Goal: Communication & Community: Answer question/provide support

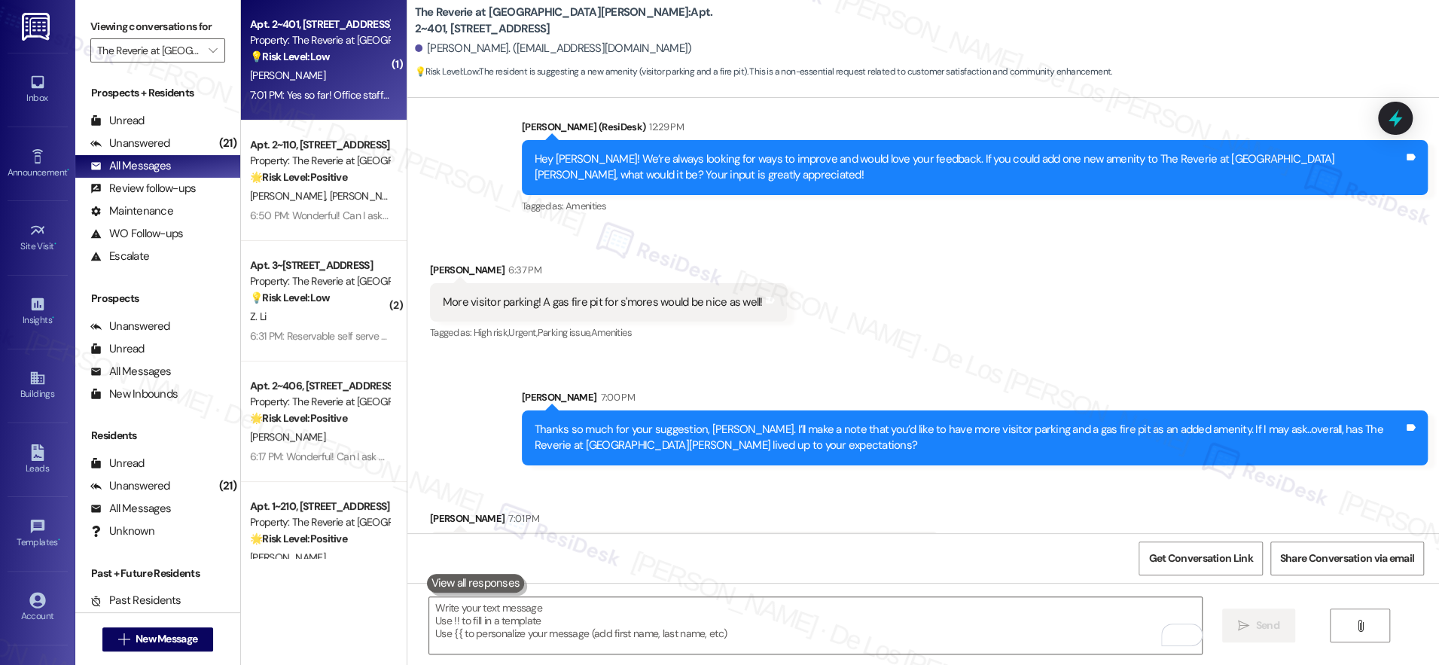
scroll to position [3916, 0]
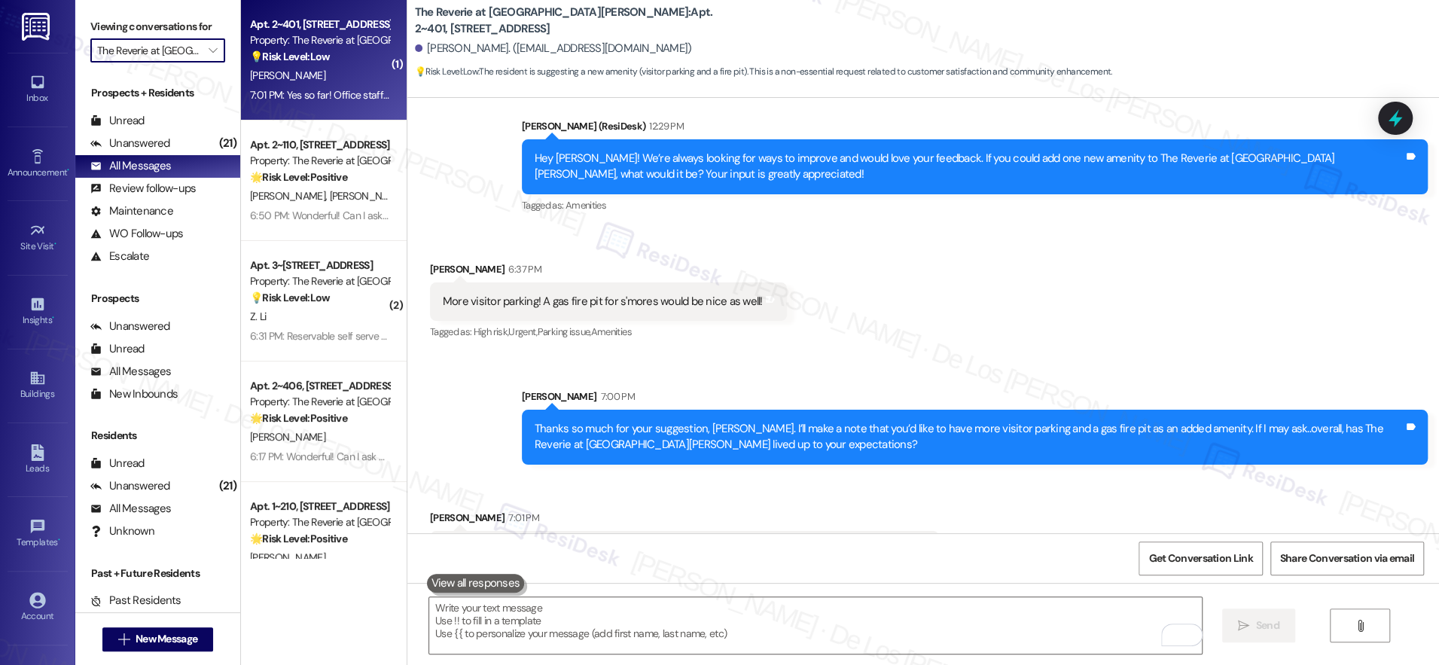
click at [129, 56] on input "The Reverie at Lake Boone" at bounding box center [149, 50] width 104 height 24
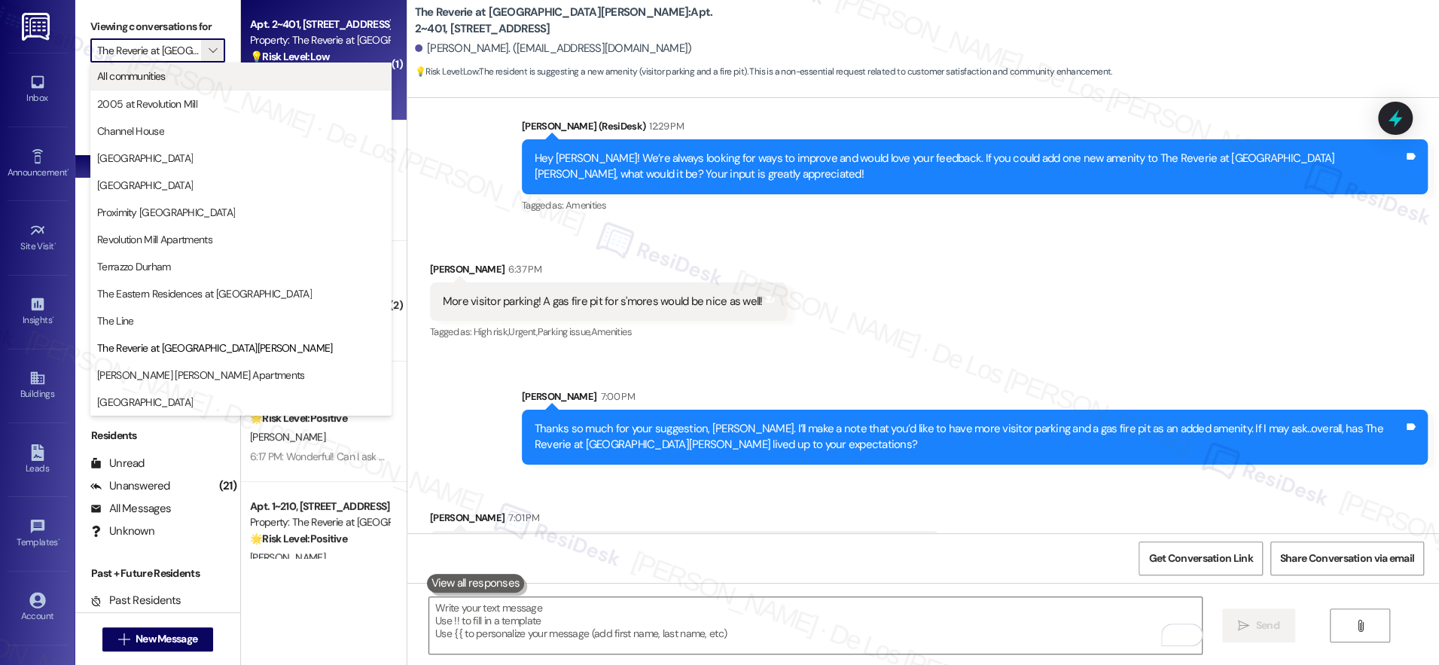
click at [143, 83] on span "All communities" at bounding box center [131, 76] width 69 height 15
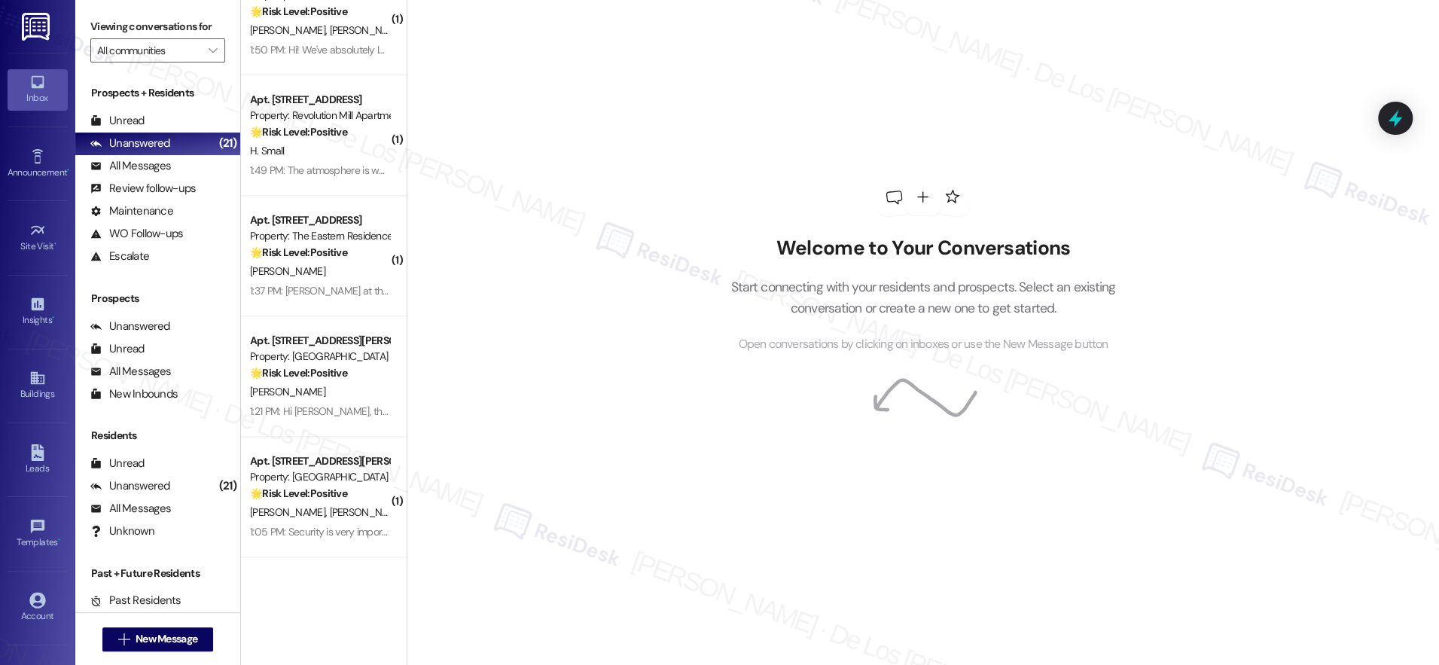
scroll to position [5467, 0]
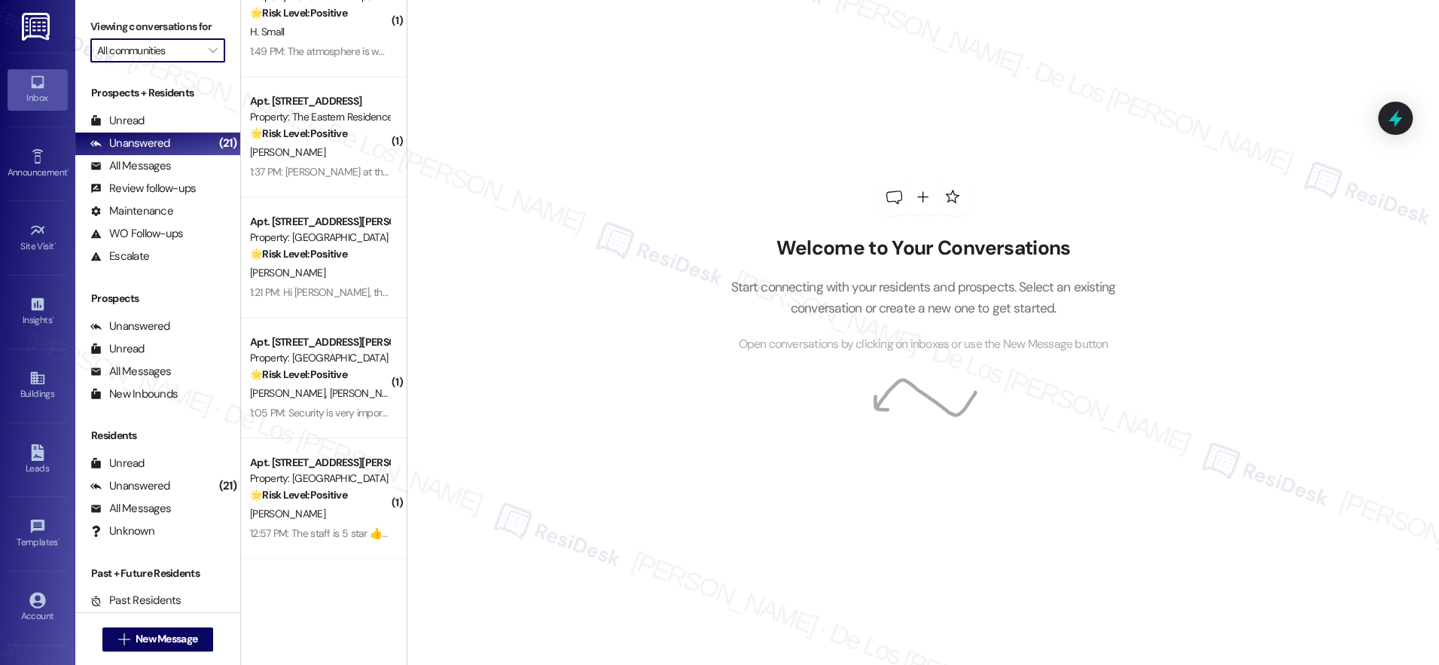
click at [166, 41] on input "All communities" at bounding box center [149, 50] width 104 height 24
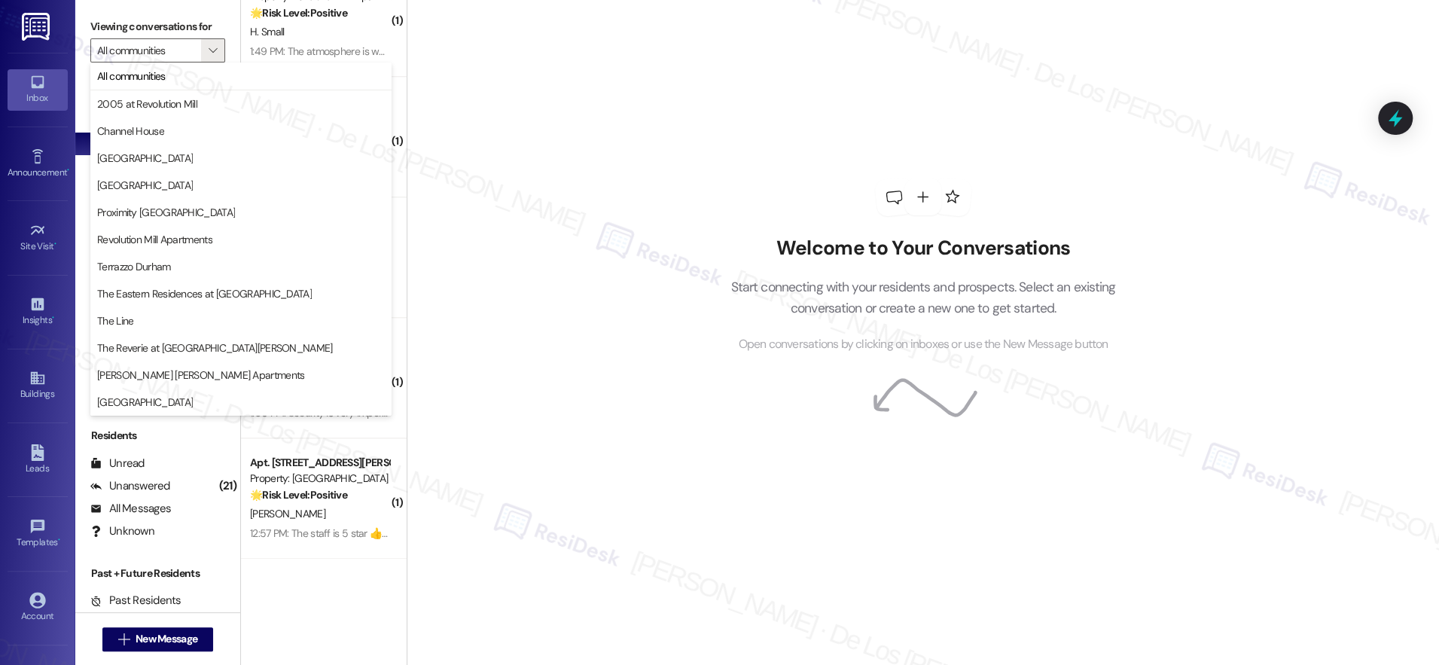
click at [505, 75] on div "Welcome to Your Conversations Start connecting with your residents and prospect…" at bounding box center [923, 332] width 1033 height 665
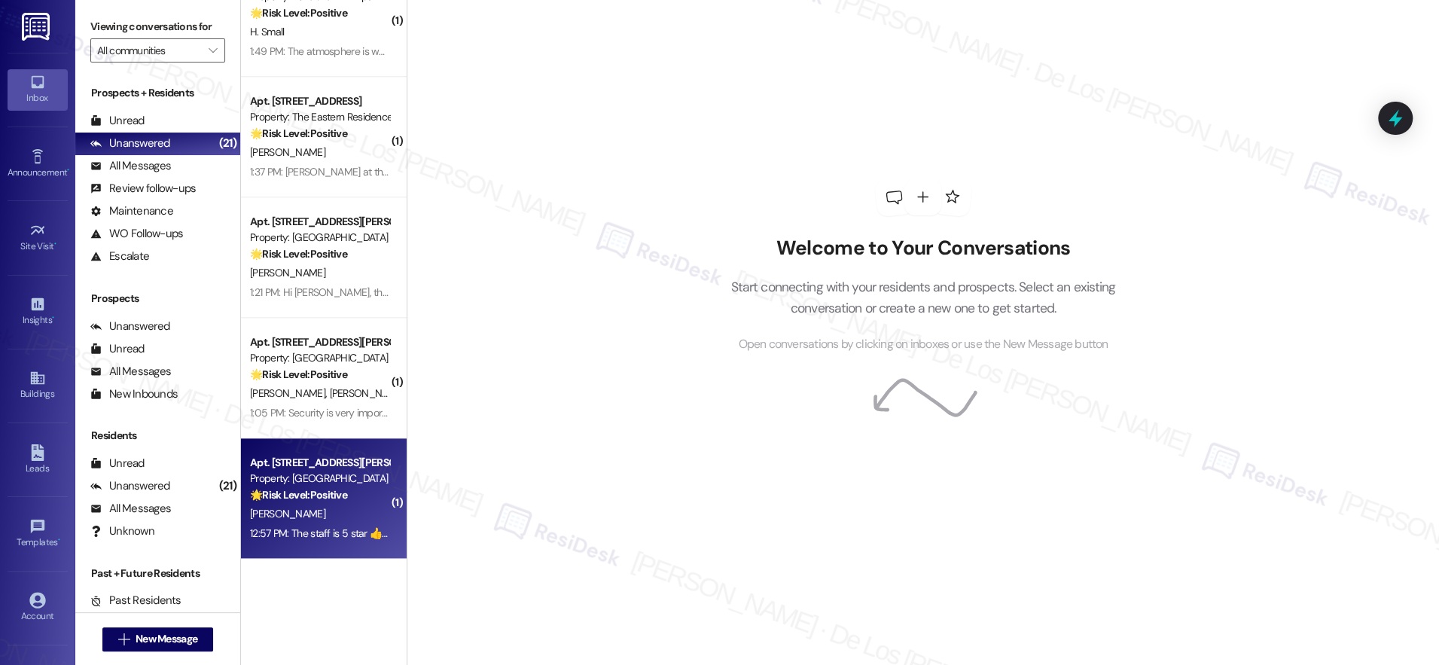
click at [331, 469] on div "Apt. 614, 4140 Lassiter Mill Road" at bounding box center [319, 463] width 139 height 16
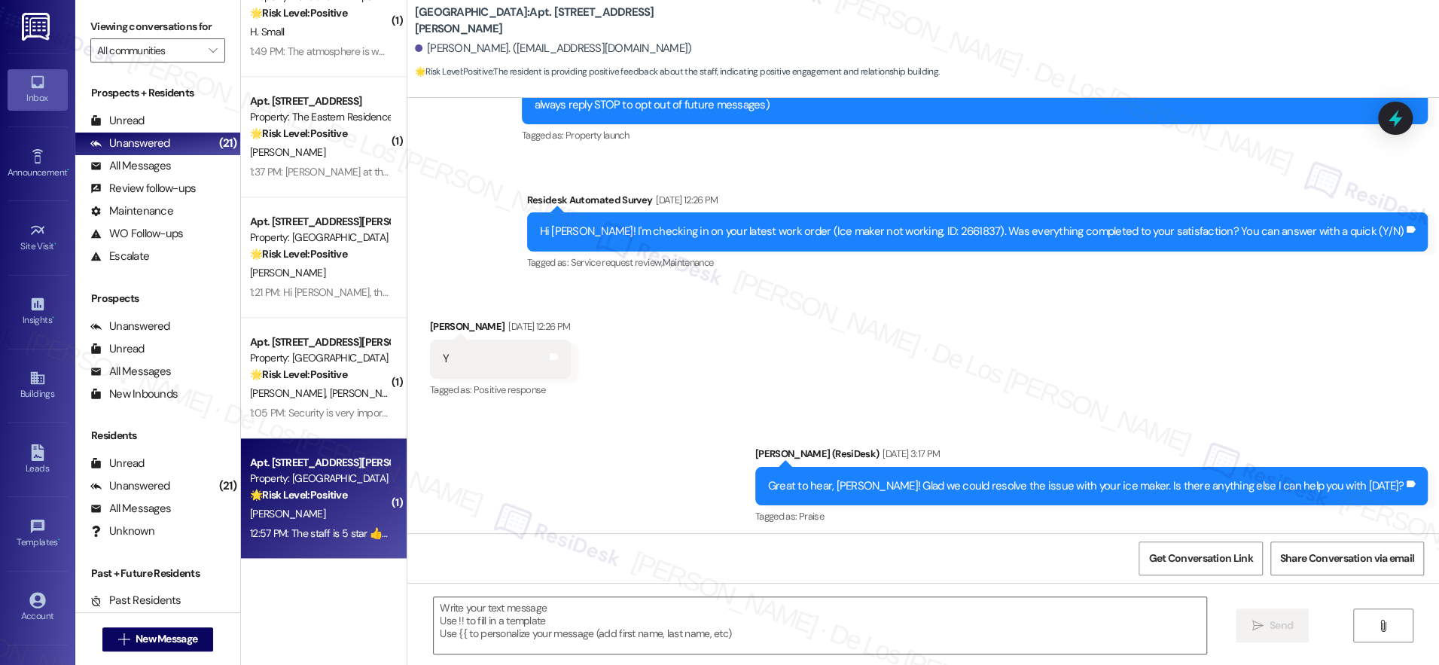
type textarea "Fetching suggested responses. Please feel free to read through the conversation…"
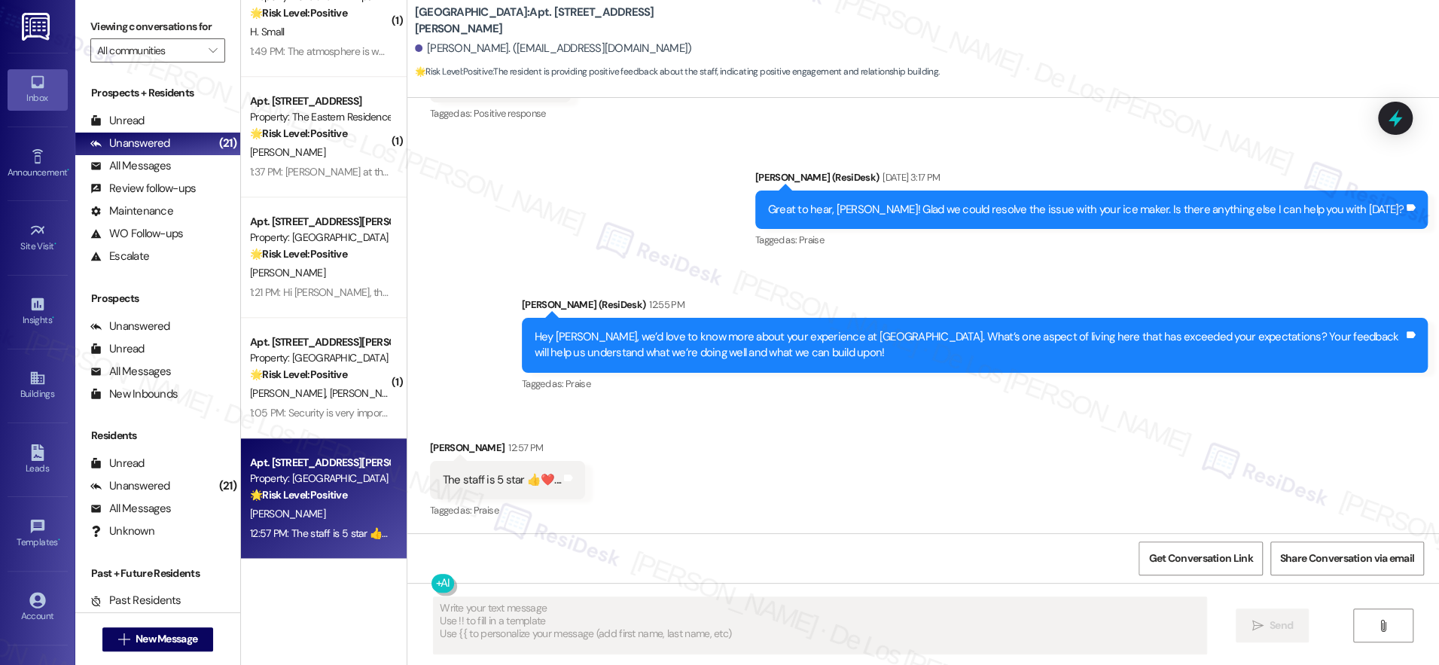
scroll to position [478, 0]
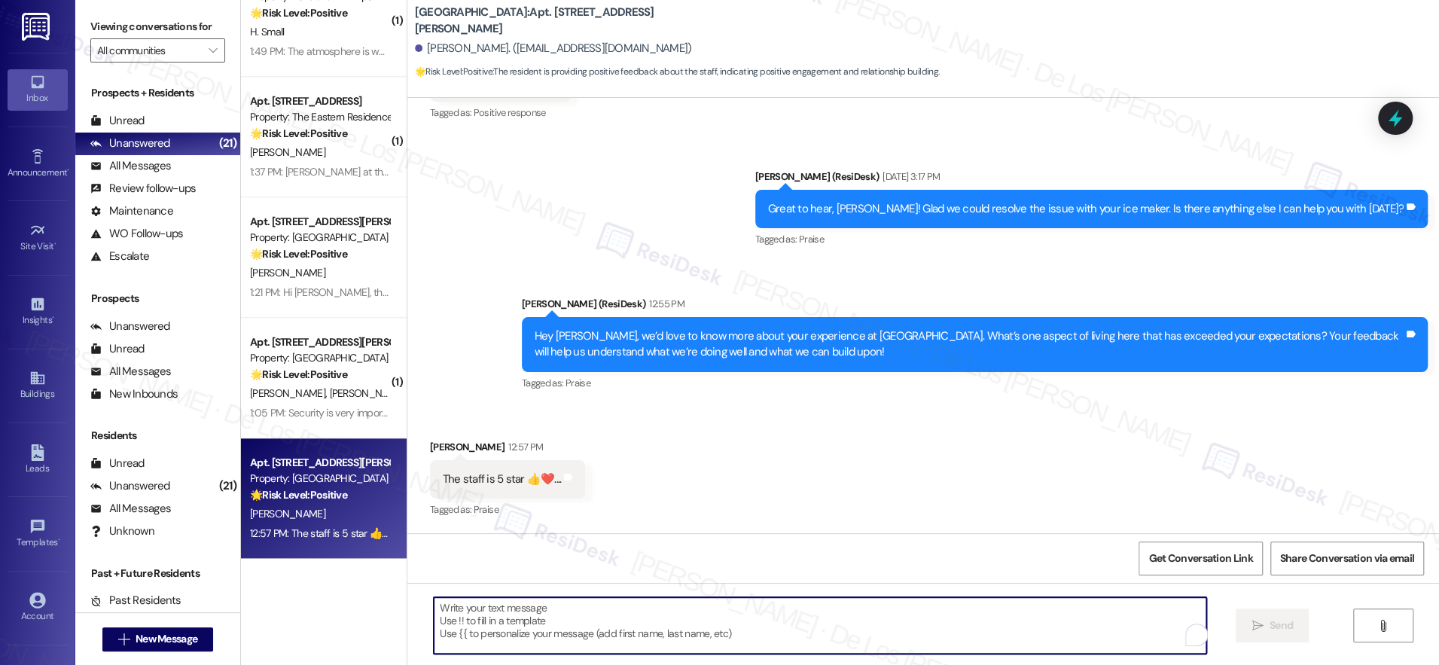
click at [531, 630] on textarea "To enrich screen reader interactions, please activate Accessibility in Grammarl…" at bounding box center [820, 625] width 773 height 56
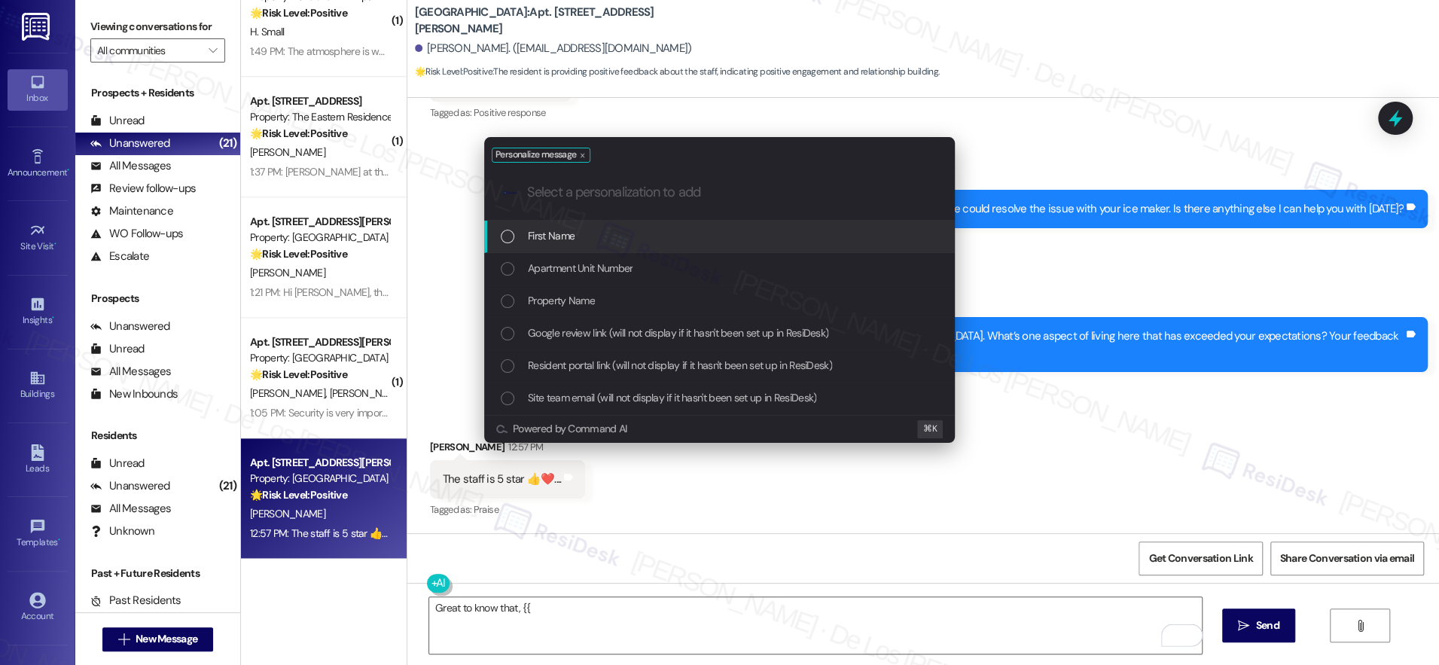
click at [578, 230] on div "First Name" at bounding box center [721, 235] width 441 height 17
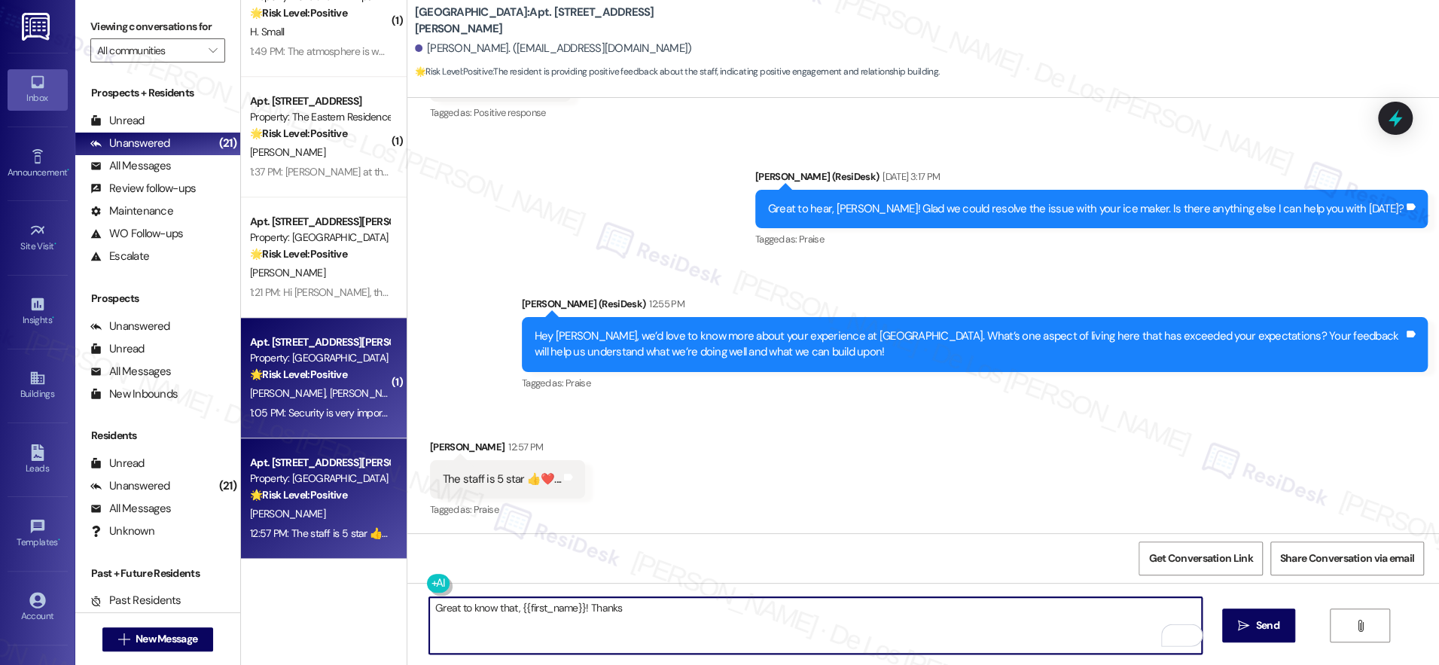
type textarea "Great to know that, {{first_name}}! Thanks"
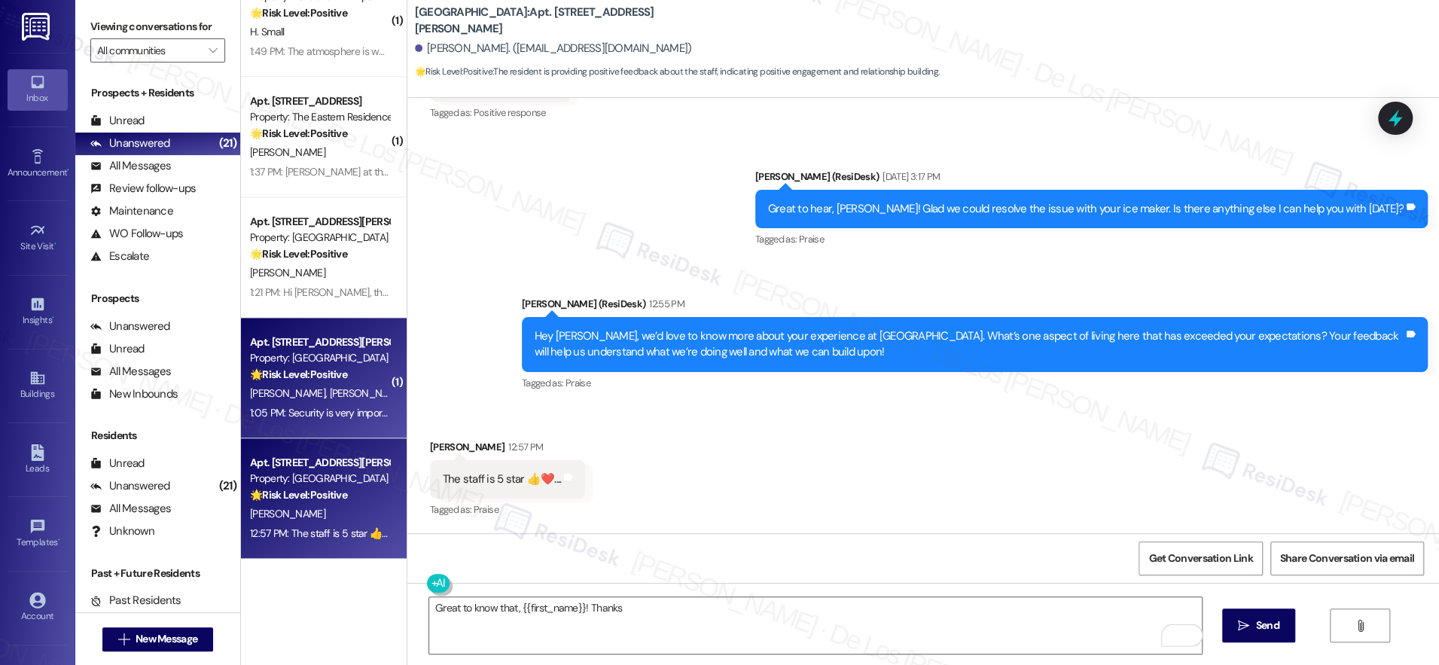
click at [309, 389] on div "K. Fuller C. Fuller" at bounding box center [320, 393] width 142 height 19
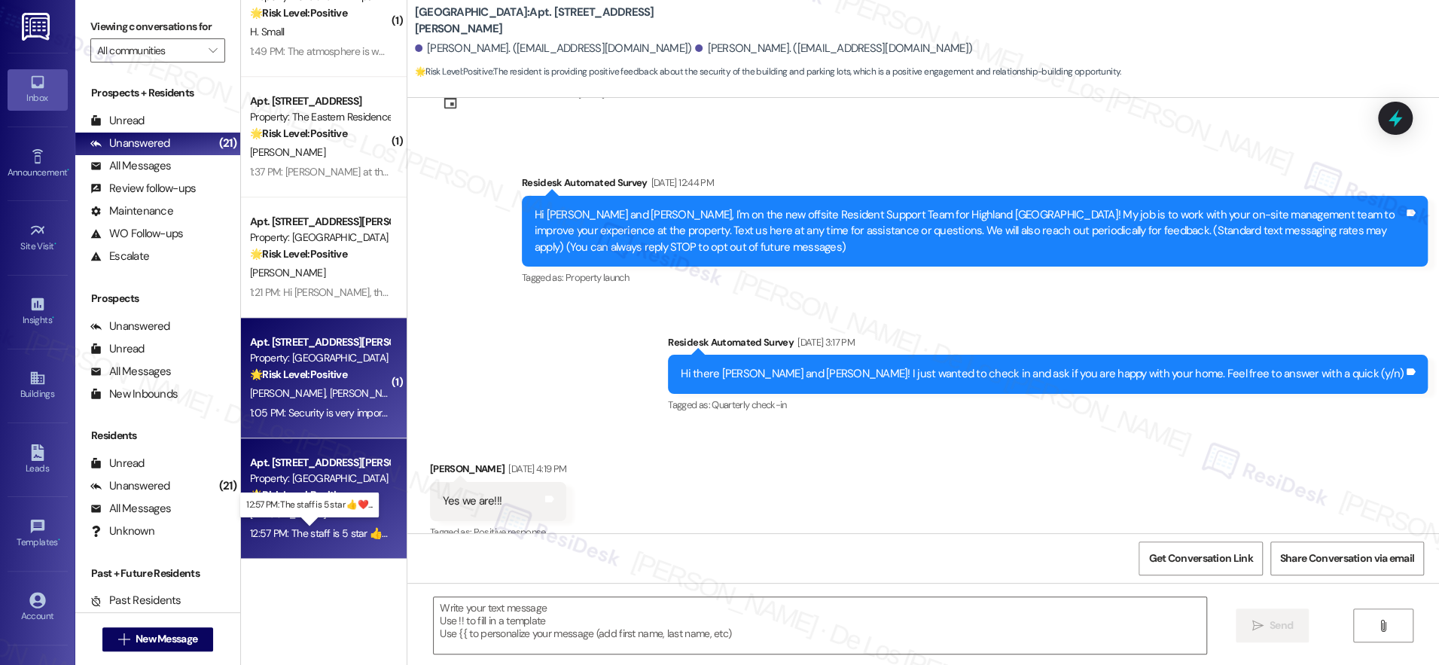
click at [345, 537] on div "12:57 PM: The staff is 5 star 👍❤️.... 12:57 PM: The staff is 5 star 👍❤️...." at bounding box center [325, 534] width 151 height 14
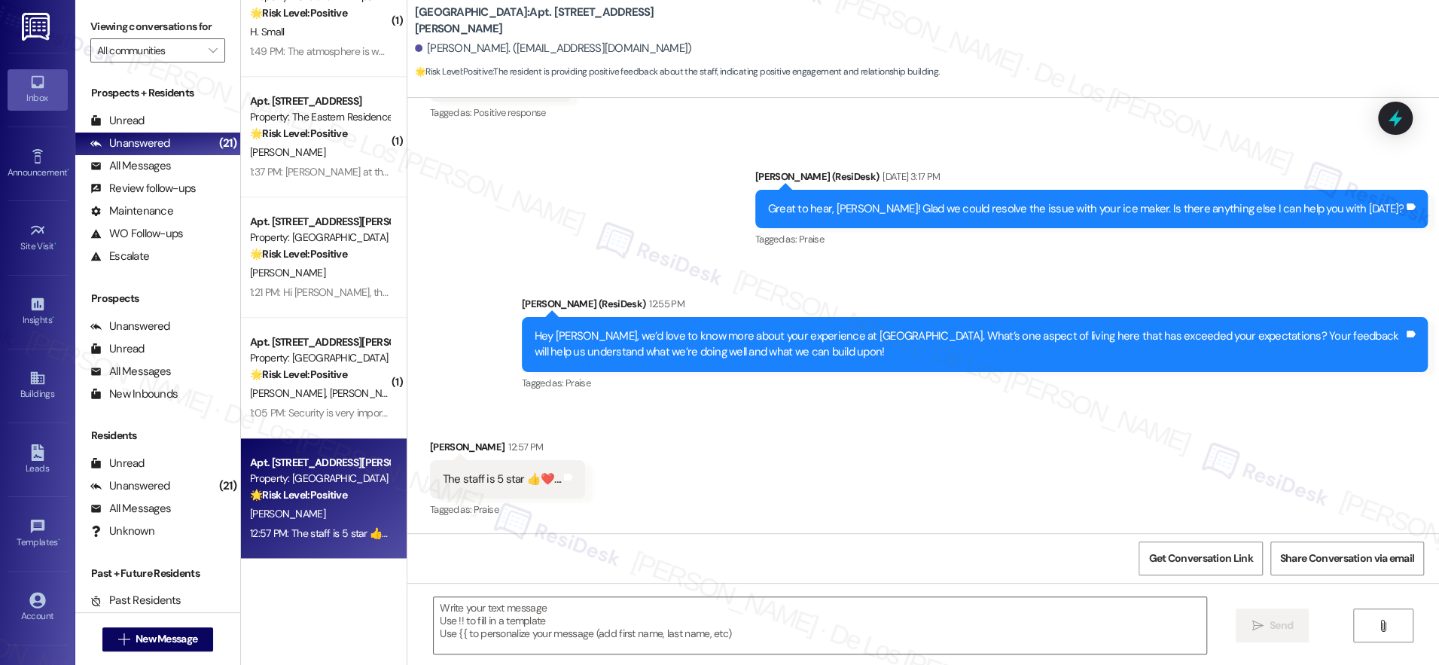
type textarea "Fetching suggested responses. Please feel free to read through the conversation…"
click at [157, 50] on input "All communities" at bounding box center [149, 50] width 104 height 24
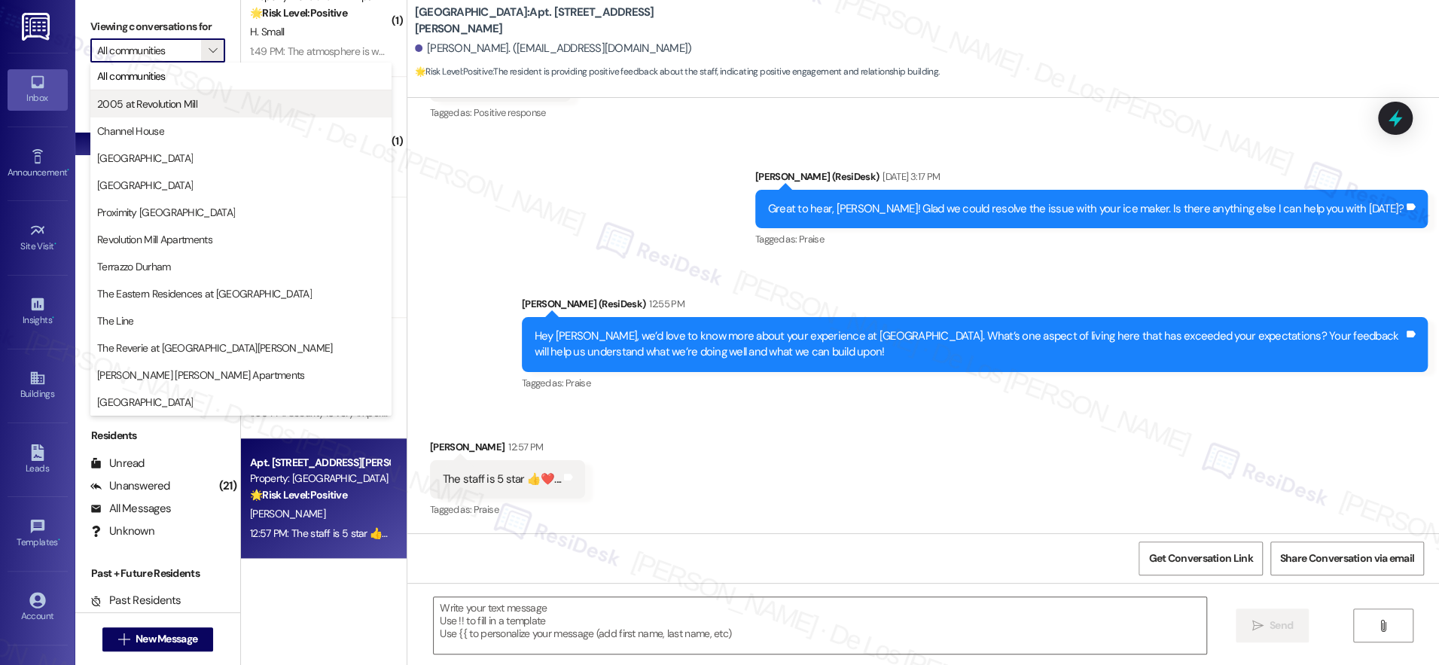
click at [199, 105] on span "2005 at Revolution Mill" at bounding box center [241, 103] width 288 height 15
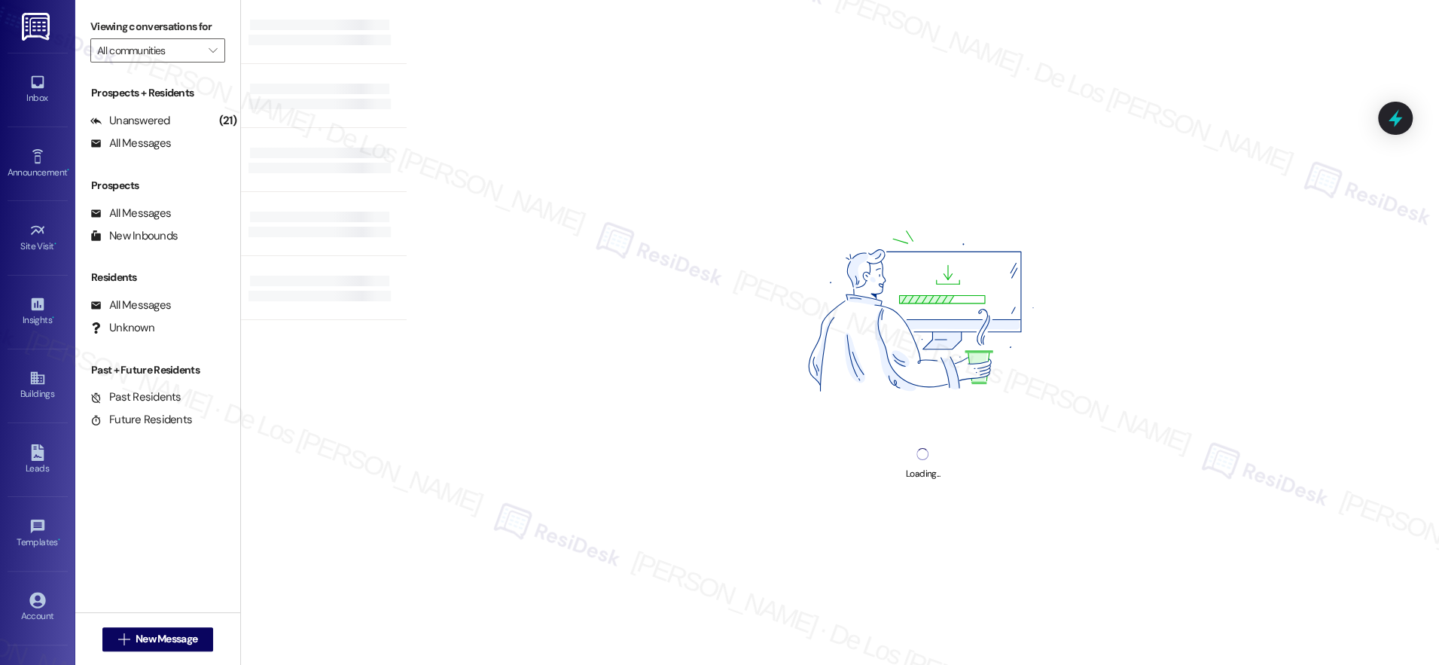
type input "2005 at Revolution Mill"
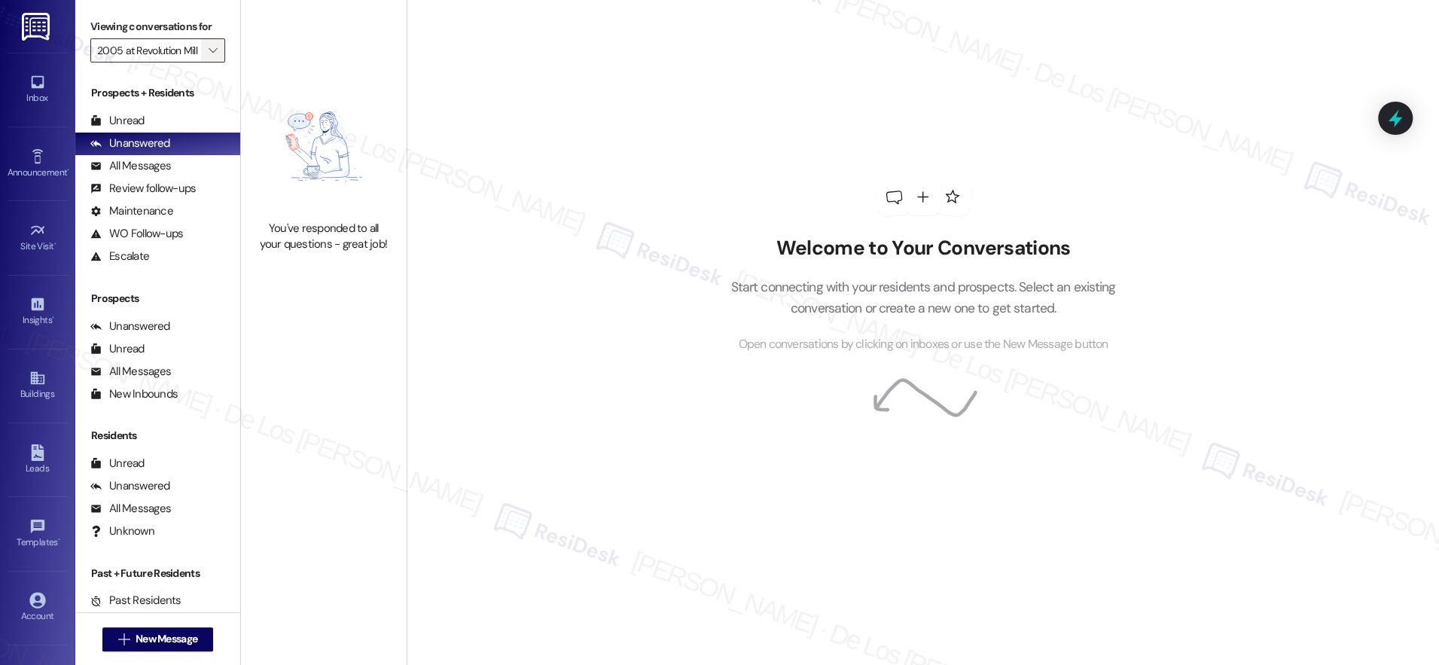
click at [209, 50] on icon "" at bounding box center [213, 50] width 8 height 12
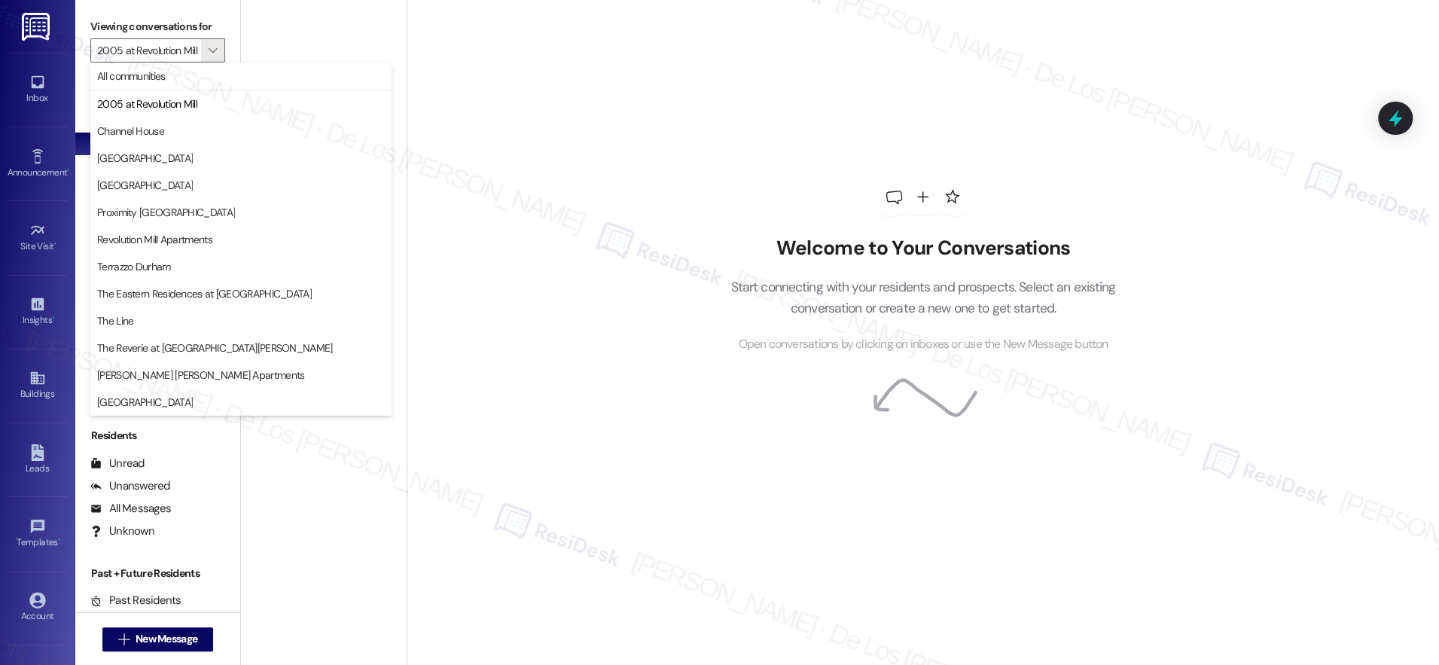
click at [538, 93] on div "Welcome to Your Conversations Start connecting with your residents and prospect…" at bounding box center [923, 332] width 1033 height 665
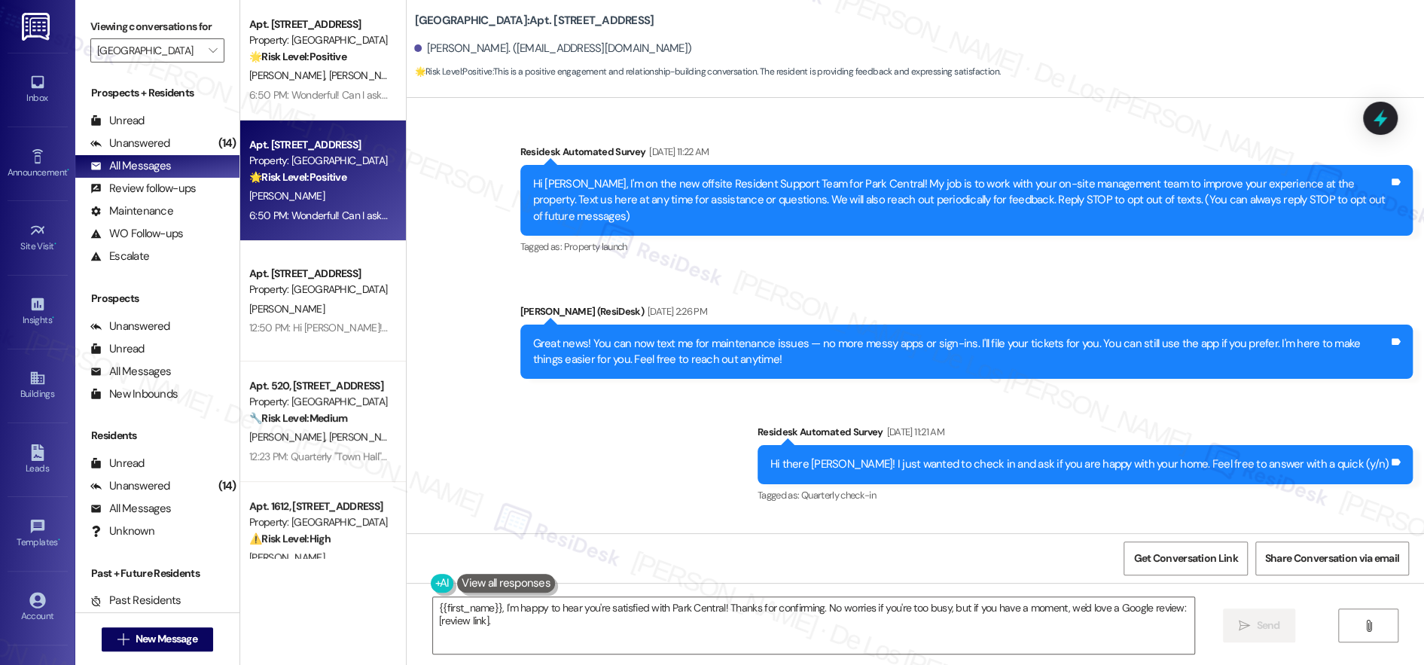
scroll to position [2837, 0]
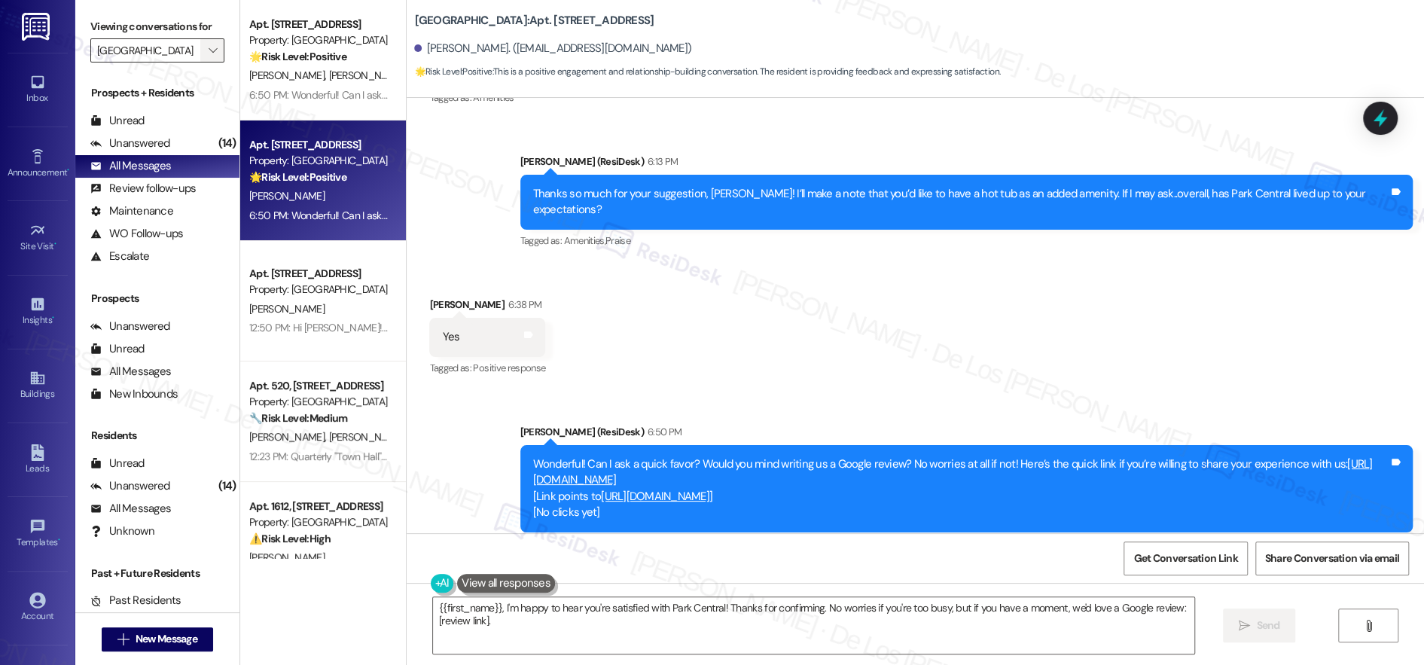
click at [211, 47] on button "" at bounding box center [212, 50] width 24 height 24
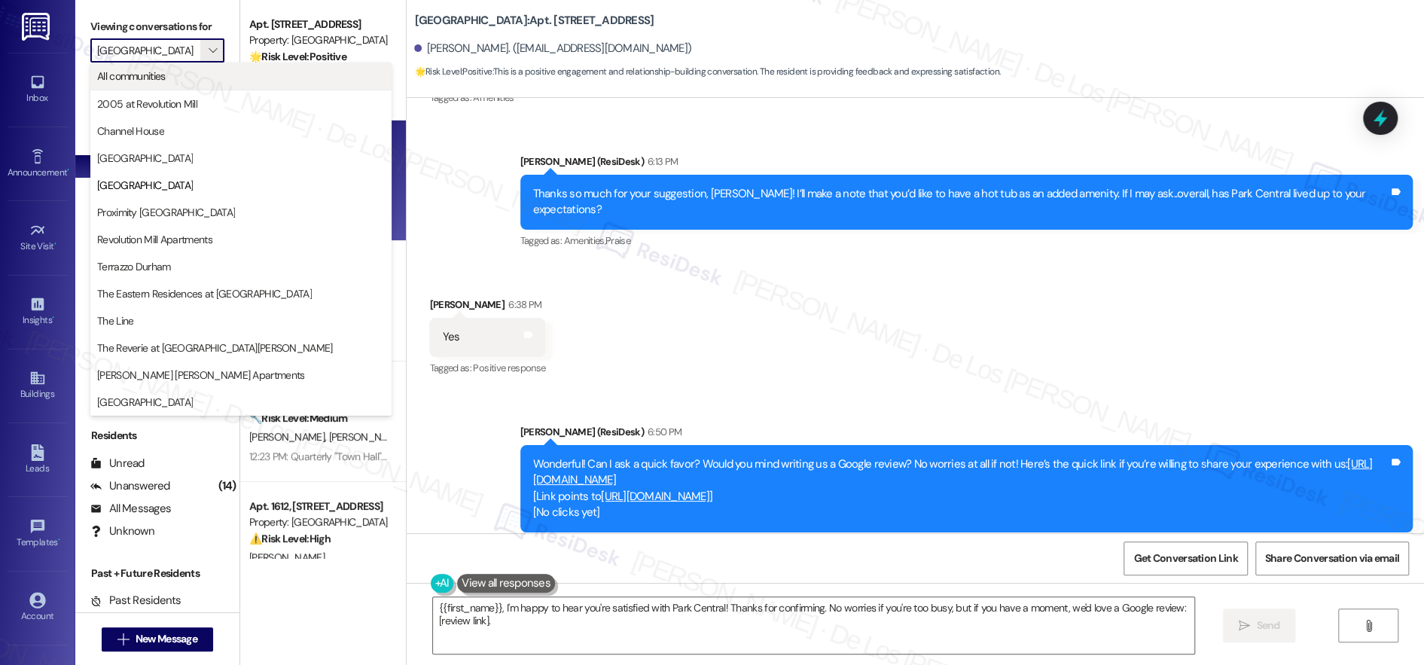
click at [168, 76] on span "All communities" at bounding box center [241, 76] width 288 height 15
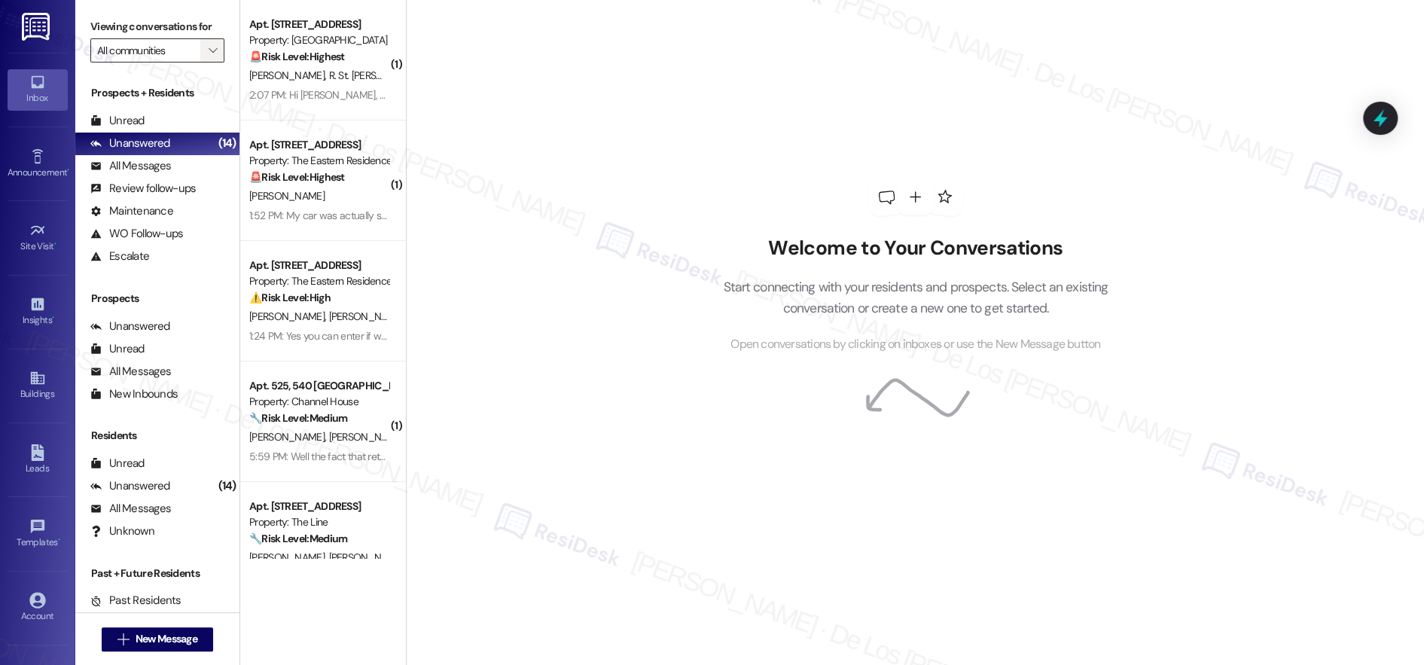
click at [206, 57] on span "" at bounding box center [213, 50] width 14 height 24
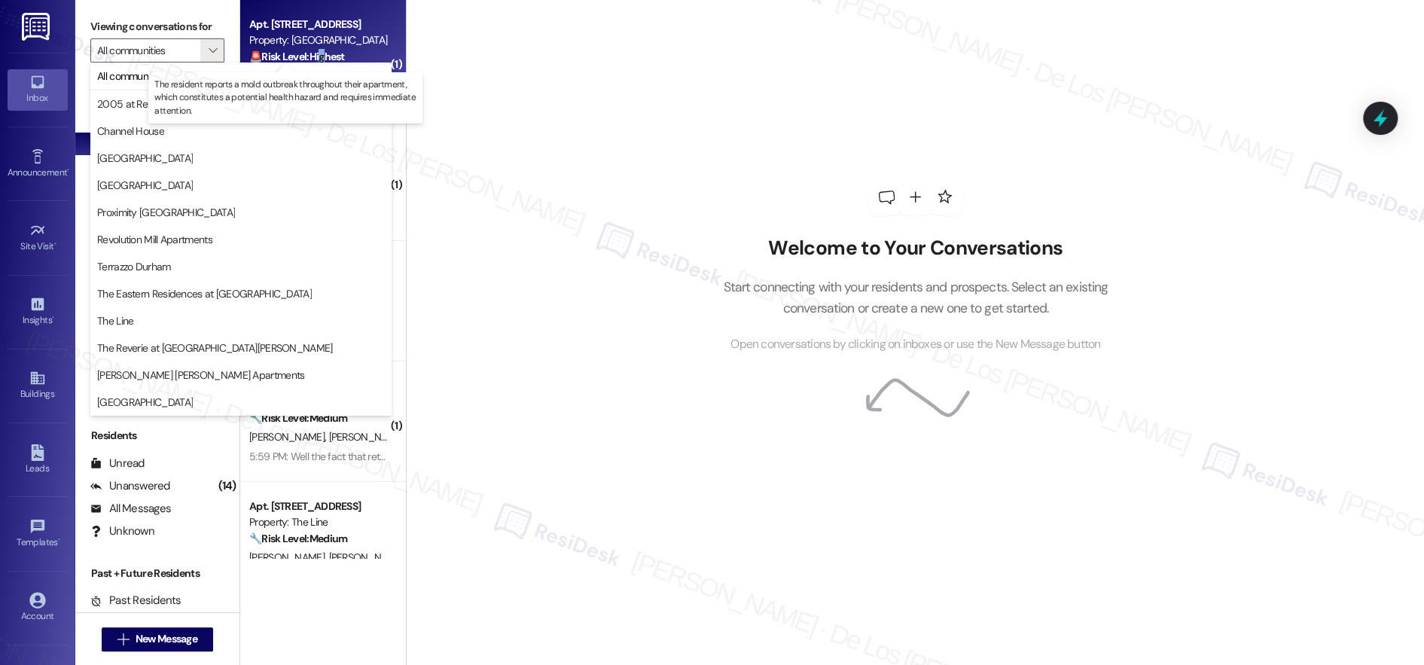
click at [312, 56] on strong "🚨 Risk Level: Highest" at bounding box center [297, 57] width 96 height 14
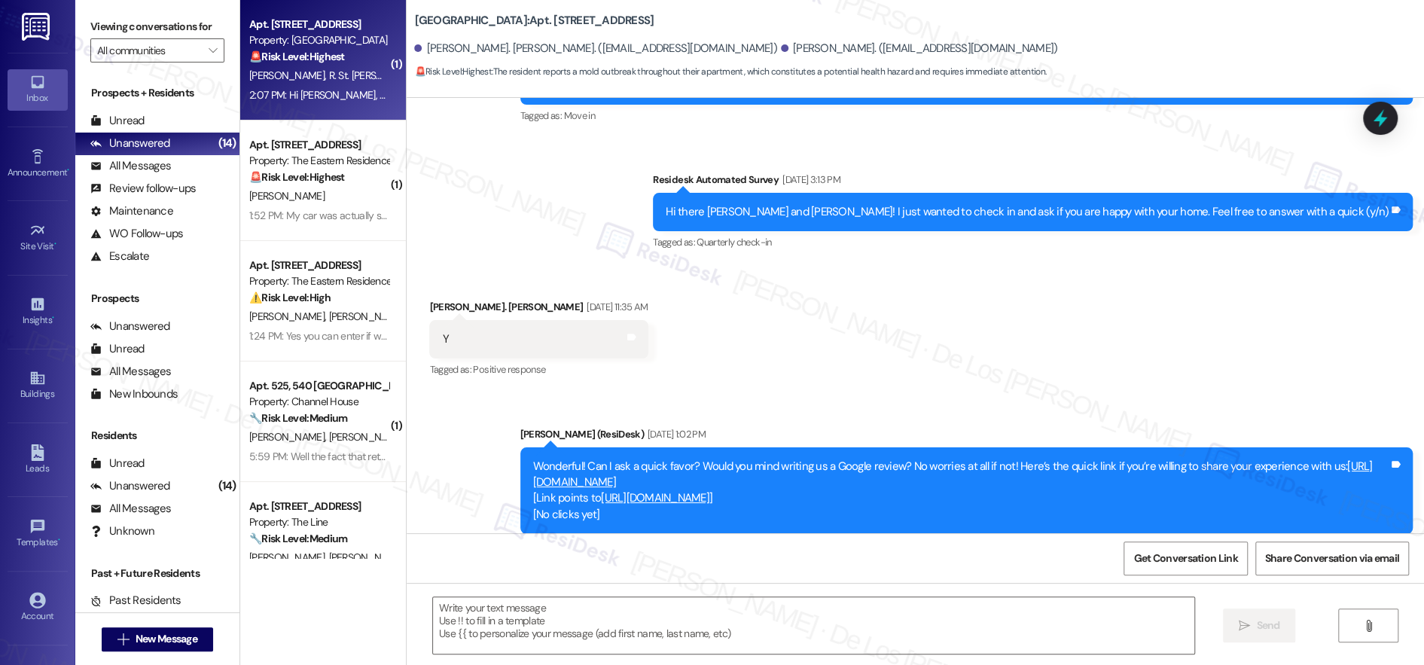
type textarea "Fetching suggested responses. Please feel free to read through the conversation…"
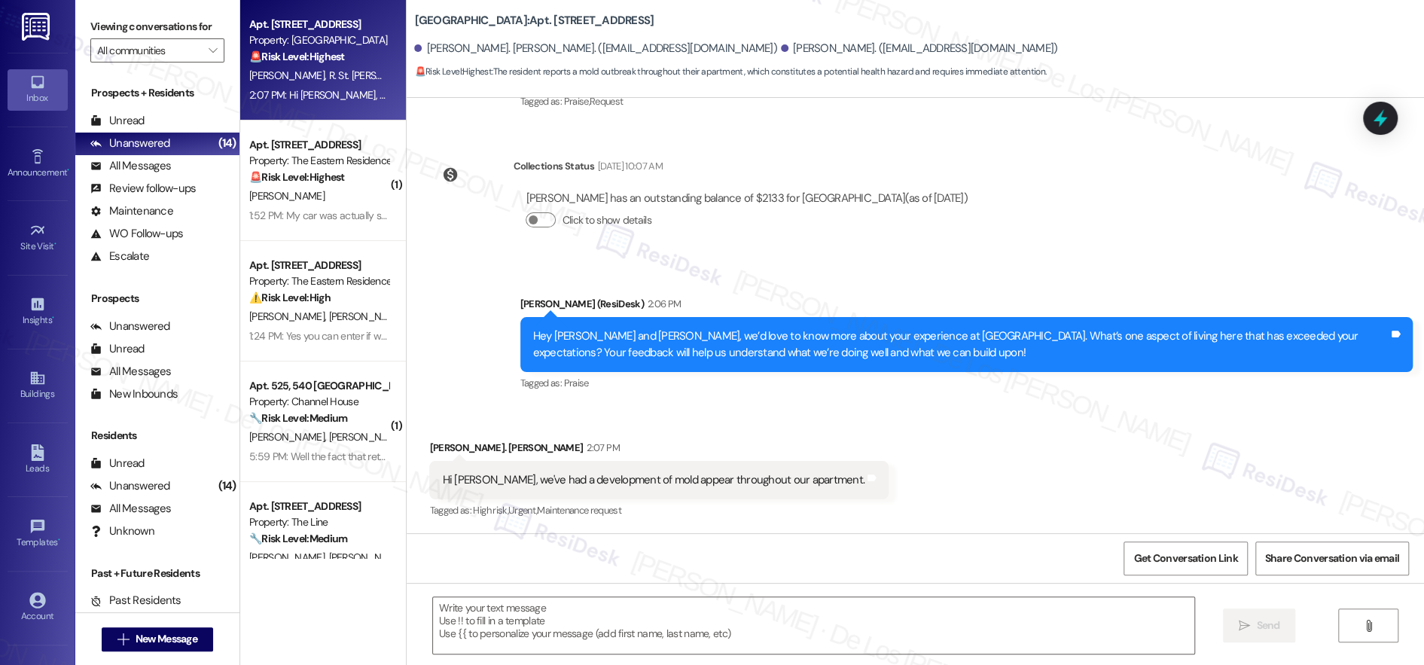
scroll to position [648, 0]
click at [612, 624] on textarea at bounding box center [814, 625] width 762 height 56
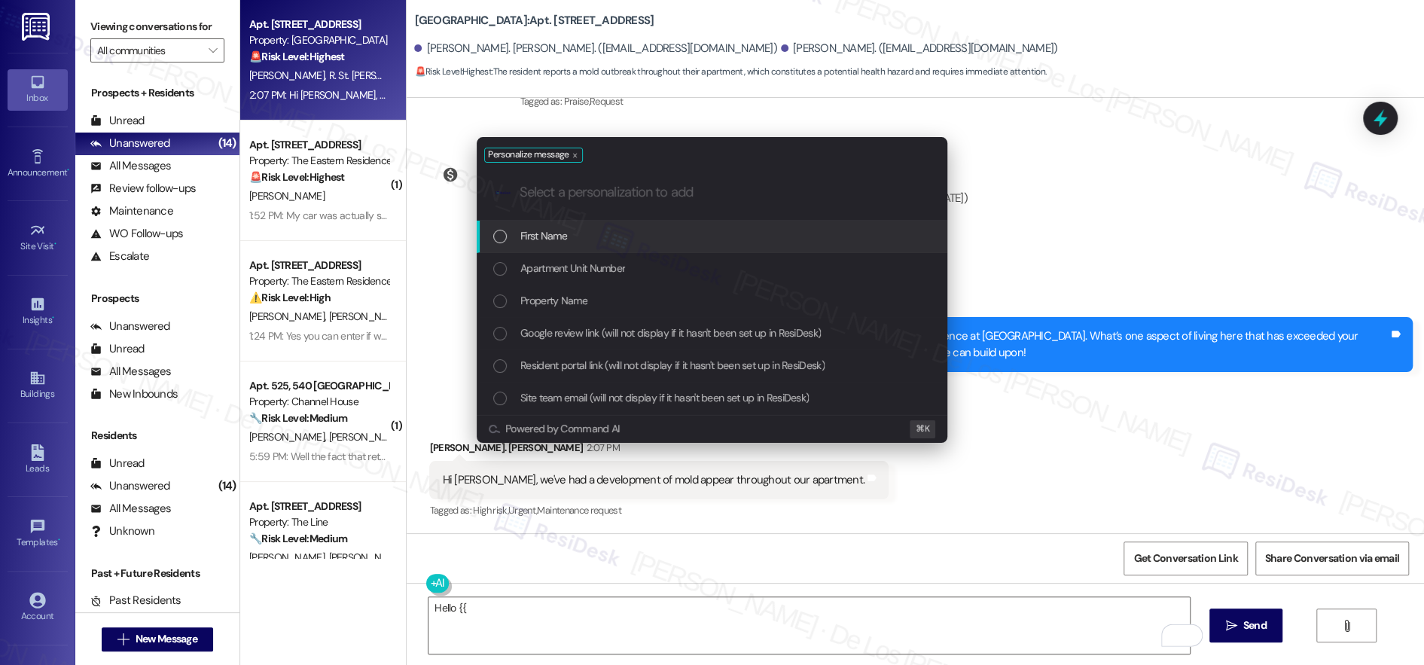
click at [638, 234] on div "First Name" at bounding box center [713, 235] width 441 height 17
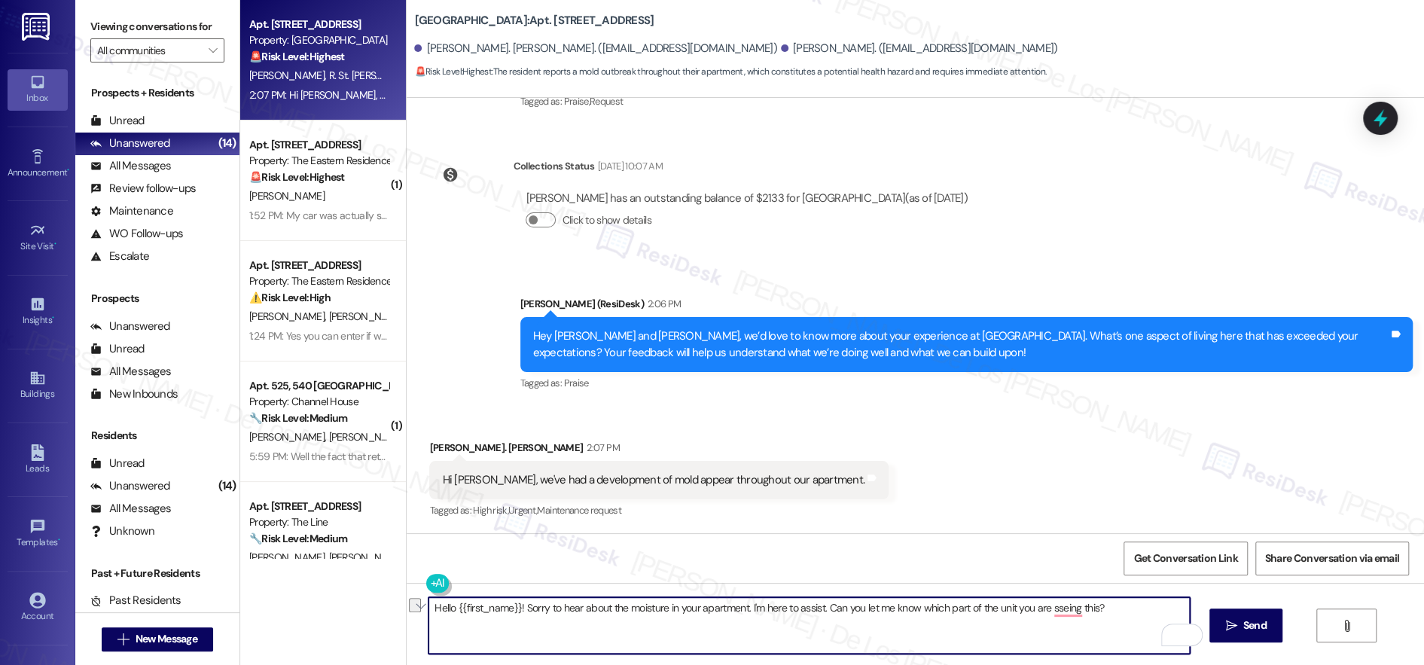
paste textarea "“Hello {{first_name}}! I’m sorry to hear you’re experiencing moisture in your a…"
click at [429, 599] on textarea "“Hello {{first_name}}! I’m sorry to hear you’re experiencing moisture in your a…" at bounding box center [810, 625] width 762 height 56
drag, startPoint x: 517, startPoint y: 604, endPoint x: 366, endPoint y: 569, distance: 154.6
click at [366, 569] on div "Apt. 114, 500 St Albans Drive Property: Vine North Hills 🚨 Risk Level: Highest …" at bounding box center [832, 332] width 1184 height 665
click at [781, 604] on textarea "I’m sorry to hear you’re experiencing moisture in your apartment. I’m here to h…" at bounding box center [810, 625] width 762 height 56
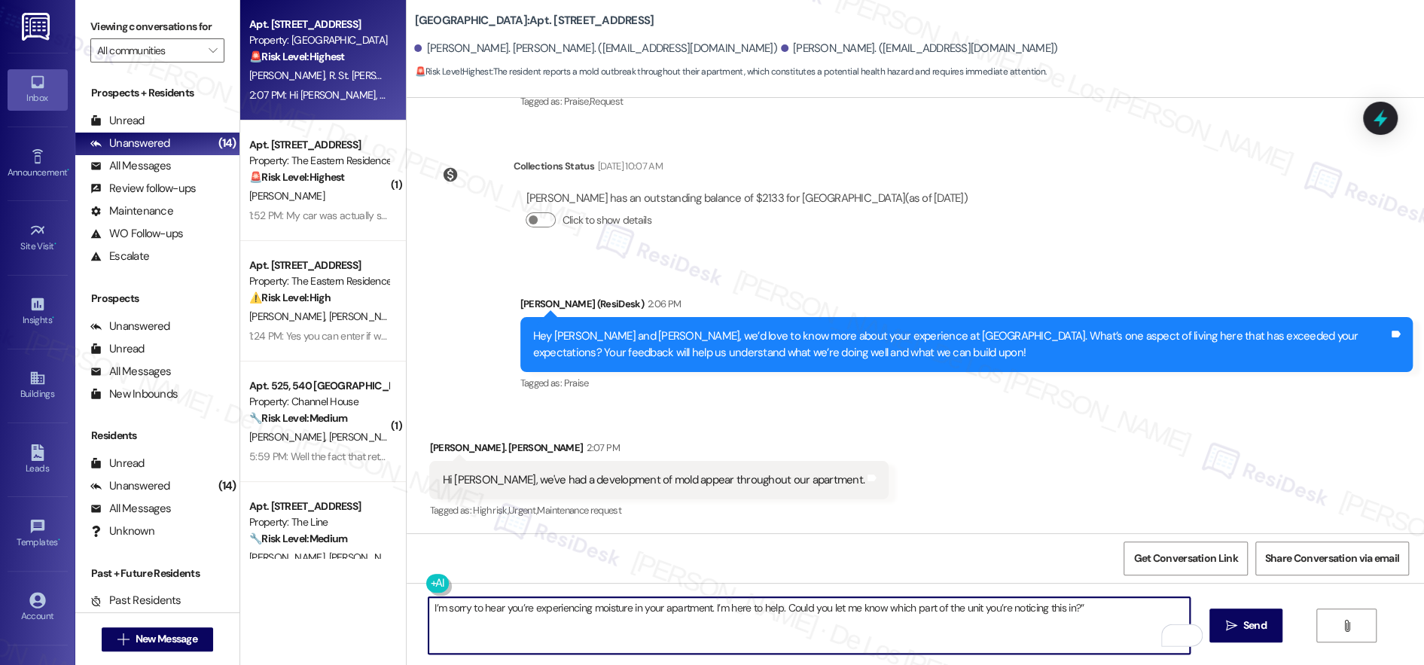
click at [1099, 605] on textarea "I’m sorry to hear you’re experiencing moisture in your apartment. I’m here to h…" at bounding box center [810, 625] width 762 height 56
type textarea "I’m sorry to hear you’re experiencing moisture in your apartment. I’m here to h…"
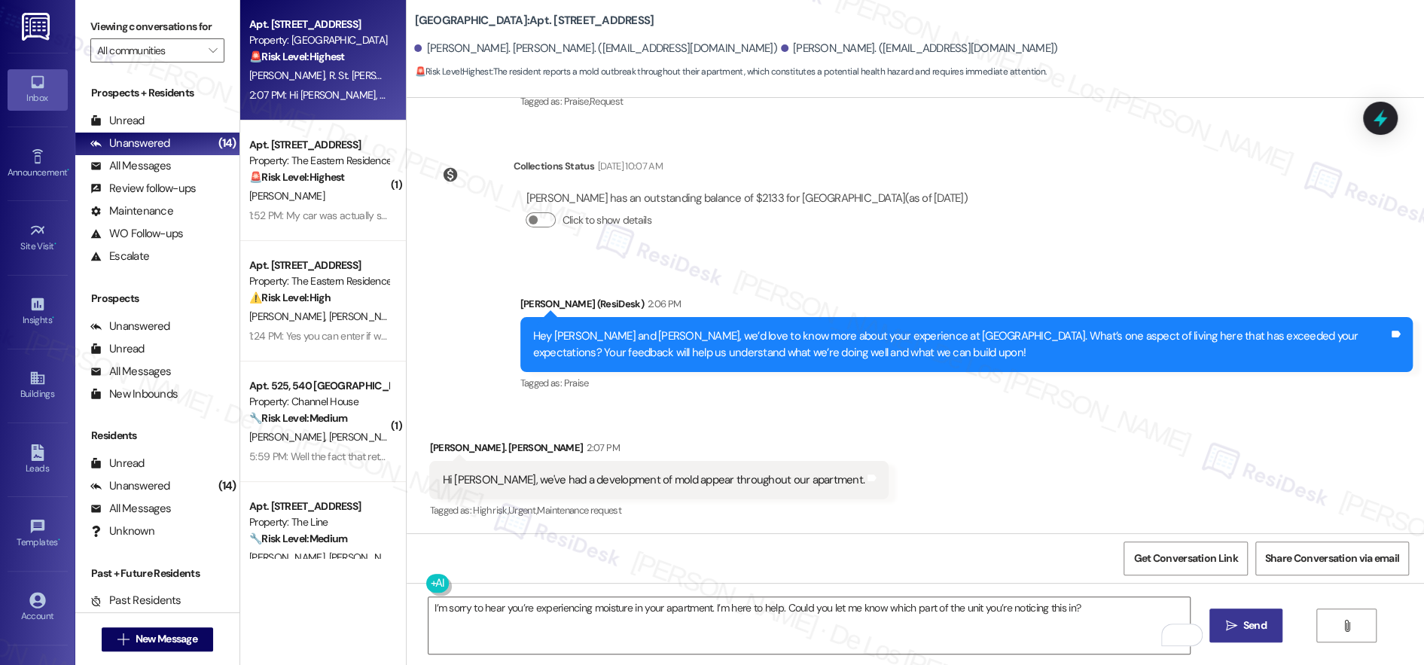
click at [1267, 621] on span "Send" at bounding box center [1255, 626] width 23 height 16
click at [1209, 557] on span "Get Conversation Link" at bounding box center [1186, 559] width 104 height 16
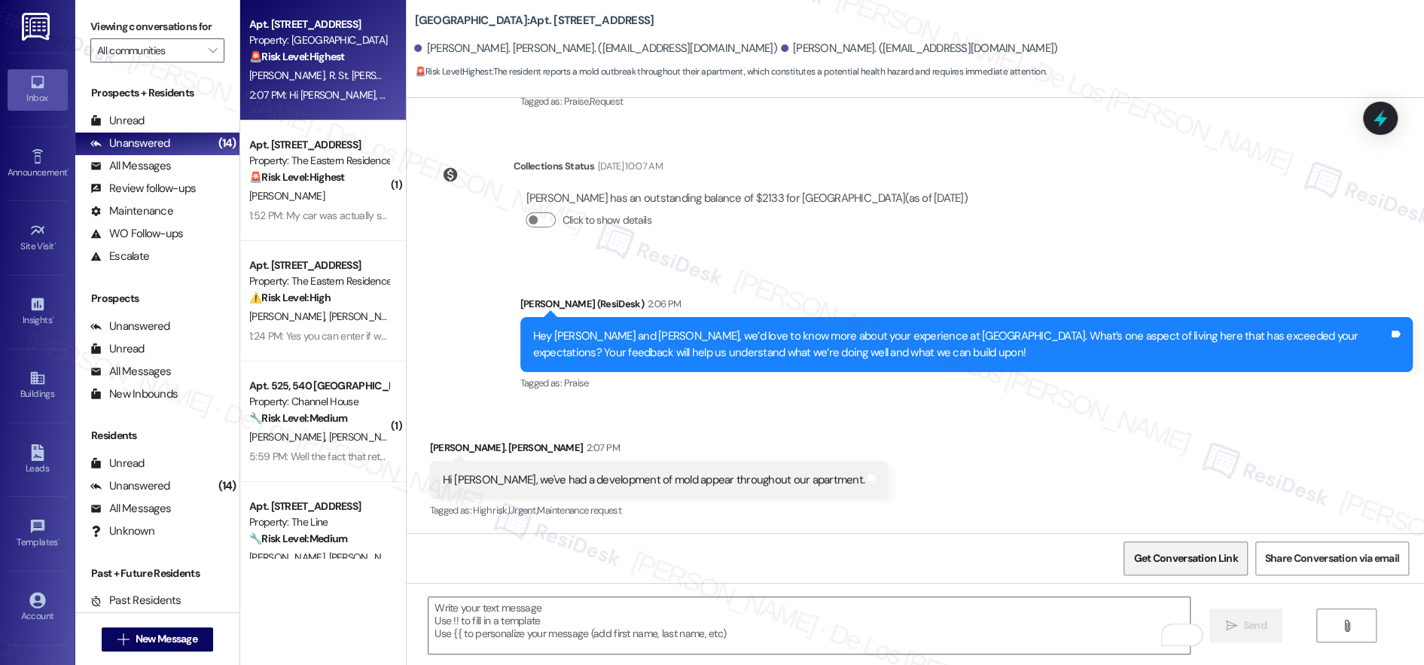
scroll to position [648, 0]
click at [1171, 564] on span "Get Conversation Link" at bounding box center [1186, 559] width 104 height 16
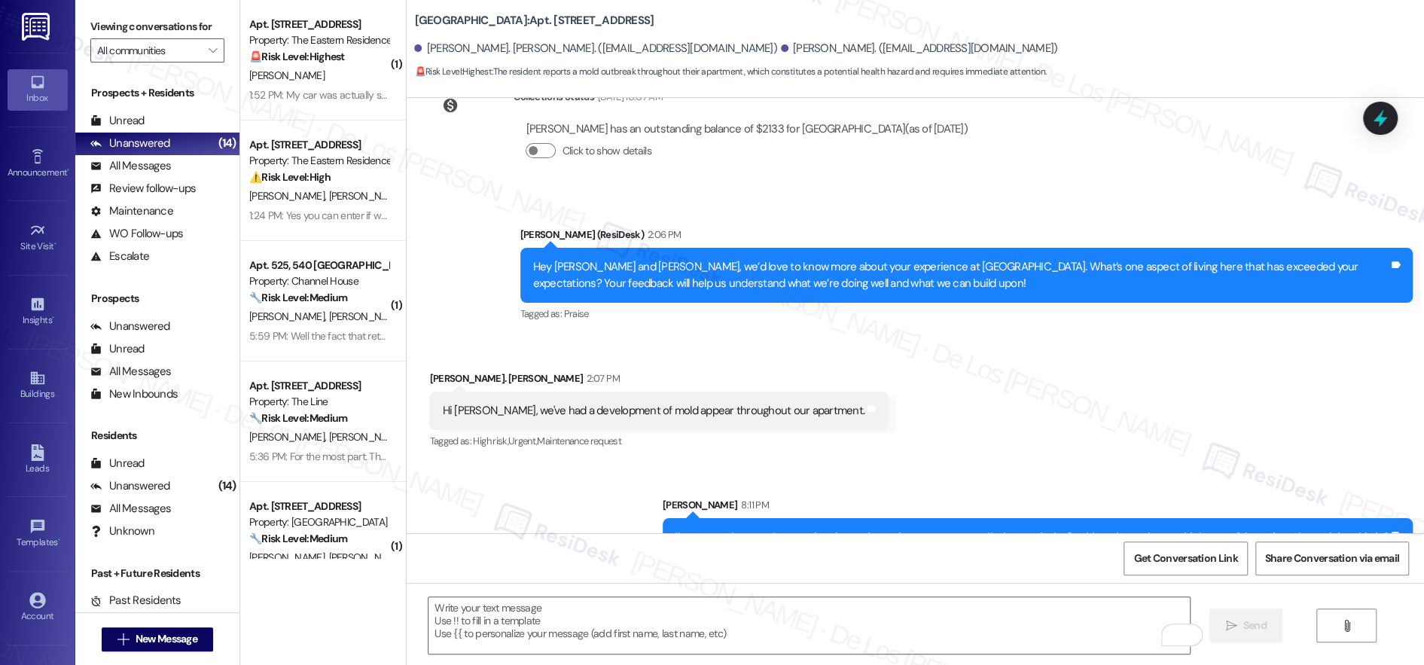
scroll to position [753, 0]
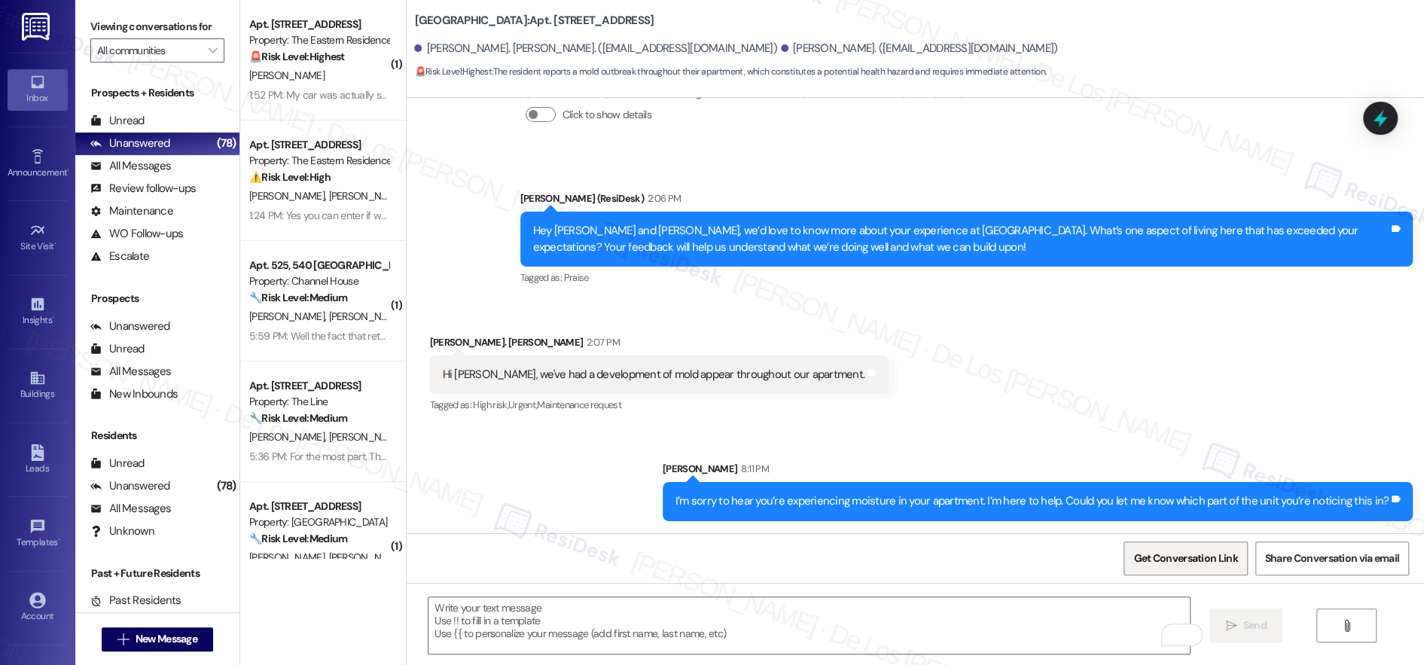
click at [1190, 560] on span "Get Conversation Link" at bounding box center [1186, 559] width 104 height 16
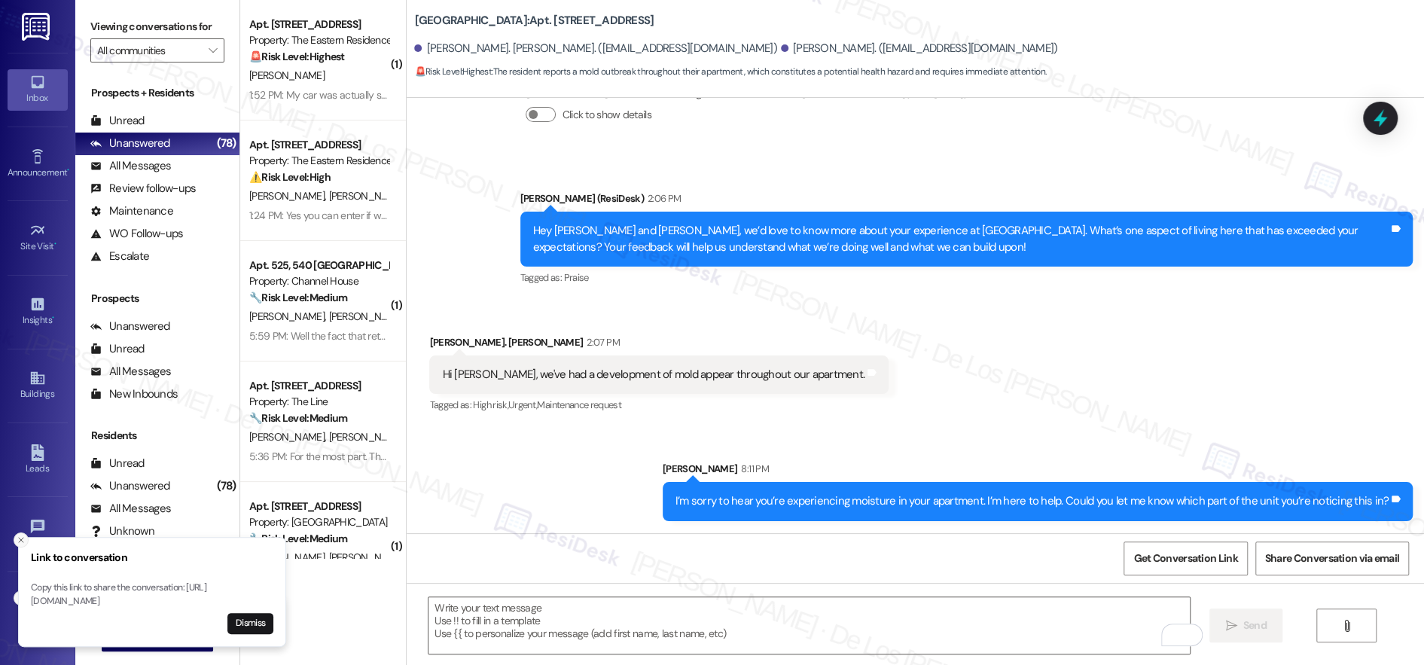
click at [20, 536] on icon "Close toast" at bounding box center [21, 540] width 9 height 9
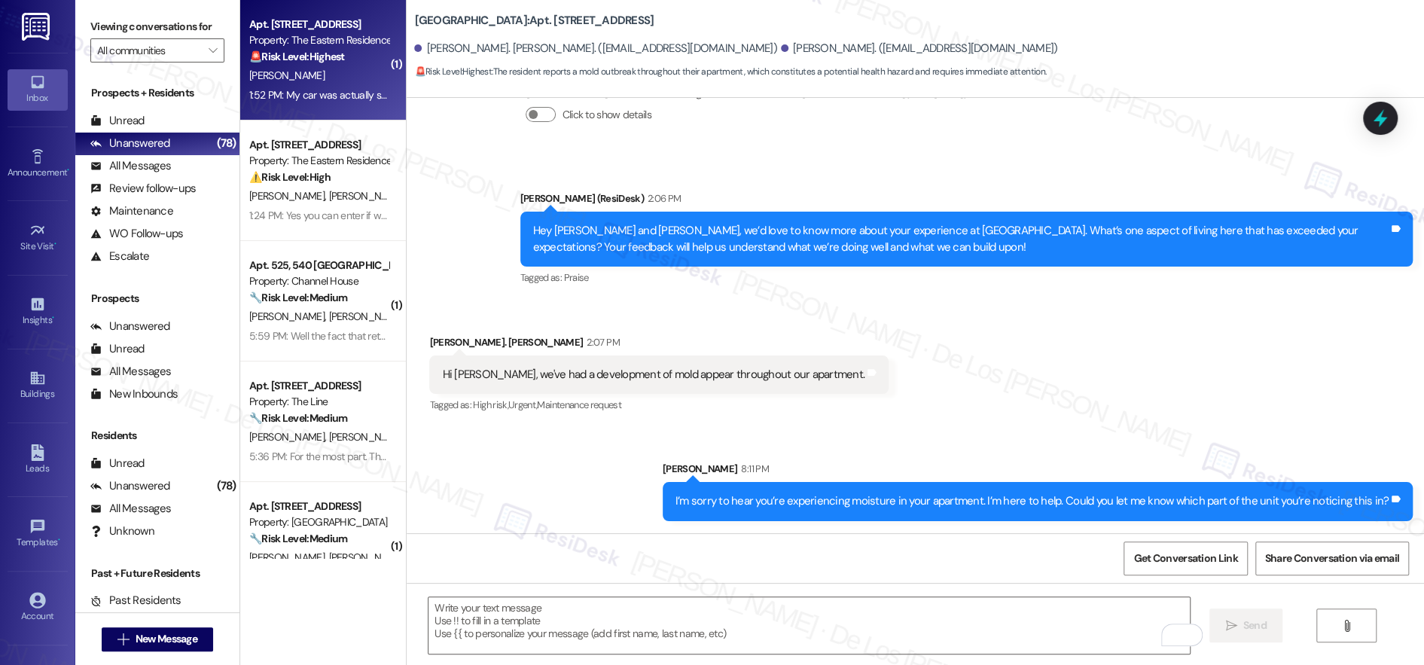
click at [355, 99] on div "1:52 PM: My car was actually stolen out of the parking deck Monday. 1:52 PM: My…" at bounding box center [393, 95] width 289 height 14
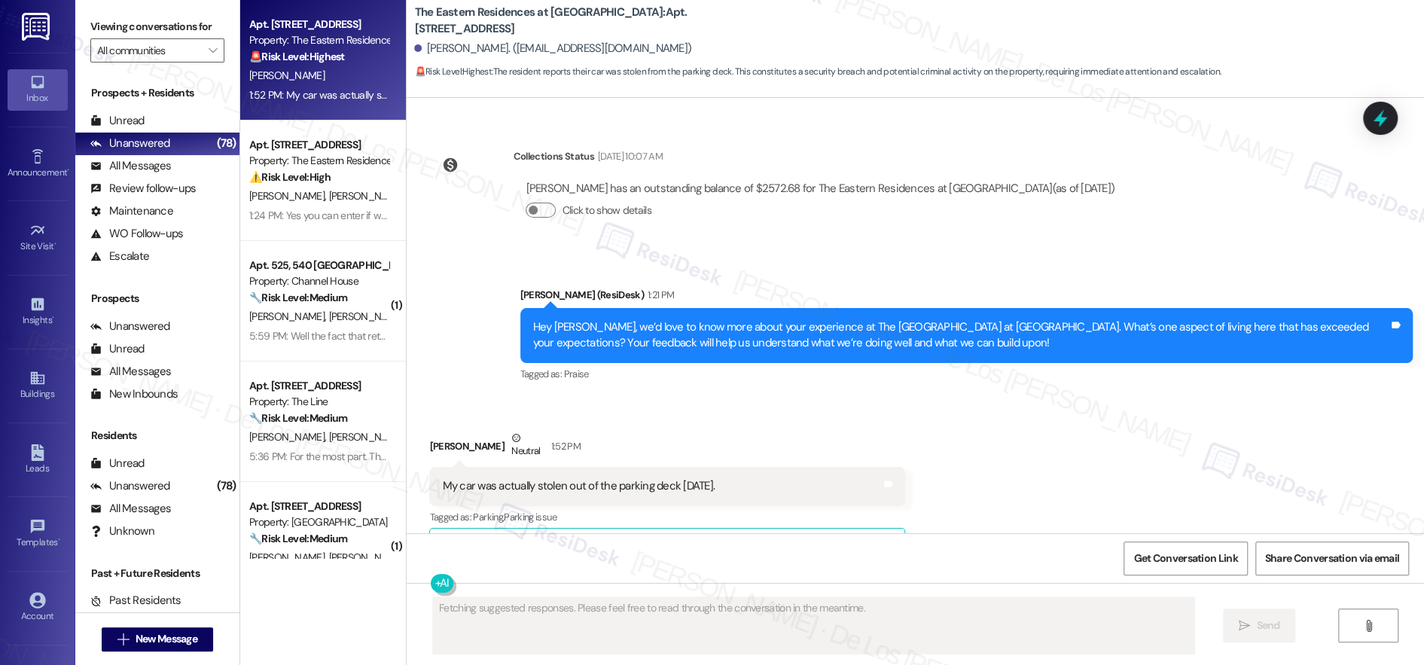
scroll to position [1653, 0]
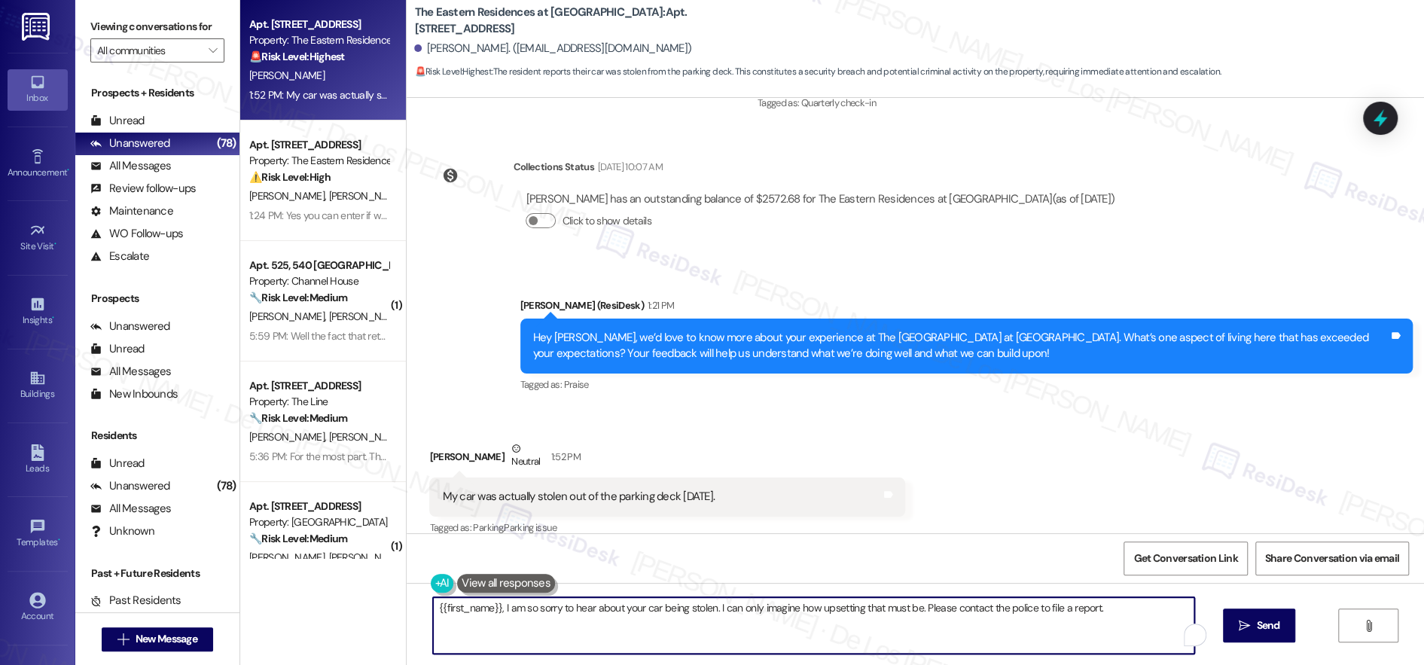
drag, startPoint x: 708, startPoint y: 603, endPoint x: 1122, endPoint y: 652, distance: 417.2
click at [1122, 652] on textarea "{{first_name}}, I am so sorry to hear about your car being stolen. I can only i…" at bounding box center [814, 625] width 762 height 56
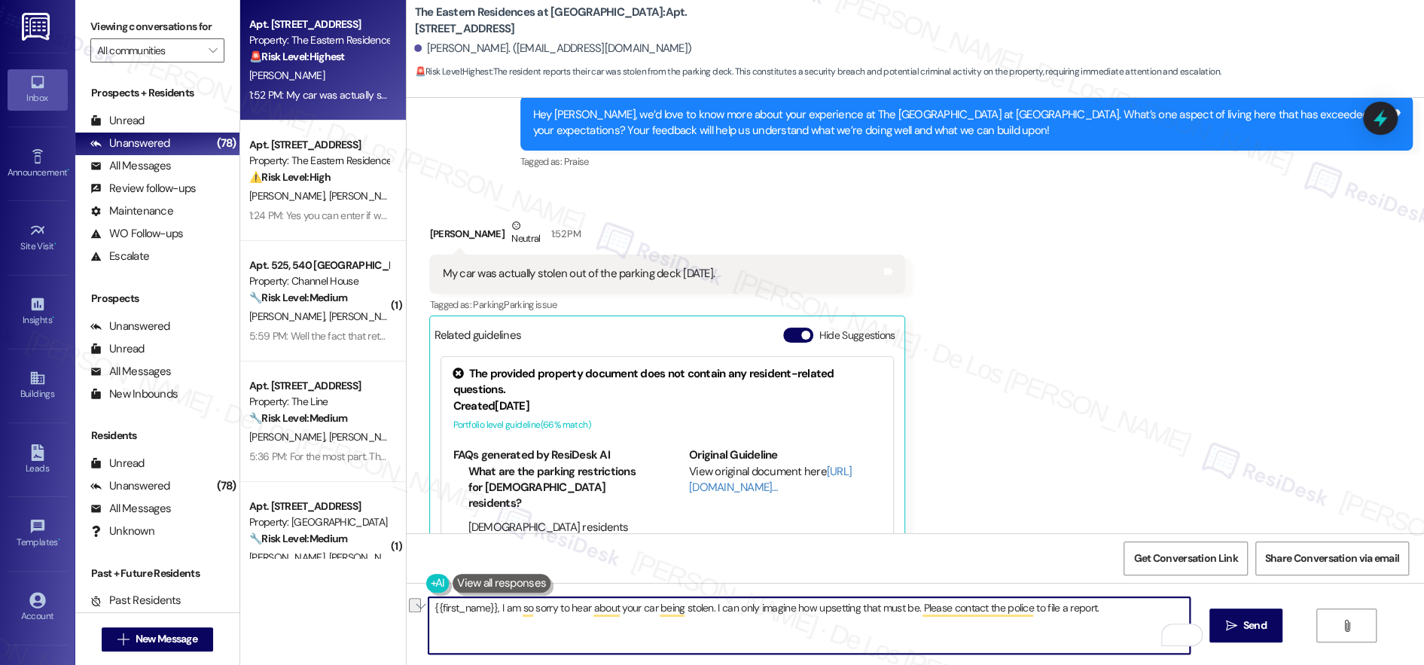
scroll to position [1930, 0]
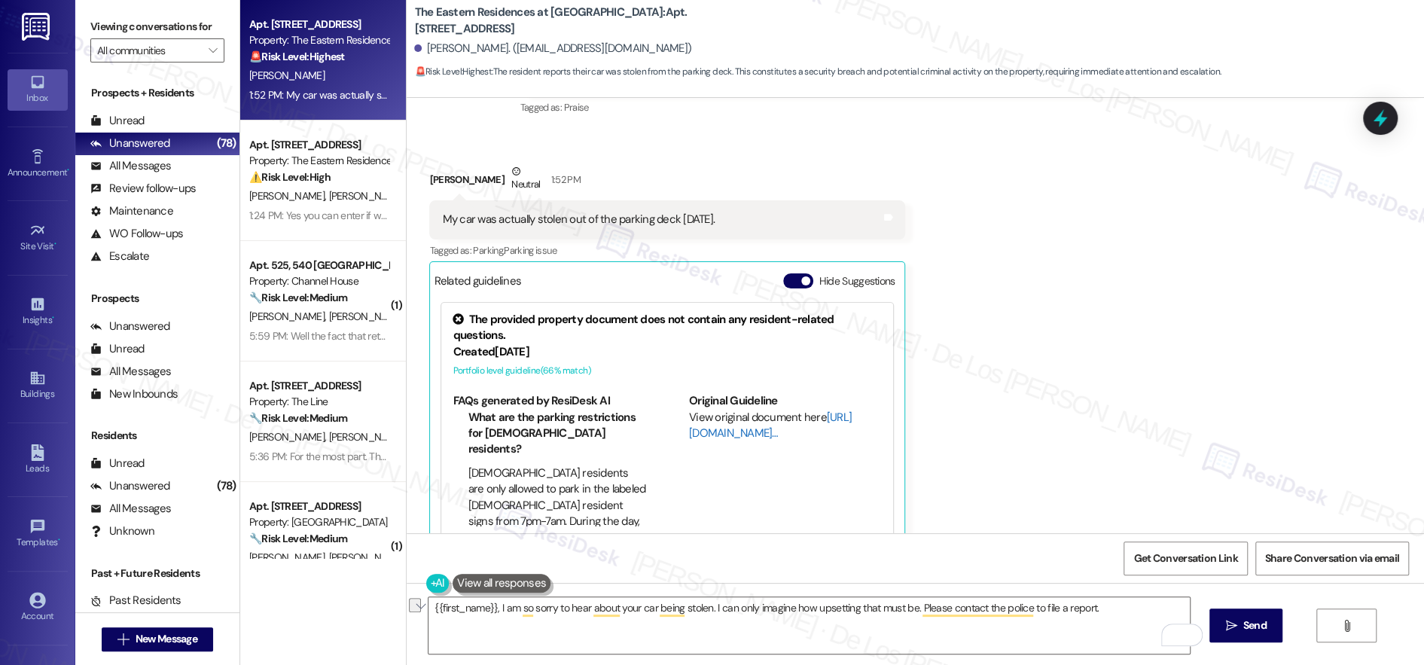
click at [717, 410] on link "http://res.cl…" at bounding box center [770, 425] width 163 height 31
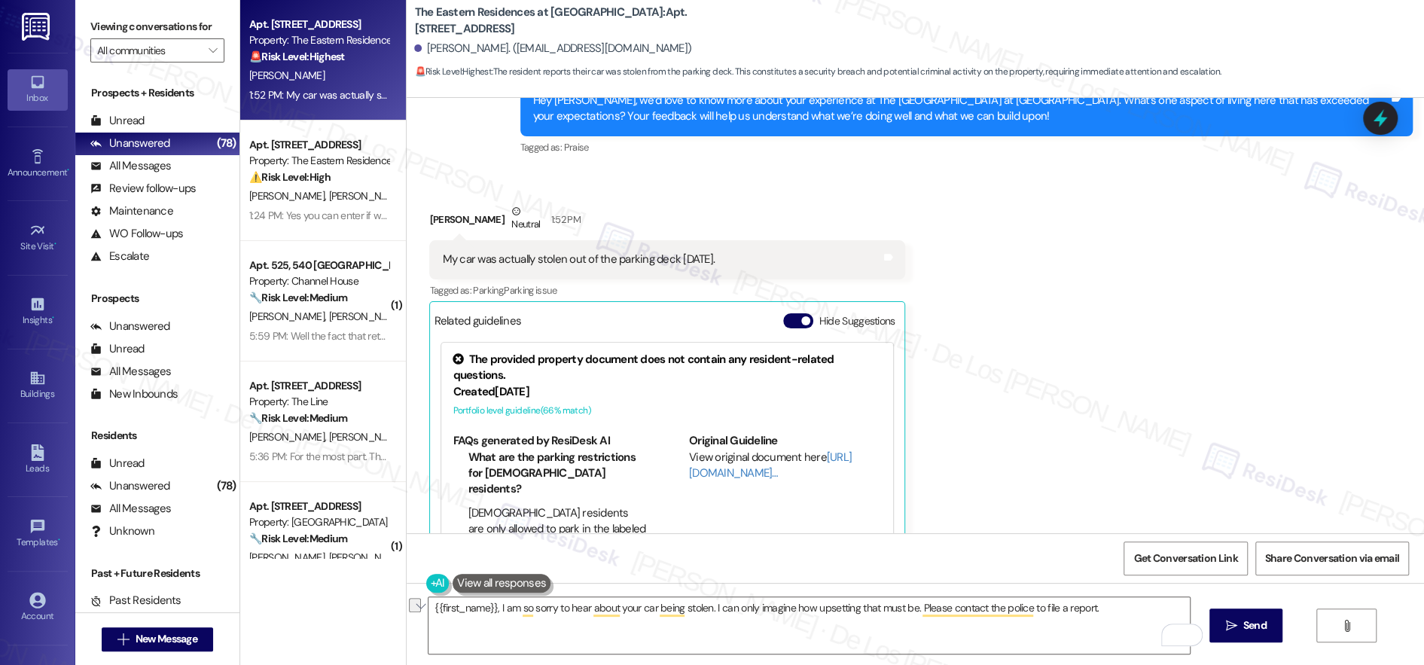
scroll to position [1888, 0]
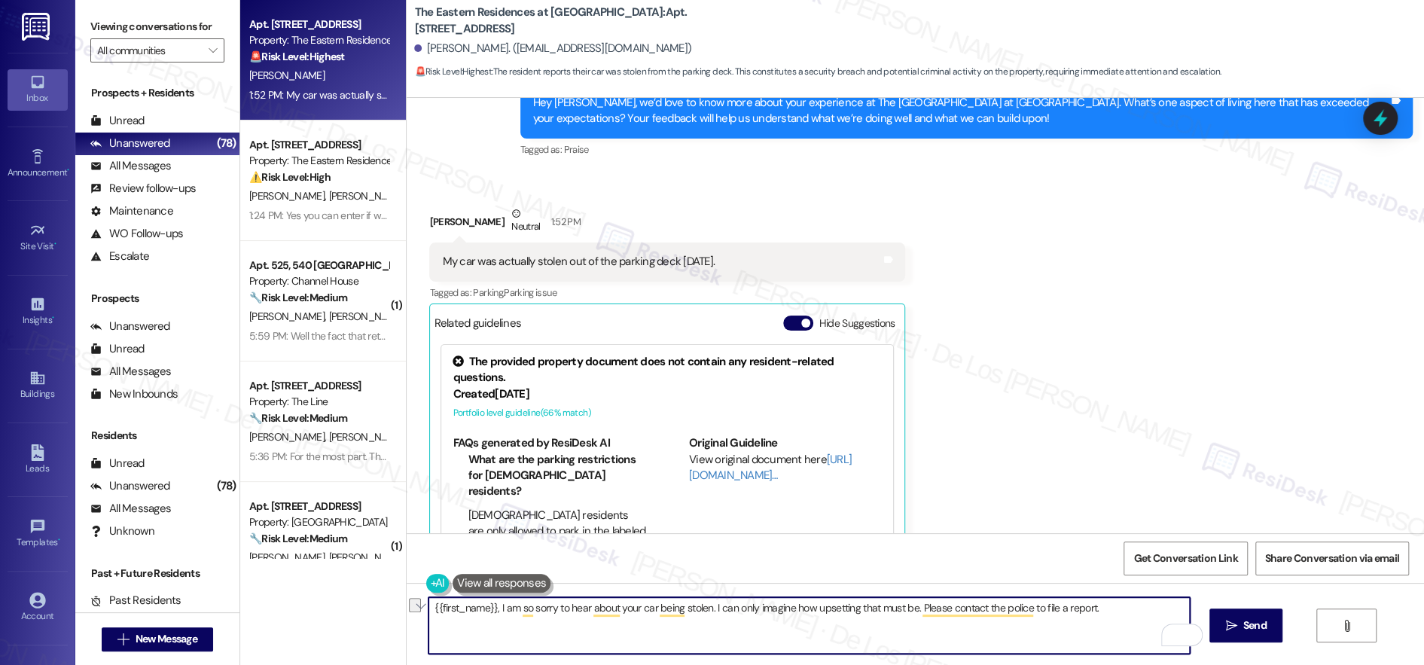
drag, startPoint x: 702, startPoint y: 609, endPoint x: 1110, endPoint y: 617, distance: 407.6
click at [1110, 617] on textarea "{{first_name}}, I am so sorry to hear about your car being stolen. I can only i…" at bounding box center [810, 625] width 762 height 56
click at [1088, 627] on textarea "{{first_name}}, I am so sorry to hear about your car being stolen. I can only i…" at bounding box center [810, 625] width 762 height 56
drag, startPoint x: 940, startPoint y: 604, endPoint x: 786, endPoint y: 621, distance: 155.3
click at [708, 609] on textarea "{{first_name}}, I am so sorry to hear about your car being stolen. I can only i…" at bounding box center [810, 625] width 762 height 56
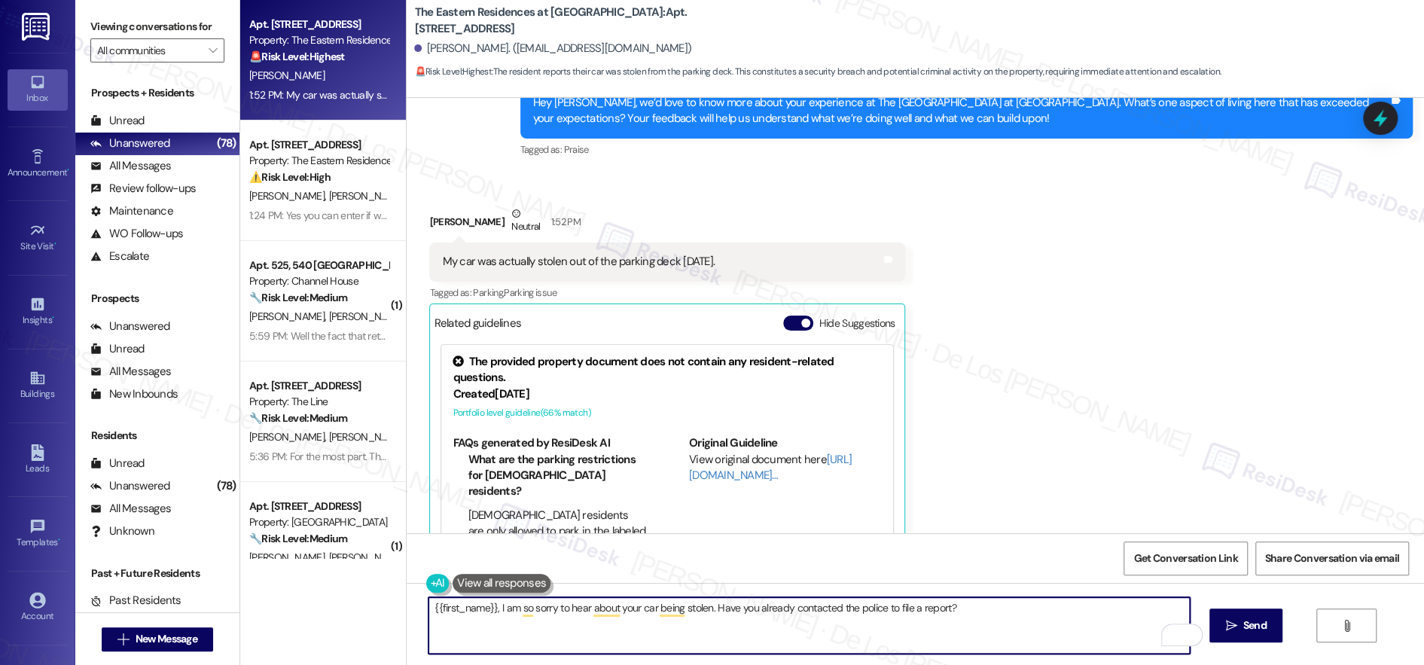
click at [707, 606] on textarea "{{first_name}}, I am so sorry to hear about your car being stolen. Have you alr…" at bounding box center [810, 625] width 762 height 56
click at [1036, 610] on textarea "{{first_name}}, I am so sorry to hear about your car being stolen. Have you alr…" at bounding box center [810, 625] width 762 height 56
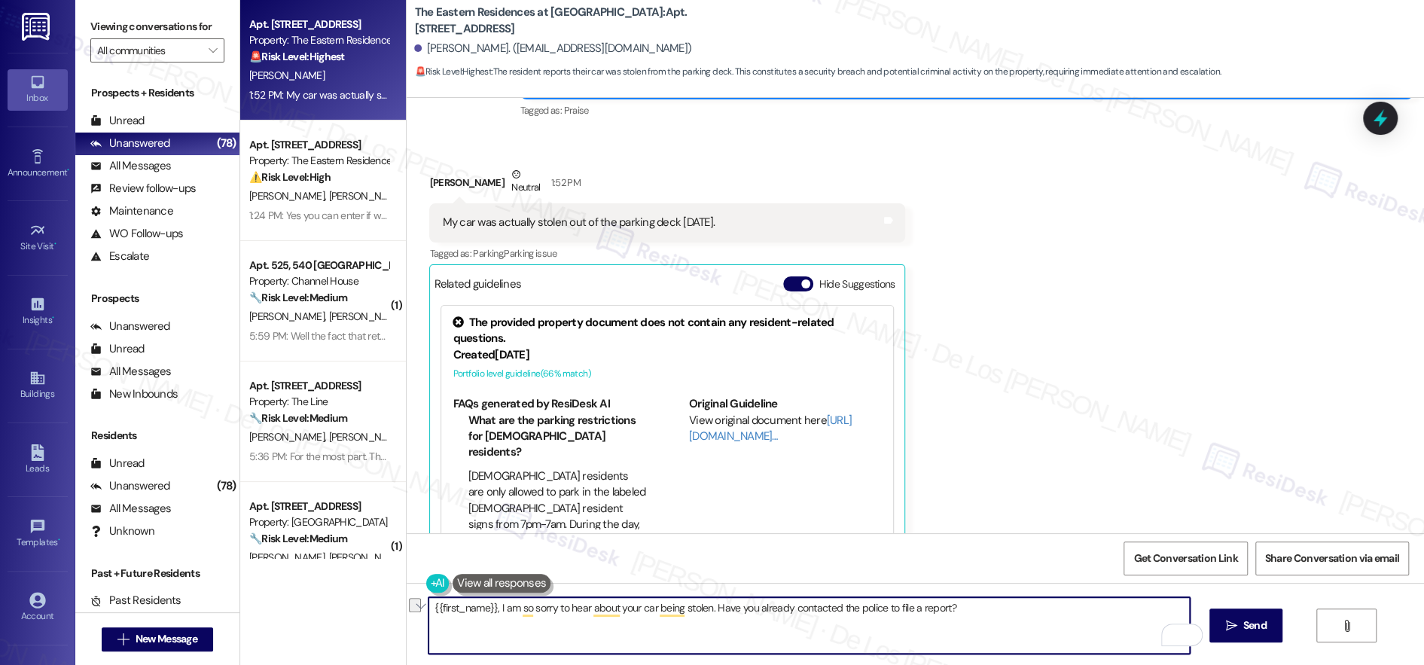
scroll to position [1930, 0]
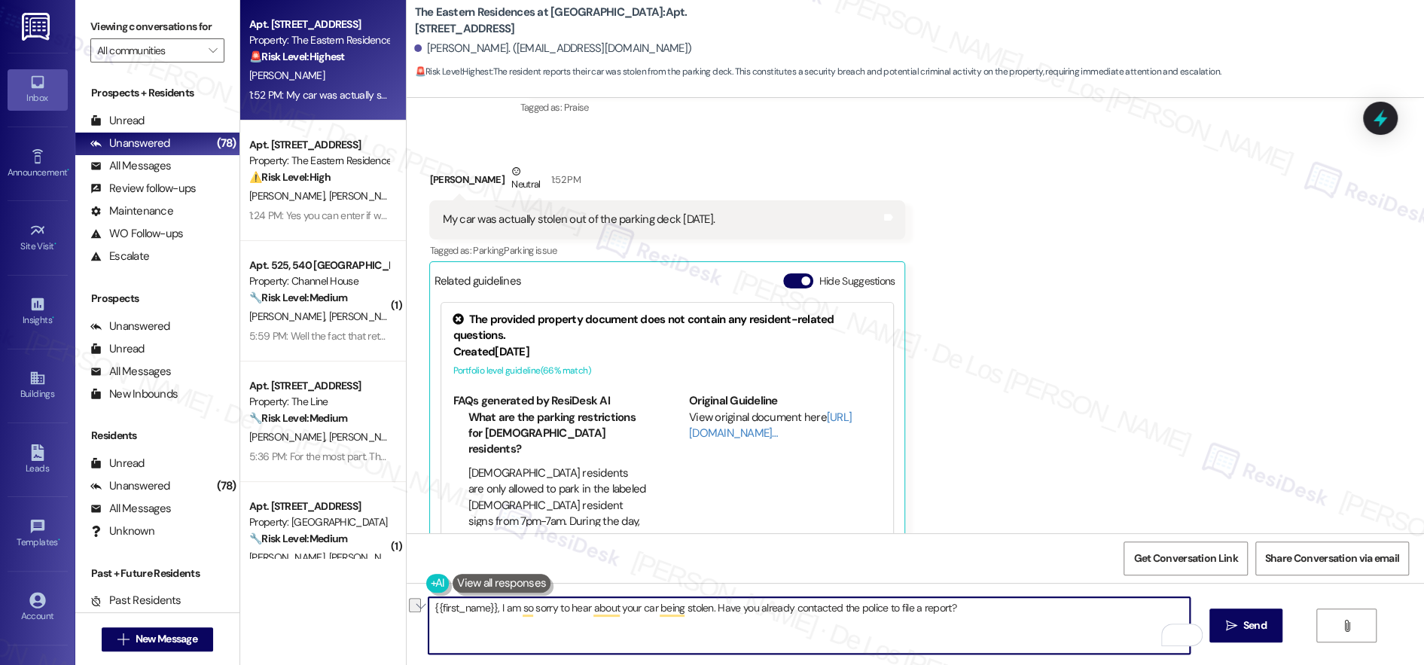
paste textarea "“{{first_name}}, I’m so sorry to hear about your car being stolen. Have you had…"
click at [429, 605] on textarea "“{{first_name}}, I’m so sorry to hear about your car being stolen. Have you had…" at bounding box center [810, 625] width 762 height 56
drag, startPoint x: 1000, startPoint y: 614, endPoint x: 1024, endPoint y: 612, distance: 24.2
click at [997, 613] on textarea "{{first_name}}, I’m so sorry to hear about your car being stolen. Have you had …" at bounding box center [810, 625] width 762 height 56
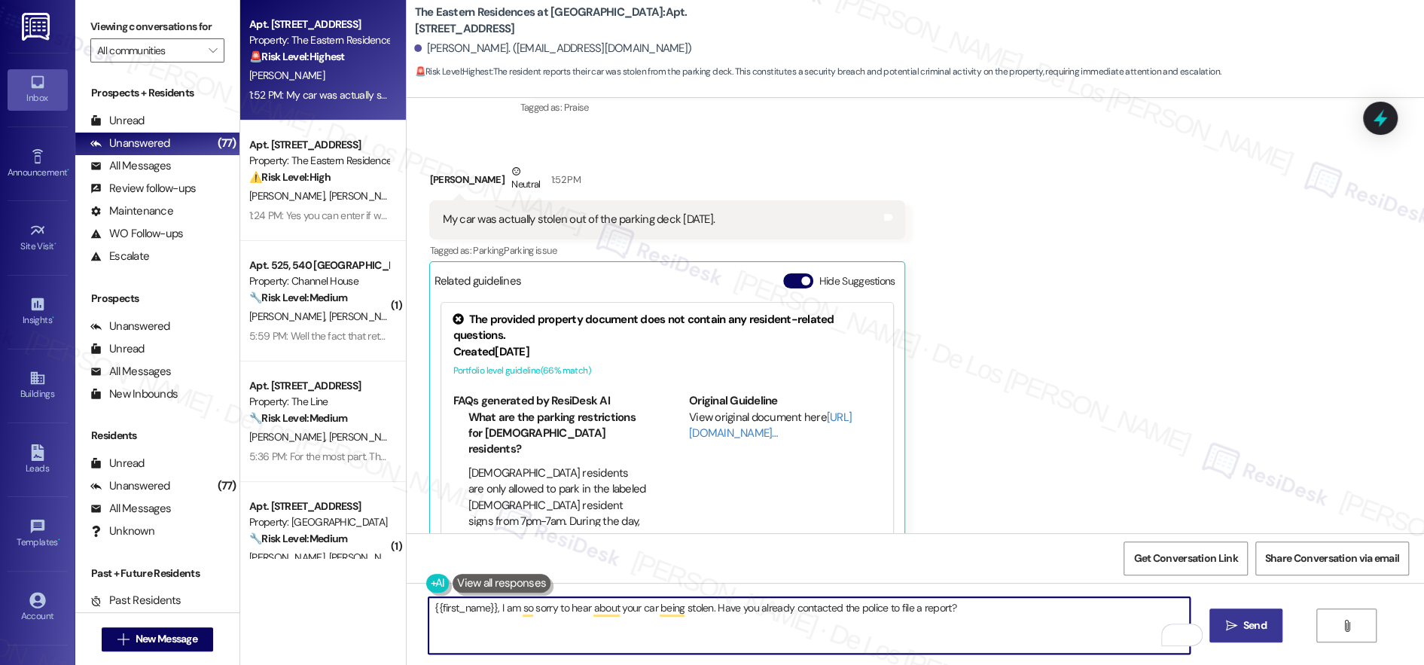
type textarea "{{first_name}}, I am so sorry to hear about your car being stolen. Have you alr…"
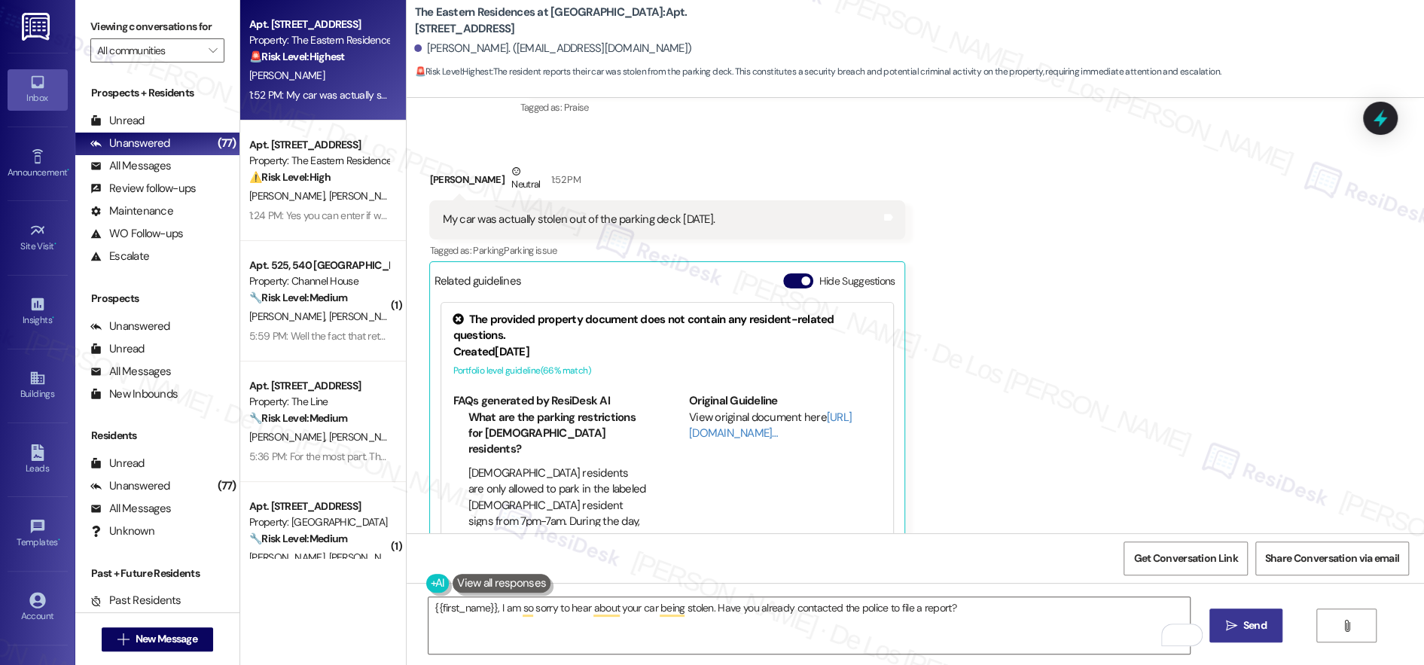
click at [1251, 626] on span "Send" at bounding box center [1255, 626] width 29 height 16
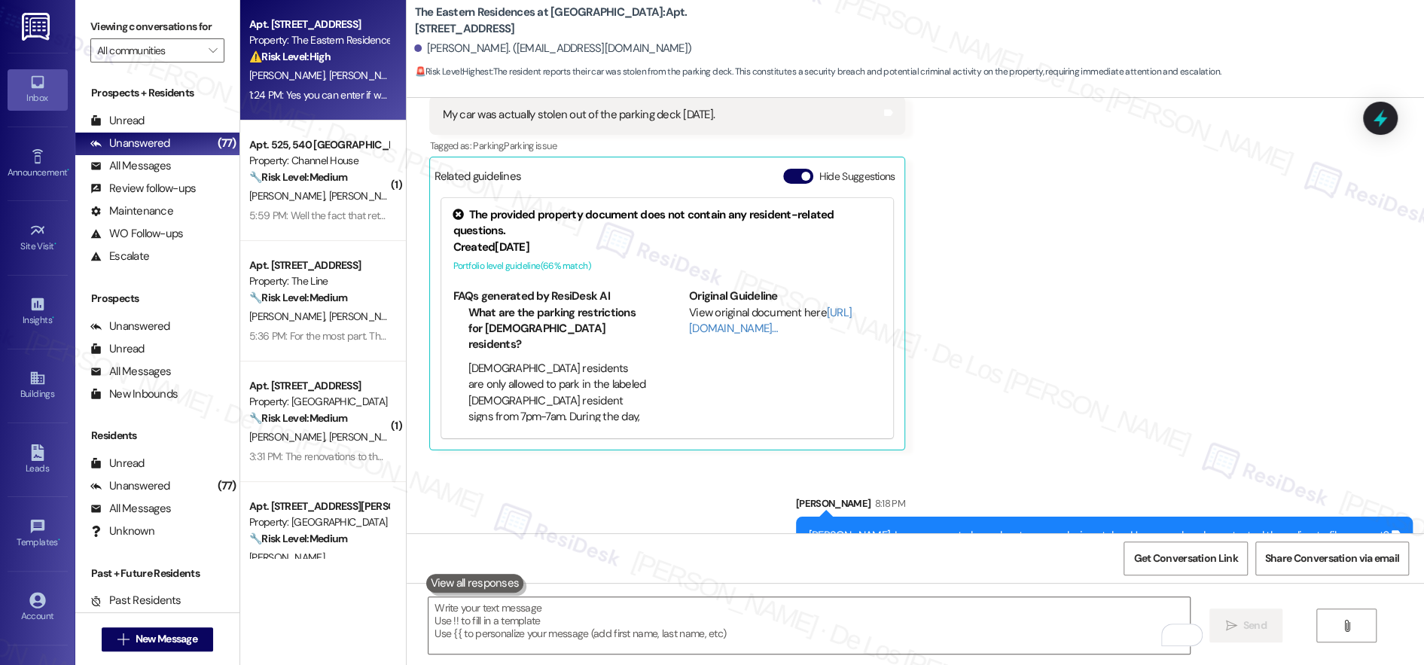
click at [329, 78] on span "R. Luchenbill" at bounding box center [366, 76] width 75 height 14
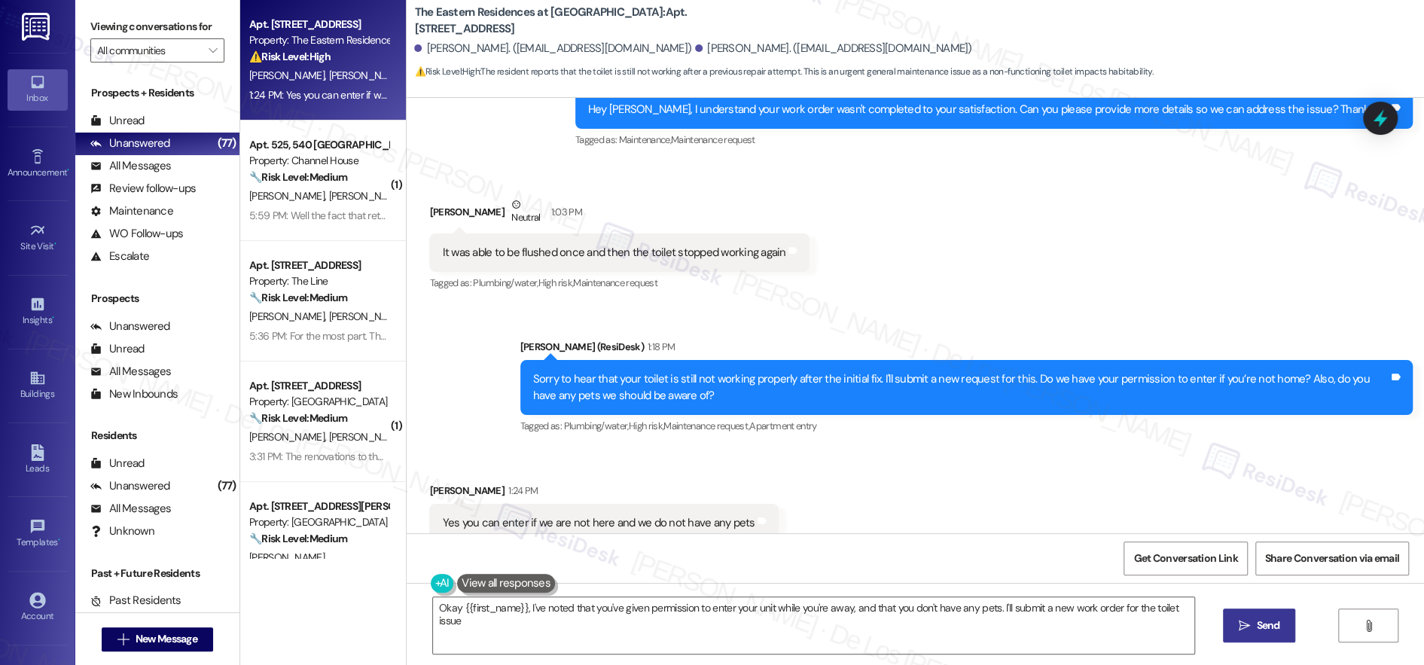
scroll to position [1952, 0]
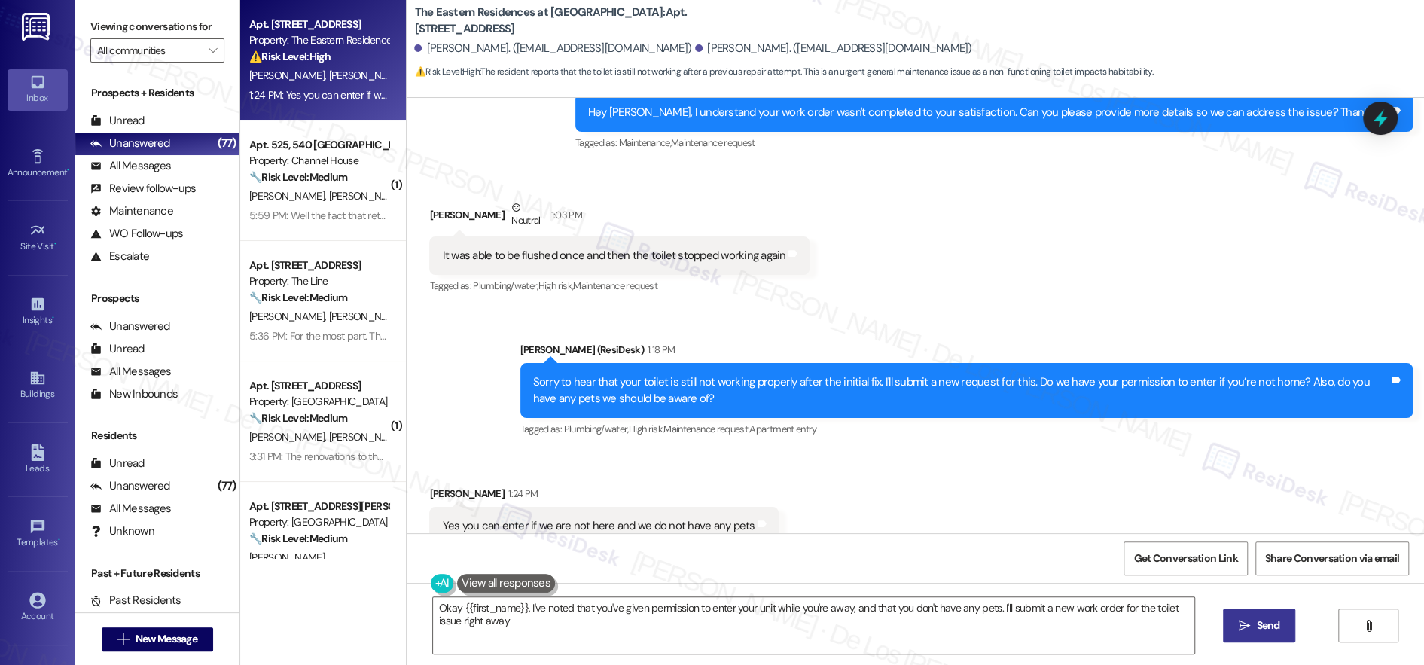
type textarea "Okay {{first_name}}, I've noted that you've given permission to enter your unit…"
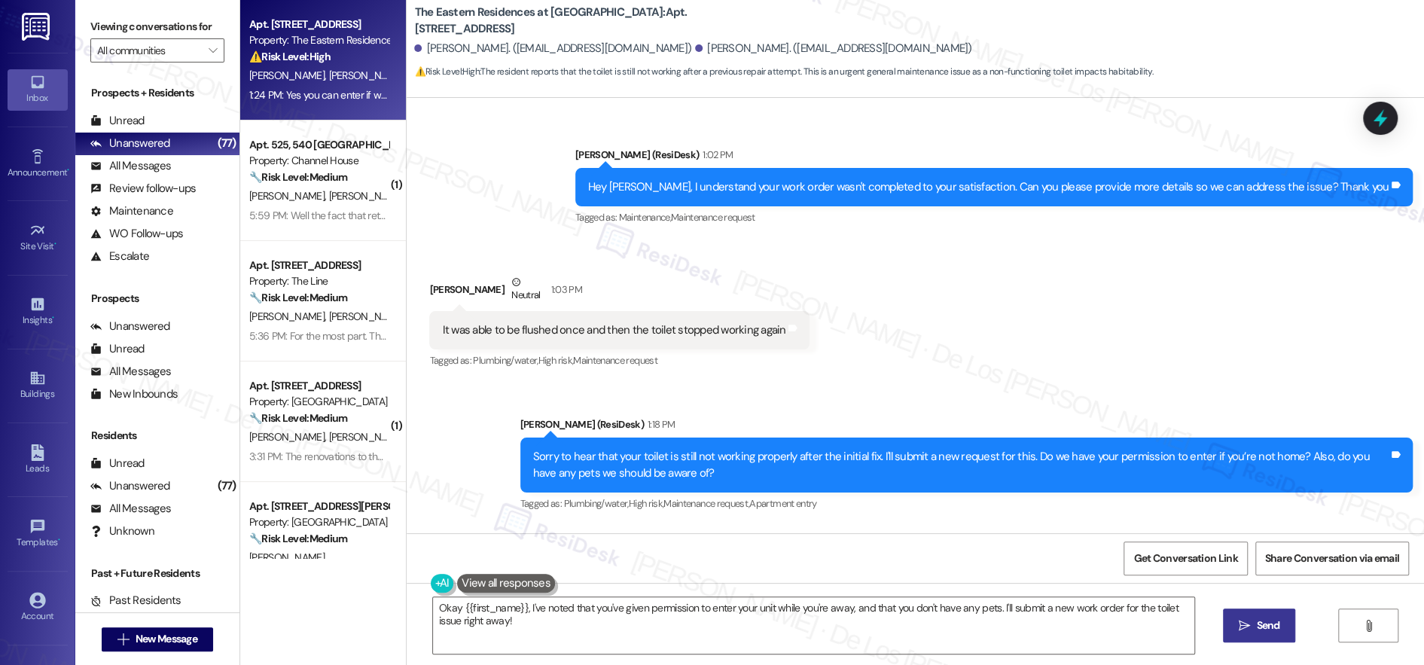
scroll to position [0, 0]
click at [209, 55] on icon "" at bounding box center [213, 50] width 8 height 12
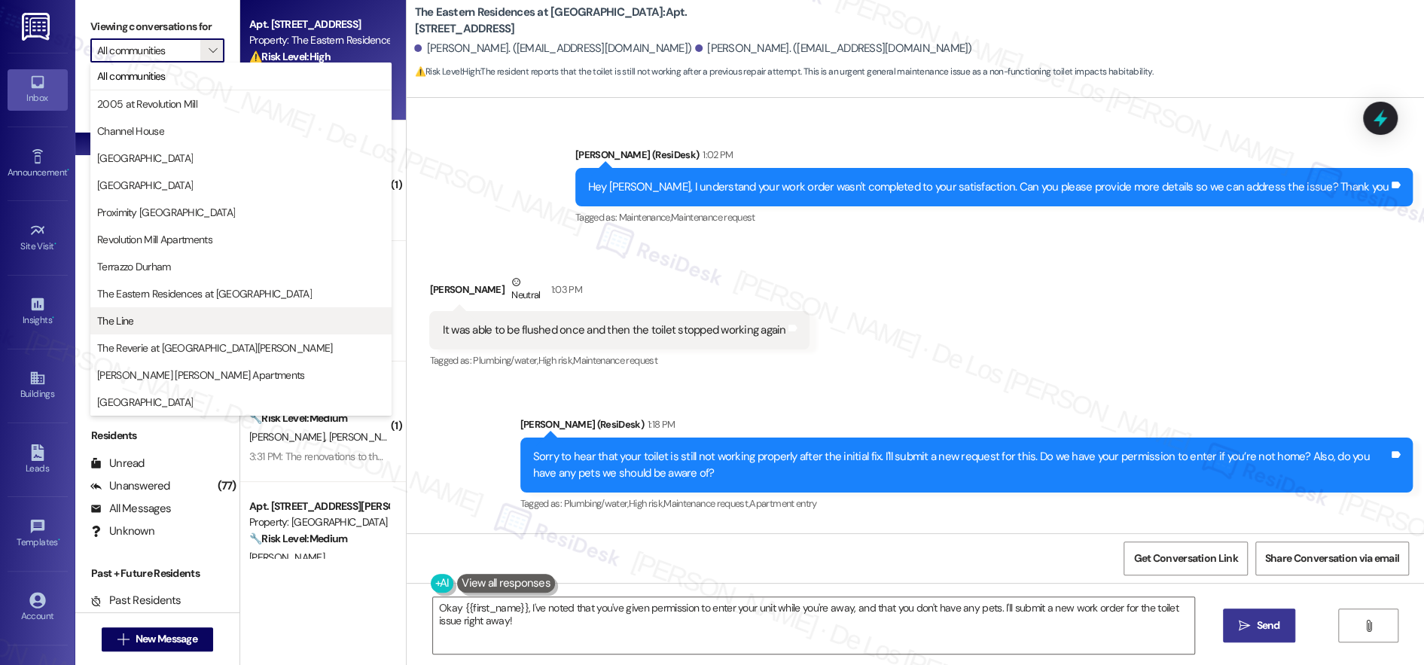
click at [187, 323] on span "The Line" at bounding box center [241, 320] width 288 height 15
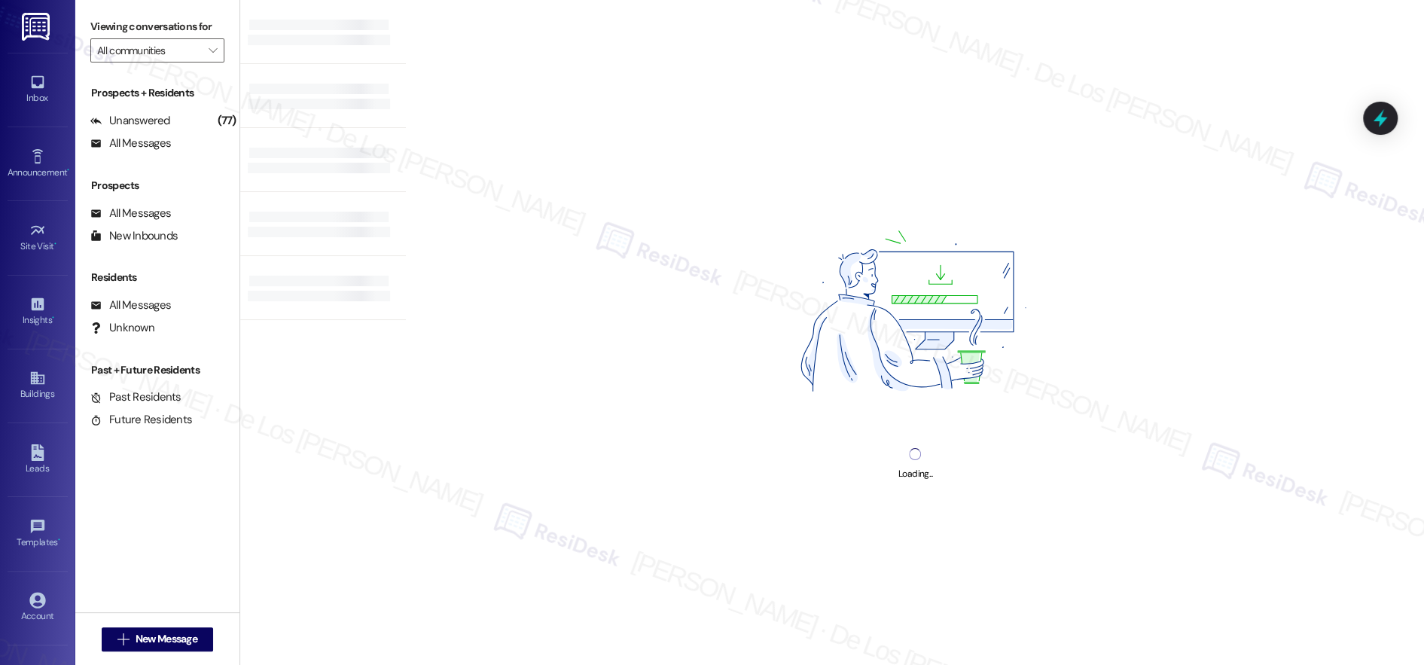
type input "The Line"
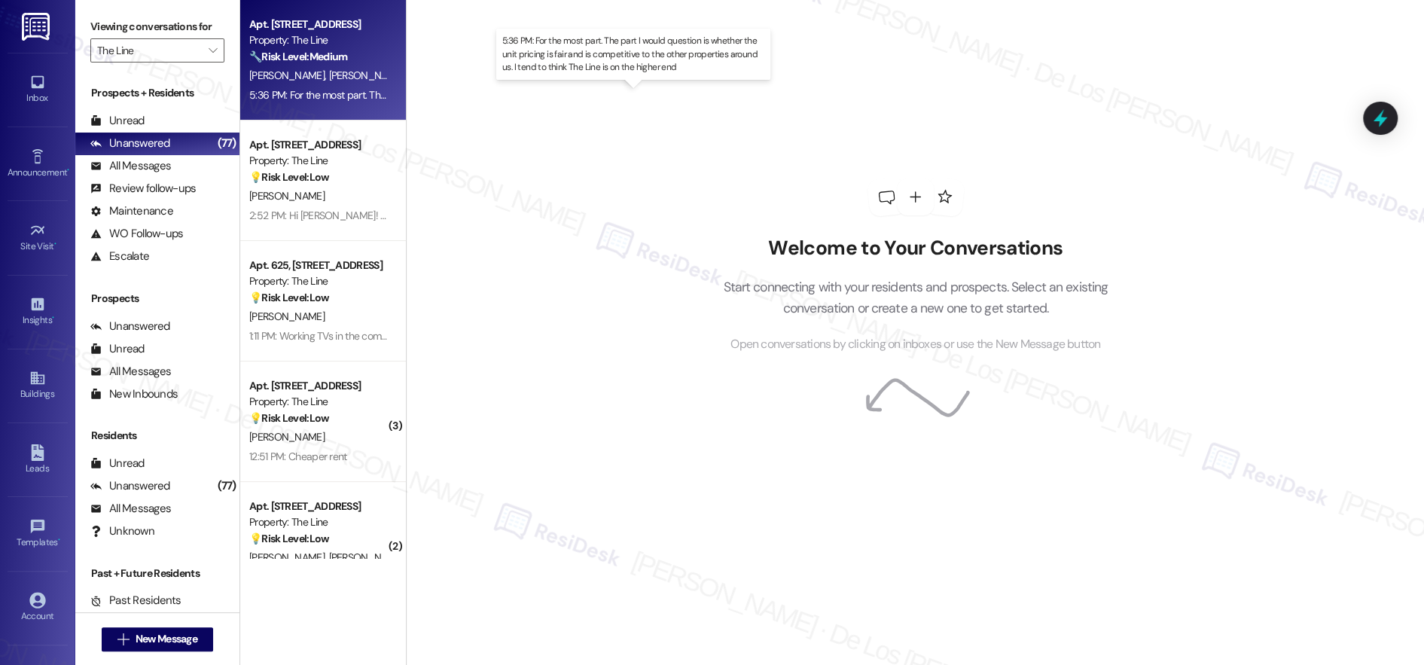
click at [310, 96] on div "5:36 PM: For the most part. The part I would question is whether the unit prici…" at bounding box center [645, 95] width 792 height 14
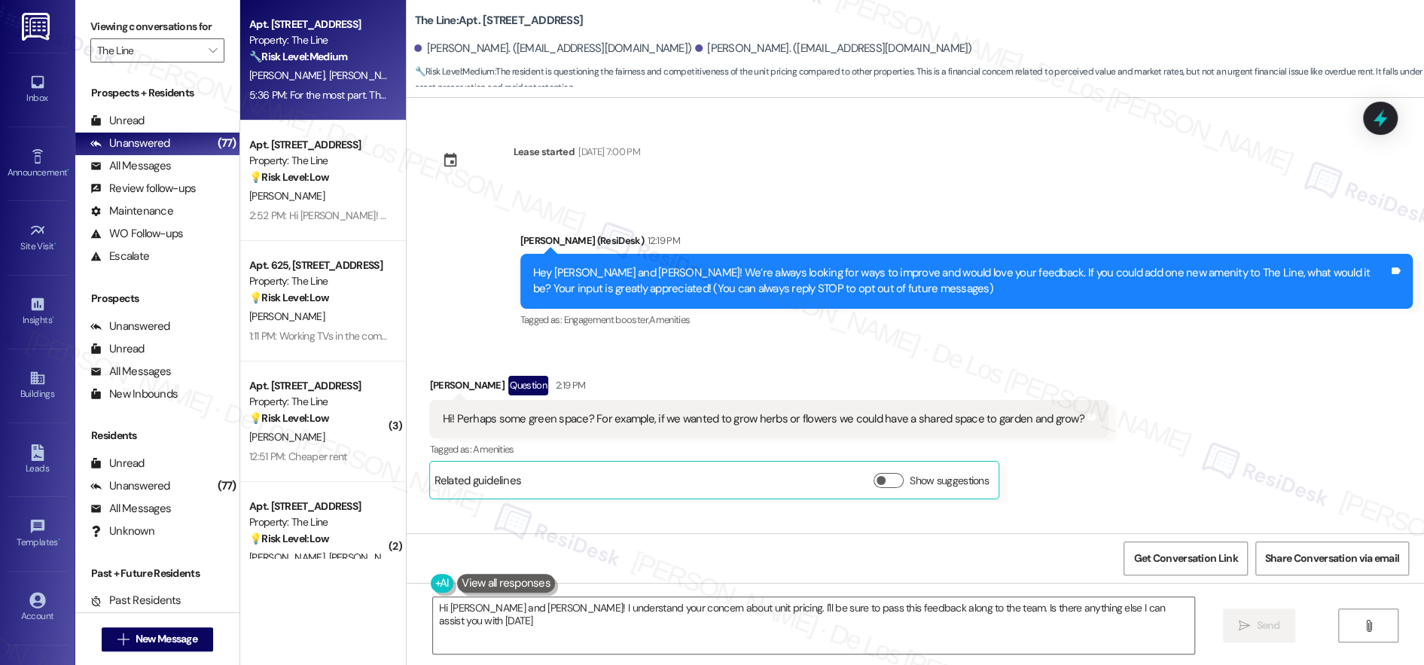
type textarea "Hi Walter and Elizabeth! I understand your concern about unit pricing. I'll be …"
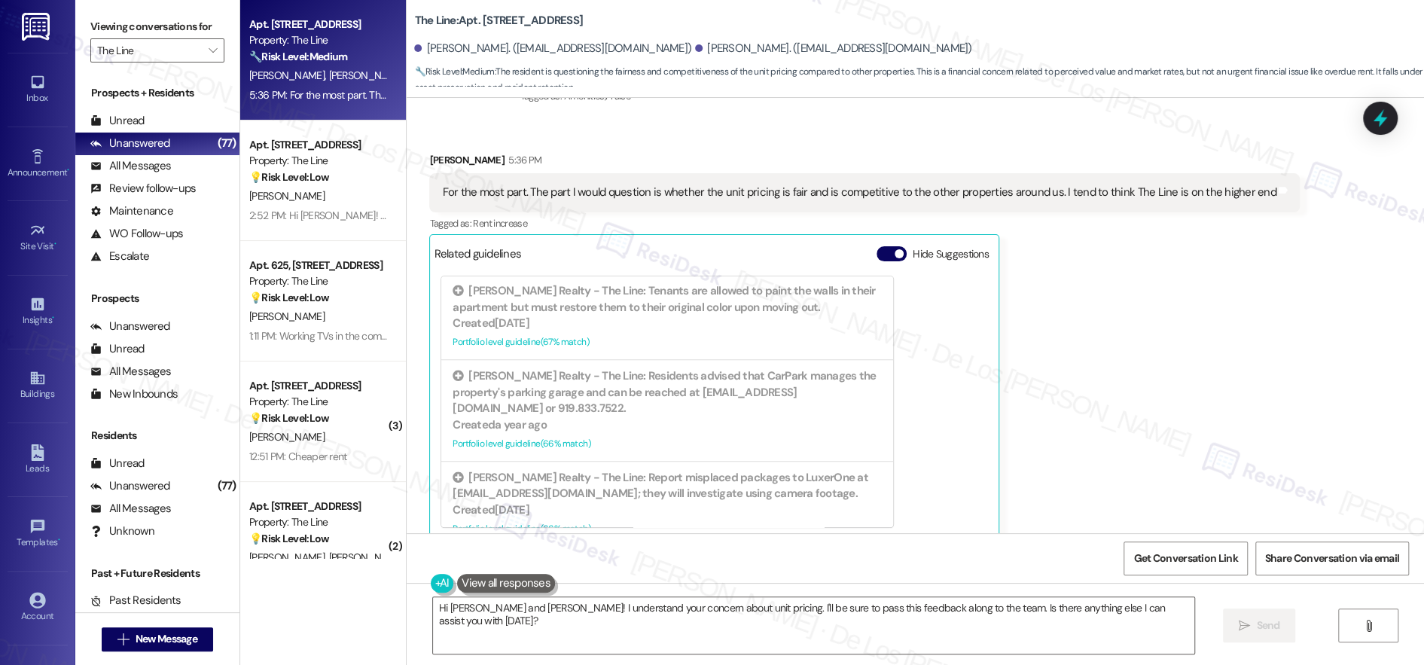
scroll to position [642, 0]
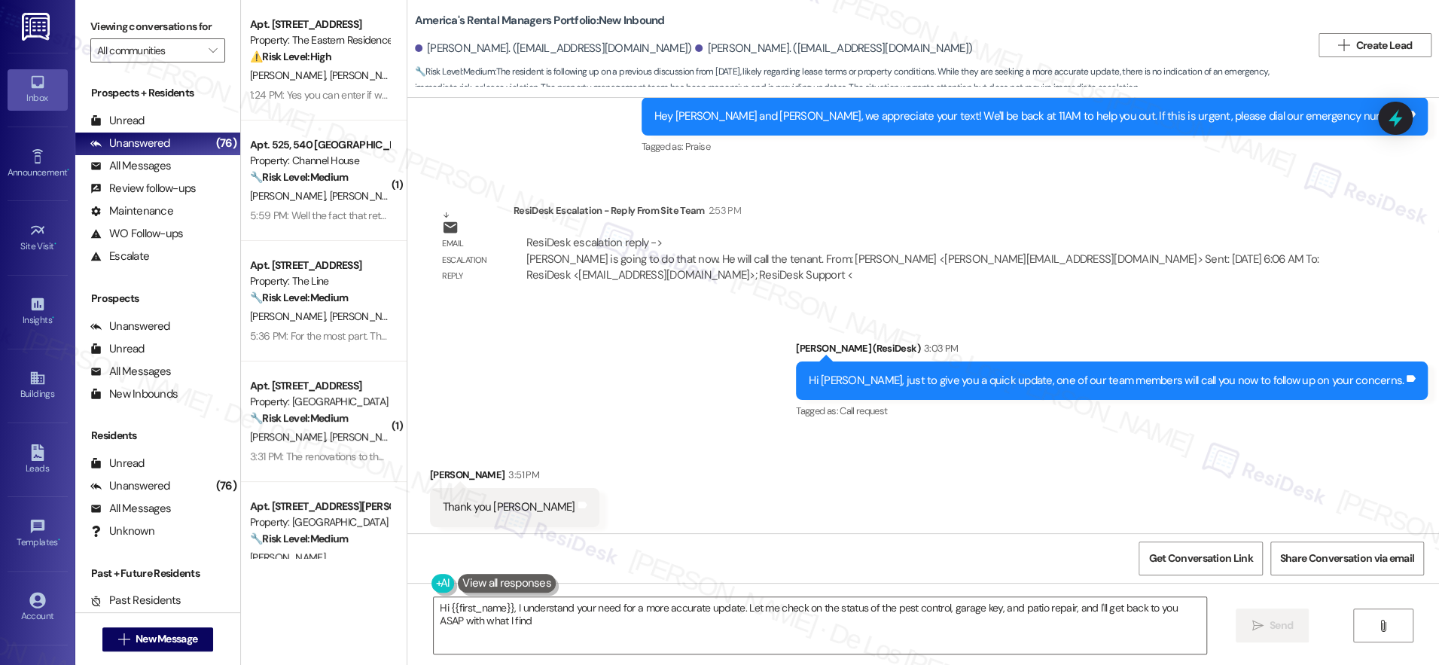
scroll to position [3967, 0]
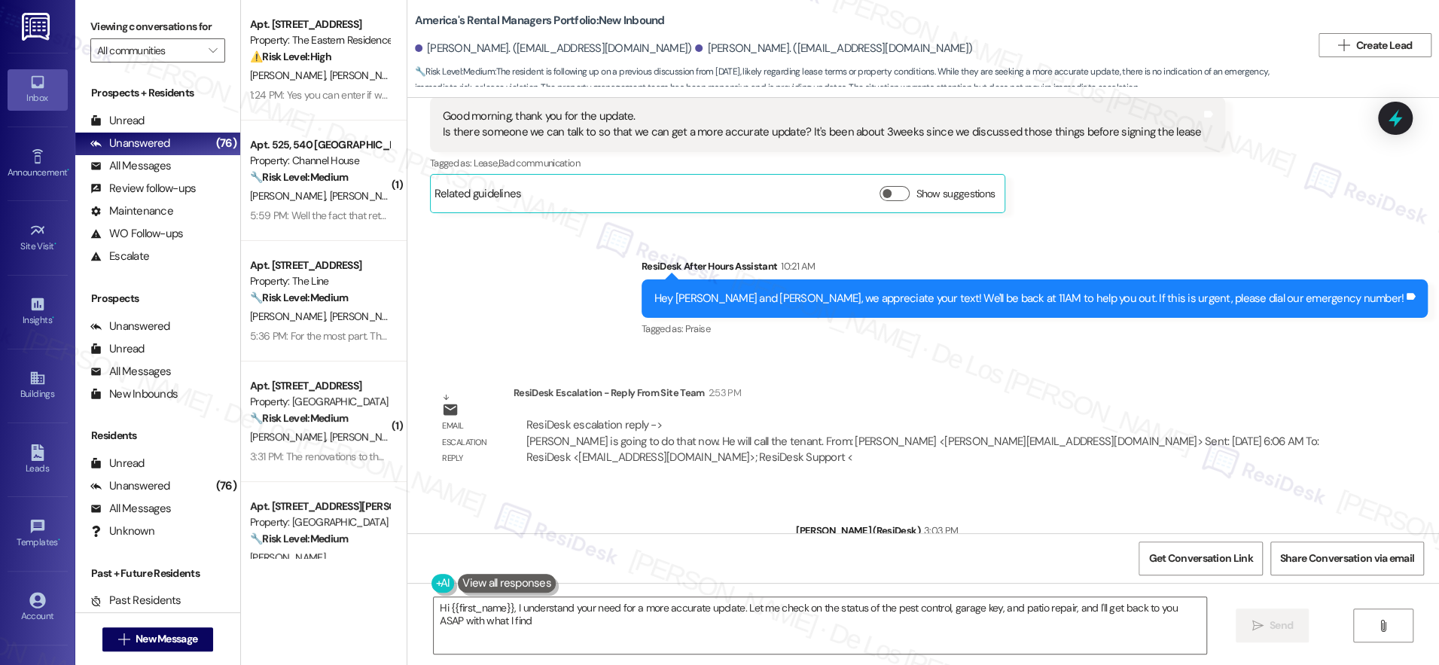
click at [152, 66] on div "Viewing conversations for All communities " at bounding box center [157, 39] width 165 height 78
click at [156, 52] on input "All communities" at bounding box center [149, 50] width 104 height 24
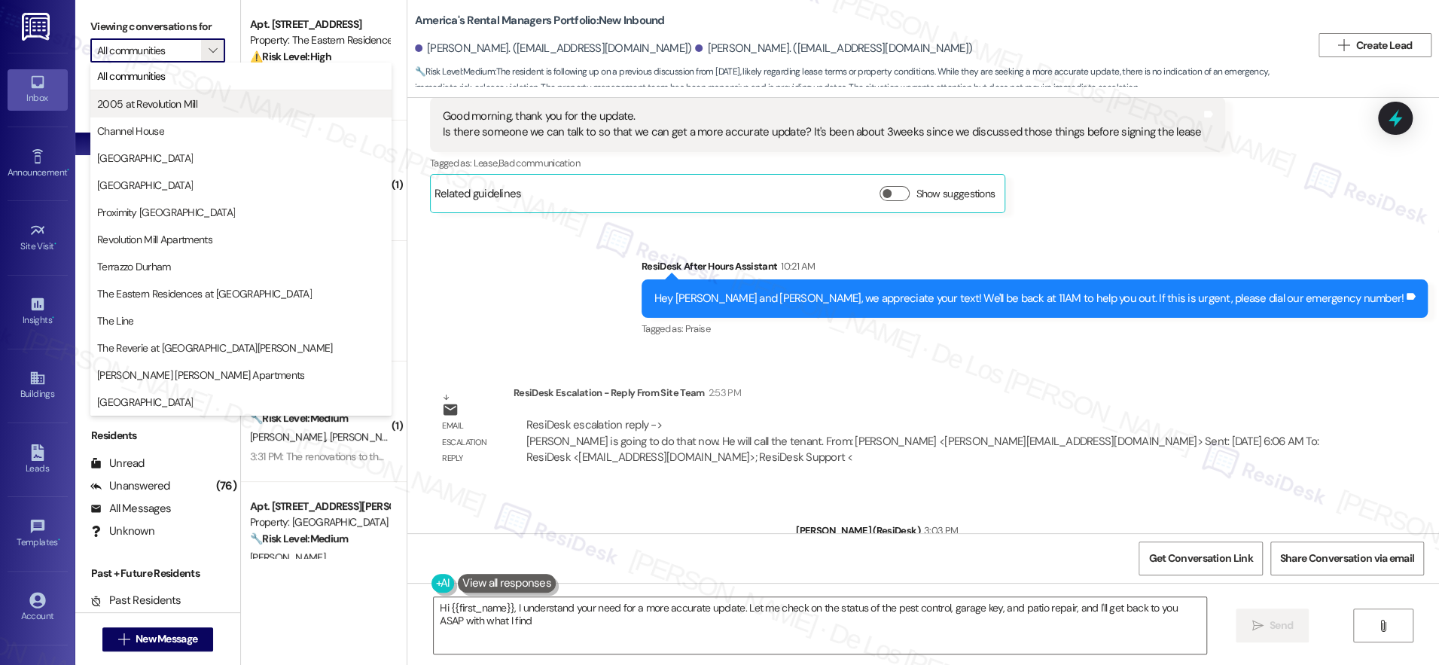
click at [163, 108] on span "2005 at Revolution Mill" at bounding box center [147, 103] width 100 height 15
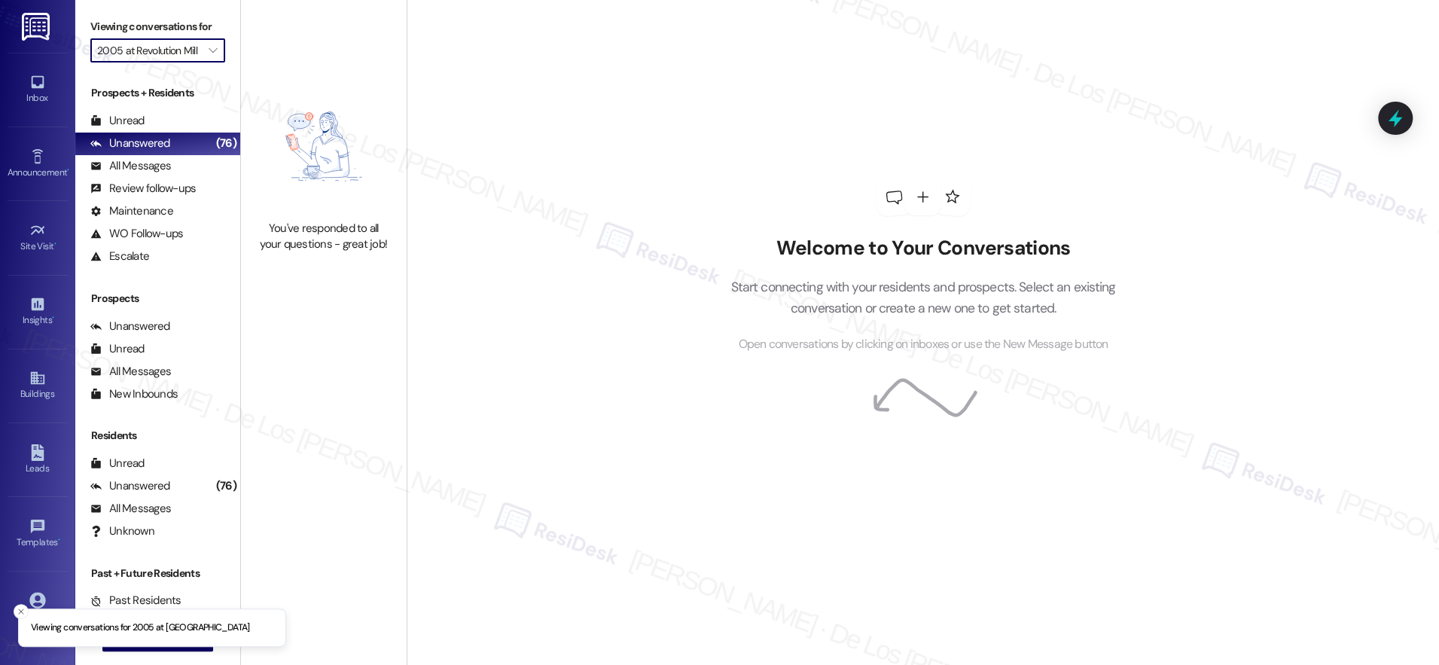
click at [139, 53] on input "2005 at Revolution Mill" at bounding box center [149, 50] width 104 height 24
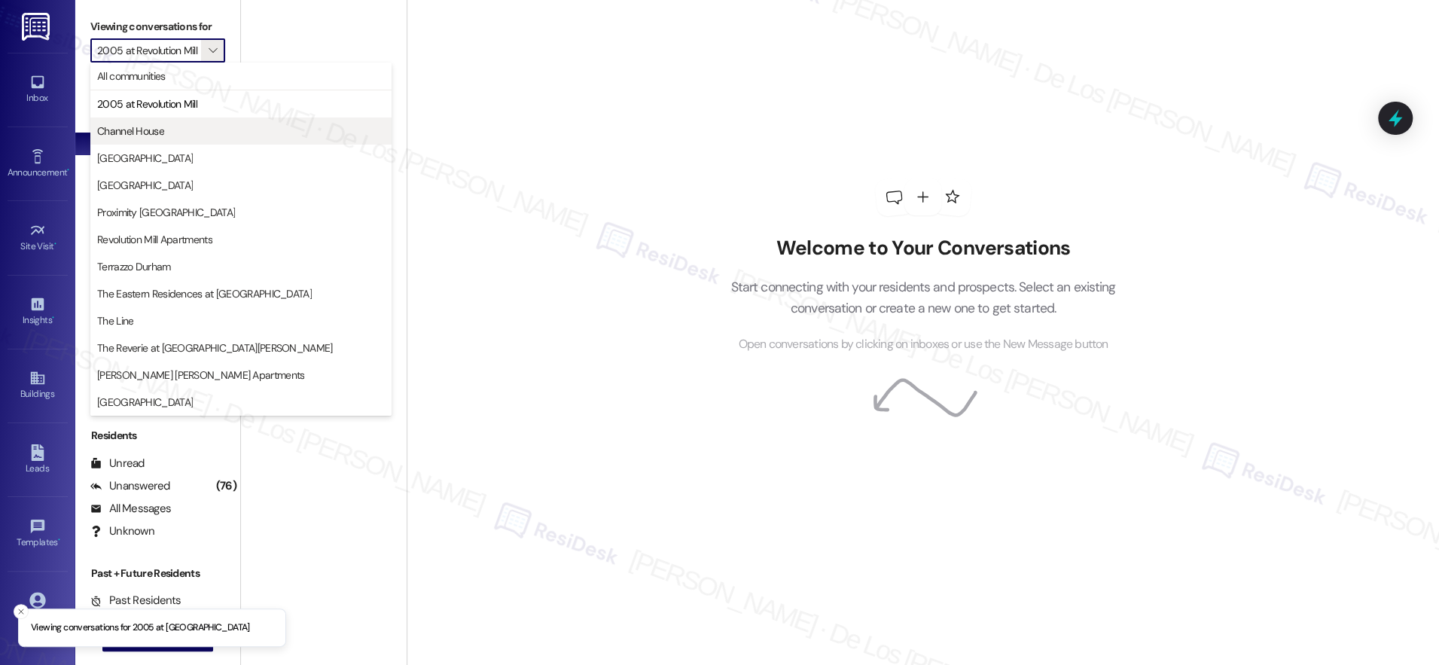
click at [163, 134] on span "Channel House" at bounding box center [130, 131] width 67 height 15
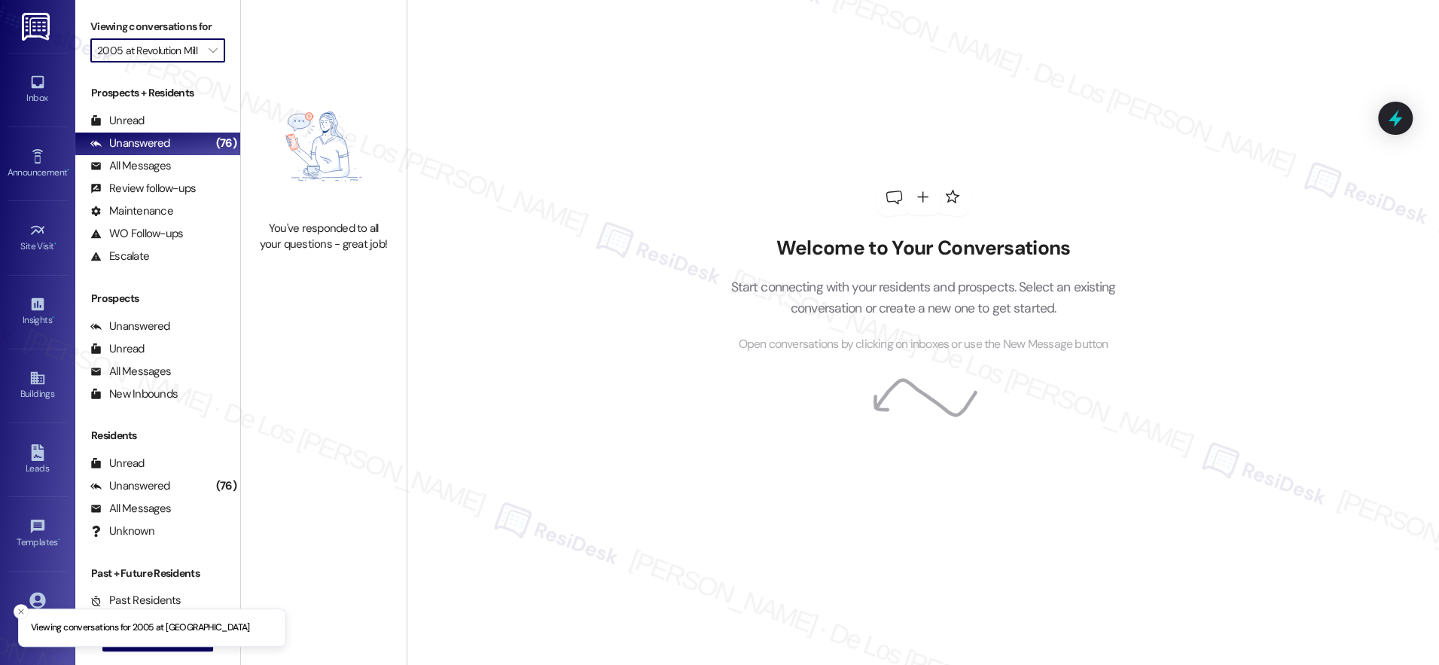
type input "Channel House"
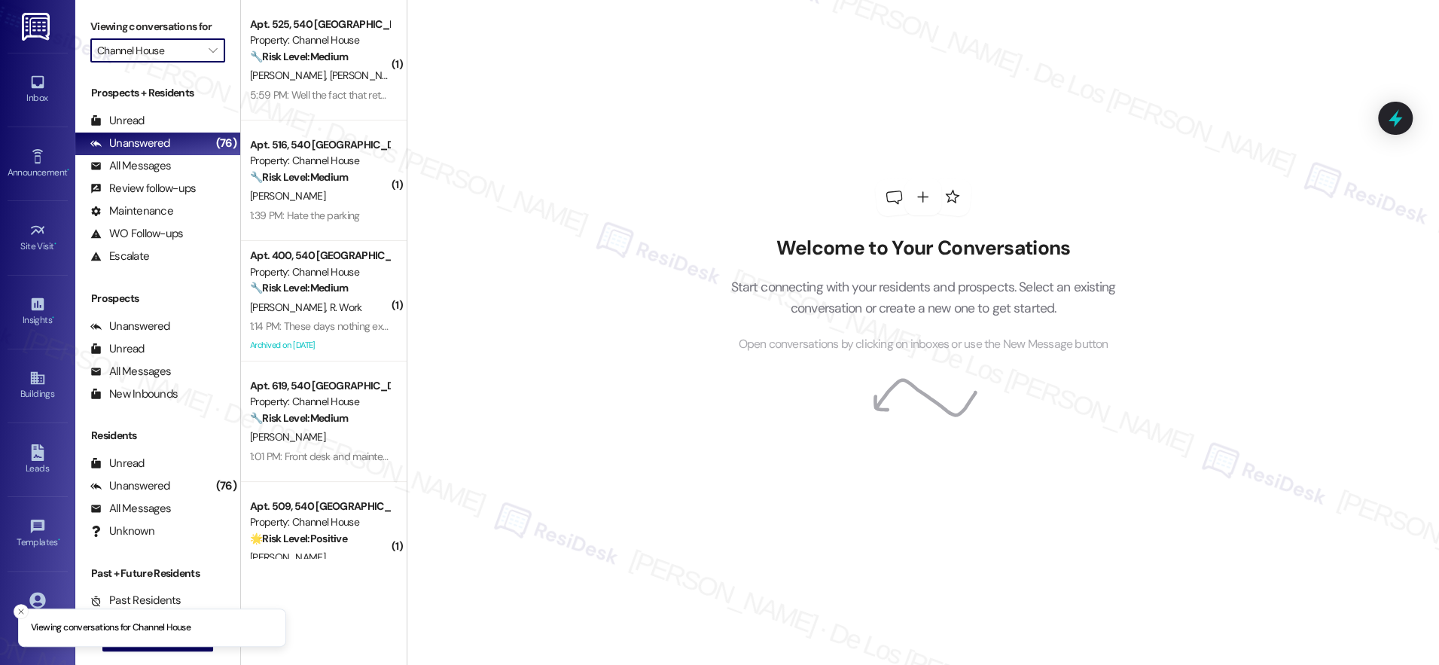
click at [176, 50] on input "Channel House" at bounding box center [149, 50] width 104 height 24
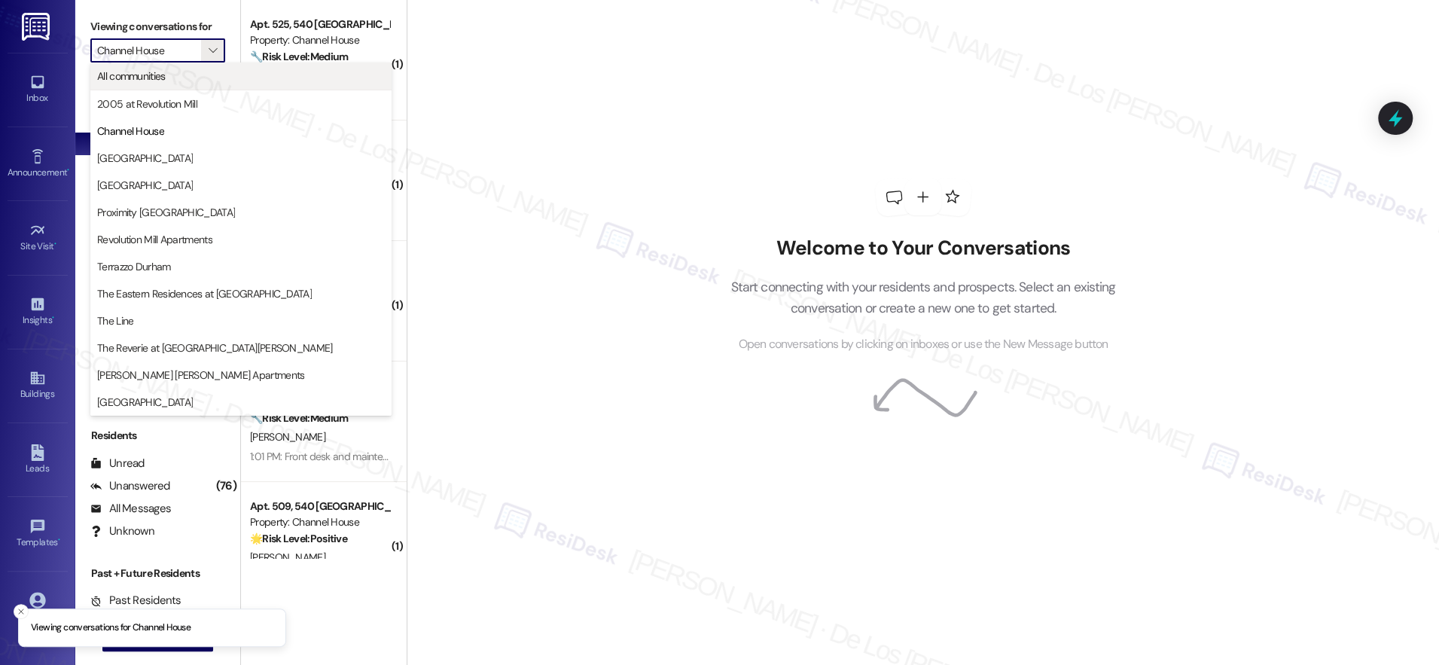
click at [180, 76] on span "All communities" at bounding box center [241, 76] width 288 height 15
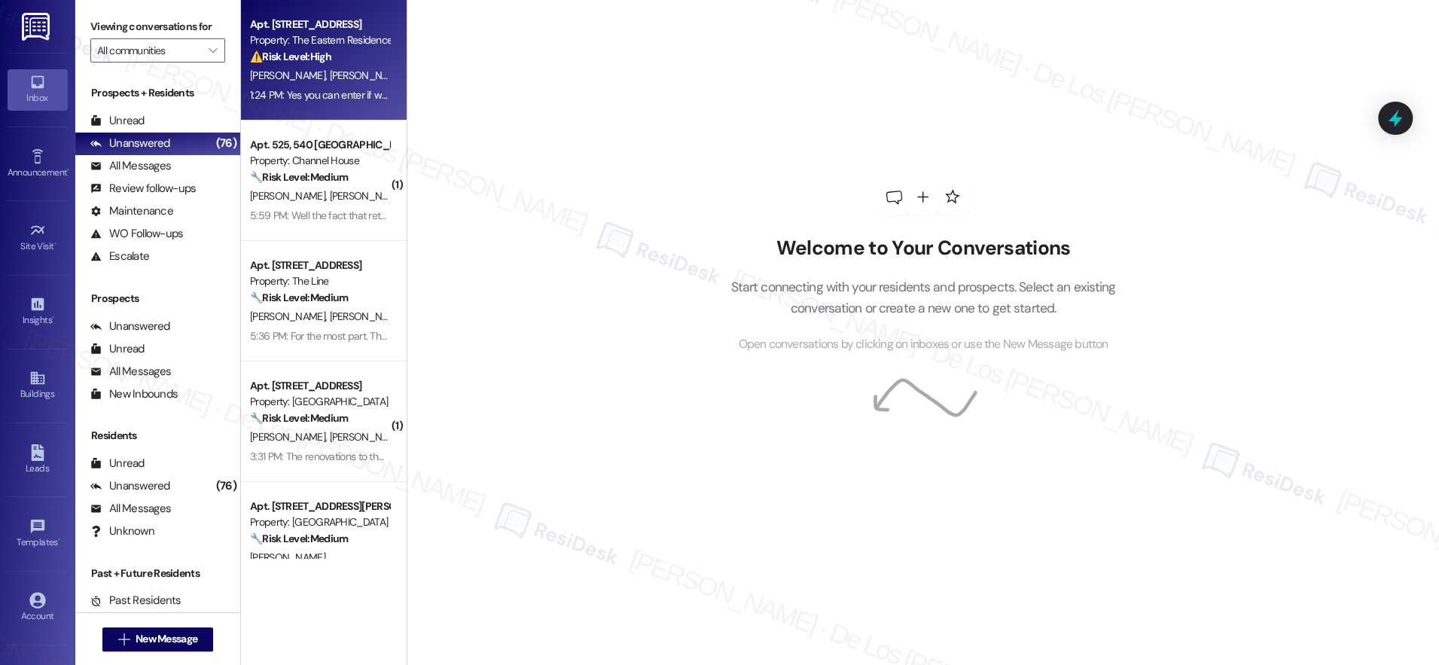
click at [332, 85] on div "C. Brown R. Luchenbill" at bounding box center [320, 75] width 142 height 19
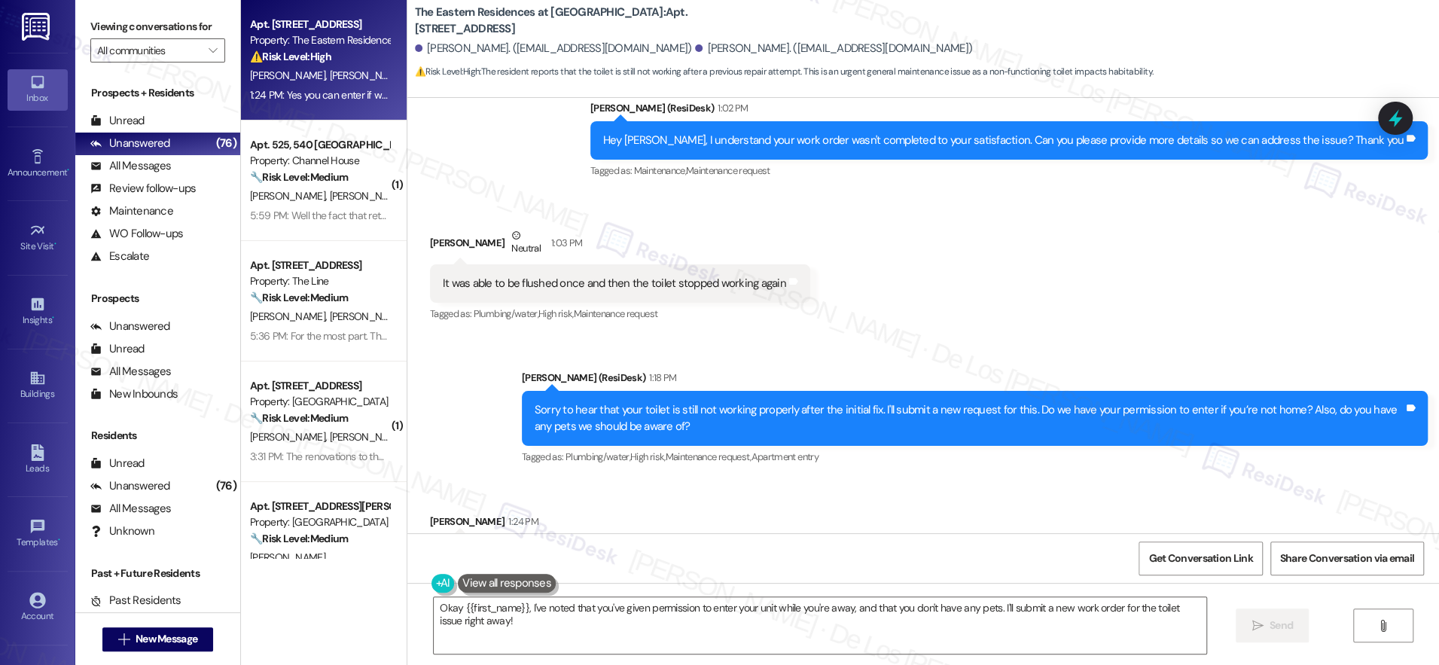
scroll to position [1921, 0]
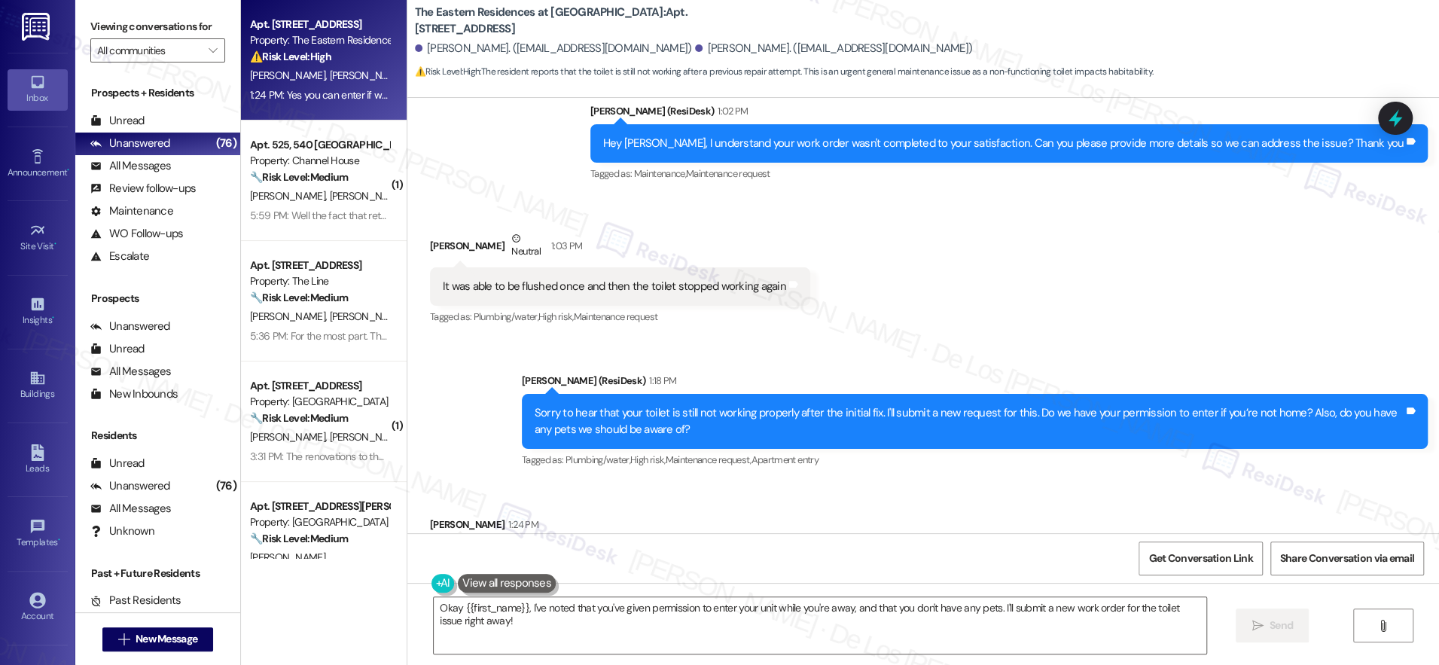
click at [614, 279] on div "It was able to be flushed once and then the toilet stopped working again" at bounding box center [614, 287] width 343 height 16
copy div "It was able to be flushed once and then the toilet stopped working again Tags a…"
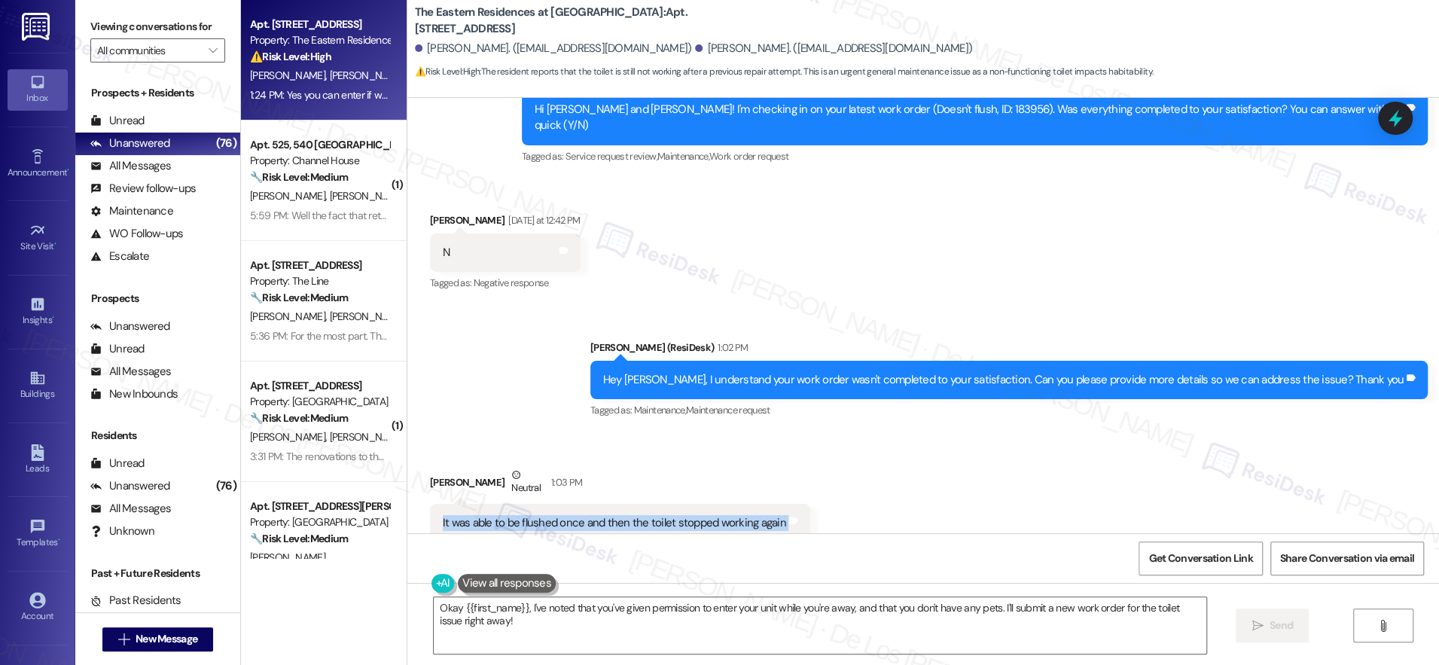
scroll to position [1689, 0]
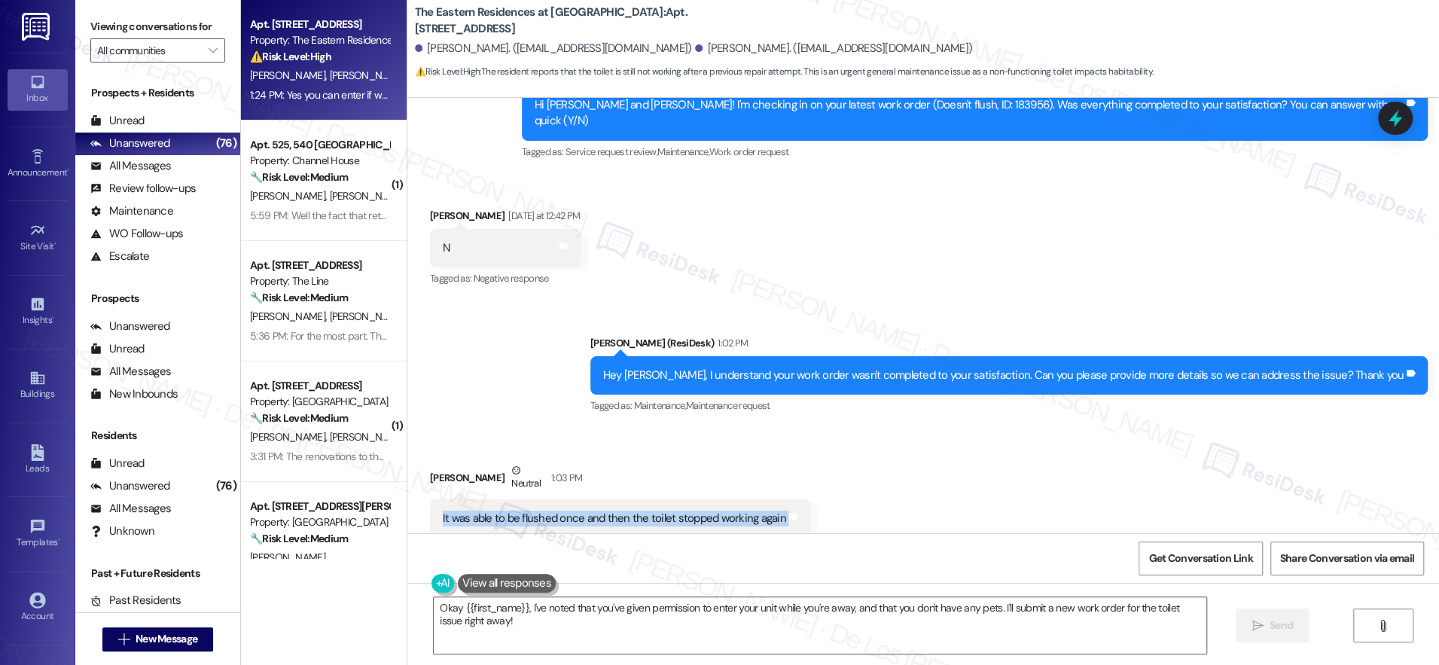
copy div "It was able to be flushed once and then the toilet stopped working again Tags a…"
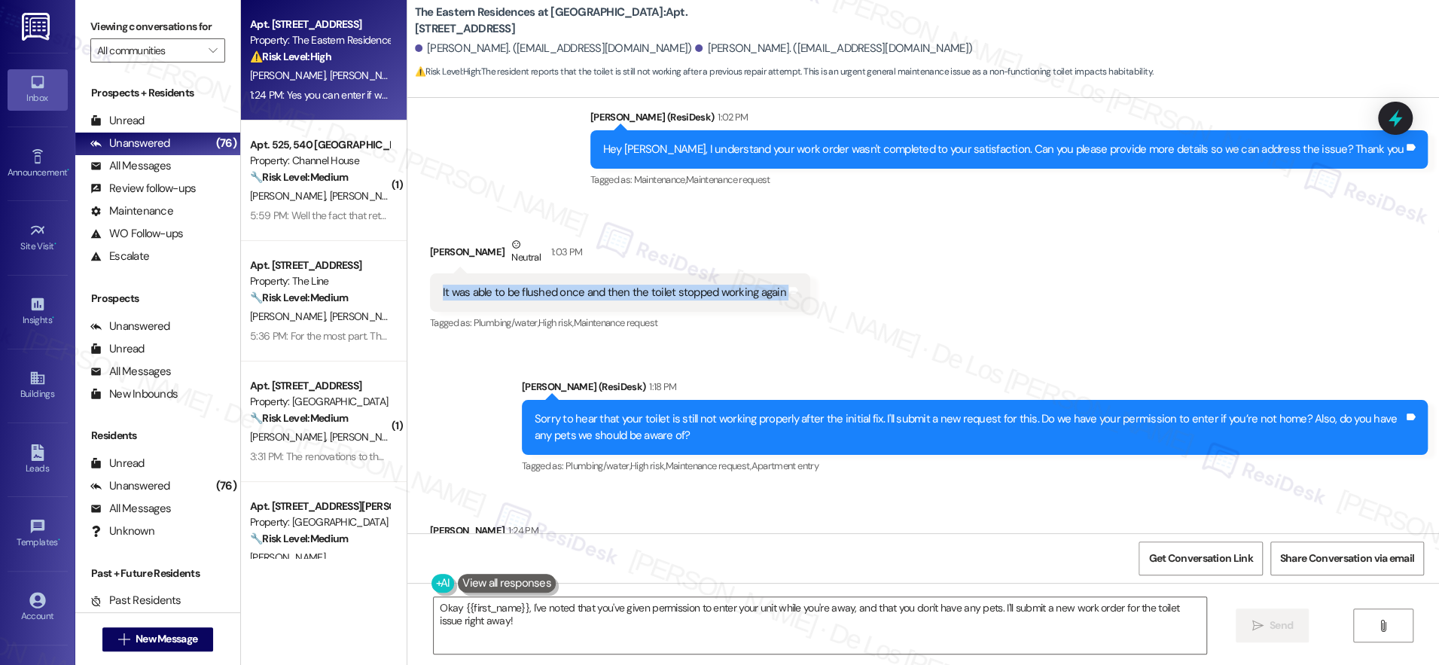
scroll to position [1964, 0]
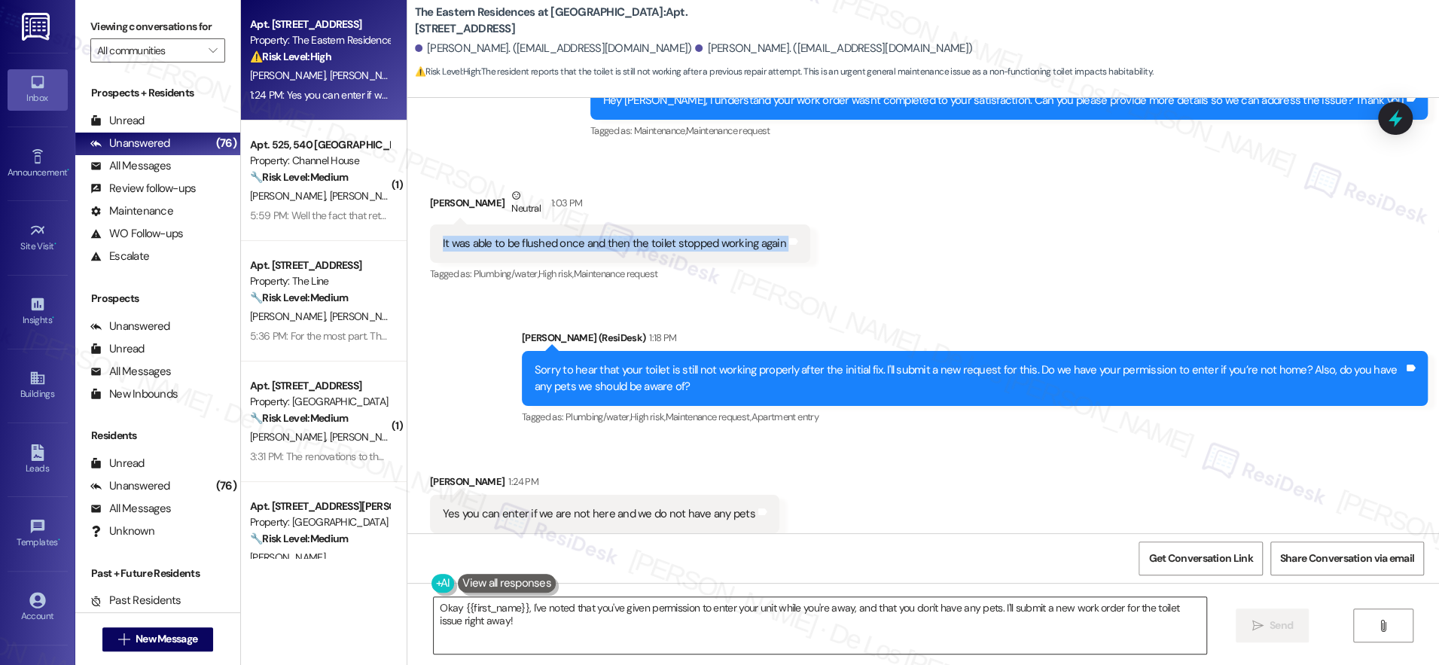
click at [547, 643] on textarea "Okay {{first_name}}, I've noted that you've given permission to enter your unit…" at bounding box center [820, 625] width 773 height 56
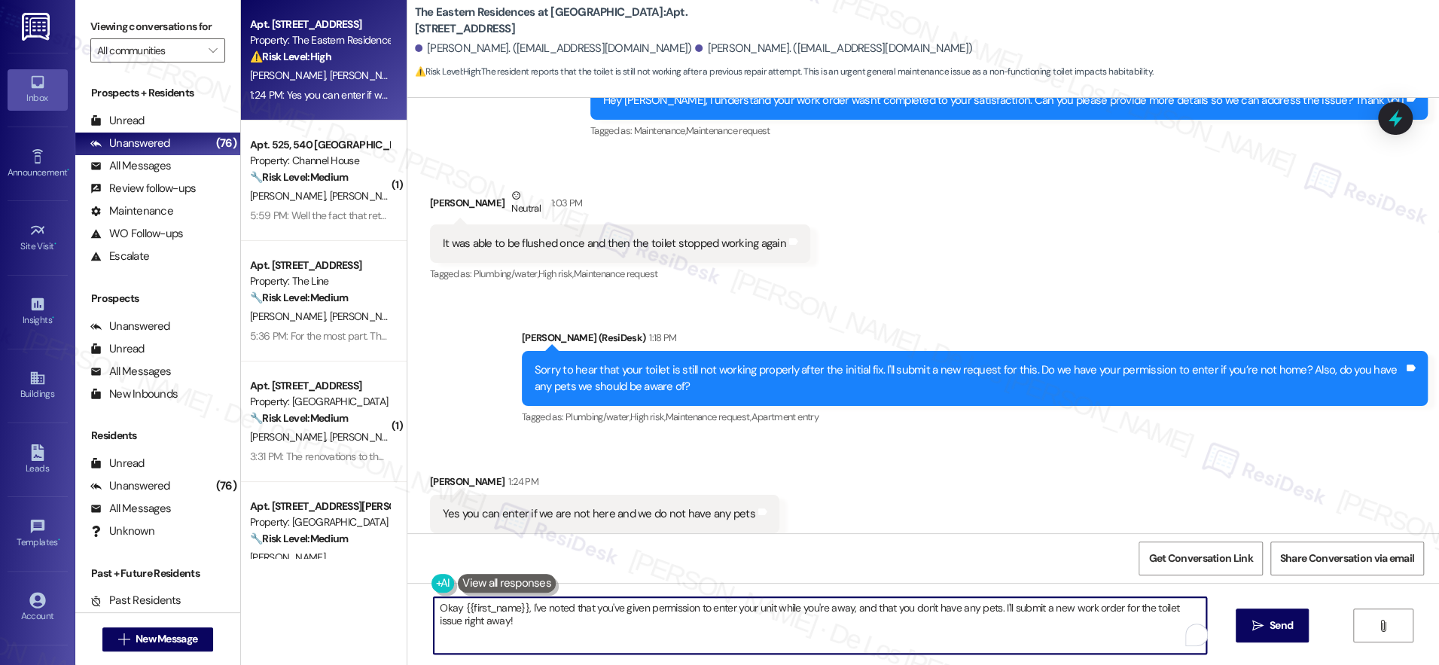
click at [547, 643] on textarea "Okay {{first_name}}, I've noted that you've given permission to enter your unit…" at bounding box center [820, 625] width 773 height 56
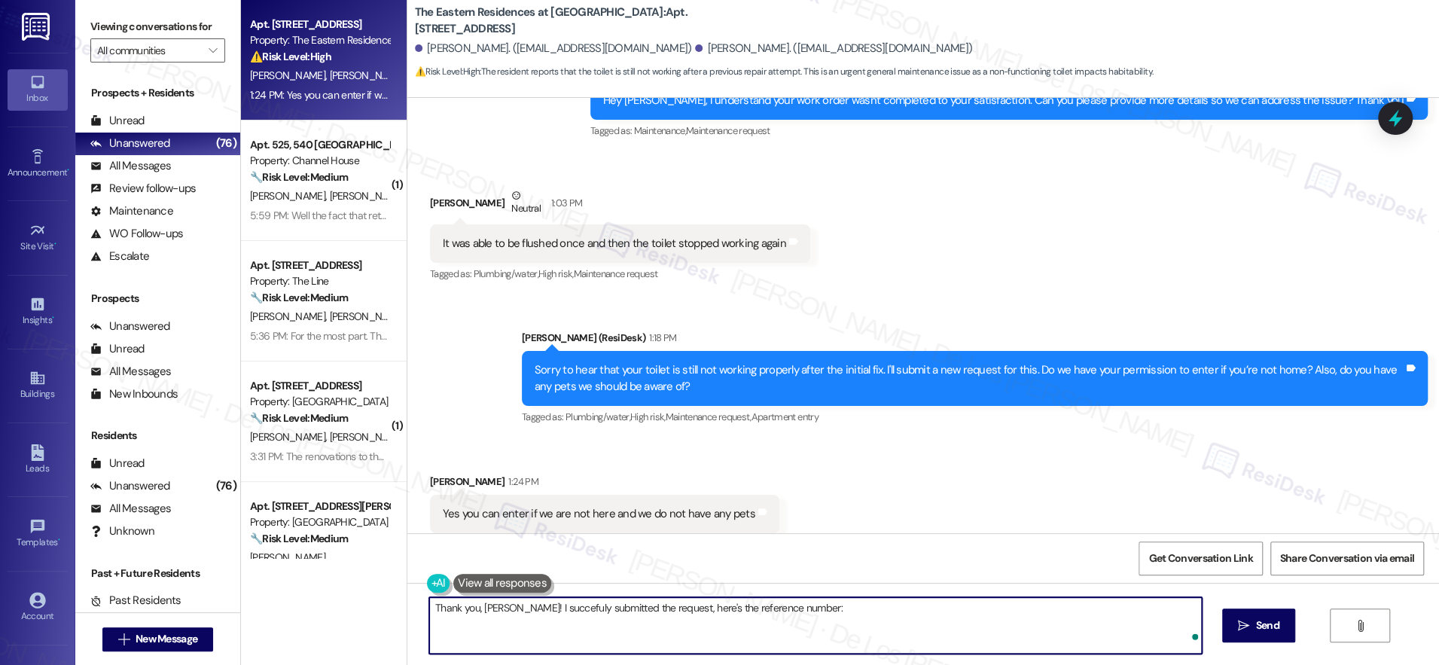
paste textarea "Work Order #184625"
drag, startPoint x: 834, startPoint y: 606, endPoint x: 783, endPoint y: 606, distance: 50.5
click at [783, 606] on textarea "Thank you, Caleb! I succefuly submitted the request, here's the reference numbe…" at bounding box center [815, 625] width 773 height 56
click at [860, 614] on textarea "Thank you, Caleb! I succefuly submitted the request, here's the reference numbe…" at bounding box center [815, 625] width 773 height 56
type textarea "Thank you, Caleb! I successfully submitted the request. Here's the reference nu…"
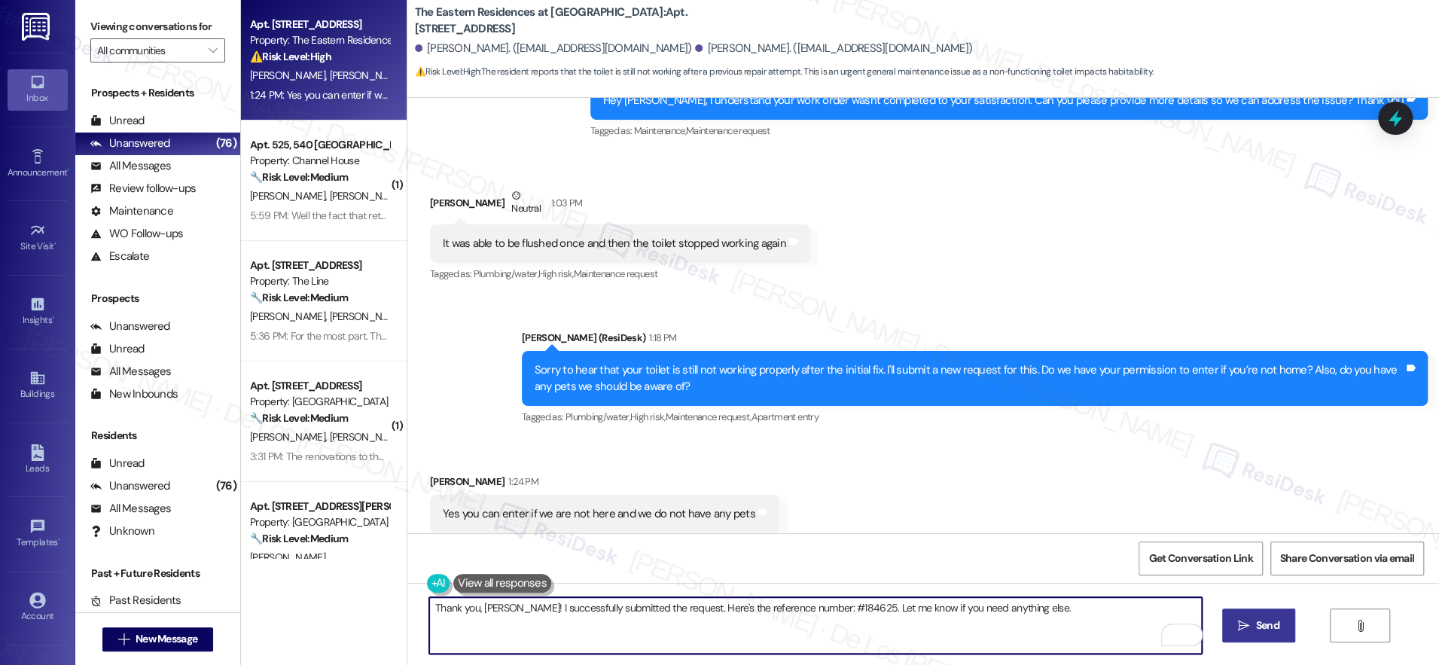
click at [1266, 633] on button " Send" at bounding box center [1259, 626] width 73 height 34
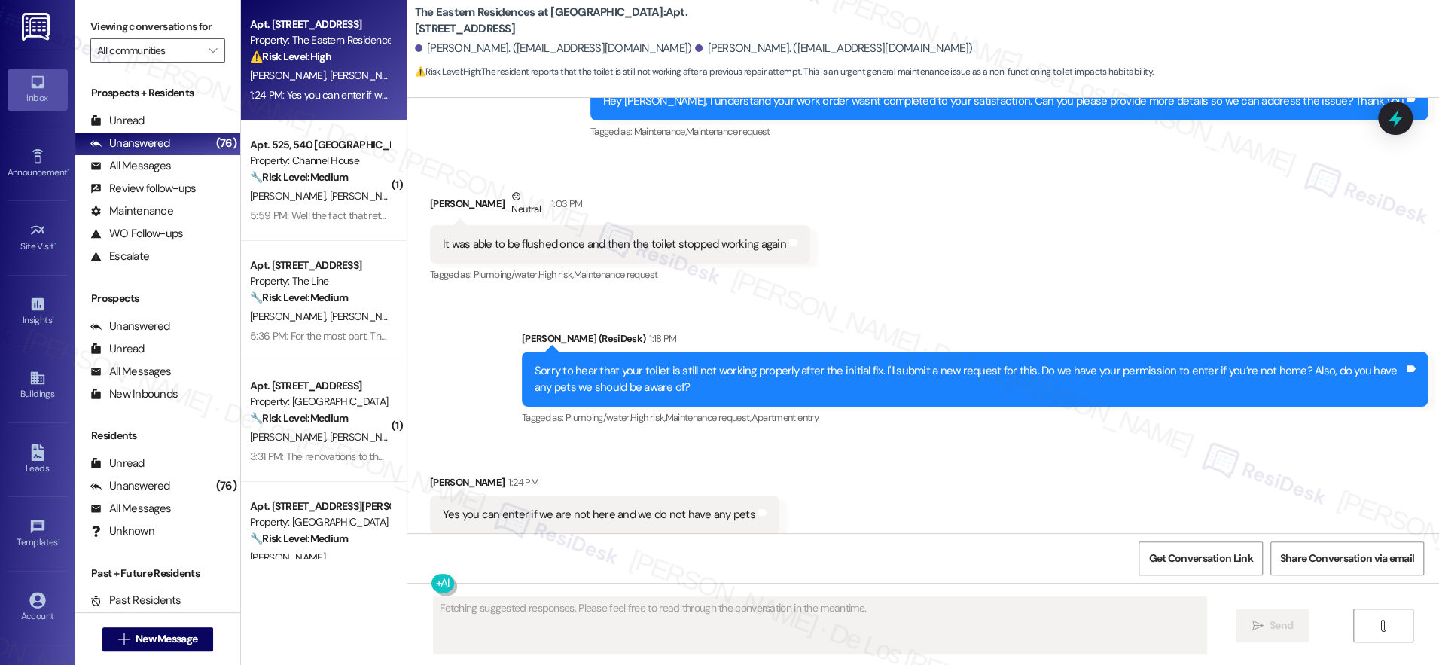
scroll to position [2068, 0]
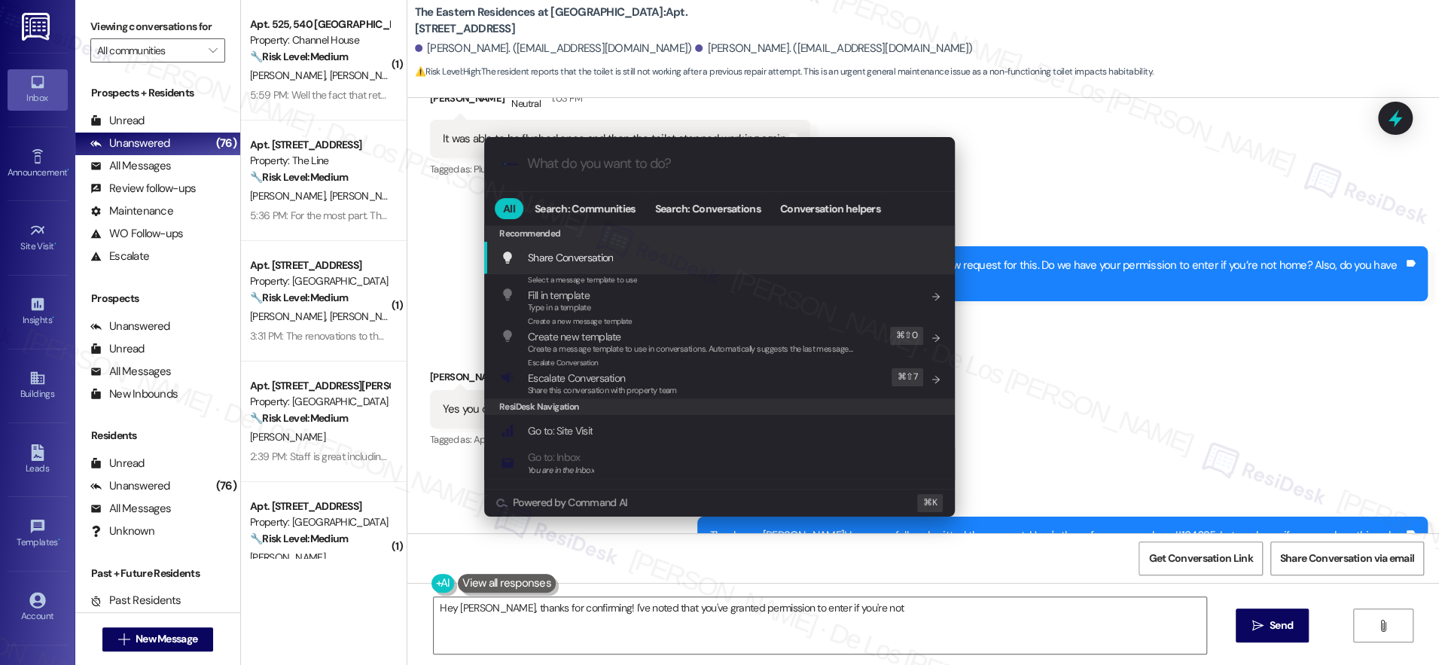
type textarea "Hey Caleb, thanks for confirming! I've noted that you've granted permission to …"
type input "e"
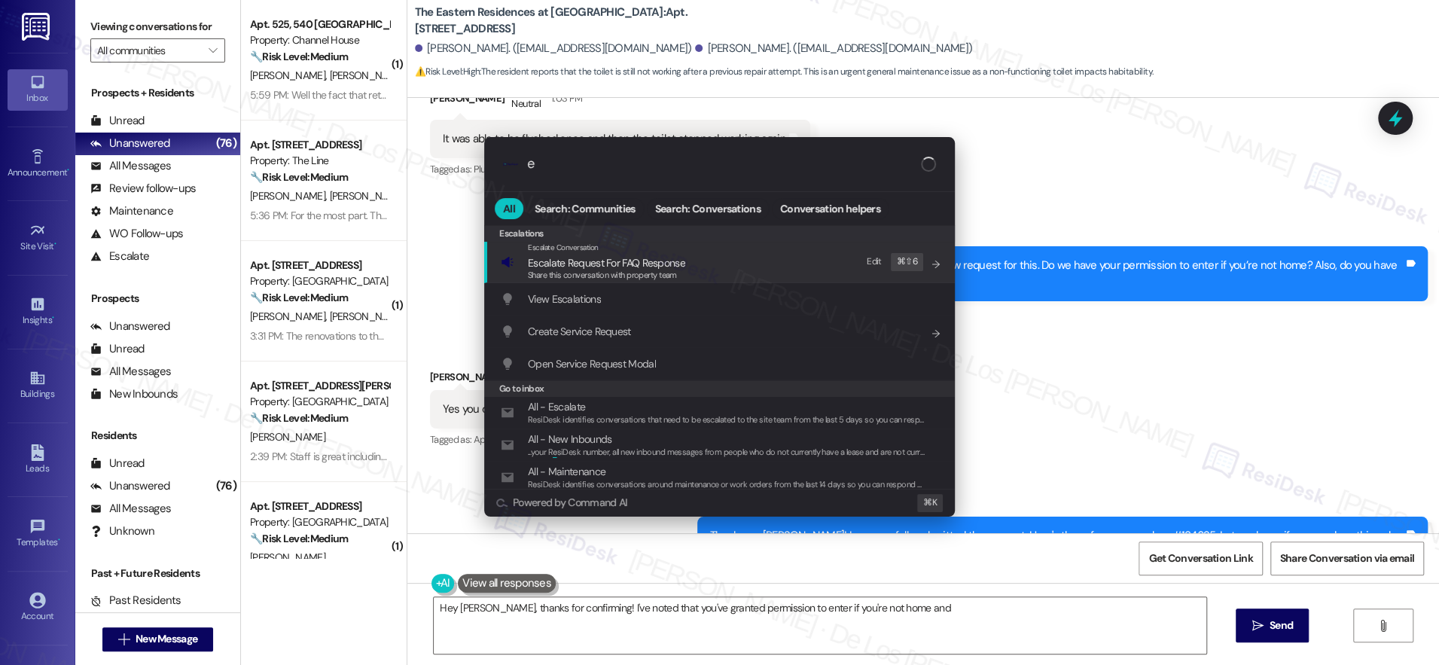
type textarea "Hey Caleb, thanks for confirming! I've noted that you've granted permission to …"
type input "es"
type textarea "Hey Caleb, thanks for confirming! I've noted that you've granted permission to …"
type input "esc"
type textarea "Hey Caleb, thanks for confirming! I've noted that you've granted permission to …"
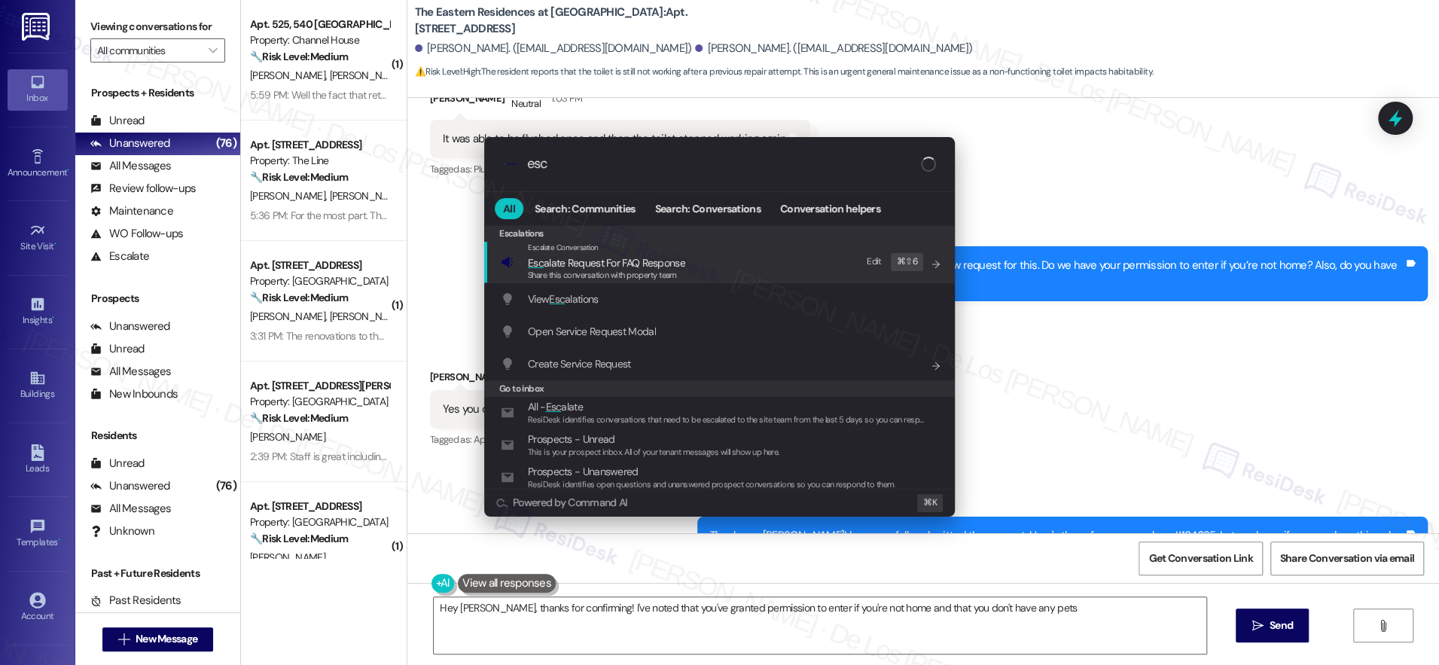
type input "esca"
type textarea "Hey Caleb, thanks for confirming! I've noted that you've granted permission to …"
type input "escal"
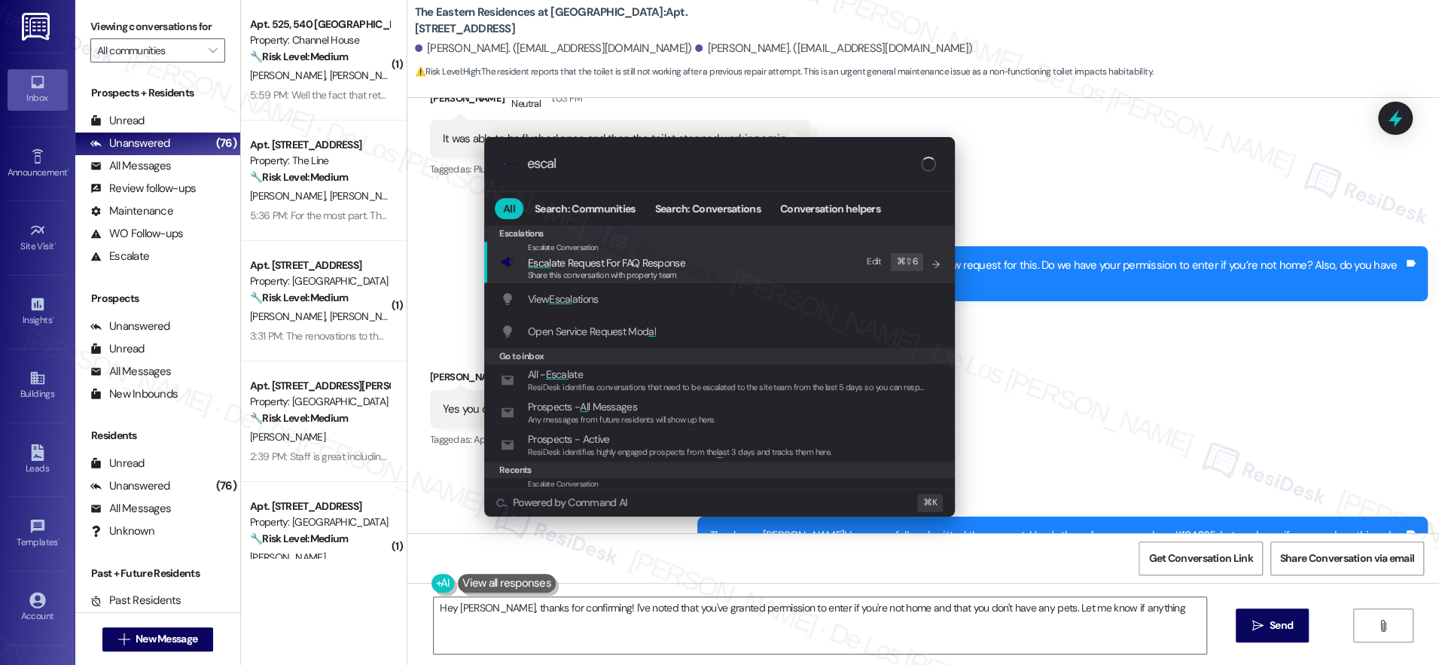
type textarea "Hey Caleb, thanks for confirming! I've noted that you've granted permission to …"
type input "escala"
type textarea "Hey Caleb, thanks for confirming! I've noted that you've granted permission to …"
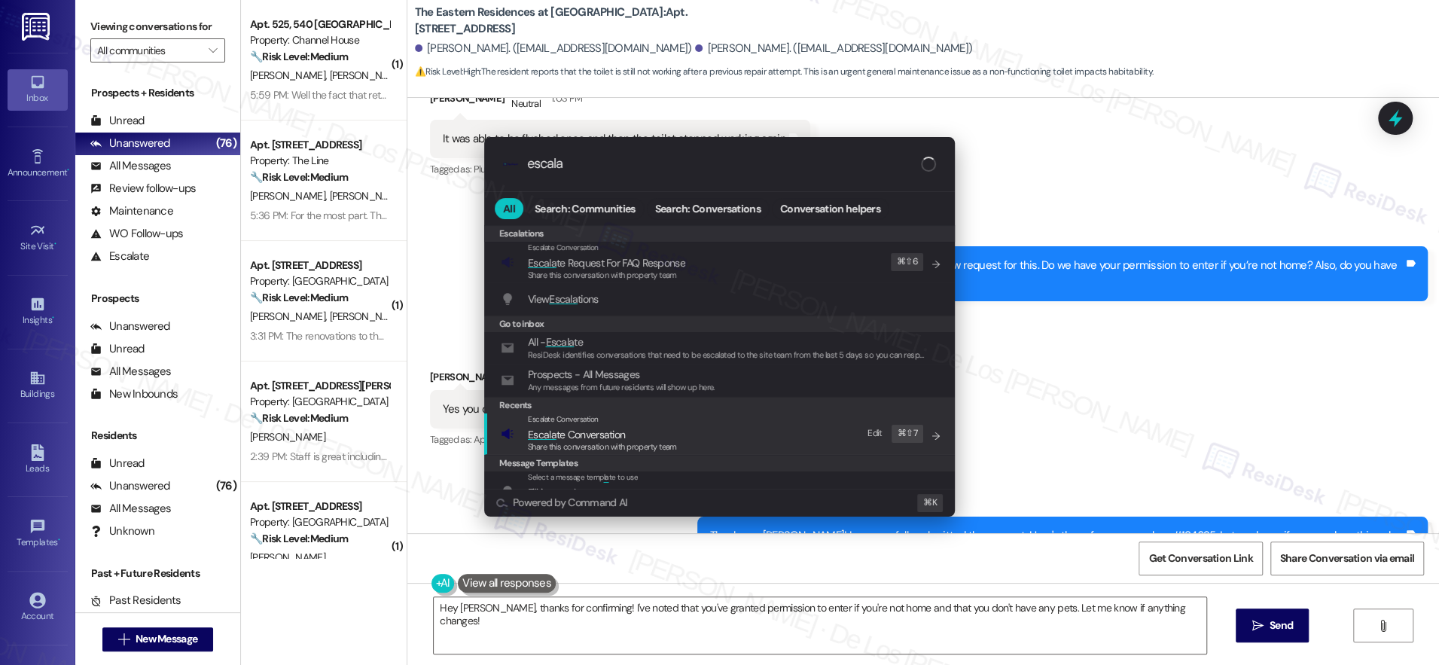
type input "escala"
click at [787, 431] on div "Escalate Conversation Escala te Conversation Share this conversation with prope…" at bounding box center [721, 434] width 441 height 41
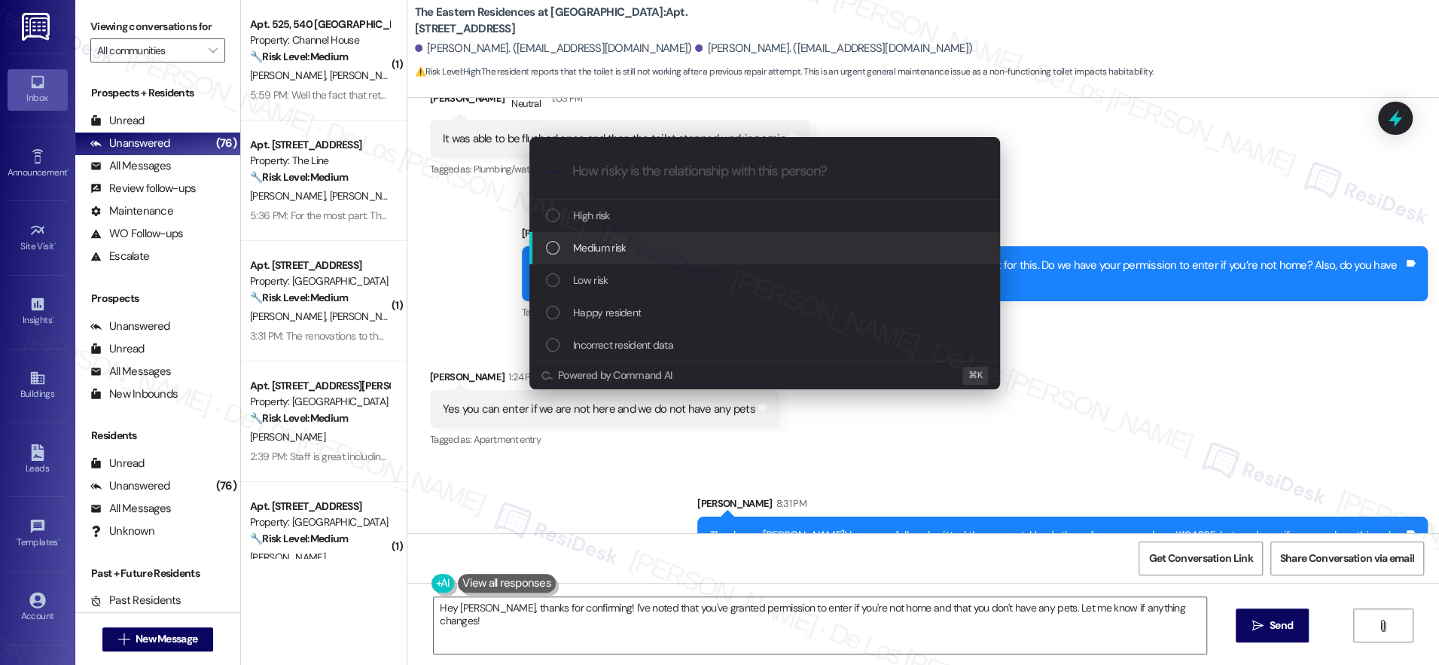
click at [667, 243] on div "Medium risk" at bounding box center [766, 248] width 441 height 17
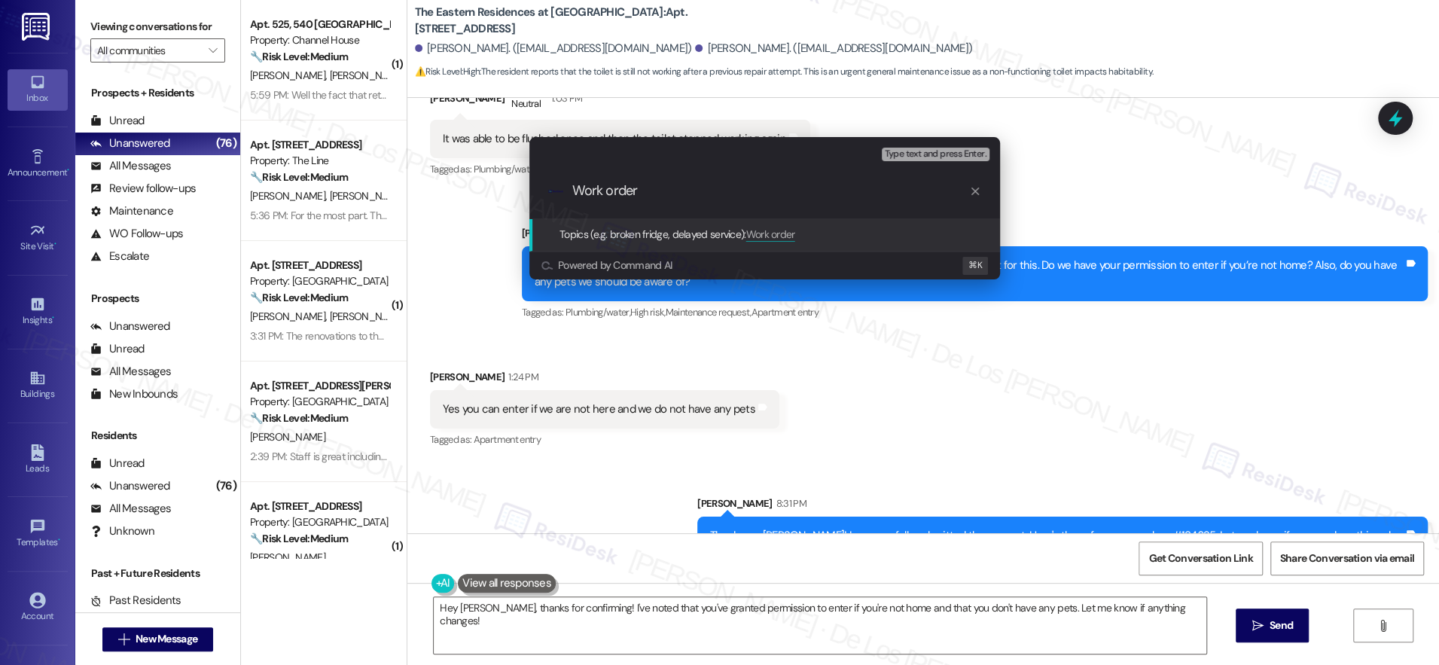
paste input "Work Order #184625"
drag, startPoint x: 636, startPoint y: 189, endPoint x: 458, endPoint y: 172, distance: 179.4
click at [459, 173] on div "Escalate Conversation Medium risk Topics (e.g. broken fridge, delayed service) …" at bounding box center [719, 332] width 1439 height 665
drag, startPoint x: 732, startPoint y: 191, endPoint x: 740, endPoint y: 193, distance: 7.9
click at [734, 191] on input "Work Order #184625" at bounding box center [770, 191] width 397 height 16
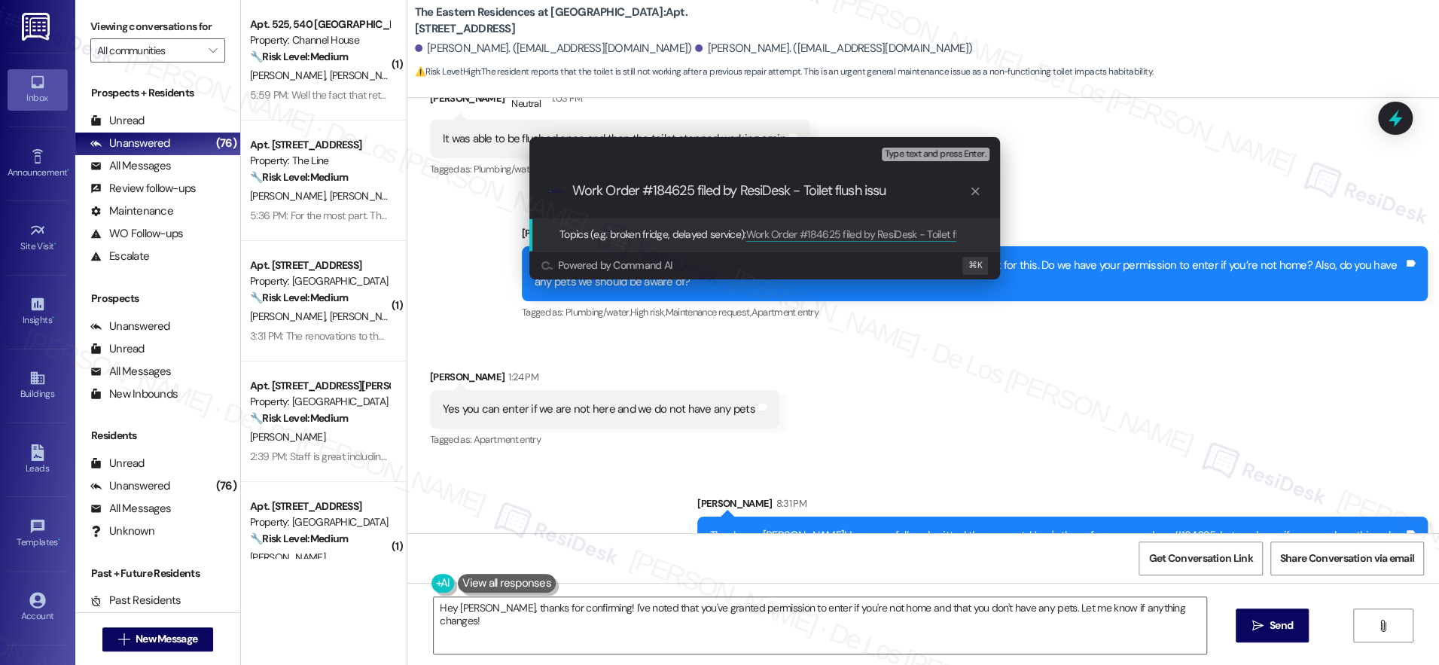
type input "Work Order #184625 filed by ResiDesk - Toilet flush issue"
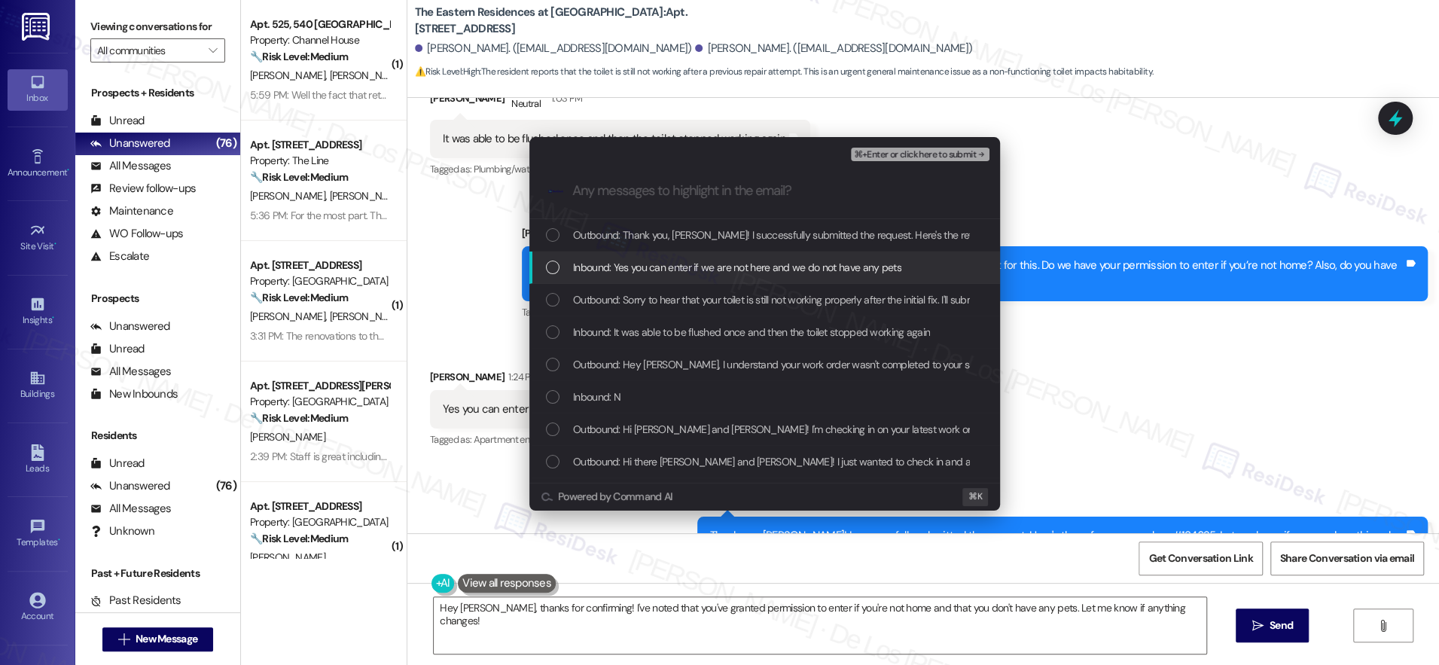
click at [741, 260] on span "Inbound: Yes you can enter if we are not here and we do not have any pets" at bounding box center [737, 267] width 328 height 17
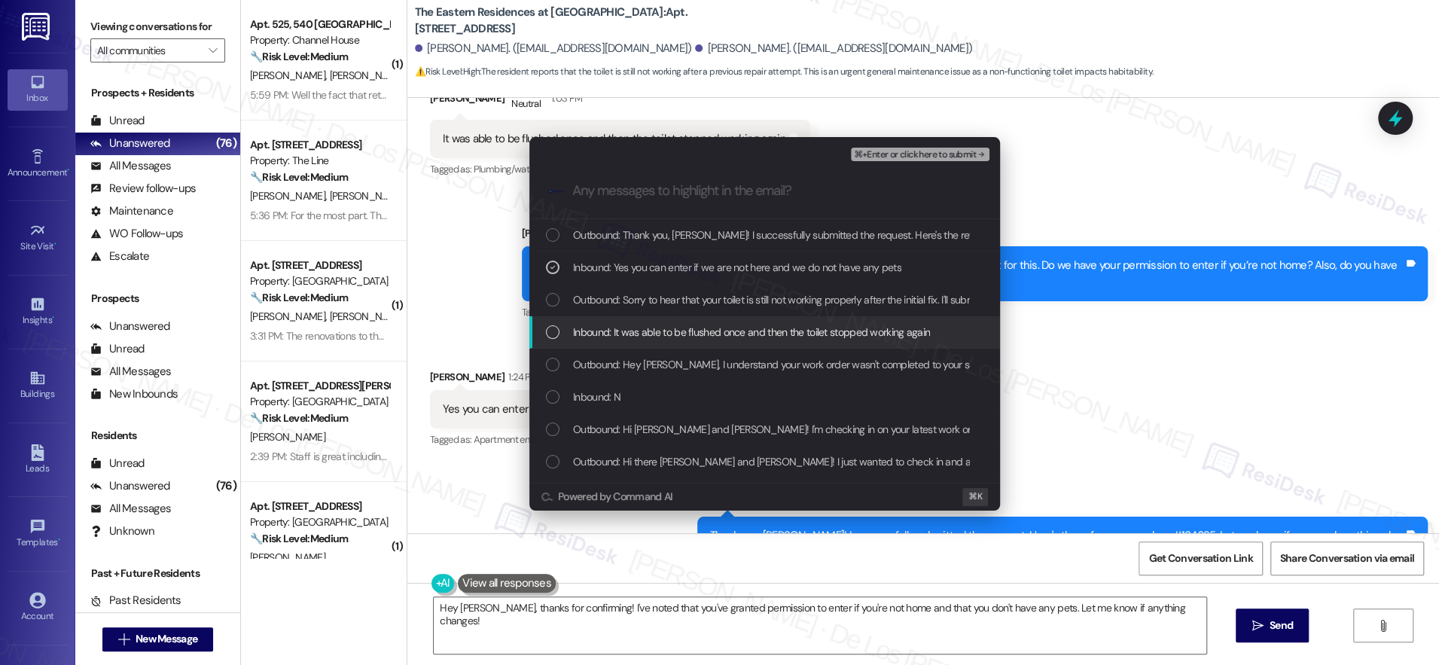
click at [716, 332] on span "Inbound: It was able to be flushed once and then the toilet stopped working aga…" at bounding box center [751, 332] width 357 height 17
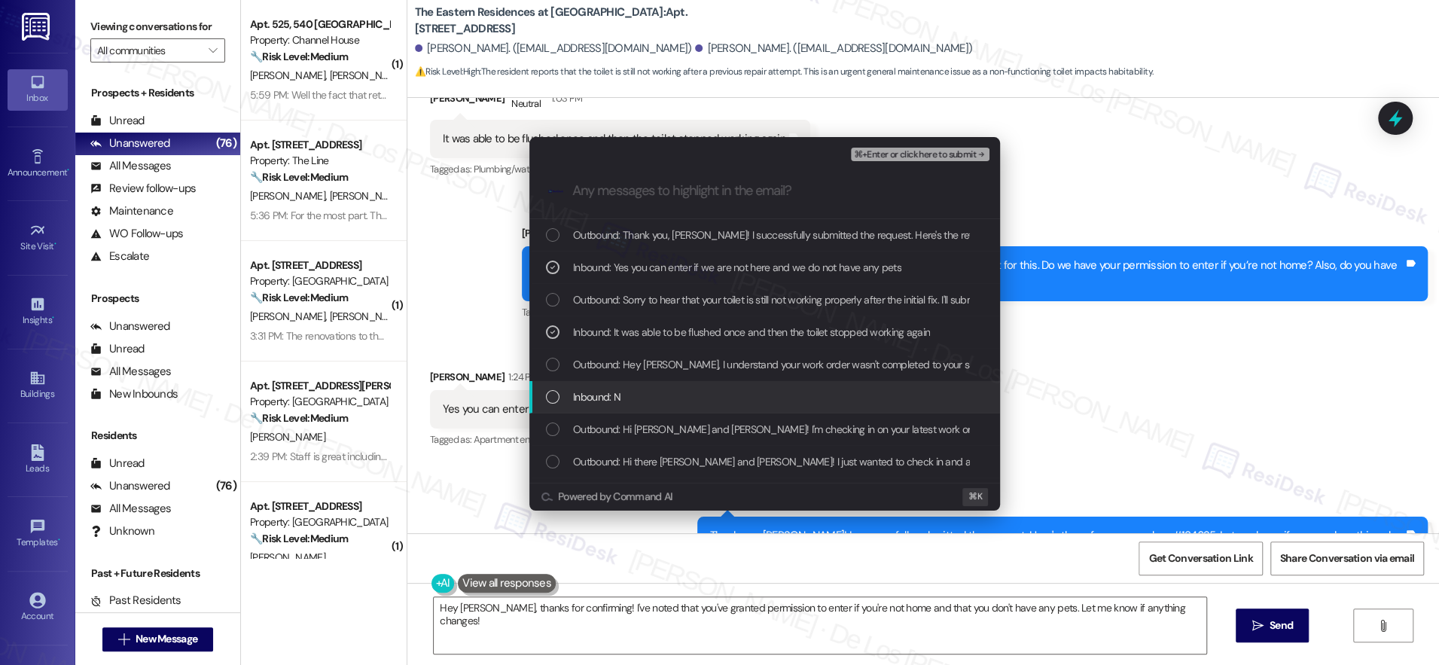
click at [746, 389] on div "Inbound: N" at bounding box center [766, 397] width 441 height 17
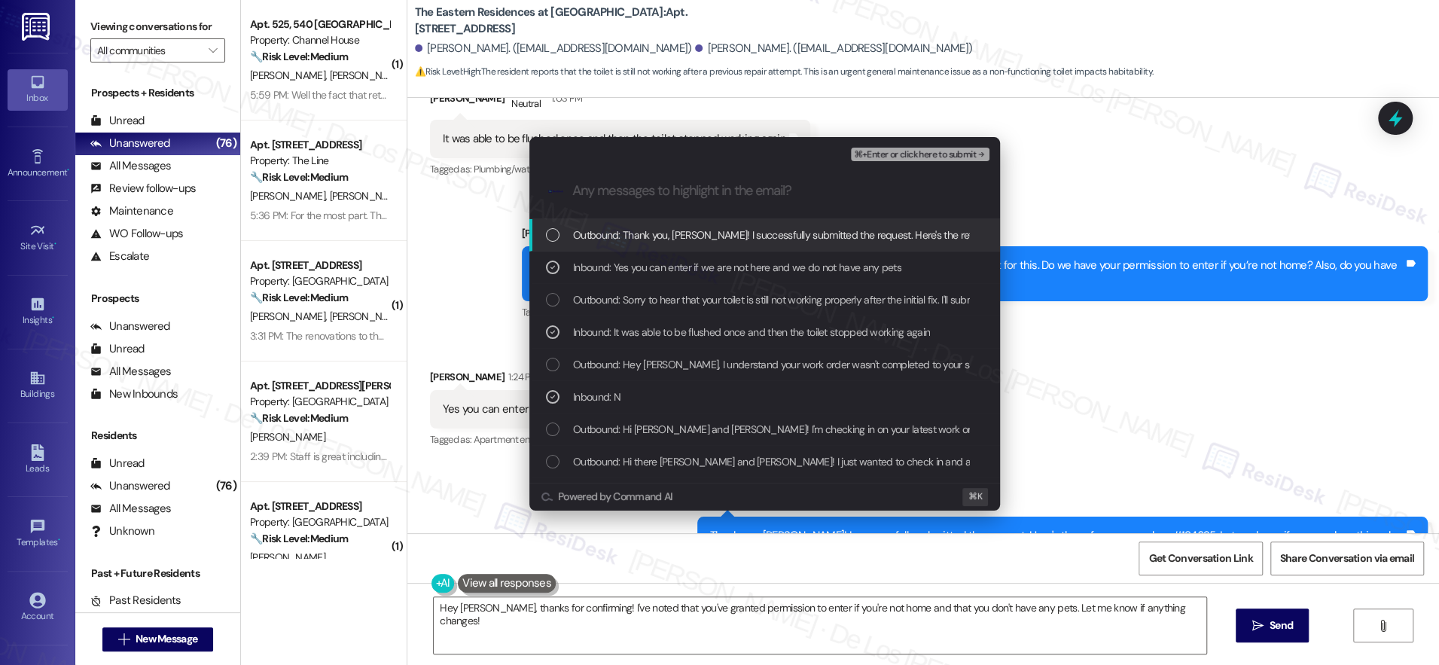
click at [927, 158] on span "⌘+Enter or click here to submit" at bounding box center [915, 155] width 122 height 11
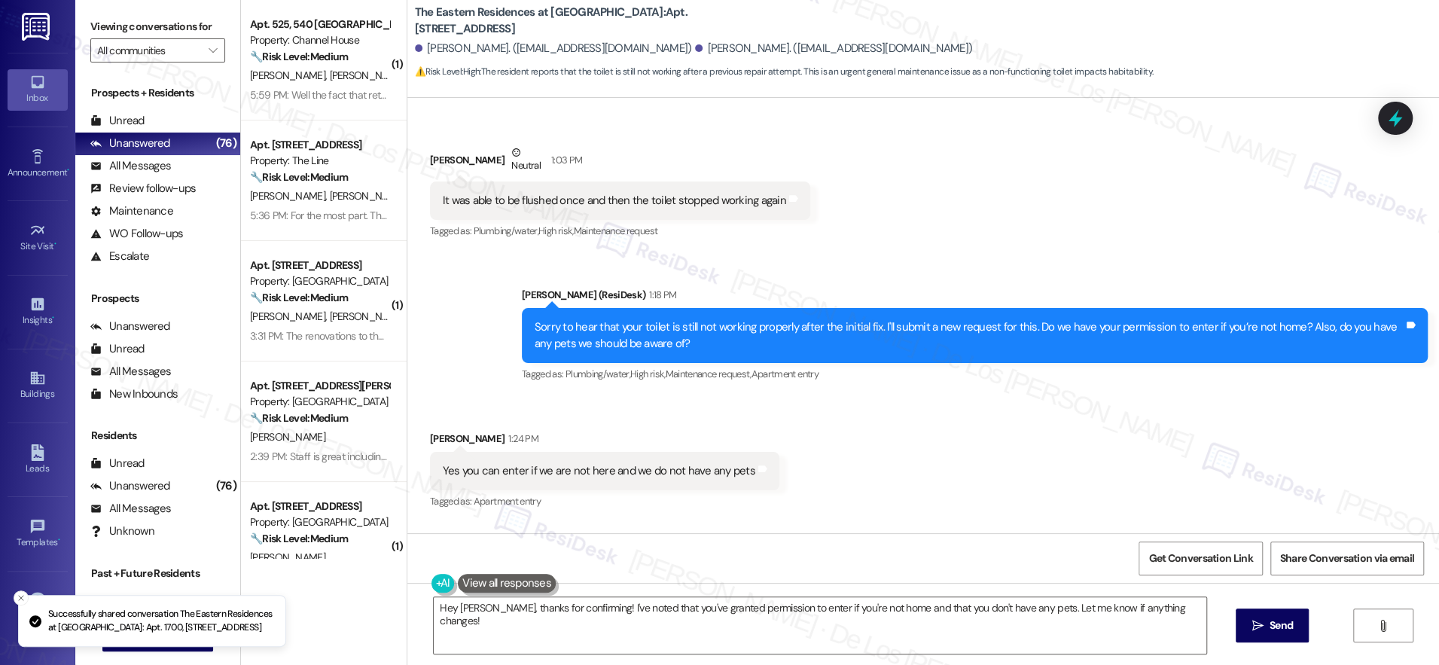
scroll to position [1963, 0]
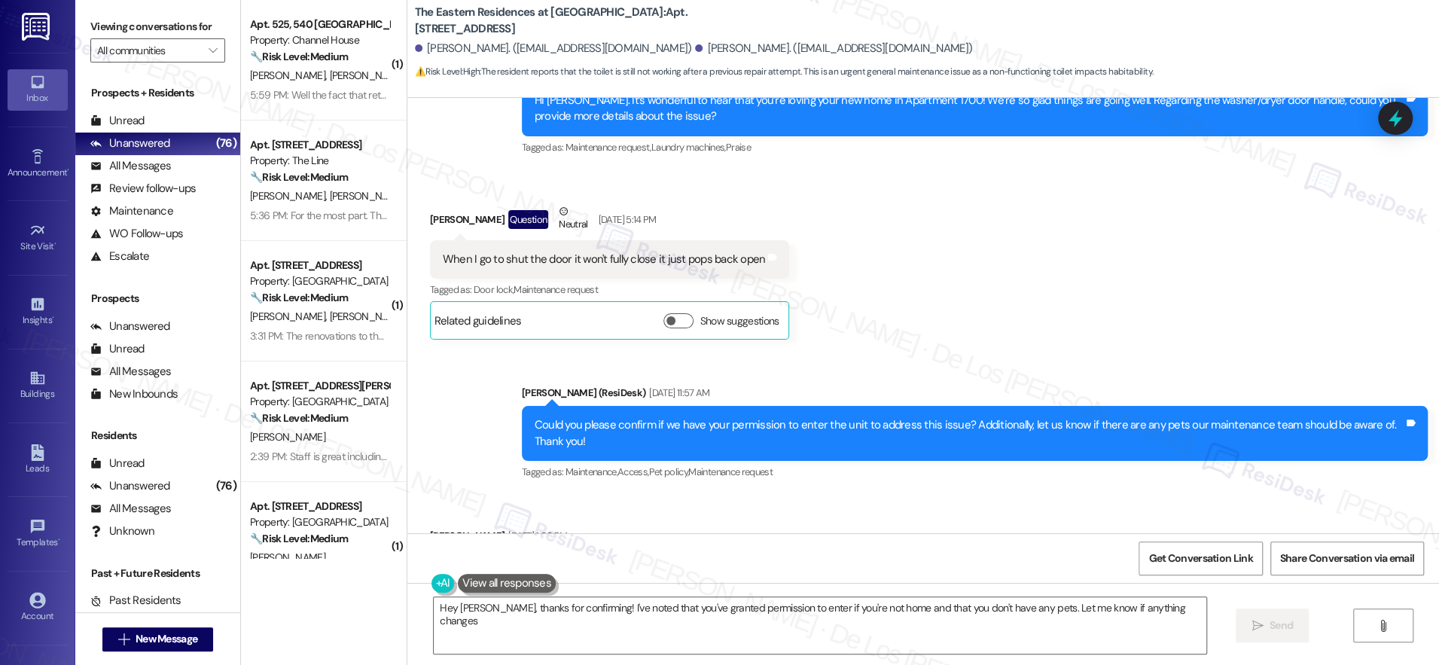
type textarea "Hey Caleb, thanks for confirming! I've noted that you've granted permission to …"
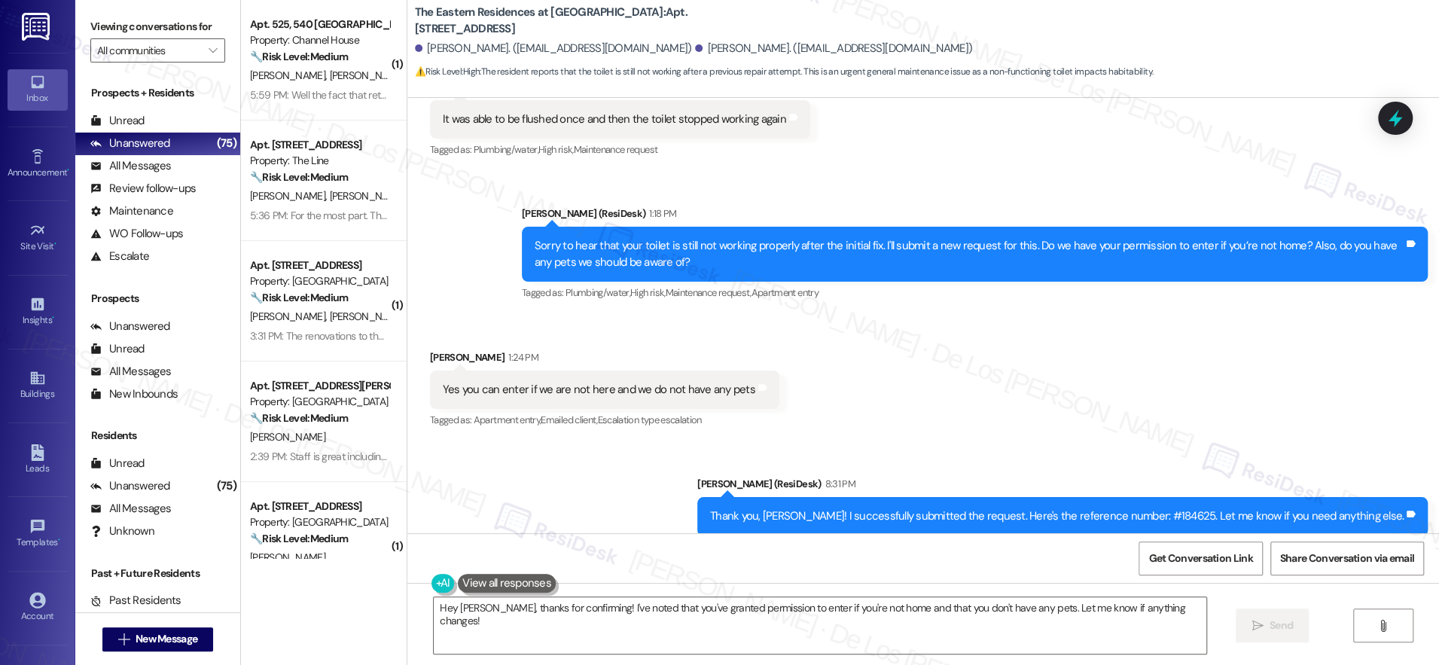
scroll to position [2091, 0]
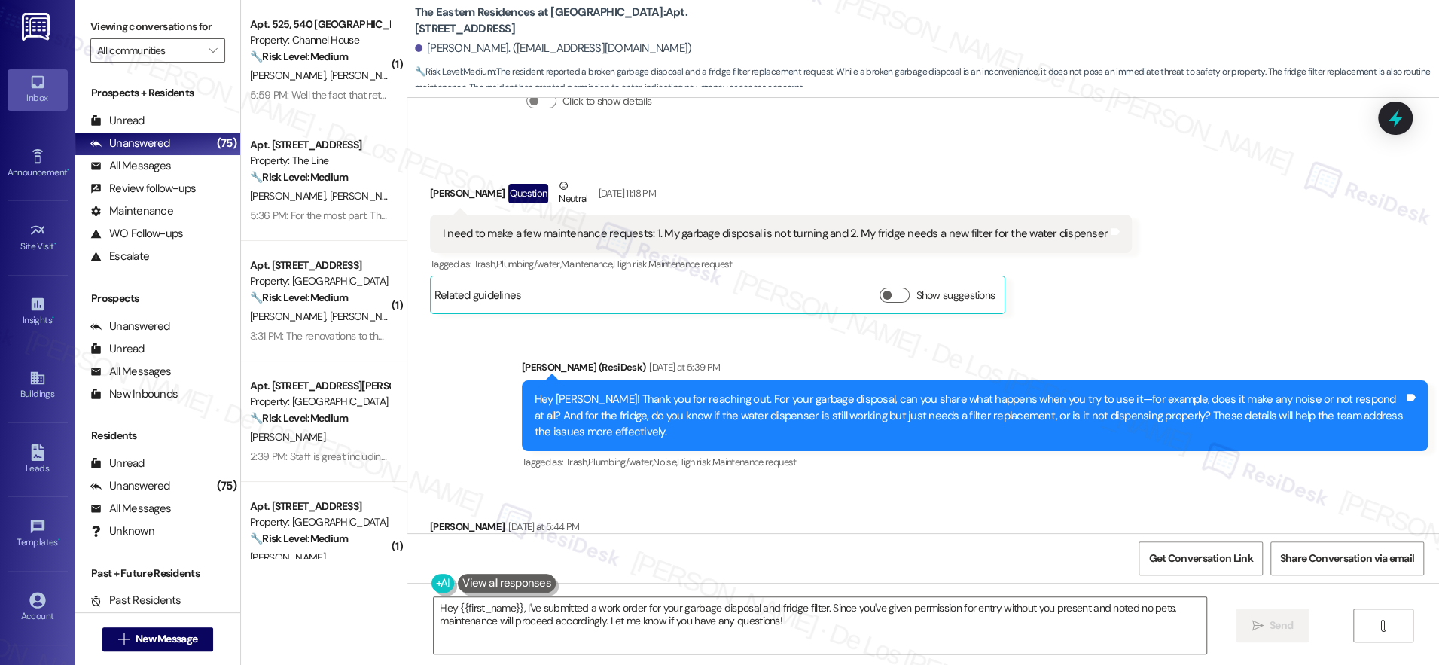
scroll to position [19851, 0]
drag, startPoint x: 743, startPoint y: 374, endPoint x: 428, endPoint y: 360, distance: 315.9
click at [430, 539] on div "For the garbage disposal, it just doesn't run when flipping the switch. For the…" at bounding box center [809, 558] width 759 height 38
copy div "For the garbage disposal, it just doesn't run when flipping the switch"
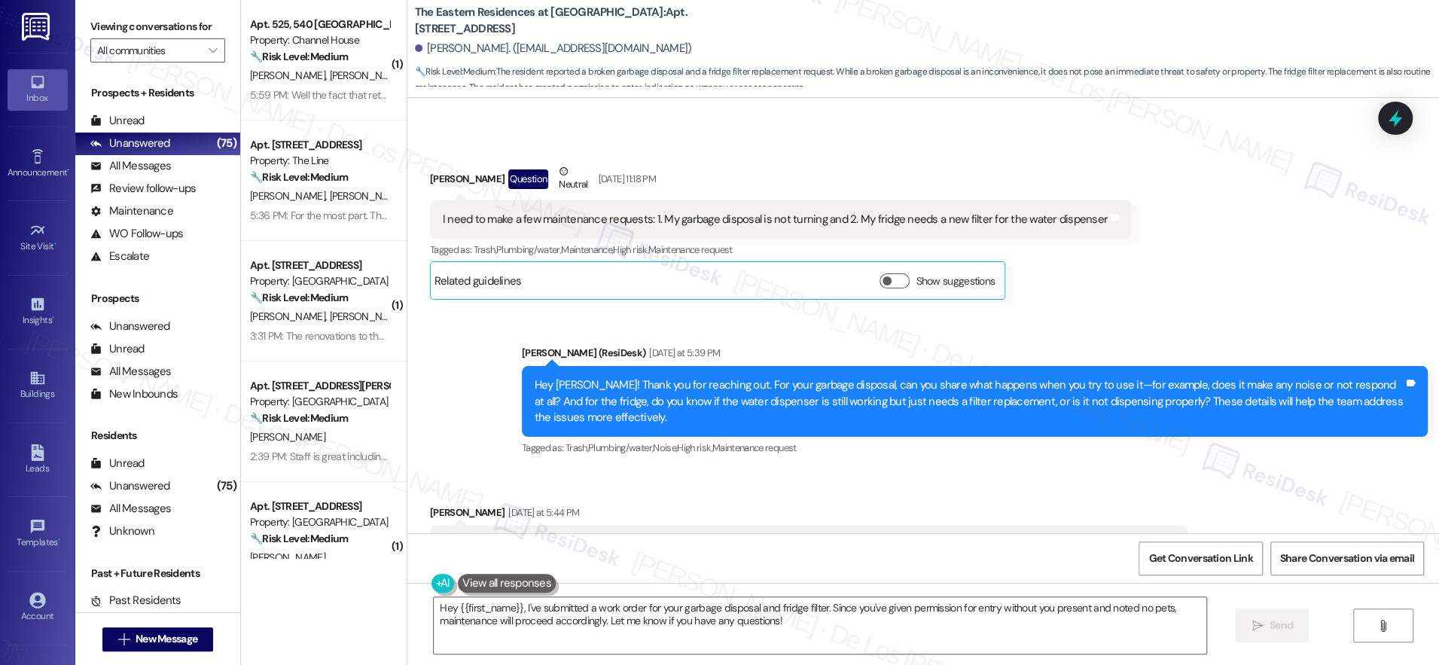
scroll to position [19878, 0]
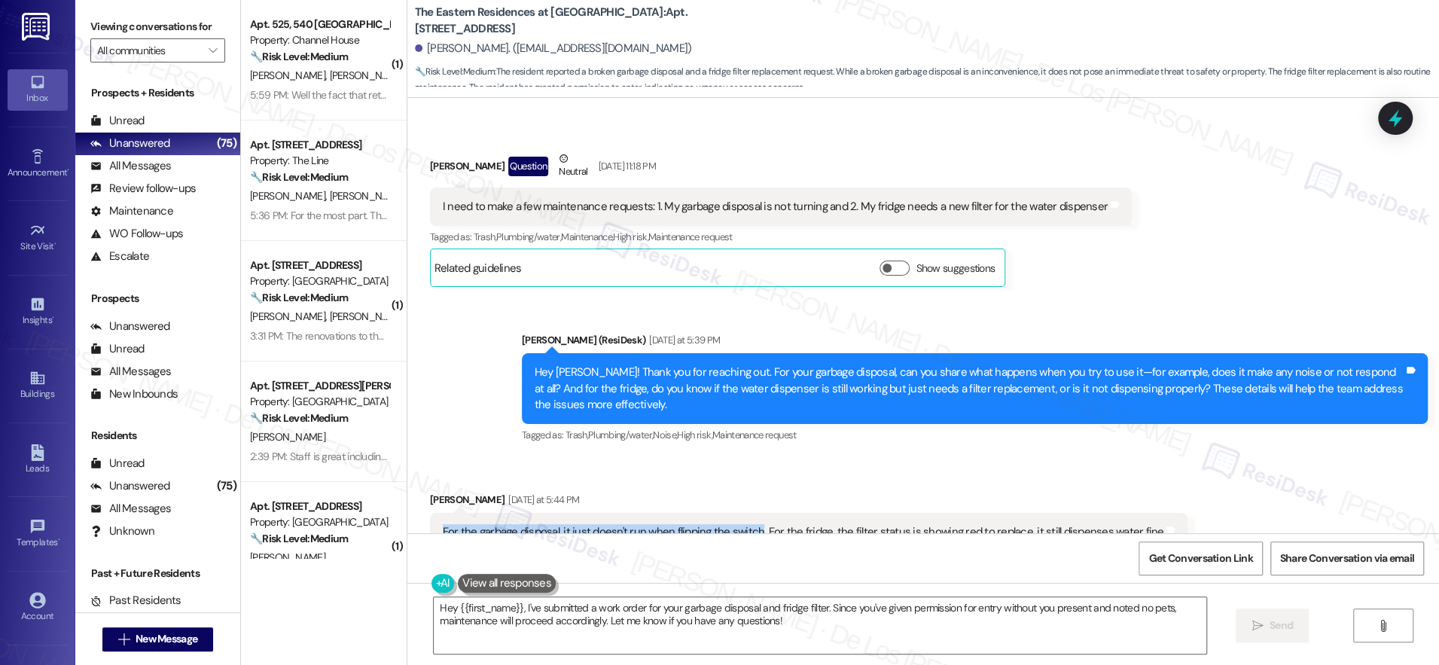
copy div "For the garbage disposal, it just doesn't run when flipping the switch"
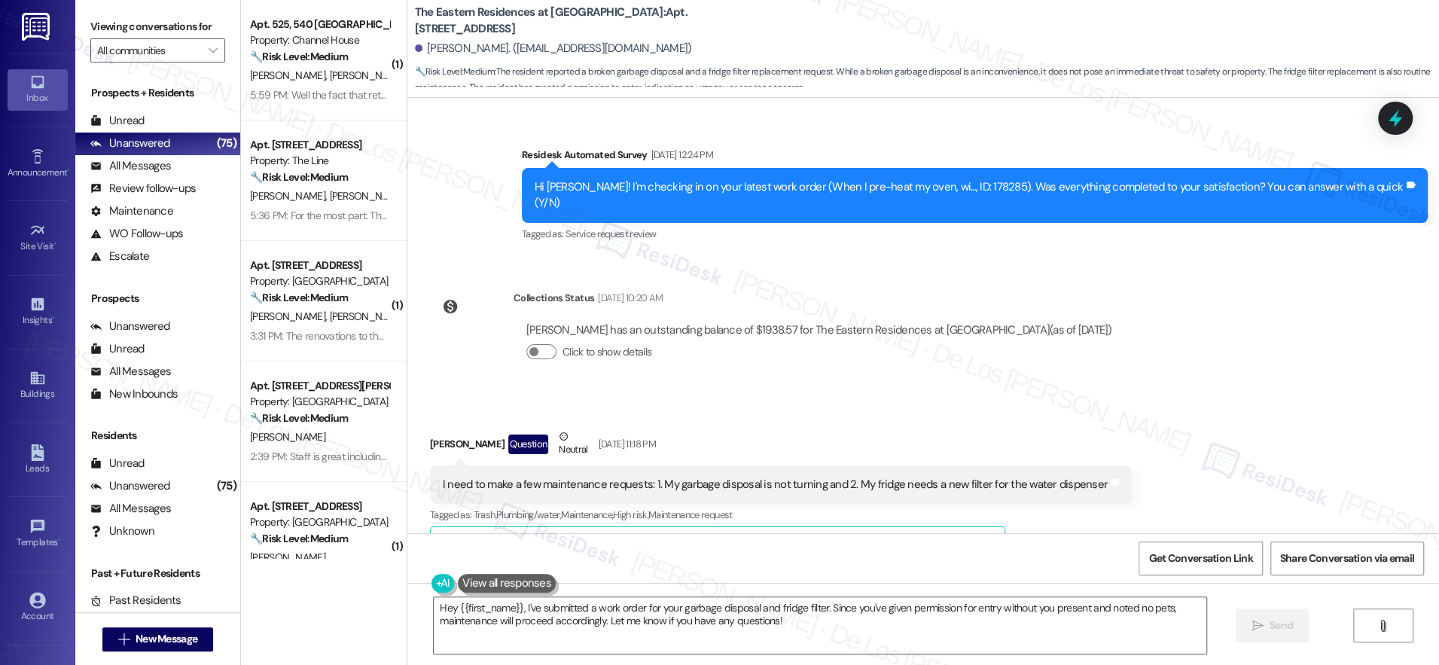
scroll to position [19592, 0]
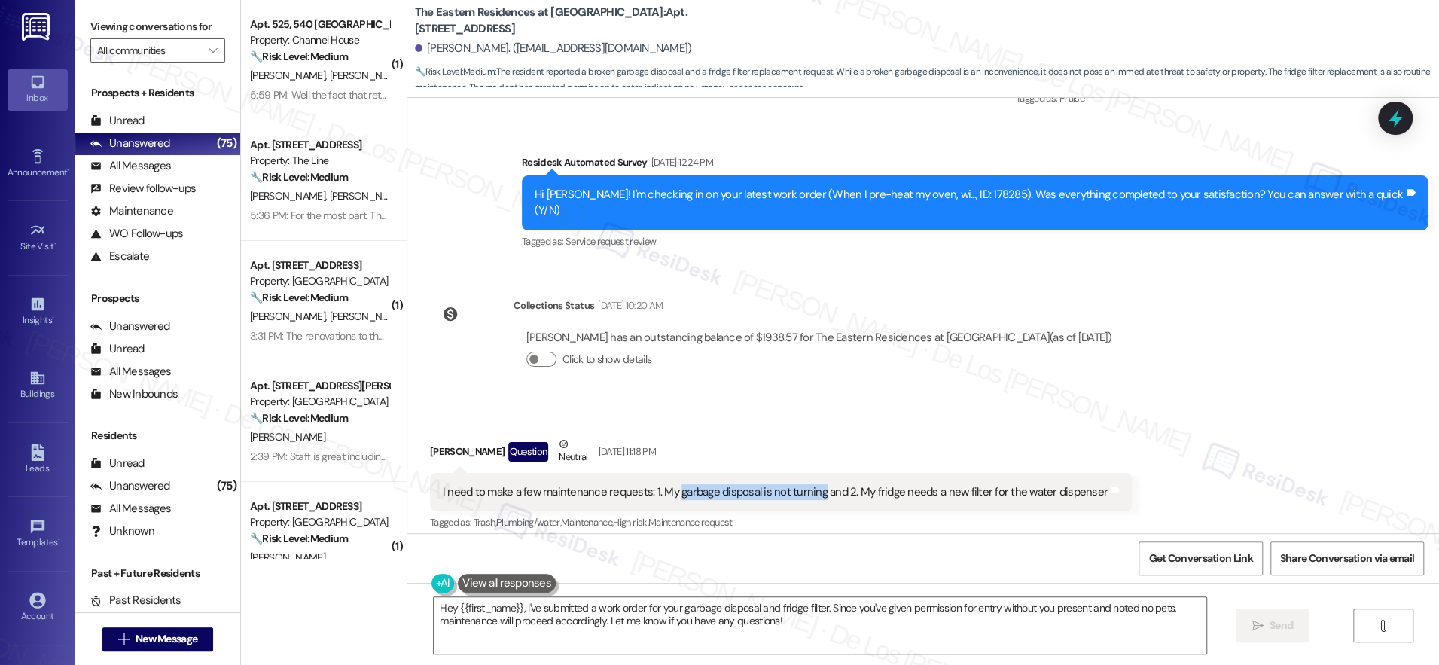
drag, startPoint x: 806, startPoint y: 312, endPoint x: 672, endPoint y: 306, distance: 134.2
click at [664, 484] on div "I need to make a few maintenance requests: 1. My garbage disposal is not turnin…" at bounding box center [775, 492] width 665 height 16
copy div "garbage disposal is not turning"
click at [693, 615] on textarea "Hey {{first_name}}, I've submitted a work order for your garbage disposal and f…" at bounding box center [820, 625] width 773 height 56
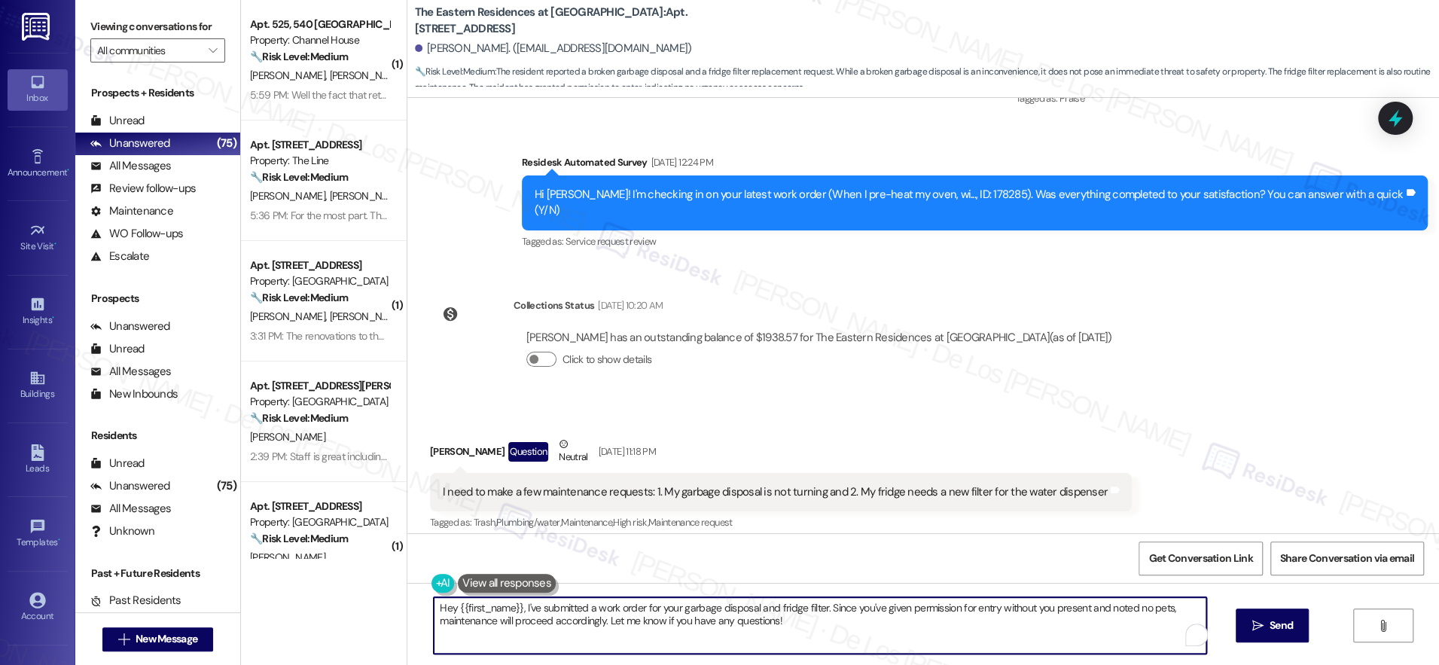
click at [693, 615] on textarea "Hey {{first_name}}, I've submitted a work order for your garbage disposal and f…" at bounding box center [820, 625] width 773 height 56
paste textarea "Work Order #184626"
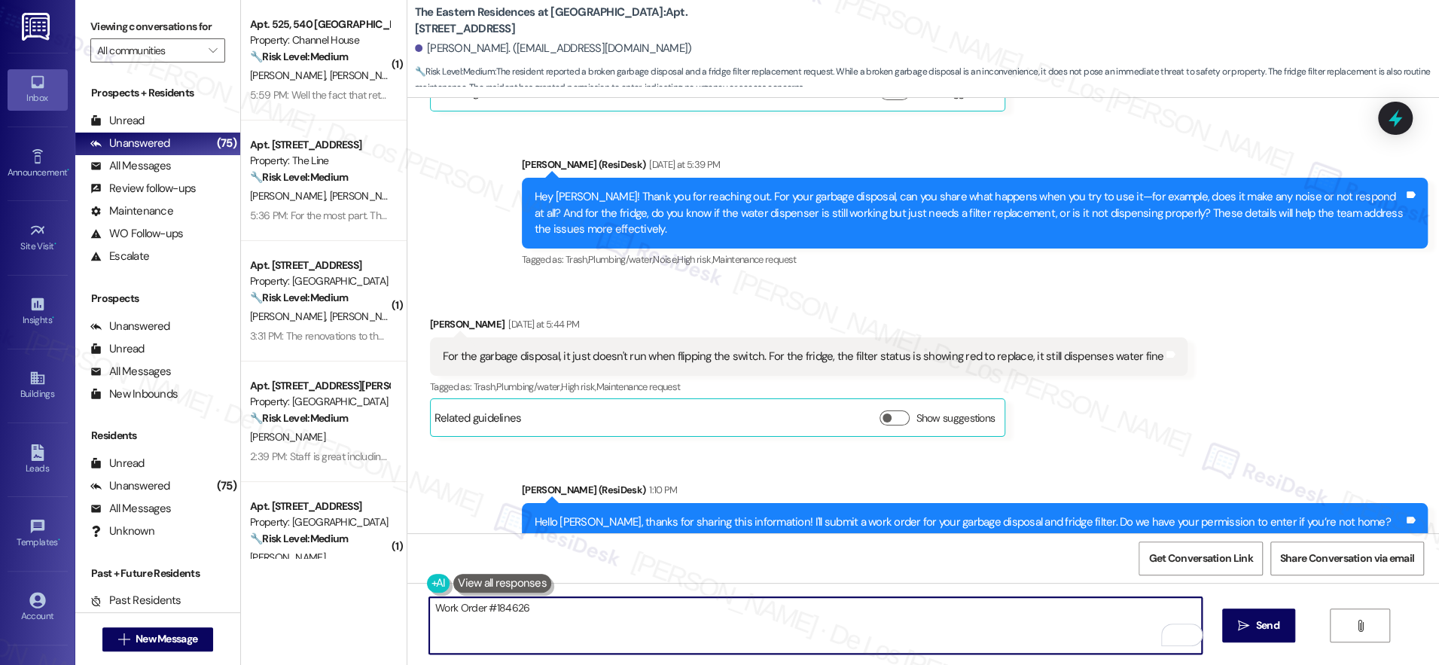
scroll to position [20053, 0]
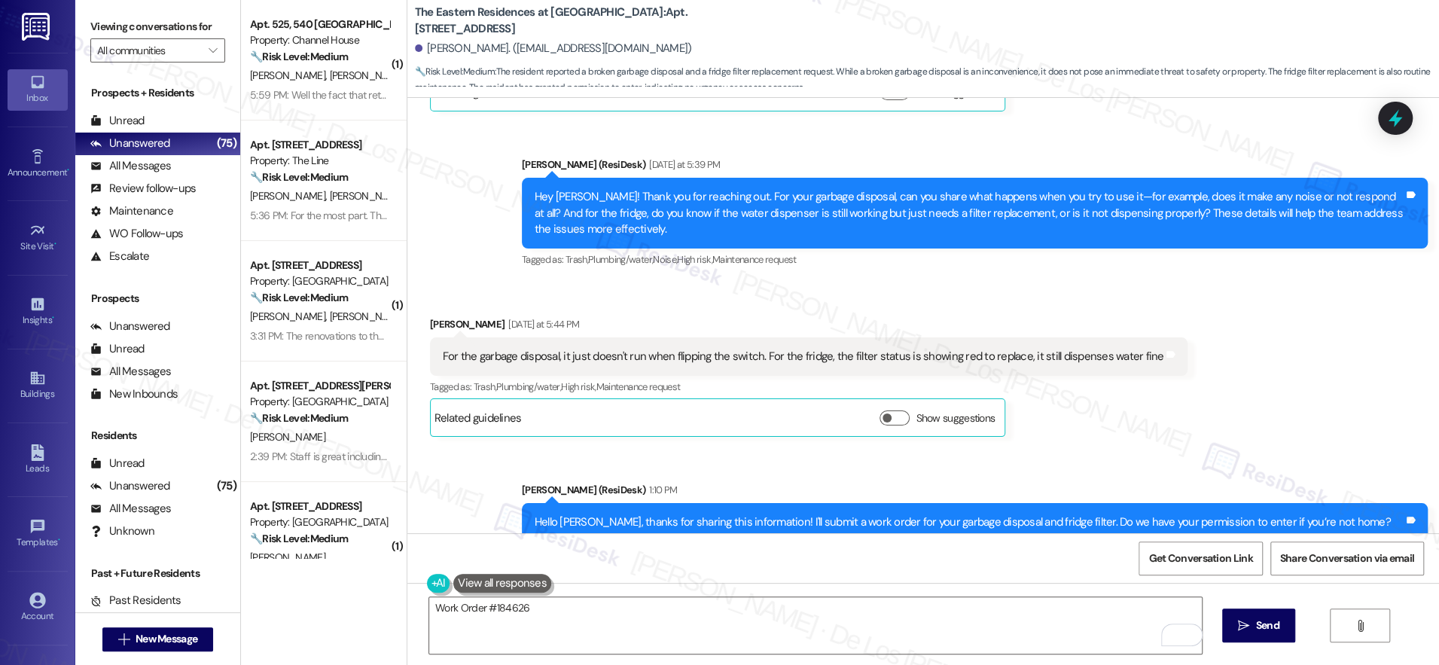
drag, startPoint x: 817, startPoint y: 171, endPoint x: 852, endPoint y: 172, distance: 35.4
click at [854, 349] on div "For the garbage disposal, it just doesn't run when flipping the switch. For the…" at bounding box center [804, 357] width 722 height 16
drag, startPoint x: 782, startPoint y: 173, endPoint x: 1128, endPoint y: 169, distance: 346.5
click at [1128, 349] on div "For the garbage disposal, it just doesn't run when flipping the switch. For the…" at bounding box center [804, 357] width 722 height 16
copy div "fridge, the filter status is showing red to replace, it still dispenses water f…"
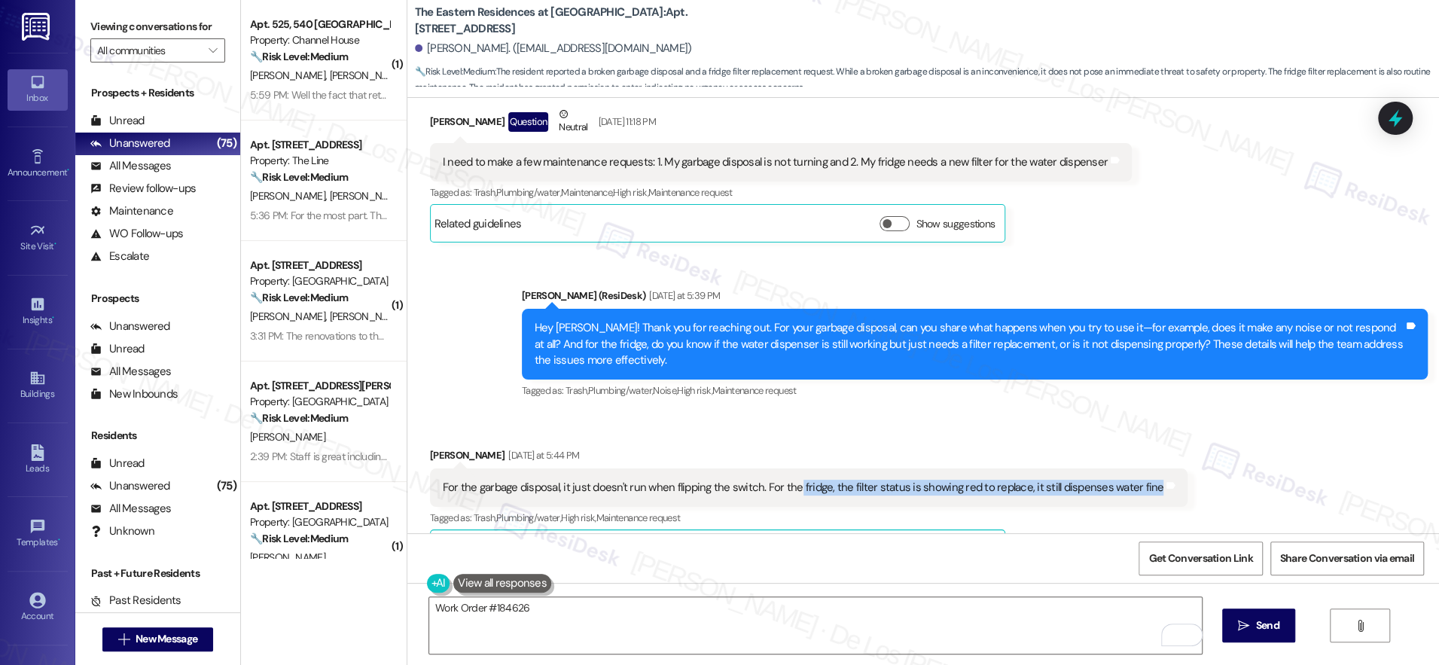
scroll to position [20057, 0]
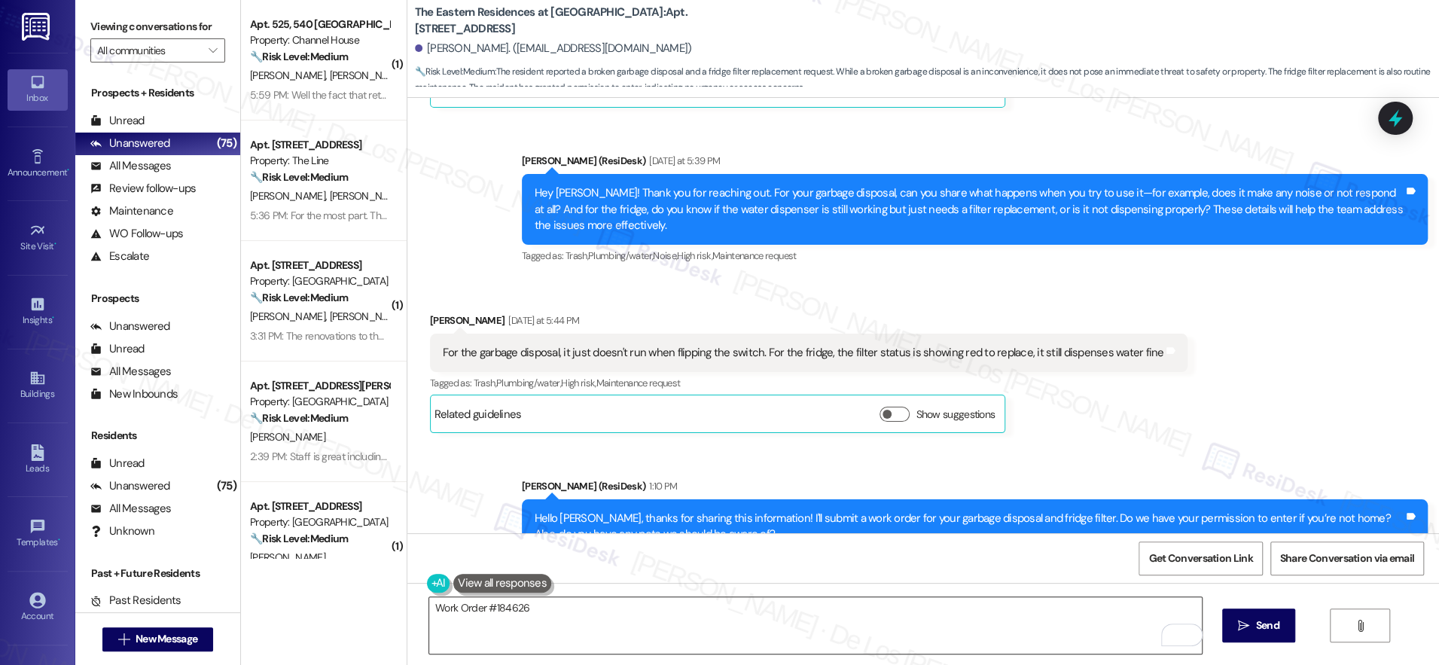
click at [609, 615] on textarea "Work Order #184626" at bounding box center [815, 625] width 773 height 56
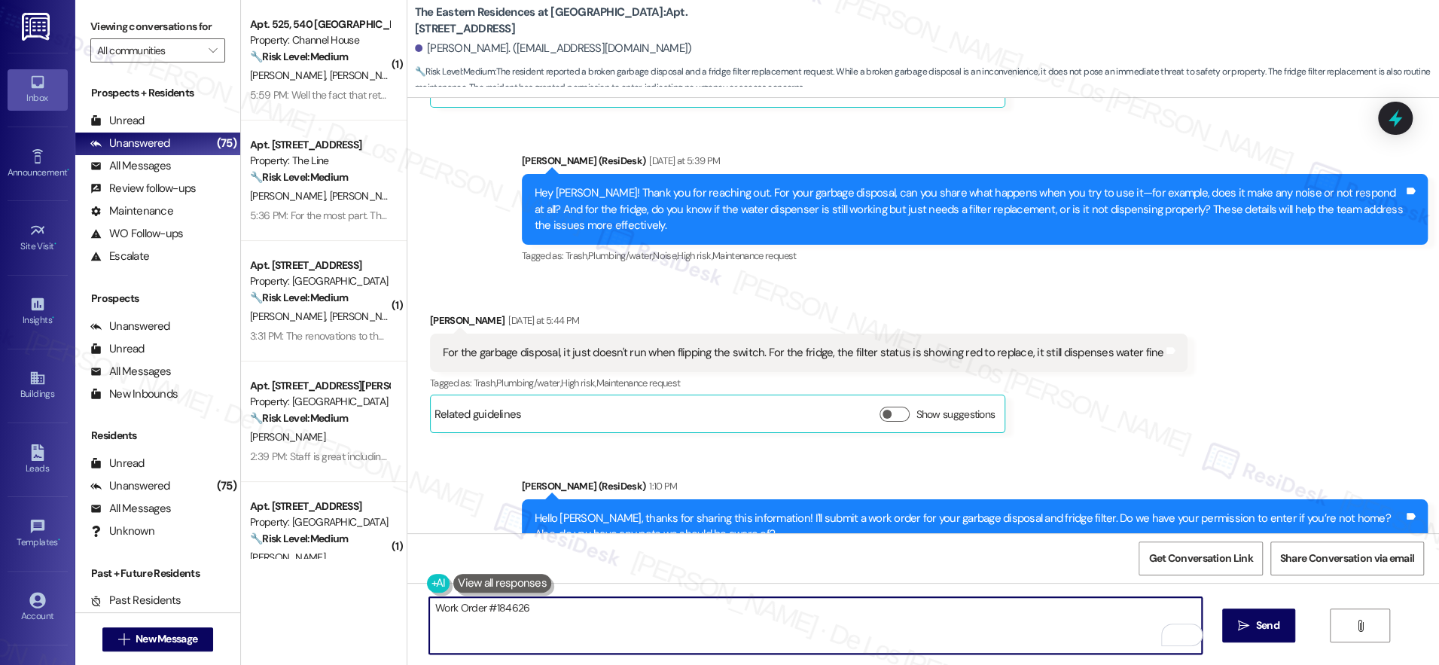
paste textarea "Work Order #184628"
click at [429, 606] on textarea "Work Order #184626 Work Order #184628" at bounding box center [815, 625] width 773 height 56
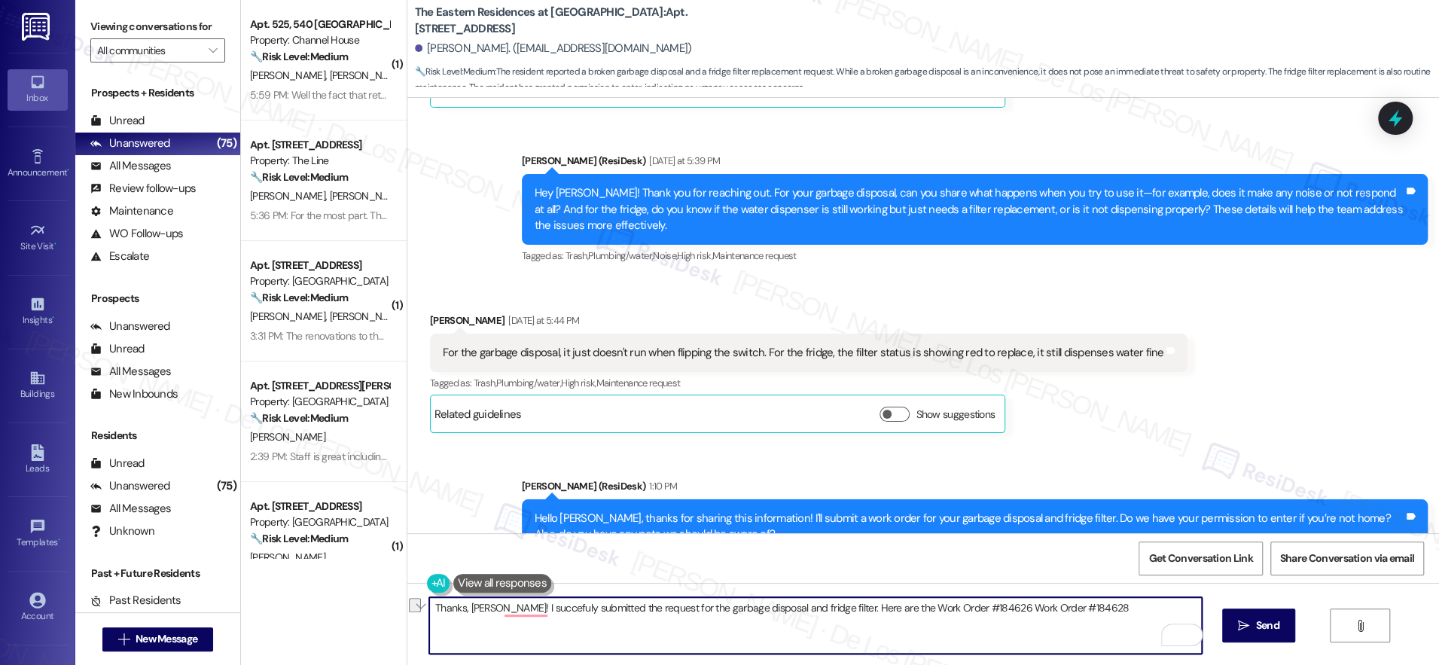
drag, startPoint x: 869, startPoint y: 606, endPoint x: 1067, endPoint y: 618, distance: 197.8
click at [1067, 618] on textarea "Thanks, Fedak! I succefuly submitted the request for the garbage disposal and f…" at bounding box center [815, 625] width 773 height 56
click at [966, 609] on textarea "Thanks, Fedak! I succefuly submitted the request for the garbage disposal and f…" at bounding box center [815, 625] width 773 height 56
drag, startPoint x: 869, startPoint y: 608, endPoint x: 887, endPoint y: 606, distance: 19.0
click at [869, 608] on textarea "Thanks, Fedak! I succefuly submitted the request for the garbage disposal and f…" at bounding box center [815, 625] width 773 height 56
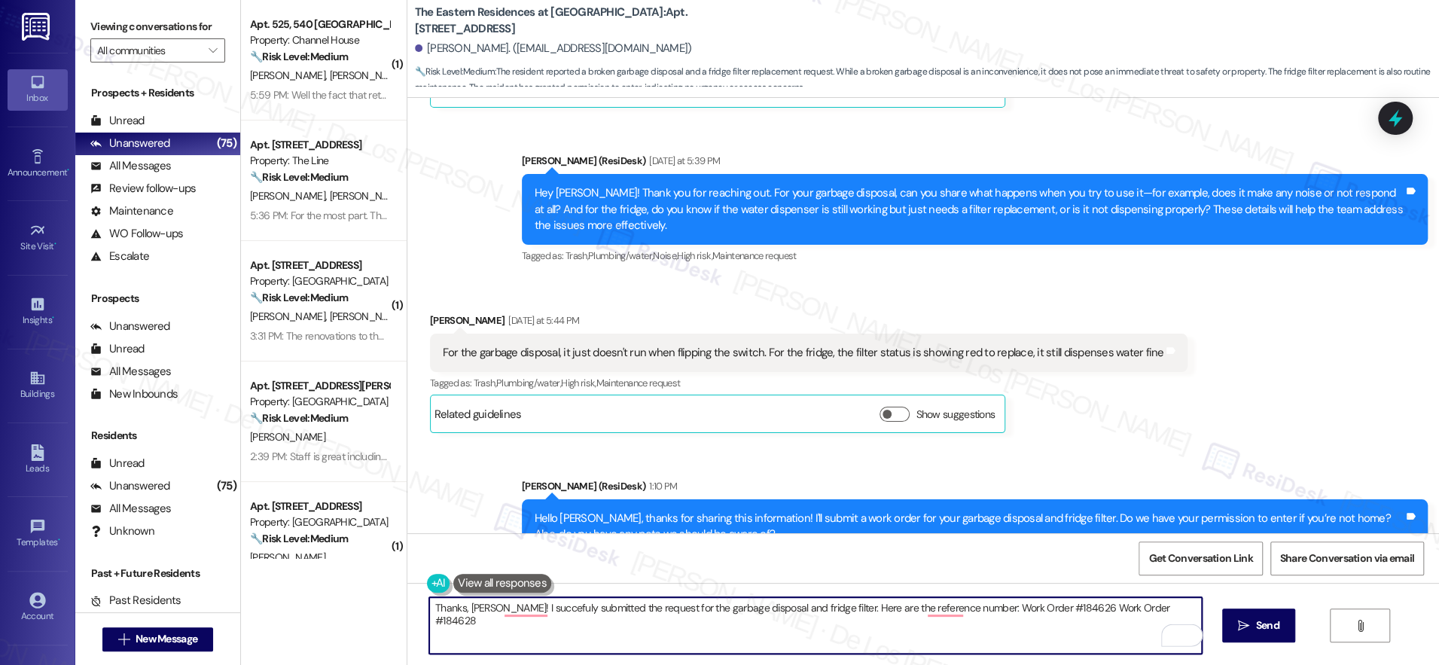
click at [1009, 612] on textarea "Thanks, Fedak! I succefuly submitted the request for the garbage disposal and f…" at bounding box center [815, 625] width 773 height 56
drag, startPoint x: 1049, startPoint y: 607, endPoint x: 999, endPoint y: 606, distance: 49.7
click at [999, 606] on textarea "Thanks, Fedak! I succefuly submitted the request for the garbage disposal and f…" at bounding box center [815, 625] width 773 height 56
drag, startPoint x: 1066, startPoint y: 606, endPoint x: 1075, endPoint y: 611, distance: 10.5
click at [1067, 606] on textarea "Thanks, Fedak! I succefuly submitted the request for the garbage disposal and f…" at bounding box center [815, 625] width 773 height 56
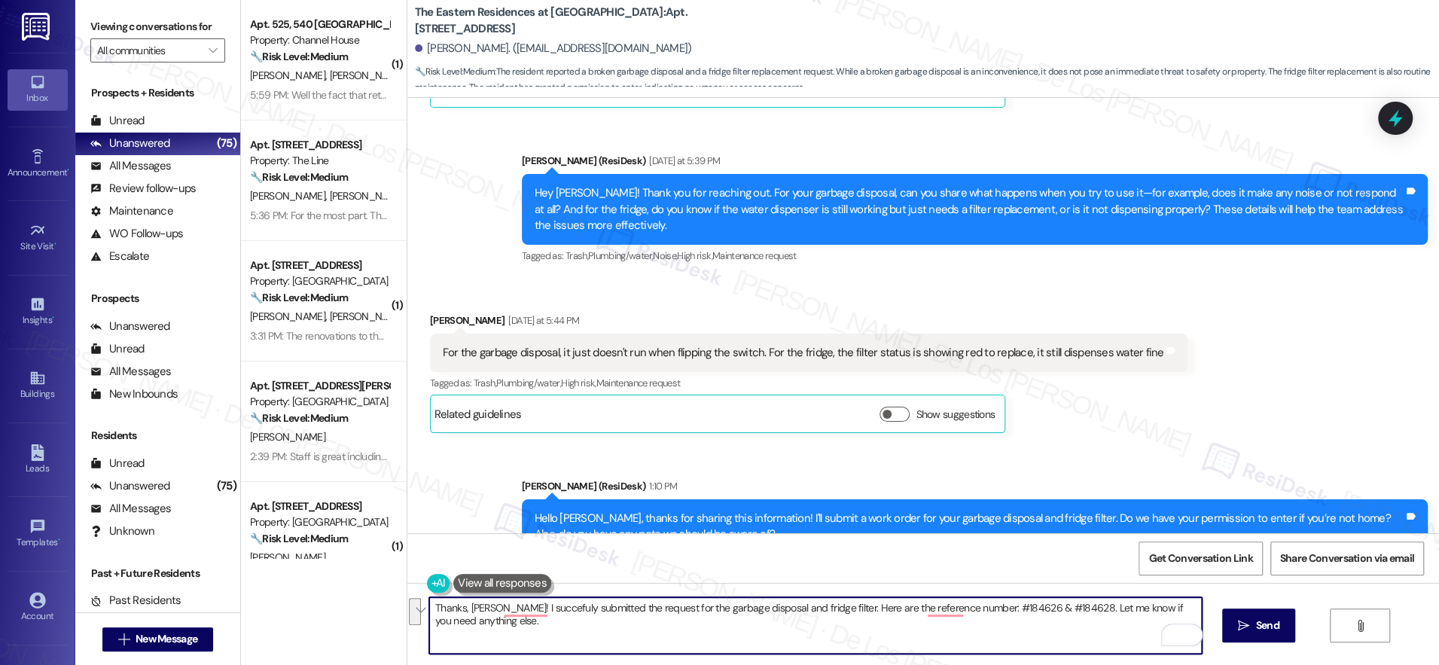
paste textarea "“Thanks, Fedak! I successfully submitted the requests for the garbage disposal …"
click at [429, 609] on textarea "“Thanks, Fedak! I successfully submitted the requests for the garbage disposal …" at bounding box center [815, 625] width 773 height 56
click at [558, 625] on textarea "Thanks, Fedak! I successfully submitted the requests for the garbage disposal a…" at bounding box center [815, 625] width 773 height 56
click at [1095, 624] on textarea "Thanks, Fedak! I successfully submitted the requests for the garbage disposal a…" at bounding box center [815, 625] width 773 height 56
type textarea "Thanks, Fedak! I successfully submitted the requests for the garbage disposal a…"
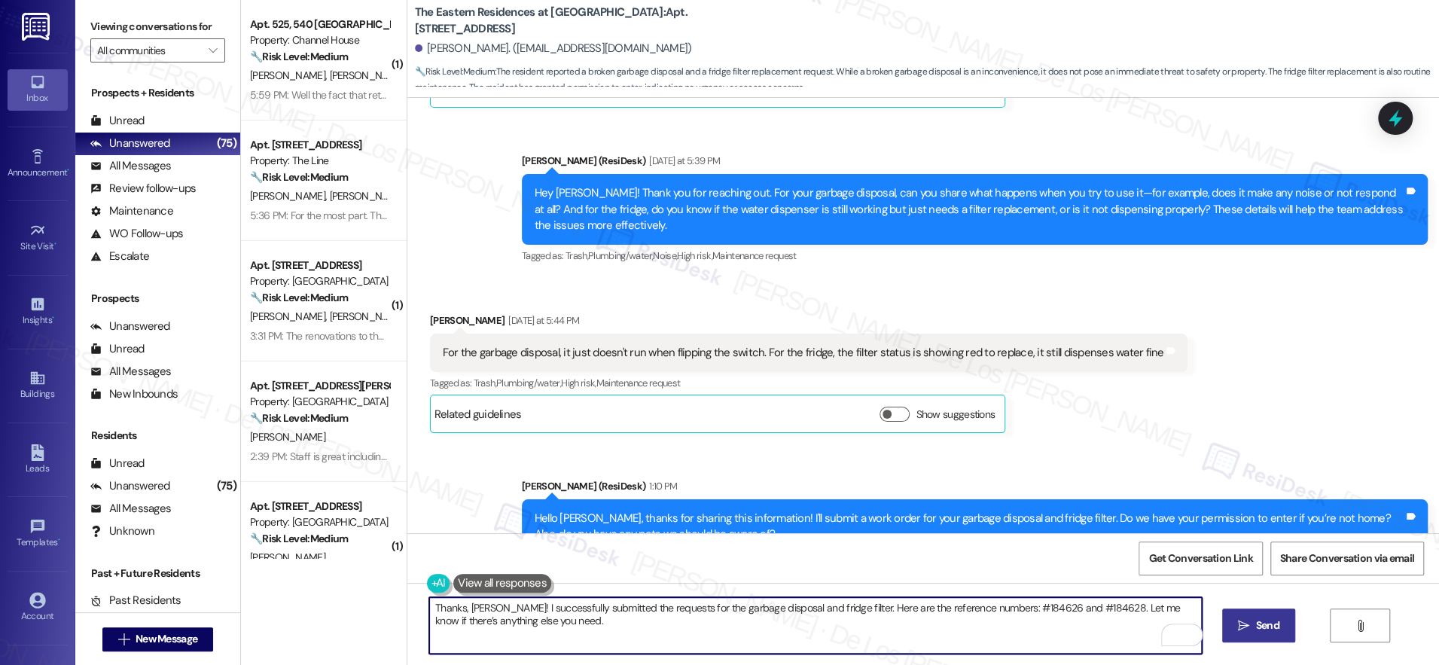
click at [1261, 618] on span "Send" at bounding box center [1267, 626] width 23 height 16
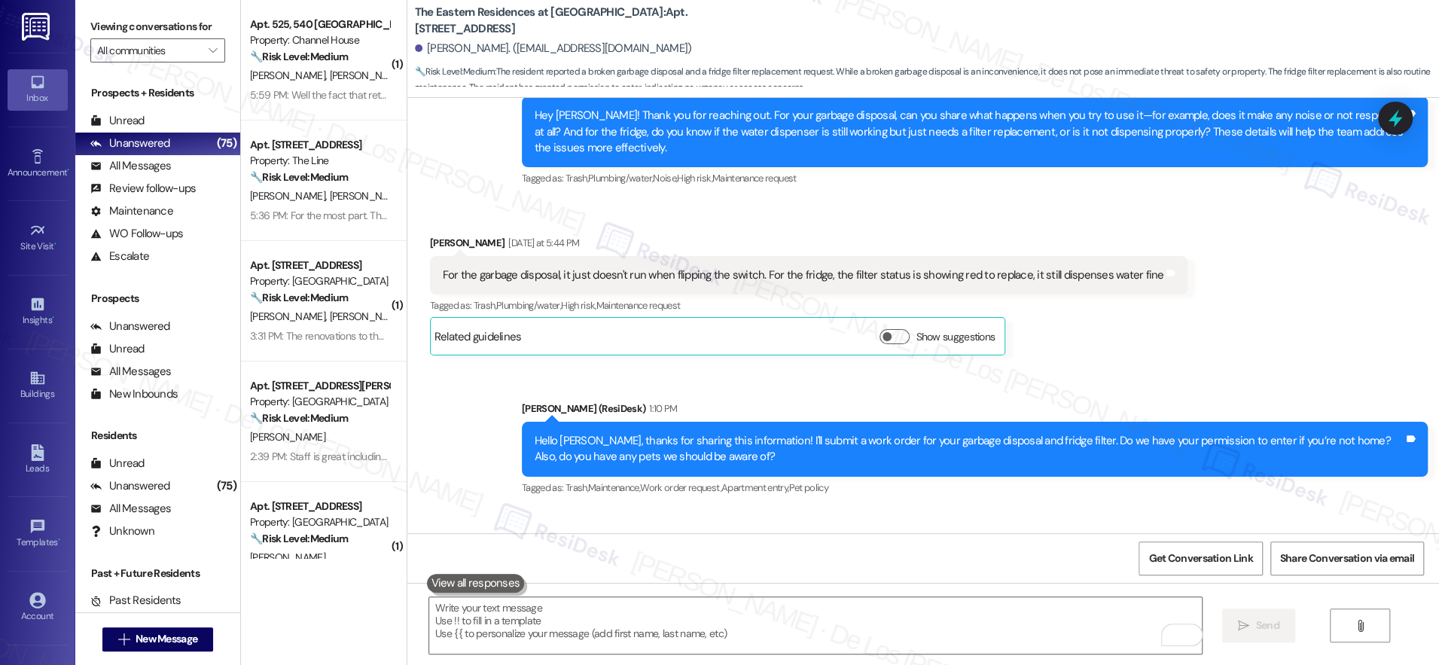
scroll to position [20178, 0]
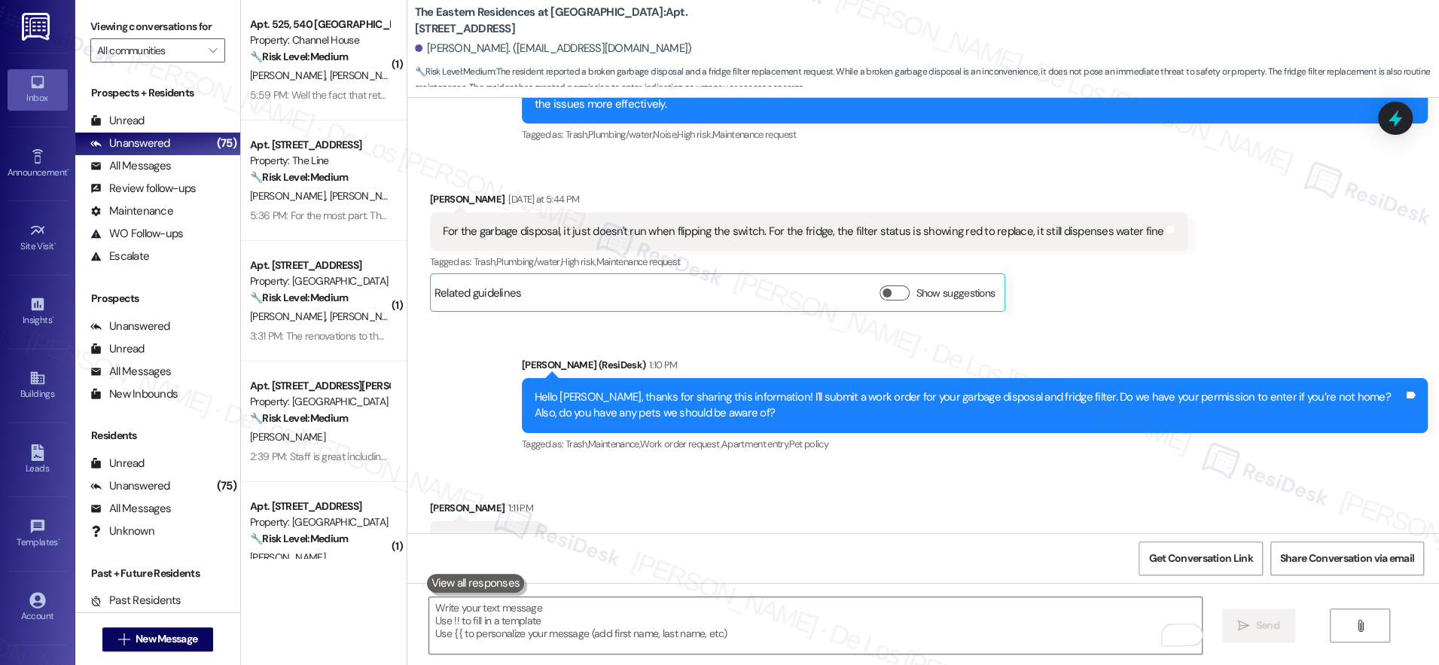
drag, startPoint x: 1115, startPoint y: 487, endPoint x: 1223, endPoint y: 490, distance: 108.5
click at [1223, 660] on div "Thanks, Fedak! I successfully submitted the requests for the garbage disposal a…" at bounding box center [969, 676] width 869 height 32
copy div "#184626 and #184628."
click at [981, 619] on textarea "To enrich screen reader interactions, please activate Accessibility in Grammarl…" at bounding box center [815, 625] width 773 height 56
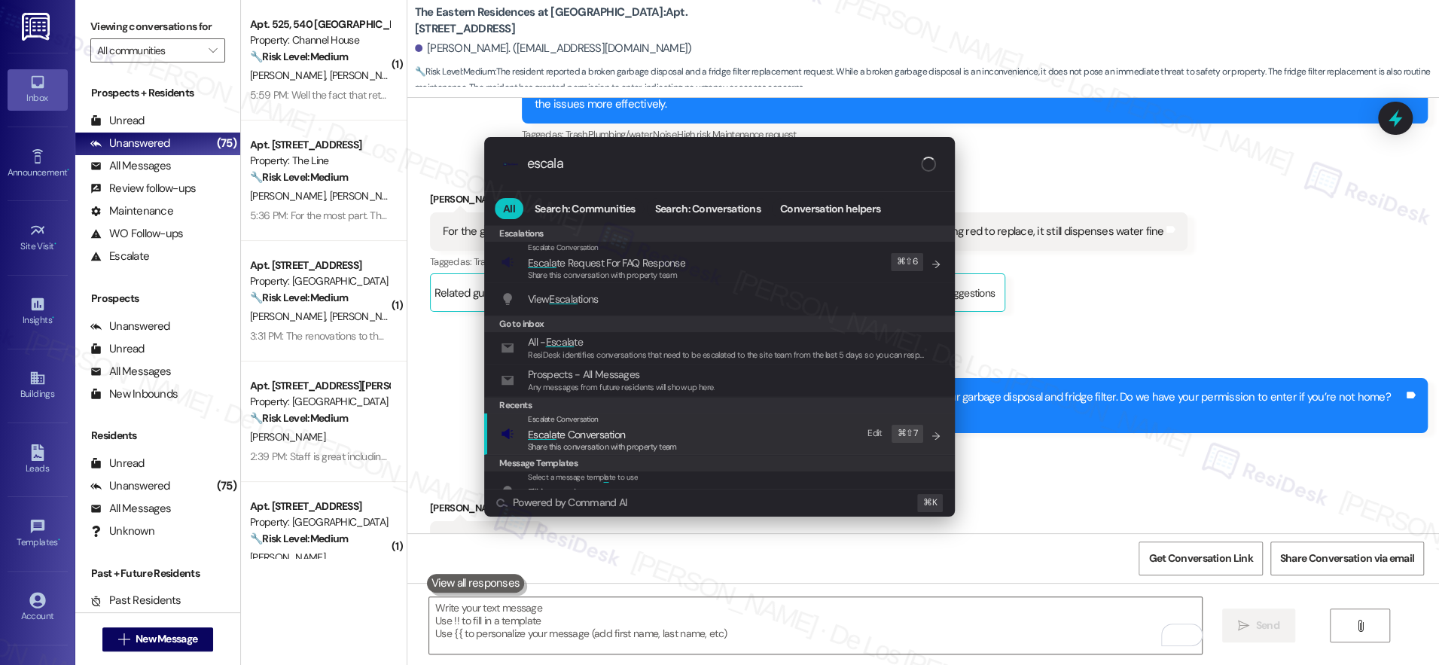
type input "escala"
click at [769, 434] on div "Escalate Conversation Escala te Conversation Share this conversation with prope…" at bounding box center [721, 434] width 441 height 41
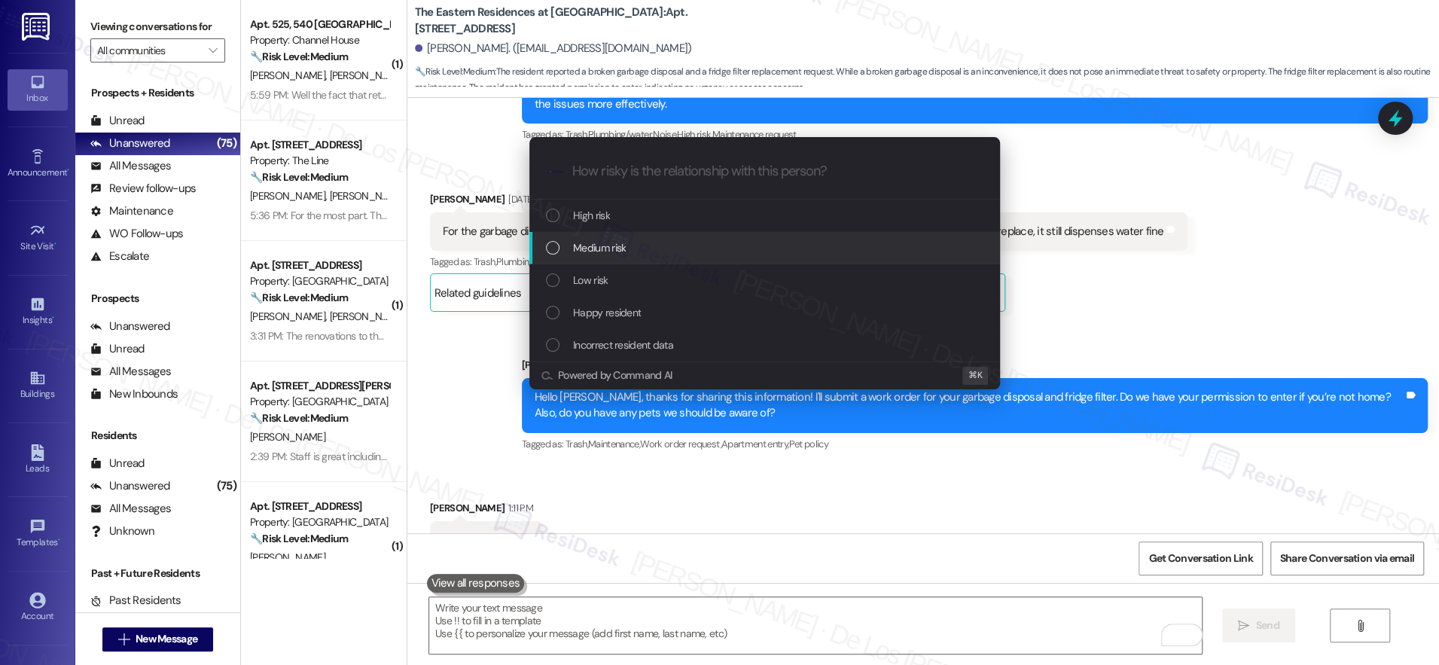
click at [652, 249] on div "Medium risk" at bounding box center [766, 248] width 441 height 17
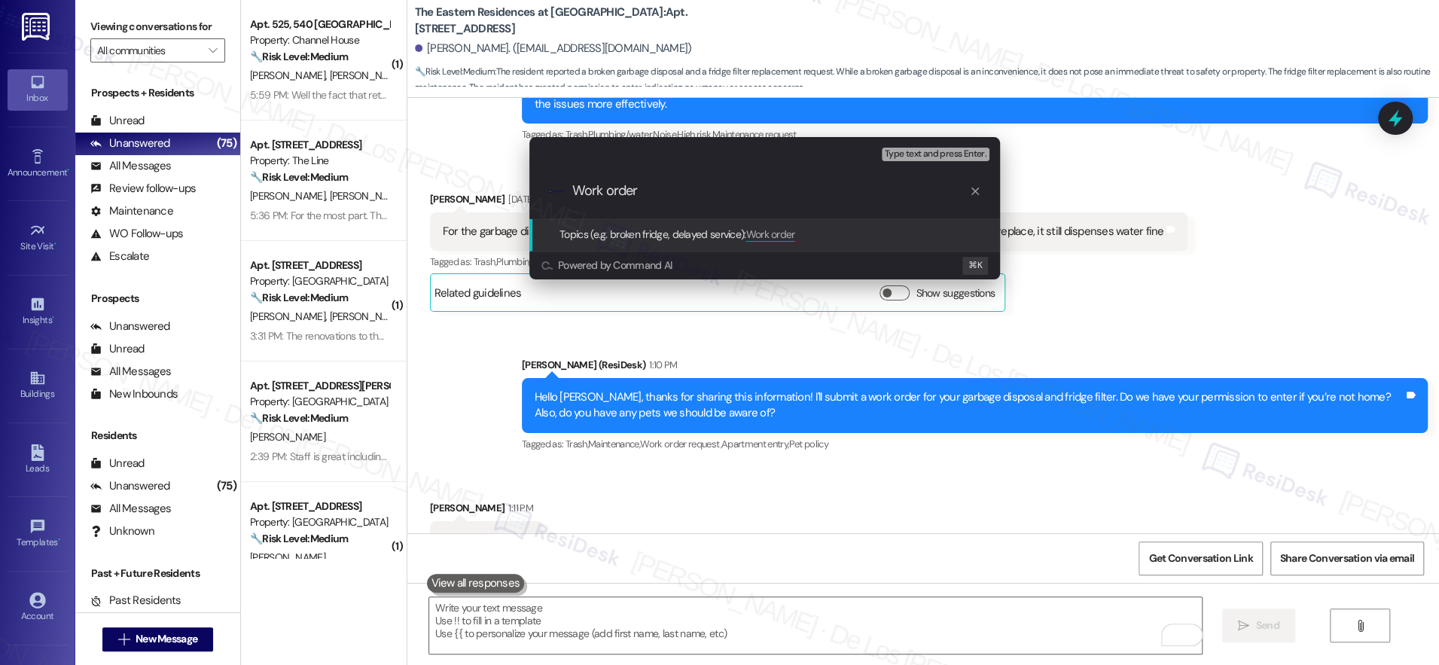
paste input "#184626 and #184628."
type input "Work order #184626 and #184628 filed by ResiDesk - garbage disposal and fridge …"
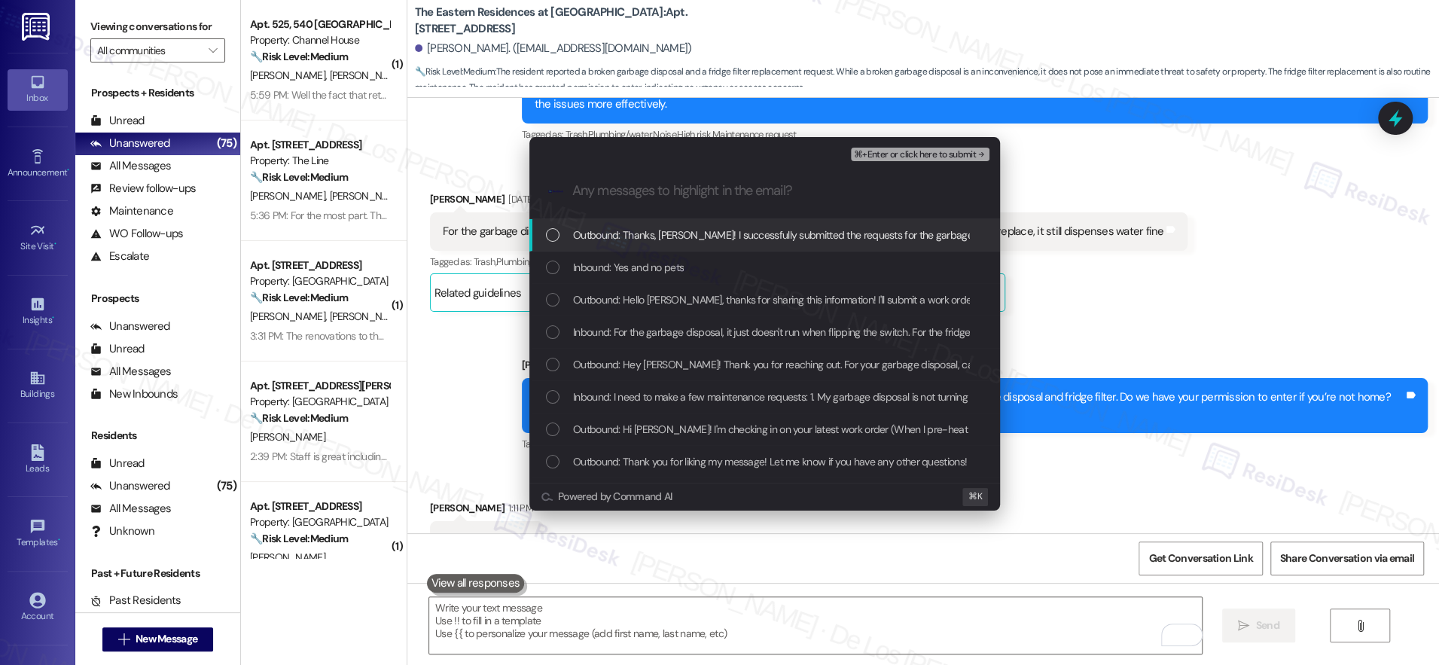
scroll to position [0, 0]
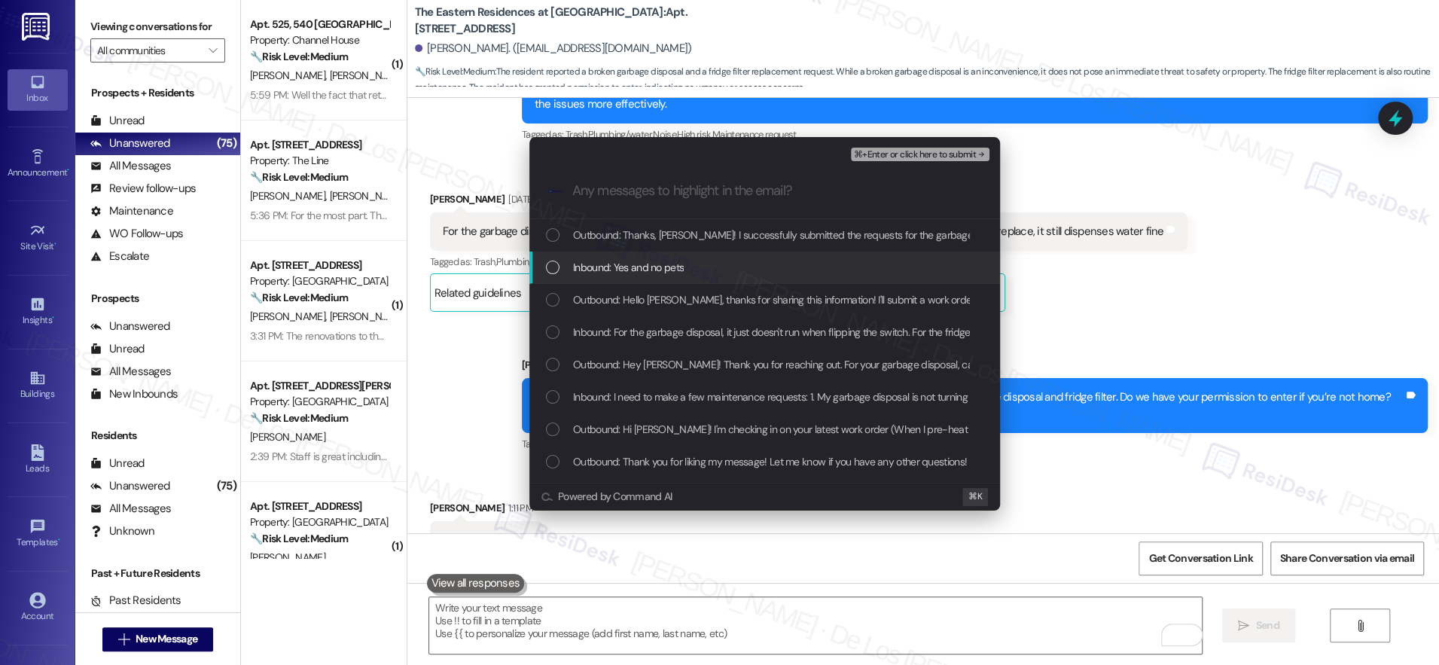
drag, startPoint x: 718, startPoint y: 264, endPoint x: 718, endPoint y: 273, distance: 9.8
click at [719, 264] on div "Inbound: Yes and no pets" at bounding box center [766, 267] width 441 height 17
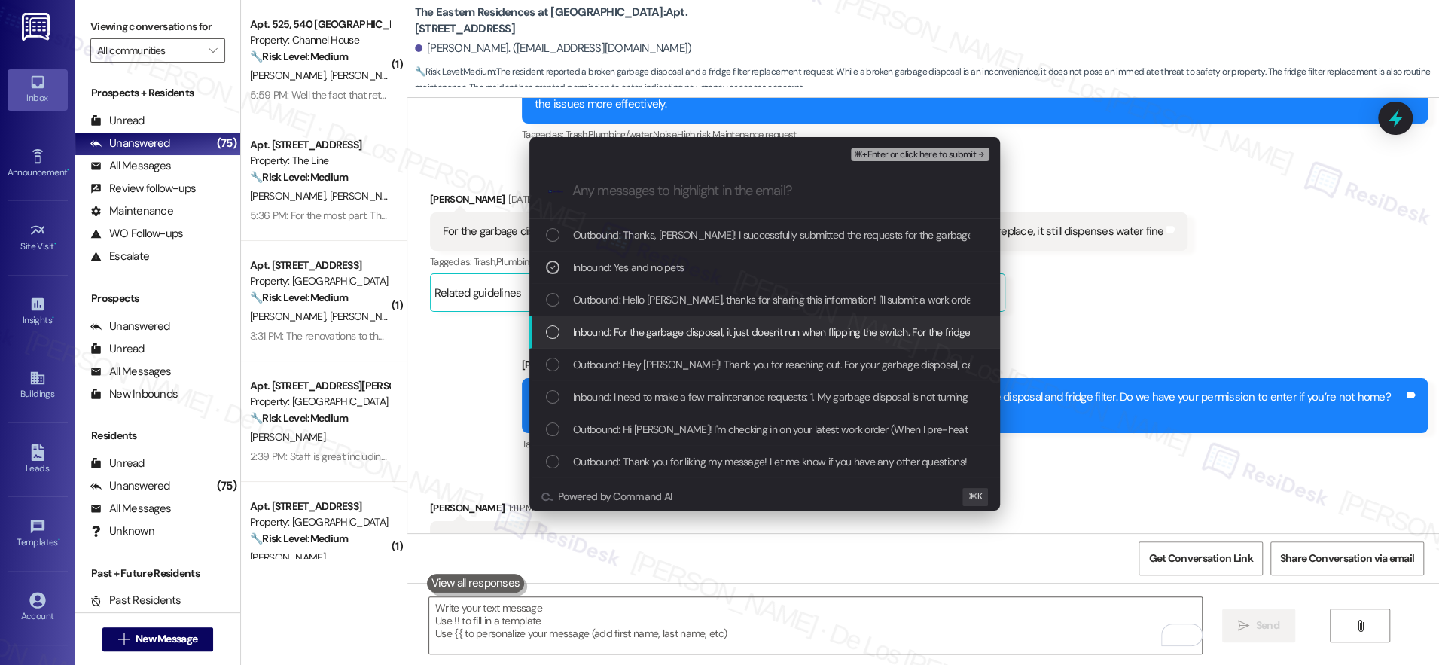
click at [708, 328] on span "Inbound: For the garbage disposal, it just doesn't run when flipping the switch…" at bounding box center [921, 332] width 697 height 17
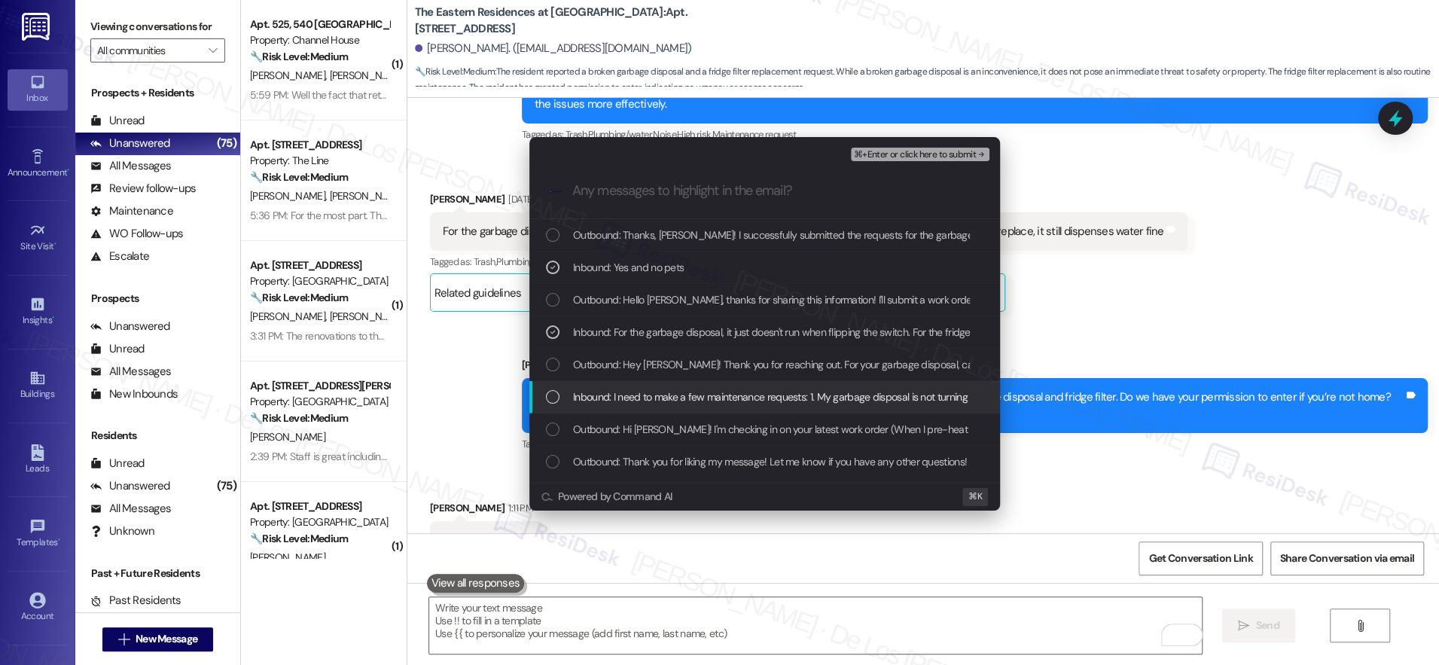
click at [679, 397] on span "Inbound: I need to make a few maintenance requests: 1. My garbage disposal is n…" at bounding box center [900, 397] width 654 height 17
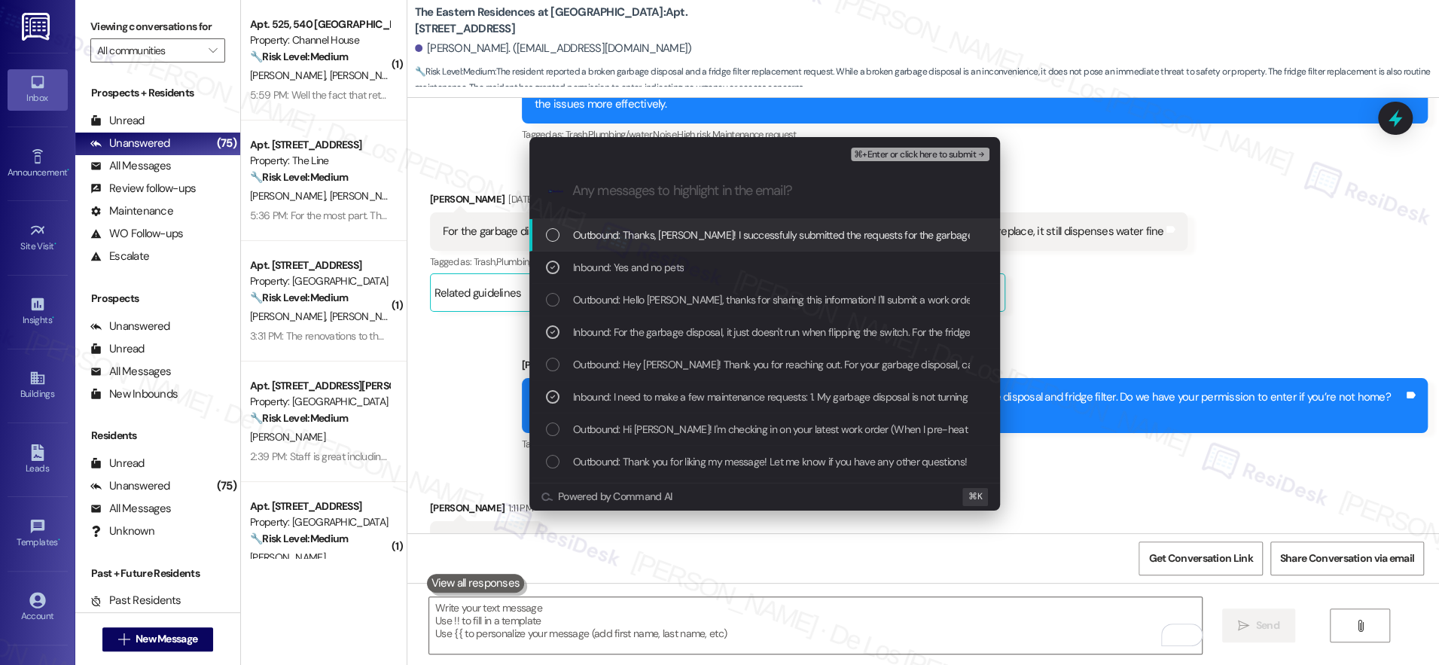
click at [896, 160] on button "⌘+Enter or click here to submit" at bounding box center [920, 155] width 139 height 14
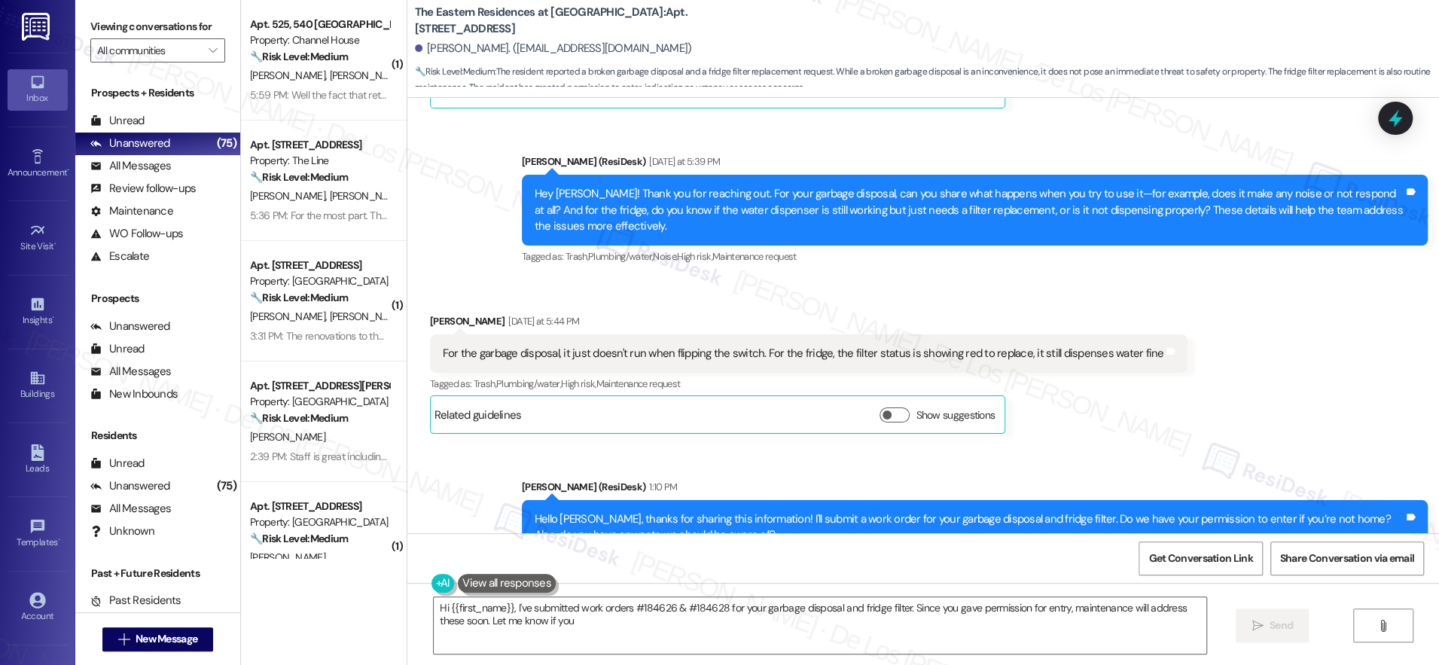
scroll to position [20200, 0]
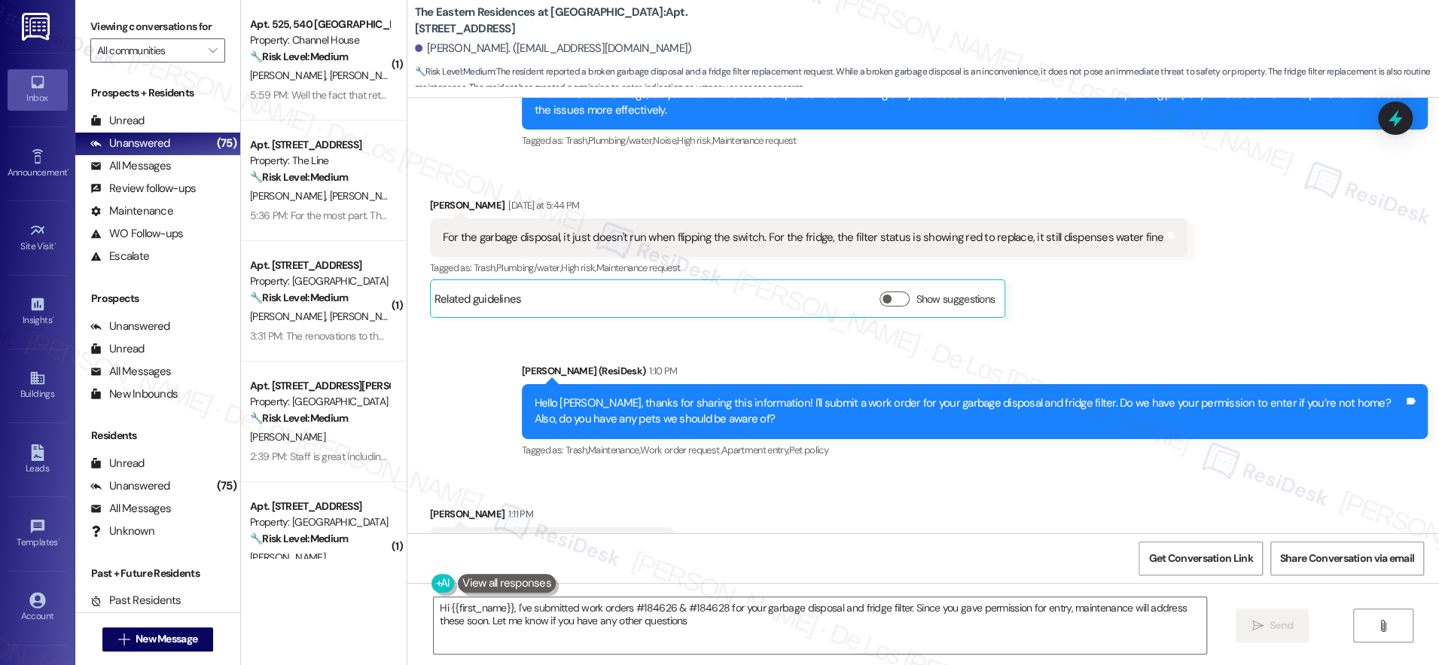
type textarea "Hi {{first_name}}, I've submitted work orders #184626 & #184628 for your garbag…"
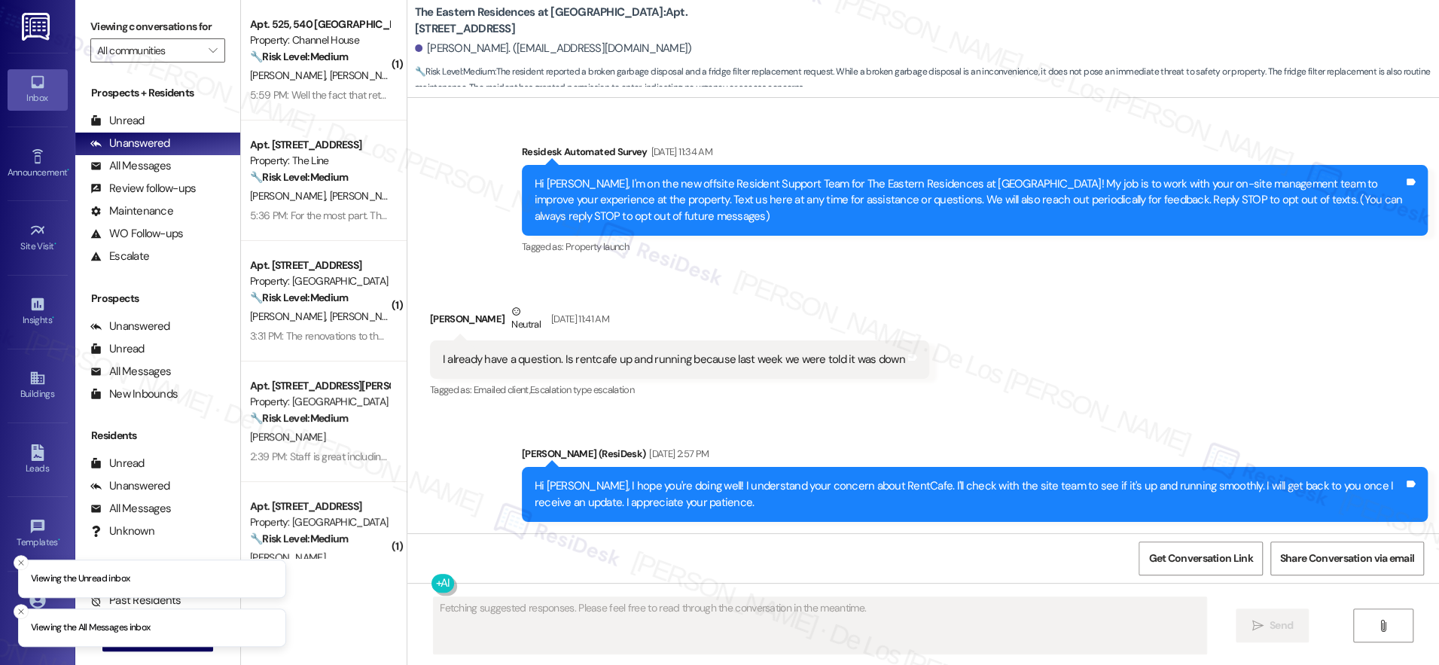
scroll to position [20386, 0]
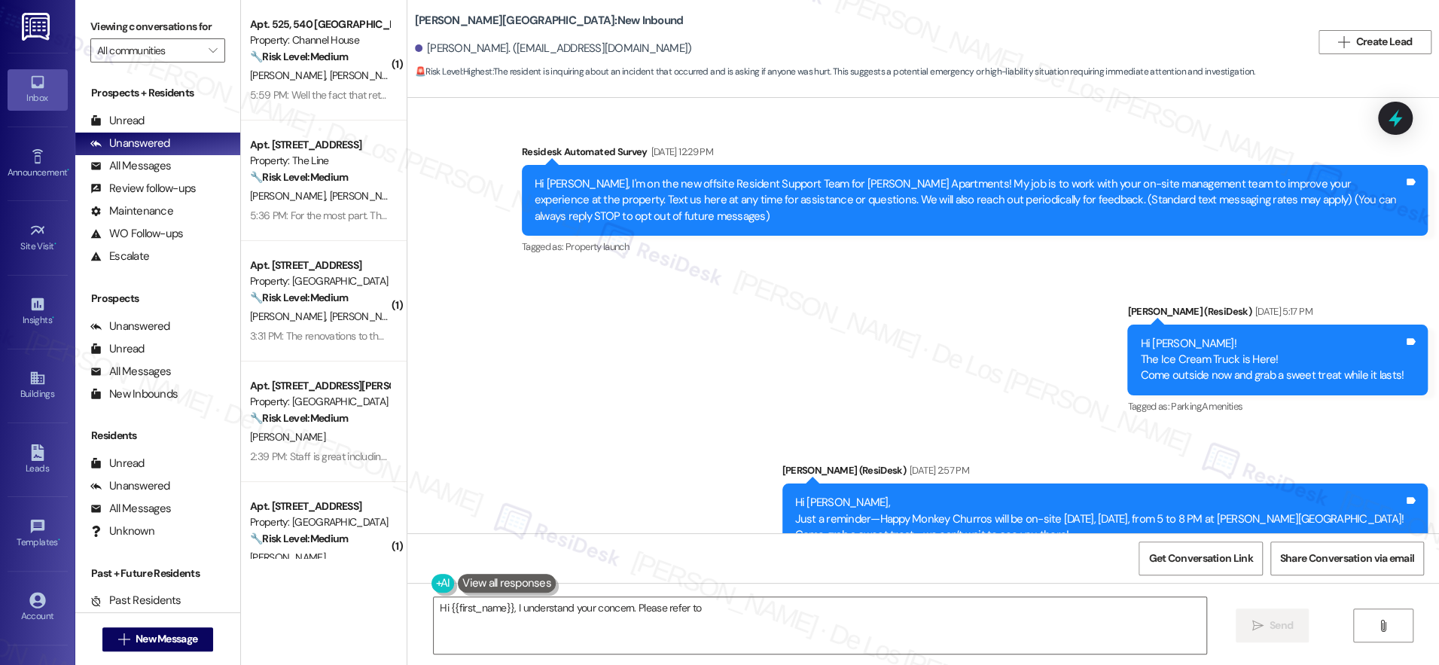
scroll to position [4947, 0]
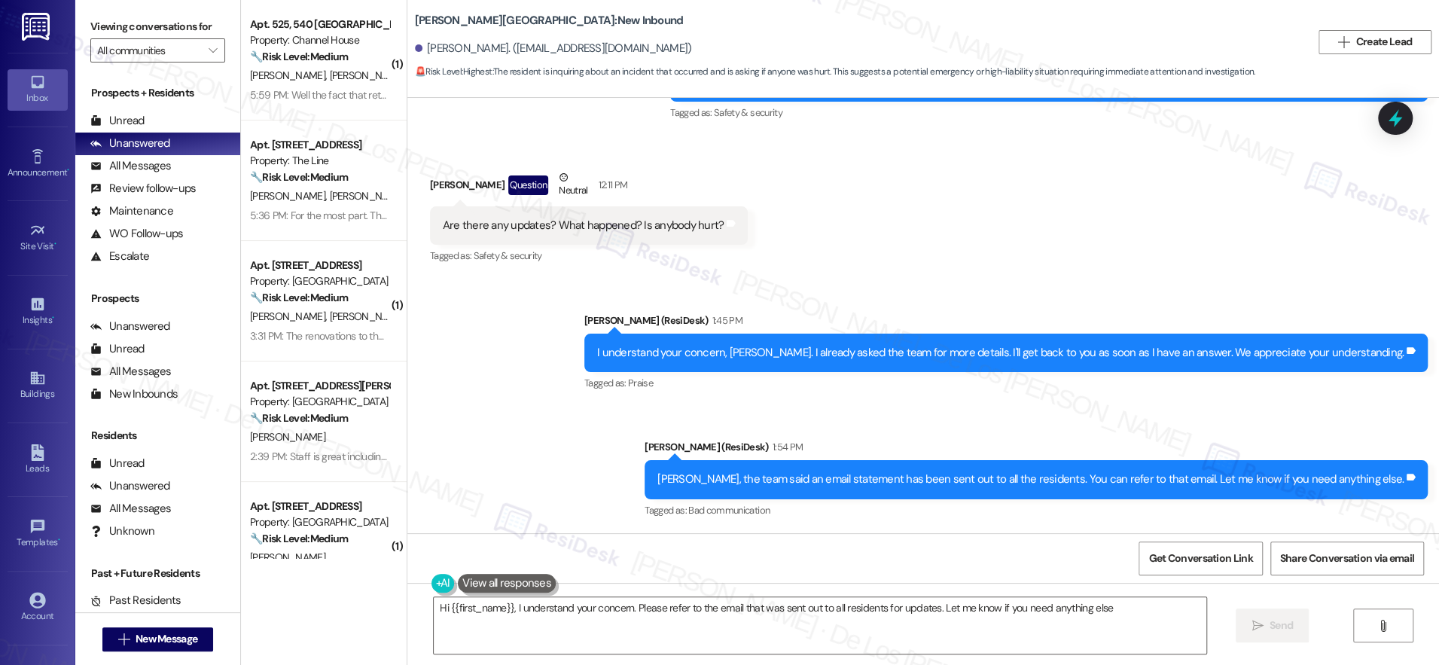
type textarea "Hi {{first_name}}, I understand your concern. Please refer to the email that wa…"
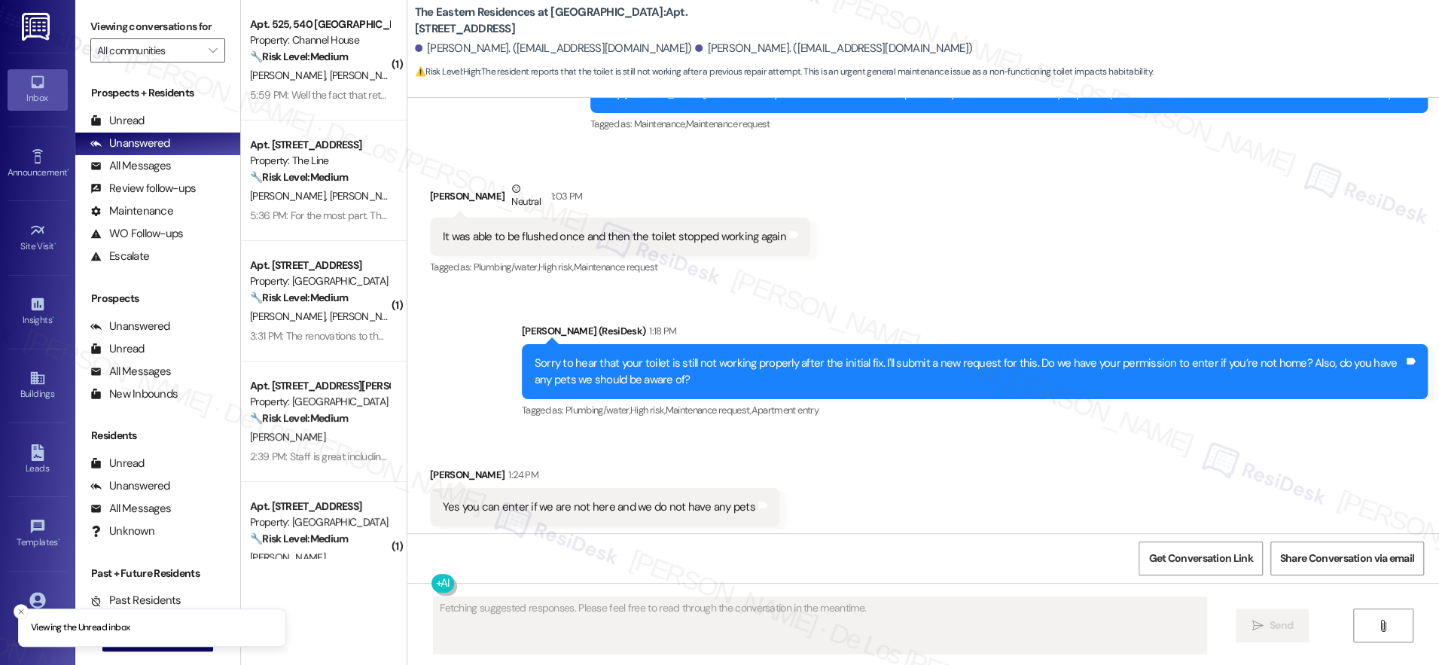
scroll to position [2276, 0]
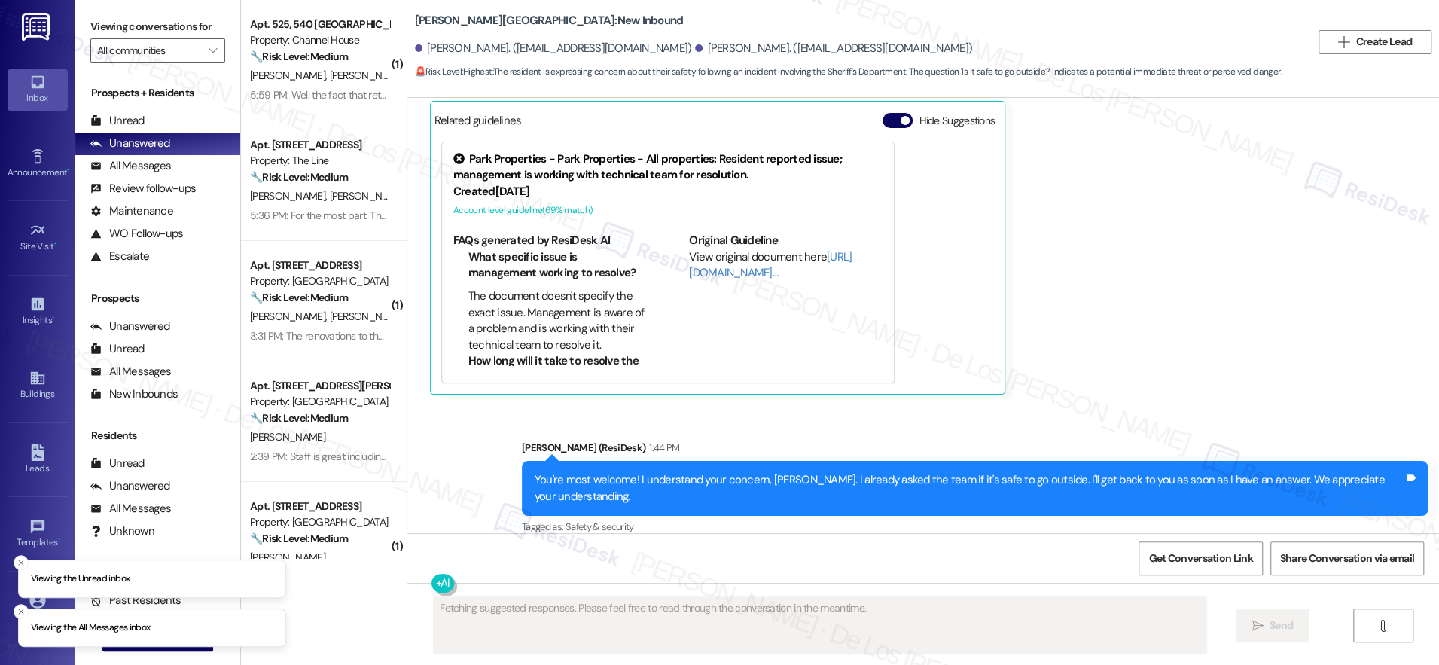
scroll to position [4215, 0]
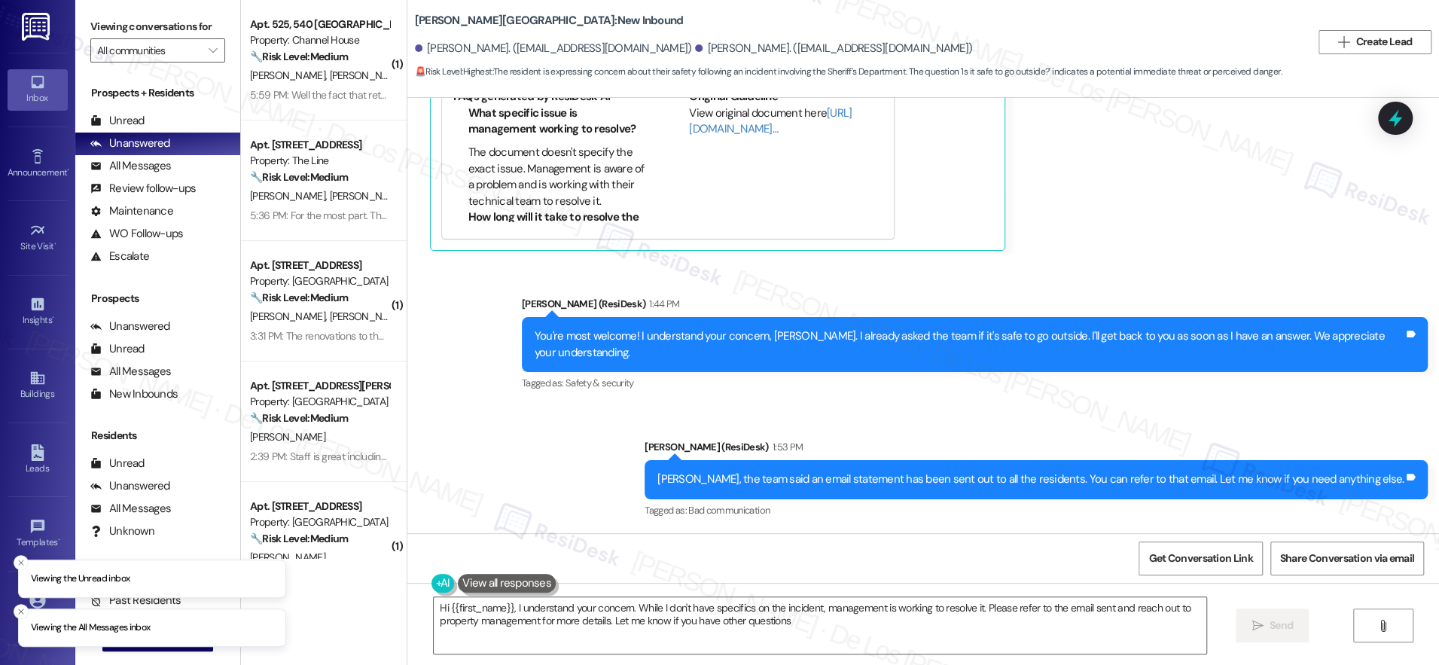
type textarea "Hi {{first_name}}, I understand your concern. While I don't have specifics on t…"
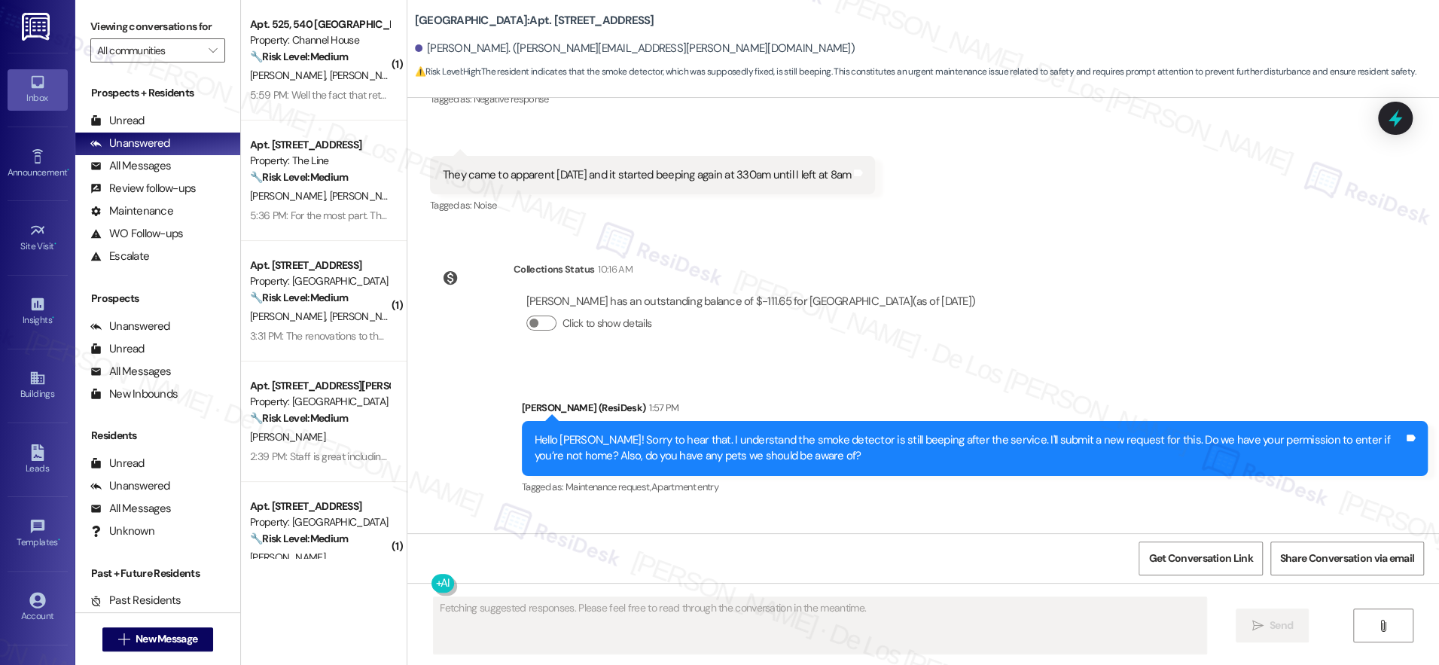
scroll to position [3728, 0]
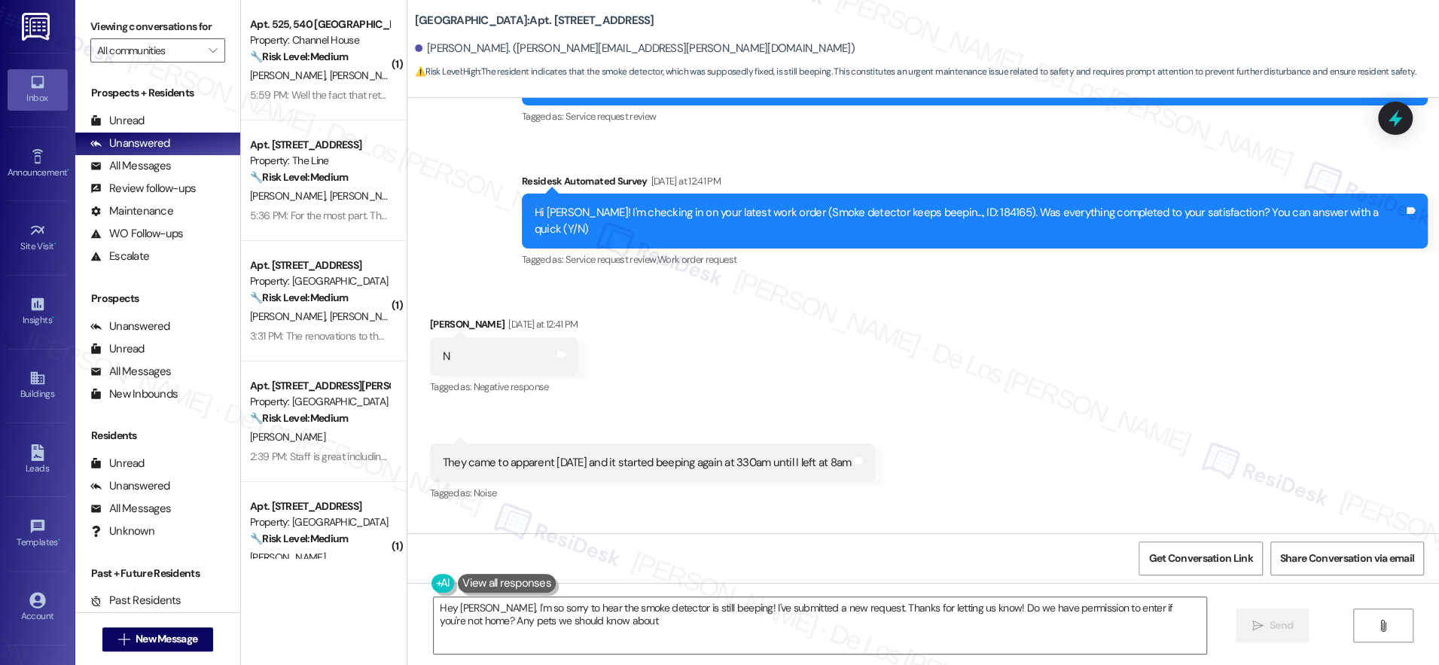
type textarea "Hey [PERSON_NAME], I'm so sorry to hear the smoke detector is still beeping! I'…"
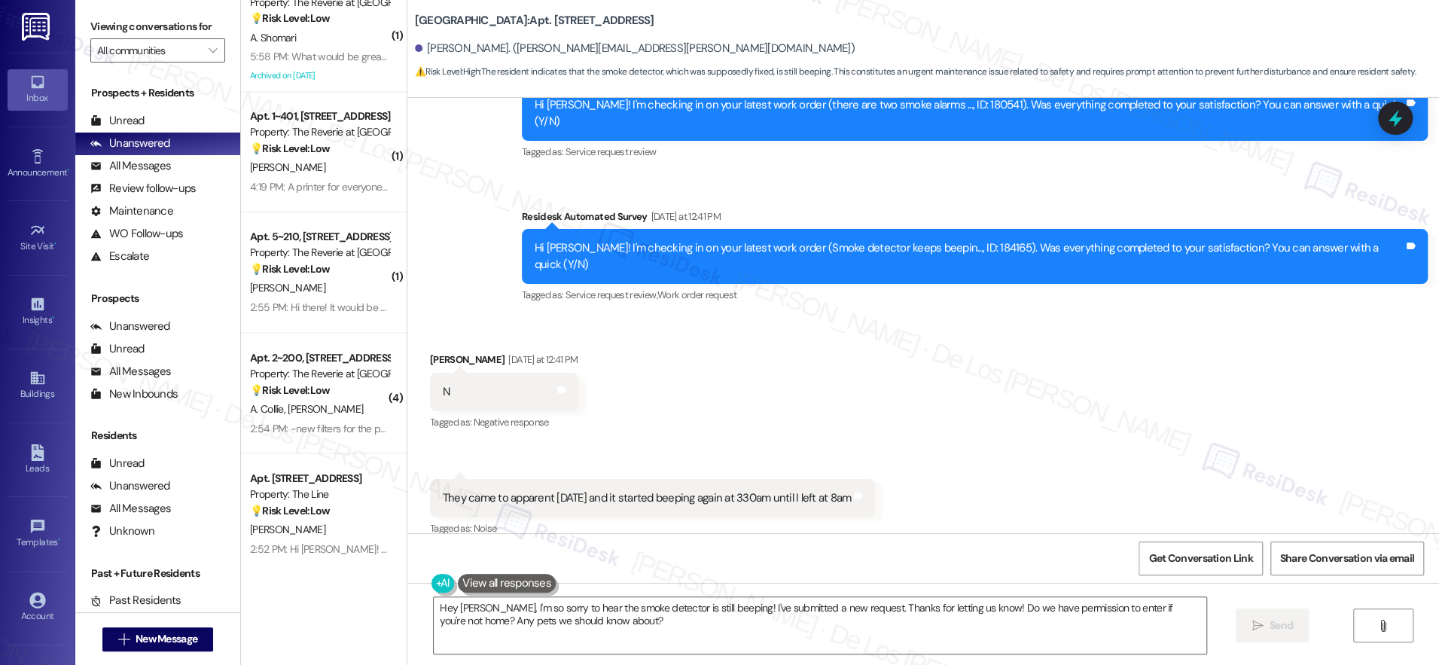
scroll to position [2503, 0]
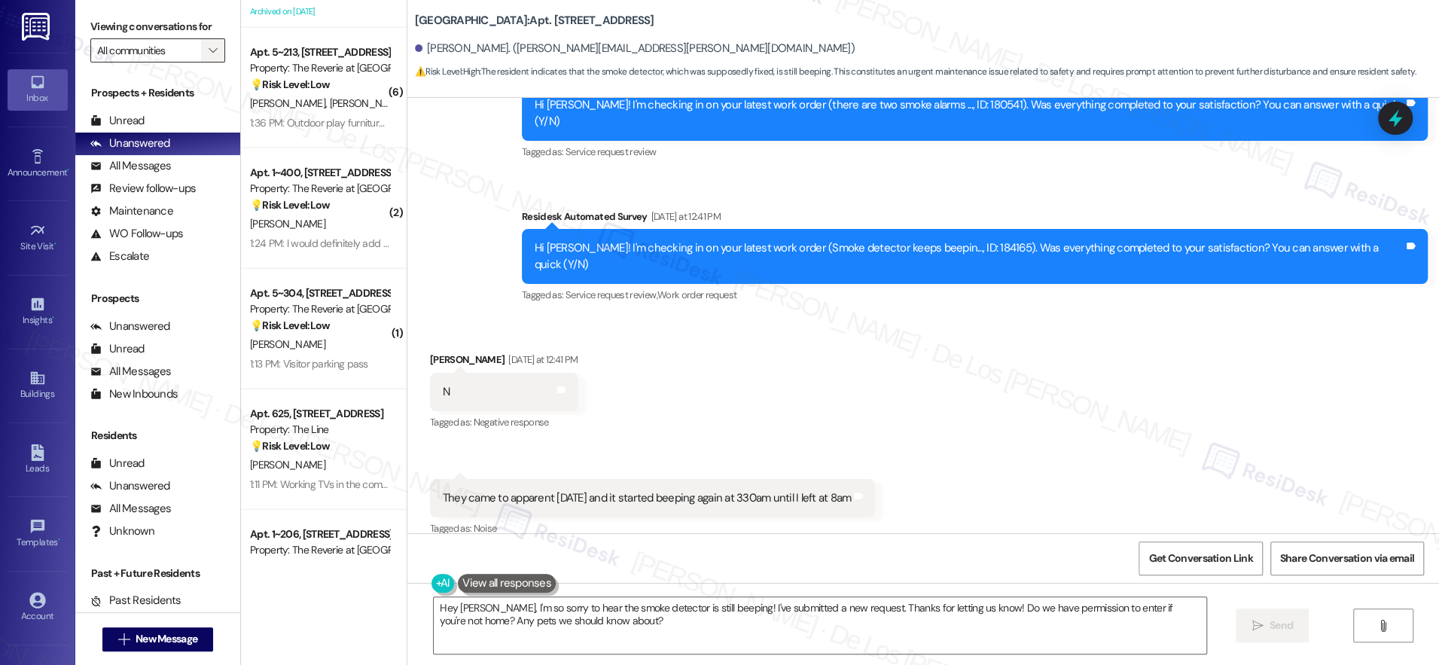
click at [201, 50] on button "" at bounding box center [213, 50] width 24 height 24
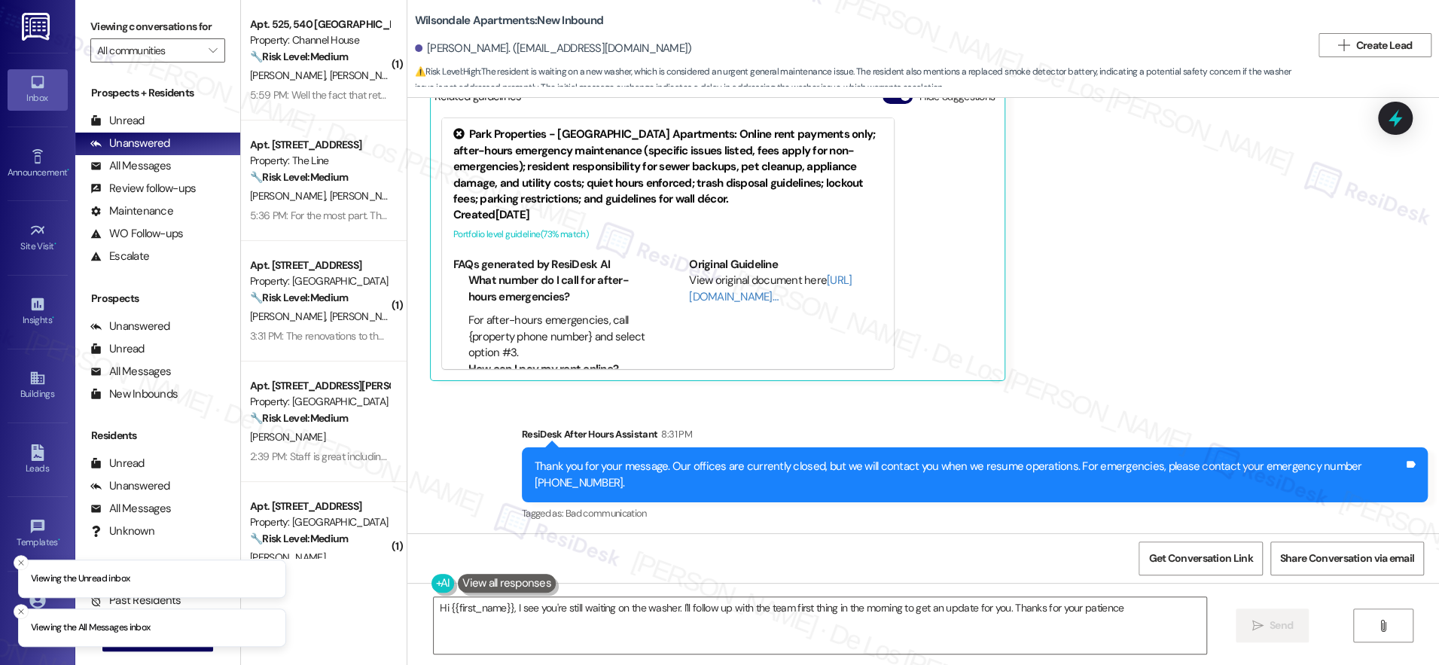
type textarea "Hi {{first_name}}, I see you're still waiting on the washer. I'll follow up wit…"
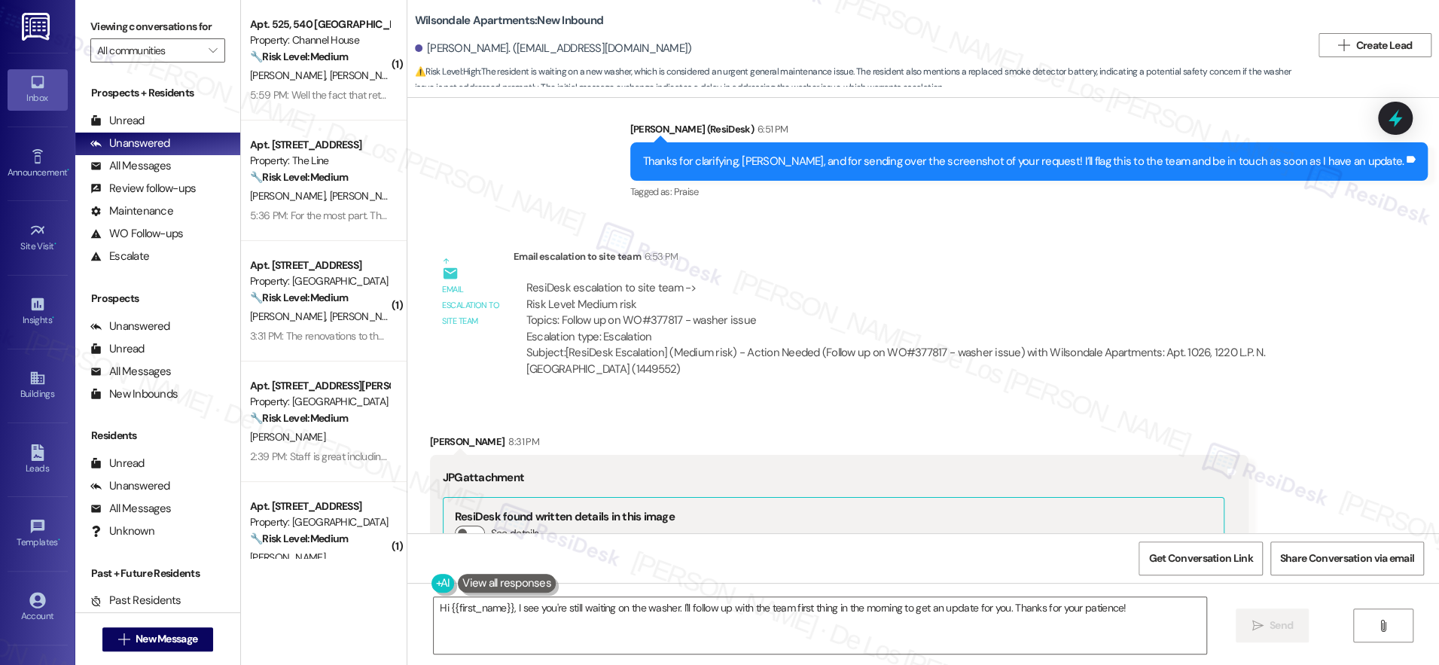
scroll to position [1470, 0]
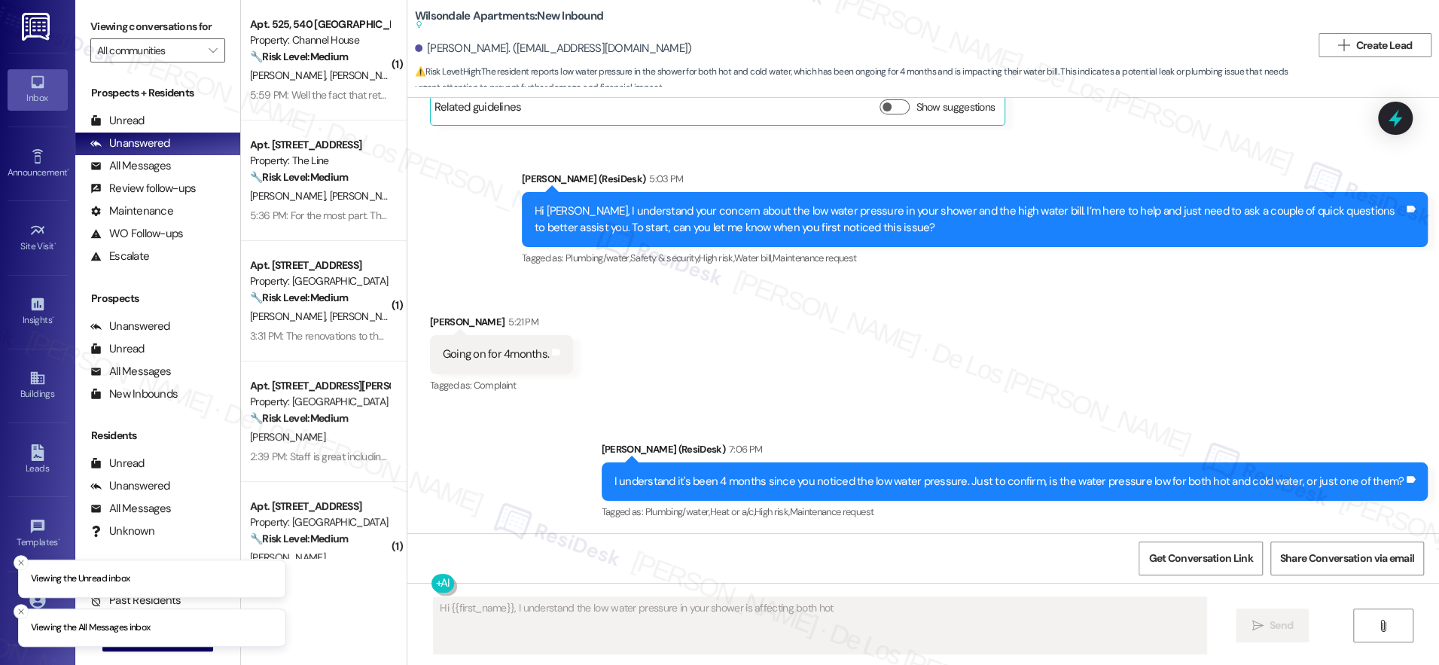
scroll to position [25958, 0]
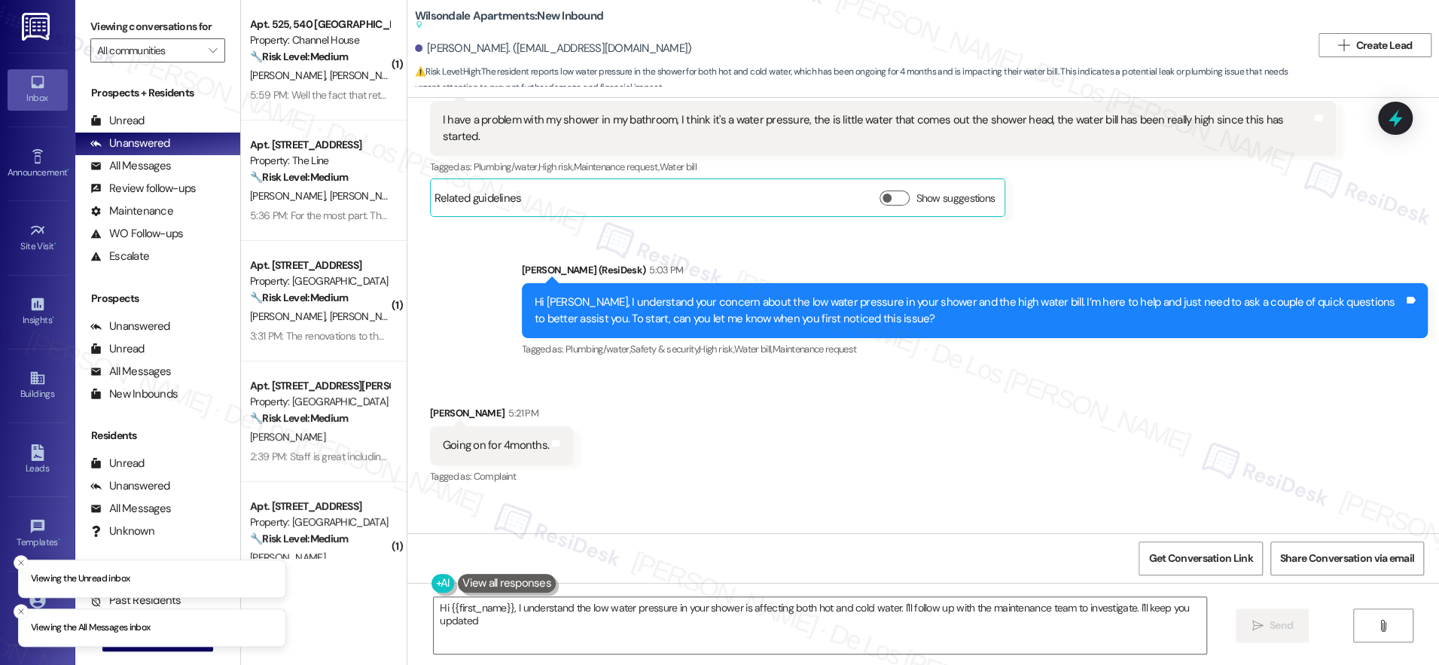
type textarea "Hi {{first_name}}, I understand the low water pressure in your shower is affect…"
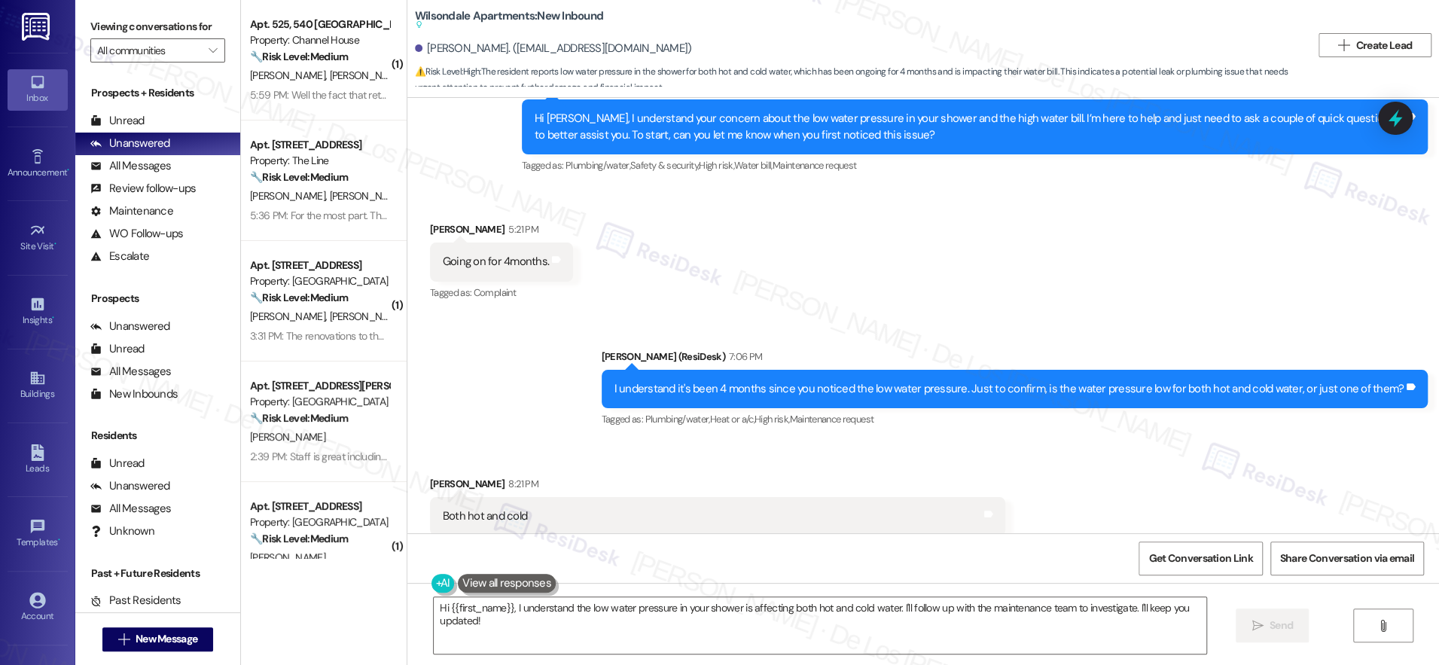
scroll to position [26260, 0]
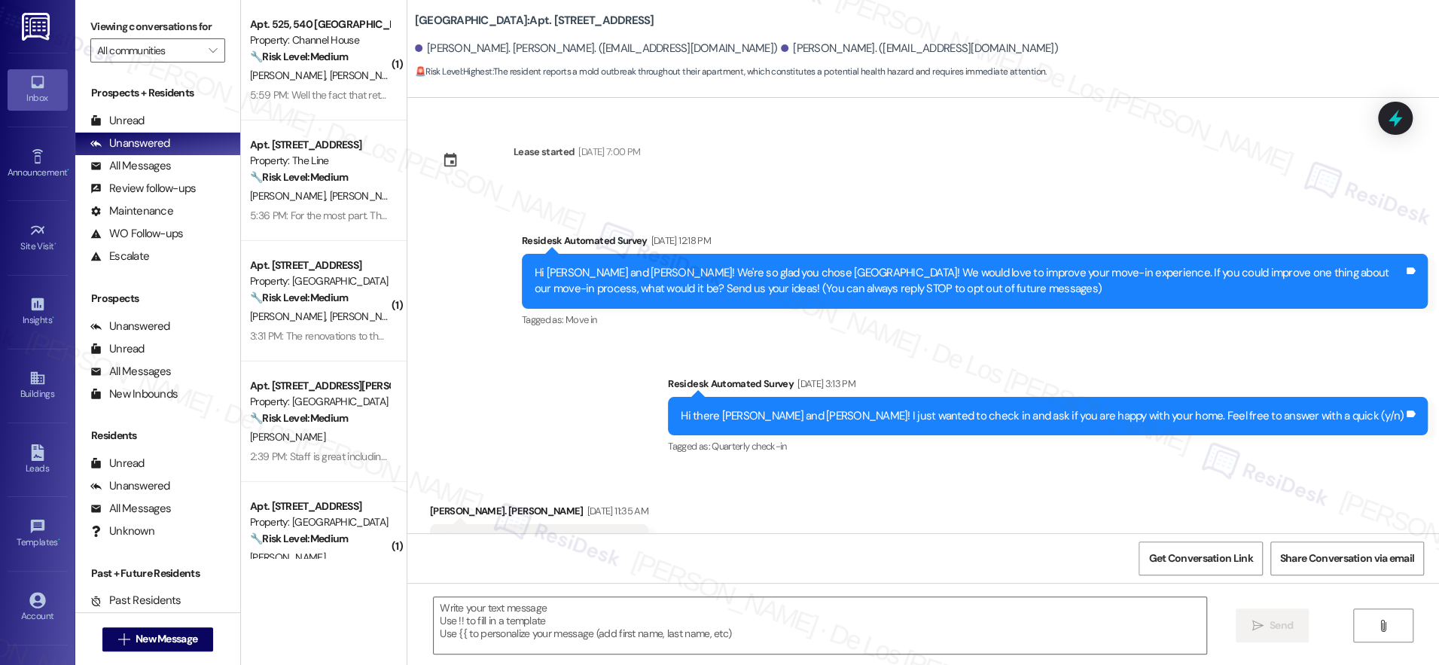
type textarea "Fetching suggested responses. Please feel free to read through the conversation…"
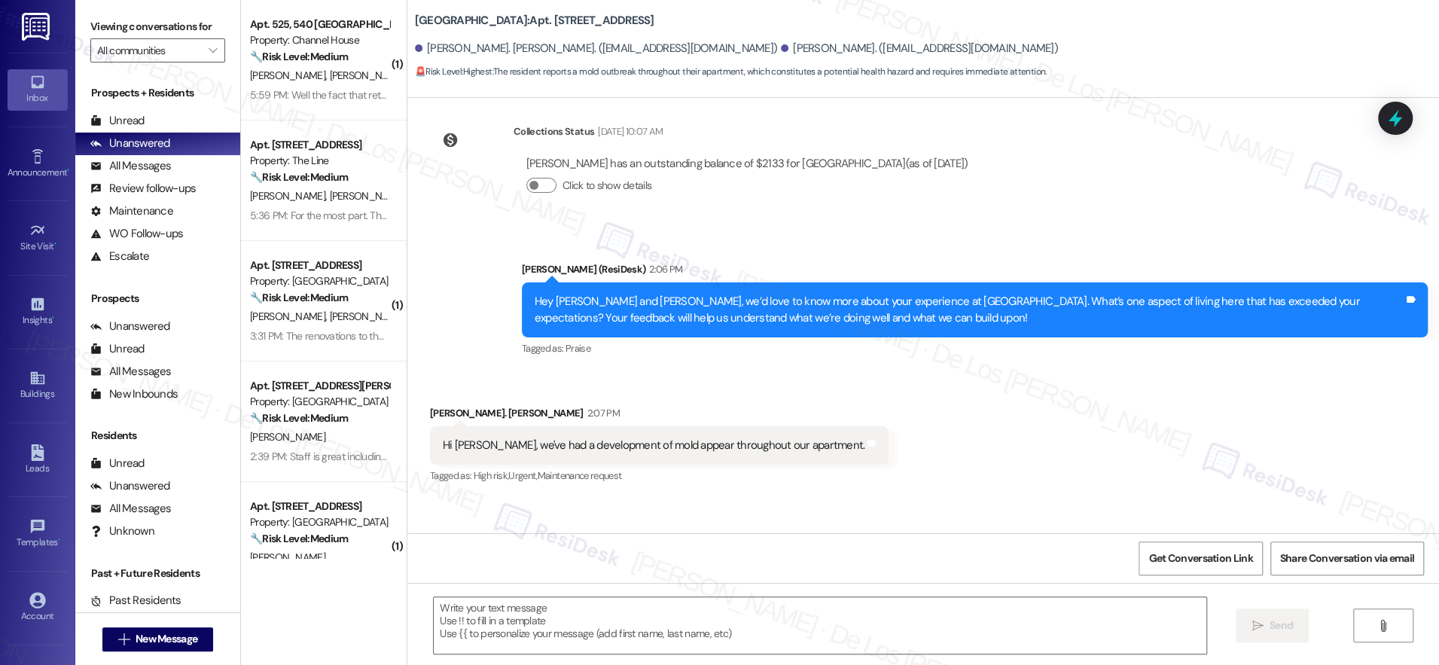
scroll to position [775, 0]
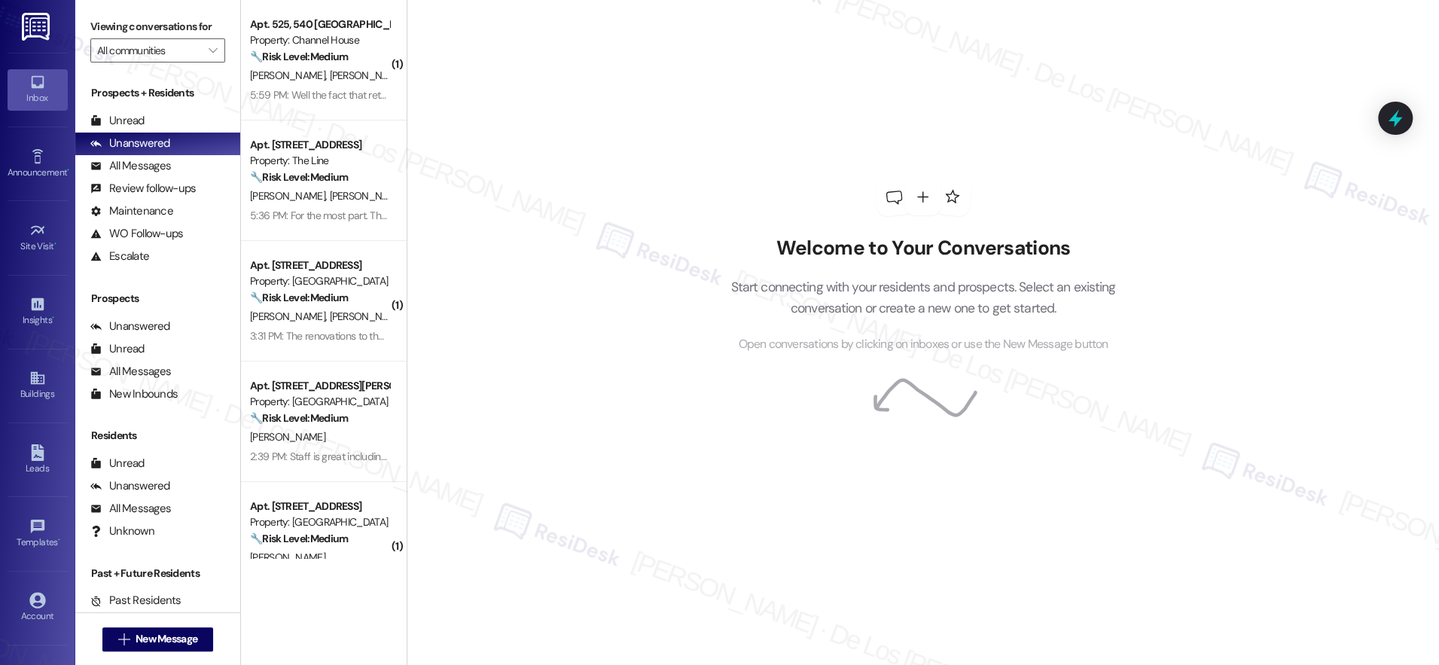
click at [174, 35] on label "Viewing conversations for" at bounding box center [157, 26] width 135 height 23
click at [173, 47] on input "All communities" at bounding box center [149, 50] width 104 height 24
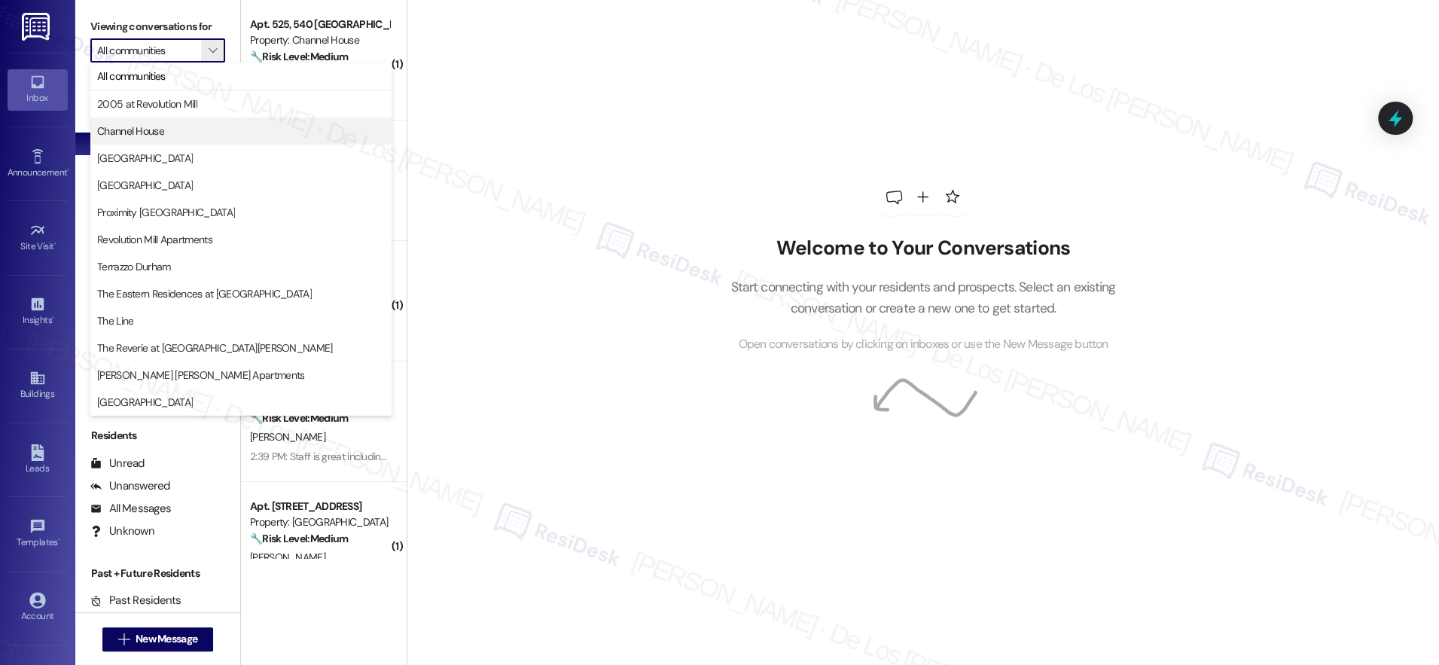
click at [171, 126] on span "Channel House" at bounding box center [241, 131] width 288 height 15
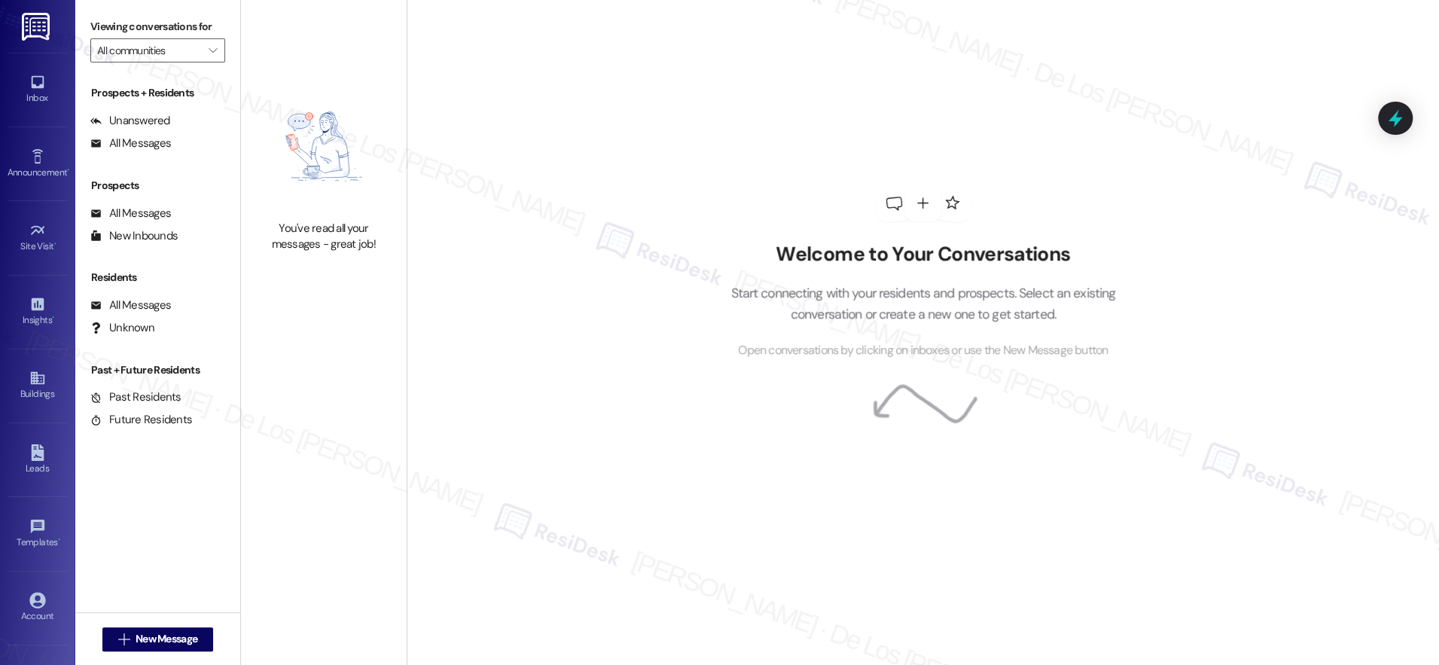
type input "Channel House"
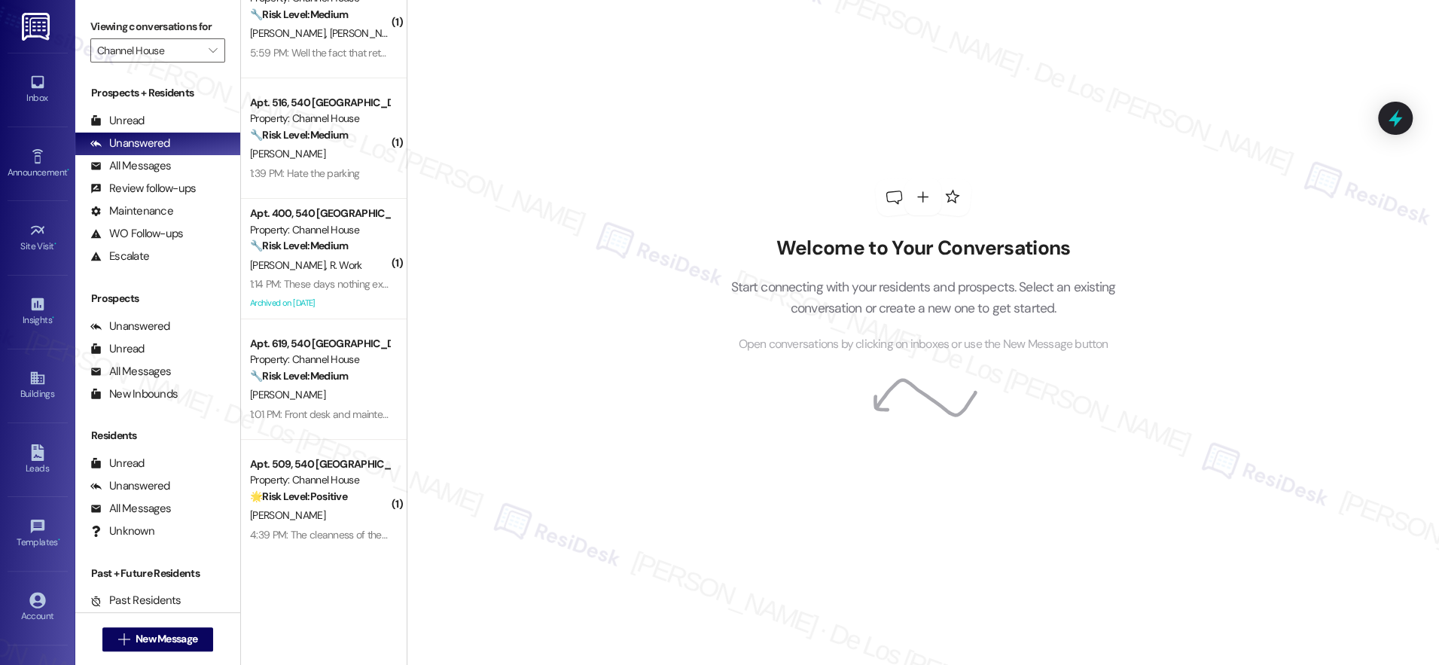
scroll to position [44, 0]
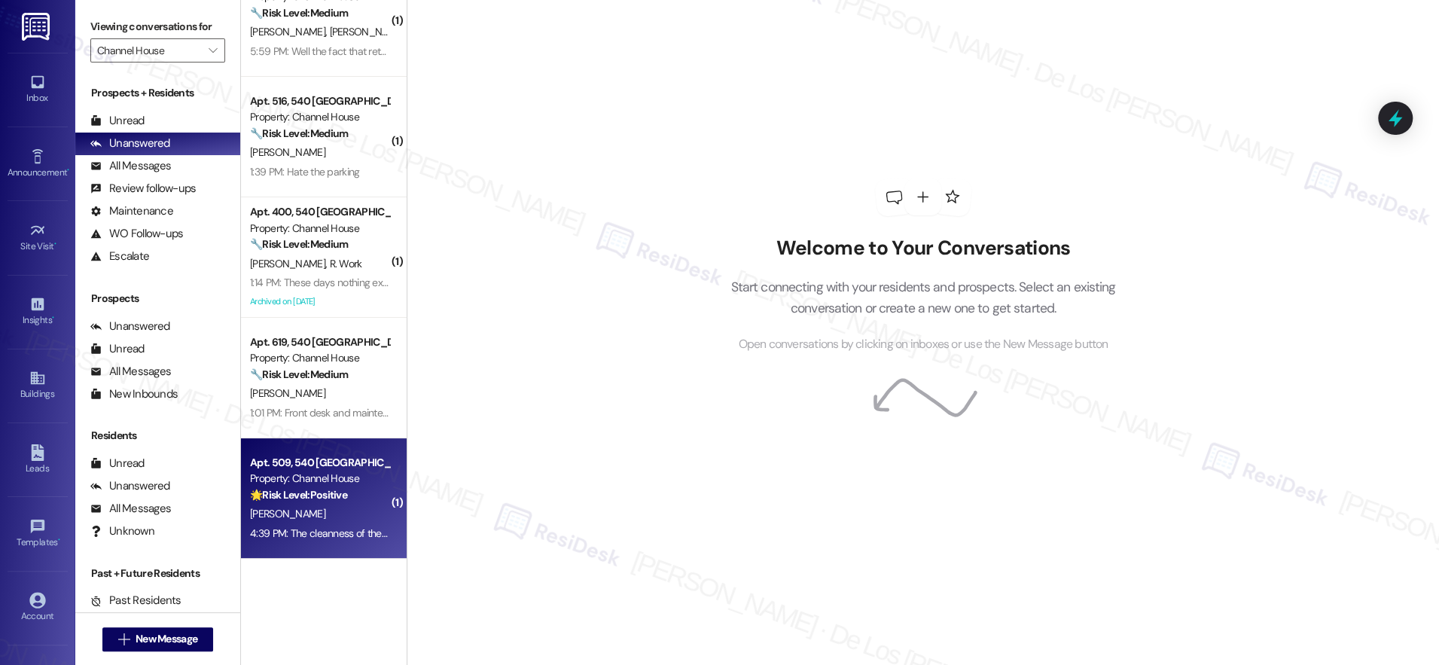
click at [335, 500] on div "🌟 Risk Level: Positive The resident is providing positive feedback about the cl…" at bounding box center [319, 495] width 139 height 16
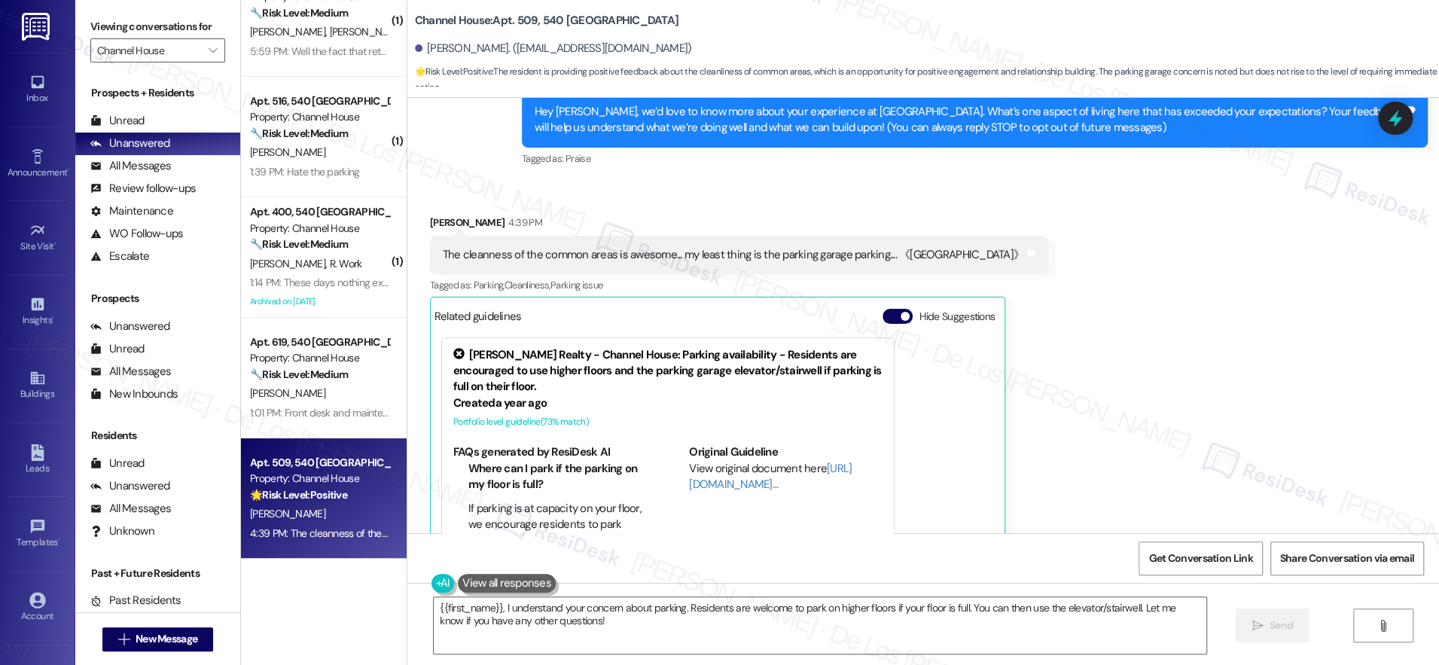
scroll to position [241, 0]
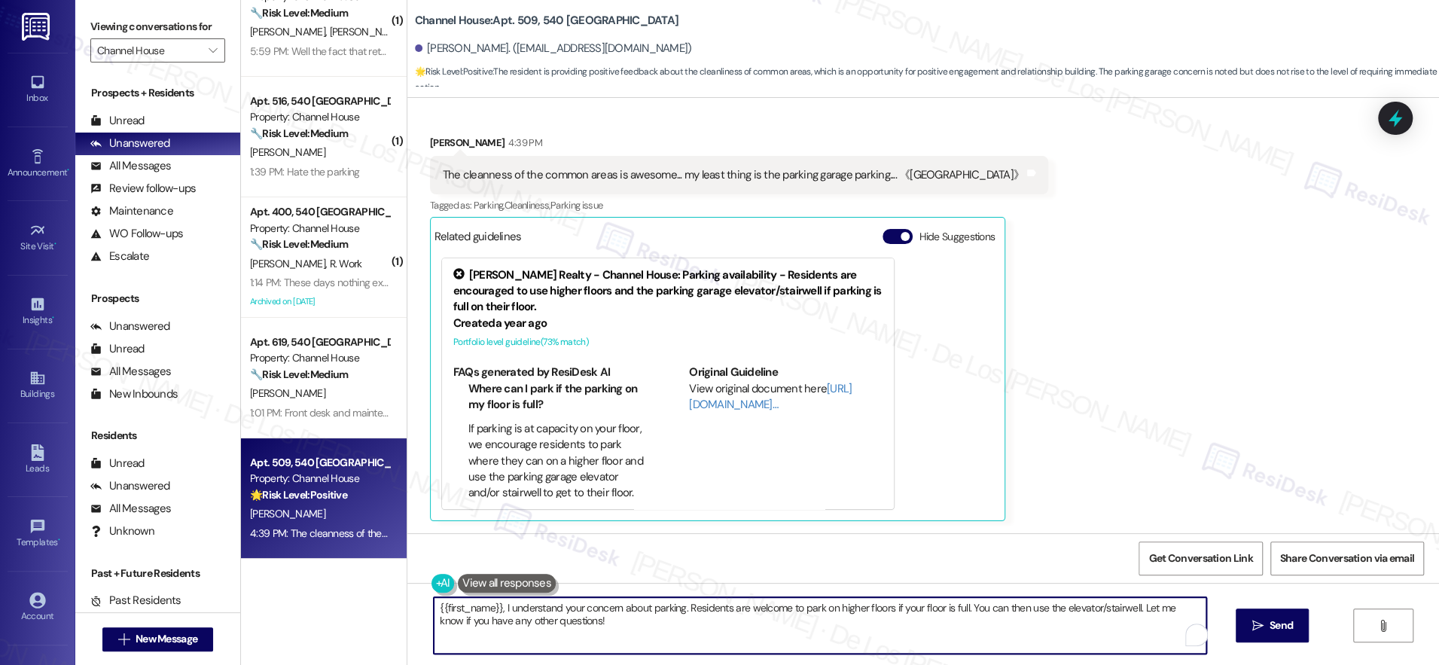
click at [627, 624] on textarea "{{first_name}}, I understand your concern about parking. Residents are welcome …" at bounding box center [820, 625] width 773 height 56
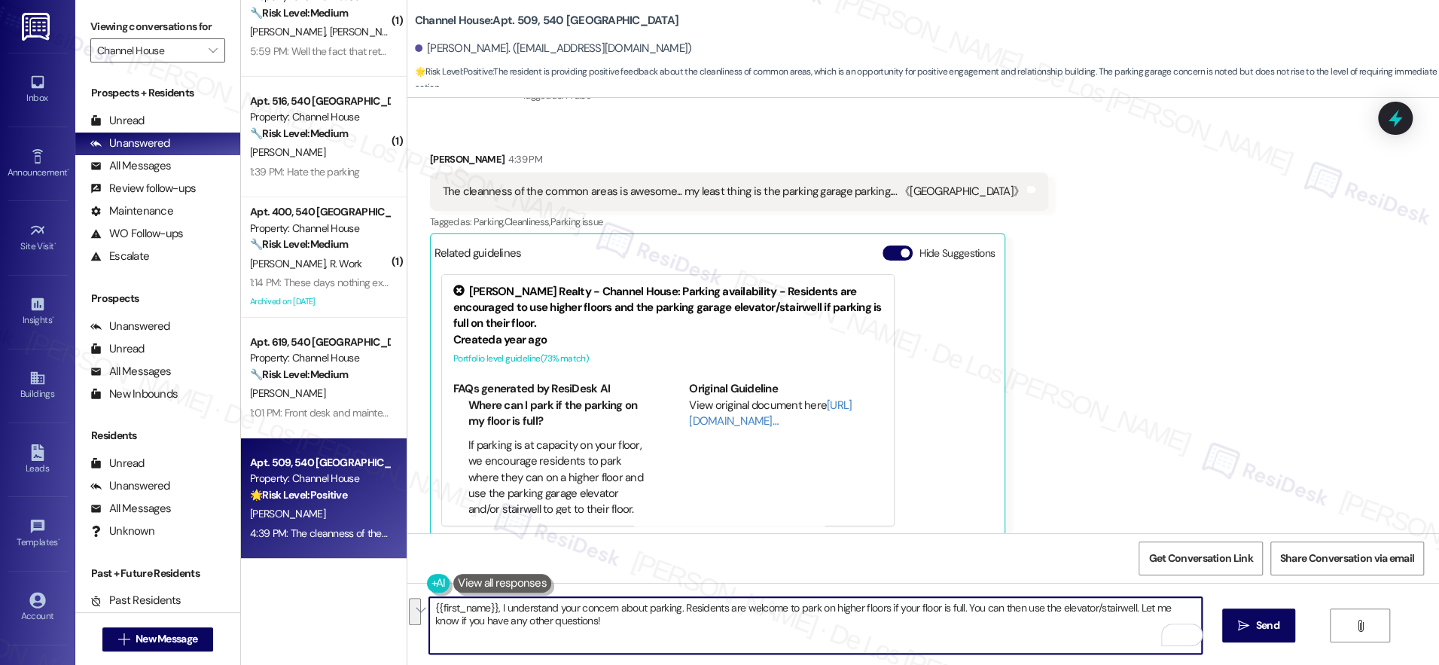
scroll to position [128, 0]
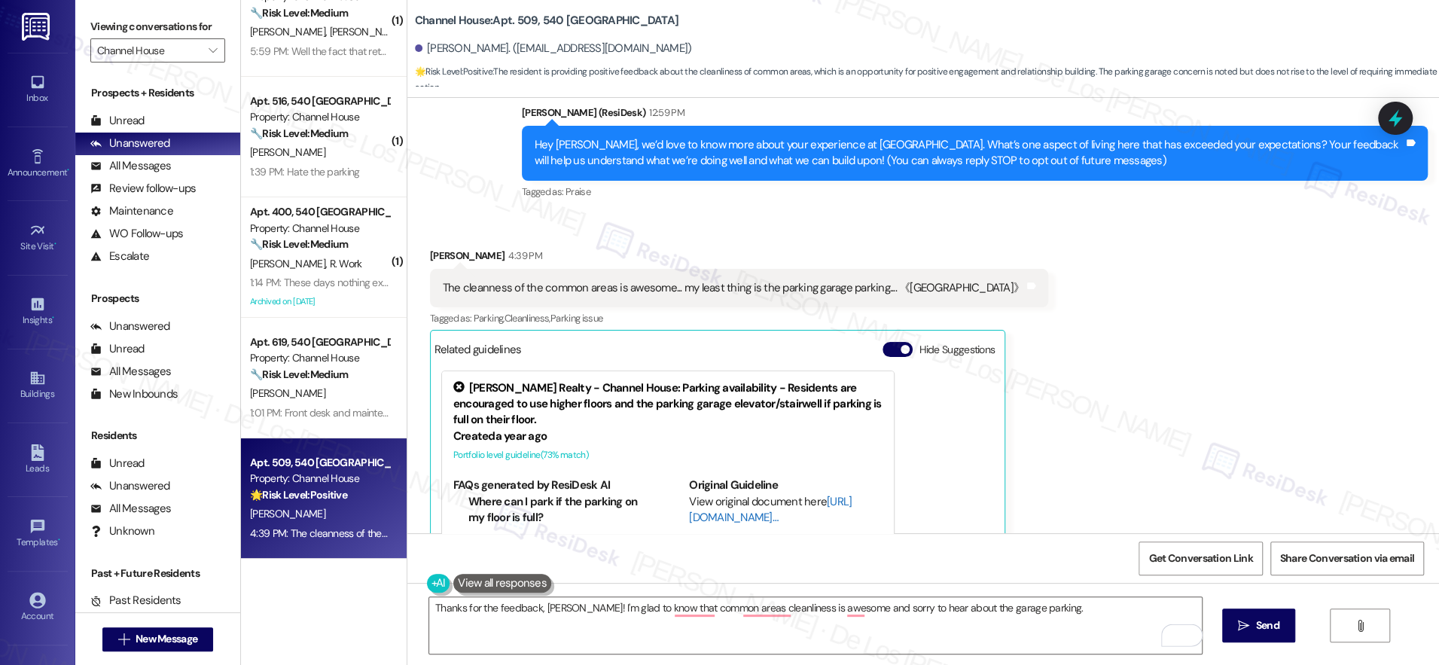
click at [707, 518] on link "[URL][DOMAIN_NAME]…" at bounding box center [770, 509] width 163 height 31
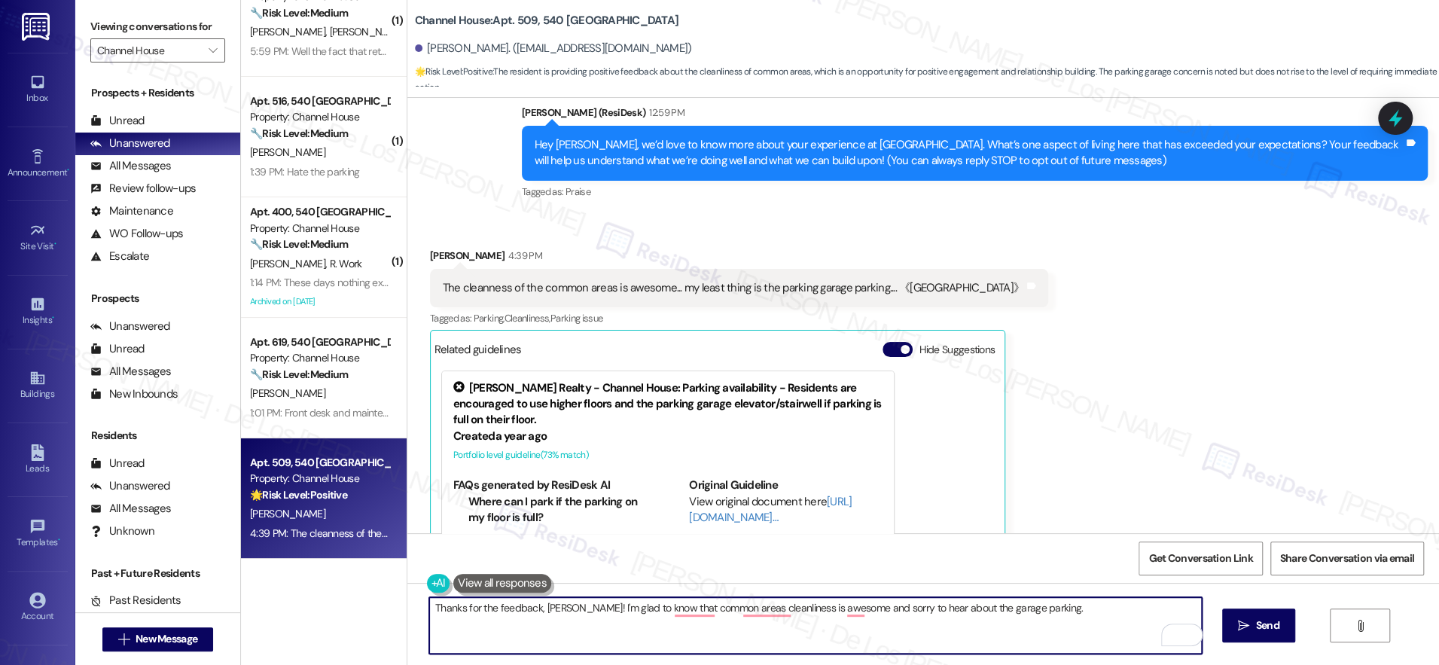
click at [1061, 612] on textarea "Thanks for the feedback, [PERSON_NAME]! I'm glad to know that common areas clea…" at bounding box center [815, 625] width 773 height 56
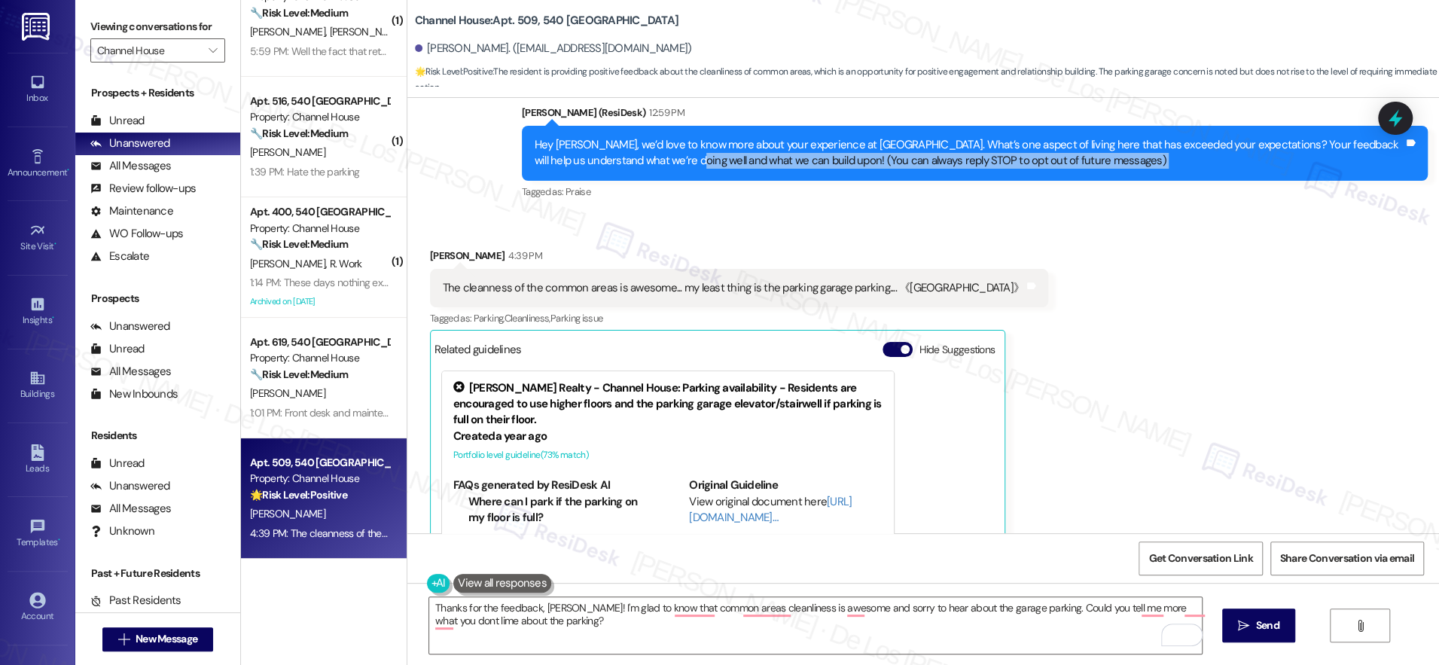
drag, startPoint x: 685, startPoint y: 155, endPoint x: 948, endPoint y: 180, distance: 264.1
click at [948, 180] on div "[PERSON_NAME] (ResiDesk) 12:59 PM Hey [PERSON_NAME], we’d love to know more abo…" at bounding box center [975, 154] width 906 height 98
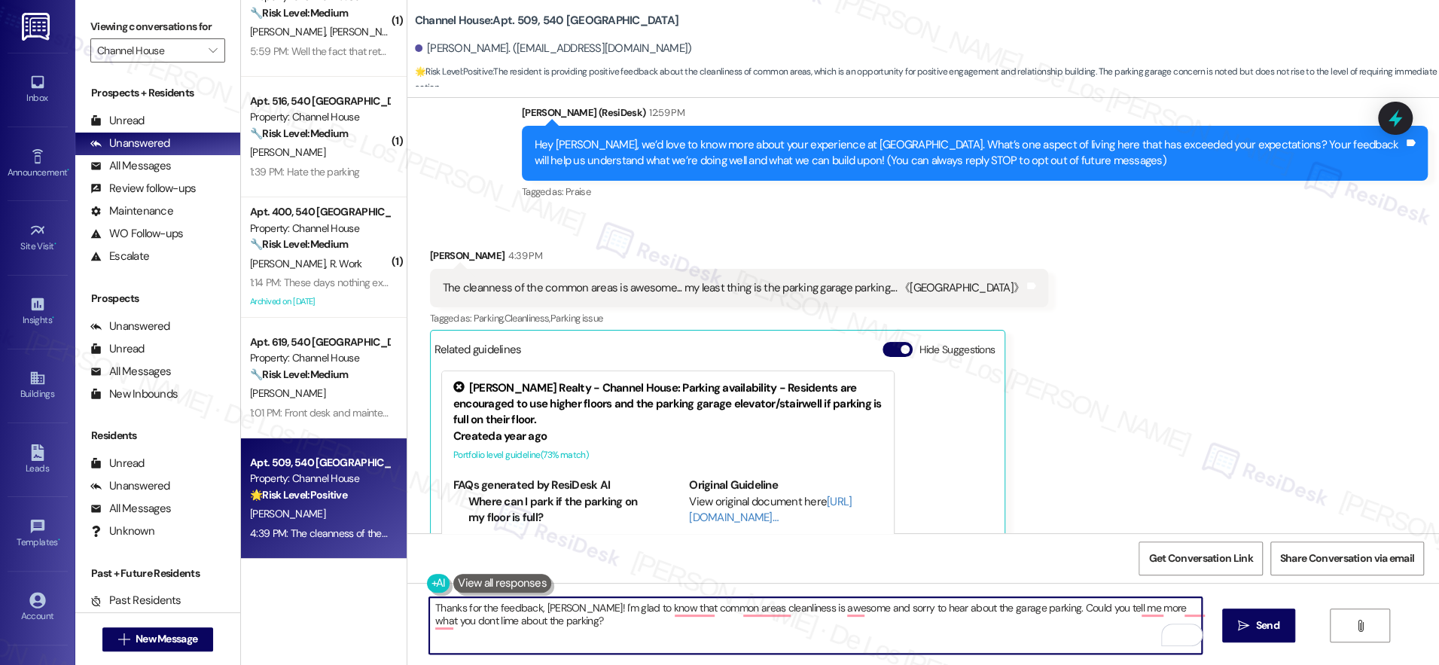
click at [693, 616] on textarea "Thanks for the feedback, [PERSON_NAME]! I'm glad to know that common areas clea…" at bounding box center [815, 625] width 773 height 56
paste textarea "“Thanks for the feedback, [PERSON_NAME]! I’m glad to hear you’re happy with the…"
click at [429, 605] on textarea "“Thanks for the feedback, [PERSON_NAME]! I’m glad to hear you’re happy with the…" at bounding box center [815, 625] width 773 height 56
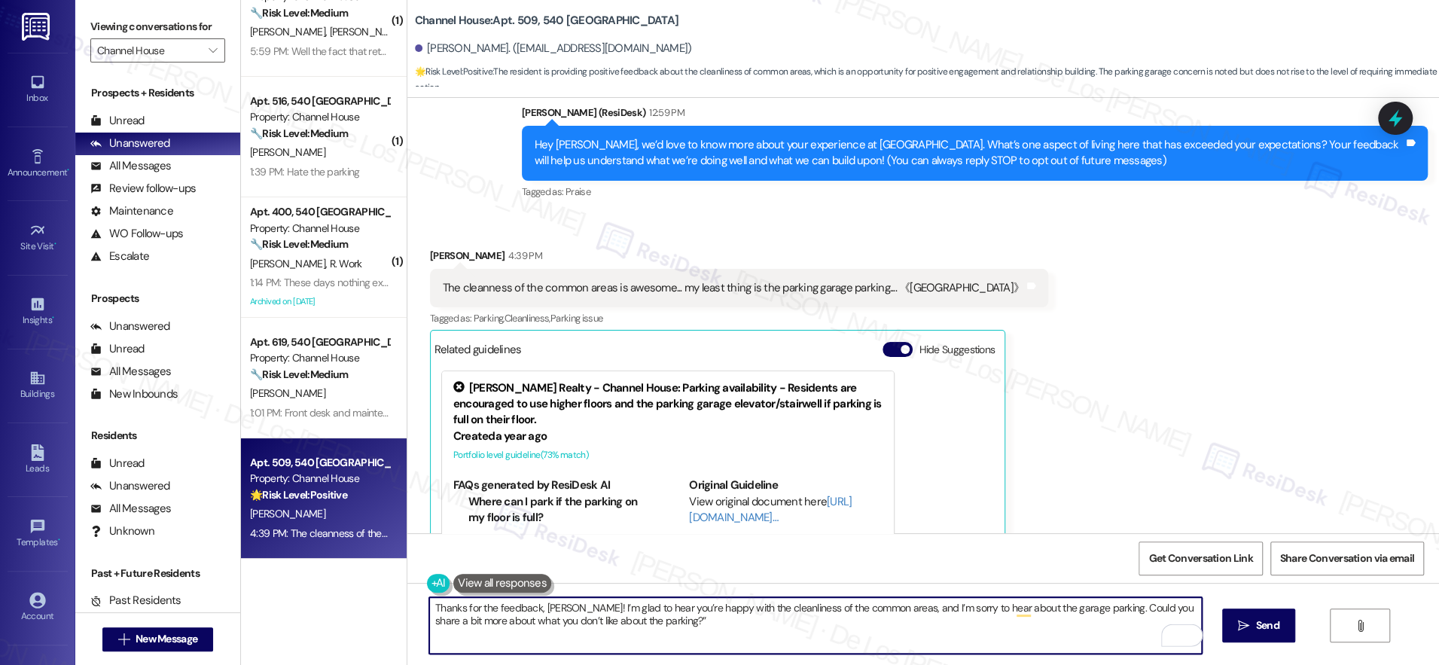
click at [709, 618] on textarea "Thanks for the feedback, [PERSON_NAME]! I’m glad to hear you’re happy with the …" at bounding box center [815, 625] width 773 height 56
type textarea "Thanks for the feedback, [PERSON_NAME]! I’m glad to hear you’re happy with the …"
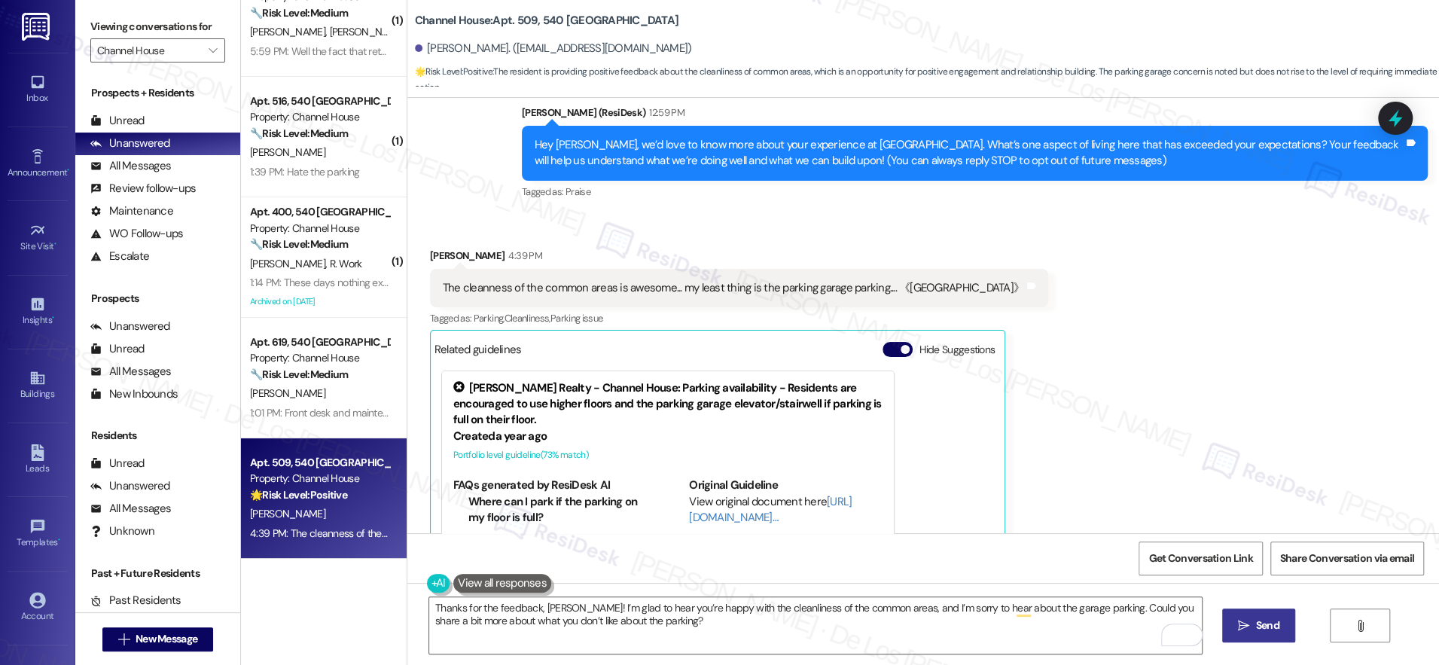
click at [1238, 629] on icon "" at bounding box center [1243, 626] width 11 height 12
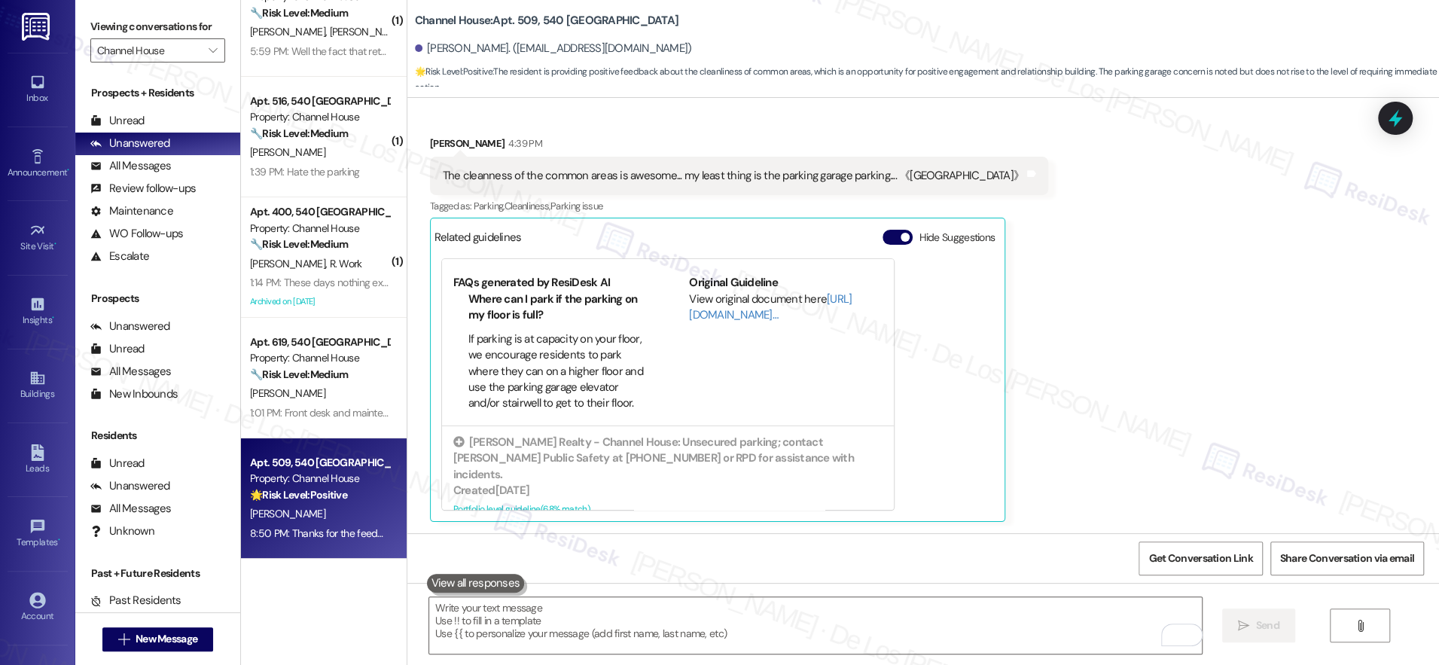
scroll to position [362, 0]
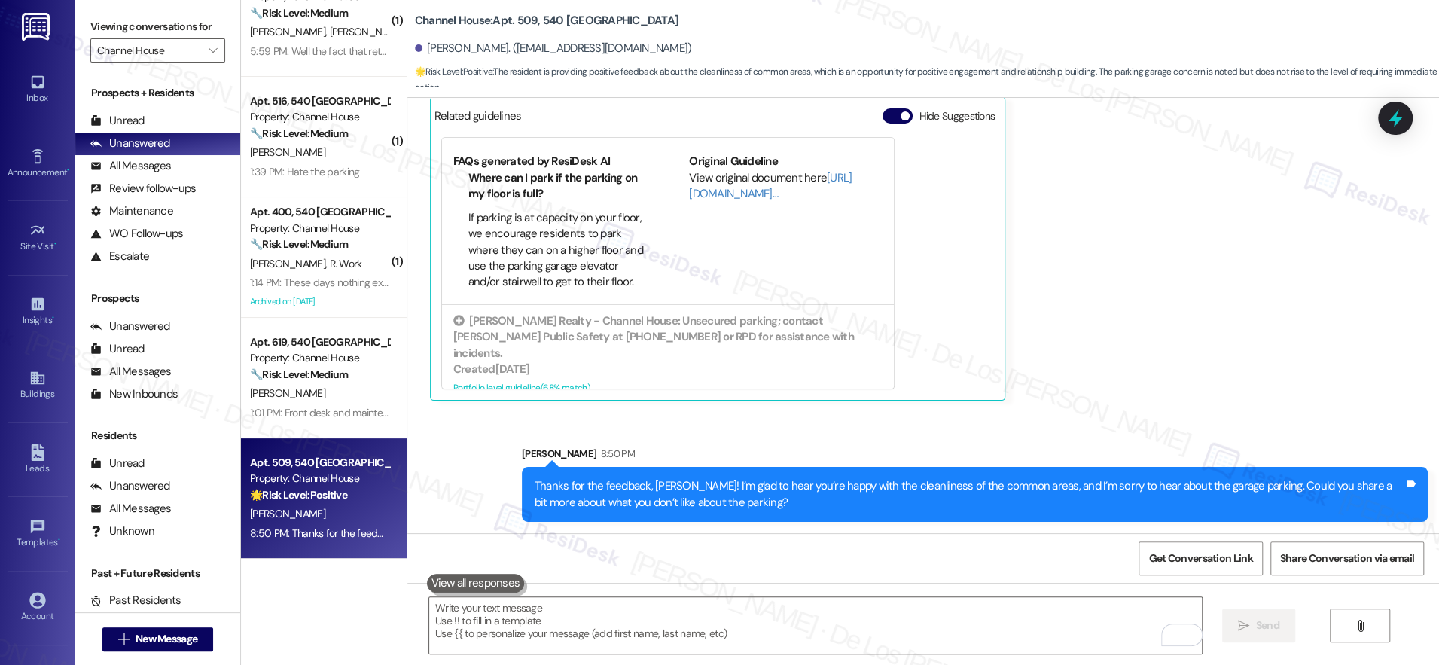
drag, startPoint x: 351, startPoint y: 408, endPoint x: 413, endPoint y: 414, distance: 62.0
click at [353, 408] on div "1:01 PM: Front desk and maintenance staff were awesome! Dropping my rent 8-10% …" at bounding box center [652, 413] width 805 height 14
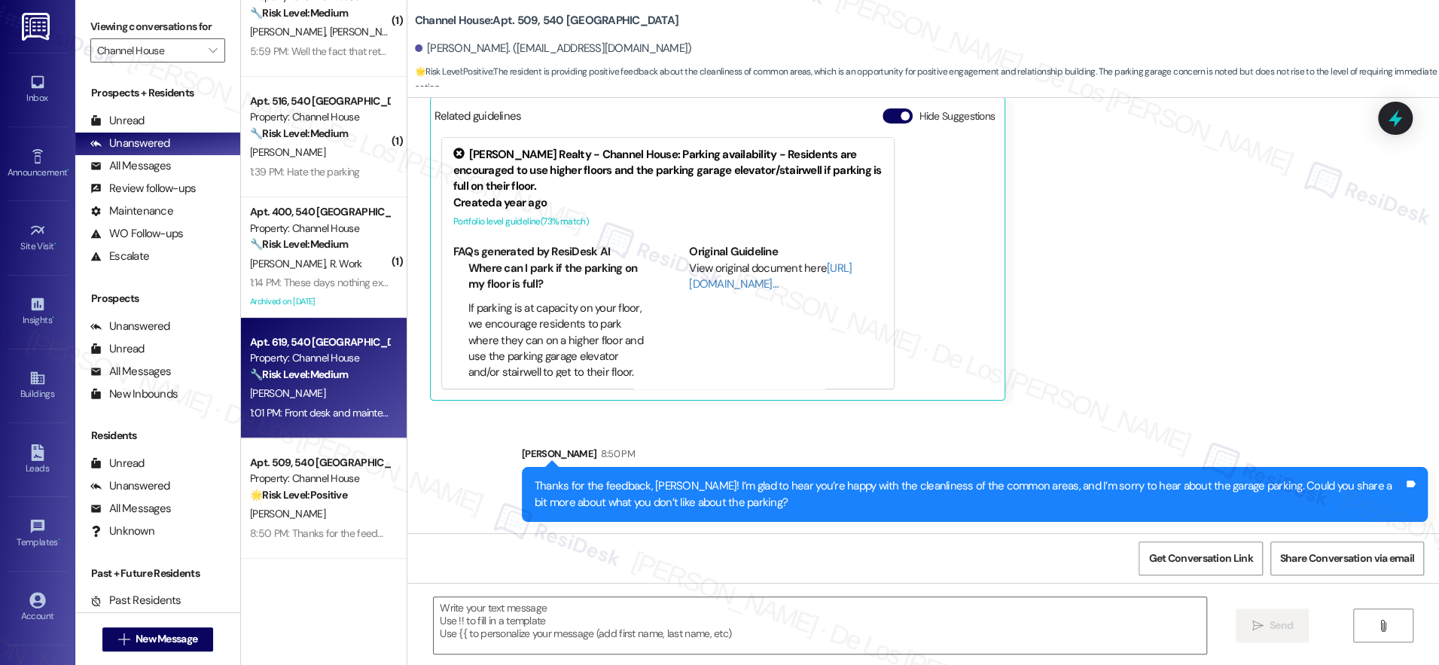
type textarea "Fetching suggested responses. Please feel free to read through the conversation…"
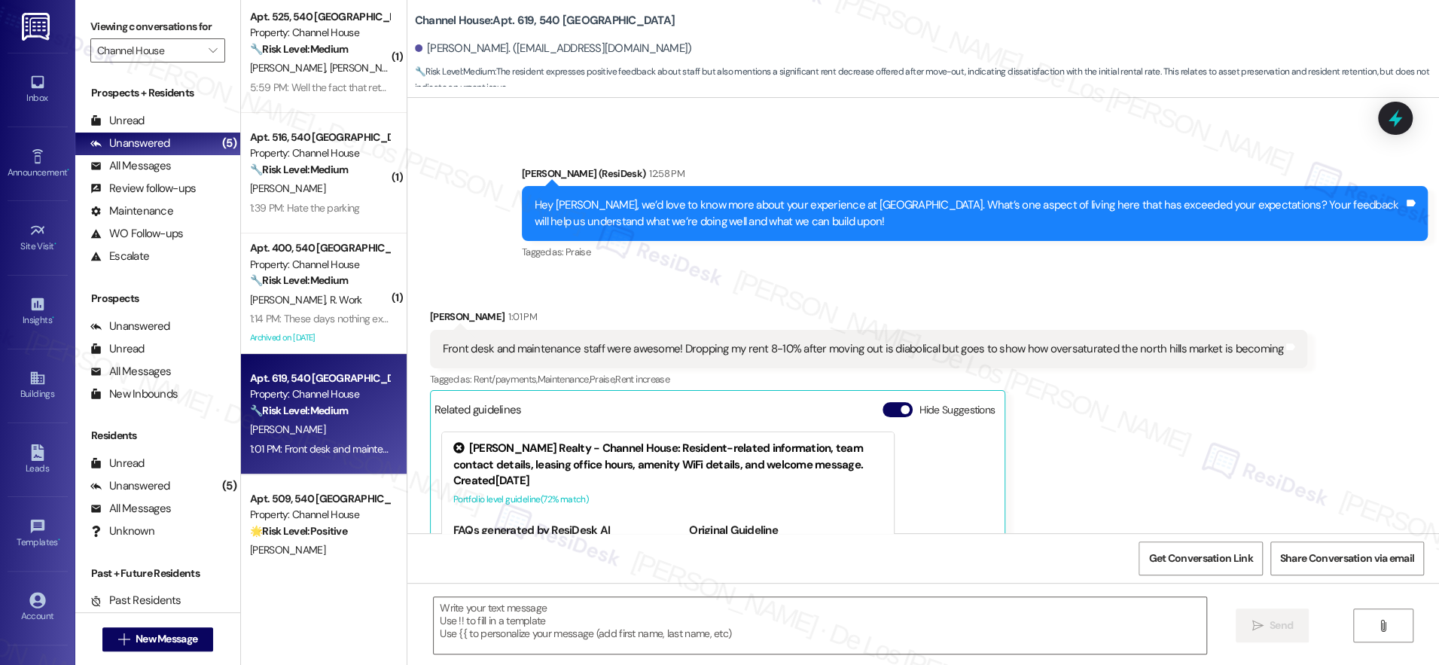
scroll to position [0, 0]
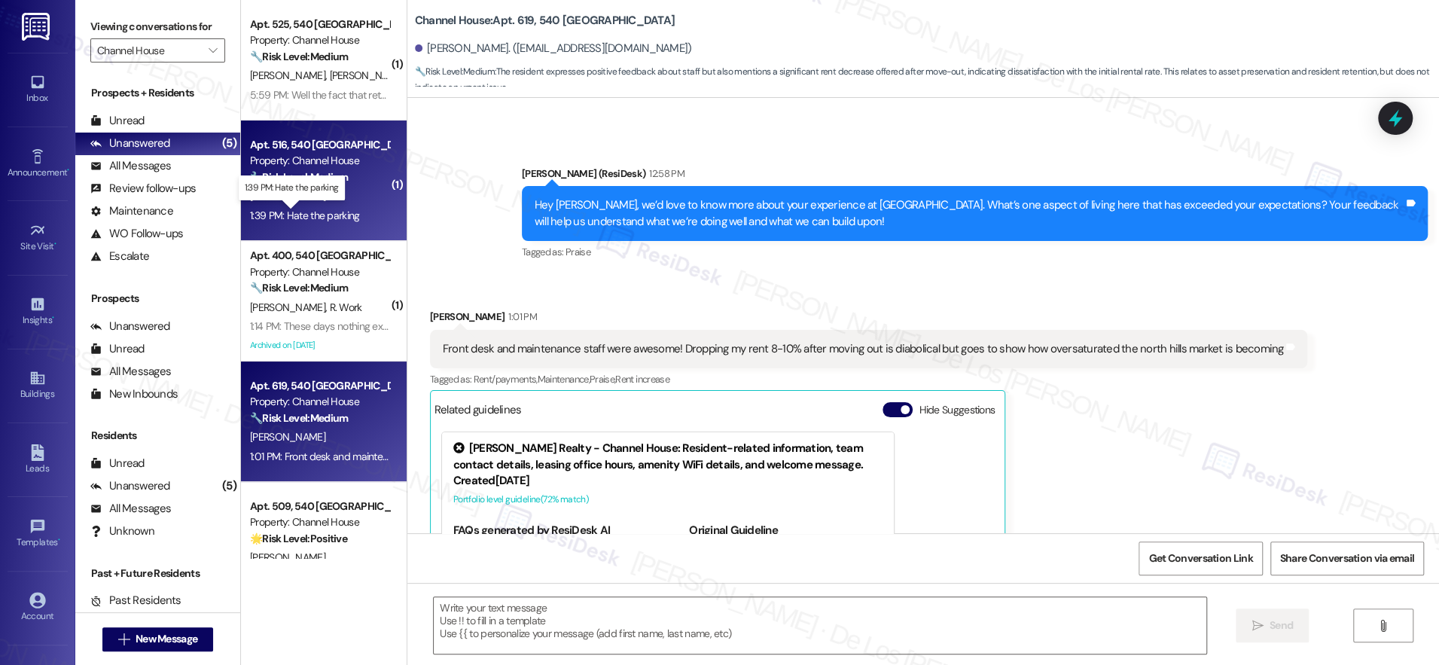
click at [324, 209] on div "1:39 PM: Hate the parking 1:39 PM: Hate the parking" at bounding box center [305, 216] width 110 height 14
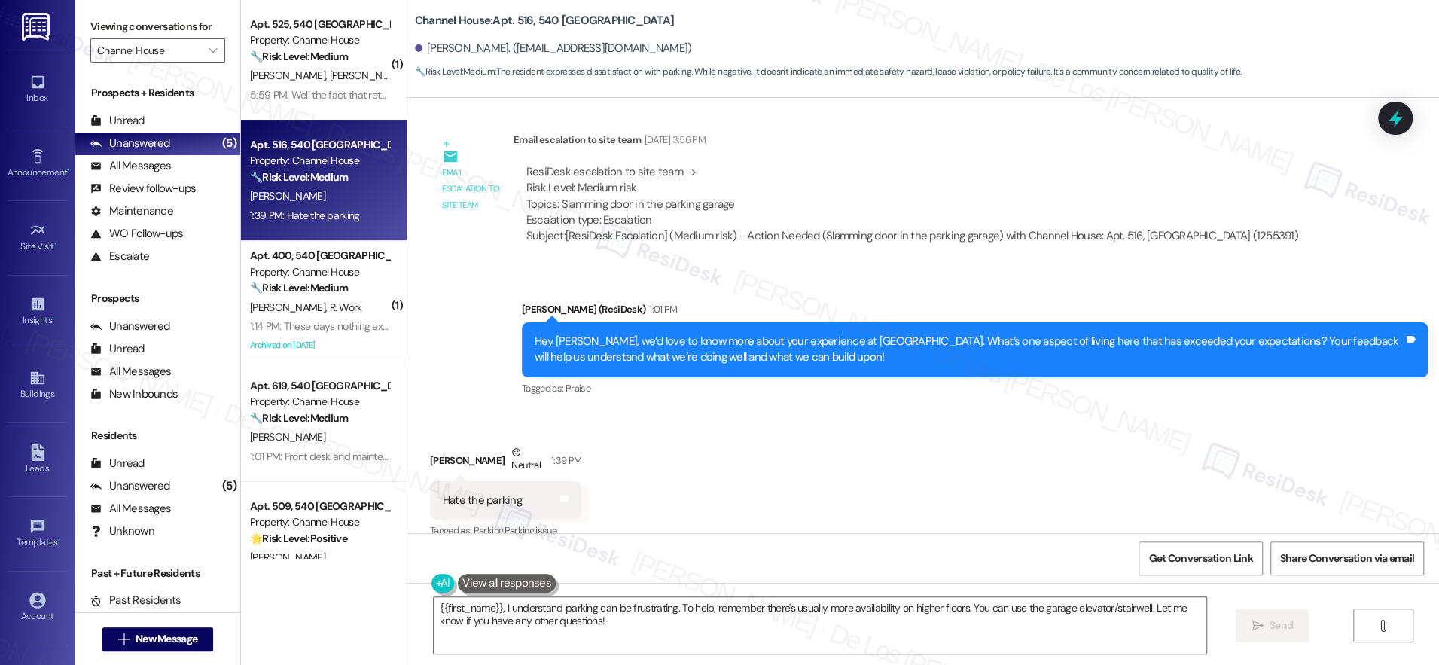
scroll to position [1674, 0]
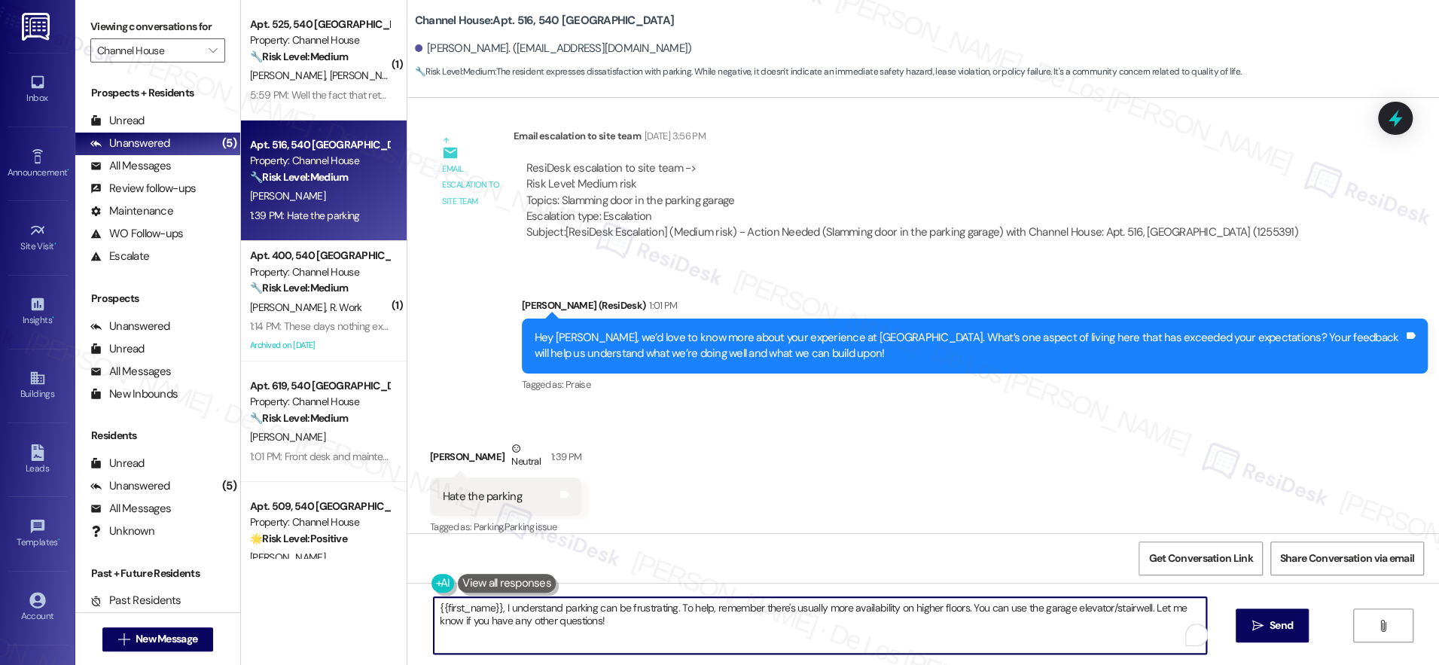
drag, startPoint x: 489, startPoint y: 603, endPoint x: 639, endPoint y: 647, distance: 156.3
click at [639, 647] on textarea "{{first_name}}, I understand parking can be frustrating. To help, remember ther…" at bounding box center [820, 625] width 773 height 56
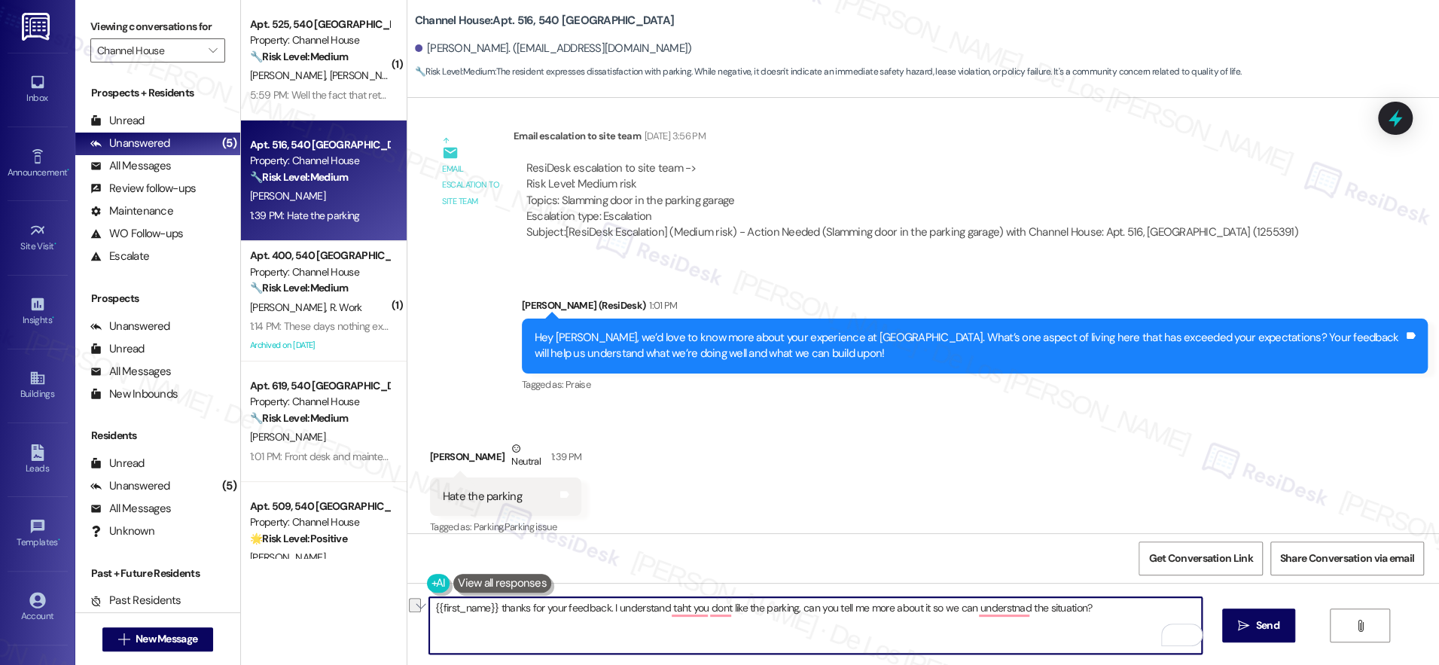
paste textarea "“{{first_name}}, thank you for your feedback. I understand you’re not happy wit…"
click at [429, 606] on textarea "“{{first_name}}, thank you for your feedback. I understand you’re not happy wit…" at bounding box center [815, 625] width 773 height 56
click at [532, 630] on textarea "{{first_name}}, thank you for your feedback. I understand you’re not happy with…" at bounding box center [815, 625] width 773 height 56
click at [828, 609] on textarea "{{first_name}}, thank you for your feedback. I understand you’re not happy with…" at bounding box center [815, 625] width 773 height 56
click at [671, 629] on textarea "{{first_name}}, thank you for your feedback. I understand you’re not happy with…" at bounding box center [815, 625] width 773 height 56
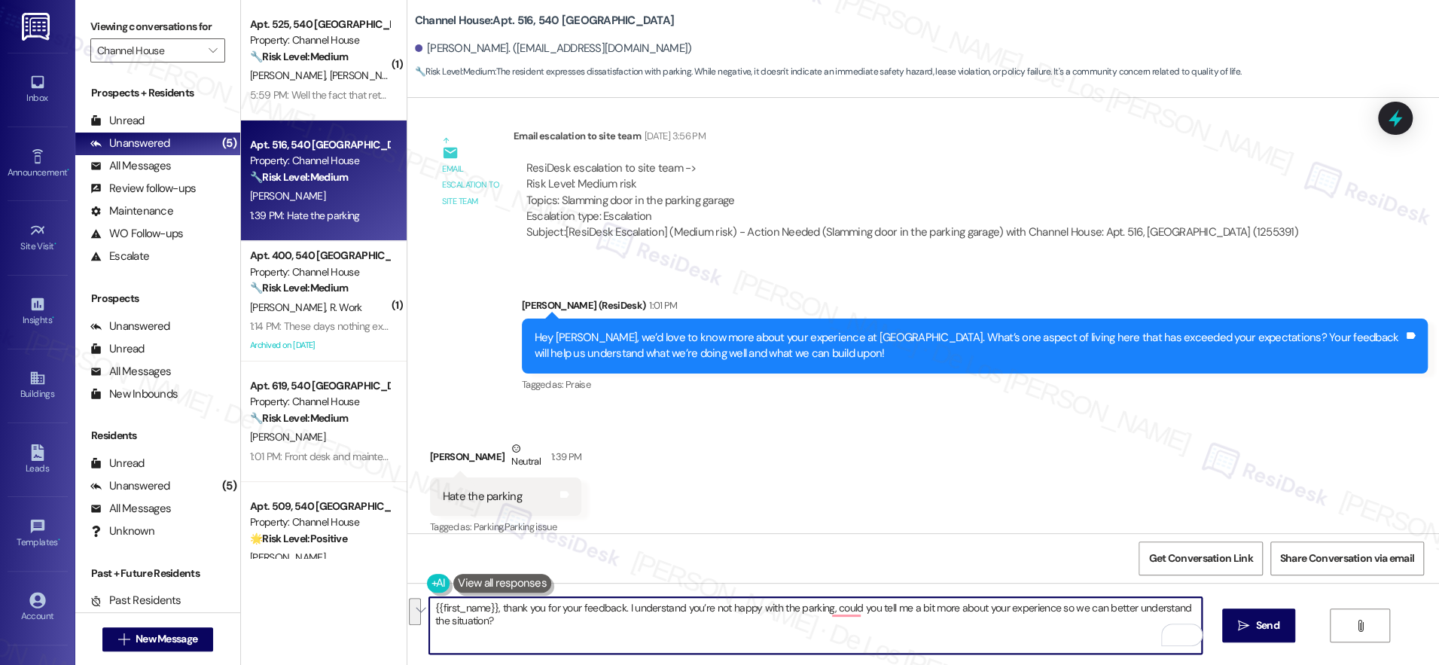
drag, startPoint x: 978, startPoint y: 607, endPoint x: 1012, endPoint y: 643, distance: 48.5
click at [1008, 643] on textarea "{{first_name}}, thank you for your feedback. I understand you’re not happy with…" at bounding box center [815, 625] width 773 height 56
click at [1066, 616] on textarea "{{first_name}}, thank you for your feedback. I understand you’re not happy with…" at bounding box center [815, 625] width 773 height 56
type textarea "{{first_name}}, thank you for your feedback. I understand you’re not happy with…"
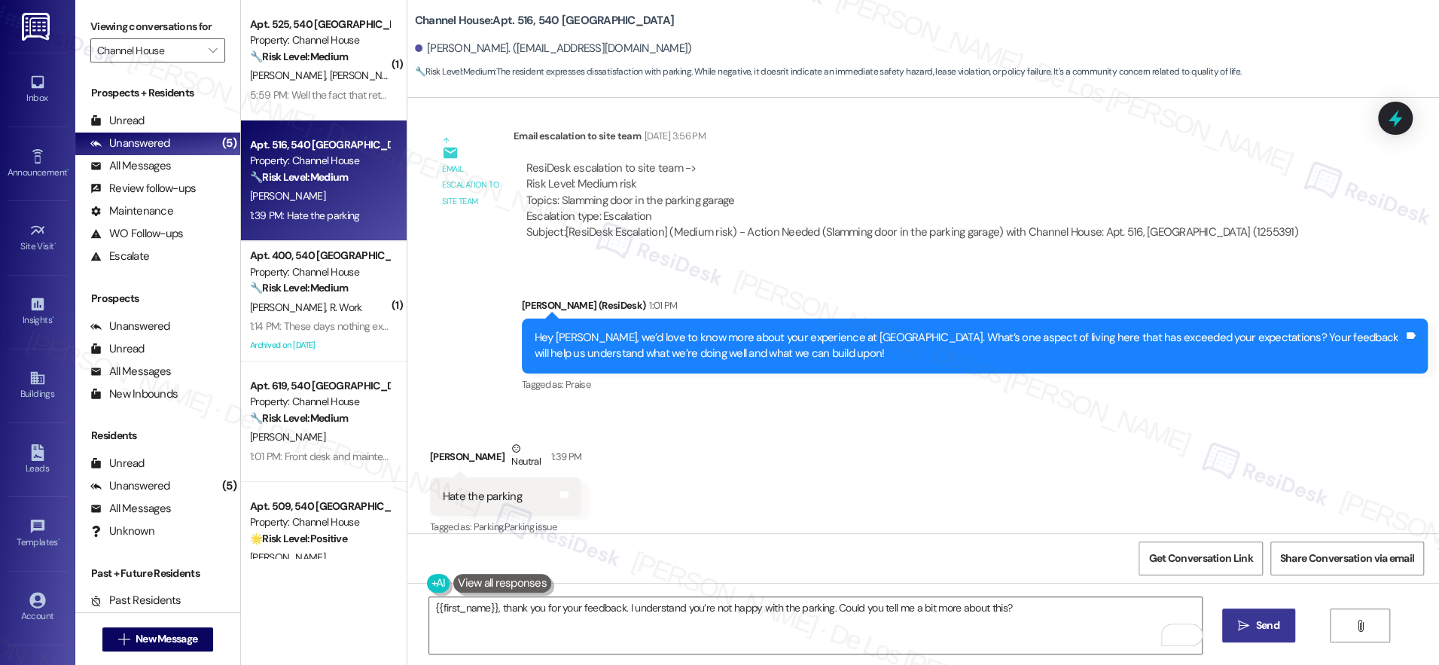
click at [1265, 630] on span "Send" at bounding box center [1267, 626] width 23 height 16
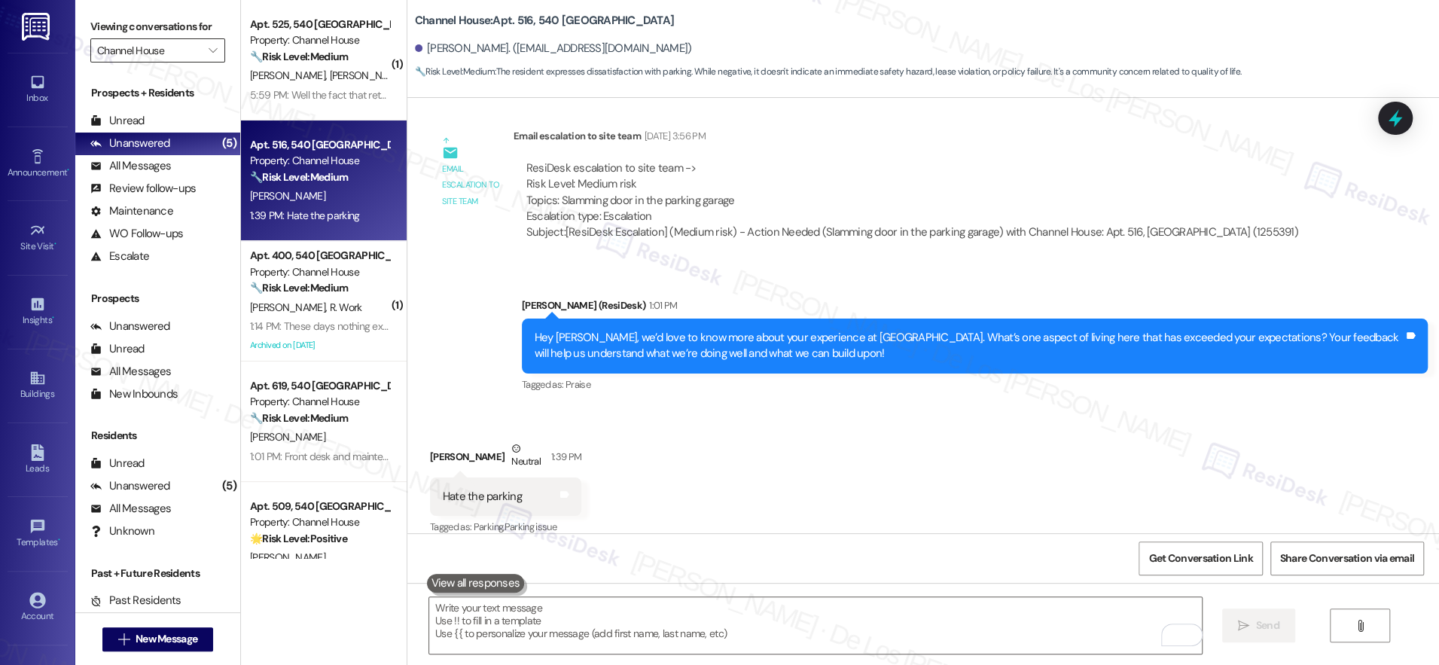
scroll to position [1673, 0]
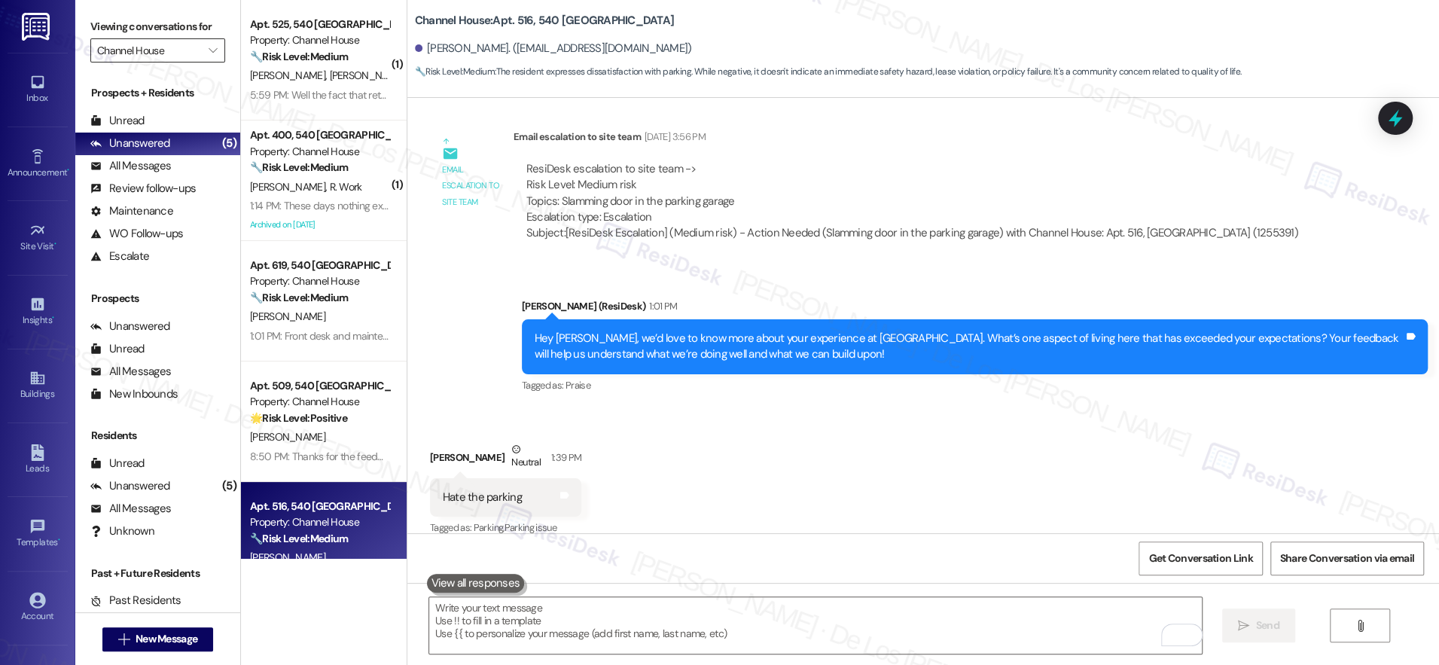
click at [149, 49] on input "Channel House" at bounding box center [149, 50] width 104 height 24
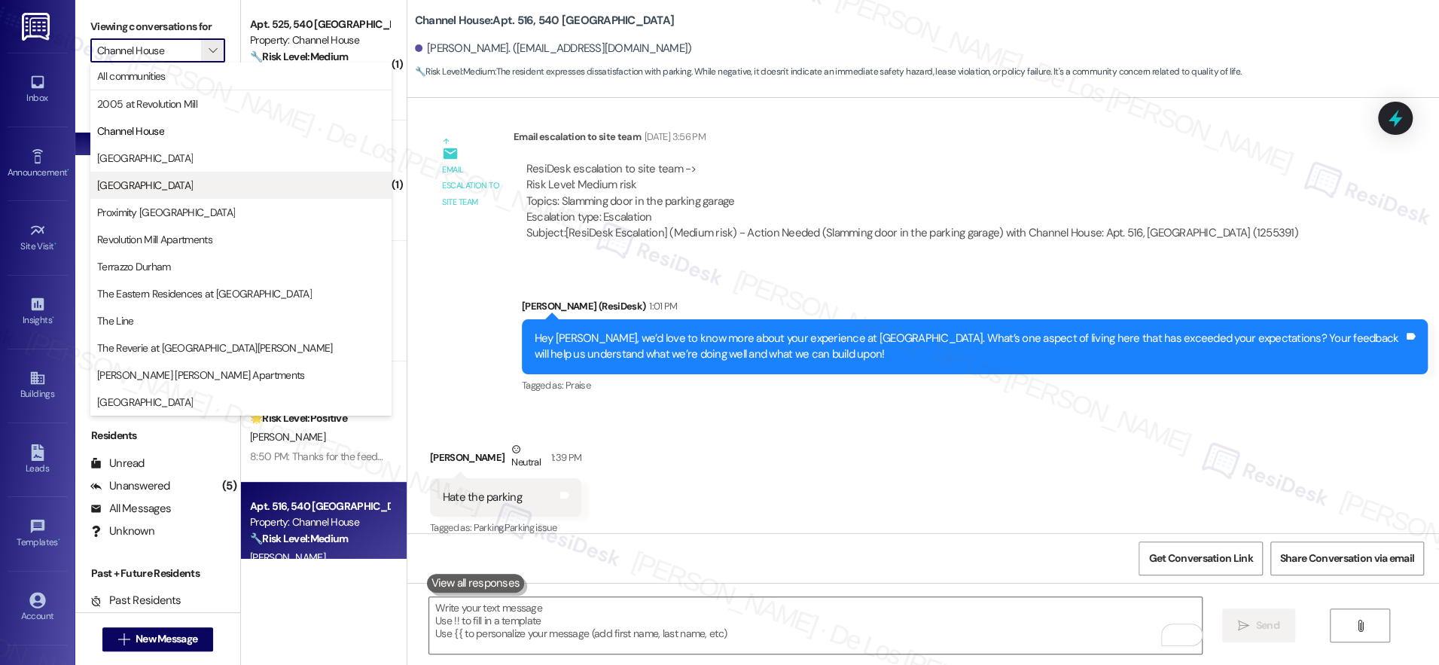
click at [163, 196] on button "[GEOGRAPHIC_DATA]" at bounding box center [240, 185] width 301 height 27
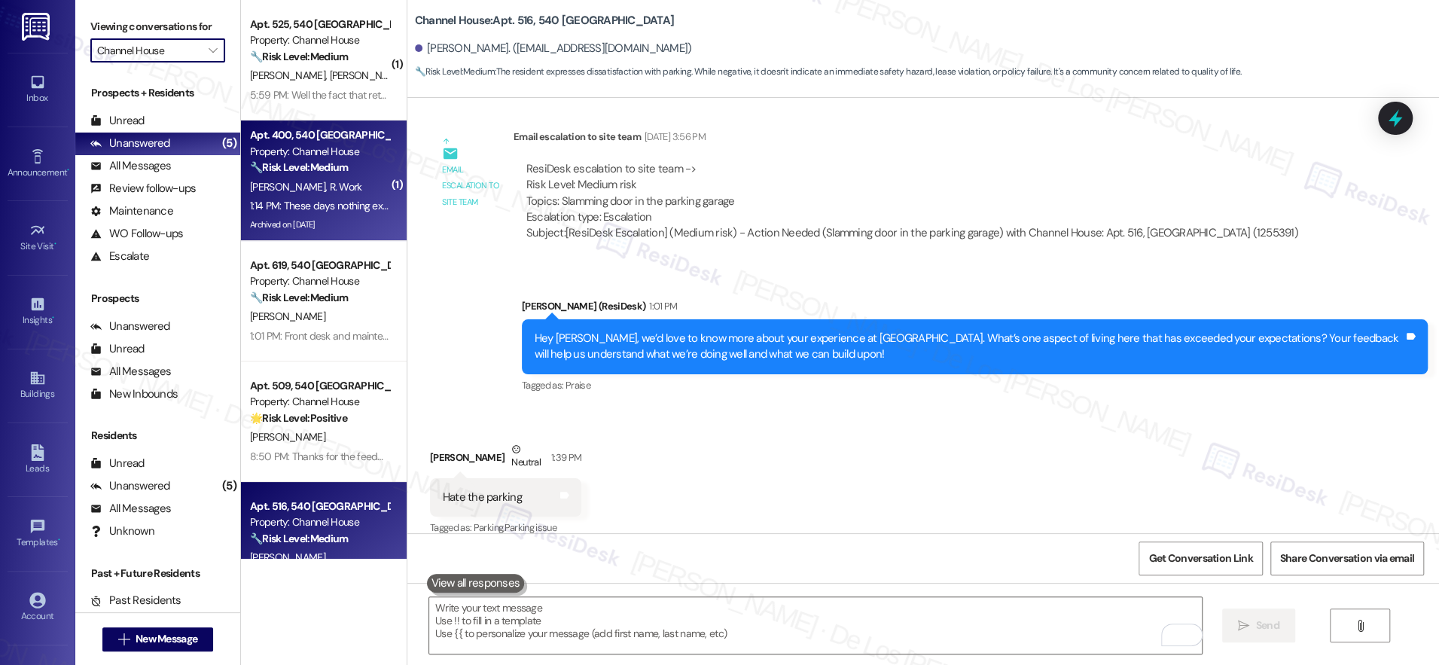
type input "[GEOGRAPHIC_DATA]"
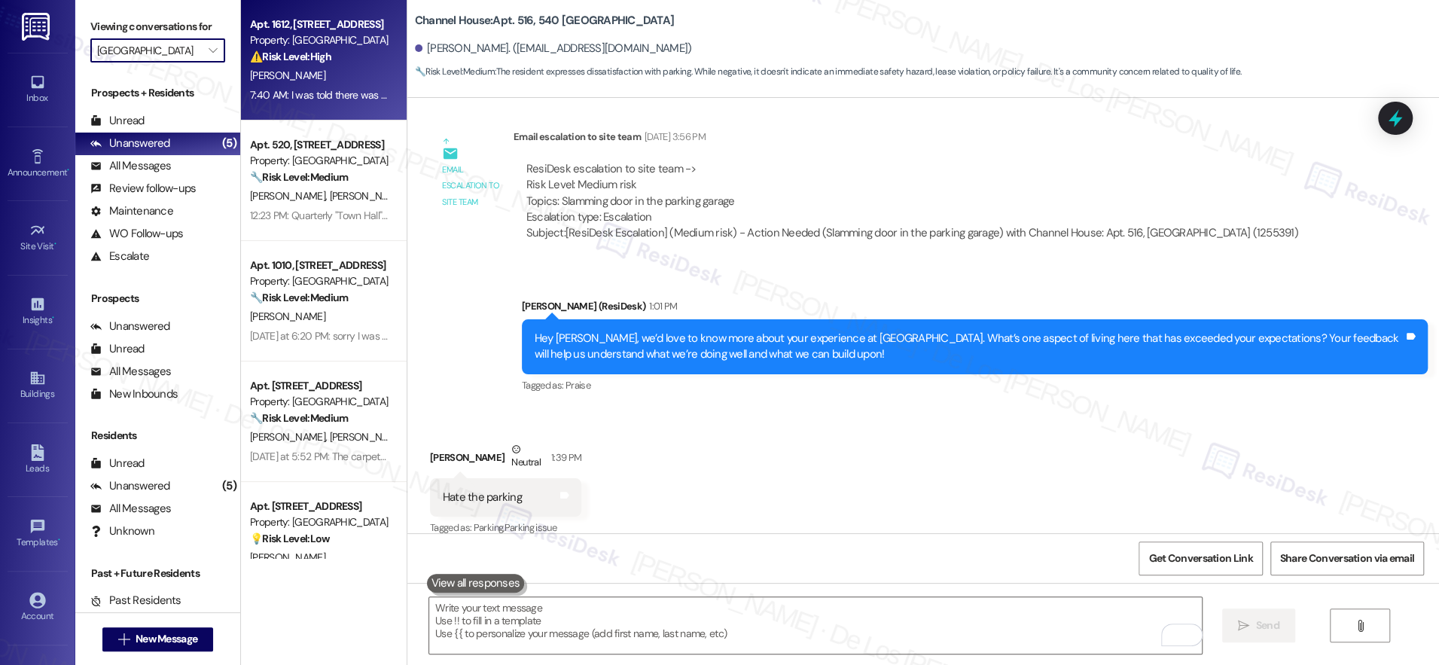
click at [322, 88] on div "7:40 AM: I was told there was "nothing that can be done" and "we are working wi…" at bounding box center [466, 95] width 433 height 14
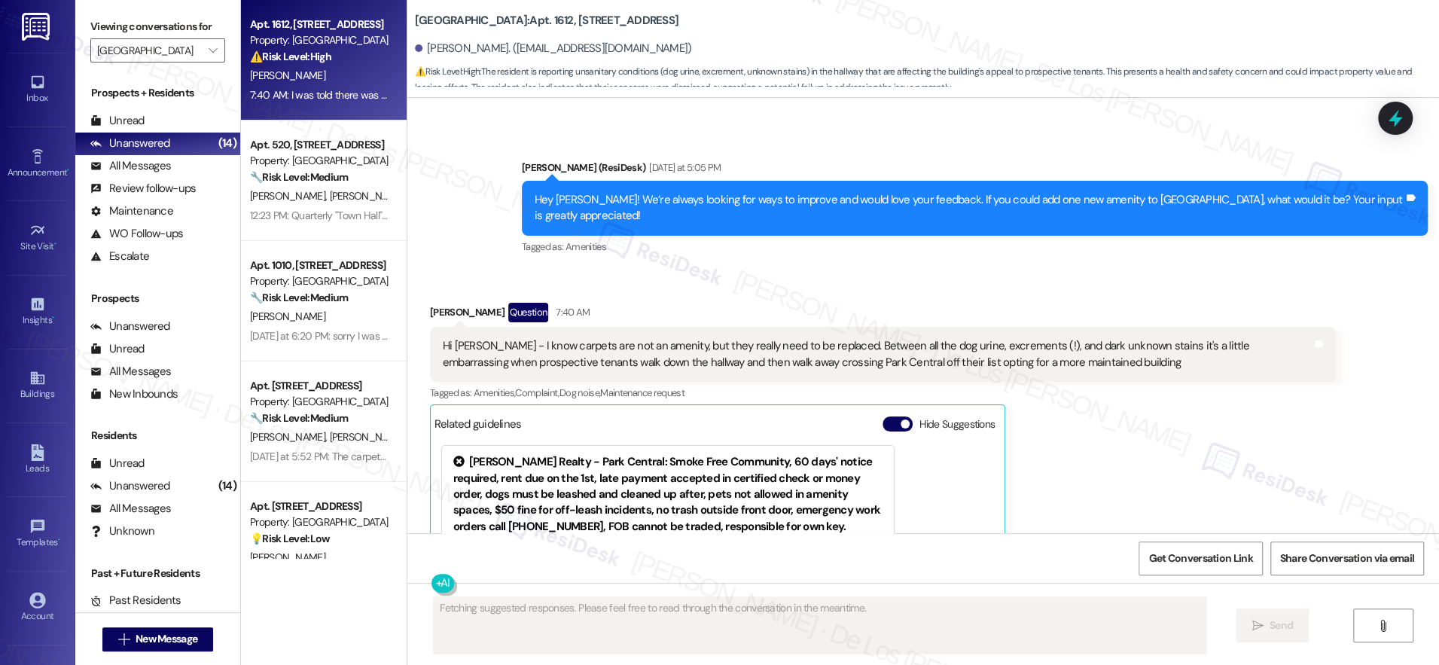
scroll to position [5024, 0]
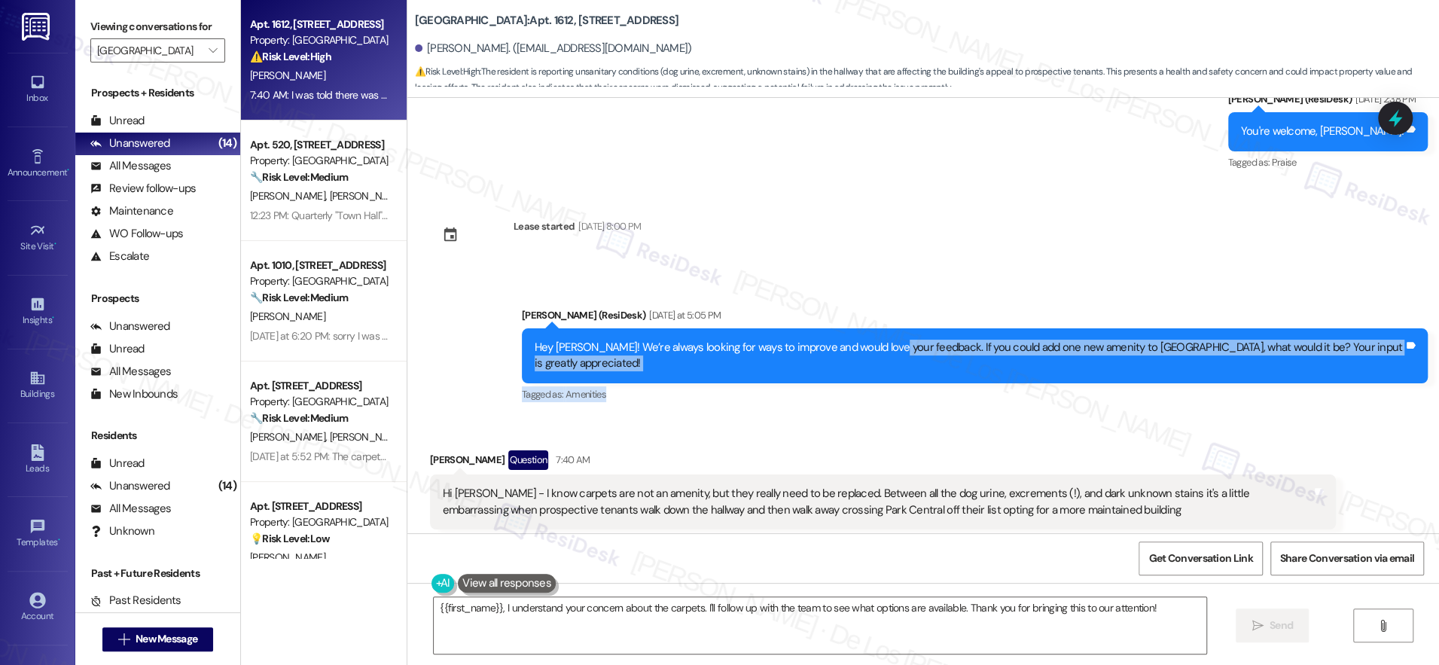
drag, startPoint x: 895, startPoint y: 274, endPoint x: 1143, endPoint y: 331, distance: 255.1
click at [1143, 331] on div "Announcement, sent via SMS [PERSON_NAME] (ResiDesk) [DATE] at 5:05 PM Hey [PERS…" at bounding box center [975, 356] width 929 height 121
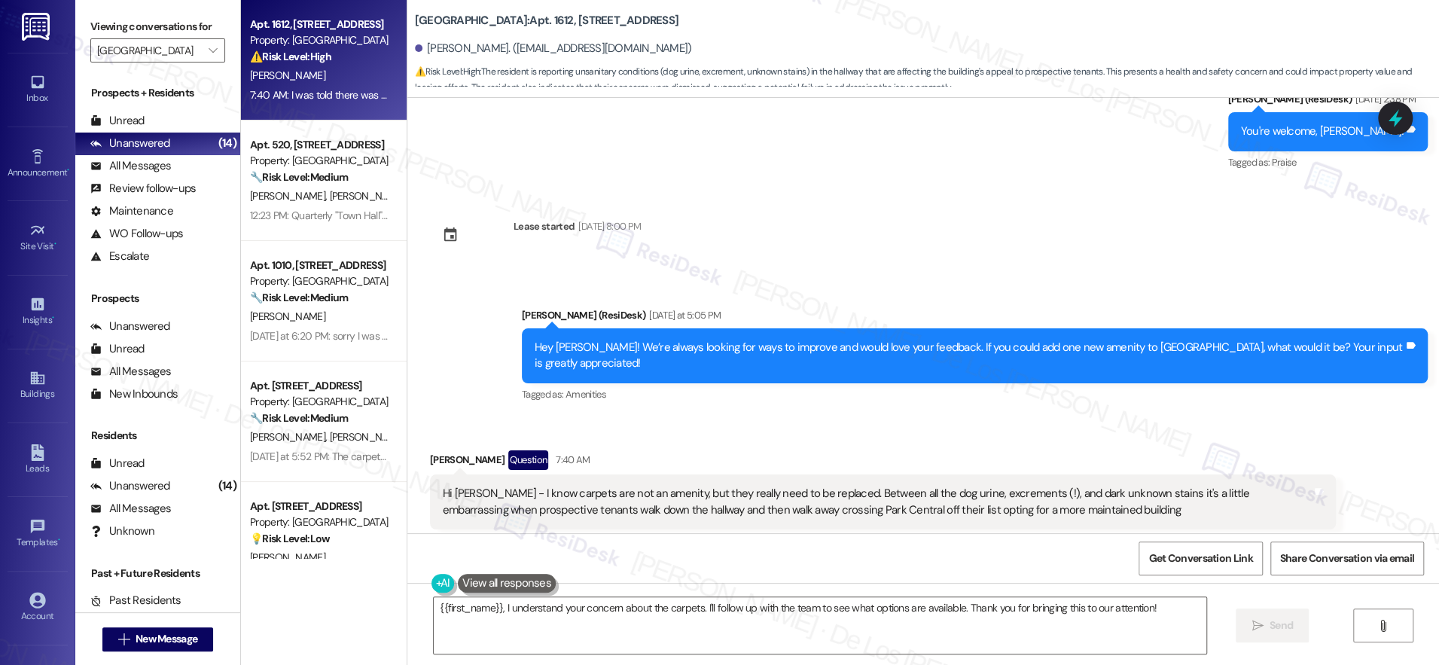
click at [620, 486] on div "Hi [PERSON_NAME] - I know carpets are not an amenity, but they really need to b…" at bounding box center [877, 502] width 869 height 32
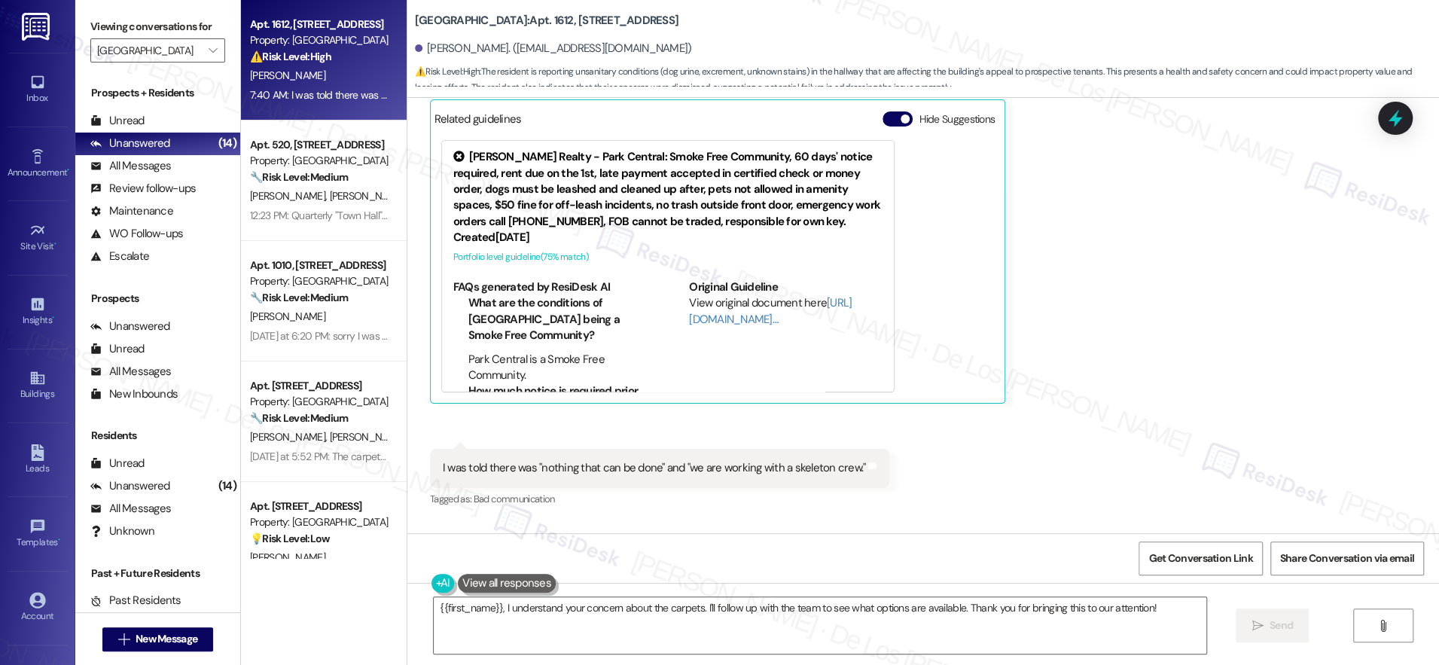
scroll to position [5453, 0]
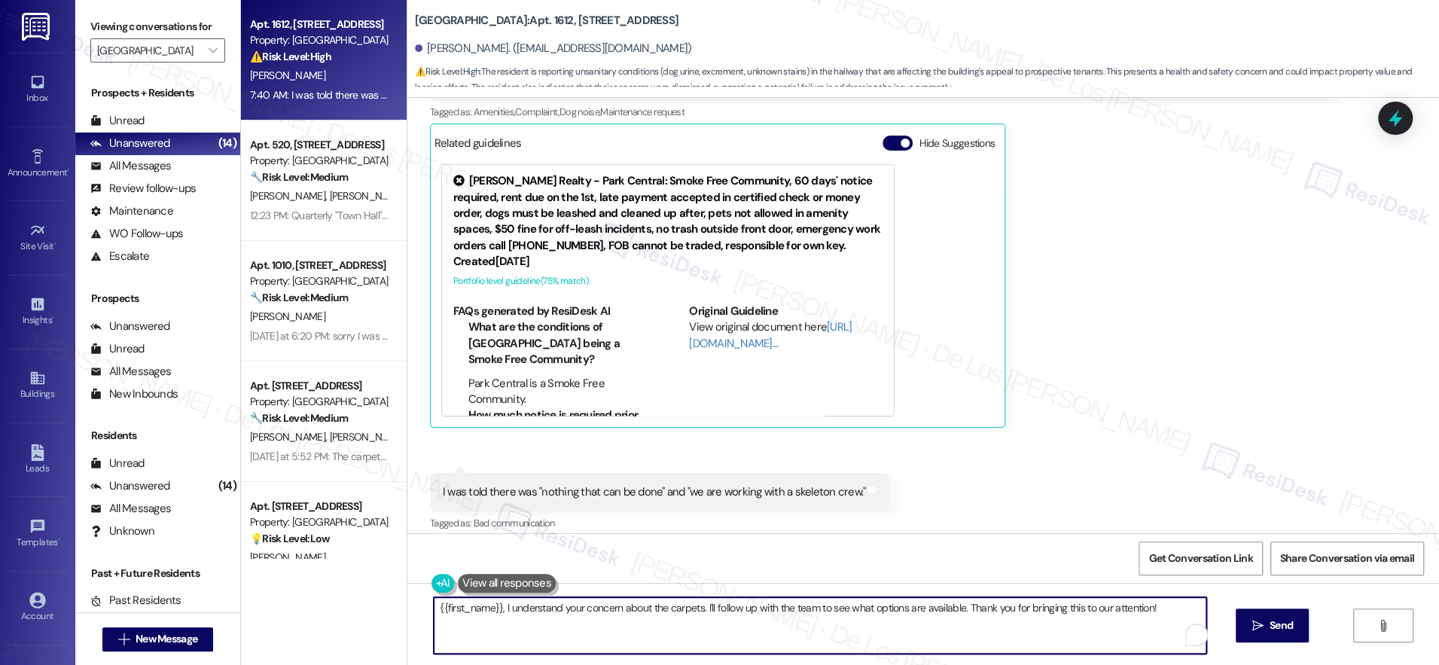
drag, startPoint x: 693, startPoint y: 606, endPoint x: 1069, endPoint y: 675, distance: 382.1
click at [1069, 664] on html "Inbox Go to Inbox Announcement • Send A Text Announcement Site Visit • Go to Si…" at bounding box center [719, 332] width 1439 height 665
paste textarea "“{{first_name}}, I understand your concern about the carpets and I’m here to he…"
drag, startPoint x: 423, startPoint y: 607, endPoint x: 444, endPoint y: 606, distance: 20.4
click at [429, 607] on textarea "“{{first_name}}, I understand your concern about the carpets and I’m here to he…" at bounding box center [815, 625] width 773 height 56
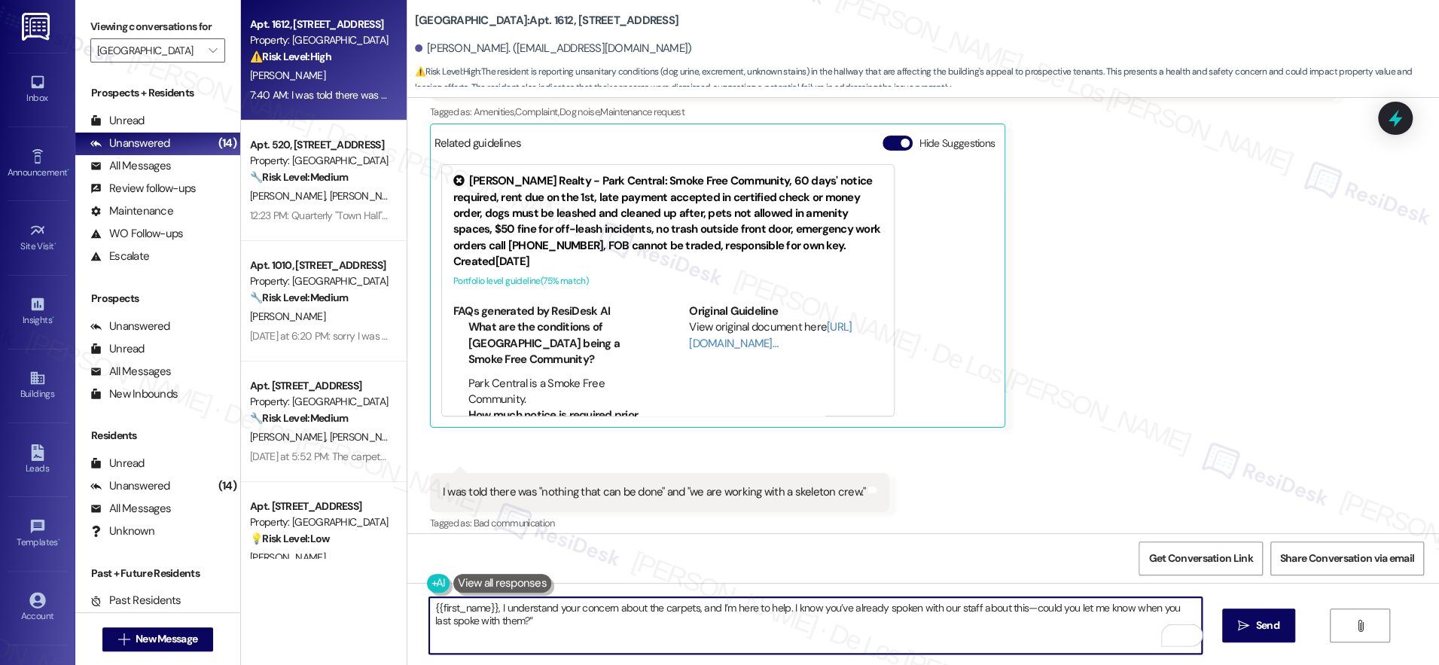
click at [790, 627] on textarea "{{first_name}}, I understand your concern about the carpets, and I’m here to he…" at bounding box center [815, 625] width 773 height 56
click at [1027, 604] on textarea "{{first_name}}, I understand your concern about the carpets, and I’m here to he…" at bounding box center [815, 625] width 773 height 56
click at [887, 616] on textarea "{{first_name}}, I understand your concern about the carpets, and I’m here to he…" at bounding box center [815, 625] width 773 height 56
click at [1009, 607] on textarea "{{first_name}}, I understand your concern about the carpets, and I’m here to he…" at bounding box center [815, 625] width 773 height 56
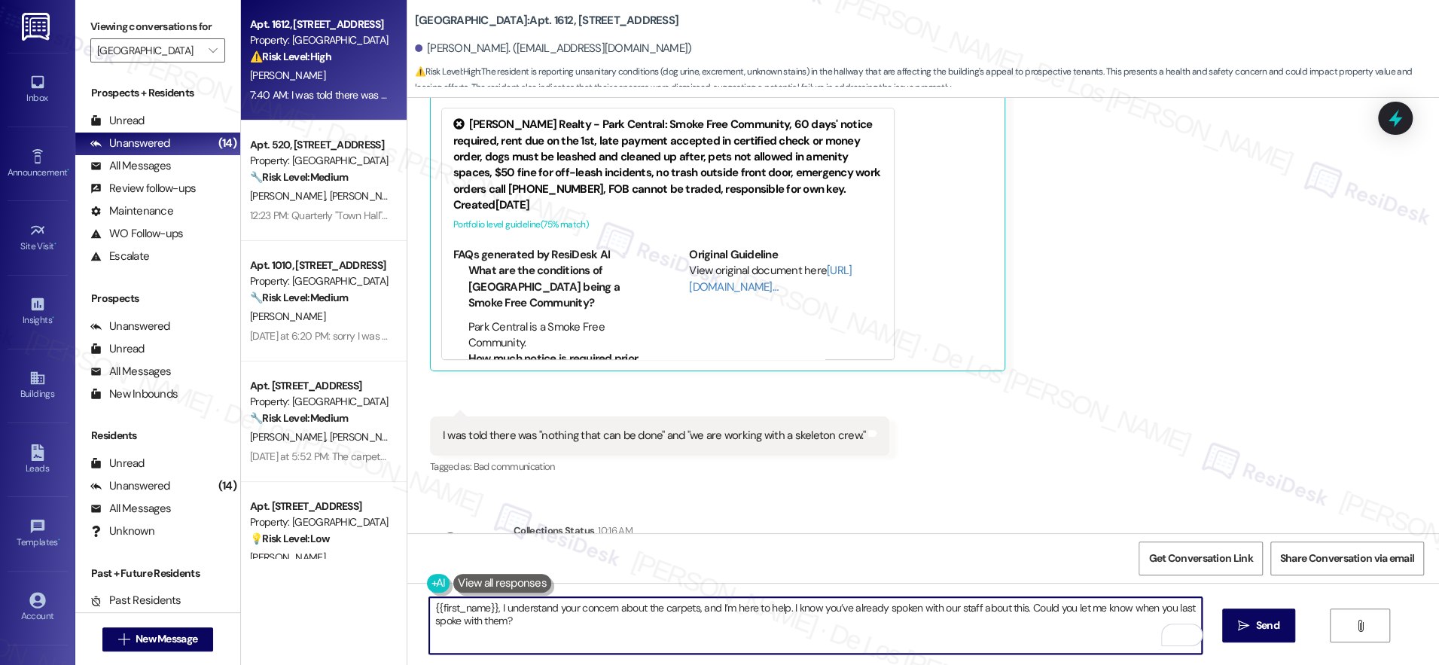
scroll to position [5520, 0]
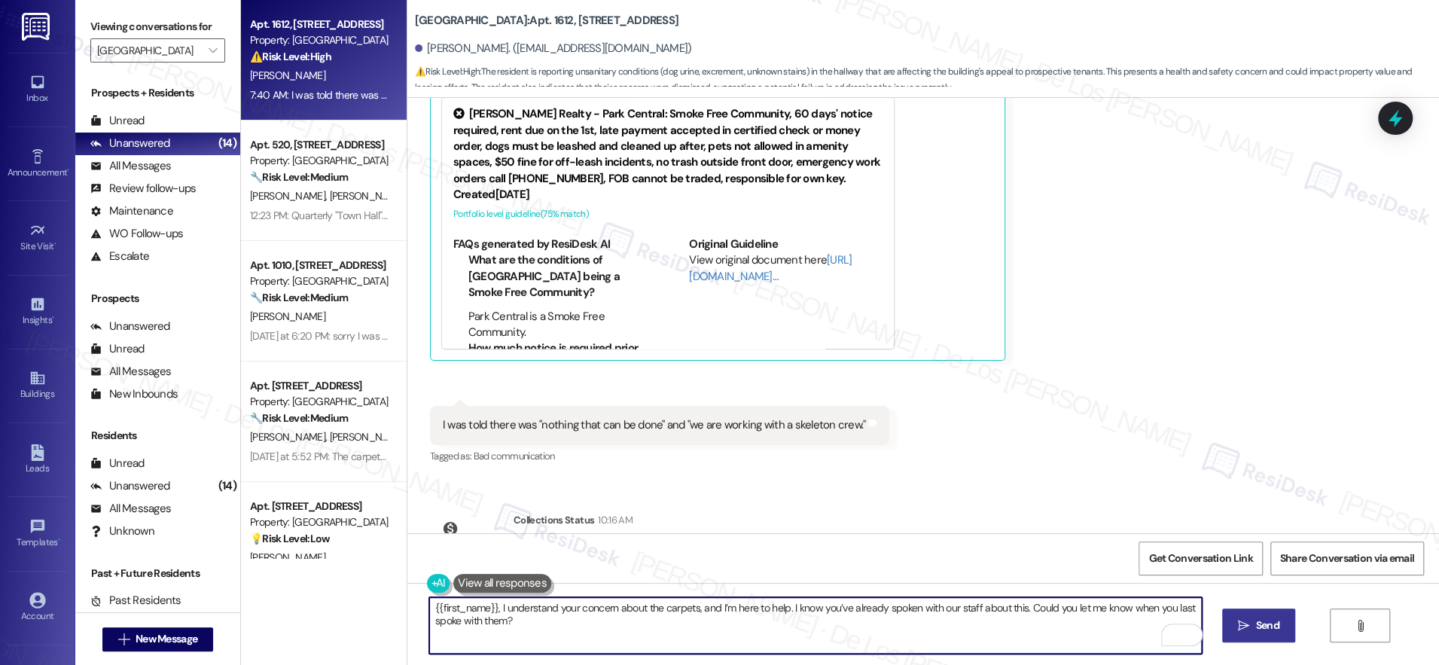
type textarea "{{first_name}}, I understand your concern about the carpets, and I’m here to he…"
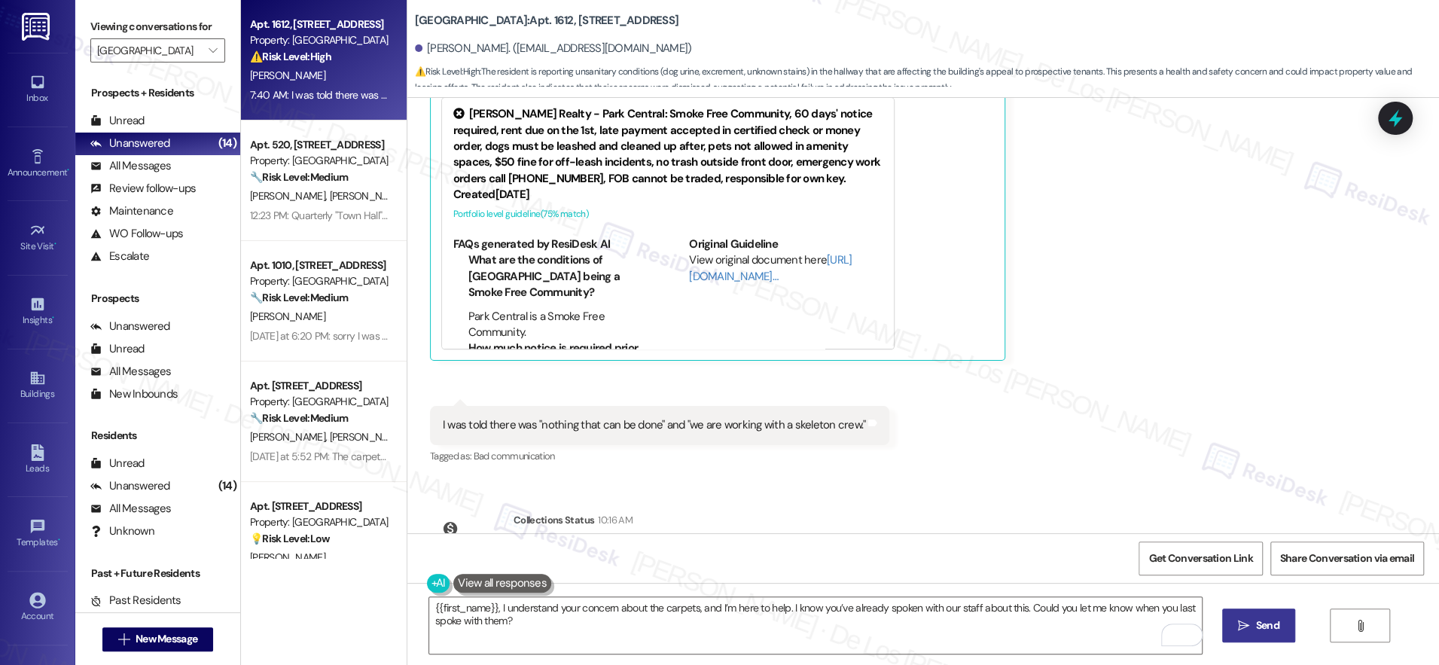
click at [1248, 628] on span " Send" at bounding box center [1258, 626] width 47 height 16
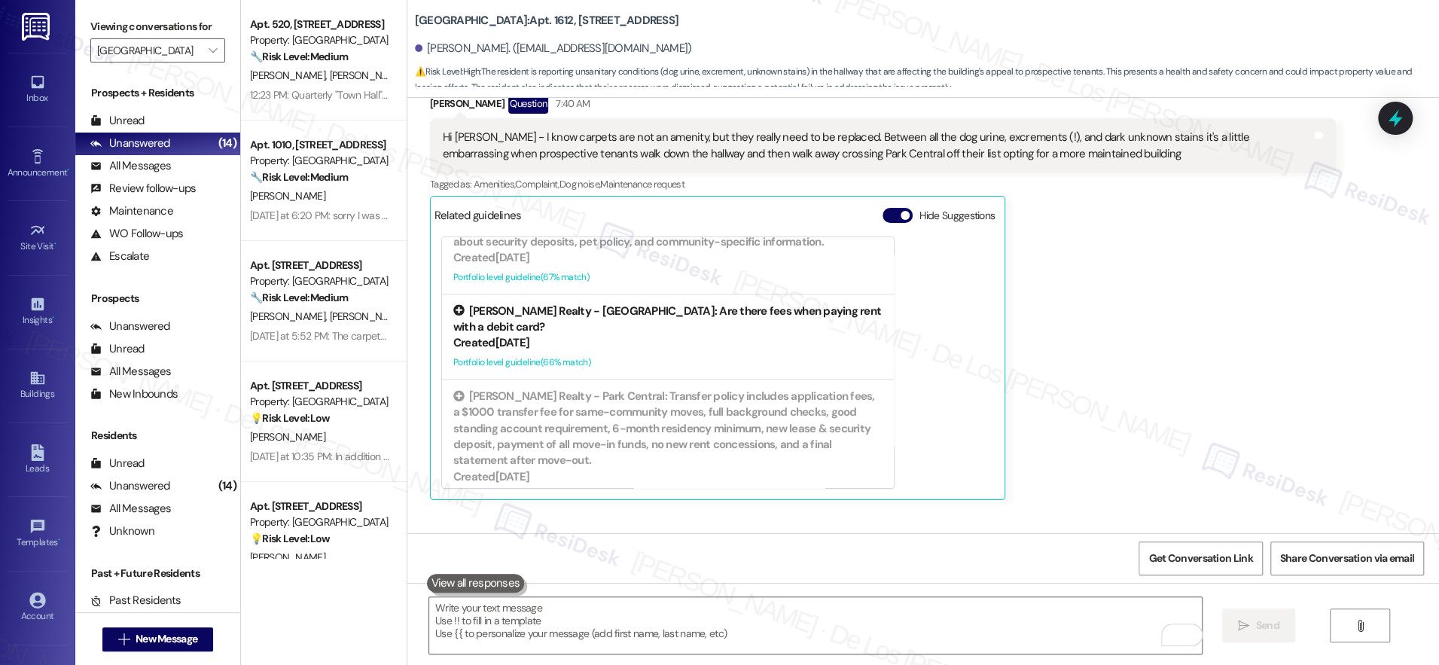
scroll to position [563, 0]
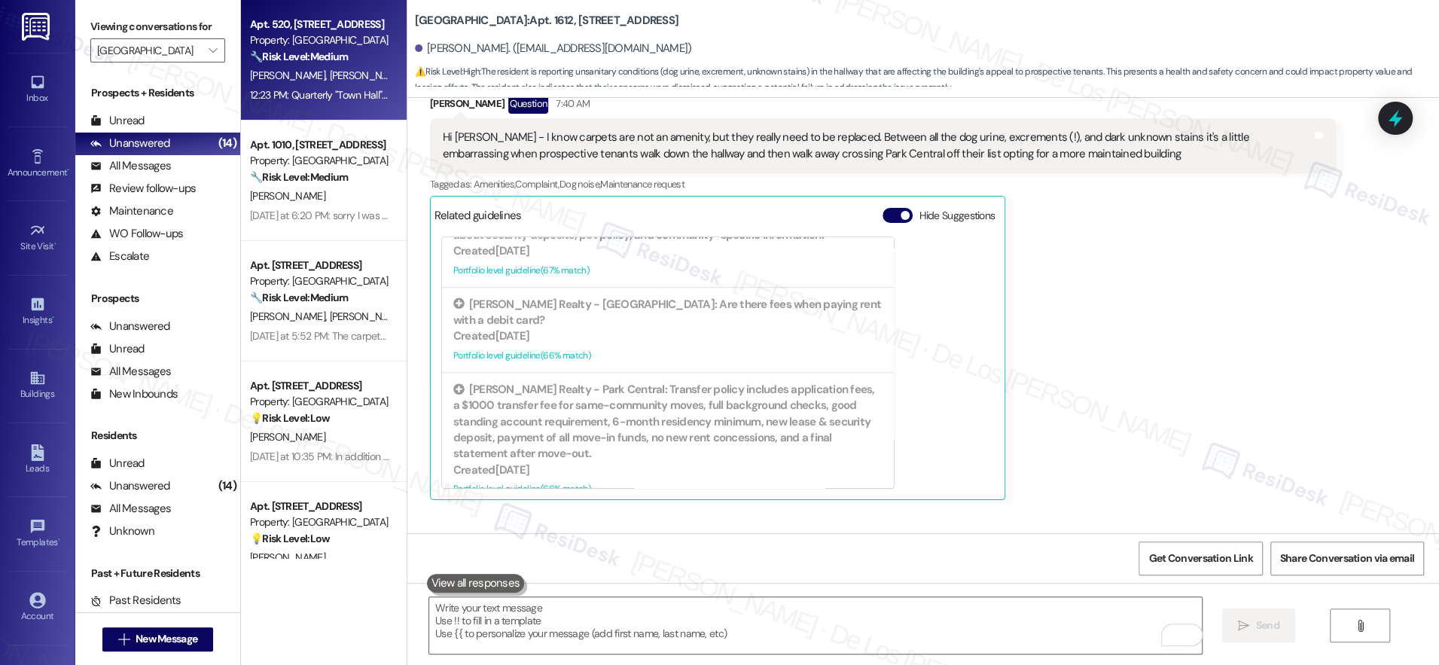
click at [313, 103] on div "12:23 PM: Quarterly "Town Hall" meetings between residents and office staff to …" at bounding box center [320, 95] width 142 height 19
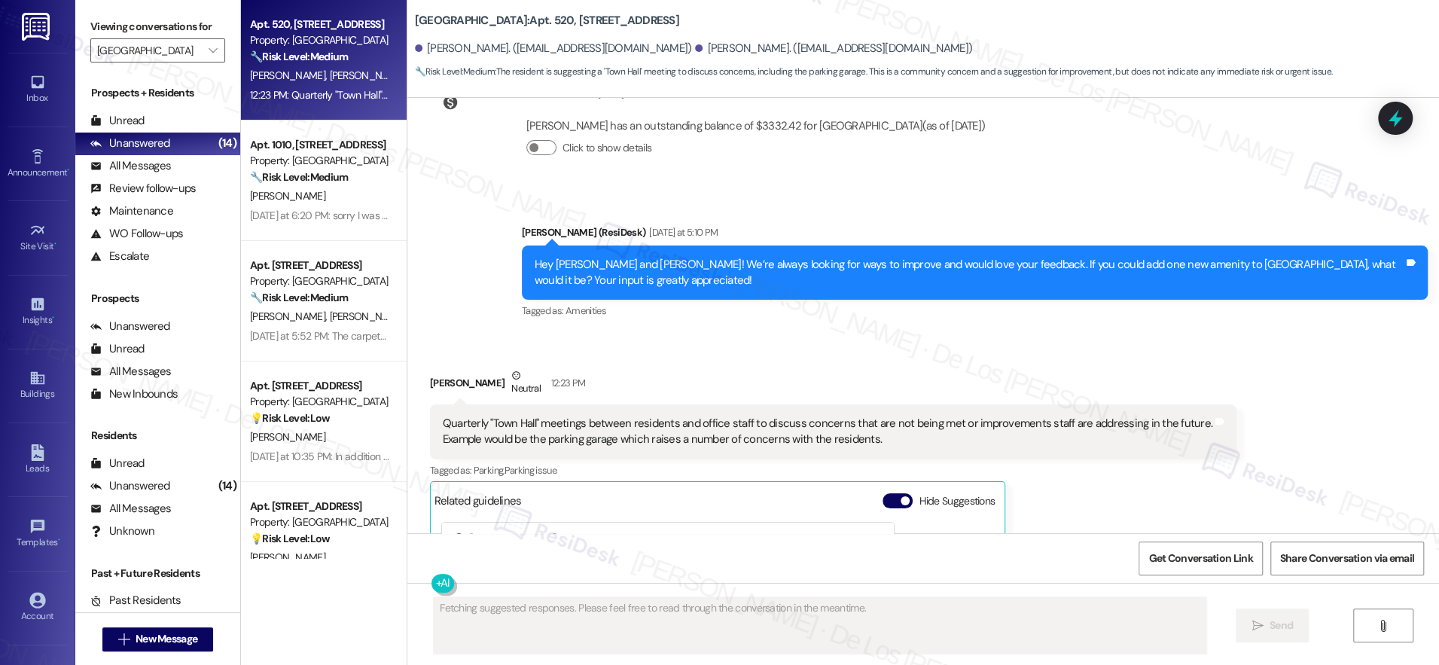
scroll to position [3365, 0]
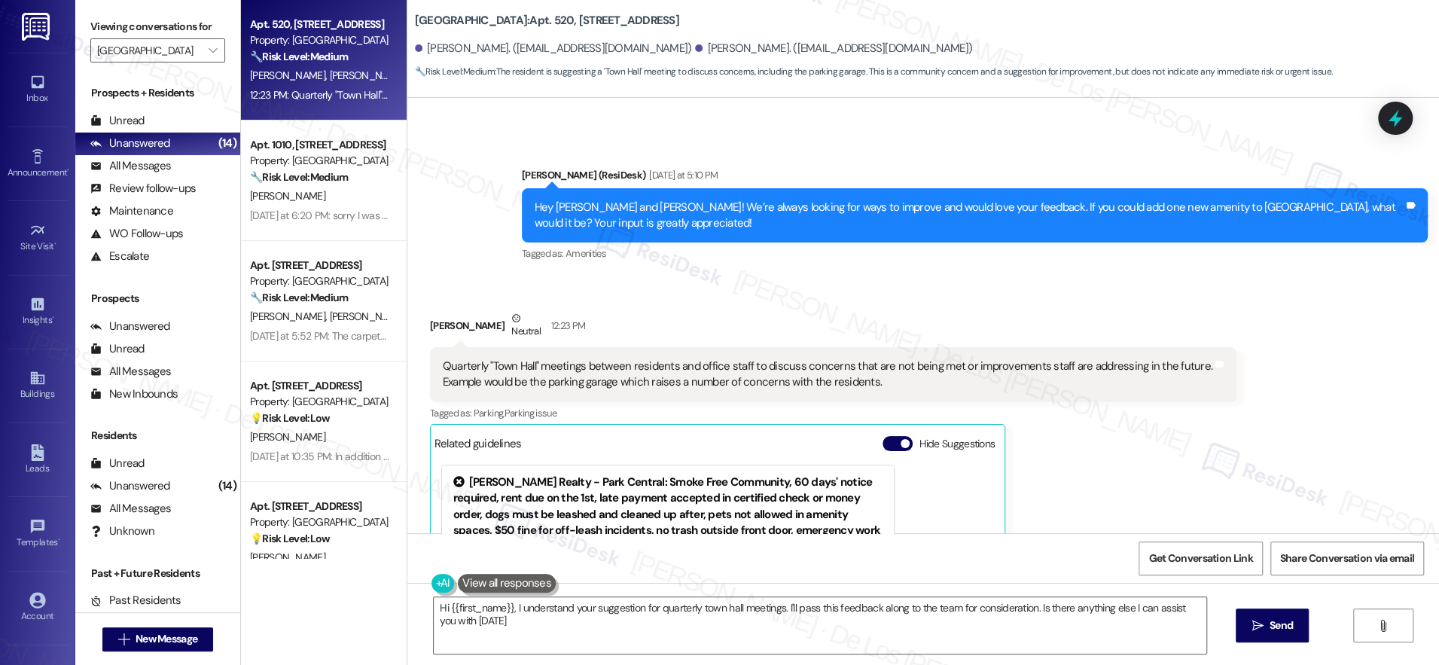
type textarea "Hi {{first_name}}, I understand your suggestion for quarterly town hall meeting…"
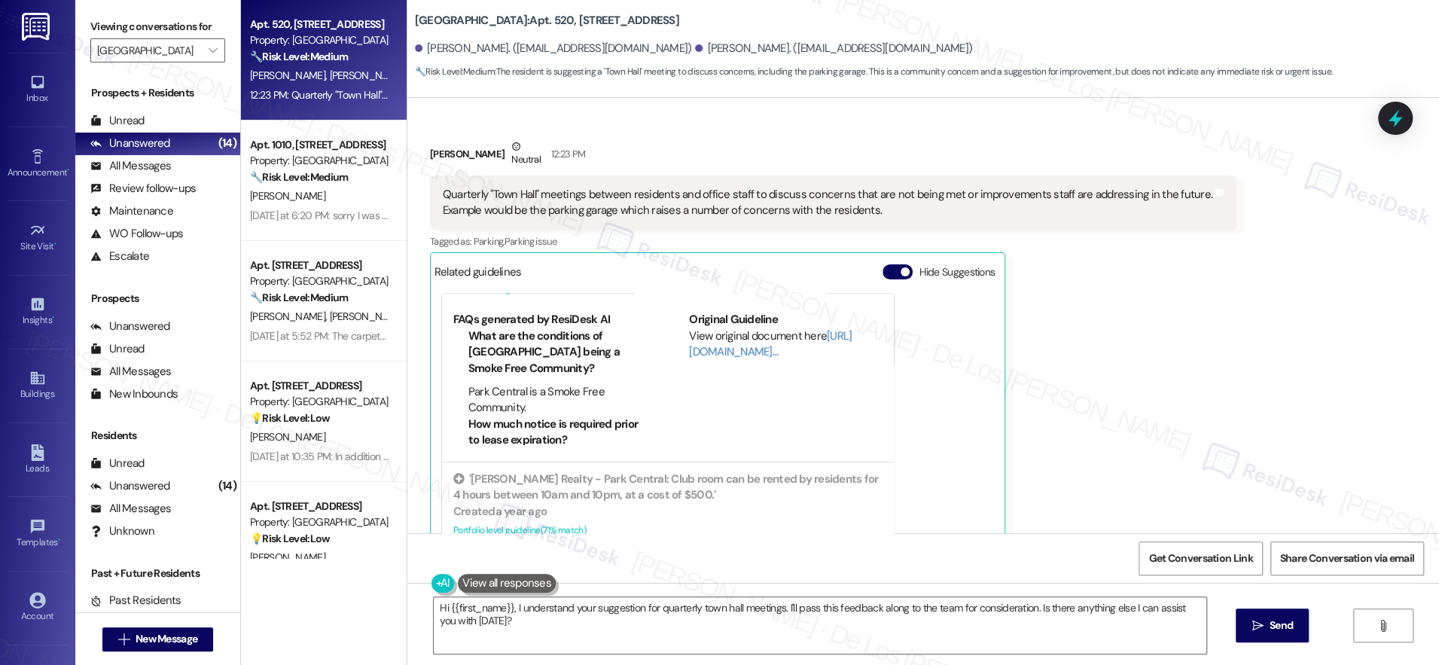
scroll to position [119, 0]
click at [712, 330] on link "http://res.cl…" at bounding box center [770, 345] width 163 height 31
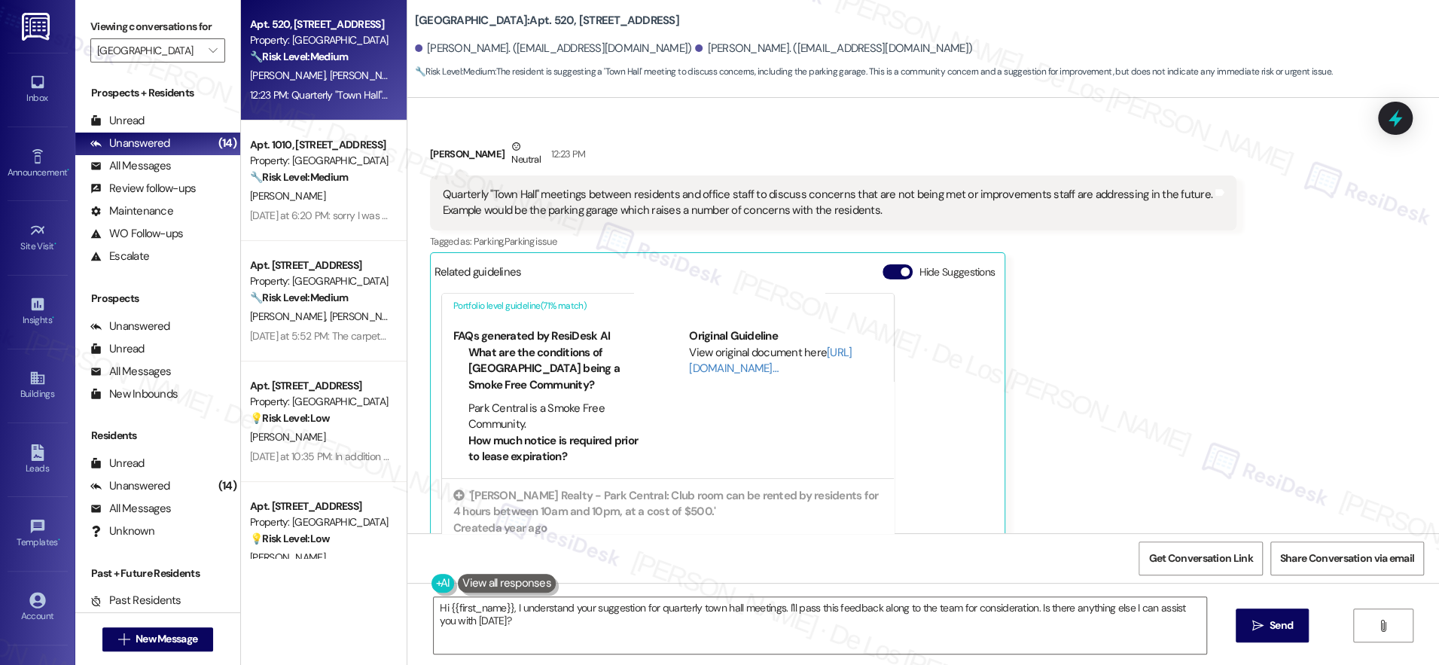
scroll to position [32, 0]
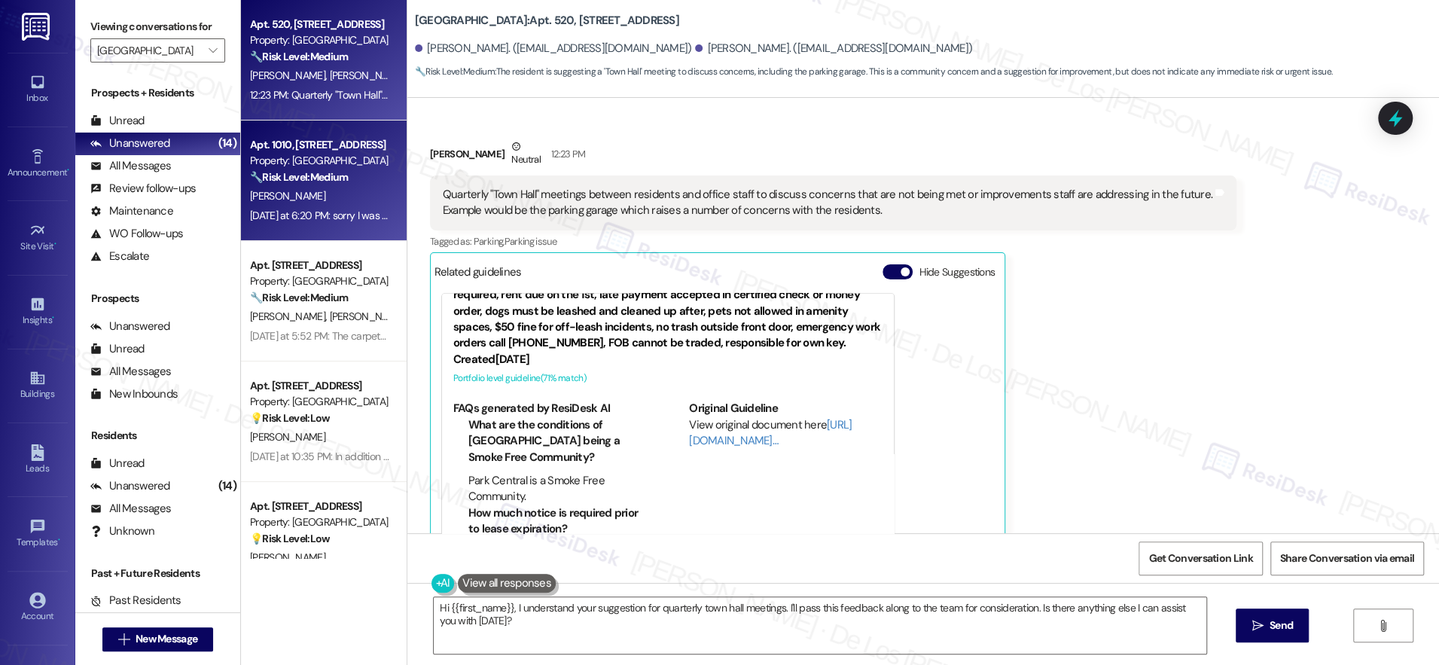
click at [334, 193] on div "L. Gronroos" at bounding box center [320, 196] width 142 height 19
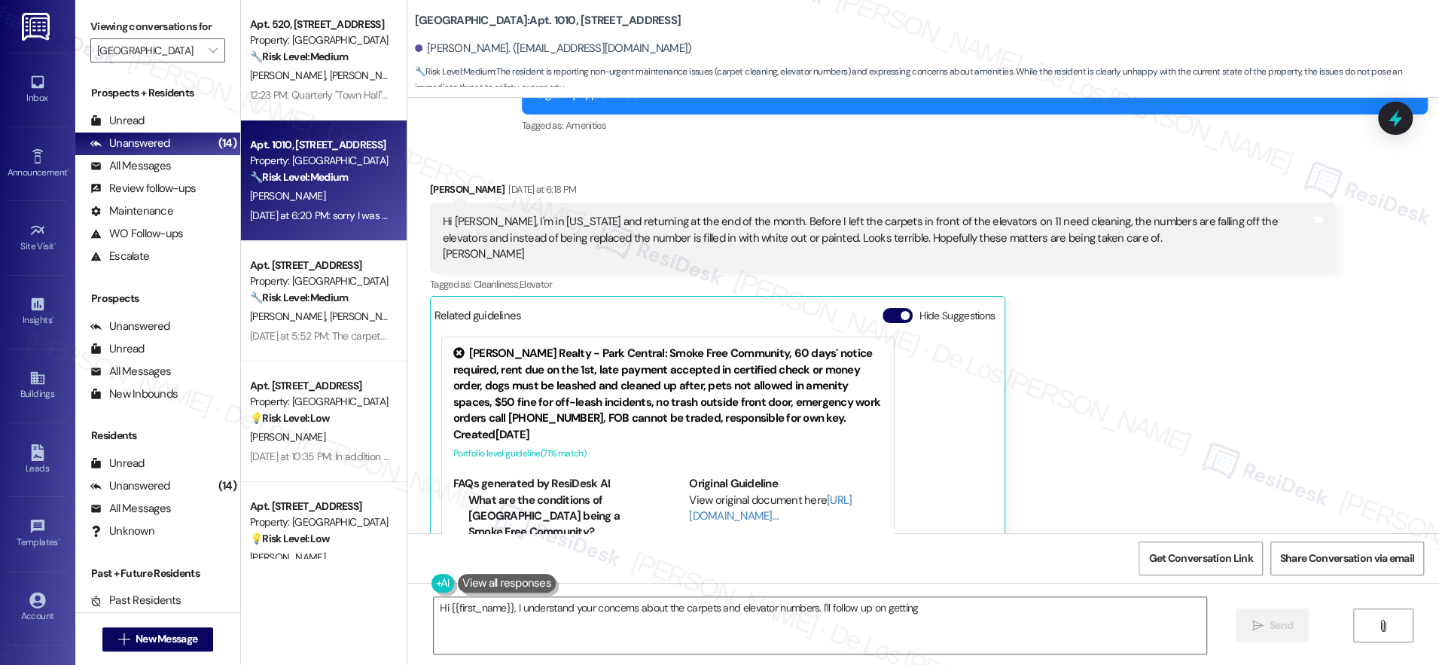
scroll to position [1363, 0]
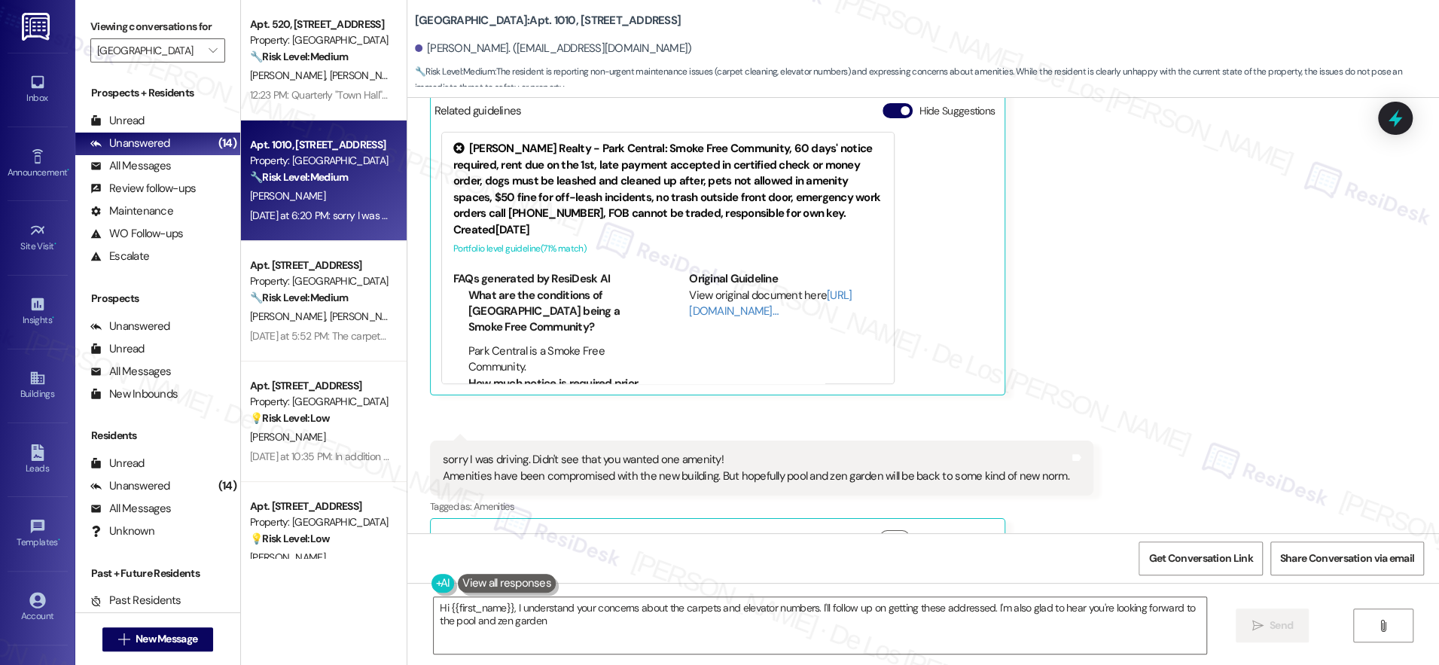
type textarea "Hi {{first_name}}, I understand your concerns about the carpets and elevator nu…"
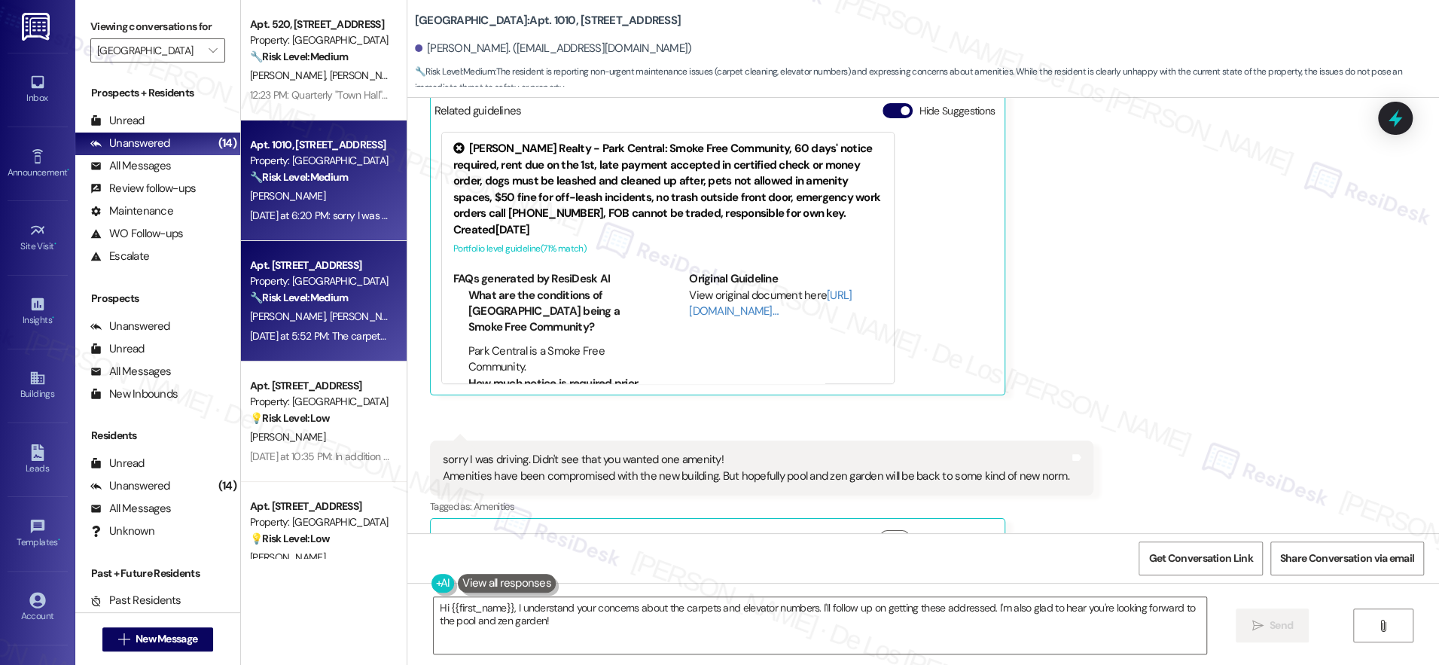
click at [333, 307] on div "T. Taft N. Taft" at bounding box center [320, 316] width 142 height 19
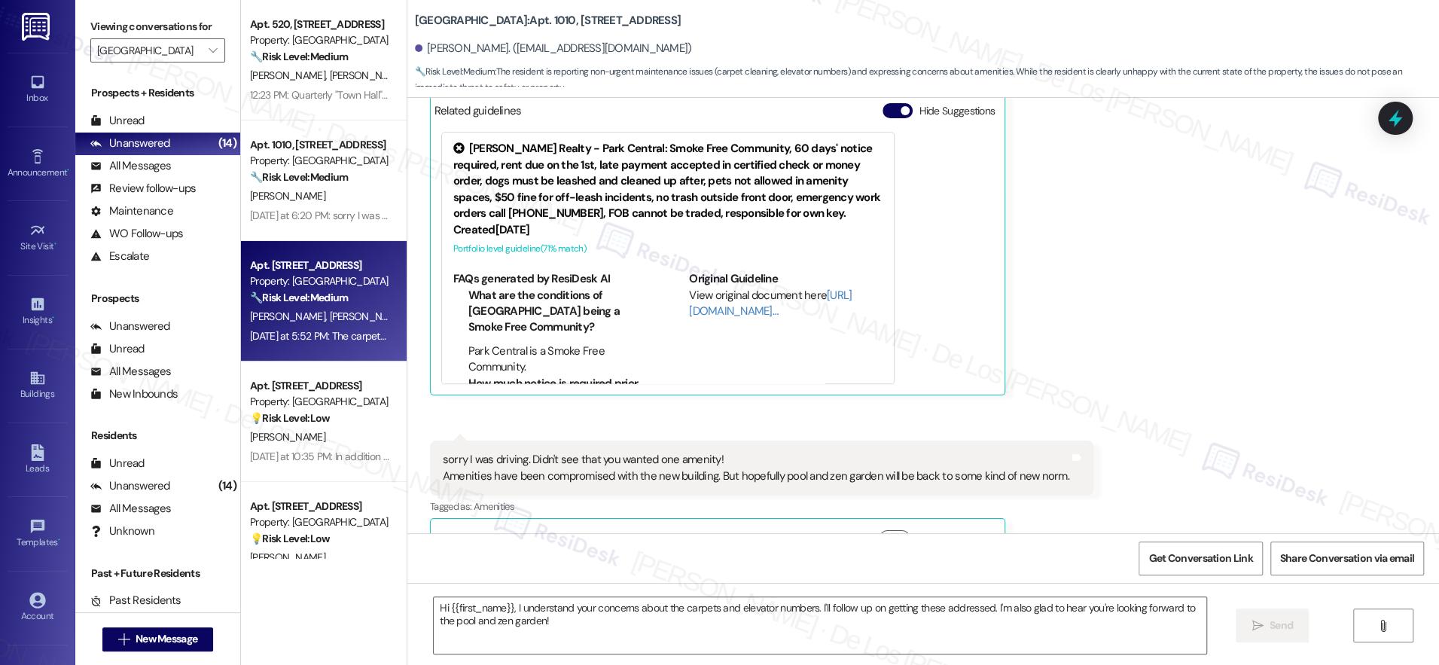
type textarea "Fetching suggested responses. Please feel free to read through the conversation…"
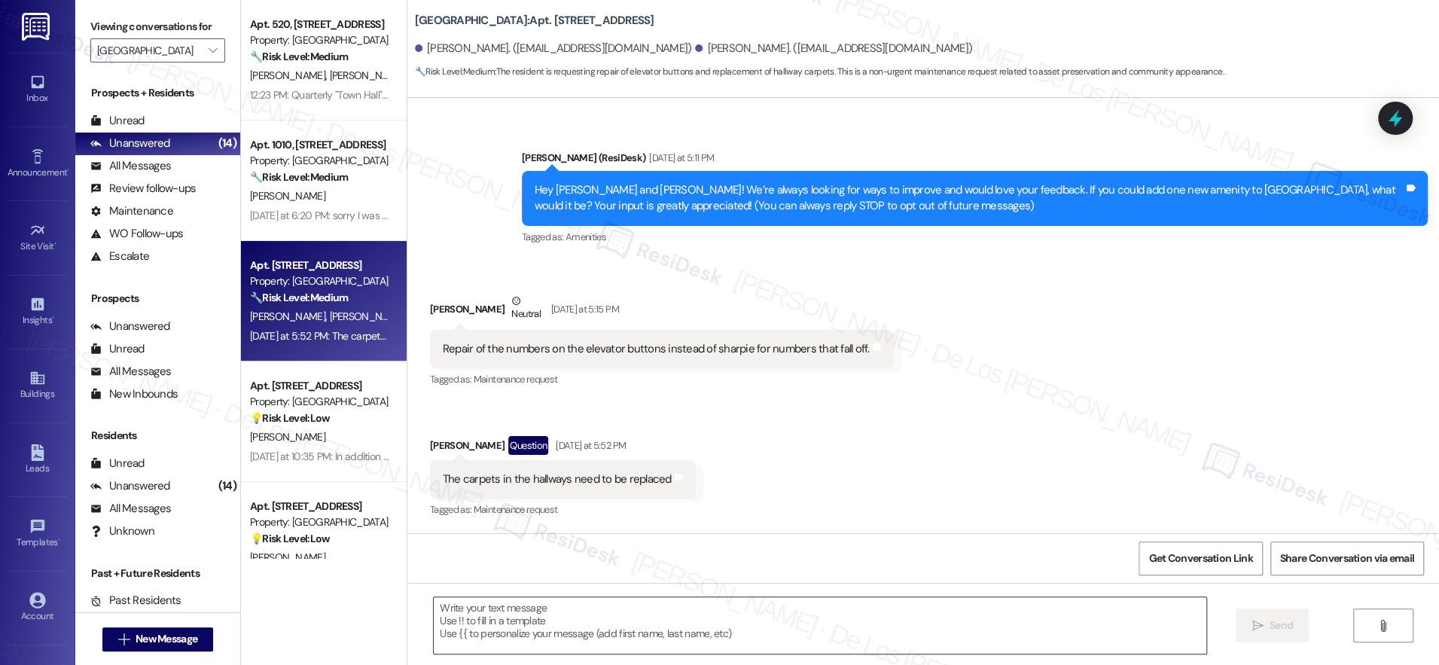
click at [594, 637] on textarea at bounding box center [820, 625] width 773 height 56
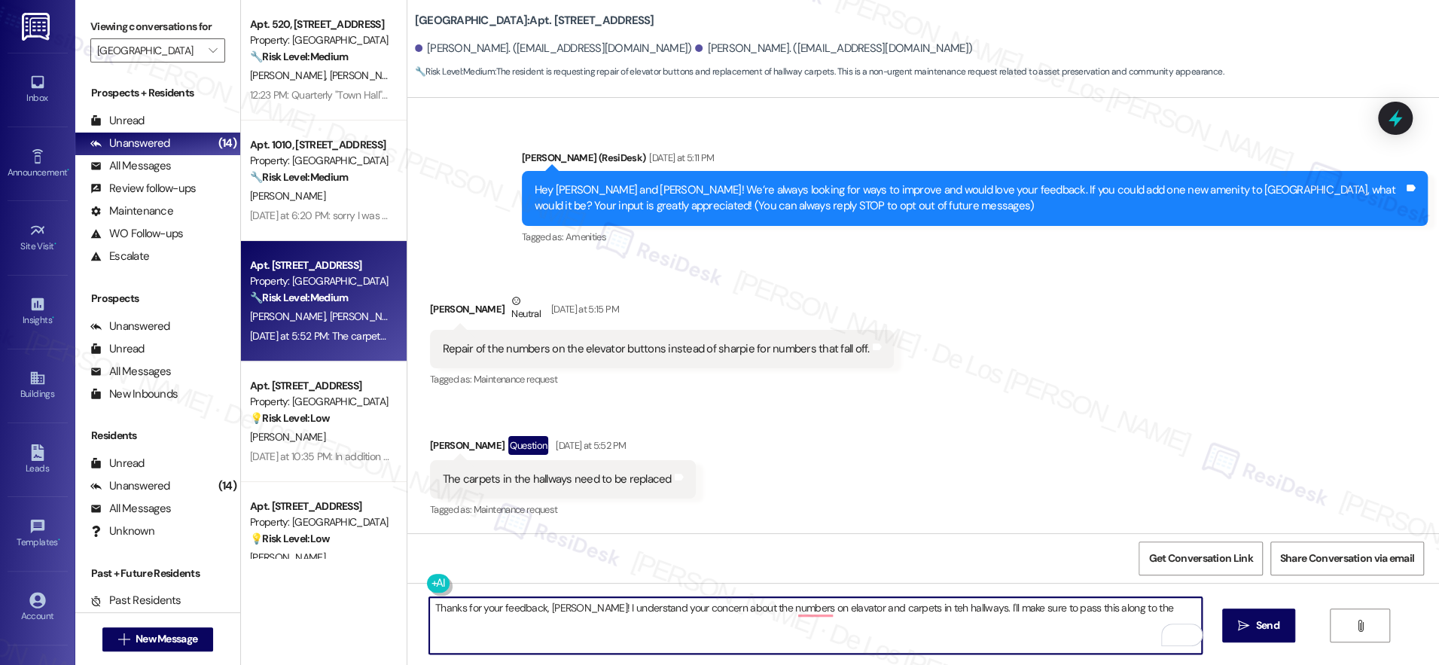
drag, startPoint x: 947, startPoint y: 609, endPoint x: 1127, endPoint y: 640, distance: 182.7
click at [1127, 640] on textarea "Thanks for your feedback, Taylor! I understand your concern about the numbers o…" at bounding box center [815, 625] width 773 height 56
paste textarea "“Thanks for your feedback, Taylor! I understand your concerns about the elevato…"
drag, startPoint x: 429, startPoint y: 605, endPoint x: 523, endPoint y: 578, distance: 98.0
click at [429, 605] on textarea "“Thanks for your feedback, Taylor! I understand your concerns about the elevato…" at bounding box center [815, 625] width 773 height 56
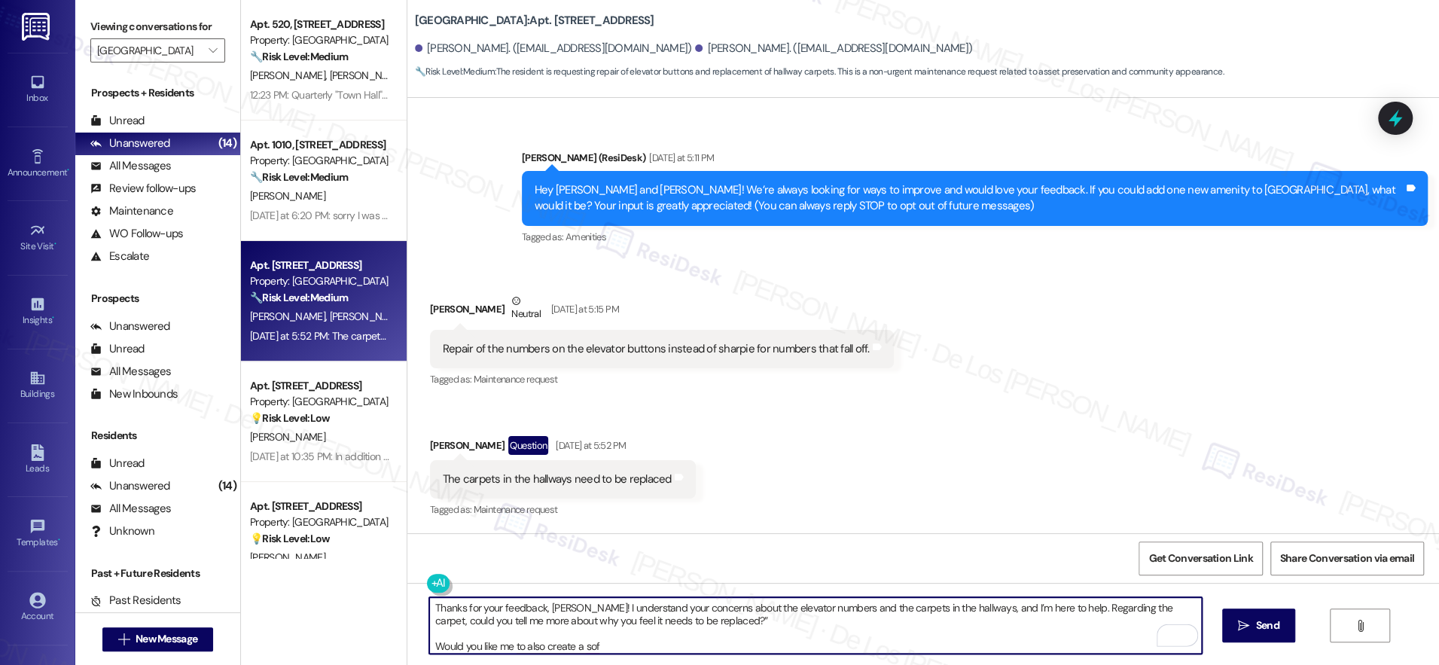
click at [695, 627] on textarea "Thanks for your feedback, Taylor! I understand your concerns about the elevator…" at bounding box center [815, 625] width 773 height 56
drag, startPoint x: 666, startPoint y: 646, endPoint x: 406, endPoint y: 643, distance: 259.9
click at [408, 643] on div "Thanks for your feedback, Taylor! I understand your concerns about the elevator…" at bounding box center [924, 639] width 1032 height 113
type textarea "Thanks for your feedback, Taylor! I understand your concerns about the elevator…"
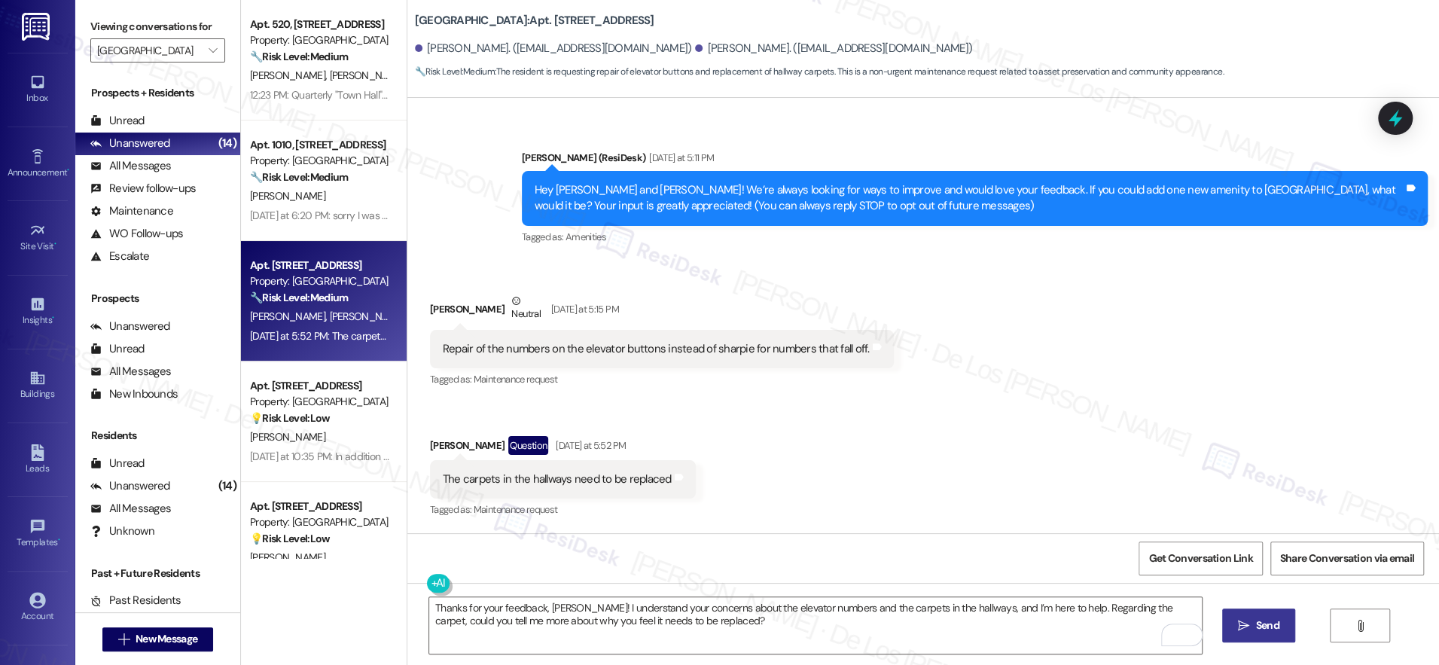
click at [1241, 621] on icon "" at bounding box center [1243, 626] width 11 height 12
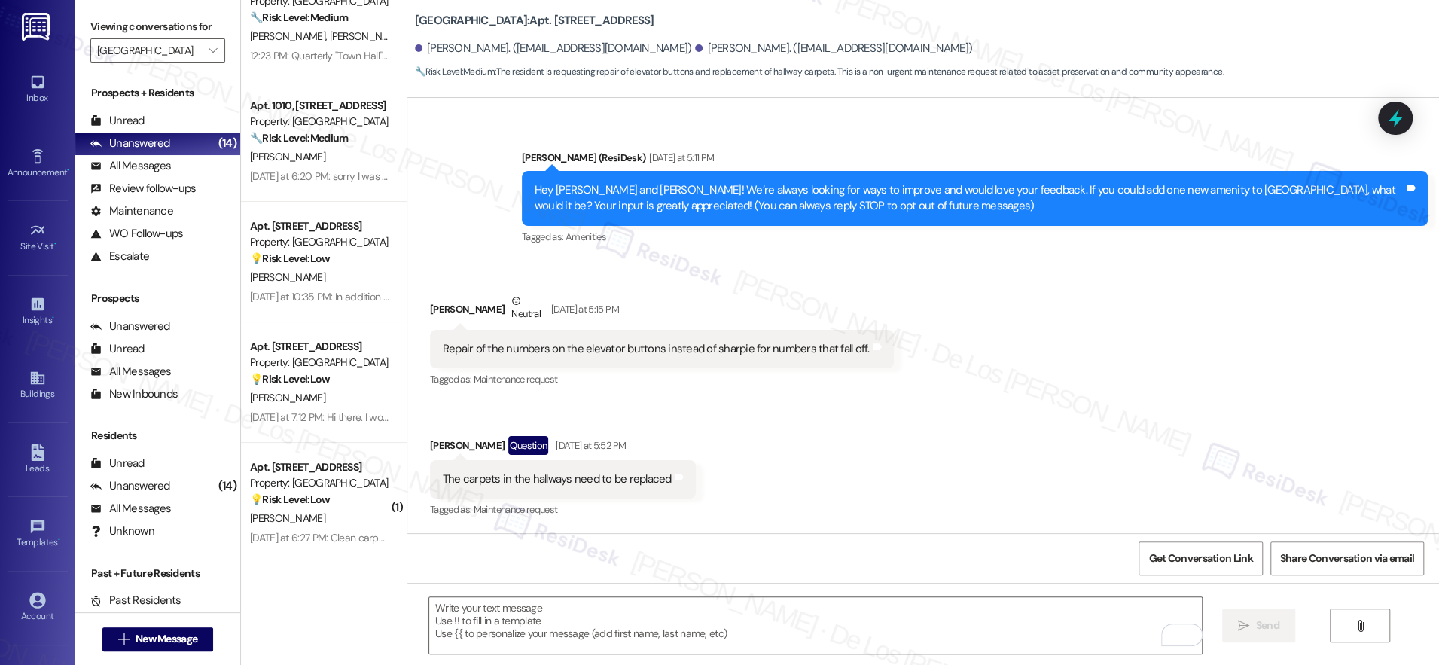
scroll to position [62, 0]
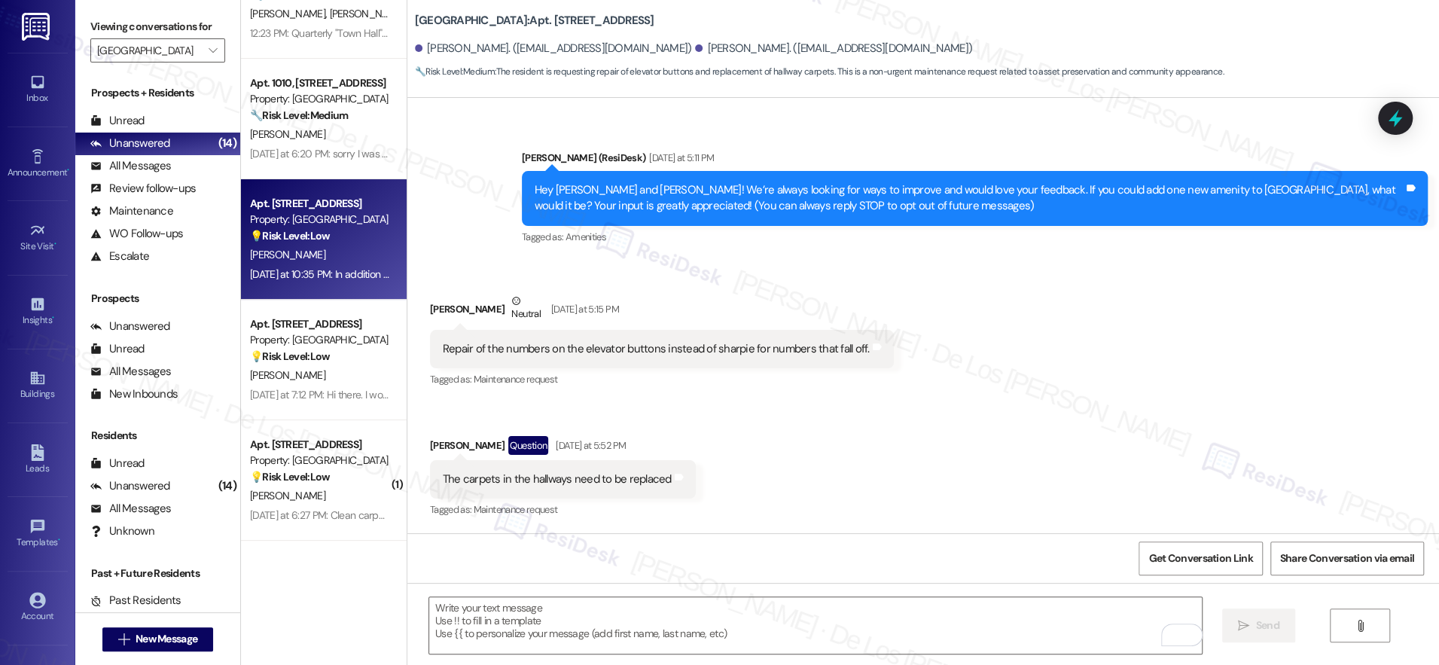
click at [337, 254] on div "[PERSON_NAME]" at bounding box center [320, 255] width 142 height 19
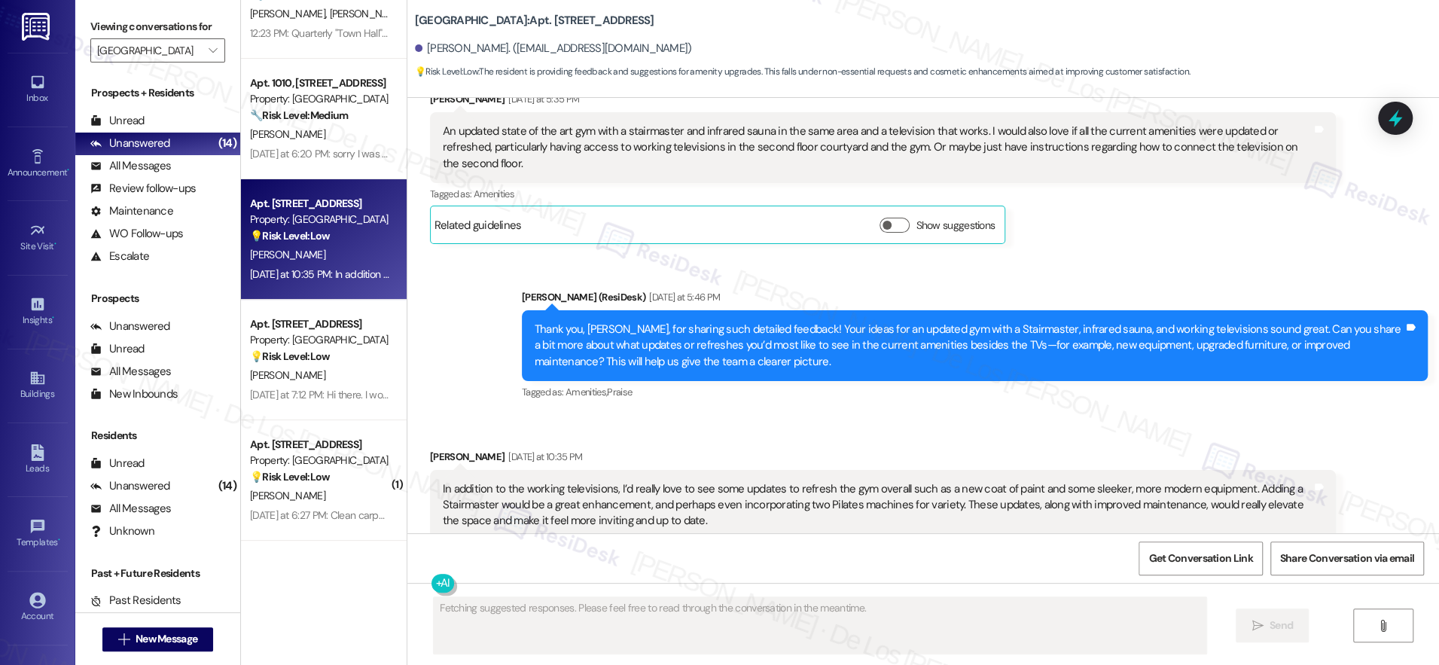
scroll to position [6667, 0]
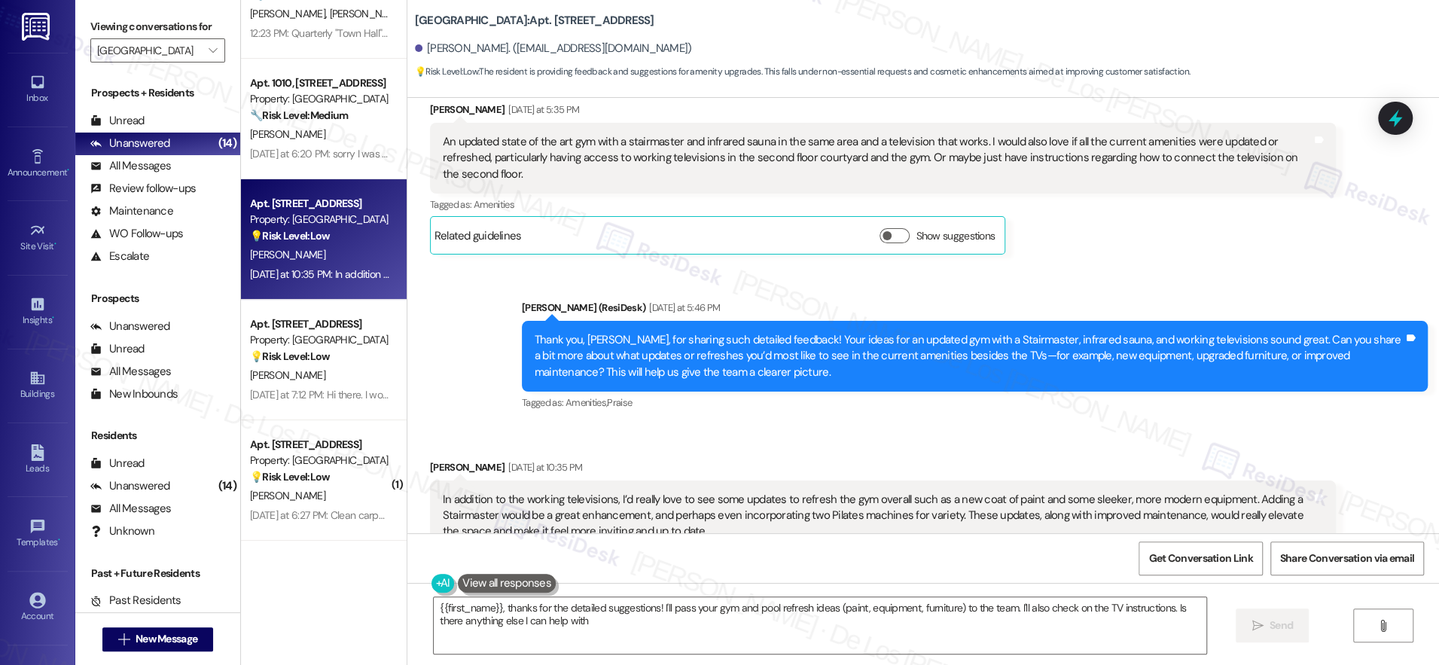
type textarea "{{first_name}}, thanks for the detailed suggestions! I'll pass your gym and poo…"
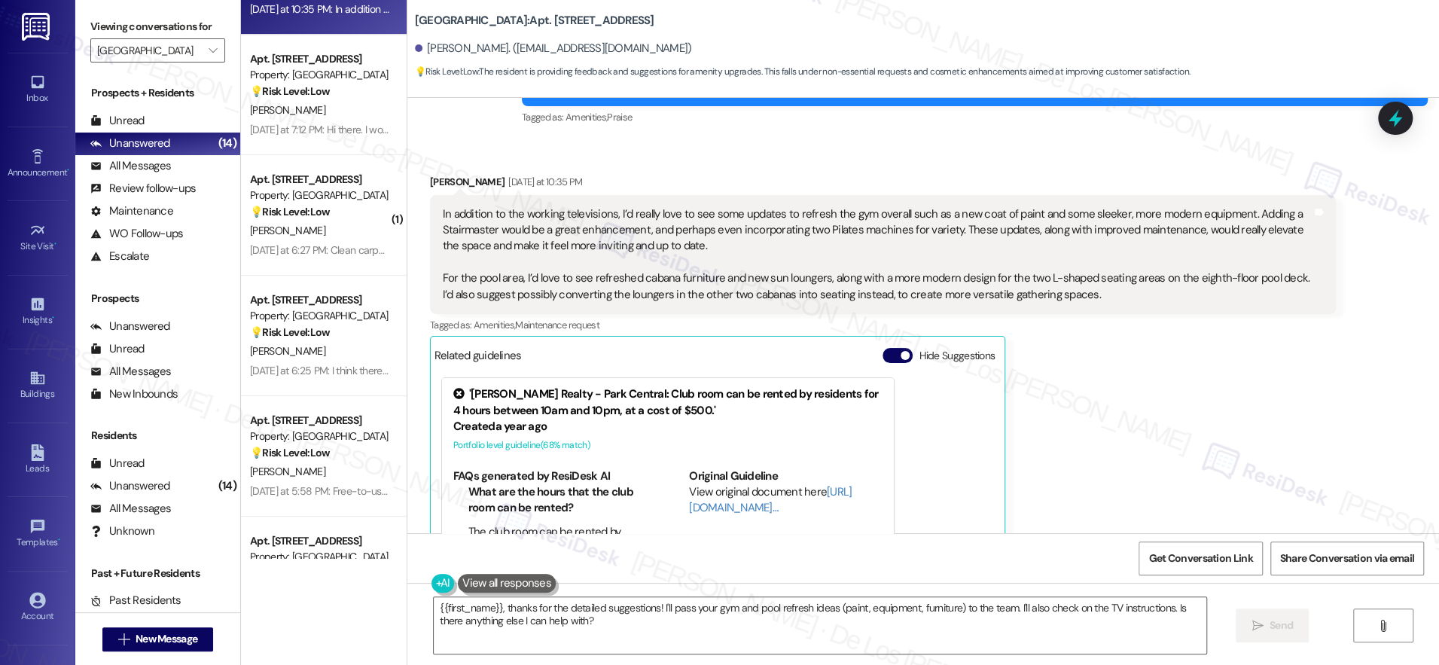
scroll to position [319, 0]
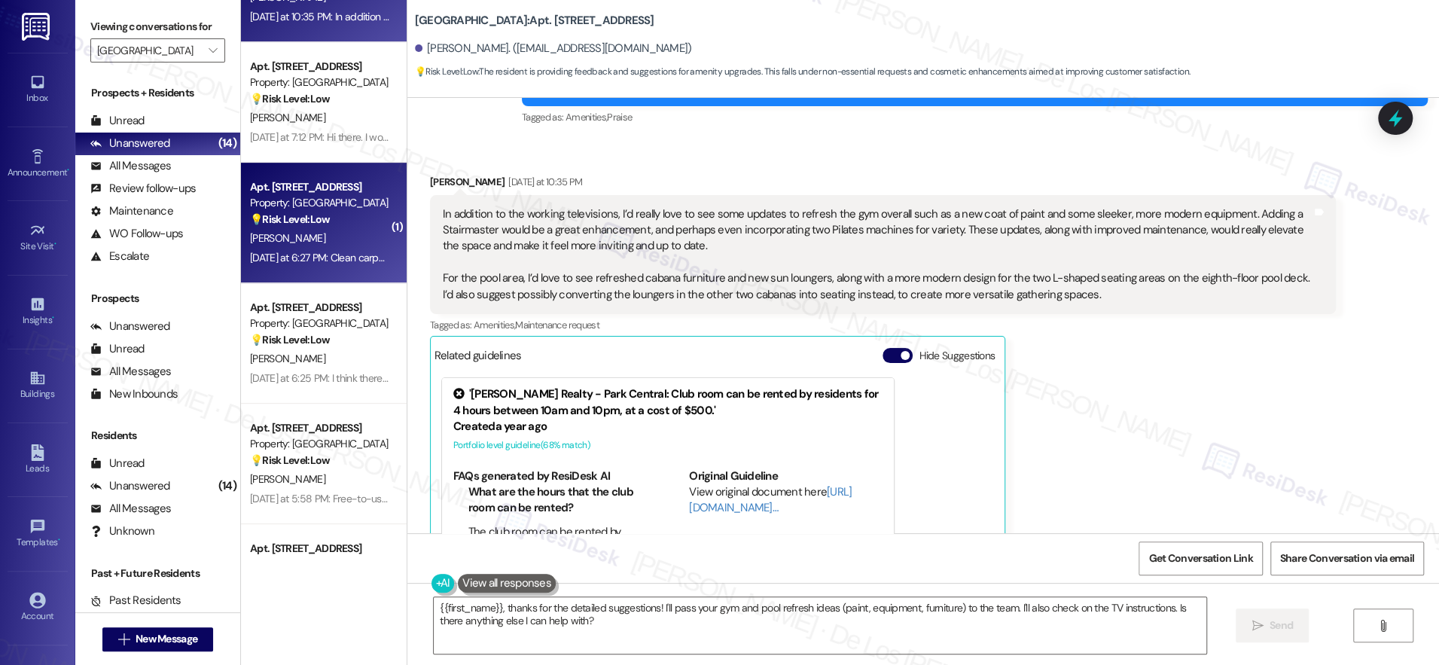
click at [298, 249] on div "Yesterday at 6:27 PM: Clean carpet in the hallways Yesterday at 6:27 PM: Clean …" at bounding box center [320, 258] width 142 height 19
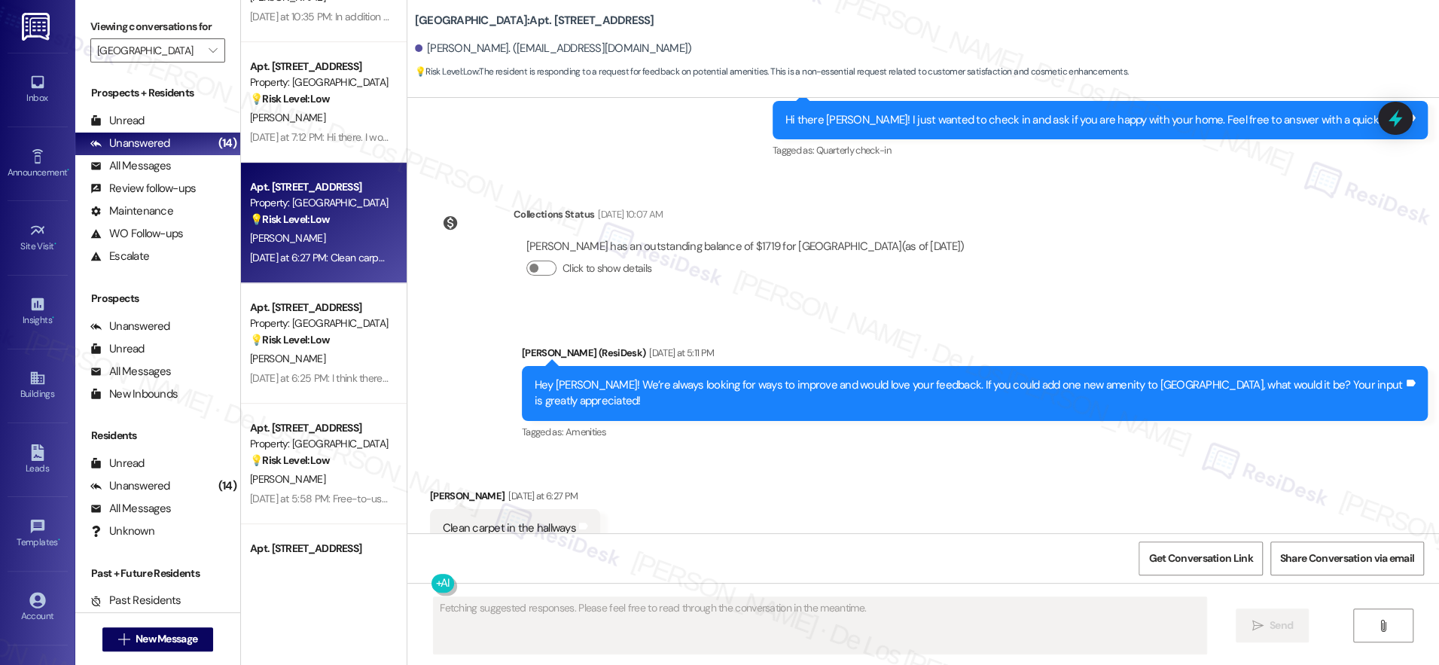
scroll to position [1437, 0]
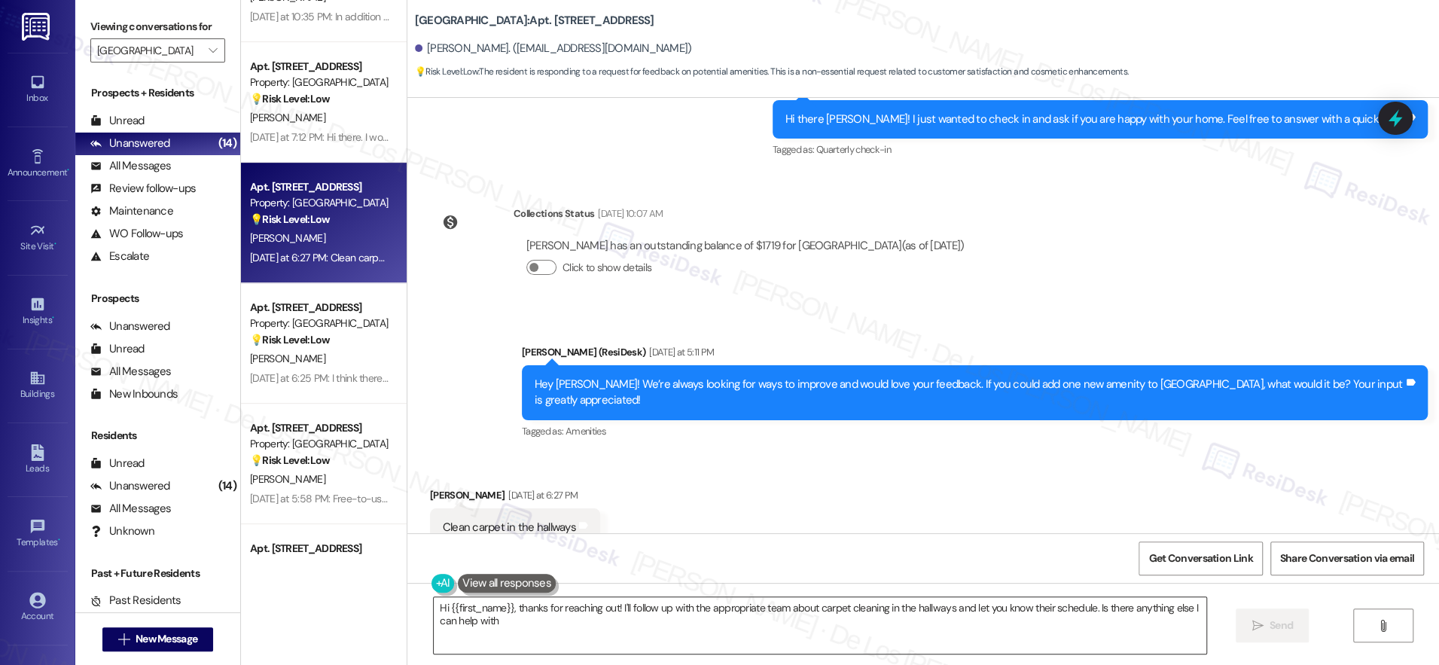
type textarea "Hi {{first_name}}, thanks for reaching out! I'll follow up with the appropriate…"
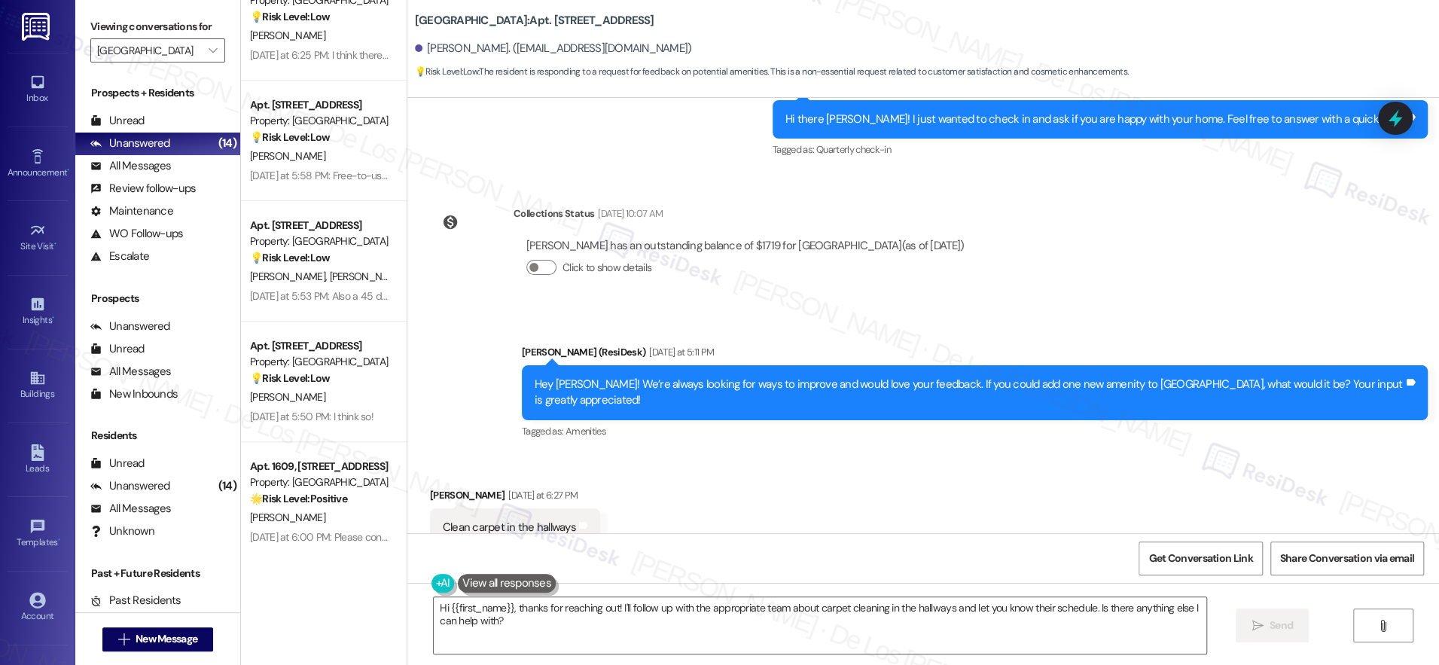
scroll to position [1008, 0]
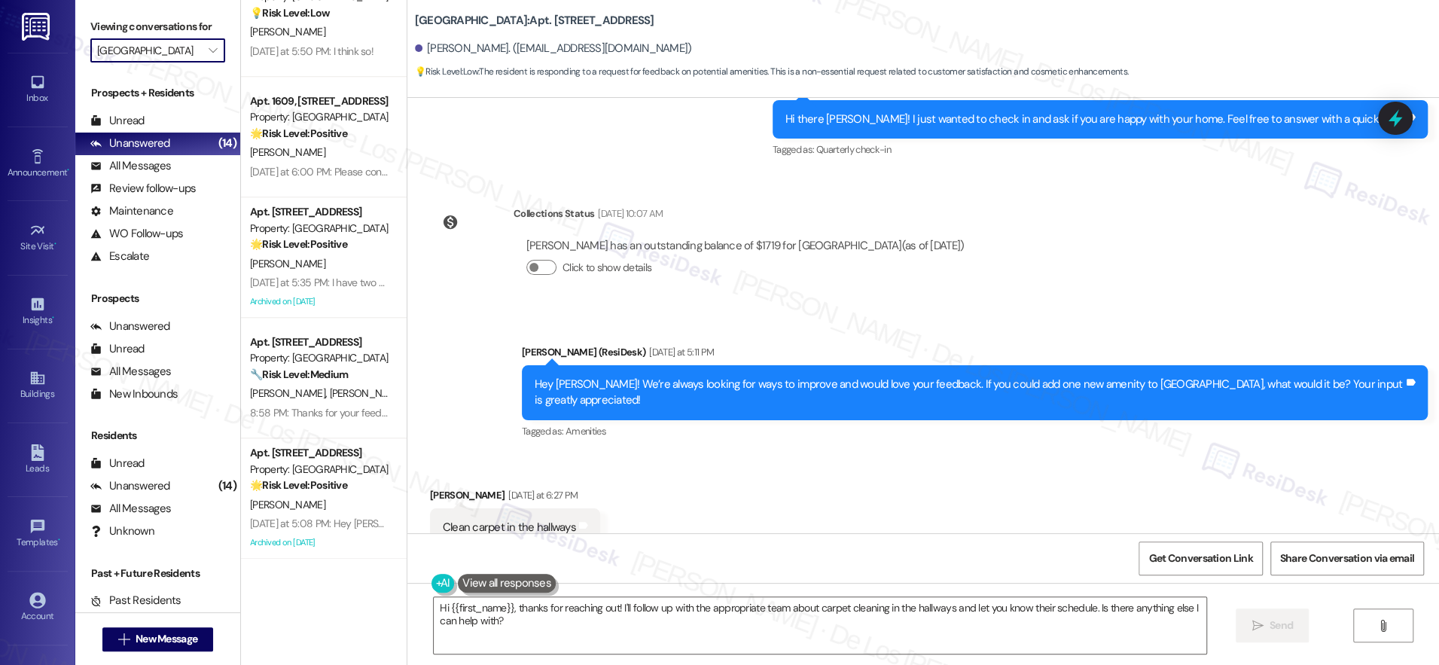
click at [181, 47] on input "[GEOGRAPHIC_DATA]" at bounding box center [149, 50] width 104 height 24
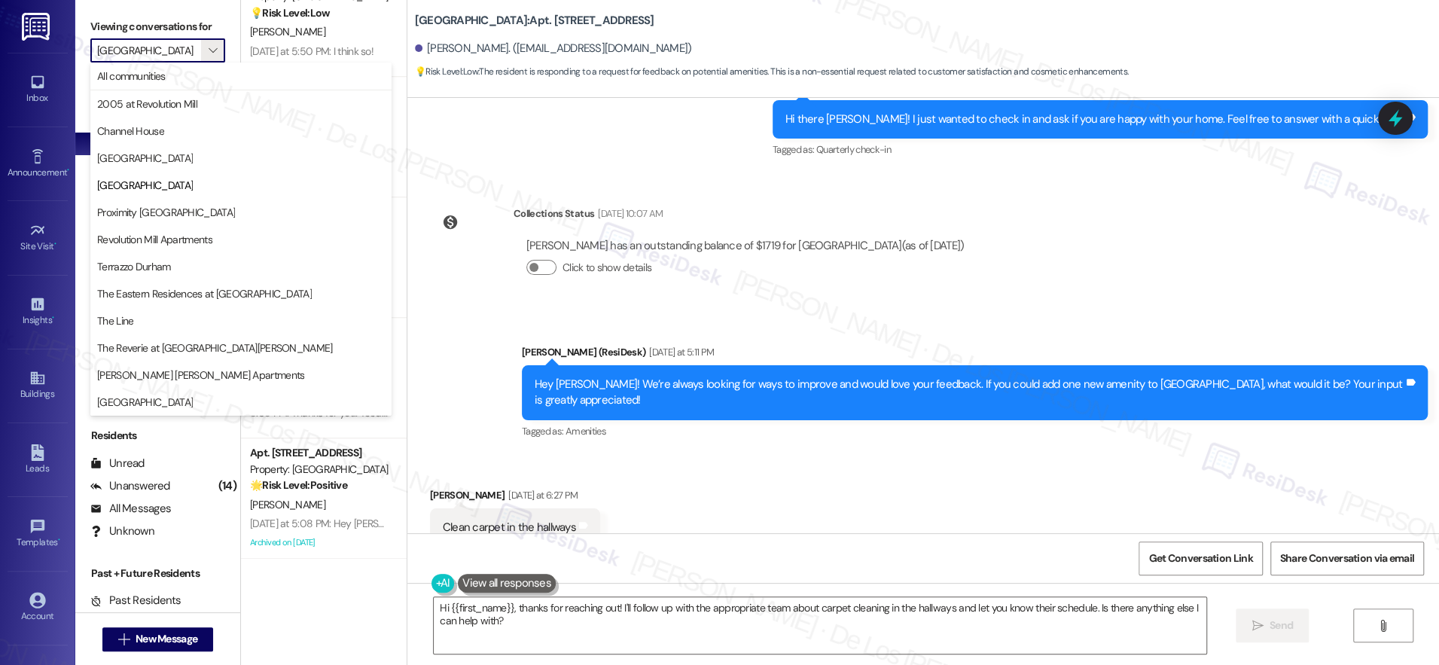
drag, startPoint x: 164, startPoint y: 316, endPoint x: 200, endPoint y: 312, distance: 35.6
click at [164, 316] on span "The Line" at bounding box center [241, 320] width 288 height 15
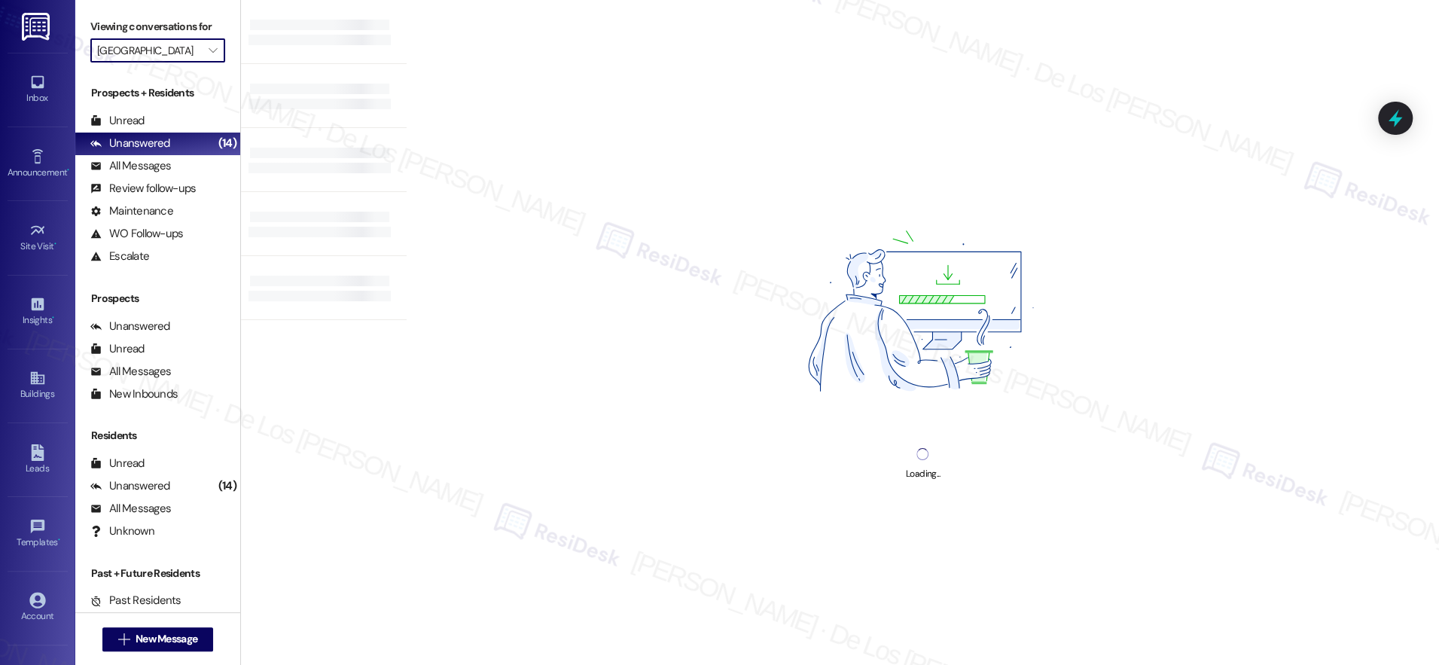
type input "The Line"
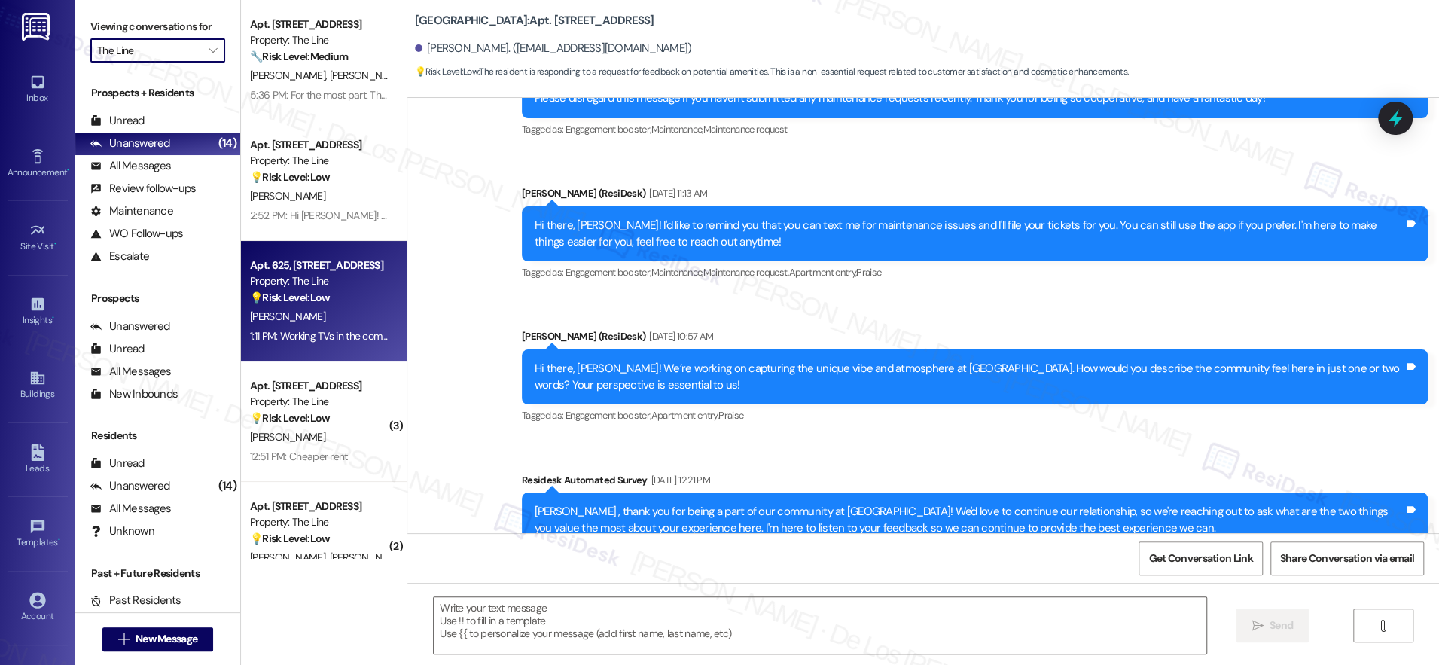
type textarea "Fetching suggested responses. Please feel free to read through the conversation…"
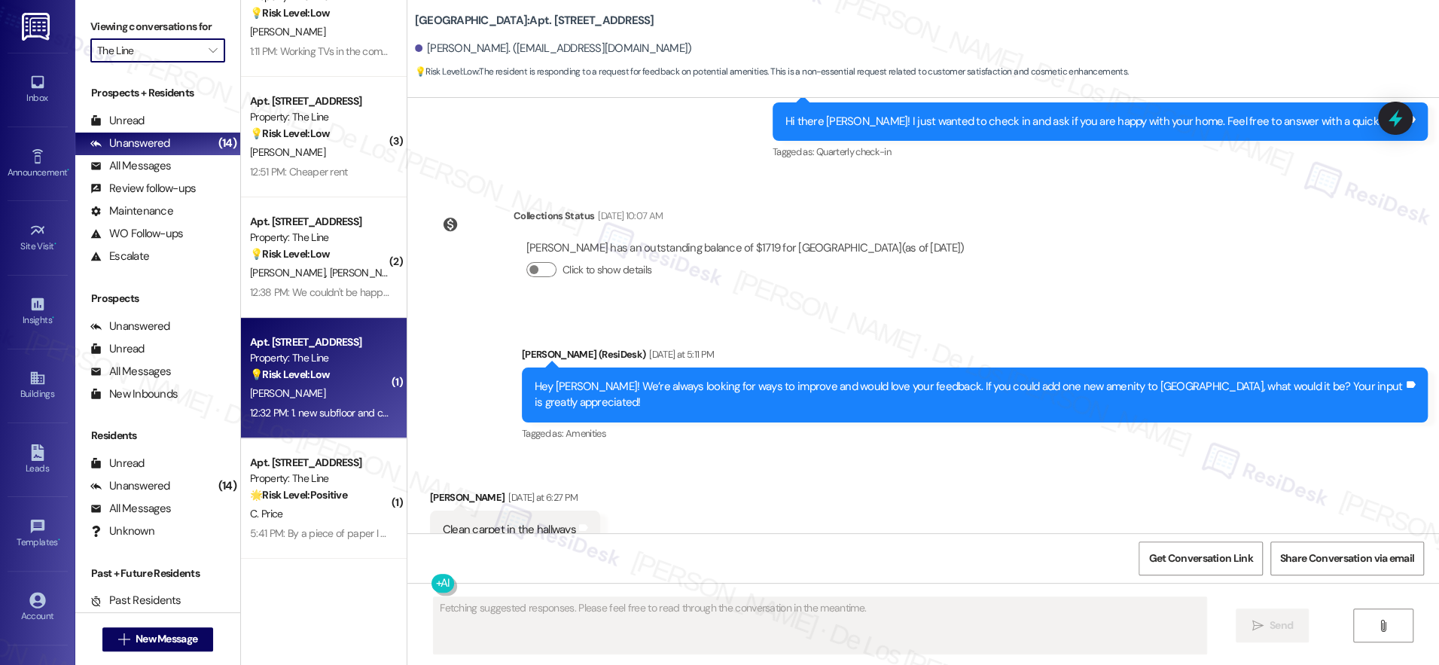
scroll to position [1436, 0]
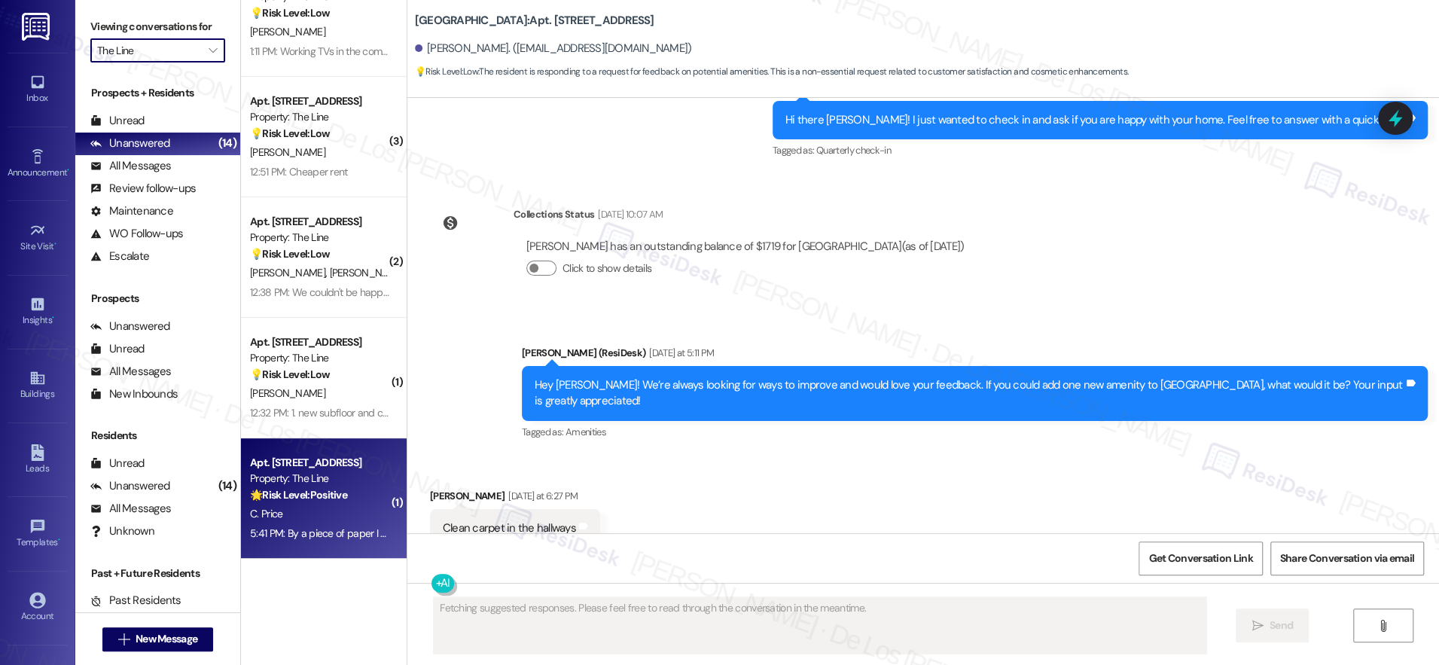
click at [346, 474] on div "Property: The Line" at bounding box center [319, 479] width 139 height 16
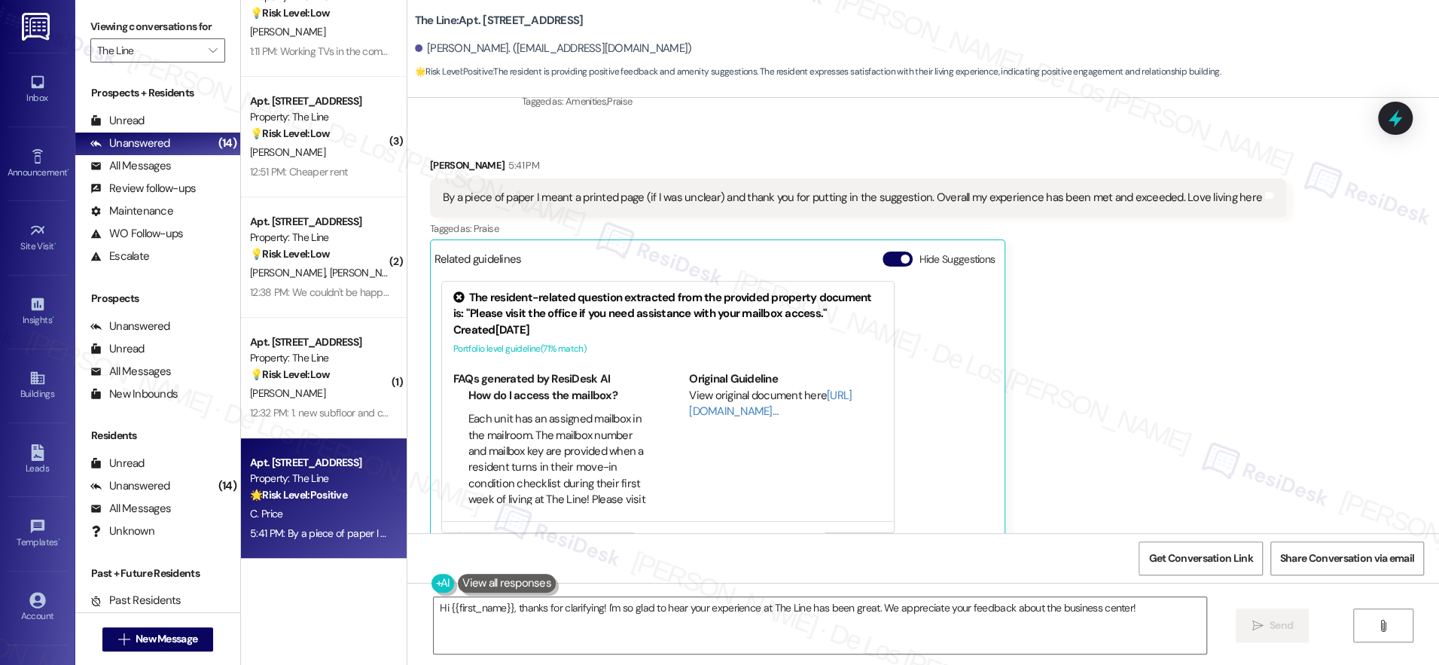
scroll to position [549, 0]
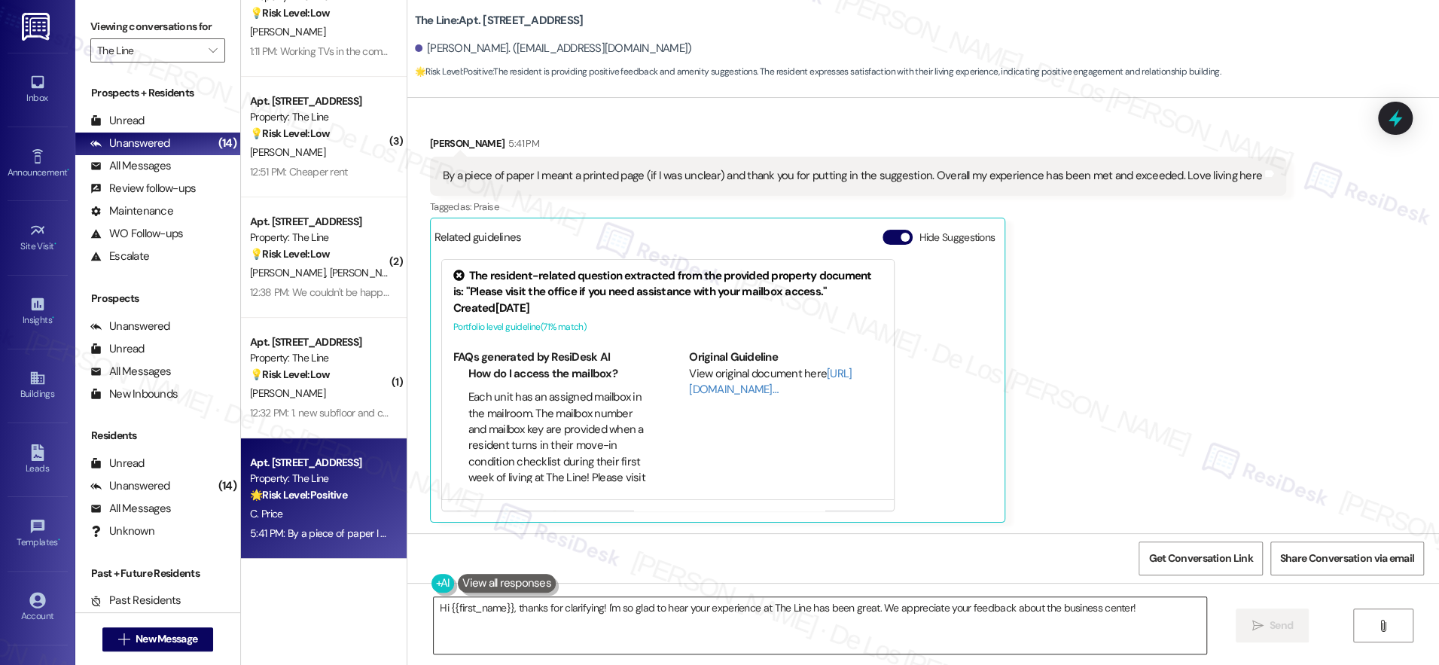
click at [698, 609] on textarea "Hi {{first_name}}, thanks for clarifying! I'm so glad to hear your experience a…" at bounding box center [820, 625] width 773 height 56
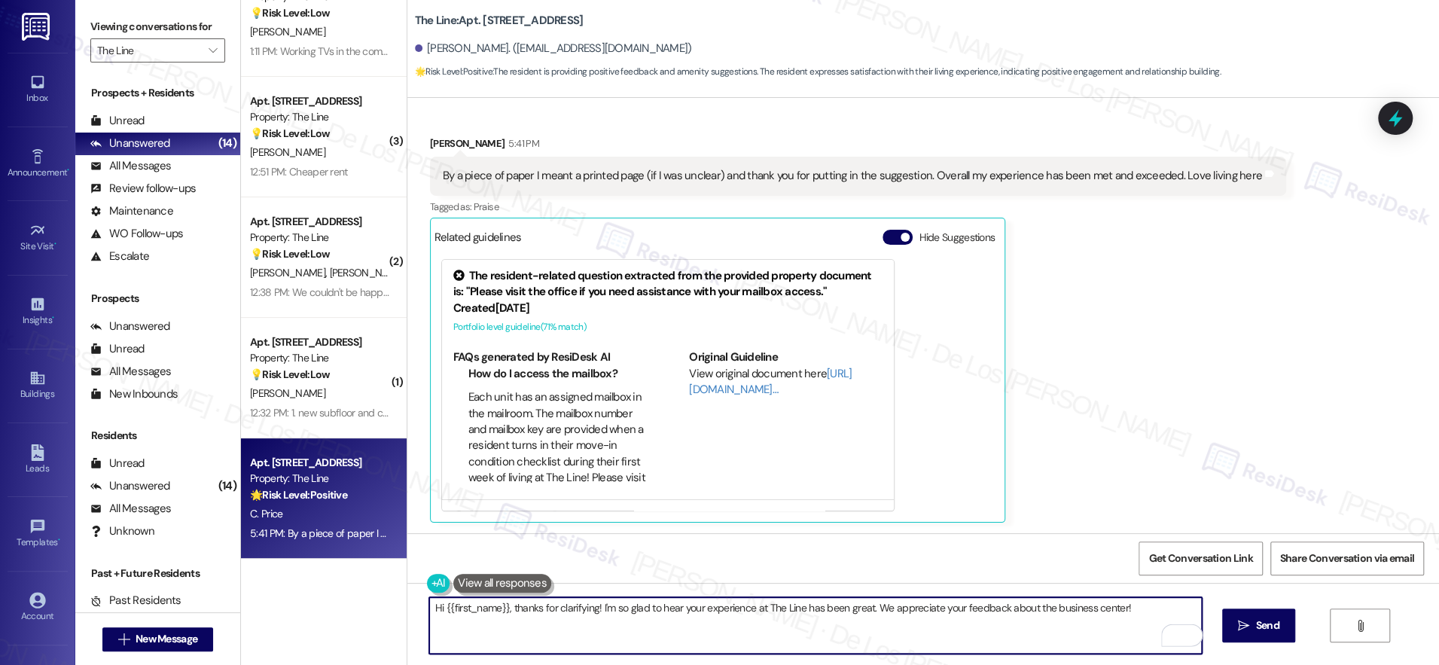
drag, startPoint x: 508, startPoint y: 606, endPoint x: 295, endPoint y: 563, distance: 217.3
click at [295, 563] on div "Apt. 613, 500 N West Street Property: The Line 🔧 Risk Level: Medium The residen…" at bounding box center [840, 332] width 1198 height 665
click at [510, 607] on textarea "Thanks for clarifying! I'm so glad to hear your experience at The Line has been…" at bounding box center [815, 625] width 773 height 56
click at [547, 615] on textarea "Thanks for clarifying, Courtney! I'm so glad to hear your experience at The Lin…" at bounding box center [815, 625] width 773 height 56
drag, startPoint x: 556, startPoint y: 609, endPoint x: 391, endPoint y: 594, distance: 165.6
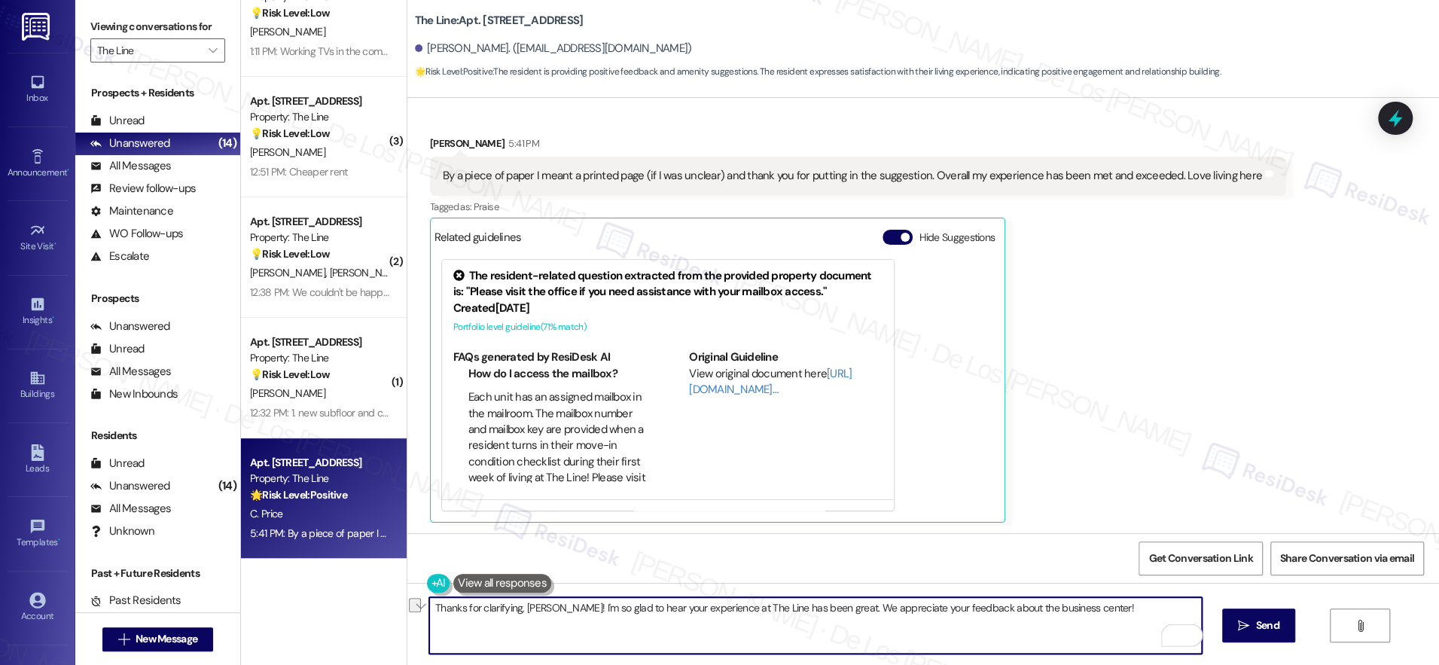
click at [391, 594] on div "Apt. 613, 500 N West Street Property: The Line 🔧 Risk Level: Medium The residen…" at bounding box center [840, 332] width 1198 height 665
drag, startPoint x: 1017, startPoint y: 611, endPoint x: 730, endPoint y: 603, distance: 287.1
click at [730, 603] on textarea "Got it! I'm so glad to hear your experience at The Line has been great. We appr…" at bounding box center [815, 625] width 773 height 56
paste textarea "Can I ask a quick favor? Would you mind writing us a Google review? No worries …"
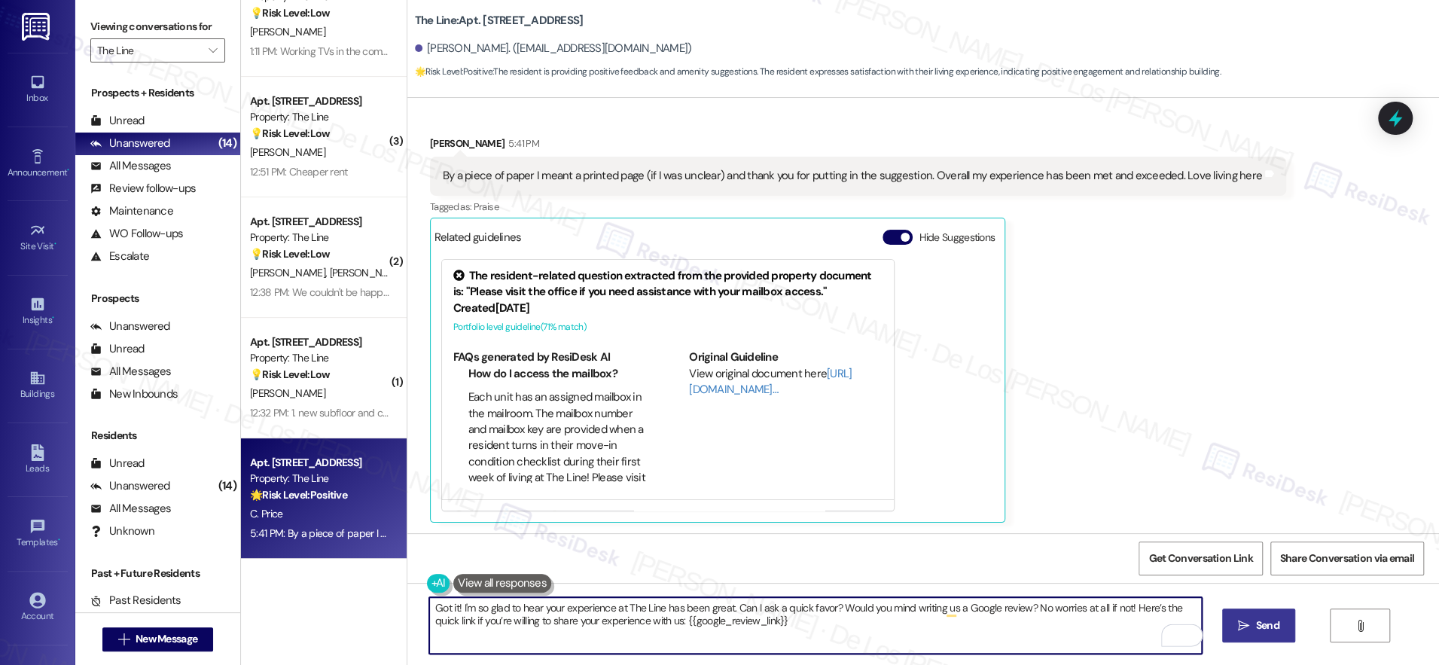
type textarea "Got it! I'm so glad to hear your experience at The Line has been great. Can I a…"
click at [1243, 630] on icon "" at bounding box center [1243, 626] width 11 height 12
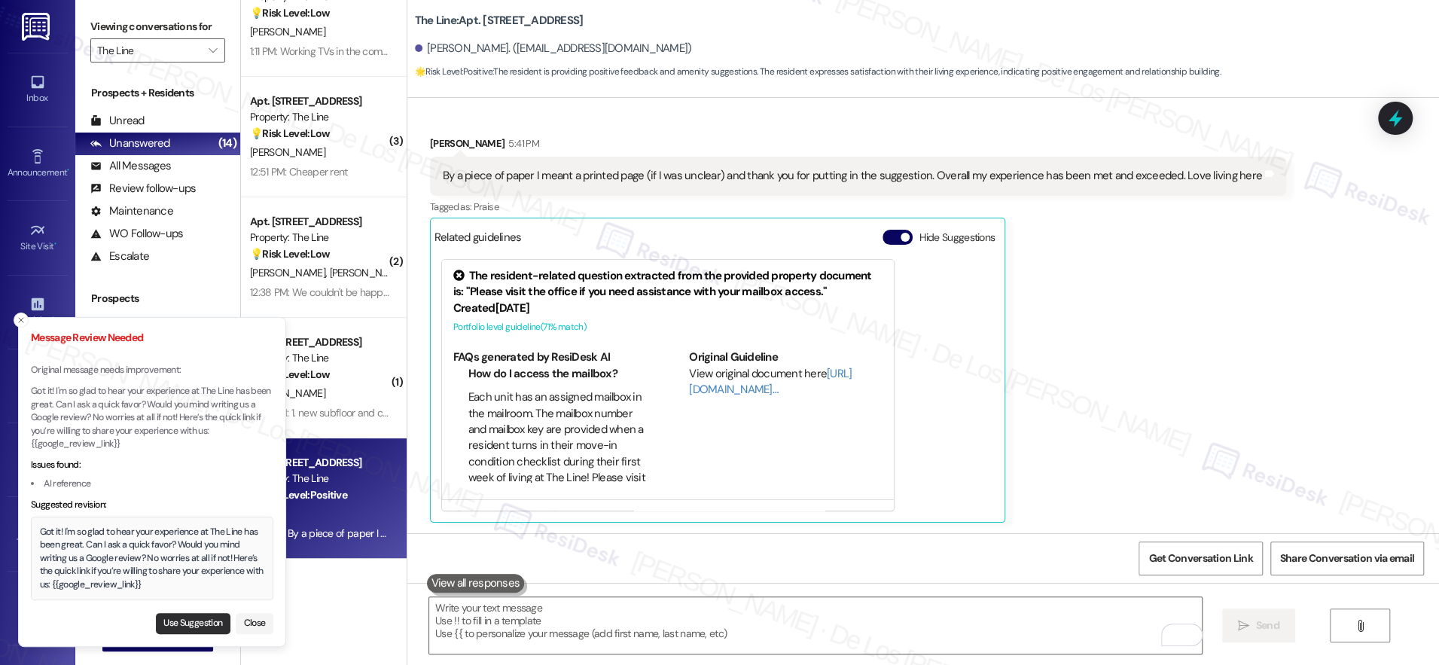
click at [200, 626] on button "Use Suggestion" at bounding box center [193, 623] width 75 height 21
type textarea "Got it! I'm so glad to hear your experience at The Line has been great. Can I a…"
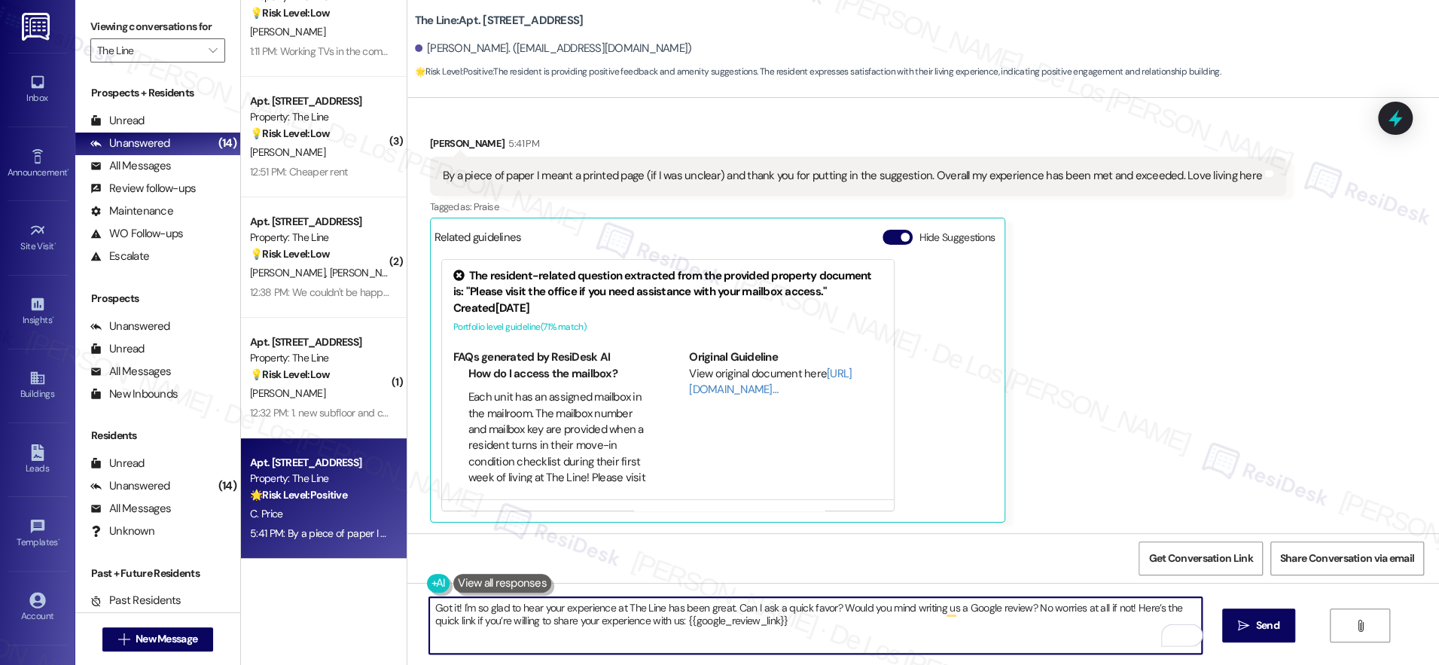
click at [839, 624] on textarea "Got it! I'm so glad to hear your experience at The Line has been great. Can I a…" at bounding box center [815, 625] width 773 height 56
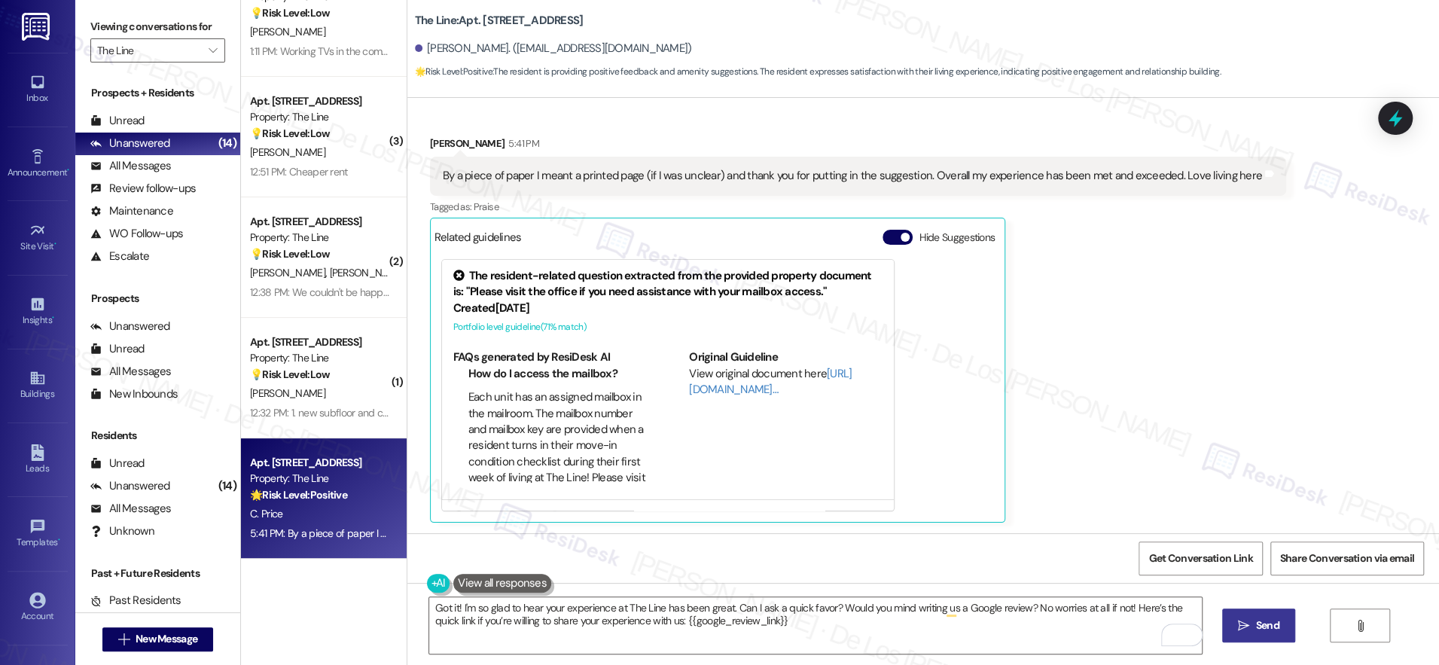
click at [1264, 621] on span "Send" at bounding box center [1267, 626] width 23 height 16
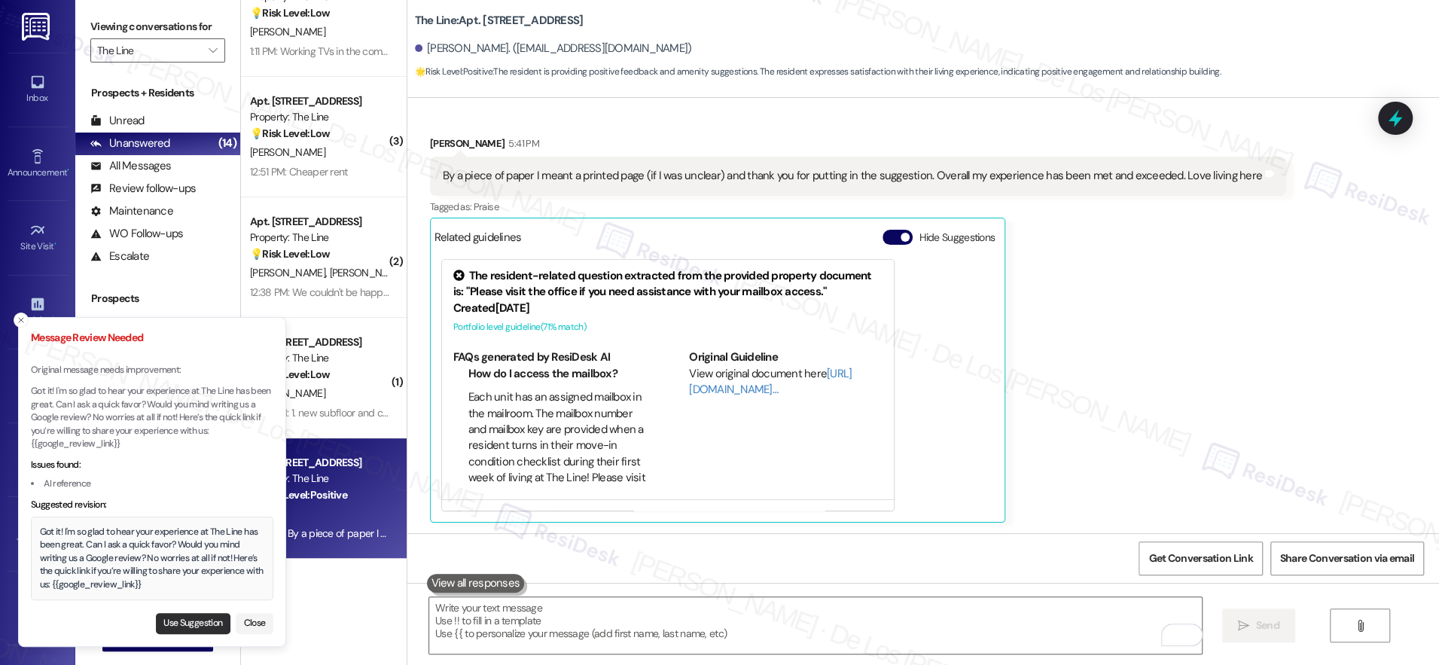
click at [188, 615] on button "Use Suggestion" at bounding box center [193, 623] width 75 height 21
type textarea "Got it! I'm so glad to hear your experience at The Line has been great. Can I a…"
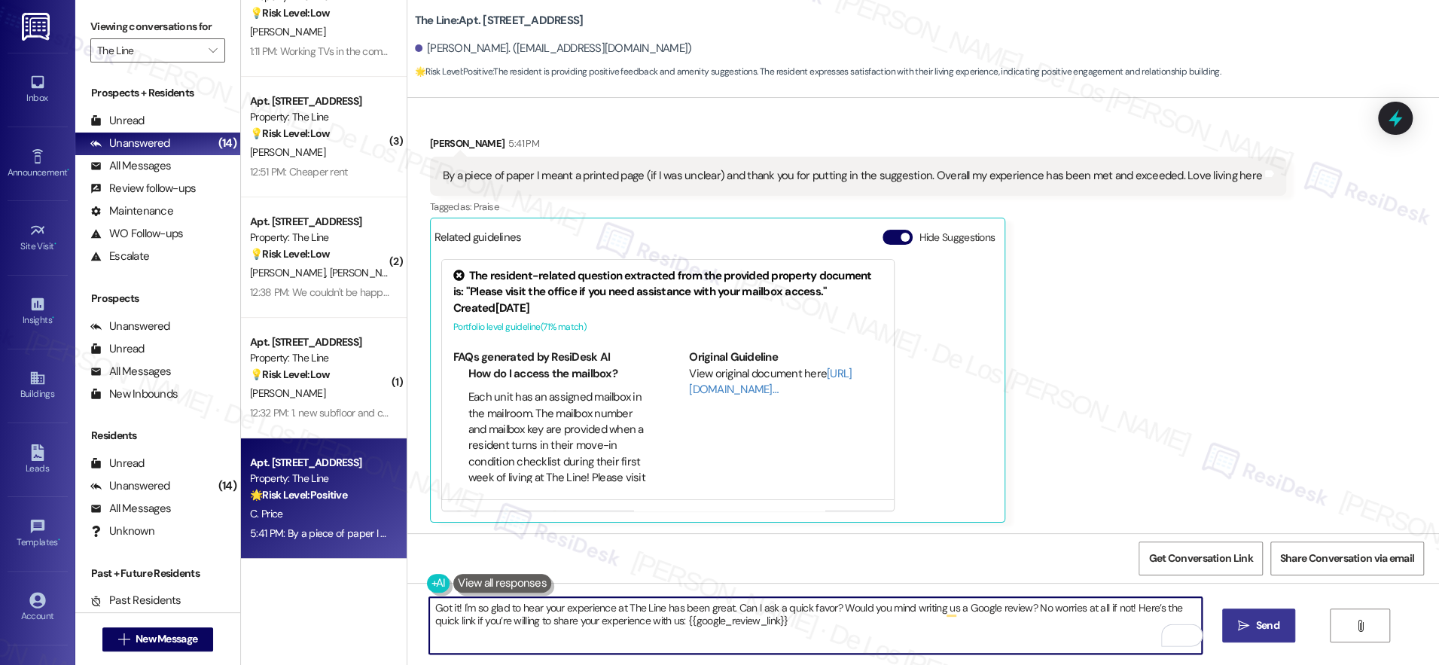
click at [827, 624] on textarea "Got it! I'm so glad to hear your experience at The Line has been great. Can I a…" at bounding box center [815, 625] width 773 height 56
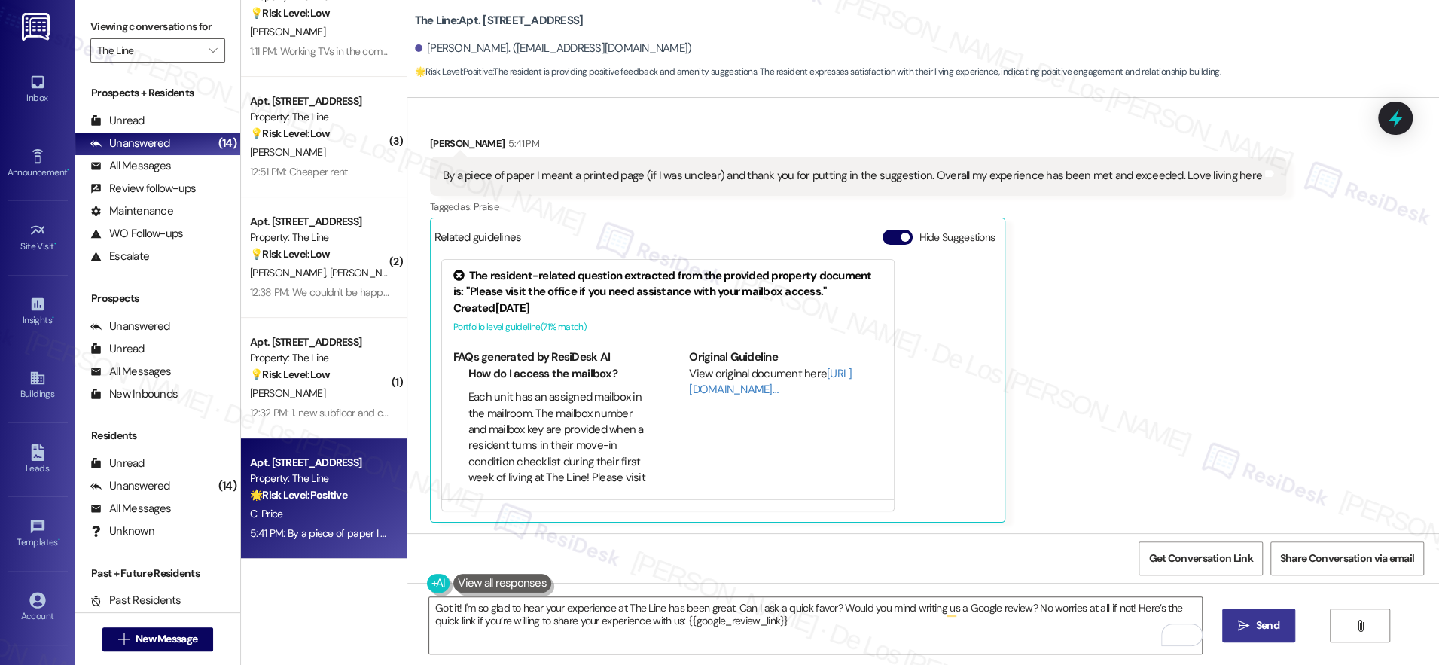
click at [1239, 626] on icon "" at bounding box center [1243, 626] width 11 height 12
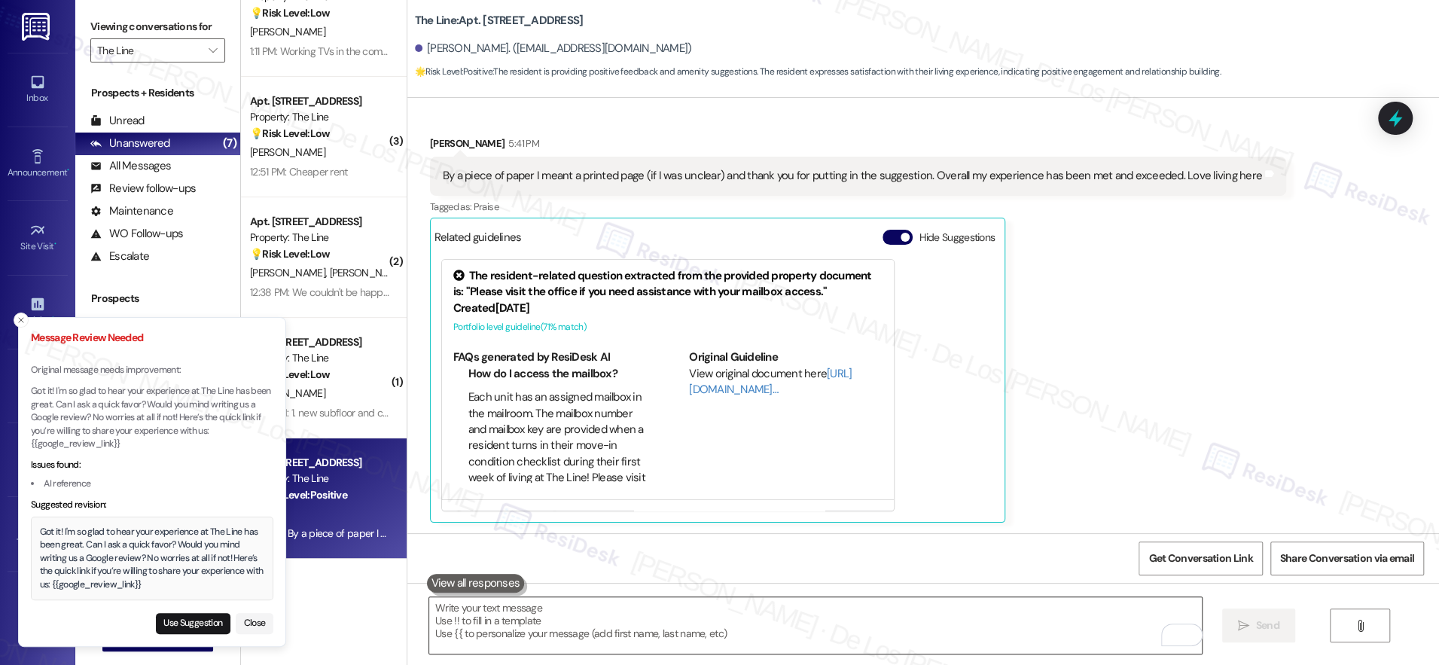
click at [469, 625] on textarea "To enrich screen reader interactions, please activate Accessibility in Grammarl…" at bounding box center [815, 625] width 773 height 56
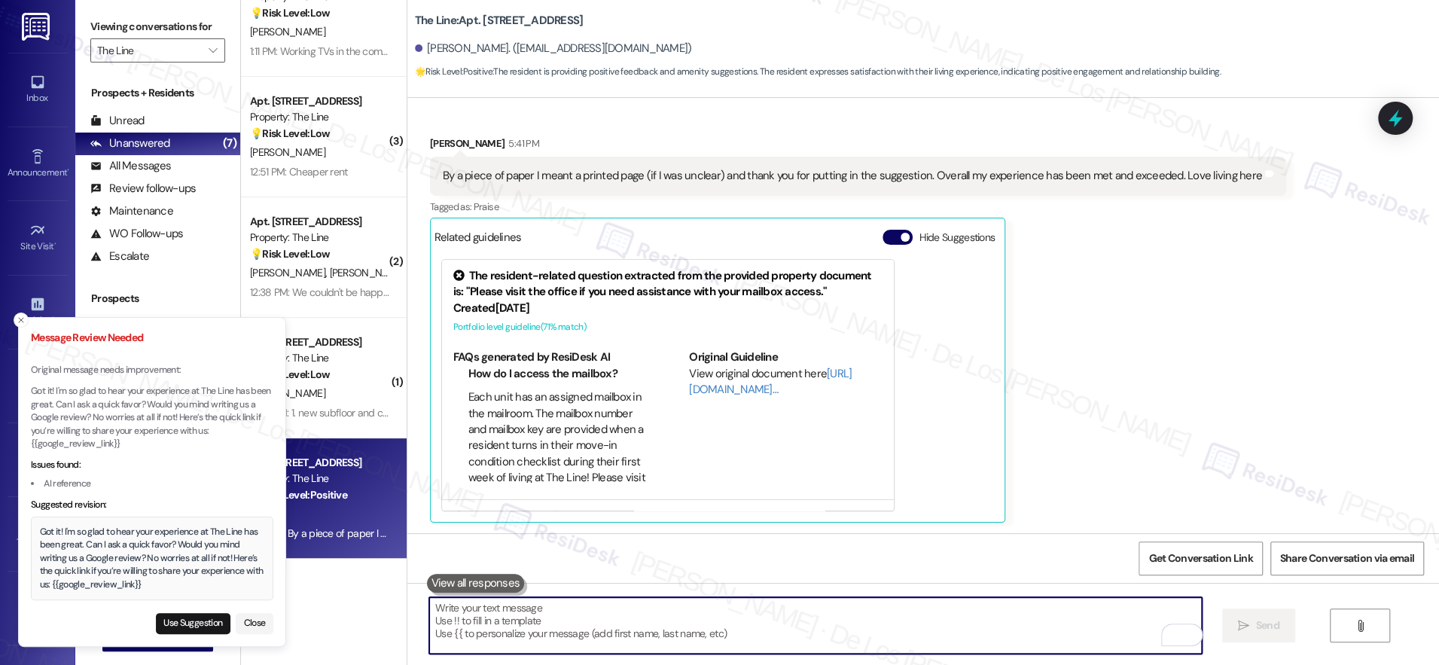
paste textarea "Can I ask a quick favor? Would you mind writing us a Google review? No worries …"
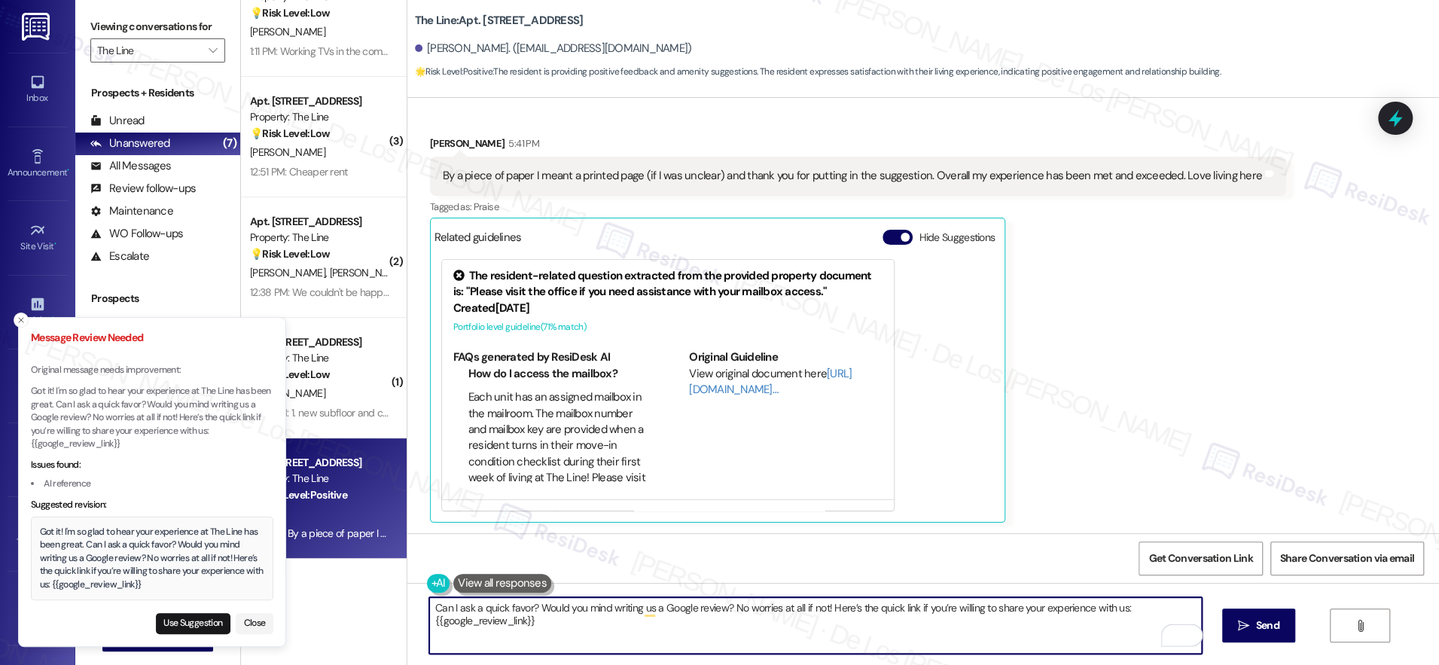
click at [429, 605] on textarea "Can I ask a quick favor? Would you mind writing us a Google review? No worries …" at bounding box center [815, 625] width 773 height 56
click at [203, 621] on button "Use Suggestion" at bounding box center [193, 623] width 75 height 21
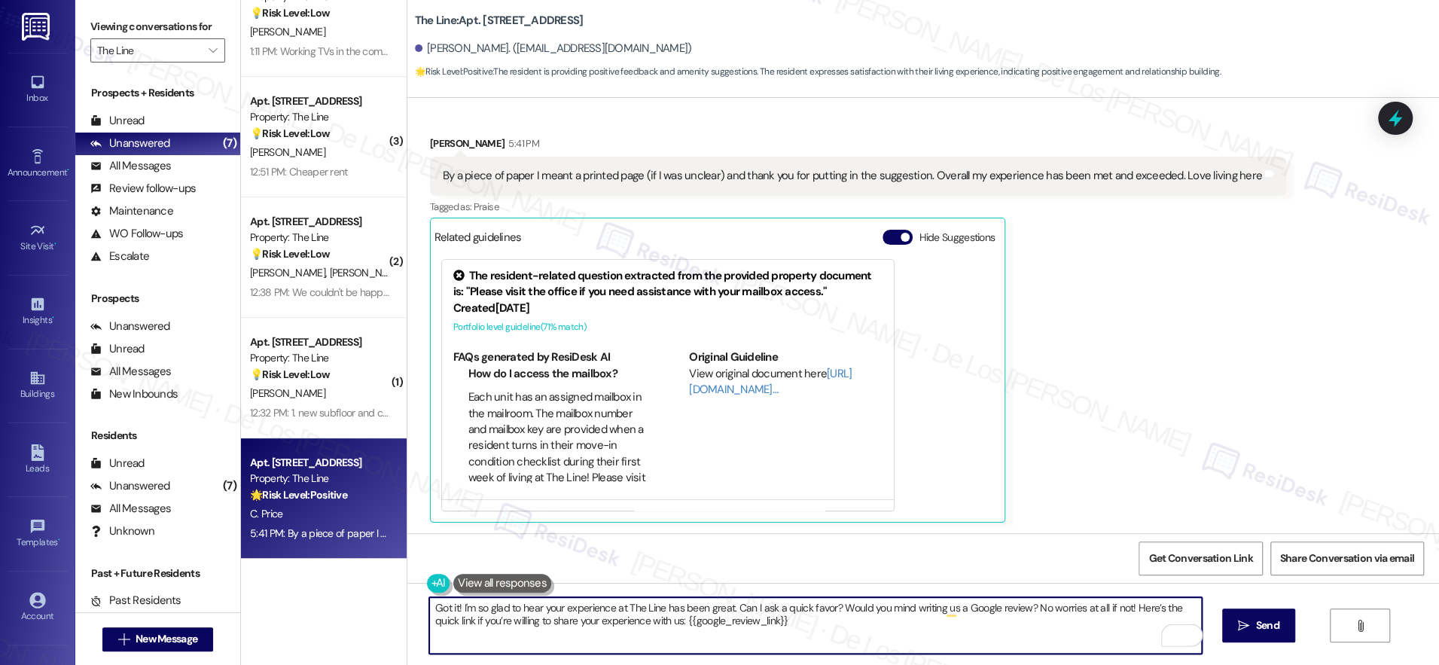
drag, startPoint x: 724, startPoint y: 607, endPoint x: 771, endPoint y: 628, distance: 51.2
click at [771, 628] on textarea "Got it! I'm so glad to hear your experience at The Line has been great. Can I a…" at bounding box center [815, 625] width 773 height 56
type textarea "Got it! I'm so glad to hear your experience at The Line has been great."
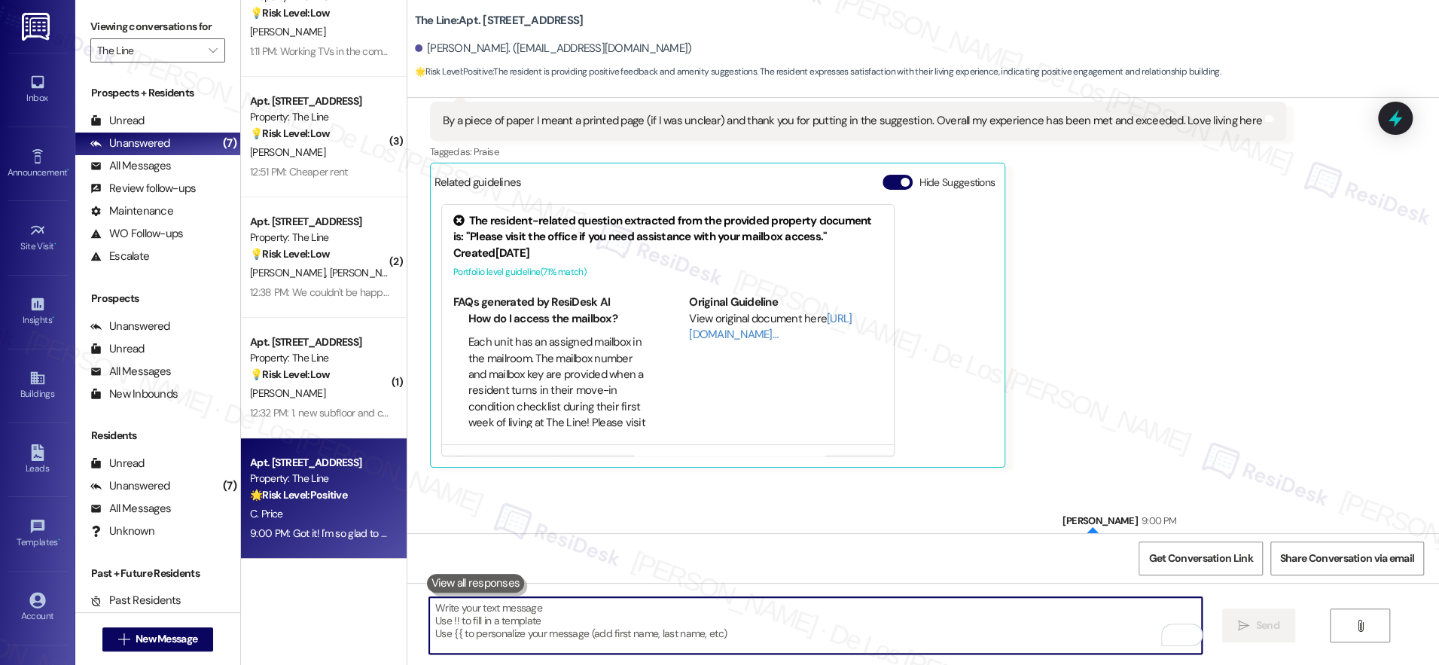
scroll to position [654, 0]
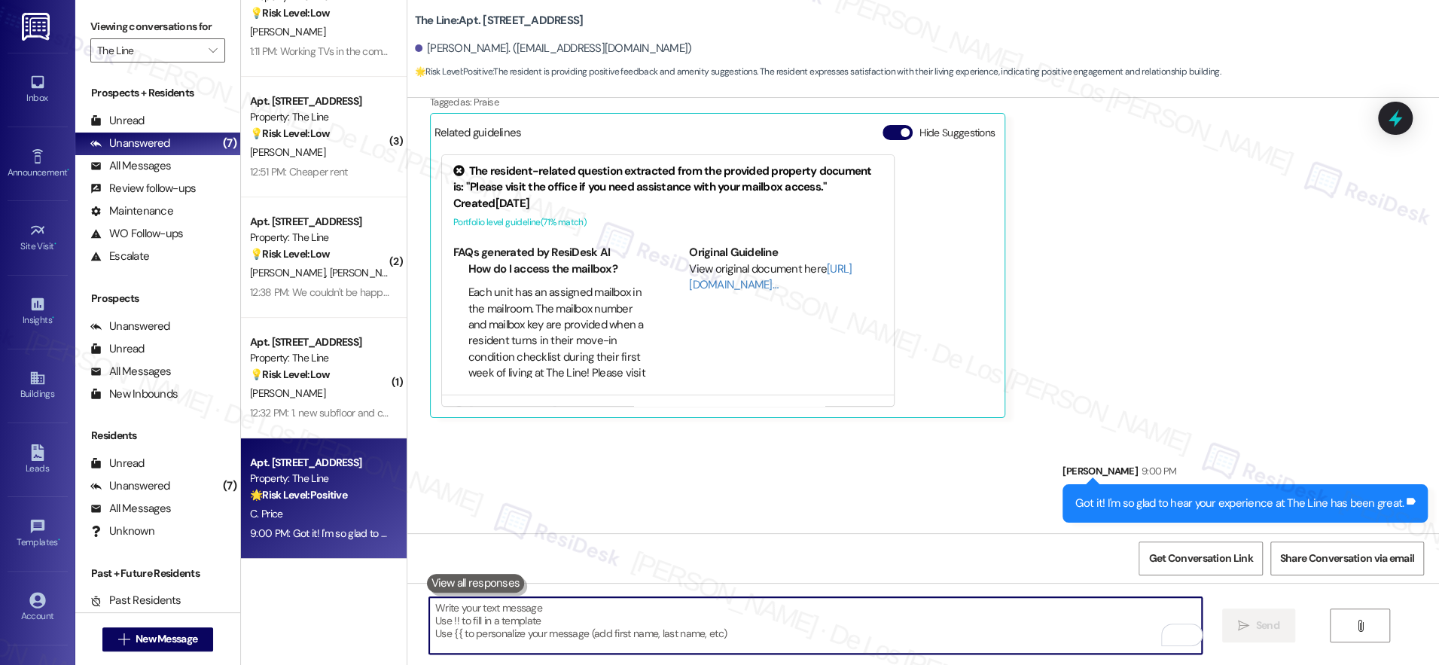
click at [915, 616] on textarea "To enrich screen reader interactions, please activate Accessibility in Grammarl…" at bounding box center [815, 625] width 773 height 56
paste textarea "Can I ask a quick favor? Would you mind writing us a Google review? No worries …"
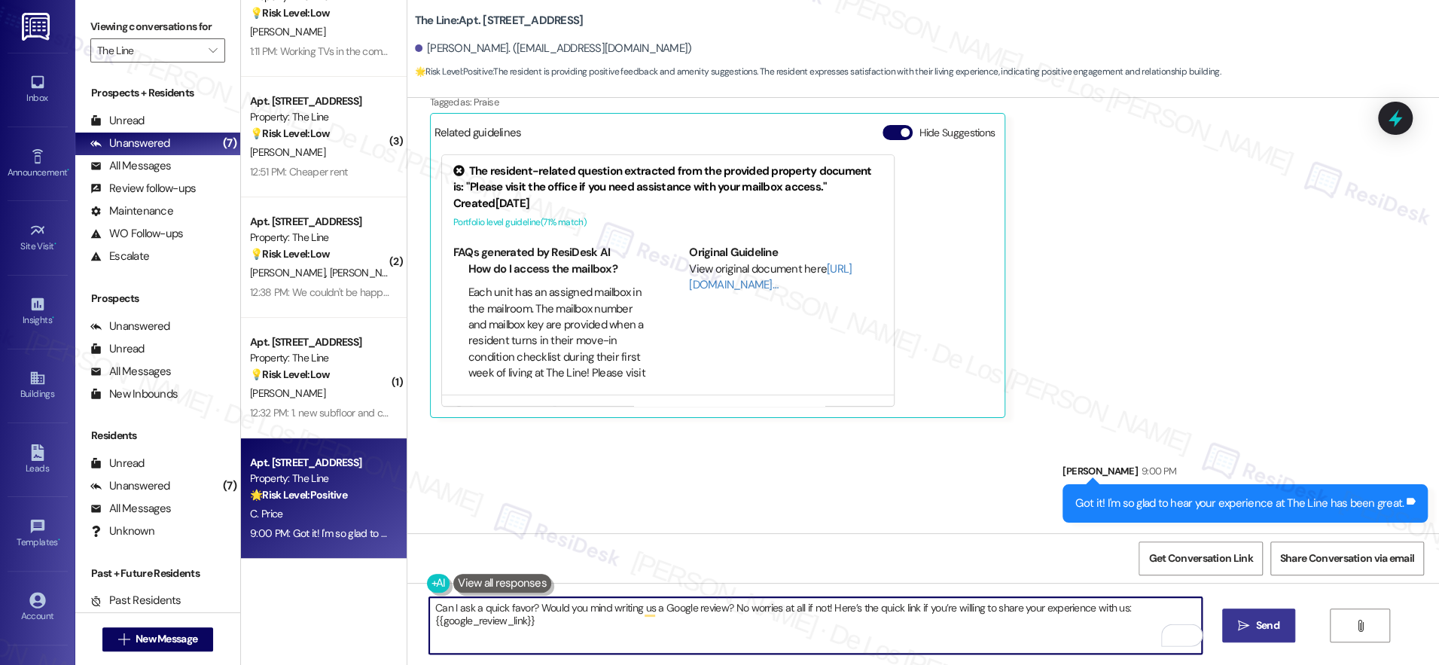
type textarea "Can I ask a quick favor? Would you mind writing us a Google review? No worries …"
click at [1244, 630] on icon "" at bounding box center [1243, 626] width 11 height 12
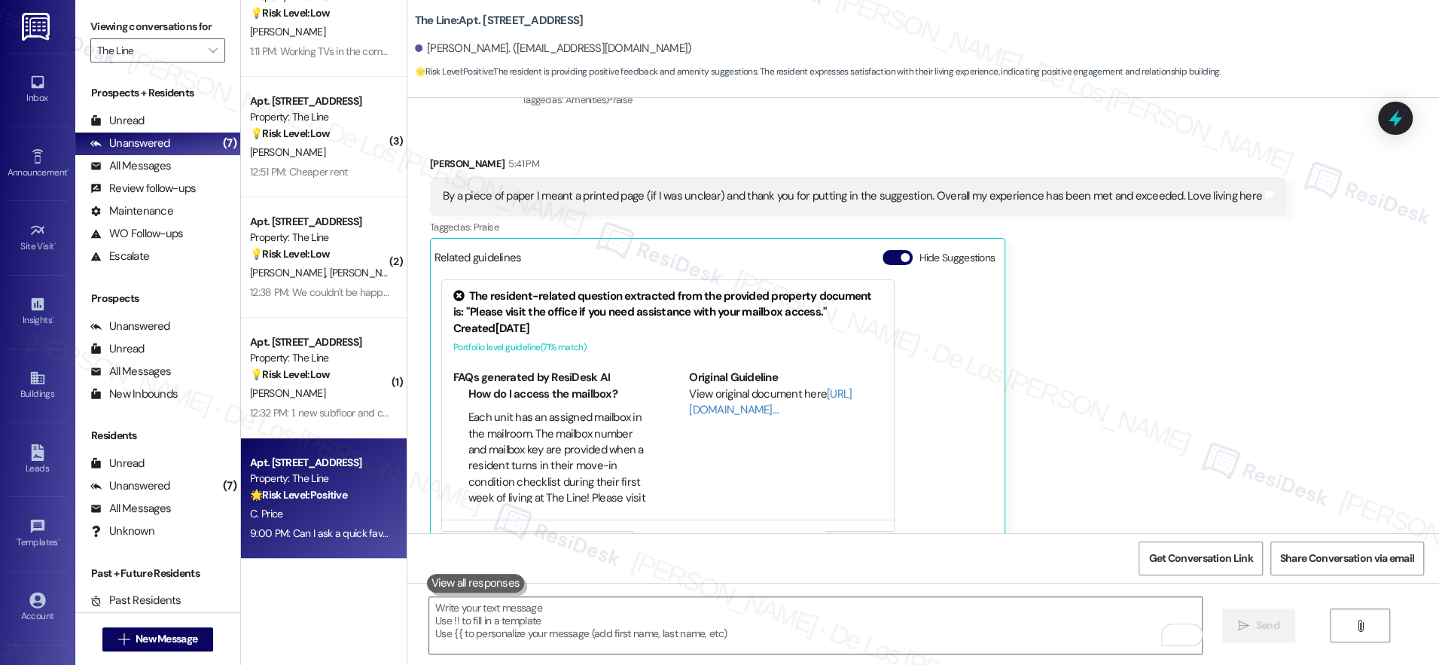
scroll to position [500, 0]
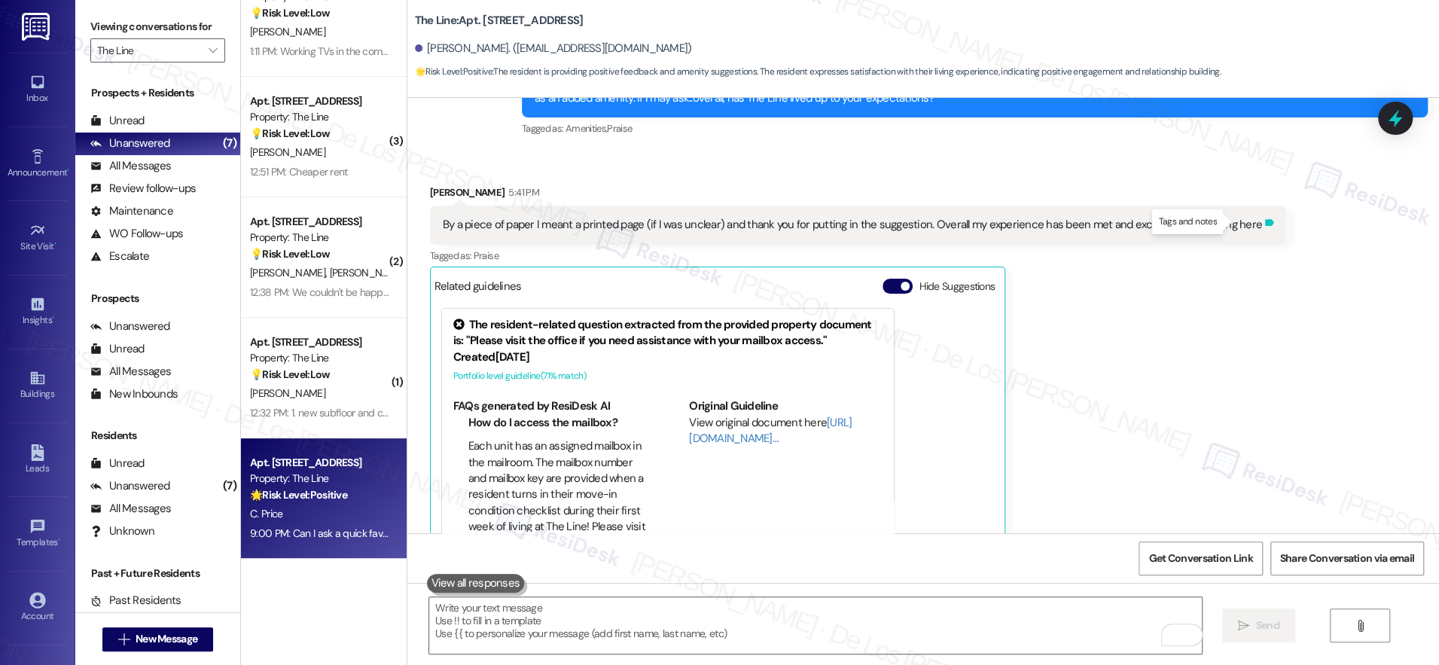
click at [1265, 221] on icon at bounding box center [1269, 223] width 9 height 7
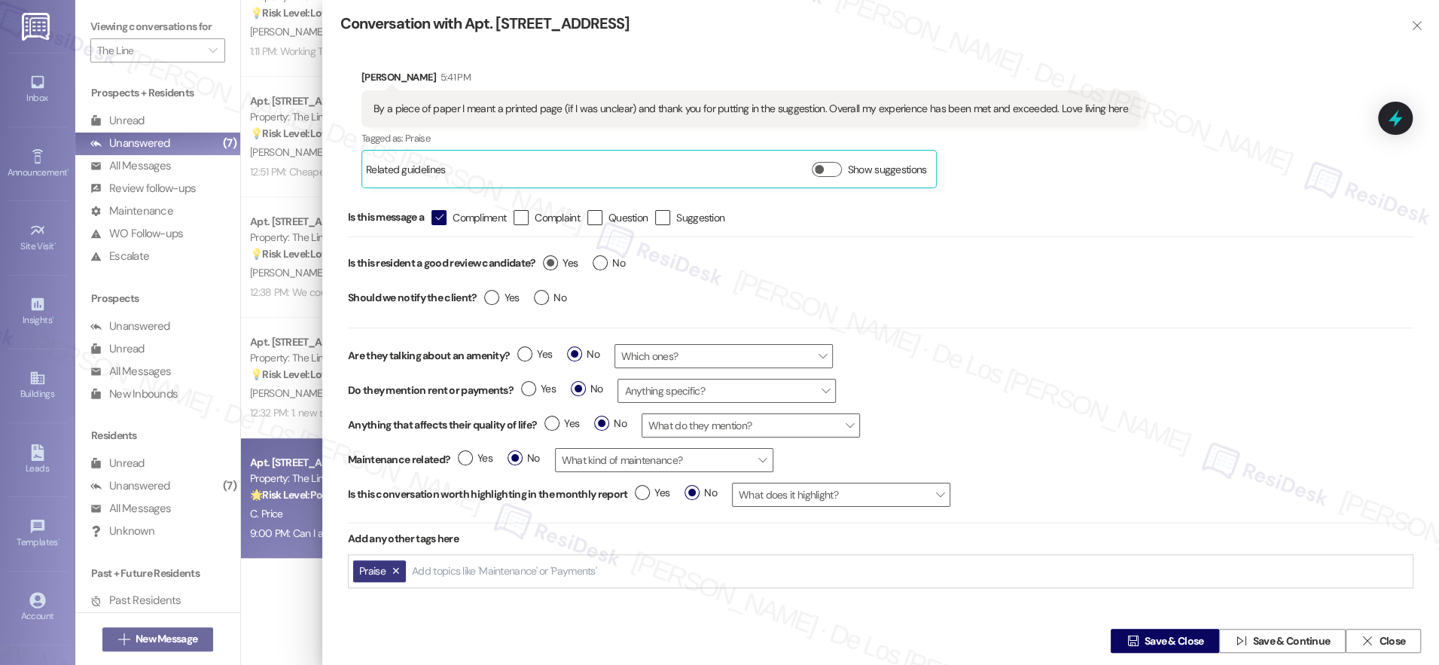
click at [548, 264] on label "Yes" at bounding box center [560, 263] width 35 height 16
click at [548, 264] on input "Yes" at bounding box center [560, 265] width 35 height 20
radio input "true"
click at [1159, 641] on span "Save & Close" at bounding box center [1175, 641] width 60 height 16
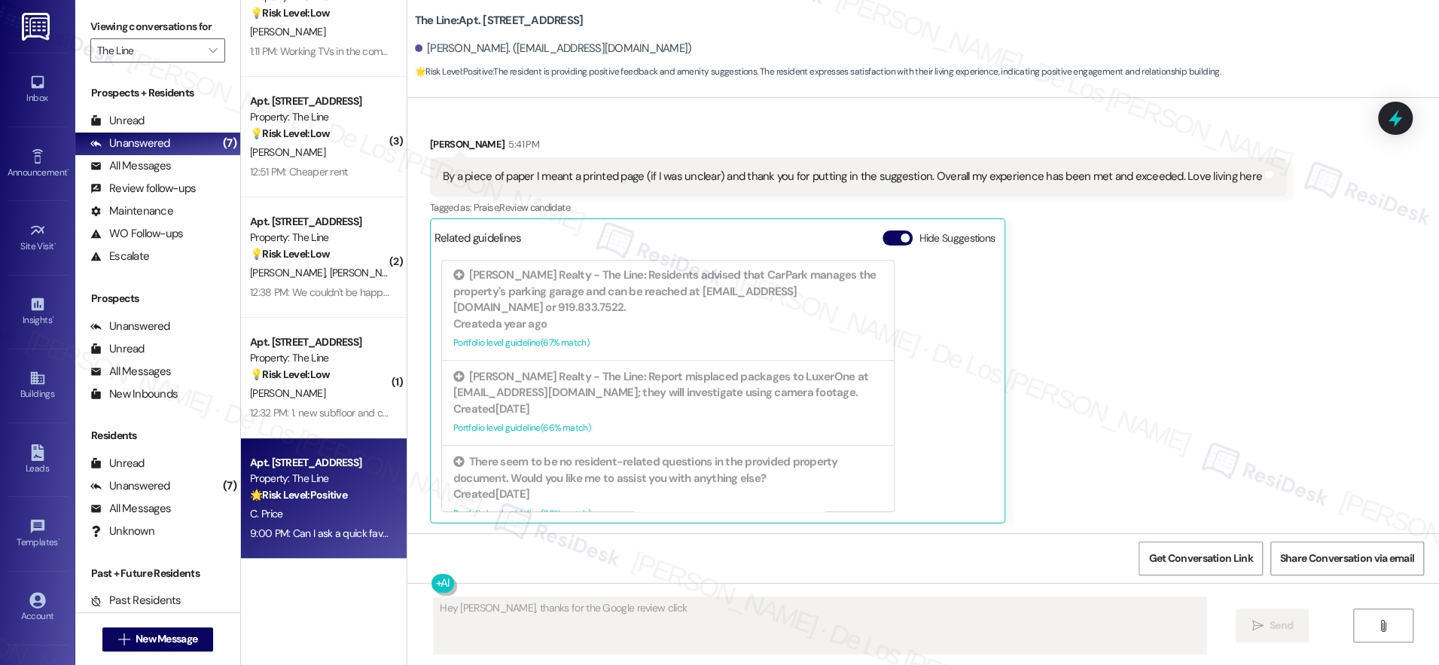
scroll to position [831, 0]
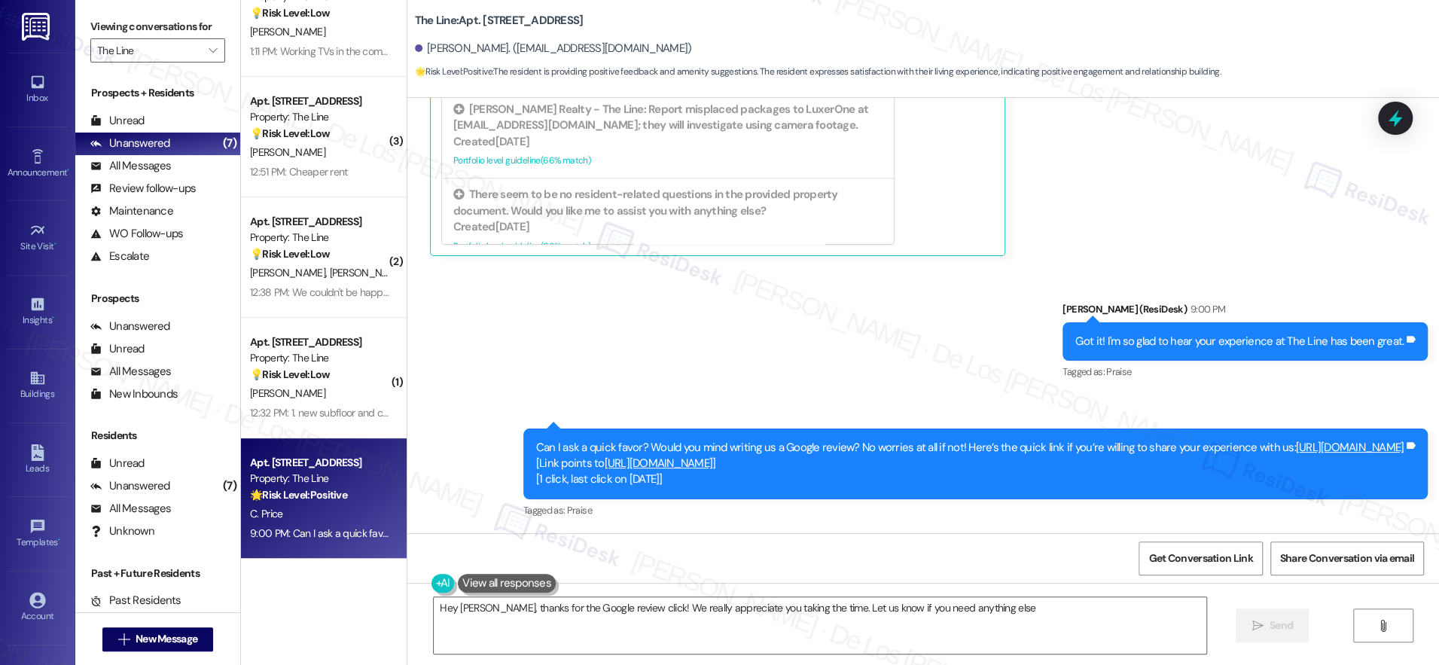
type textarea "Hey Courtney, thanks for the Google review click! We really appreciate you taki…"
click at [707, 463] on link "[URL][DOMAIN_NAME]" at bounding box center [659, 463] width 108 height 15
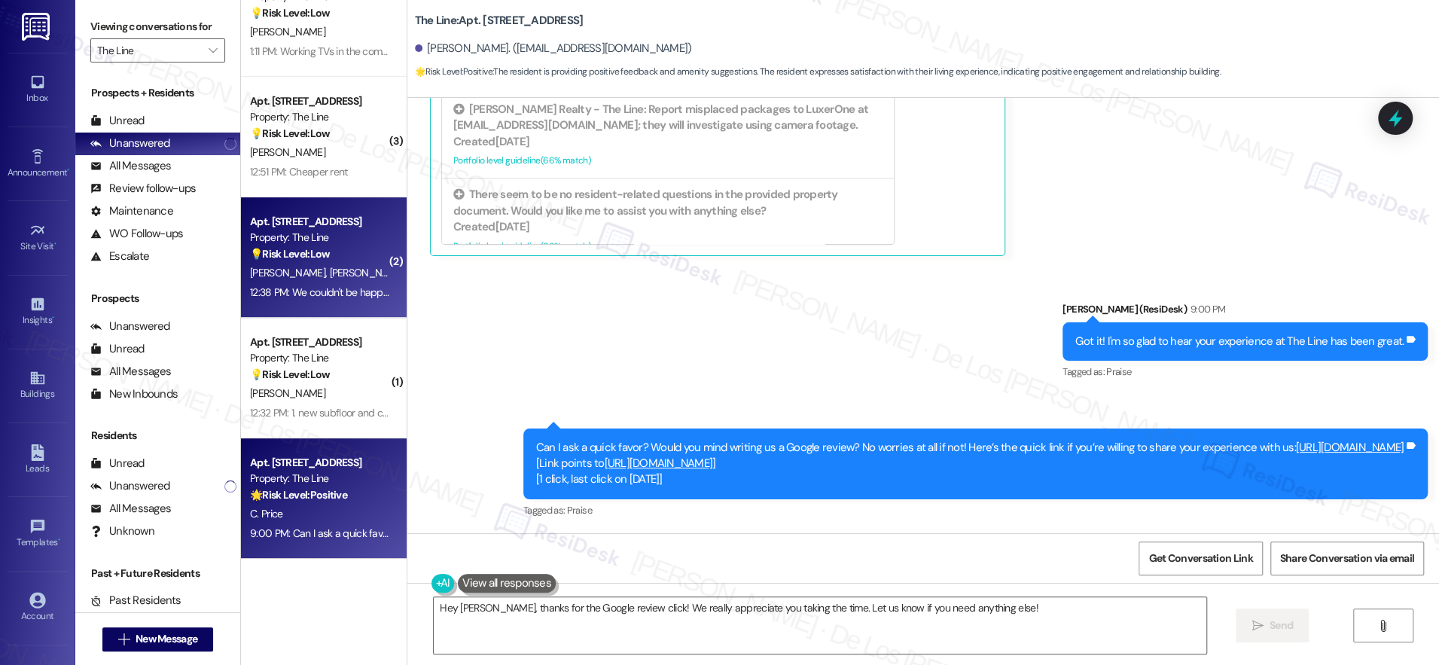
scroll to position [154, 0]
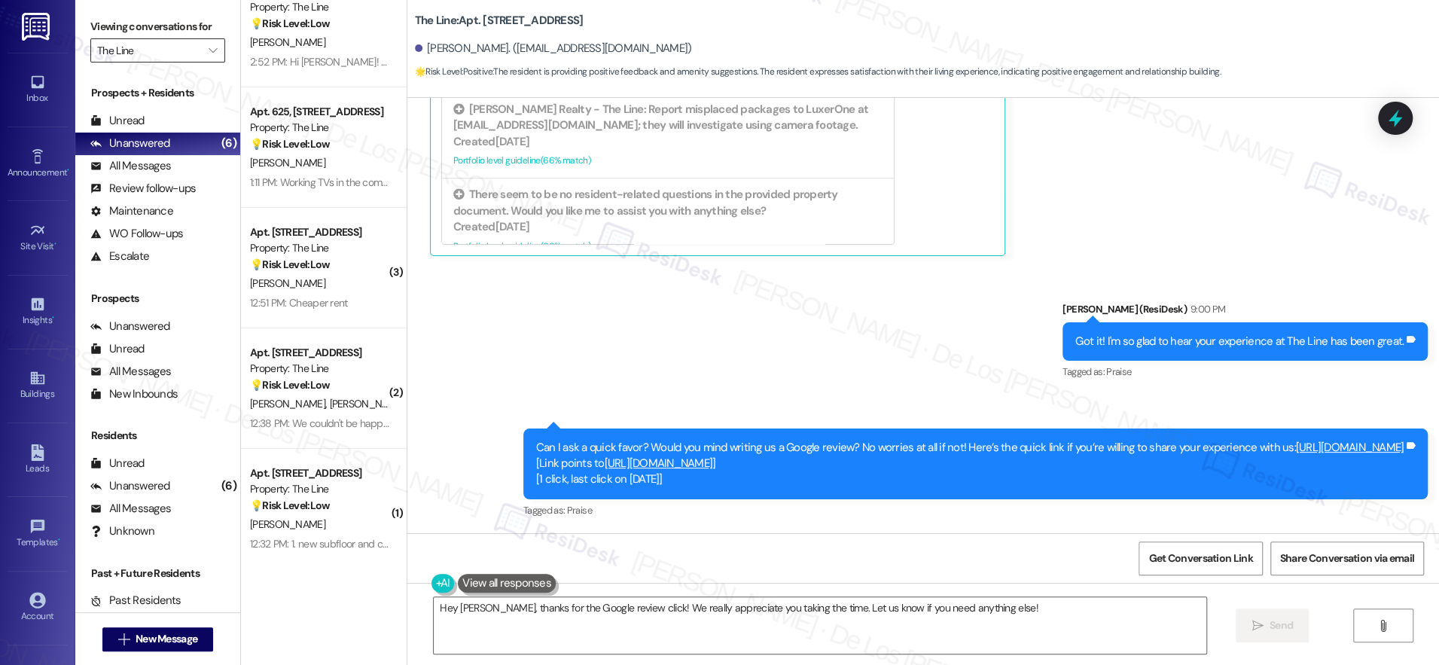
click at [179, 47] on input "The Line" at bounding box center [149, 50] width 104 height 24
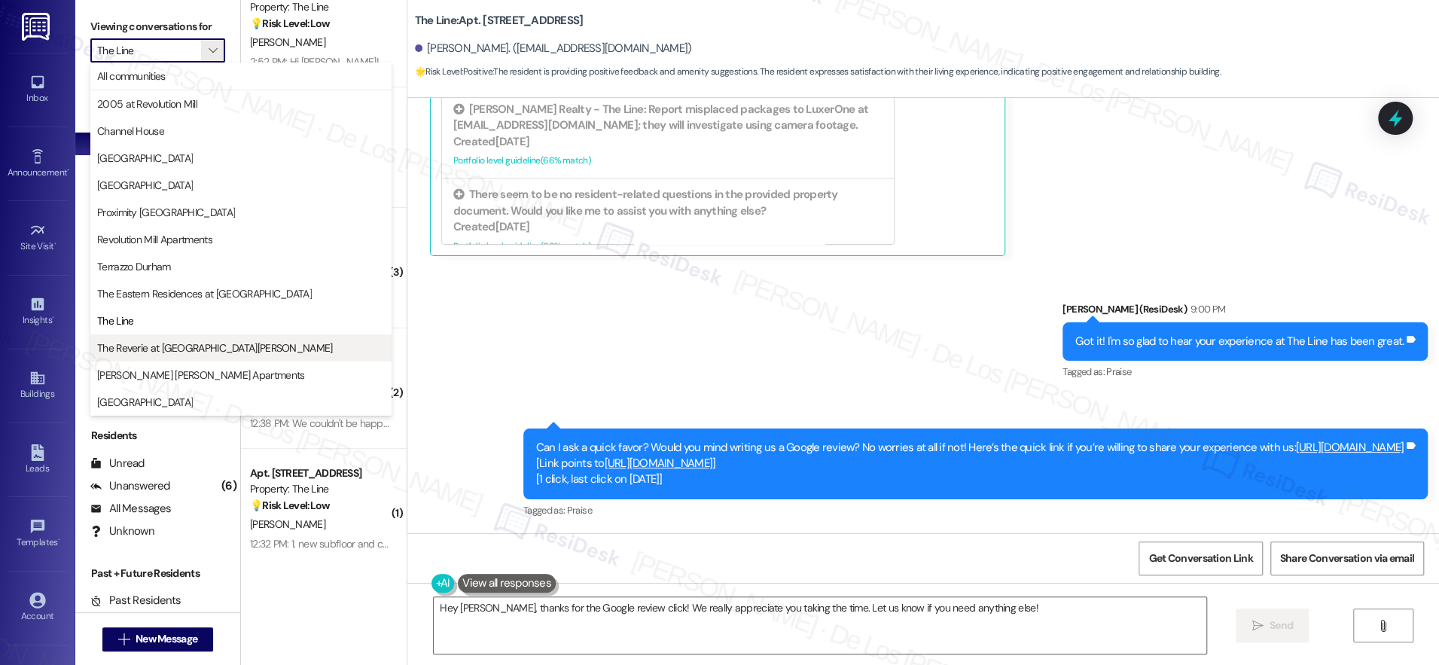
click at [195, 345] on span "The Reverie at [GEOGRAPHIC_DATA][PERSON_NAME]" at bounding box center [215, 347] width 236 height 15
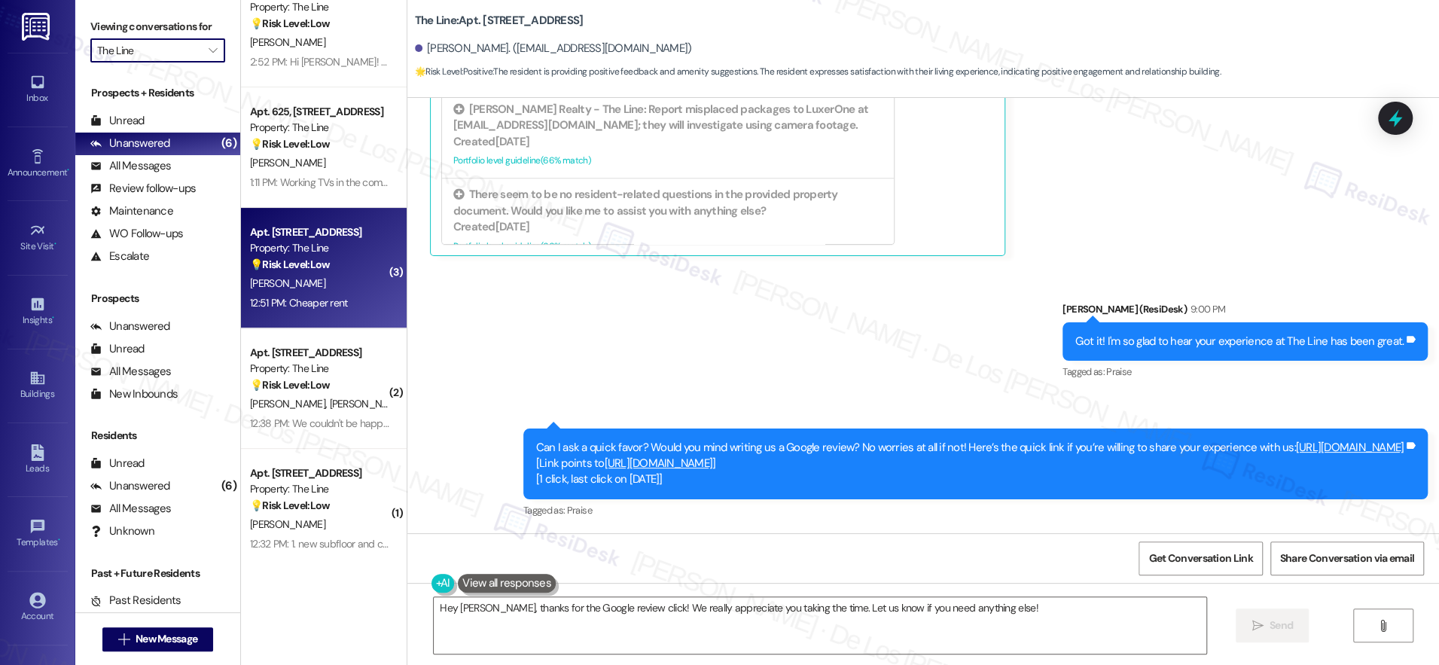
type input "The Reverie at [GEOGRAPHIC_DATA][PERSON_NAME]"
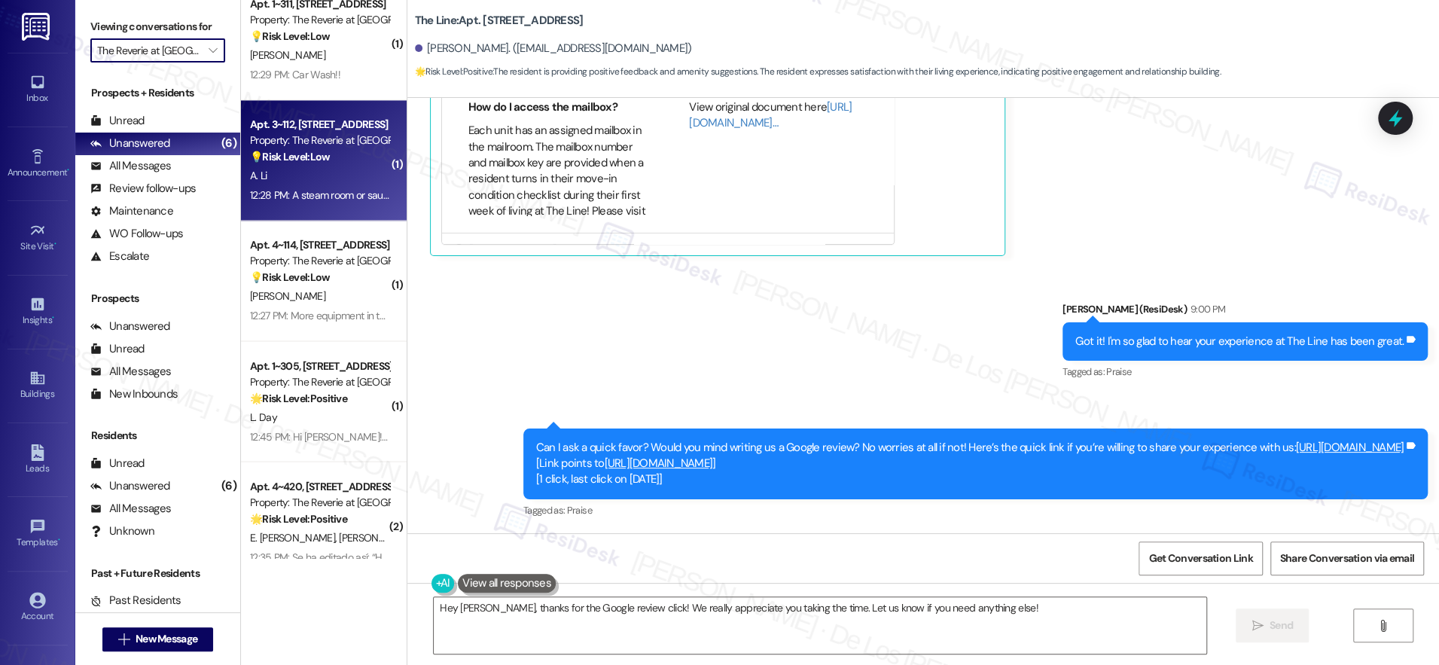
scroll to position [1827, 0]
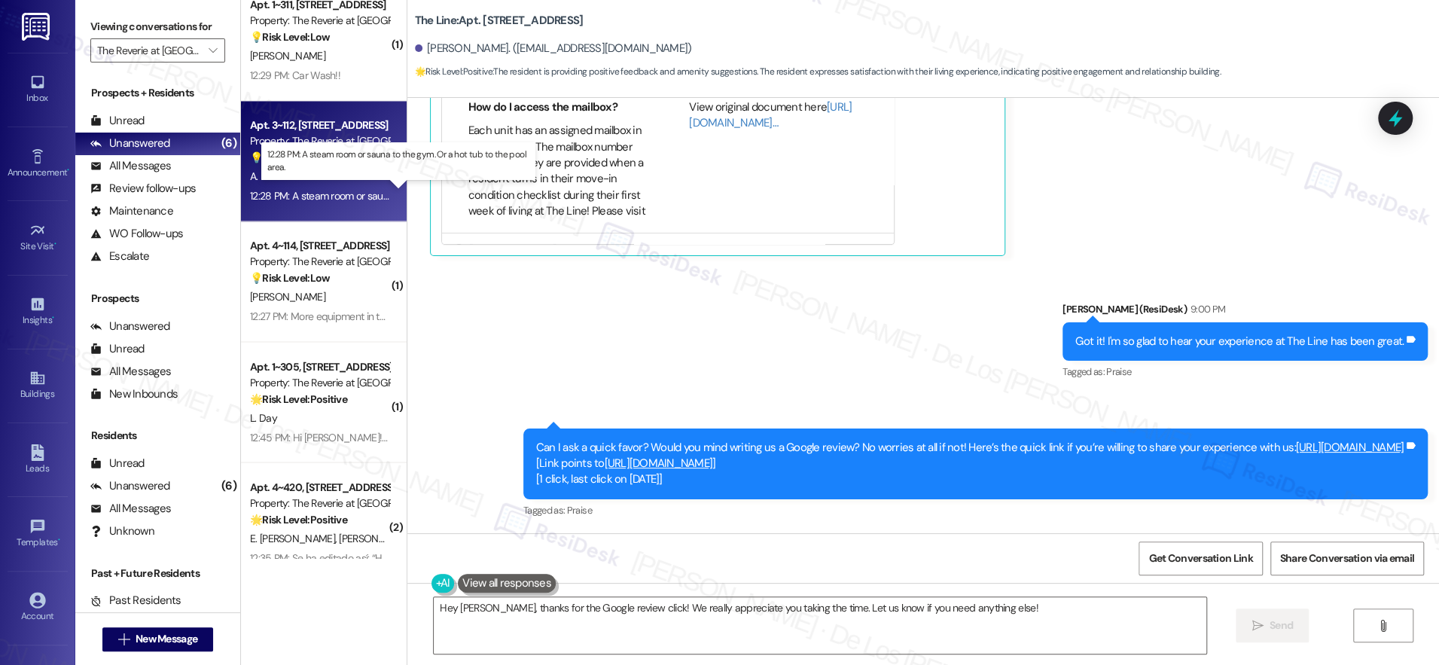
click at [309, 196] on div "12:28 PM: A steam room or sauna to the gym. Or a hot tub to the pool area. 12:2…" at bounding box center [412, 196] width 325 height 14
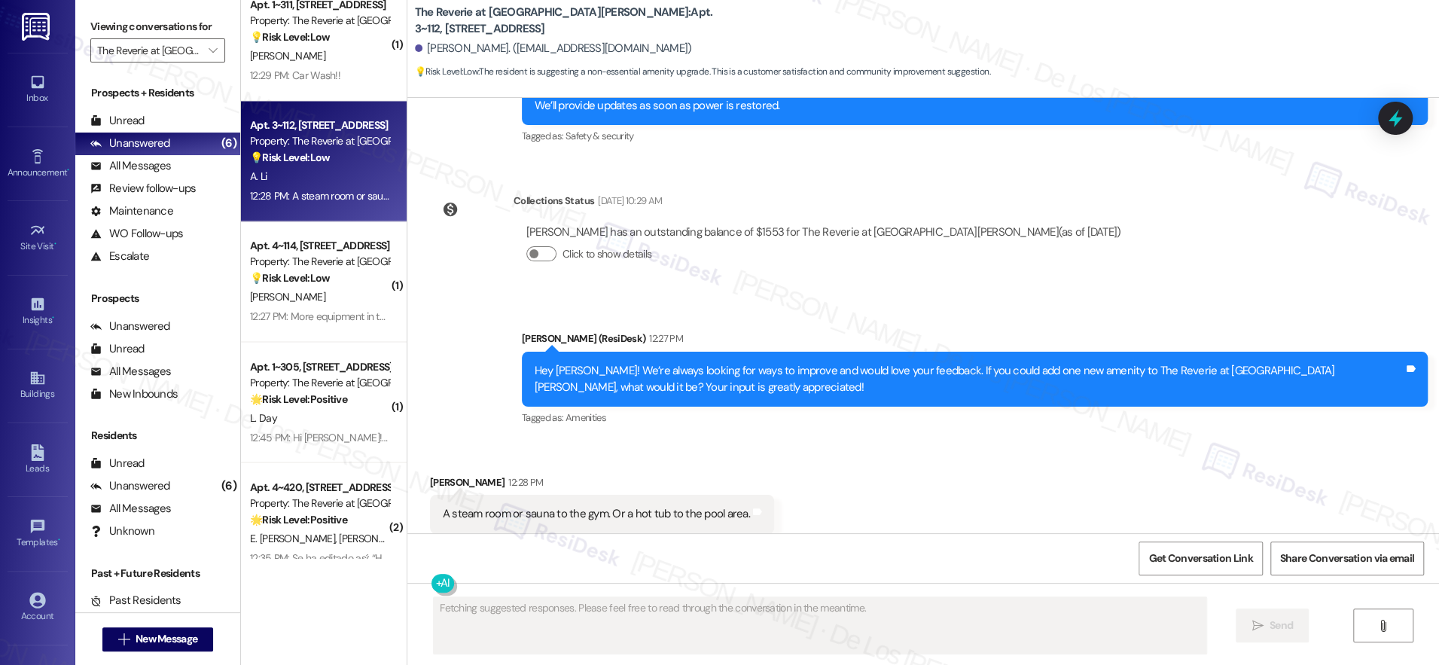
scroll to position [4614, 0]
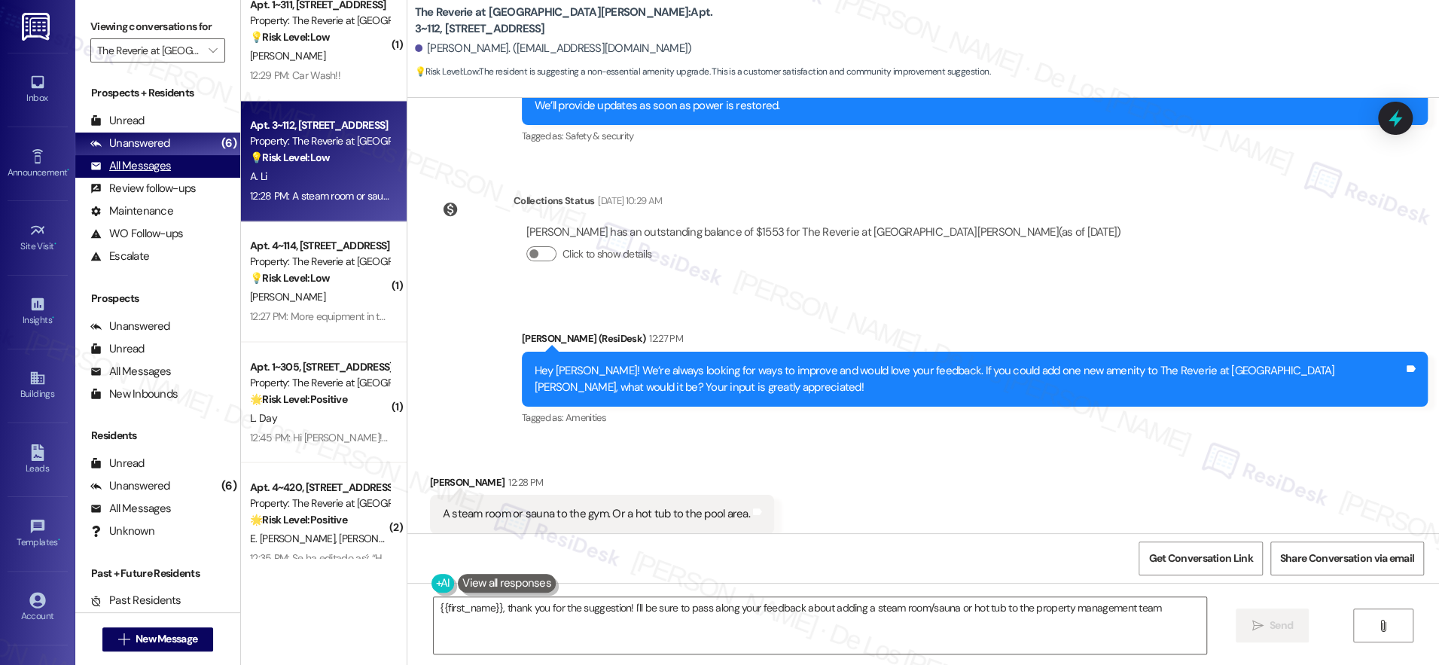
type textarea "{{first_name}}, thank you for the suggestion! I'll be sure to pass along your f…"
click at [163, 160] on div "All Messages" at bounding box center [130, 166] width 81 height 16
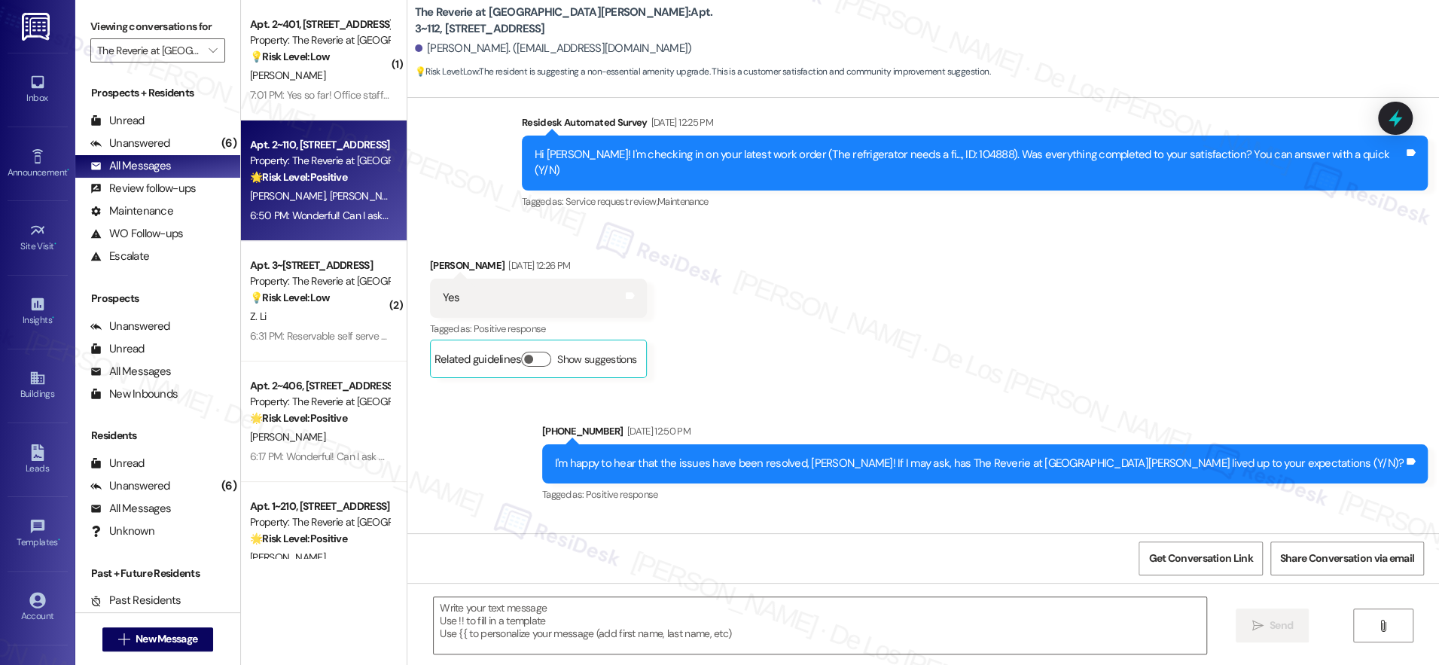
type textarea "Fetching suggested responses. Please feel free to read through the conversation…"
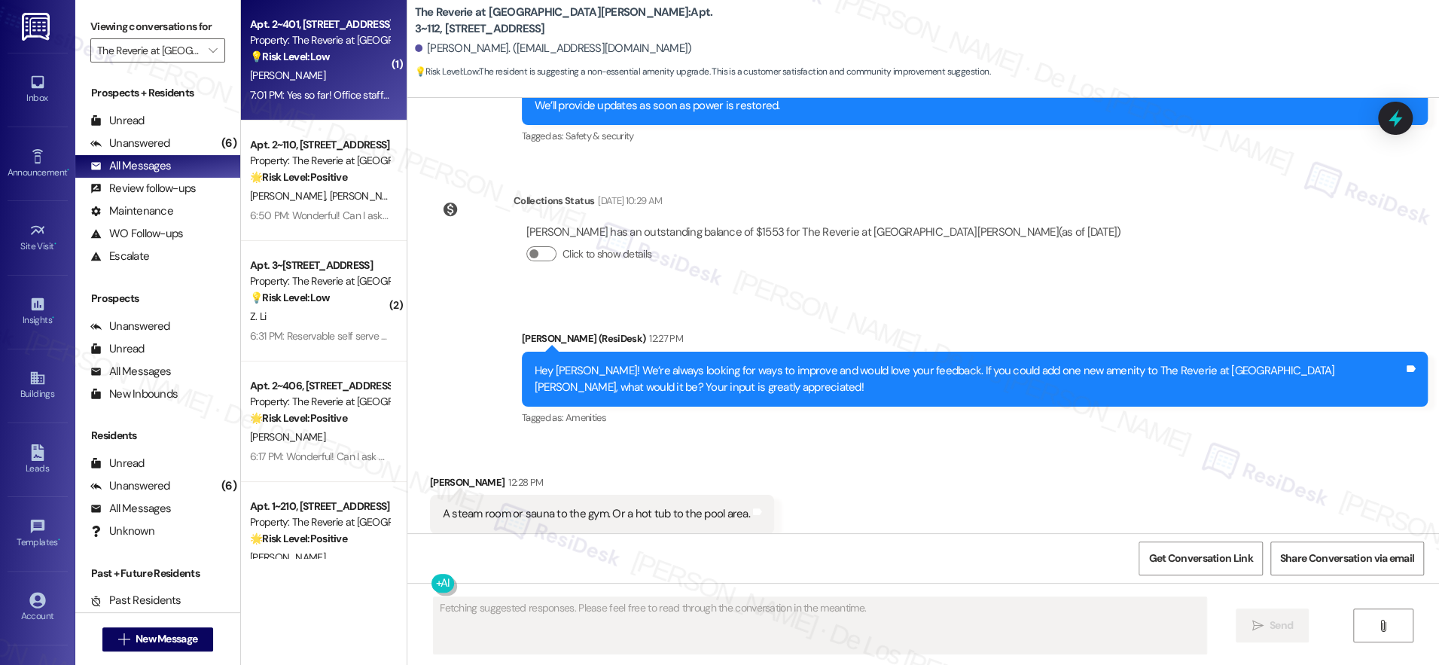
click at [333, 77] on div "[PERSON_NAME]" at bounding box center [320, 75] width 142 height 19
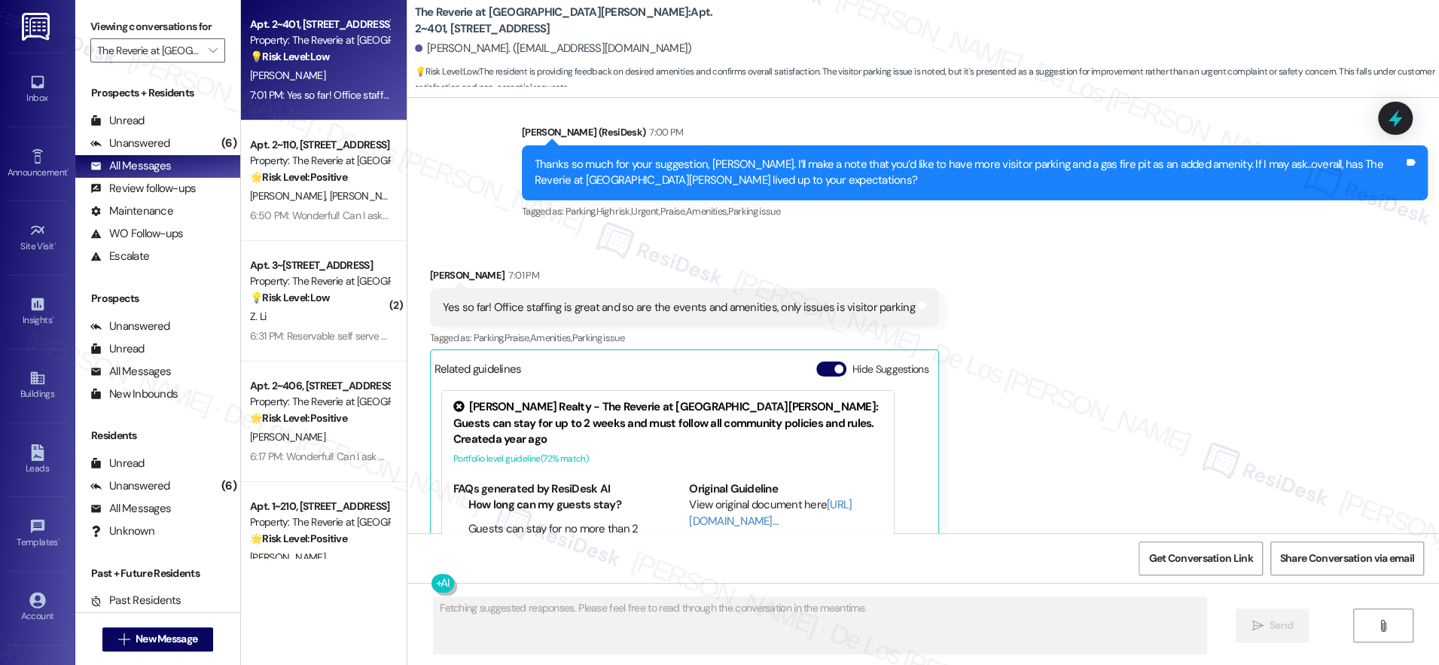
scroll to position [4152, 0]
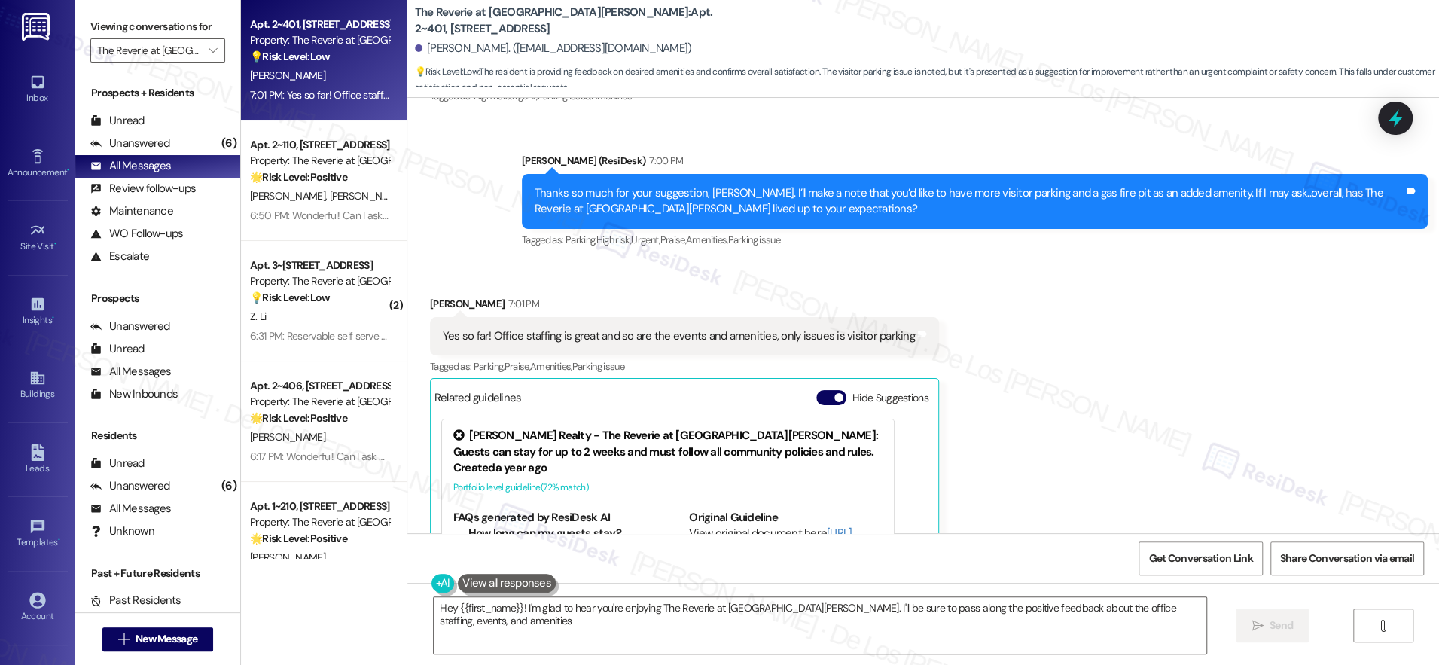
type textarea "Hey {{first_name}}! I'm glad to hear you're enjoying The Reverie at Lake Boone.…"
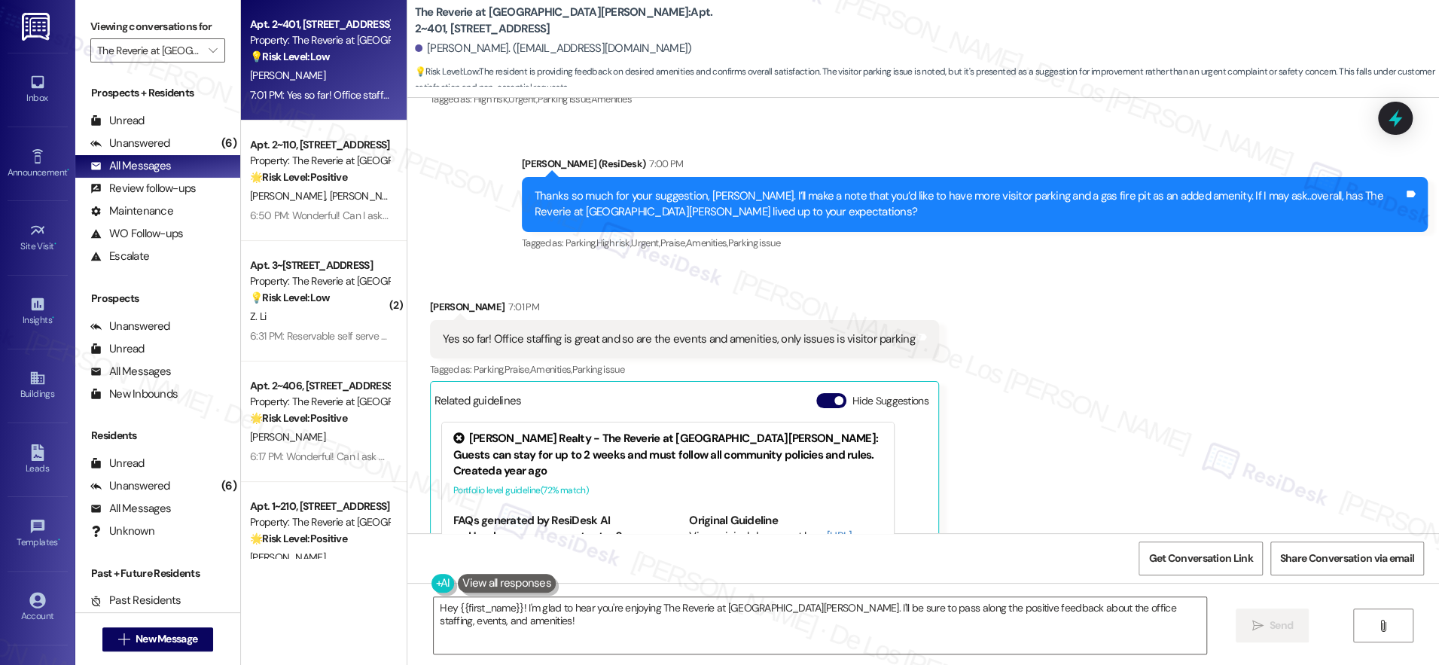
scroll to position [4147, 0]
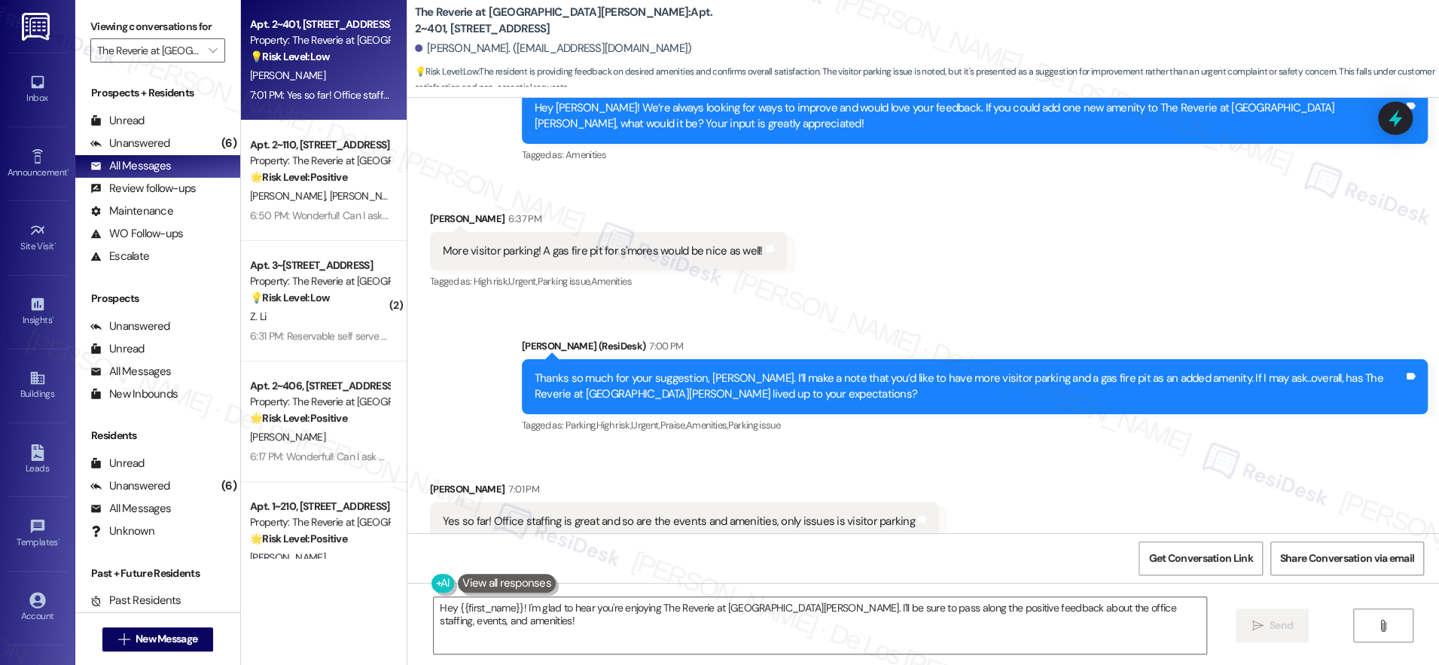
scroll to position [3962, 0]
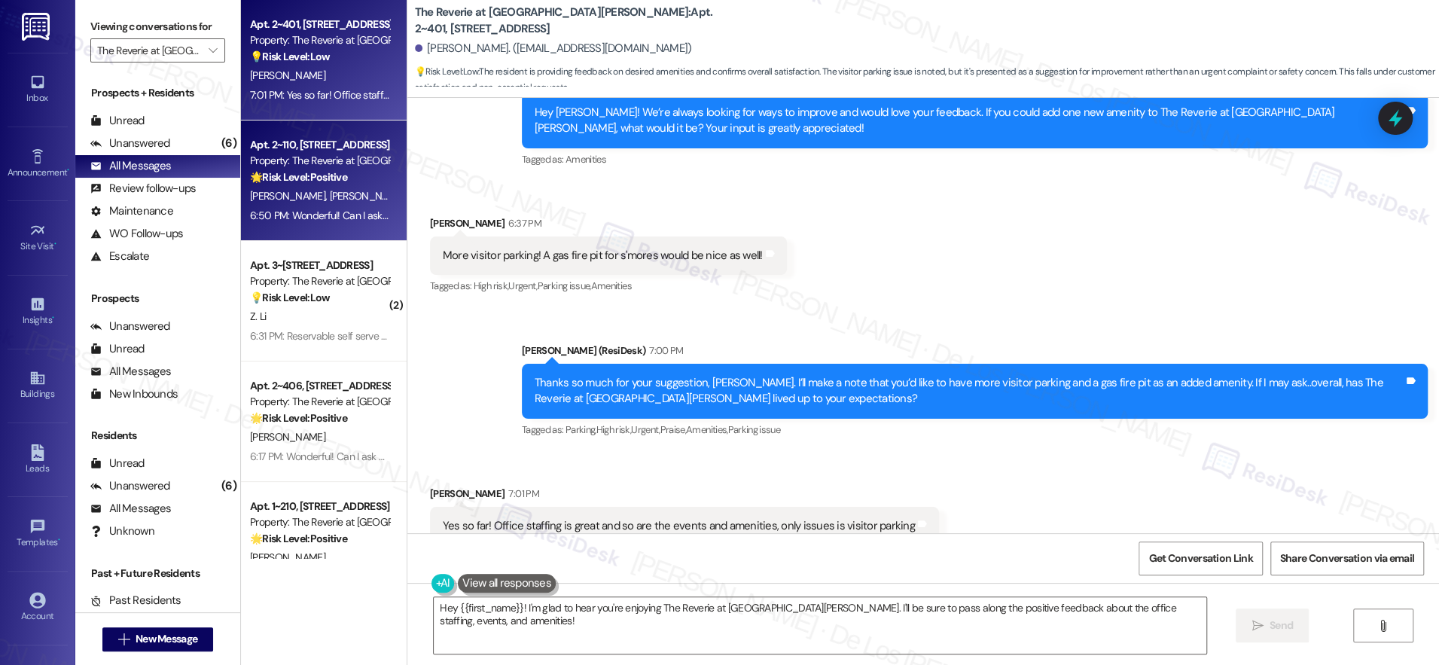
click at [349, 206] on div "6:50 PM: Wonderful! Can I ask a quick favor? Would you mind writing us a Google…" at bounding box center [320, 215] width 142 height 19
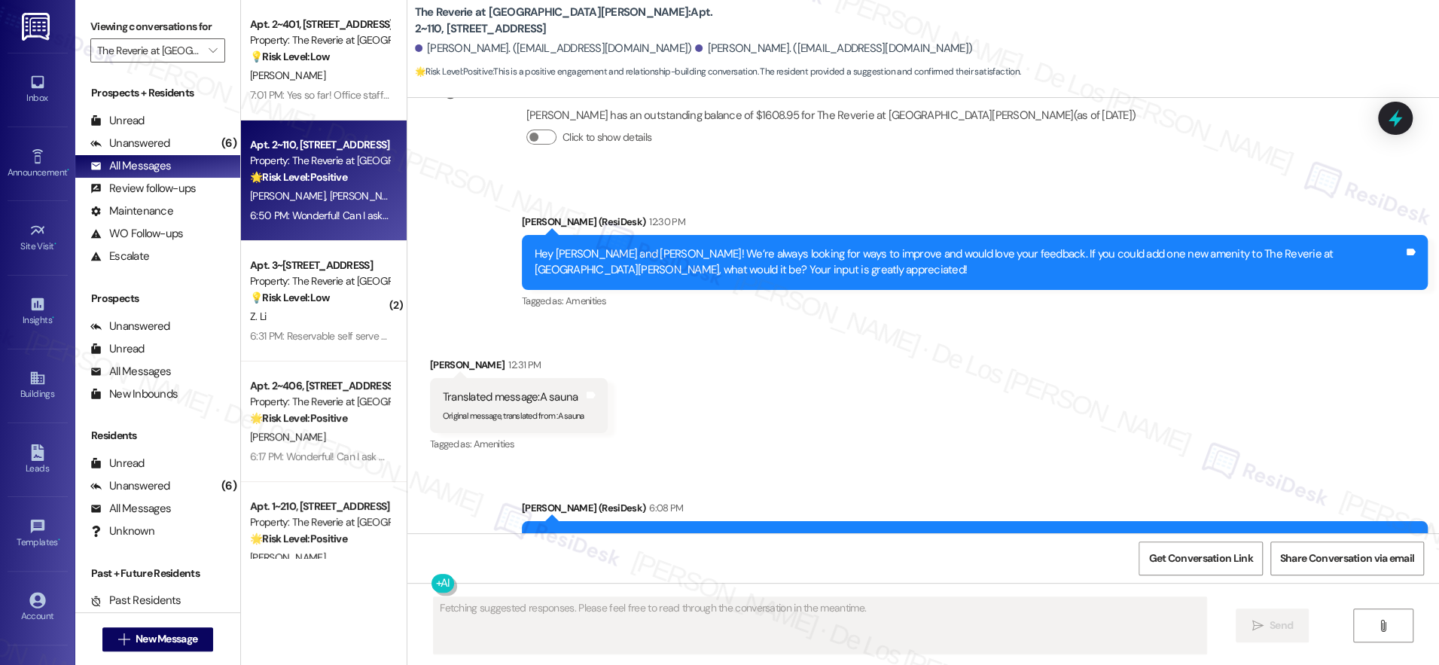
scroll to position [13268, 0]
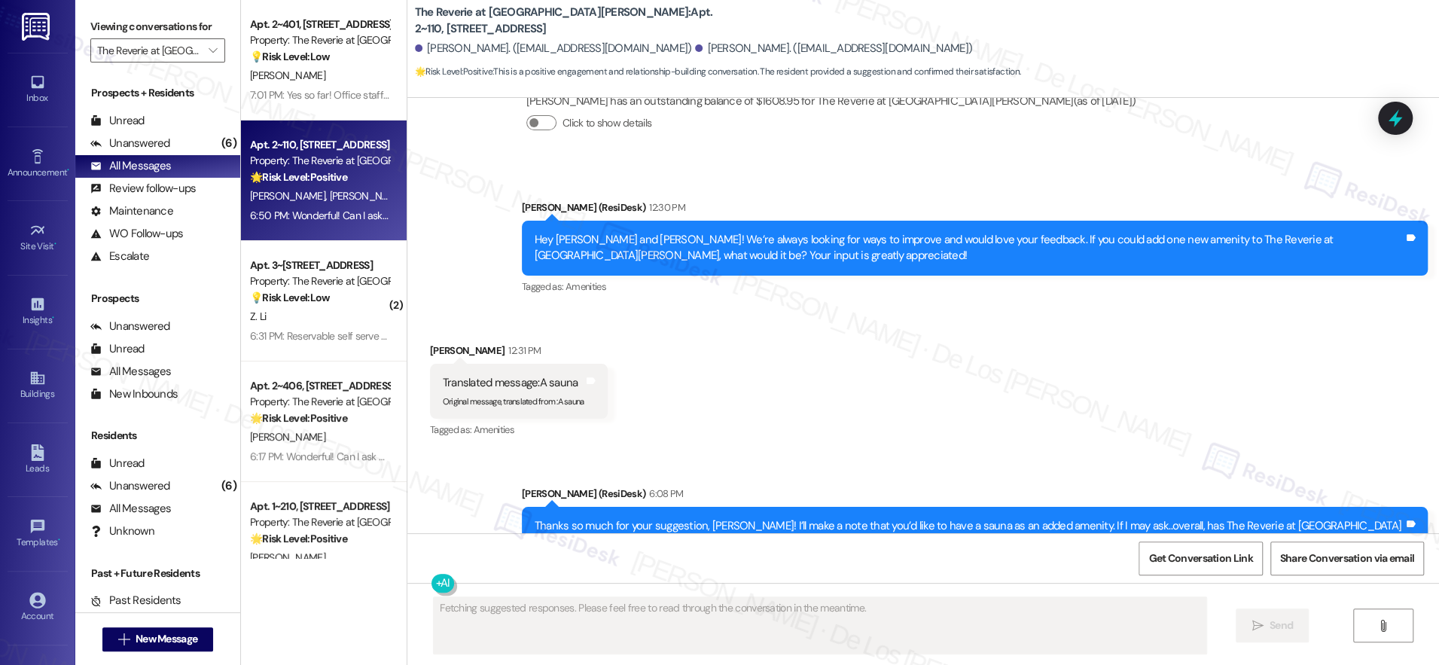
click at [867, 518] on div "Thanks so much for your suggestion, [PERSON_NAME]! I’ll make a note that you’d …" at bounding box center [969, 534] width 869 height 32
click at [867, 518] on div "Thanks so much for your suggestion, Diana! I’ll make a note that you’d like to …" at bounding box center [969, 534] width 869 height 32
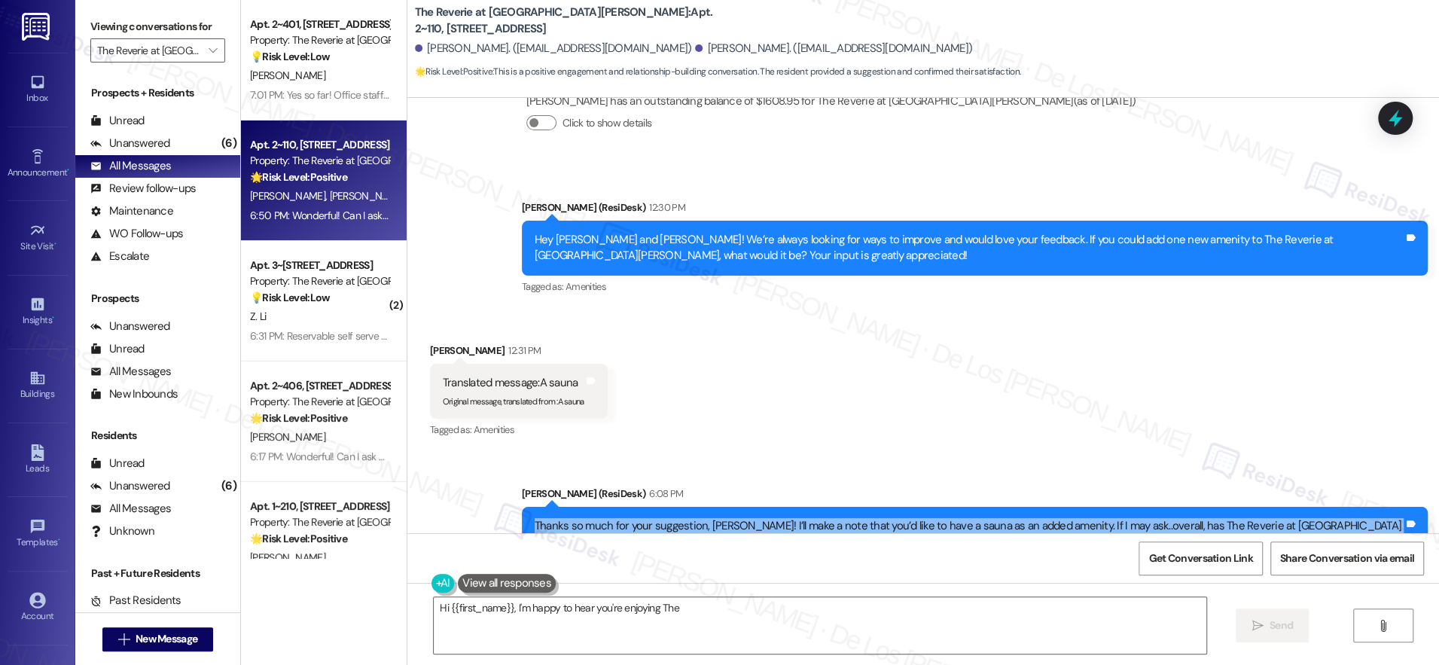
click at [867, 518] on div "Thanks so much for your suggestion, Diana! I’ll make a note that you’d like to …" at bounding box center [969, 534] width 869 height 32
type textarea "Hi {{first_name}}, I'm happy to hear you're enjoying The Reverie! Thanks for co…"
copy div "Thanks so much for your suggestion, Diana! I’ll make a note that you’d like to …"
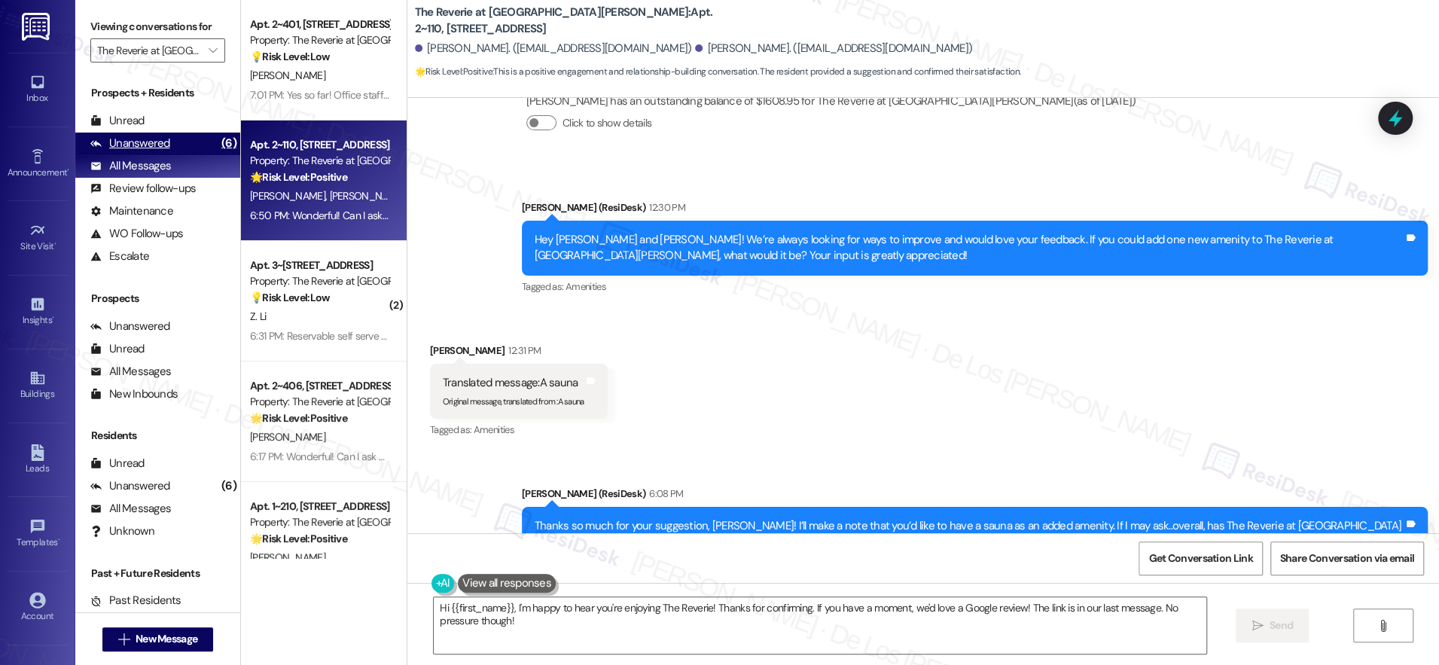
drag, startPoint x: 147, startPoint y: 143, endPoint x: 162, endPoint y: 148, distance: 16.0
click at [147, 143] on div "Unanswered" at bounding box center [130, 144] width 80 height 16
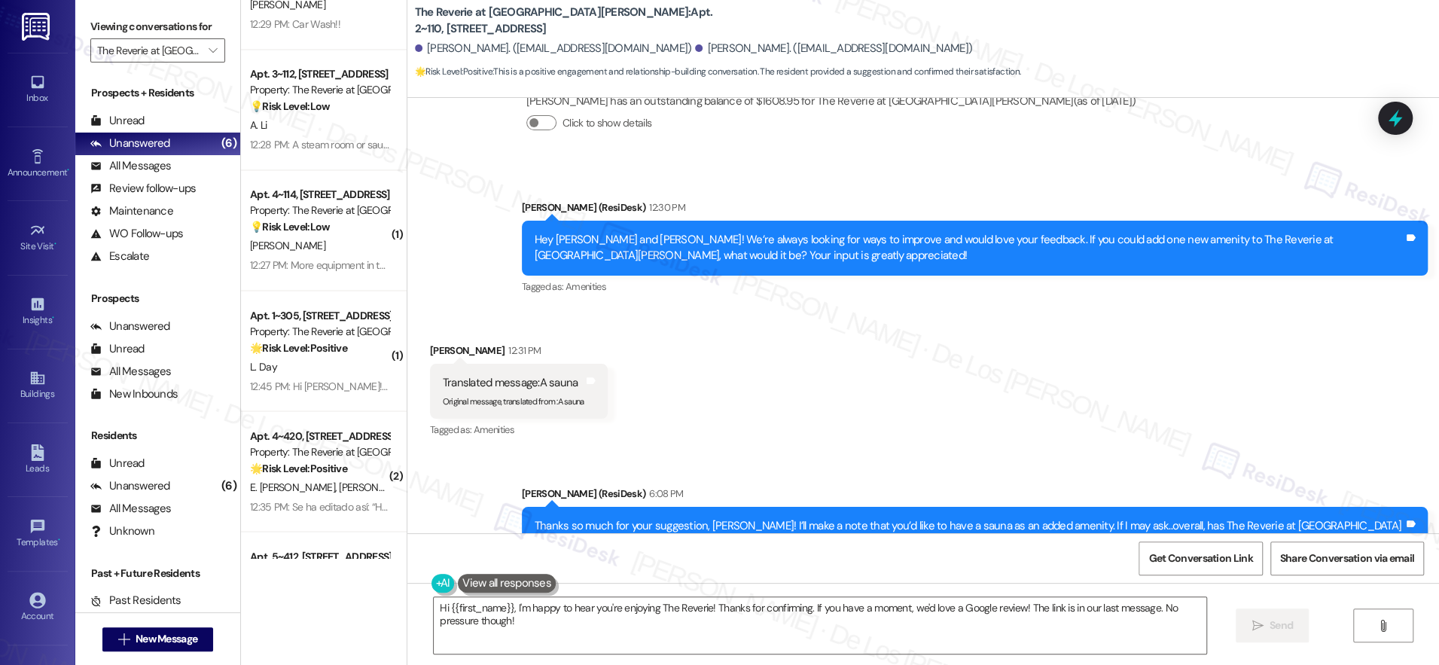
scroll to position [1842, 0]
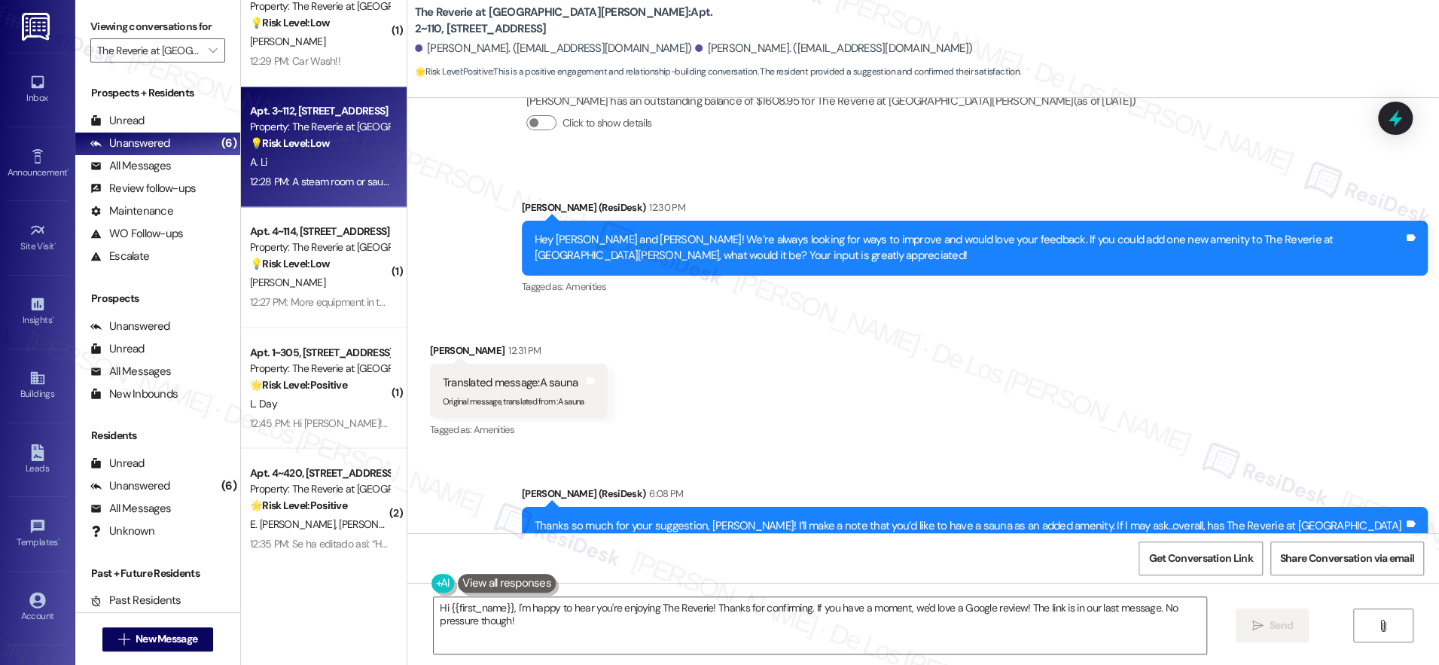
click at [313, 172] on div "12:28 PM: A steam room or sauna to the gym. Or a hot tub to the pool area. 12:2…" at bounding box center [320, 181] width 142 height 19
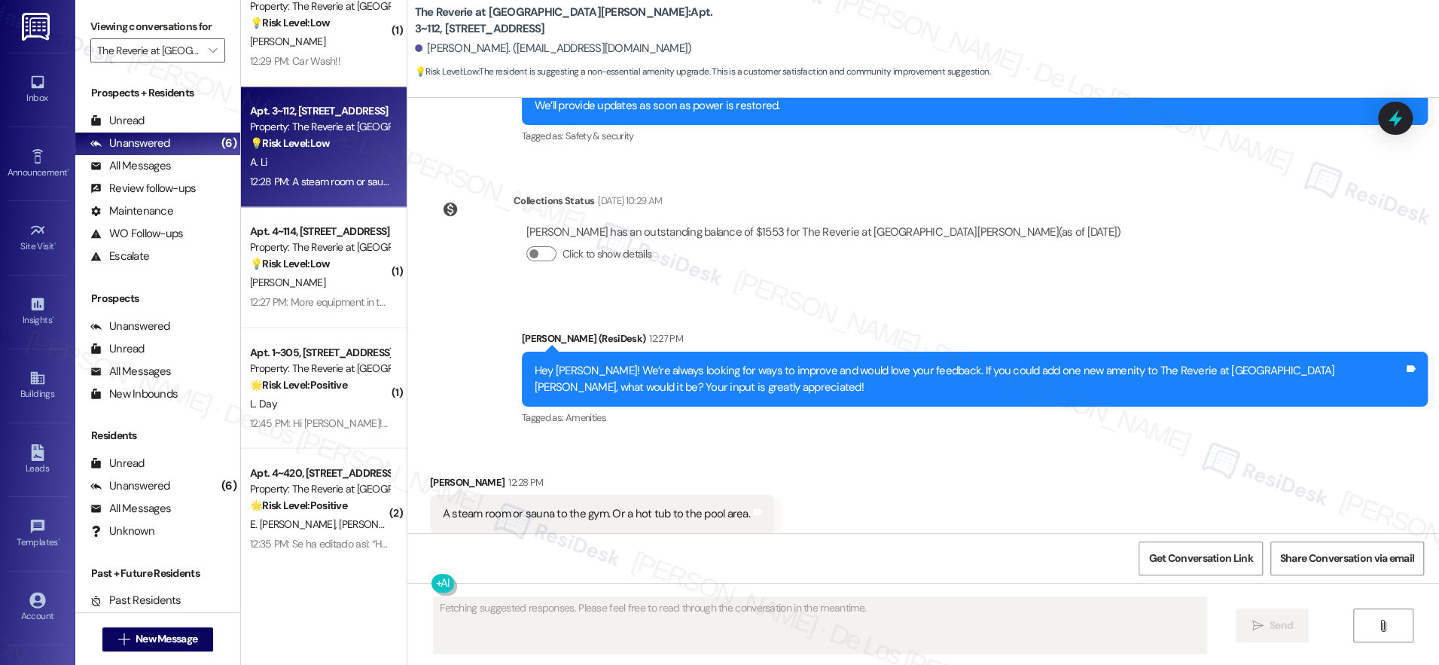
scroll to position [4614, 0]
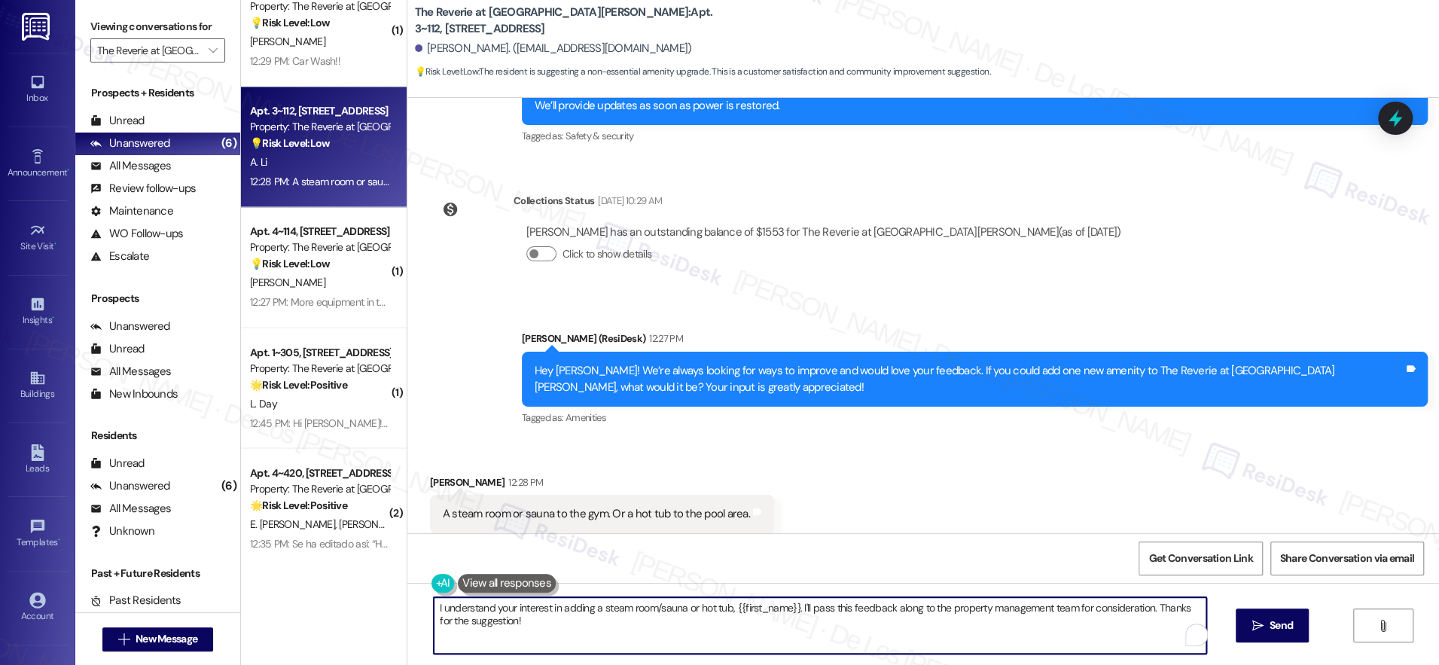
click at [582, 615] on textarea "I understand your interest in adding a steam room/sauna or hot tub, {{first_nam…" at bounding box center [820, 625] width 773 height 56
paste textarea "Thanks so much for your suggestion, [PERSON_NAME]! I’ll make a note that you’d …"
drag, startPoint x: 609, startPoint y: 607, endPoint x: 628, endPoint y: 605, distance: 19.7
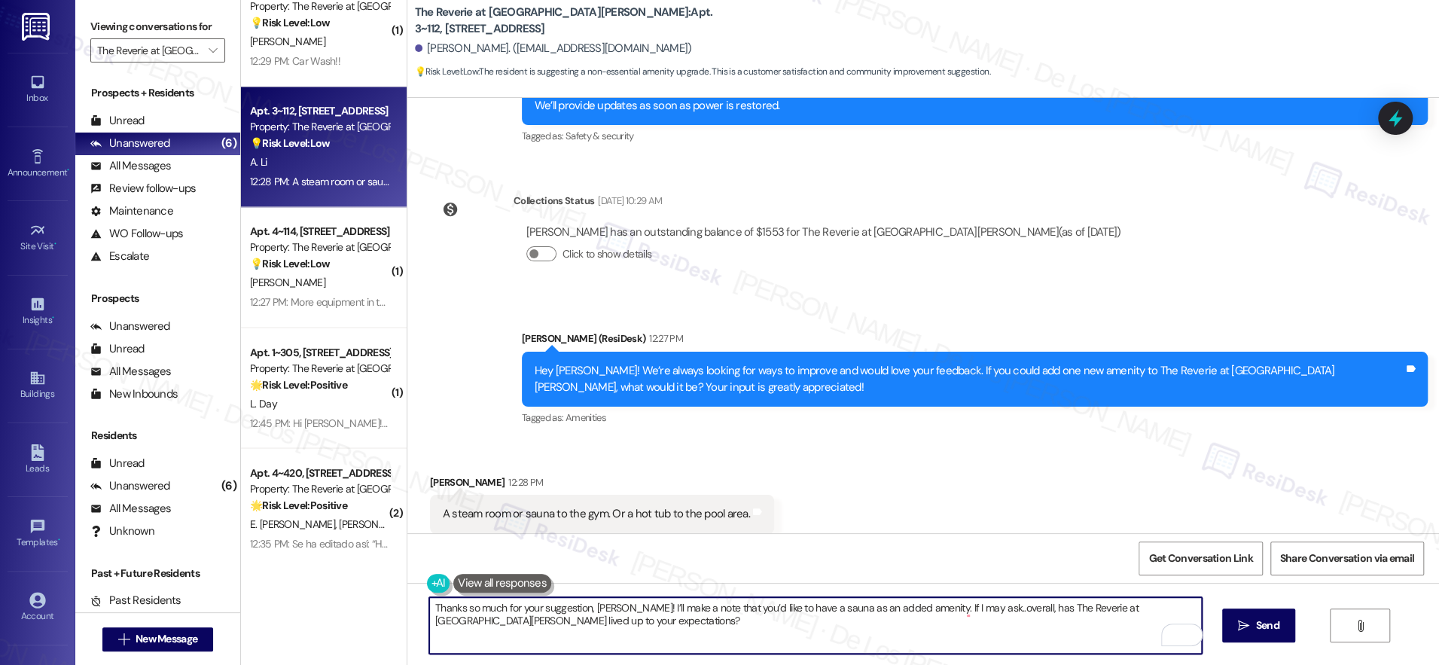
click at [582, 603] on textarea "Thanks so much for your suggestion, [PERSON_NAME]! I’ll make a note that you’d …" at bounding box center [815, 625] width 773 height 56
click at [817, 606] on textarea "Thanks so much for your suggestion, Andrew! I’ll make a note that you’d like to…" at bounding box center [815, 625] width 773 height 56
click at [792, 611] on textarea "Thanks so much for your suggestion, Andrew! I’ll make a note that you’d like to…" at bounding box center [815, 625] width 773 height 56
click at [926, 611] on textarea "Thanks so much for your suggestion, Andrew! I’ll make a note that you’d like to…" at bounding box center [815, 625] width 773 height 56
click at [975, 627] on textarea "Thanks so much for your suggestion, Andrew! I’ll make a note that you’d like to…" at bounding box center [815, 625] width 773 height 56
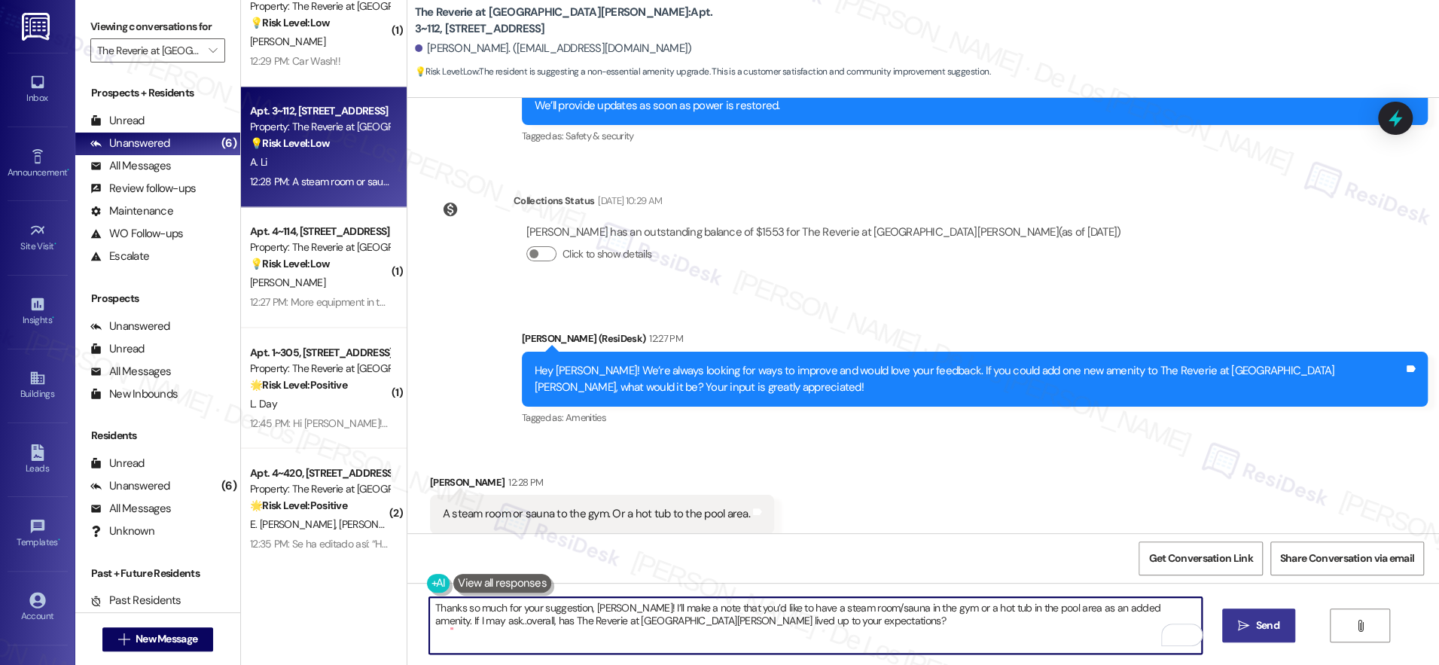
type textarea "Thanks so much for your suggestion, Andrew! I’ll make a note that you’d like to…"
click at [1243, 620] on icon "" at bounding box center [1243, 626] width 11 height 12
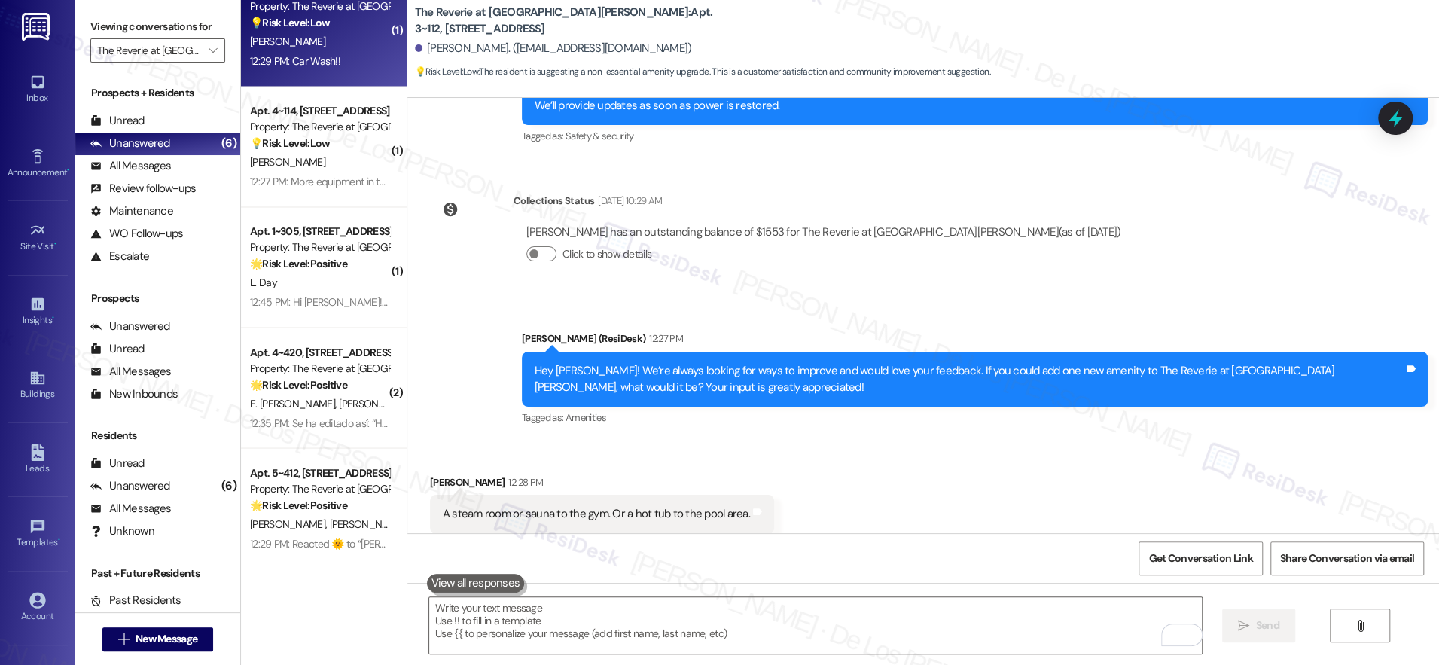
click at [303, 47] on div "[PERSON_NAME]" at bounding box center [320, 41] width 142 height 19
type textarea "Fetching suggested responses. Please feel free to read through the conversation…"
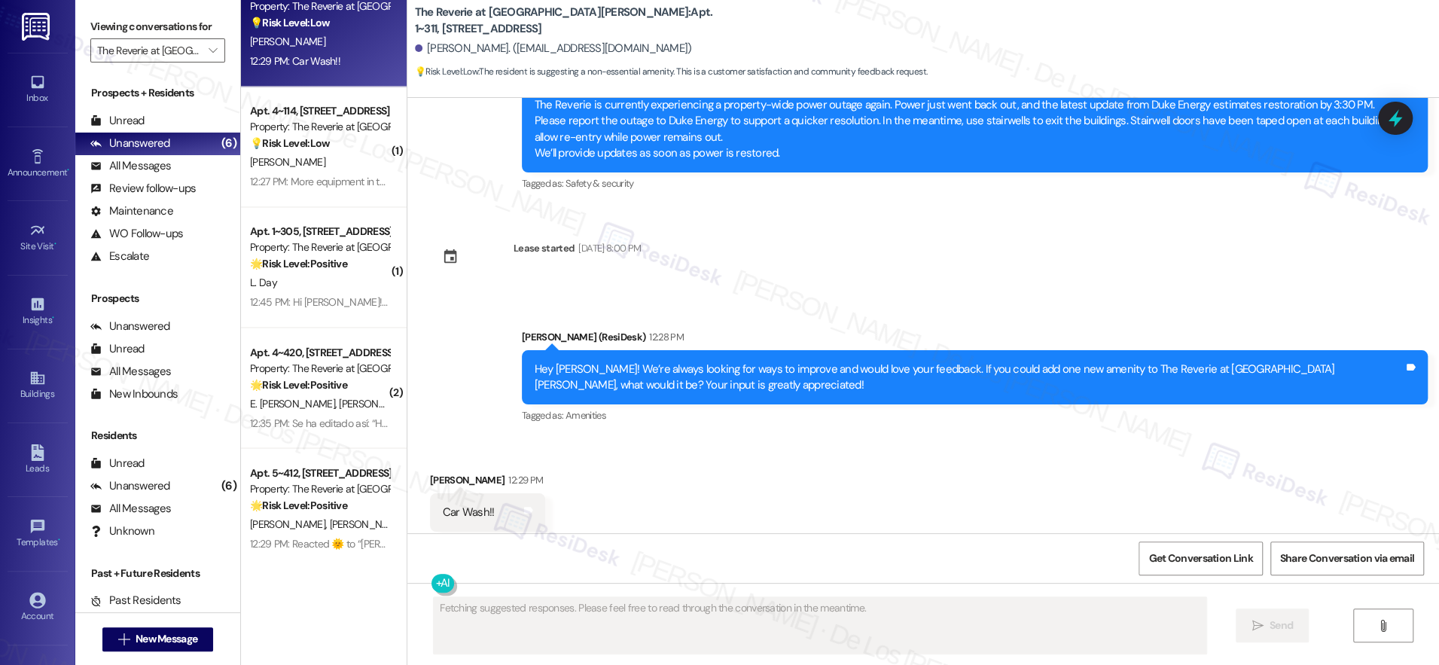
scroll to position [3573, 0]
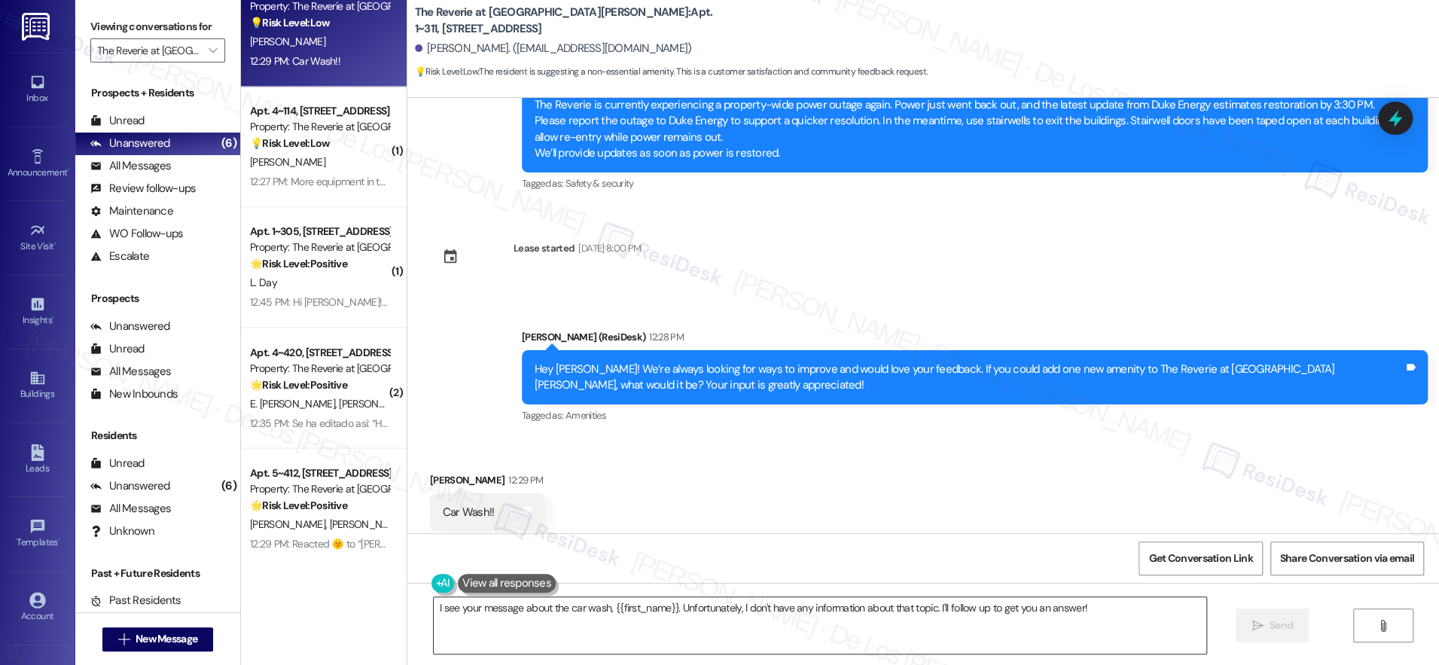
click at [544, 616] on textarea "I see your message about the car wash, {{first_name}}. Unfortunately, I don't h…" at bounding box center [820, 625] width 773 height 56
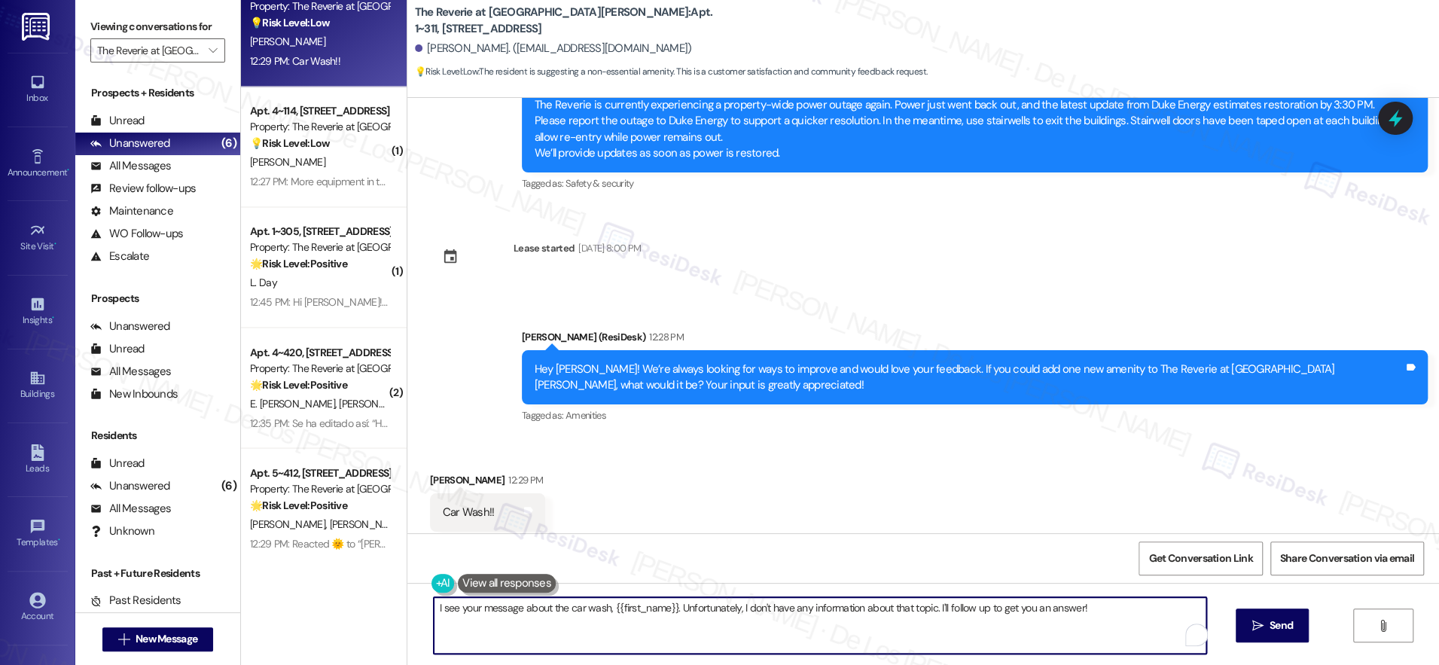
click at [544, 616] on textarea "I see your message about the car wash, {{first_name}}. Unfortunately, I don't h…" at bounding box center [820, 625] width 773 height 56
paste textarea "Thanks so much for your suggestion, [PERSON_NAME]! I’ll make a note that you’d …"
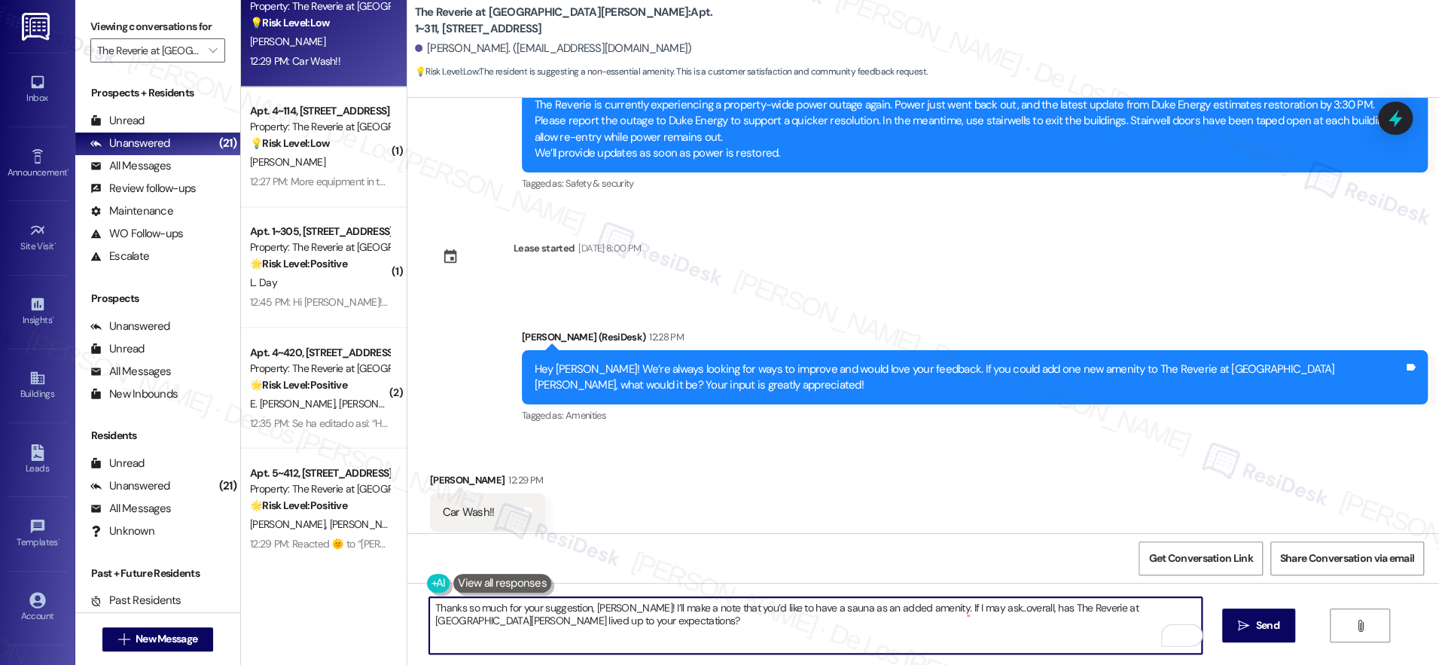
drag, startPoint x: 606, startPoint y: 609, endPoint x: 598, endPoint y: 612, distance: 9.1
click at [585, 607] on textarea "Thanks so much for your suggestion, [PERSON_NAME]! I’ll make a note that you’d …" at bounding box center [815, 625] width 773 height 56
drag, startPoint x: 820, startPoint y: 607, endPoint x: 793, endPoint y: 603, distance: 27.4
click at [793, 603] on textarea "Thanks so much for your suggestion, Raphael! I’ll make a note that you’d like t…" at bounding box center [815, 625] width 773 height 56
click at [954, 627] on textarea "Thanks so much for your suggestion, [PERSON_NAME]! I’ll make a note that you’d …" at bounding box center [815, 625] width 773 height 56
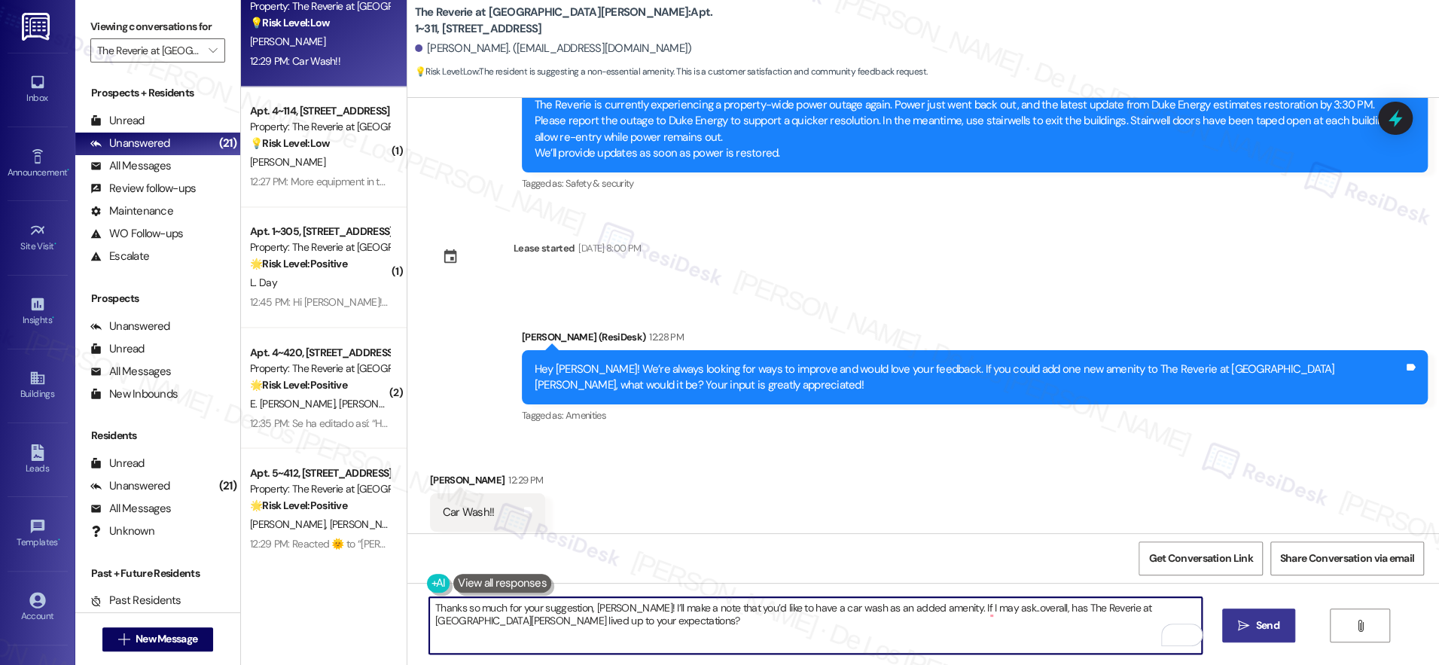
type textarea "Thanks so much for your suggestion, [PERSON_NAME]! I’ll make a note that you’d …"
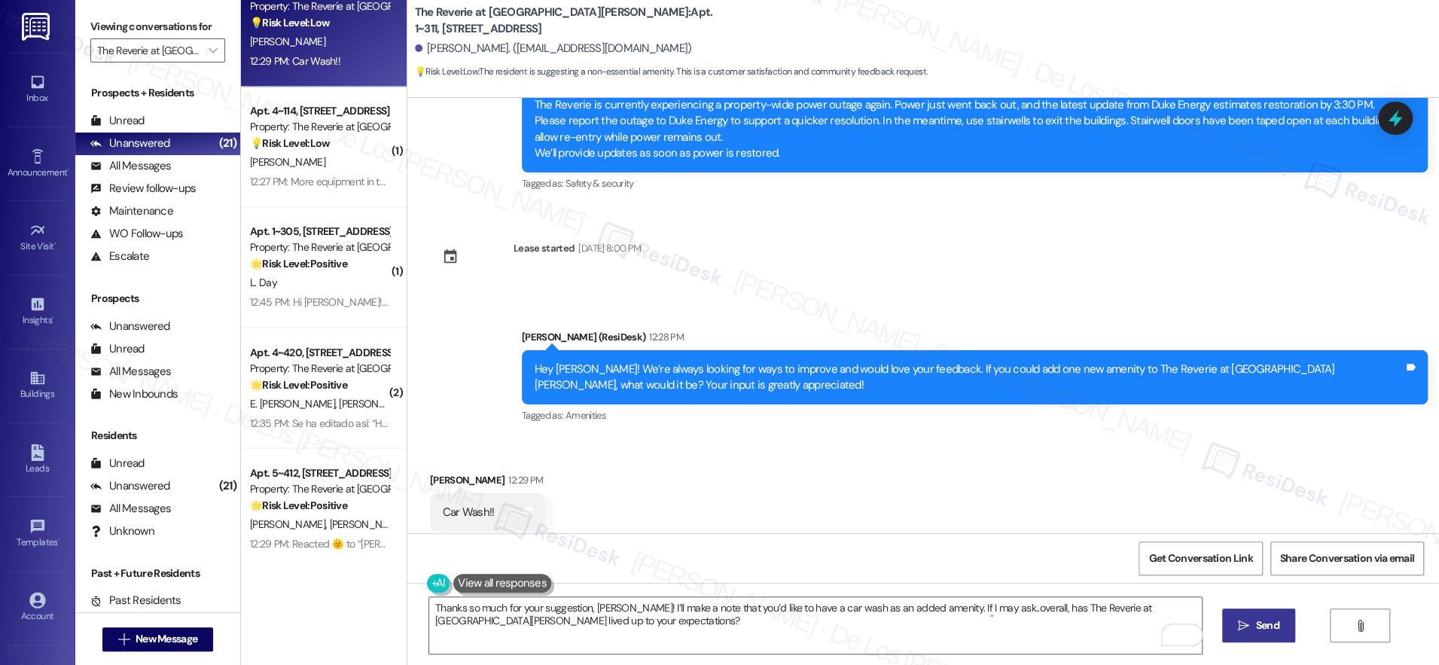
click at [1247, 634] on button " Send" at bounding box center [1259, 626] width 73 height 34
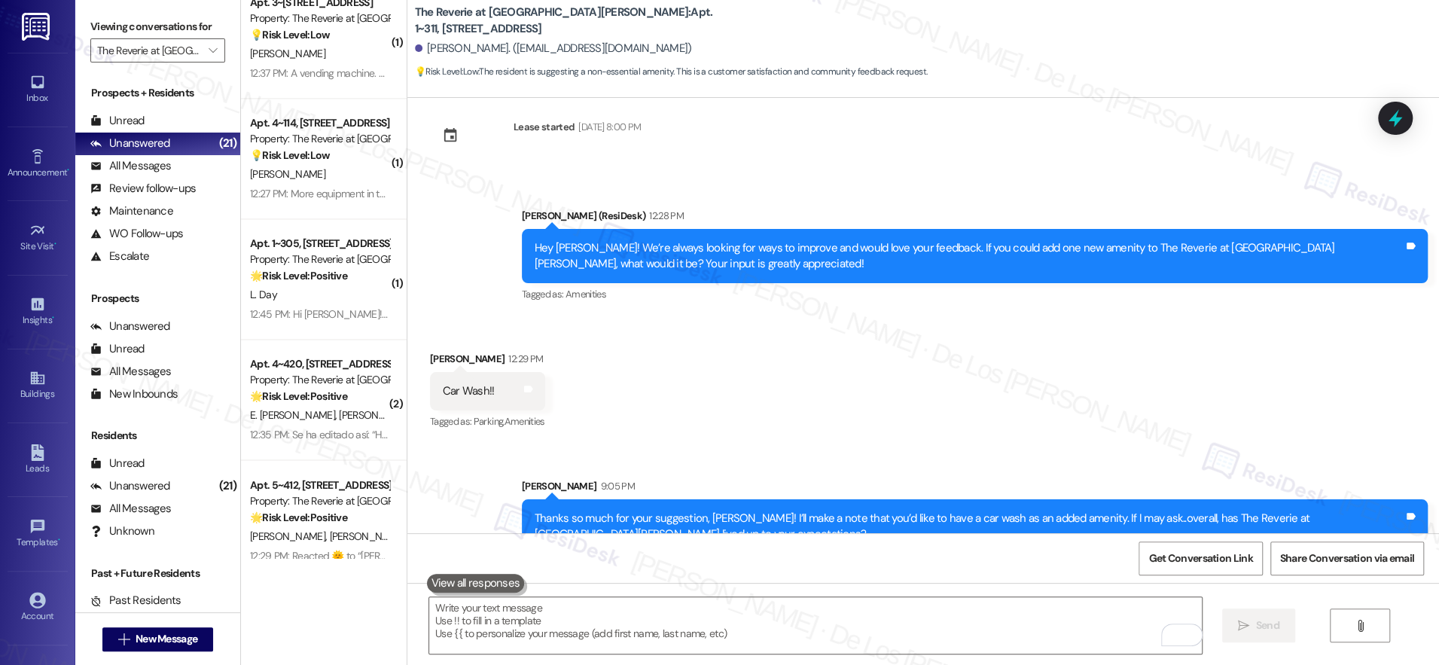
scroll to position [1675, 0]
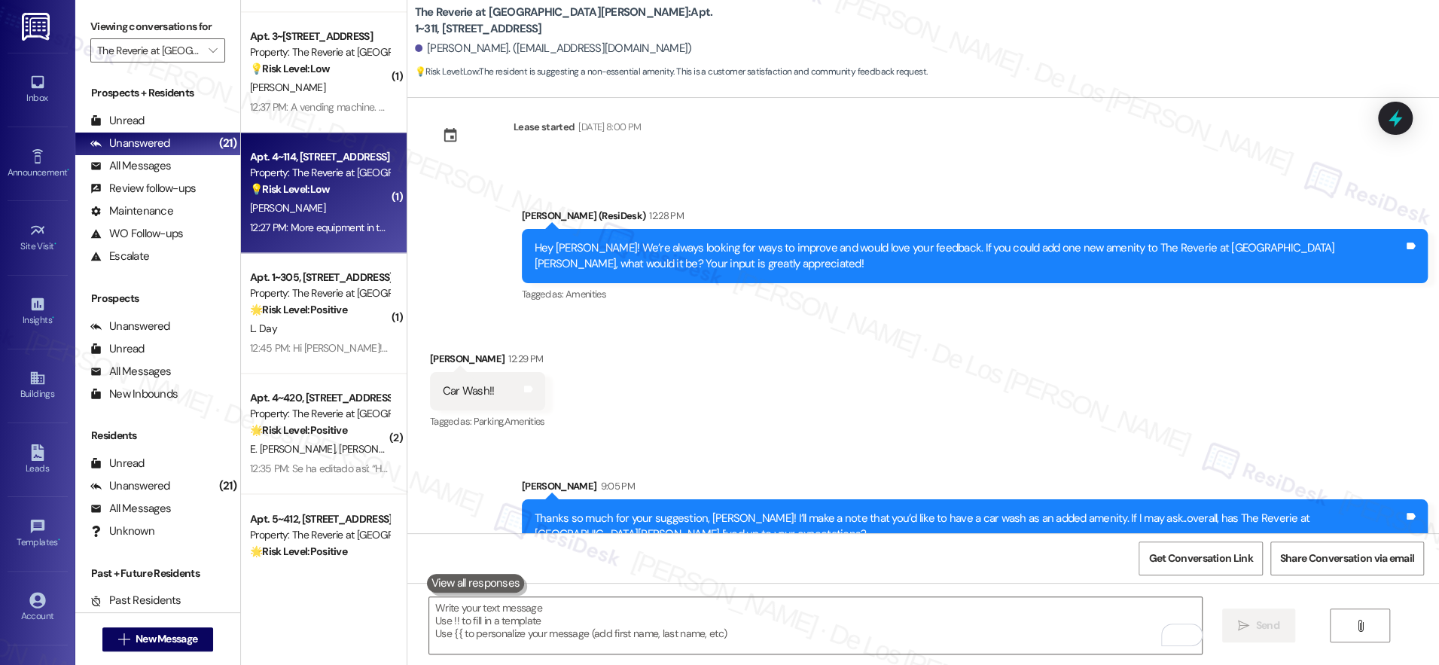
click at [310, 222] on div "12:27 PM: More equipment in the gym! And a side room with all mirrors for yoga,…" at bounding box center [456, 228] width 413 height 14
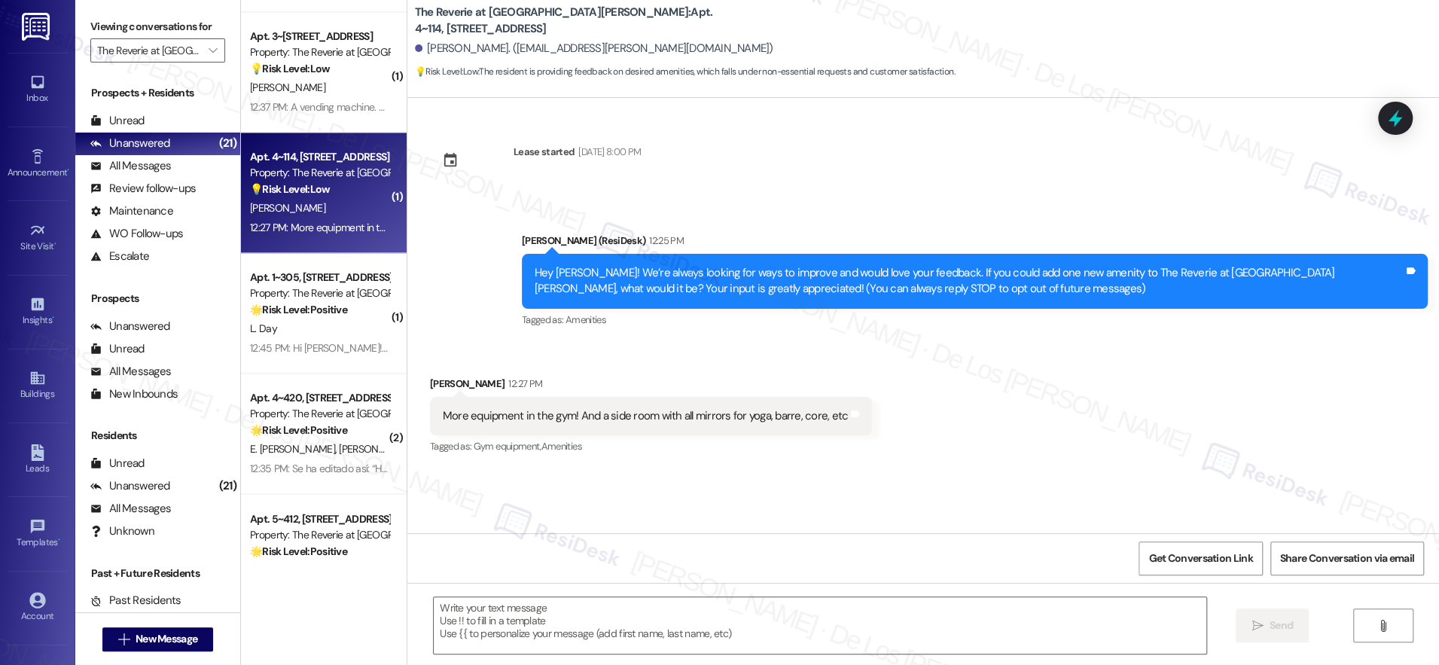
type textarea "Fetching suggested responses. Please feel free to read through the conversation…"
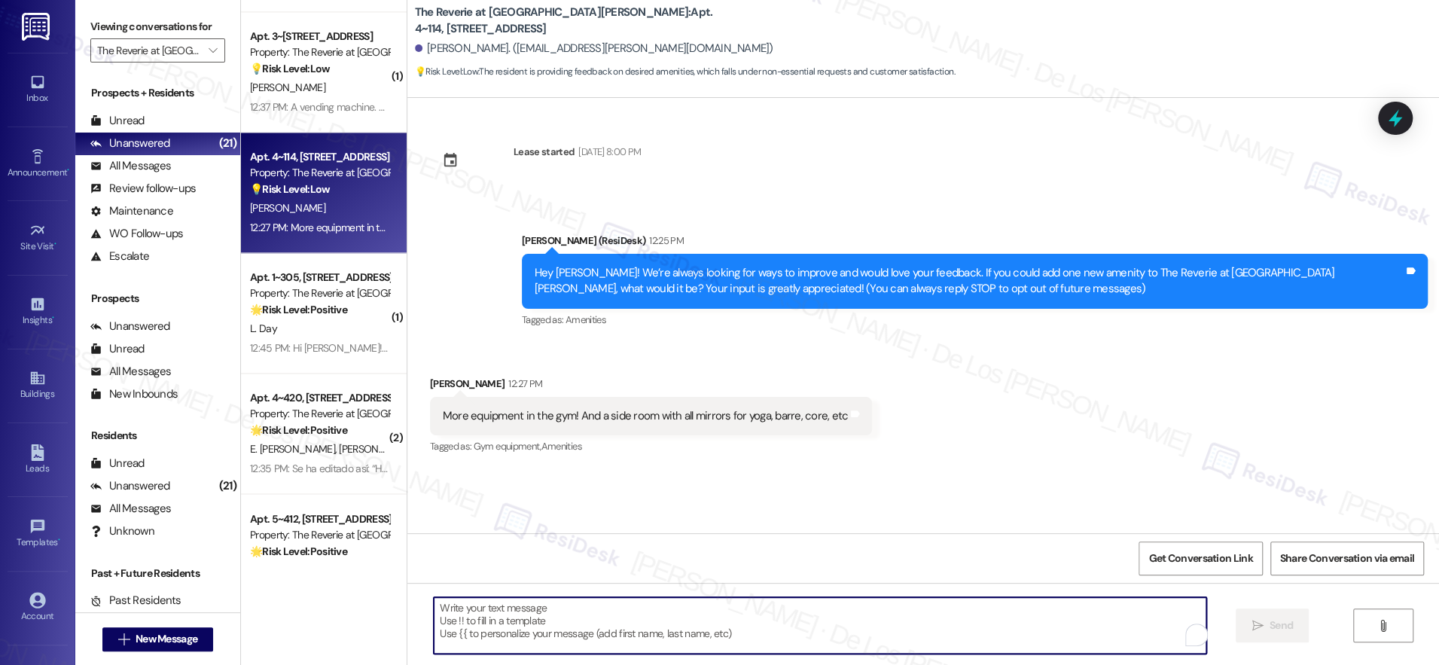
click at [570, 614] on textarea "To enrich screen reader interactions, please activate Accessibility in Grammarl…" at bounding box center [820, 625] width 773 height 56
paste textarea "Thanks so much for your suggestion, Diana! I’ll make a note that you’d like to …"
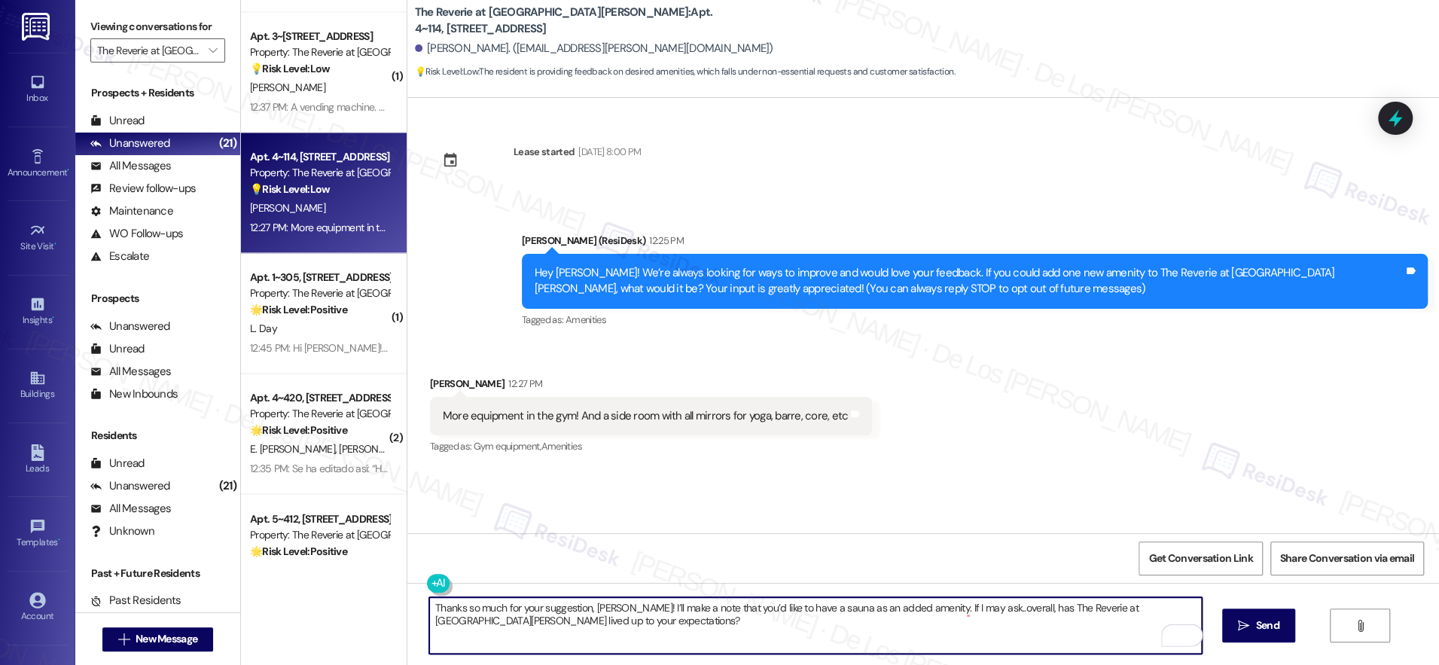
click at [609, 607] on textarea "Thanks so much for your suggestion, Diana! I’ll make a note that you’d like to …" at bounding box center [815, 625] width 773 height 56
drag, startPoint x: 779, startPoint y: 609, endPoint x: 875, endPoint y: 618, distance: 96.9
click at [875, 618] on textarea "Thanks so much for your suggestion, Julia! I’ll make a note that you’d like to …" at bounding box center [815, 625] width 773 height 56
drag, startPoint x: 895, startPoint y: 609, endPoint x: 784, endPoint y: 606, distance: 110.8
click at [777, 605] on textarea "Thanks so much for your suggestion, Julia! I’ll make a note that you’d like to …" at bounding box center [815, 625] width 773 height 56
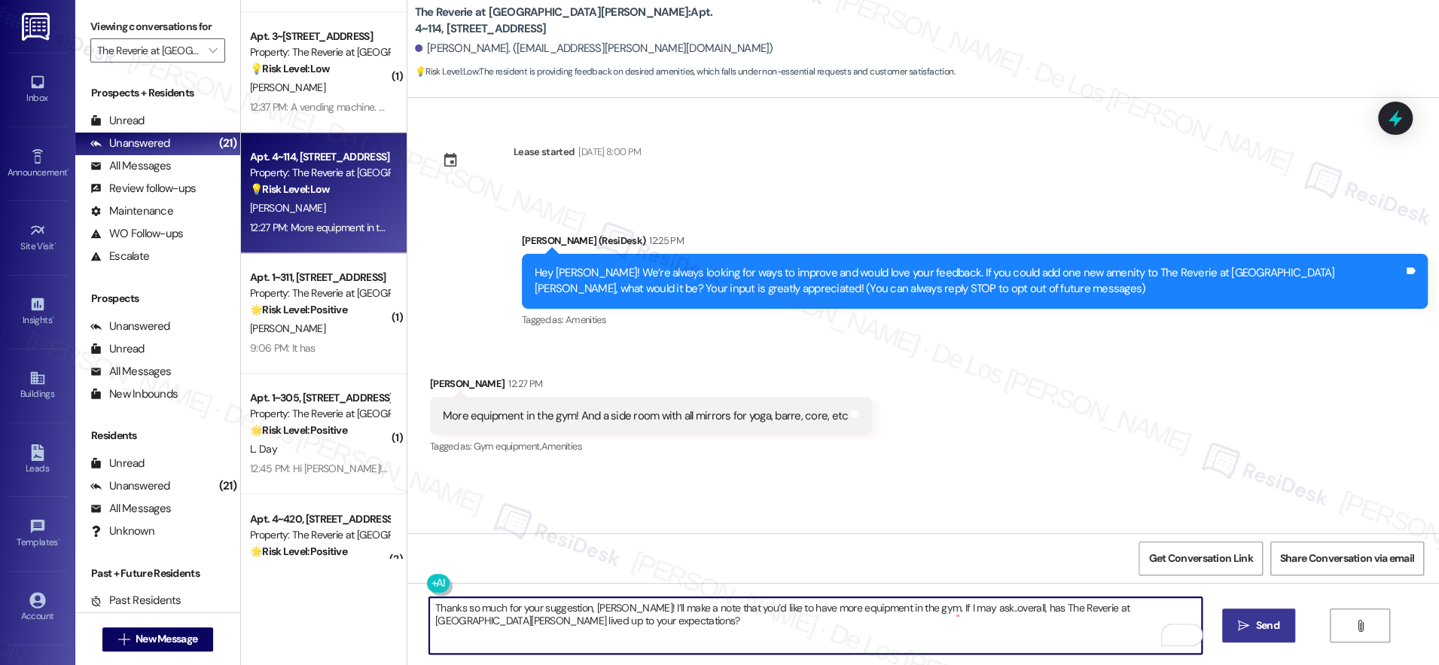
type textarea "Thanks so much for your suggestion, Julia! I’ll make a note that you’d like to …"
click at [1262, 620] on span "Send" at bounding box center [1267, 626] width 23 height 16
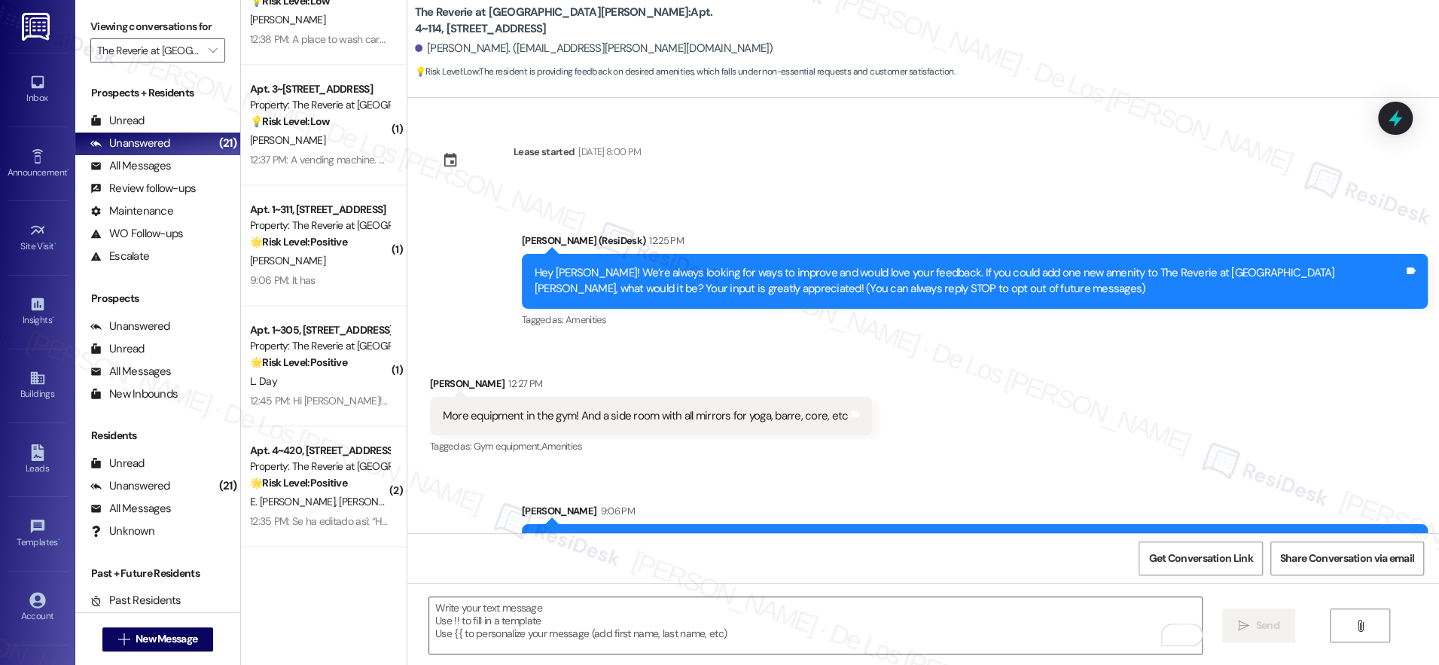
scroll to position [1598, 0]
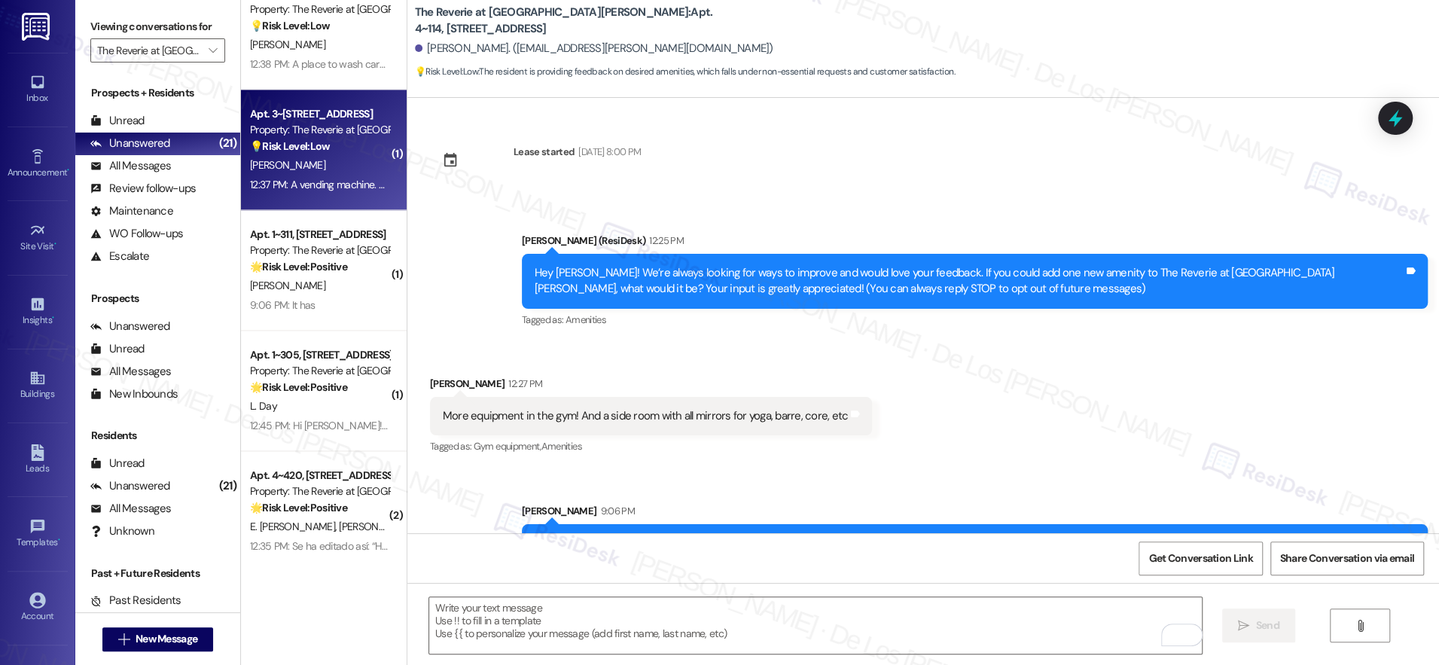
click at [325, 179] on div "12:37 PM: A vending machine. My old place had one in the gym for drinks but als…" at bounding box center [570, 185] width 640 height 14
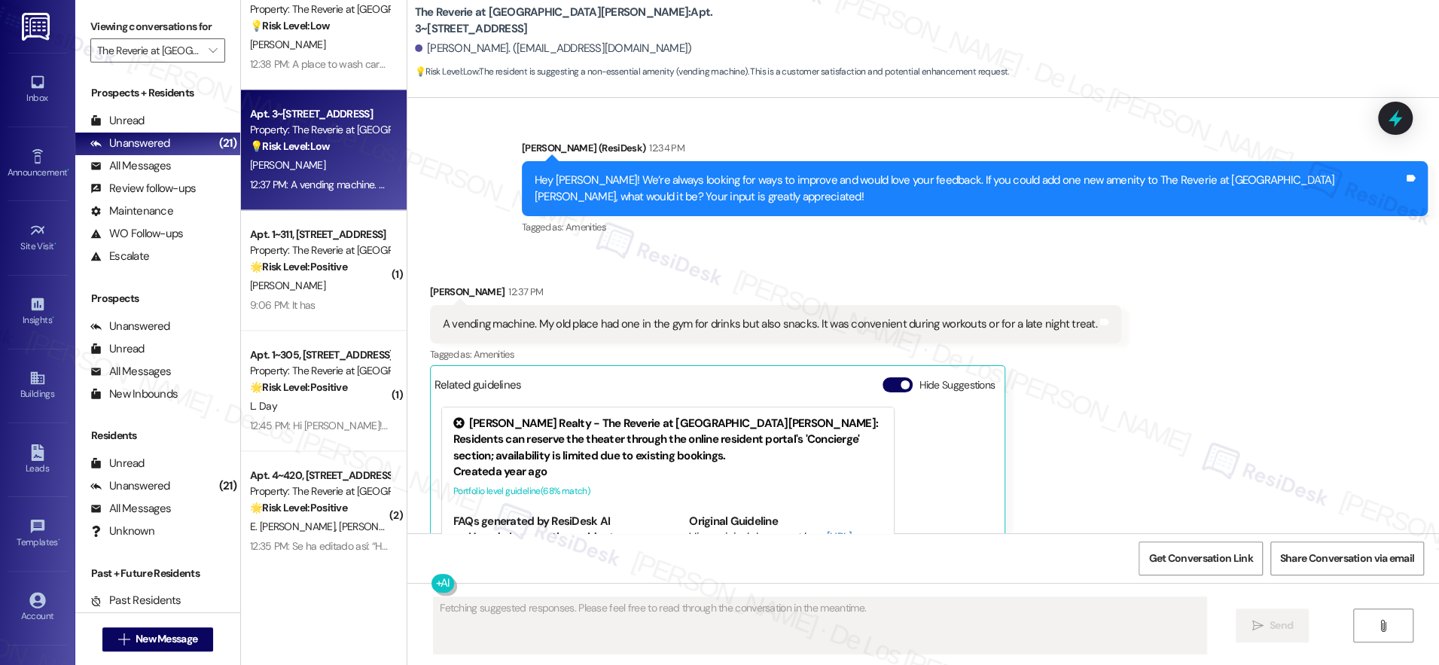
scroll to position [6947, 0]
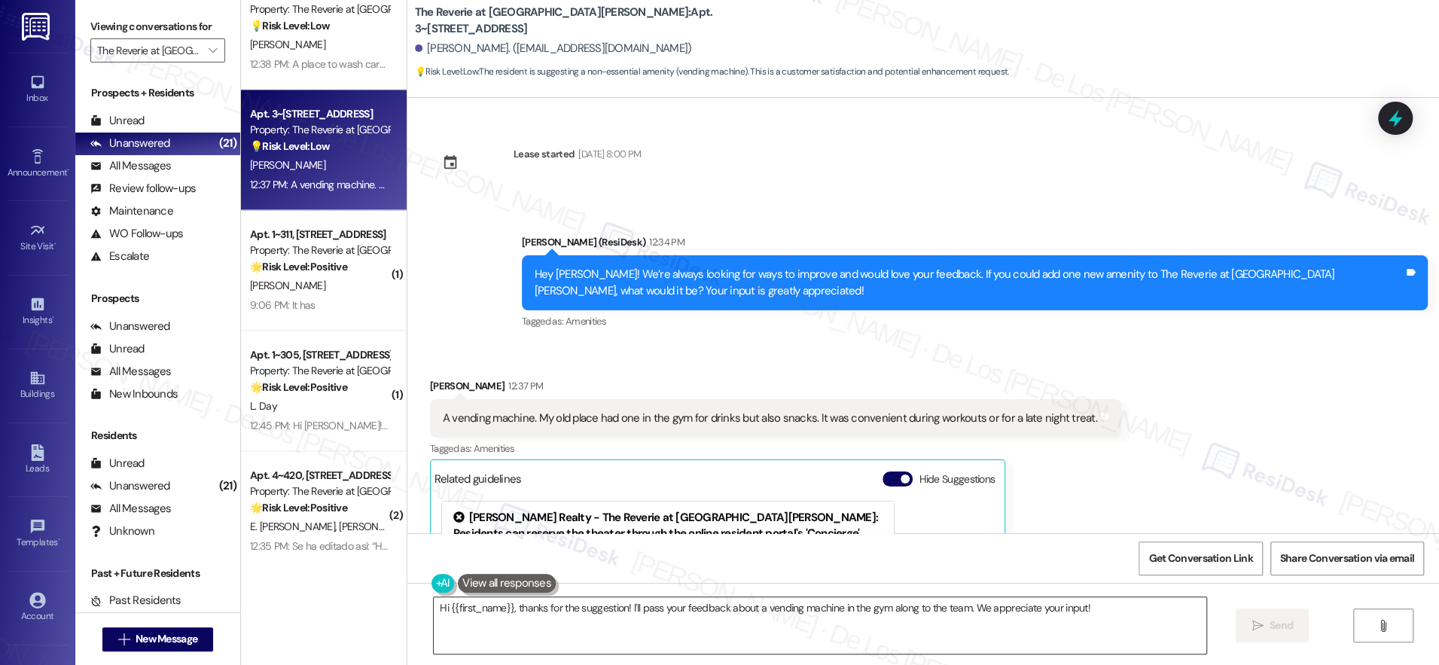
click at [545, 621] on textarea "Hi {{first_name}}, thanks for the suggestion! I'll pass your feedback about a v…" at bounding box center [820, 625] width 773 height 56
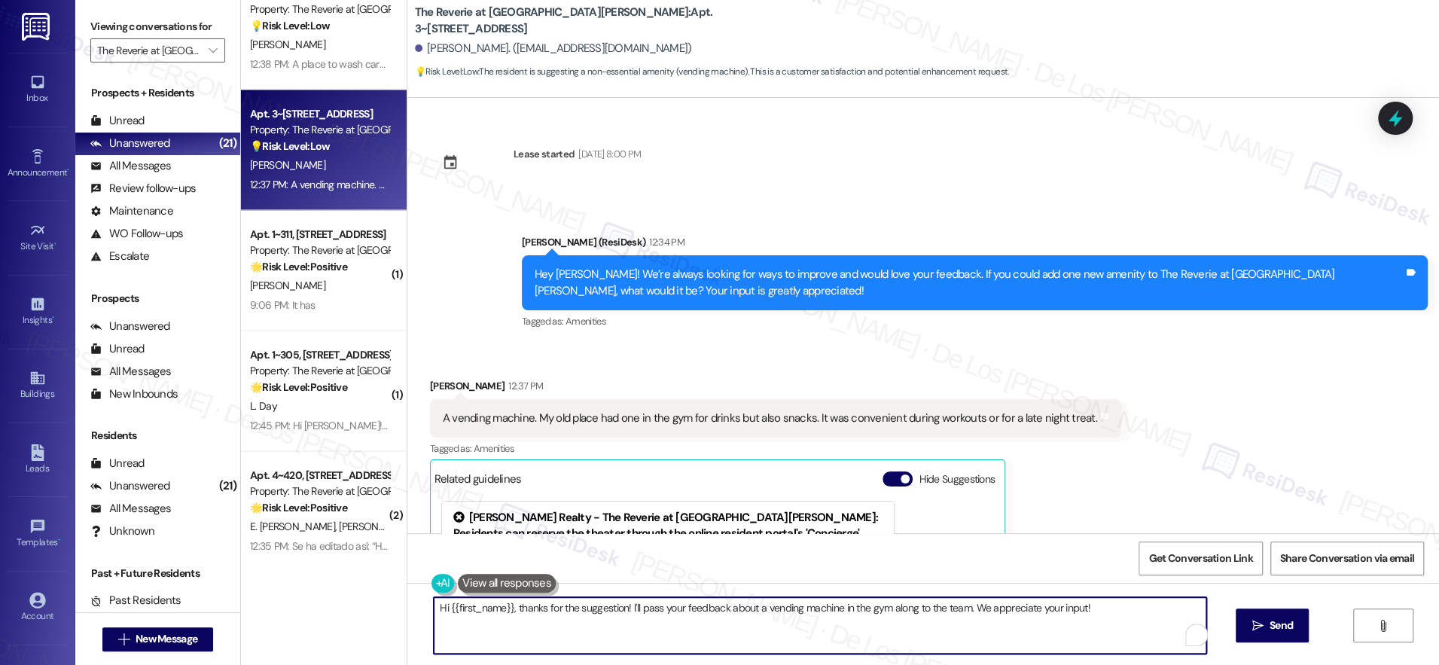
click at [545, 621] on textarea "Hi {{first_name}}, thanks for the suggestion! I'll pass your feedback about a v…" at bounding box center [820, 625] width 773 height 56
paste textarea "Thanks so much for your suggestion, Diana! I’ll make a note that you’d like to …"
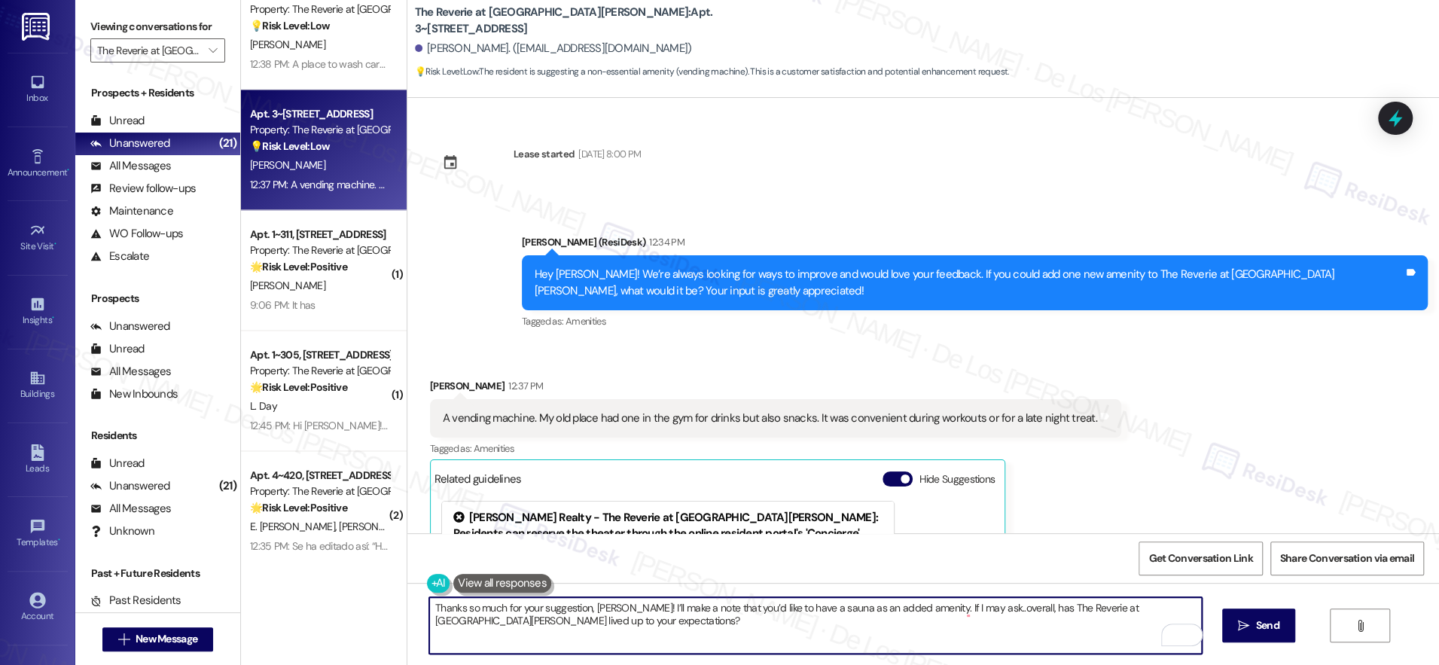
drag, startPoint x: 782, startPoint y: 608, endPoint x: 806, endPoint y: 606, distance: 24.2
click at [806, 606] on textarea "Thanks so much for your suggestion, Diana! I’ll make a note that you’d like to …" at bounding box center [815, 625] width 773 height 56
click at [838, 619] on textarea "Thanks so much for your suggestion, Diana! I’ll make a note that you’d like to …" at bounding box center [815, 625] width 773 height 56
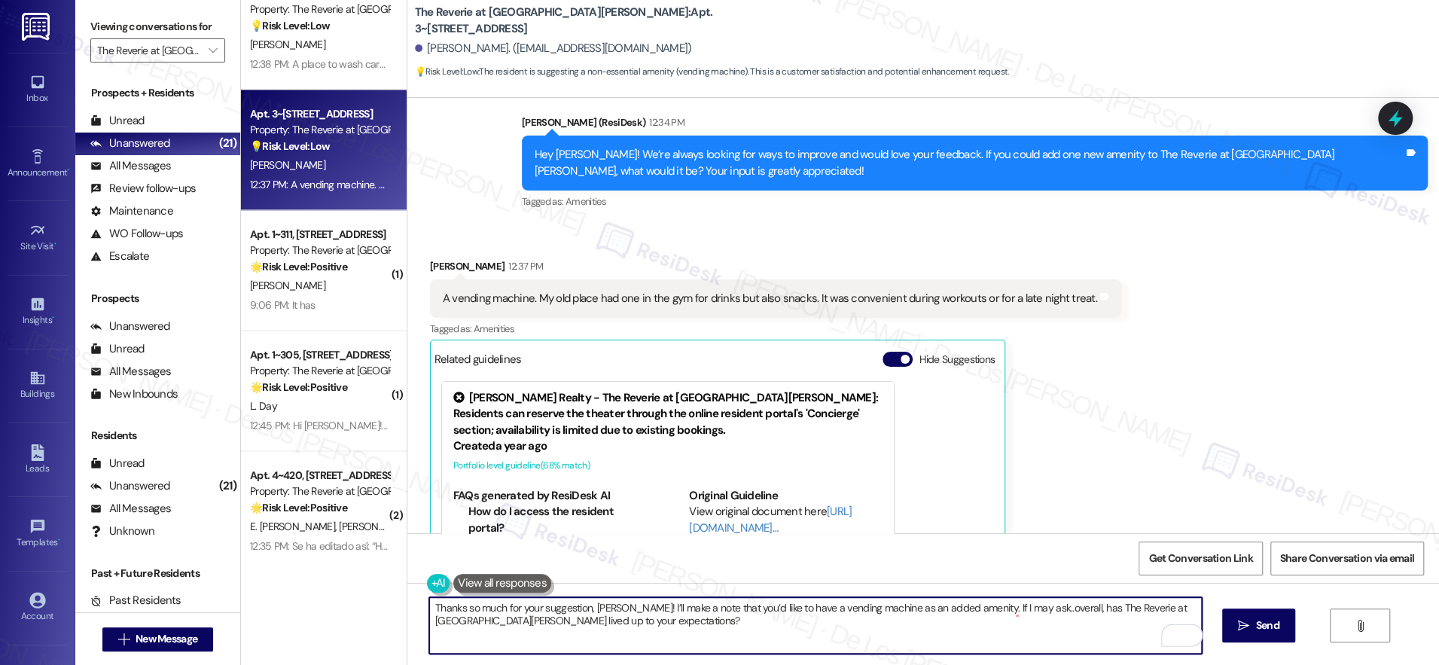
scroll to position [7154, 0]
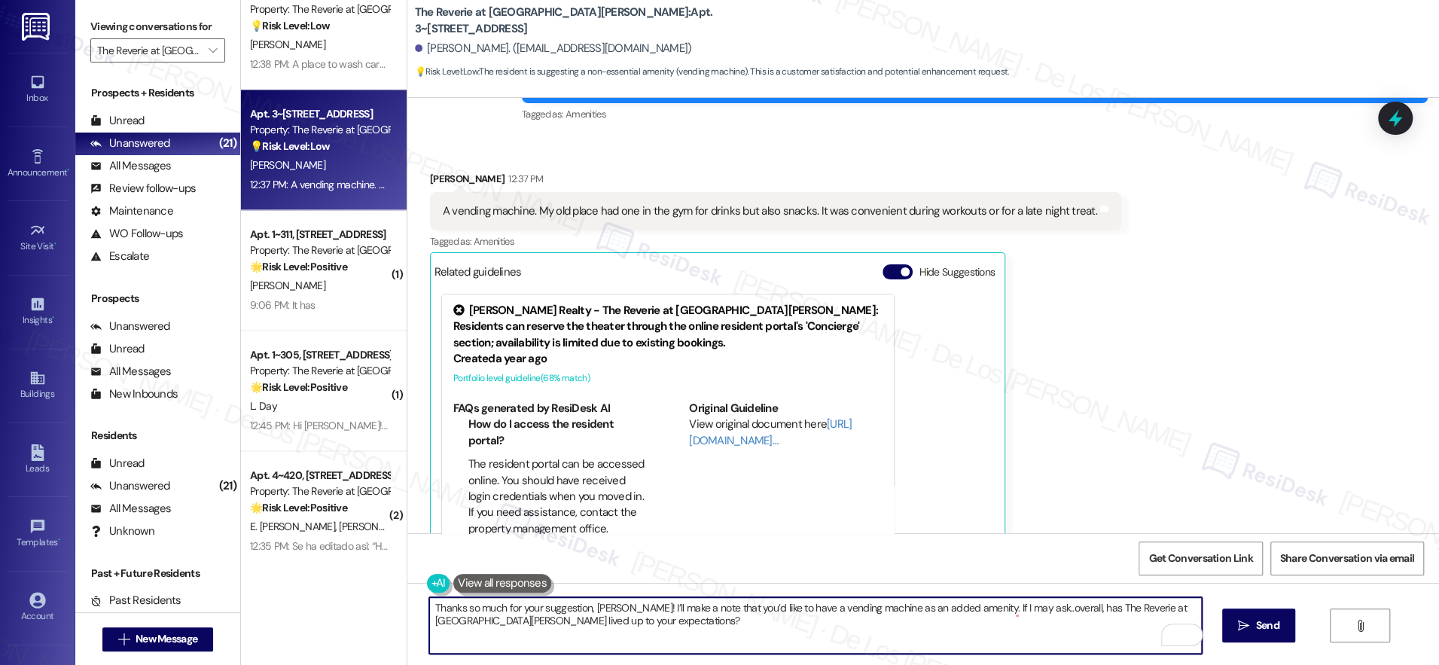
drag, startPoint x: 607, startPoint y: 608, endPoint x: 643, endPoint y: 603, distance: 36.5
click at [585, 610] on textarea "Thanks so much for your suggestion, Diana! I’ll make a note that you’d like to …" at bounding box center [815, 625] width 773 height 56
type textarea "Thanks so much for your suggestion, Jessica! I’ll make a note that you’d like t…"
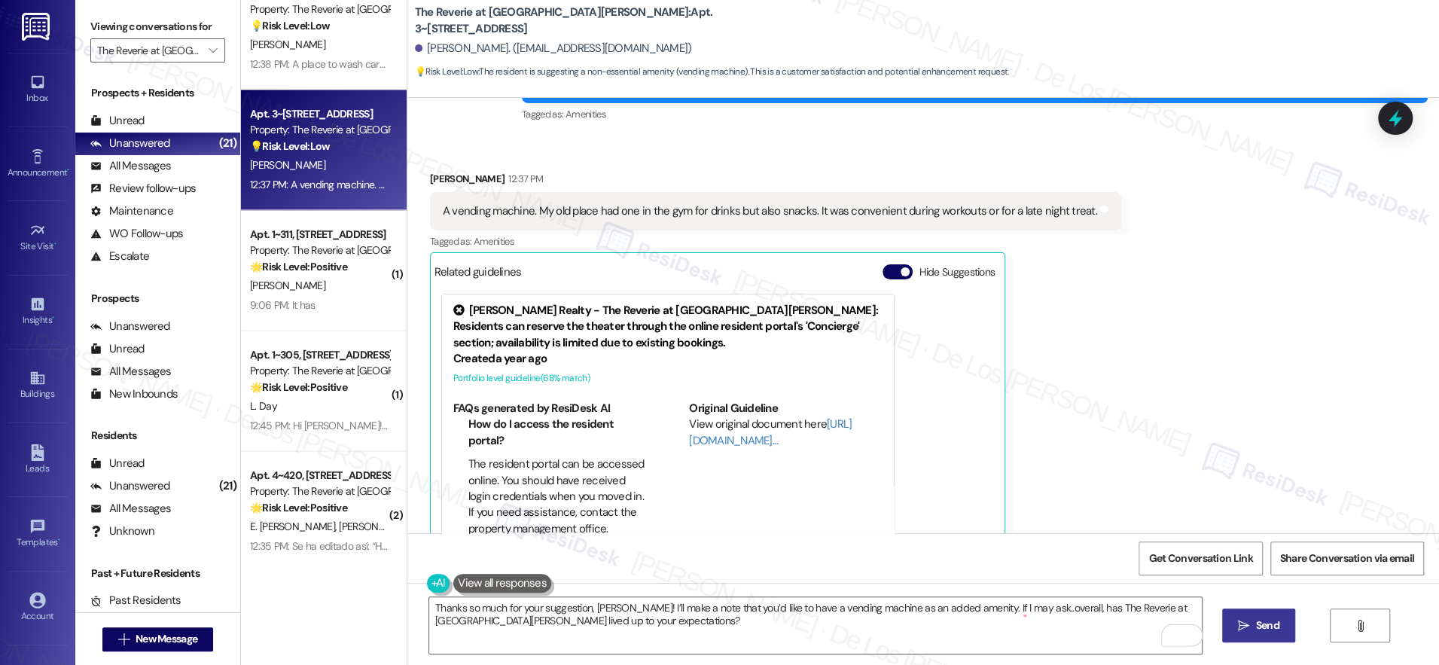
click at [1262, 623] on span "Send" at bounding box center [1267, 626] width 23 height 16
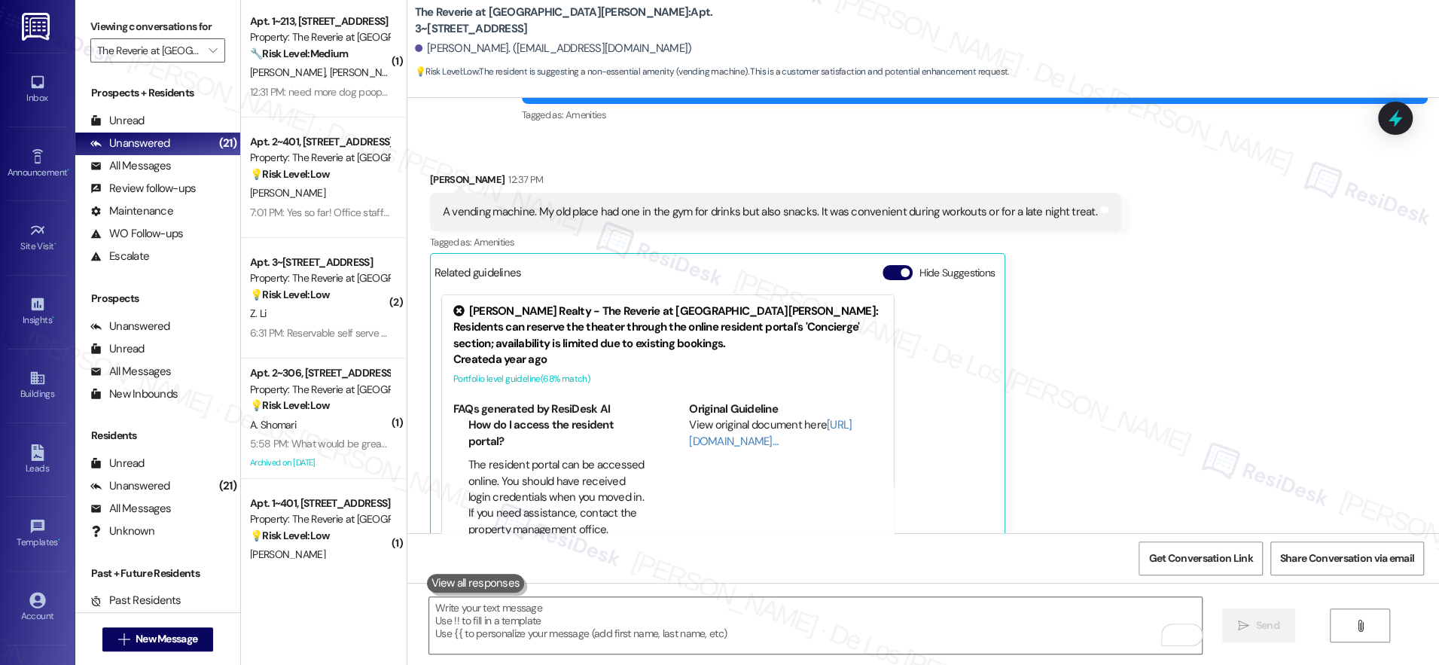
scroll to position [273, 0]
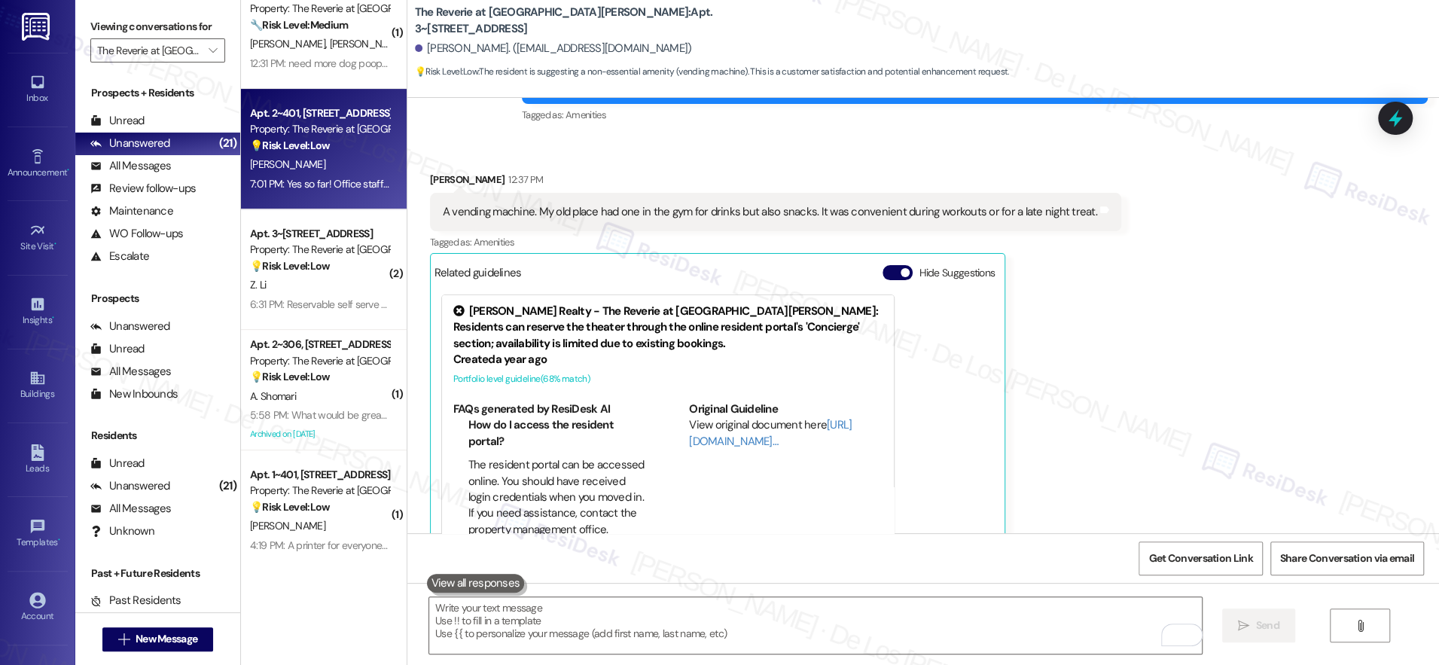
click at [313, 180] on div "7:01 PM: Yes so far! Office staffing is great and so are the events and ameniti…" at bounding box center [483, 184] width 466 height 14
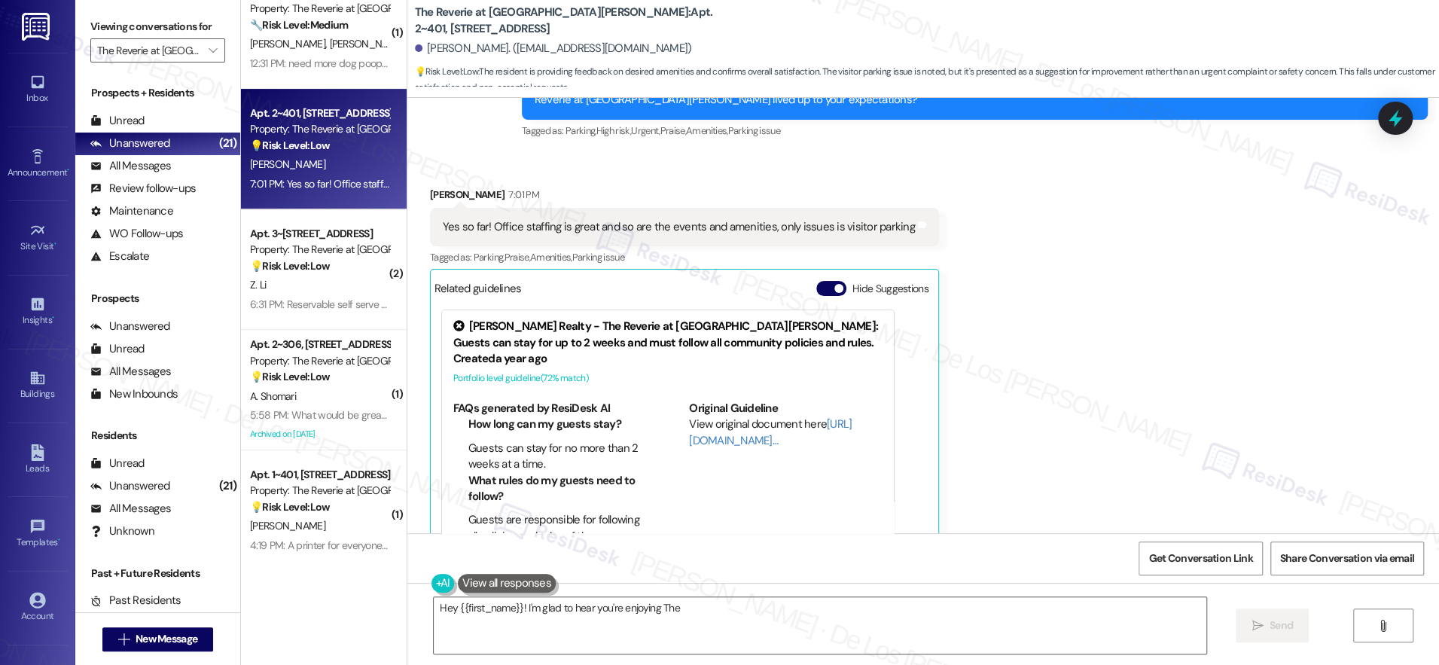
scroll to position [4265, 0]
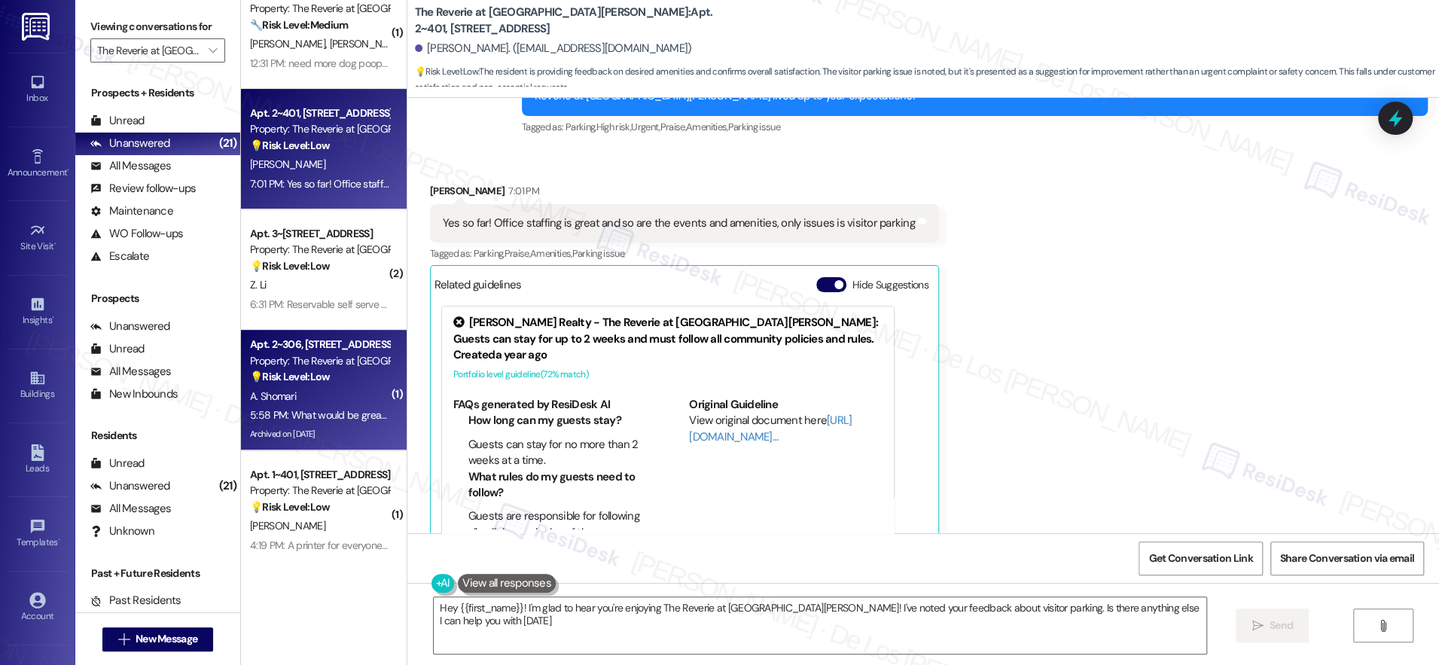
type textarea "Hey {{first_name}}! I'm glad to hear you're enjoying The Reverie at Lake Boone!…"
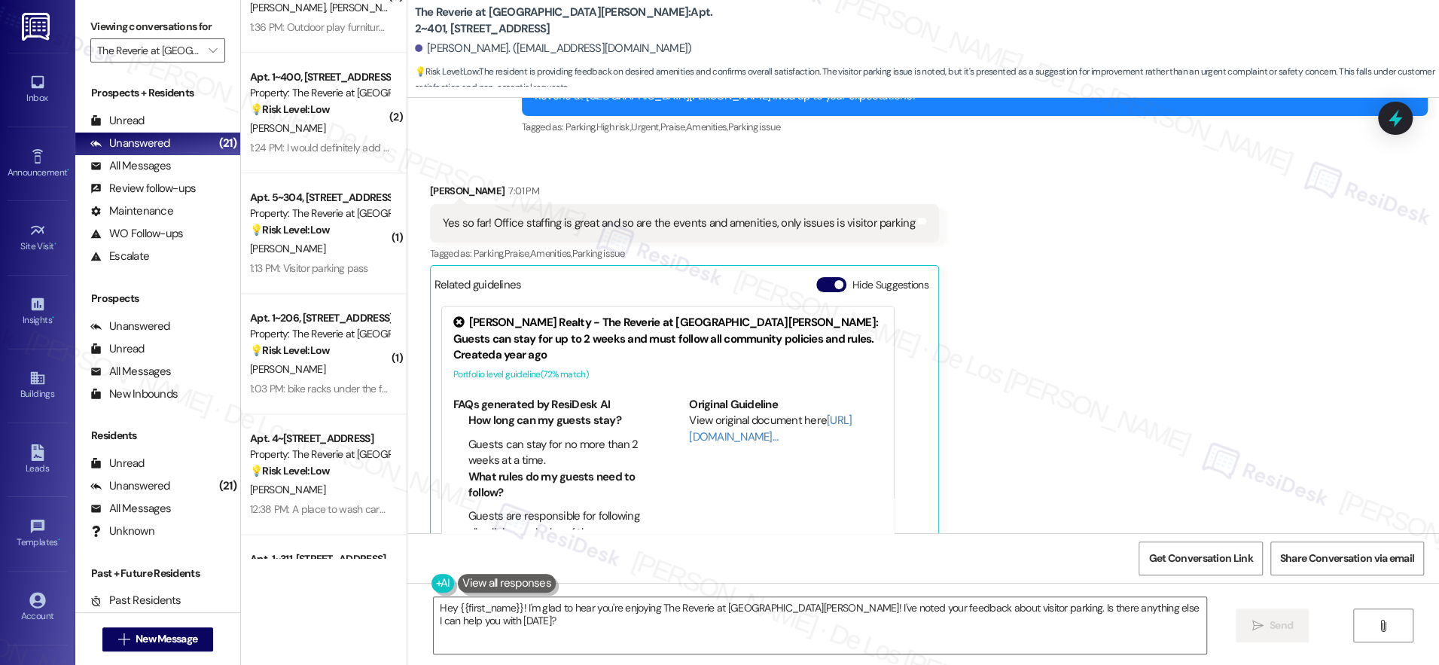
scroll to position [1300, 0]
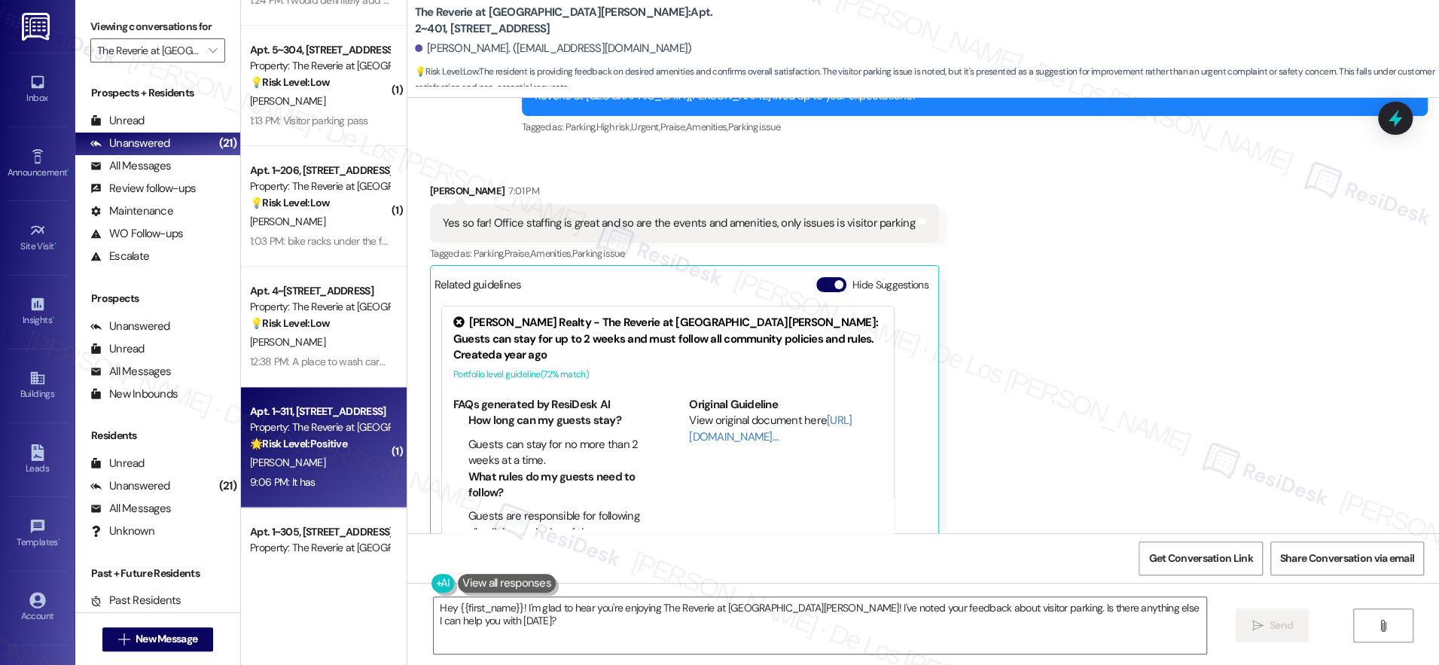
click at [331, 428] on div "Property: The Reverie at Lake Boone" at bounding box center [319, 428] width 139 height 16
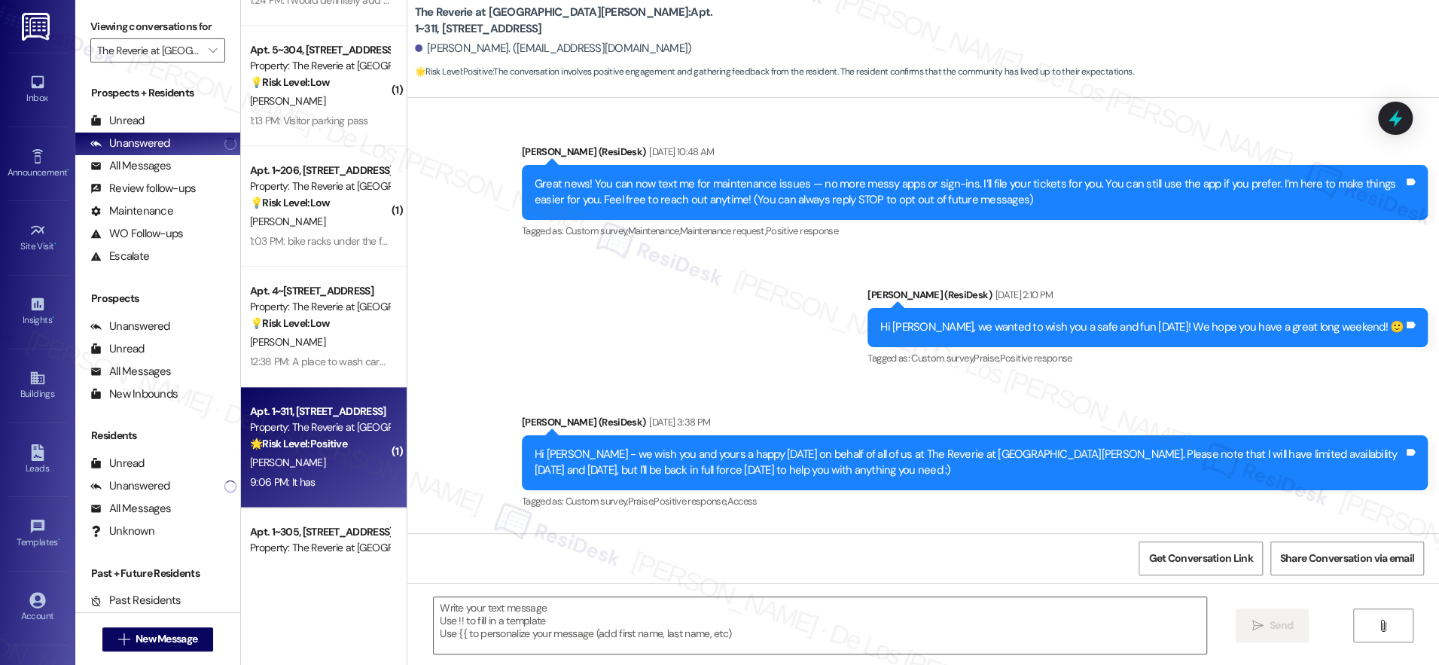
type textarea "Fetching suggested responses. Please feel free to read through the conversation…"
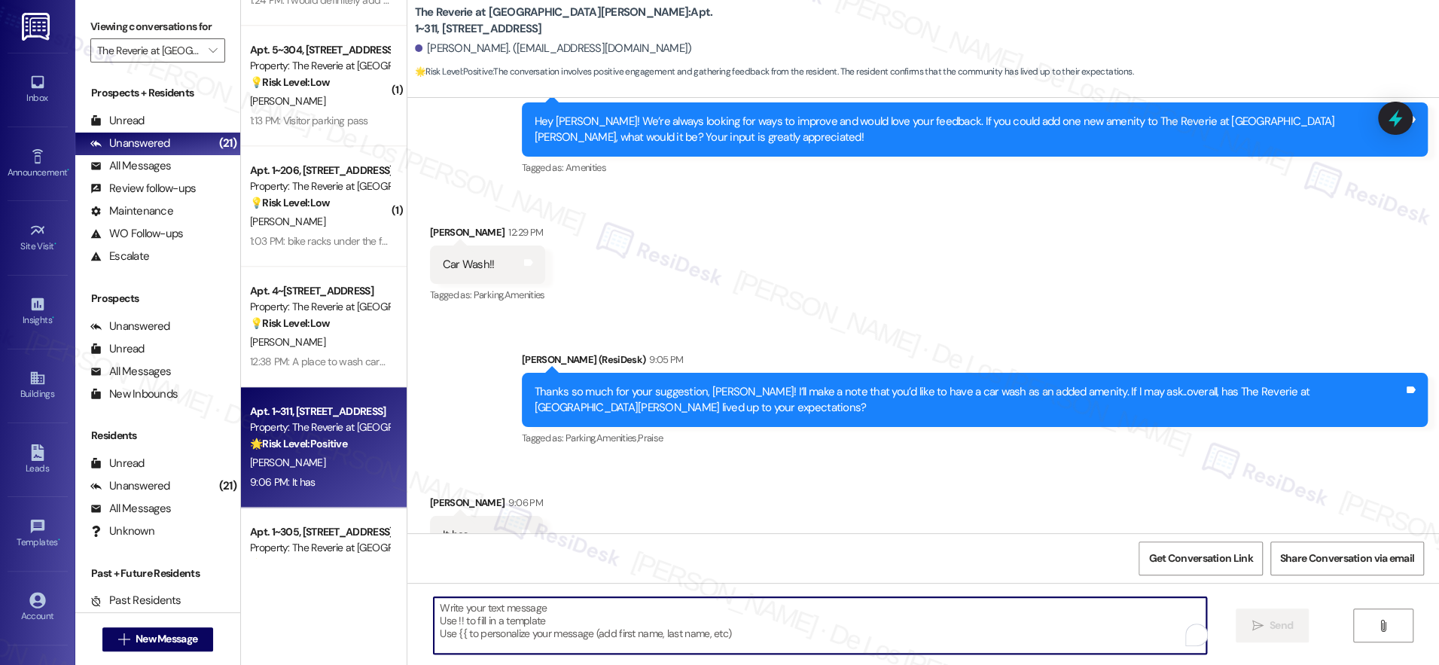
click at [557, 615] on textarea "To enrich screen reader interactions, please activate Accessibility in Grammarl…" at bounding box center [820, 625] width 773 height 56
paste textarea "Wonderful! Can I ask a quick favor? Would you mind writing us a Google review? …"
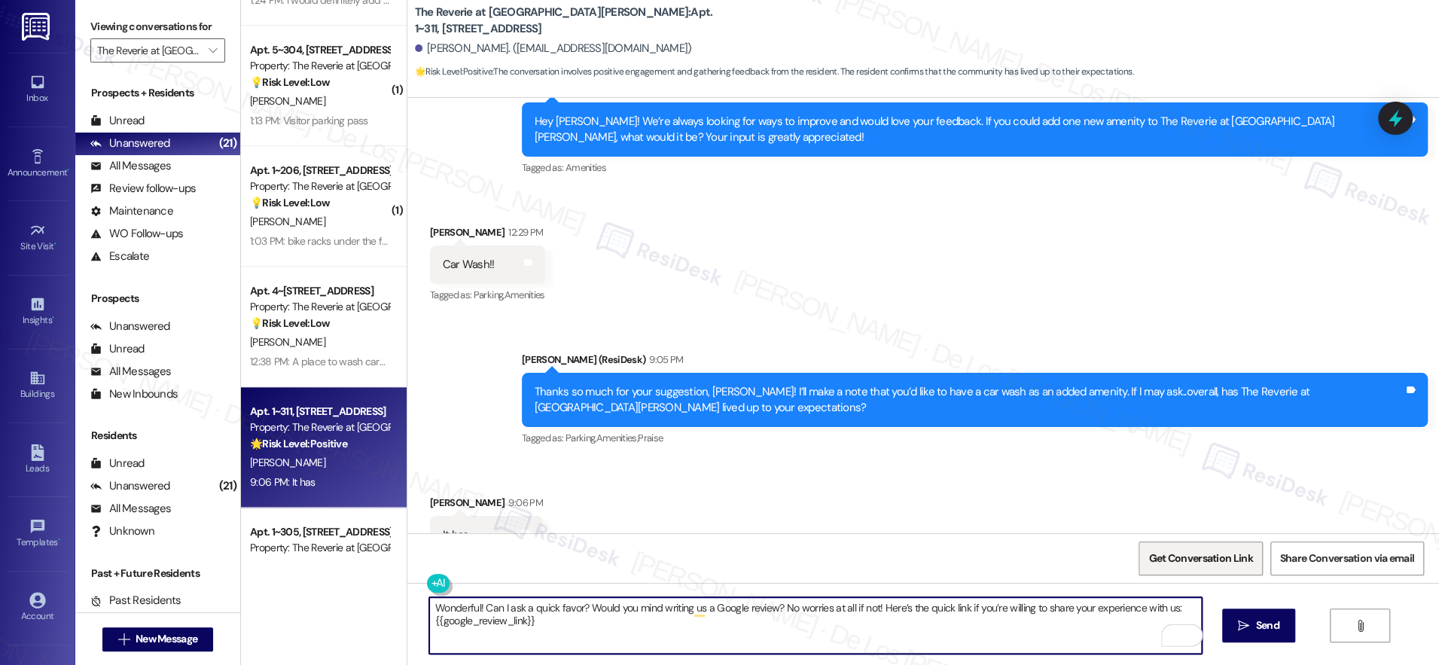
scroll to position [3822, 0]
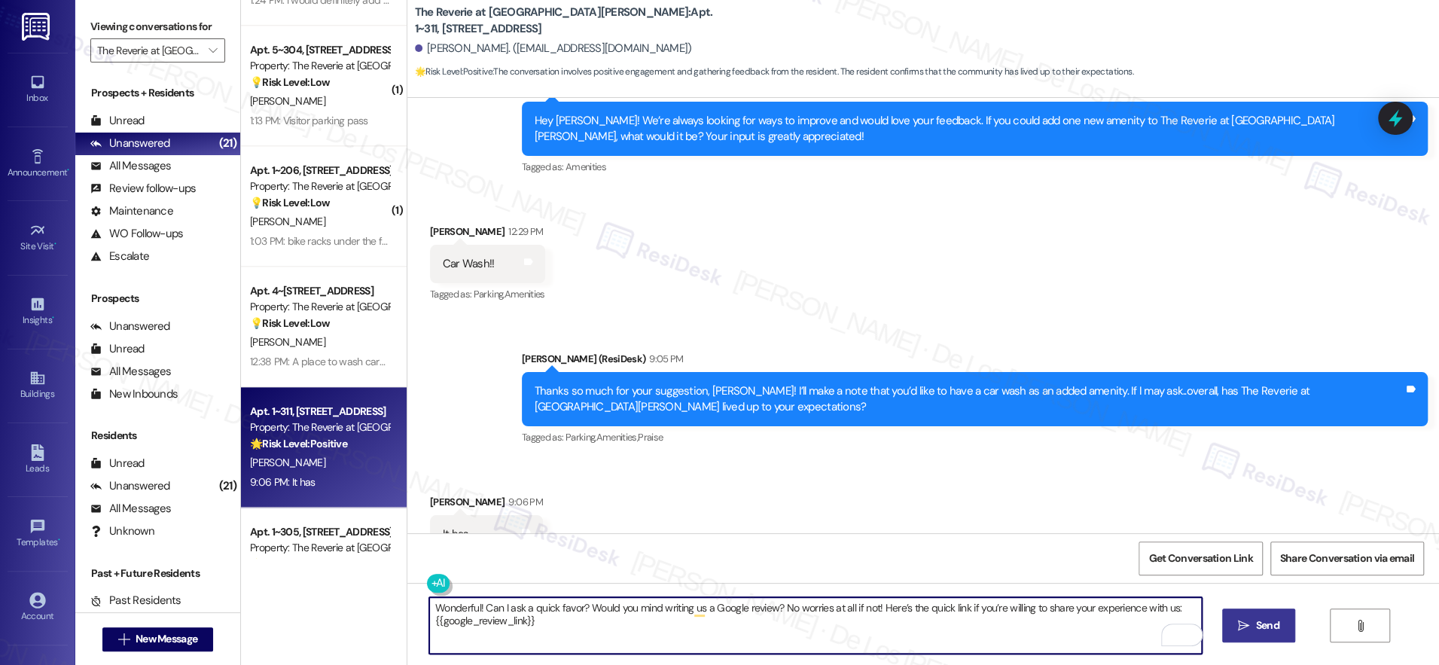
type textarea "Wonderful! Can I ask a quick favor? Would you mind writing us a Google review? …"
click at [1247, 621] on icon "" at bounding box center [1243, 626] width 11 height 12
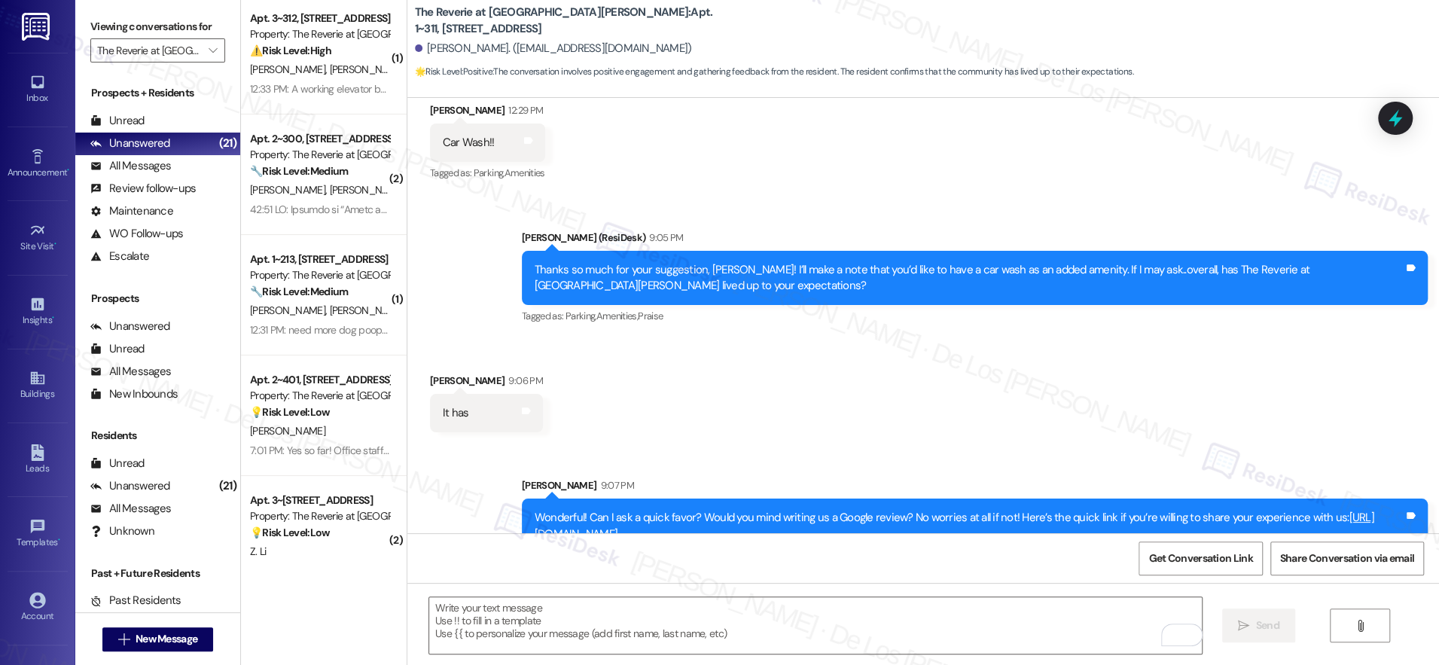
scroll to position [0, 0]
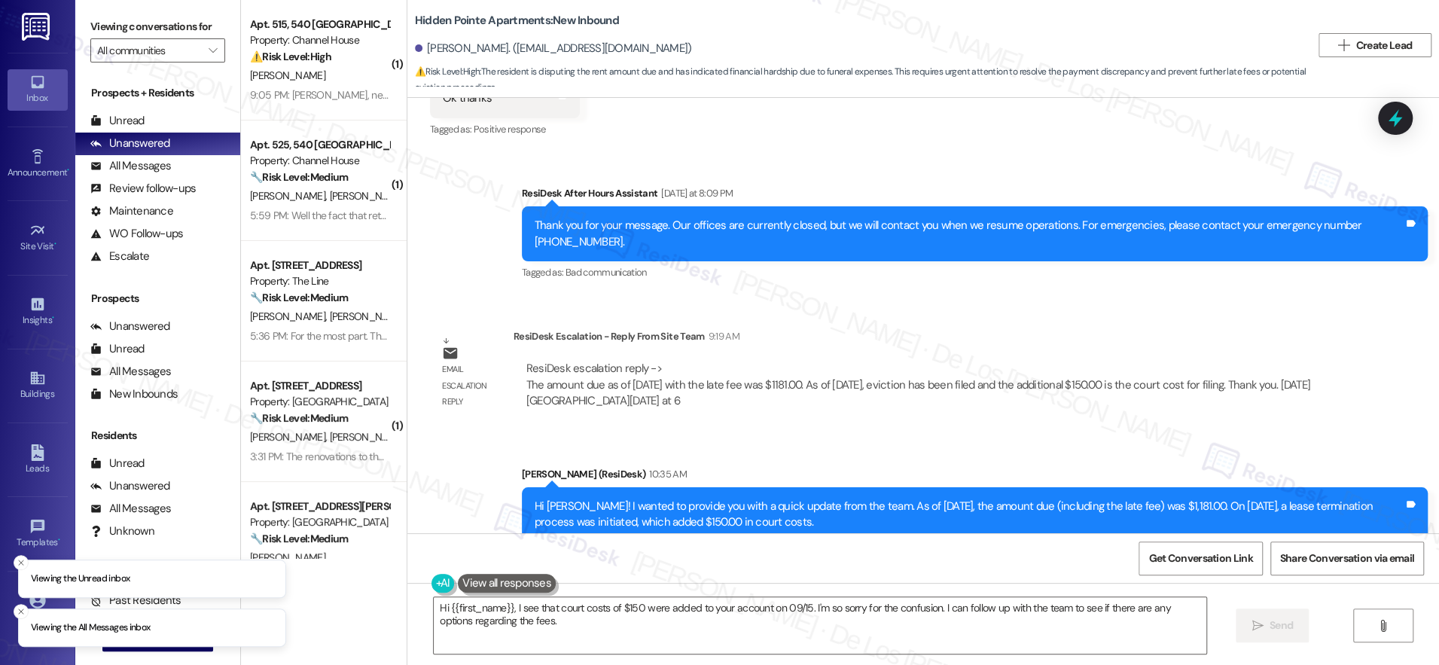
scroll to position [1558, 0]
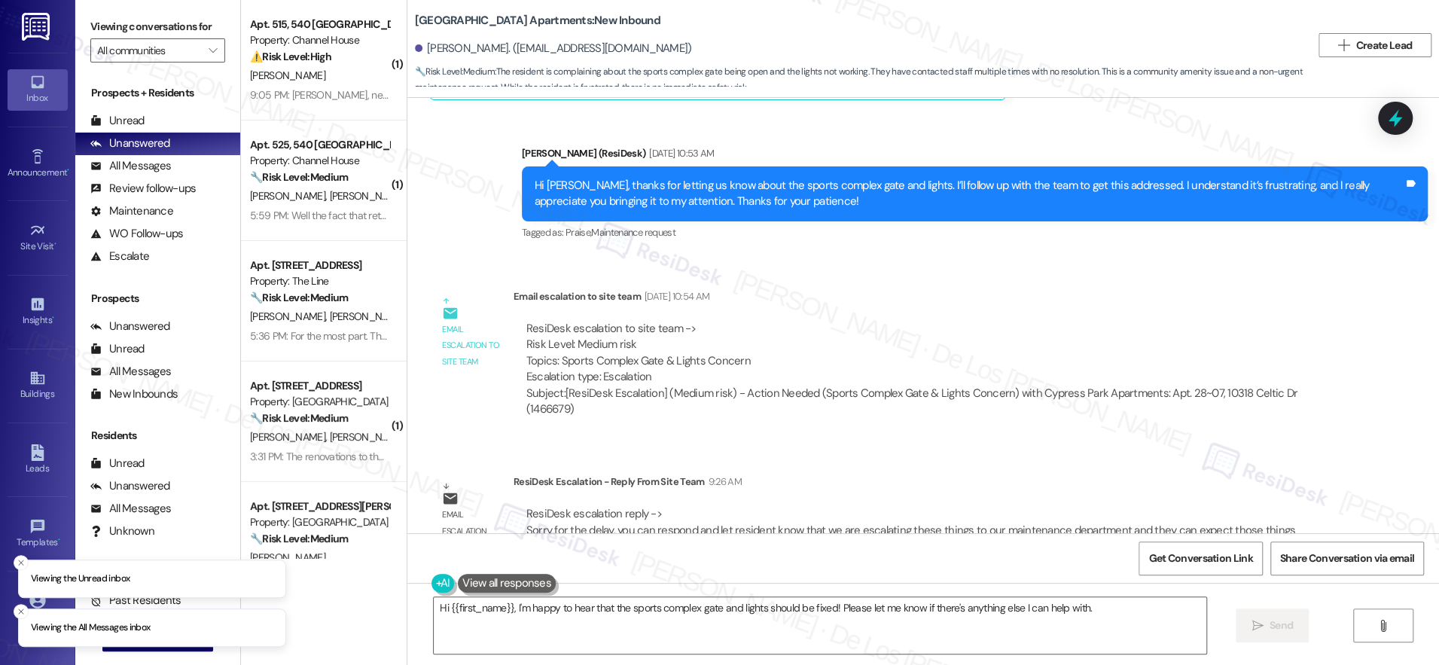
scroll to position [1233, 0]
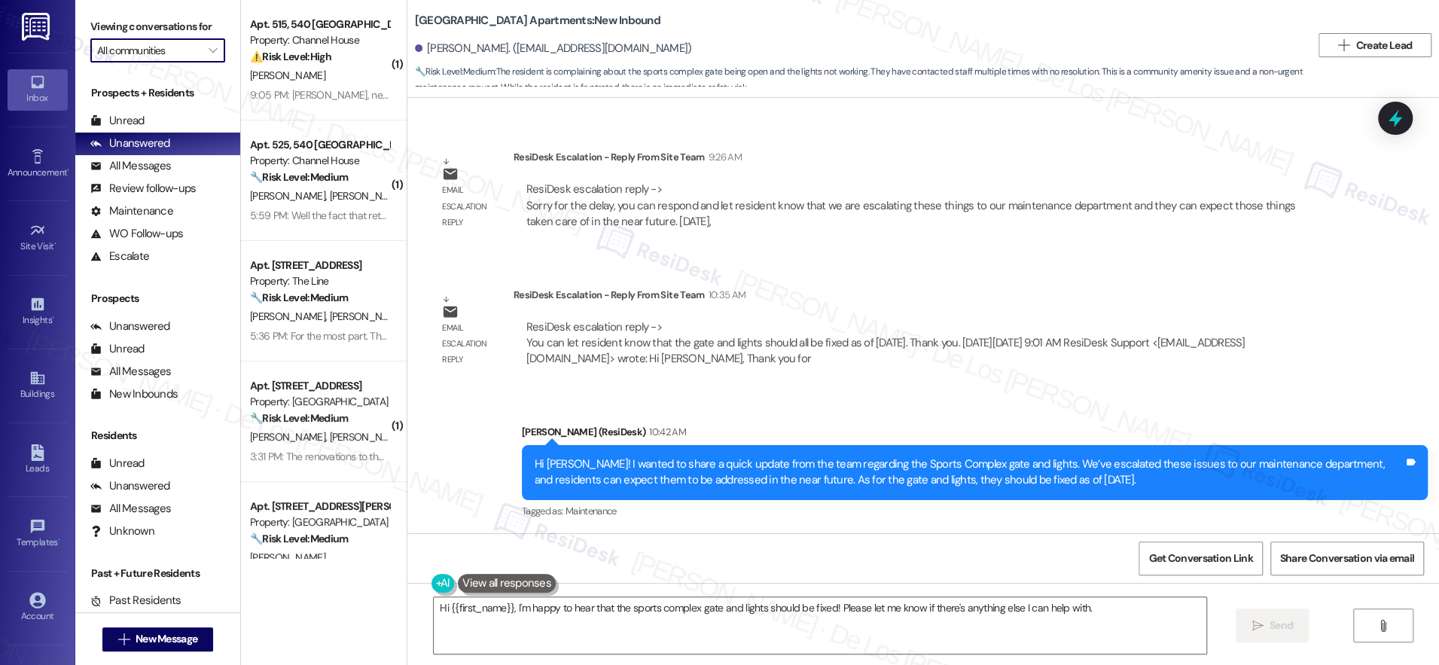
click at [186, 56] on input "All communities" at bounding box center [149, 50] width 104 height 24
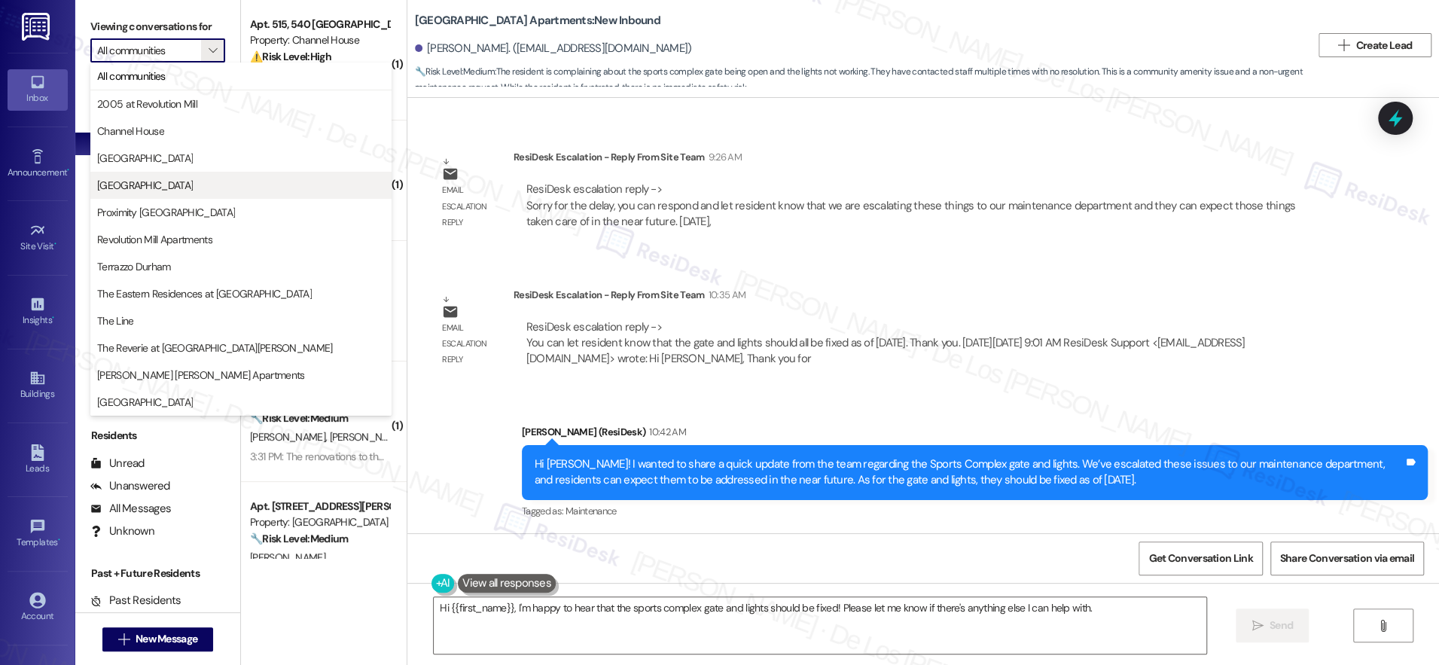
click at [175, 180] on span "[GEOGRAPHIC_DATA]" at bounding box center [241, 185] width 288 height 15
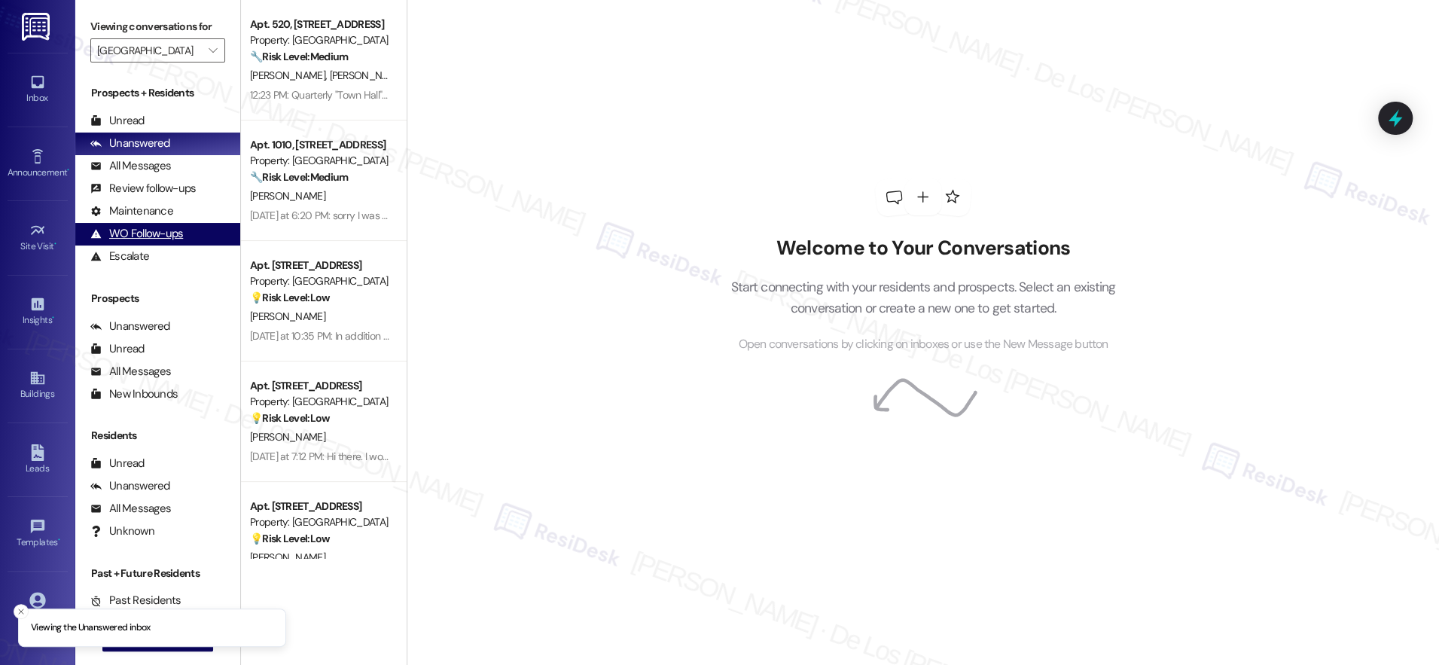
click at [159, 234] on div "WO Follow-ups" at bounding box center [136, 234] width 93 height 16
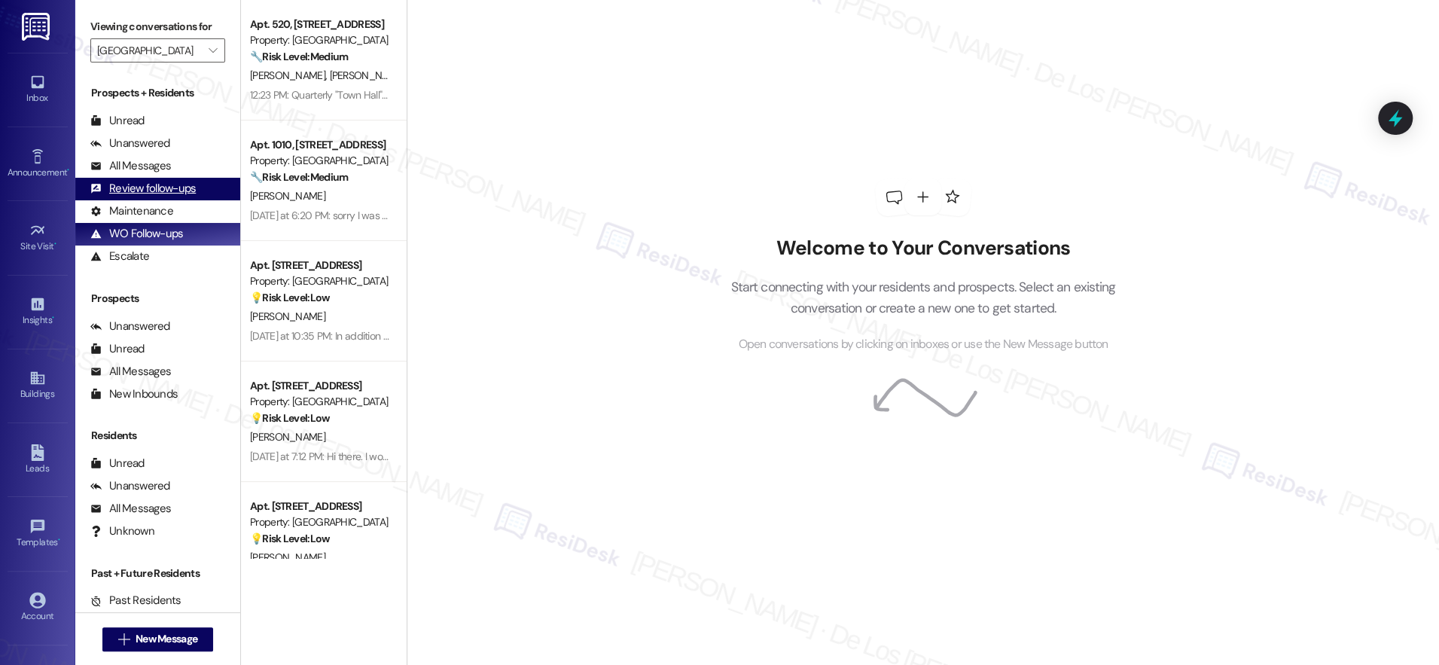
click at [179, 191] on div "Review follow-ups" at bounding box center [142, 189] width 105 height 16
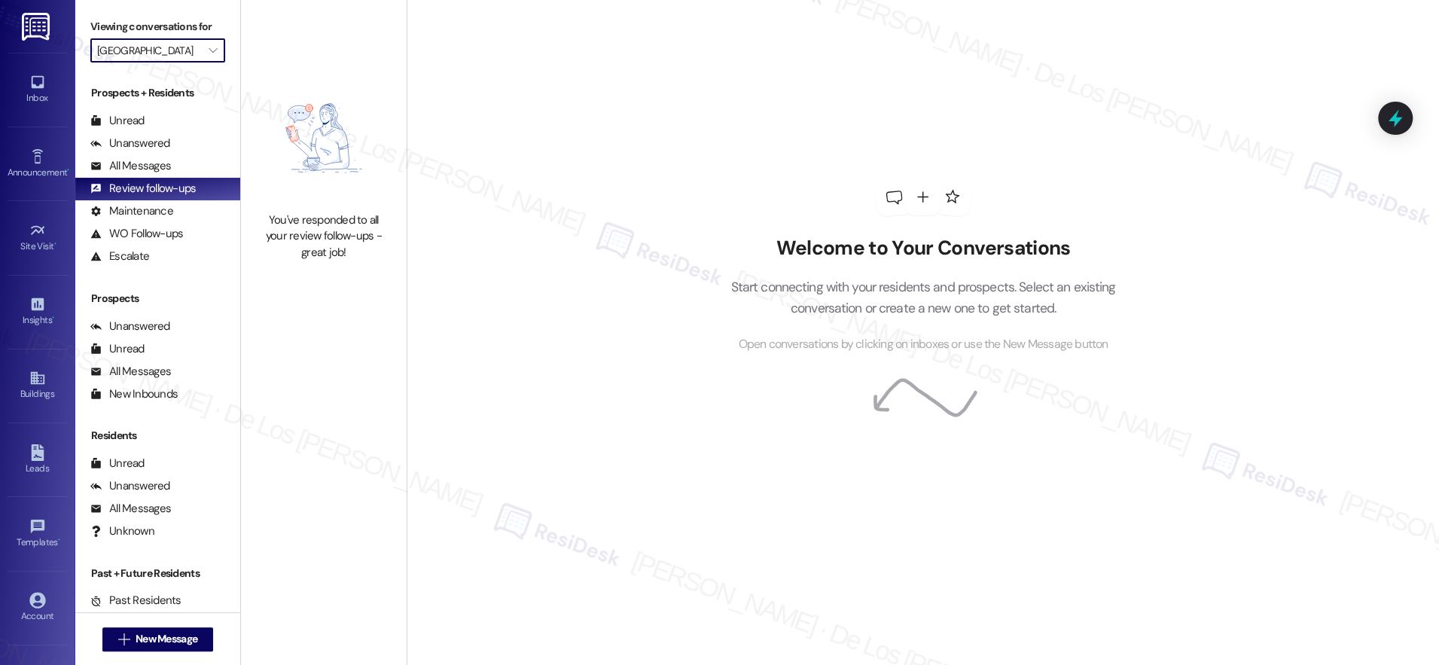
click at [175, 50] on input "[GEOGRAPHIC_DATA]" at bounding box center [149, 50] width 104 height 24
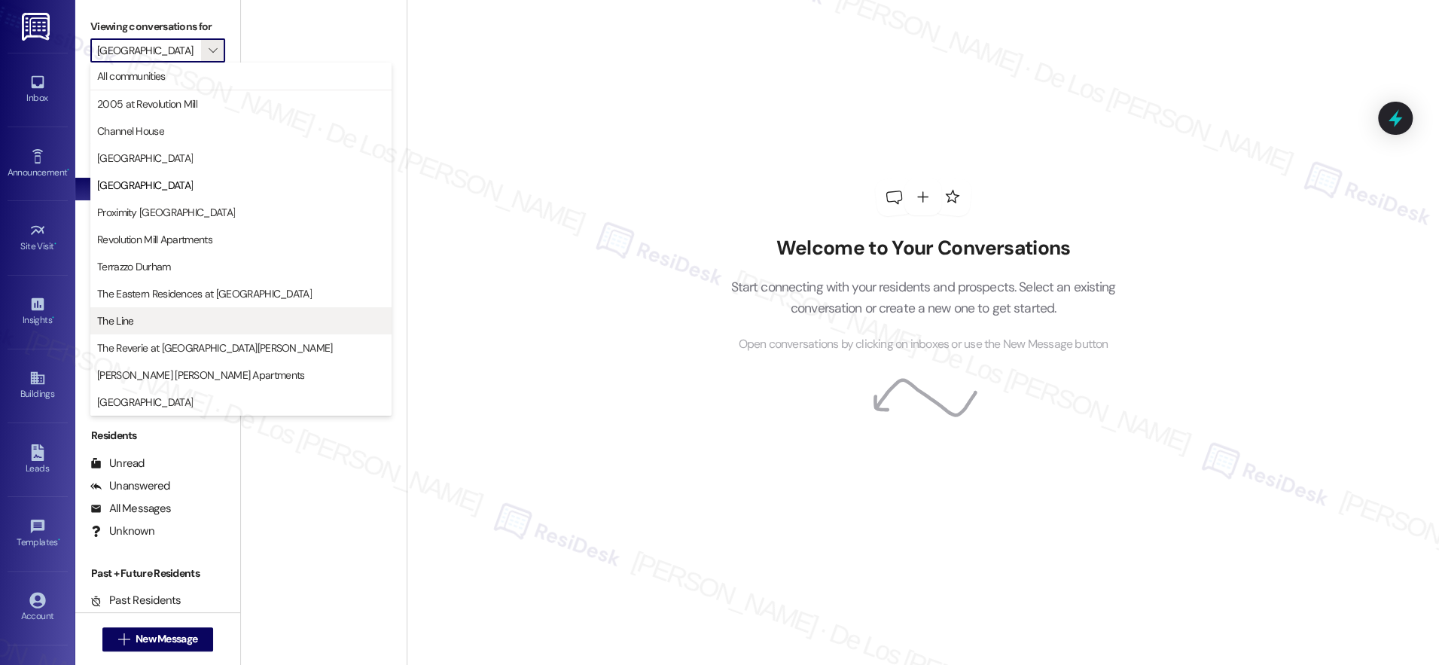
click at [177, 319] on span "The Line" at bounding box center [241, 320] width 288 height 15
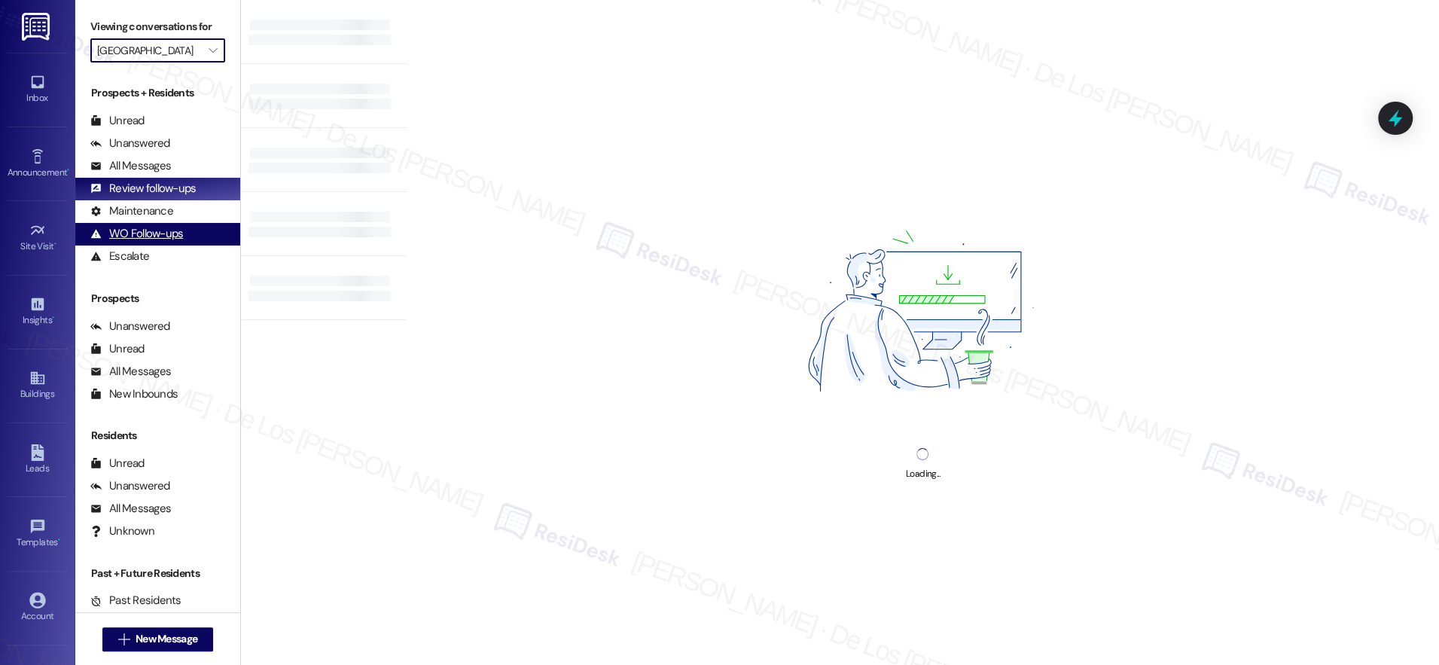
type input "The Line"
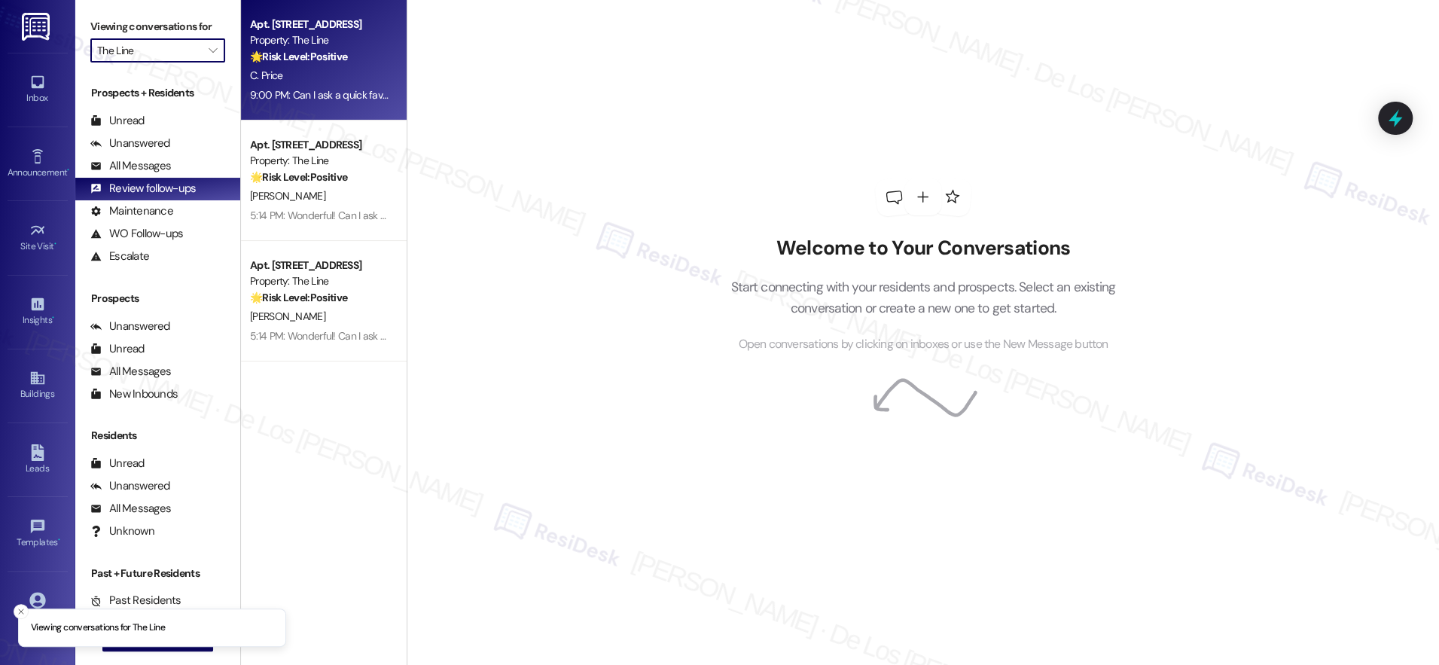
click at [285, 84] on div "C. Price" at bounding box center [320, 75] width 142 height 19
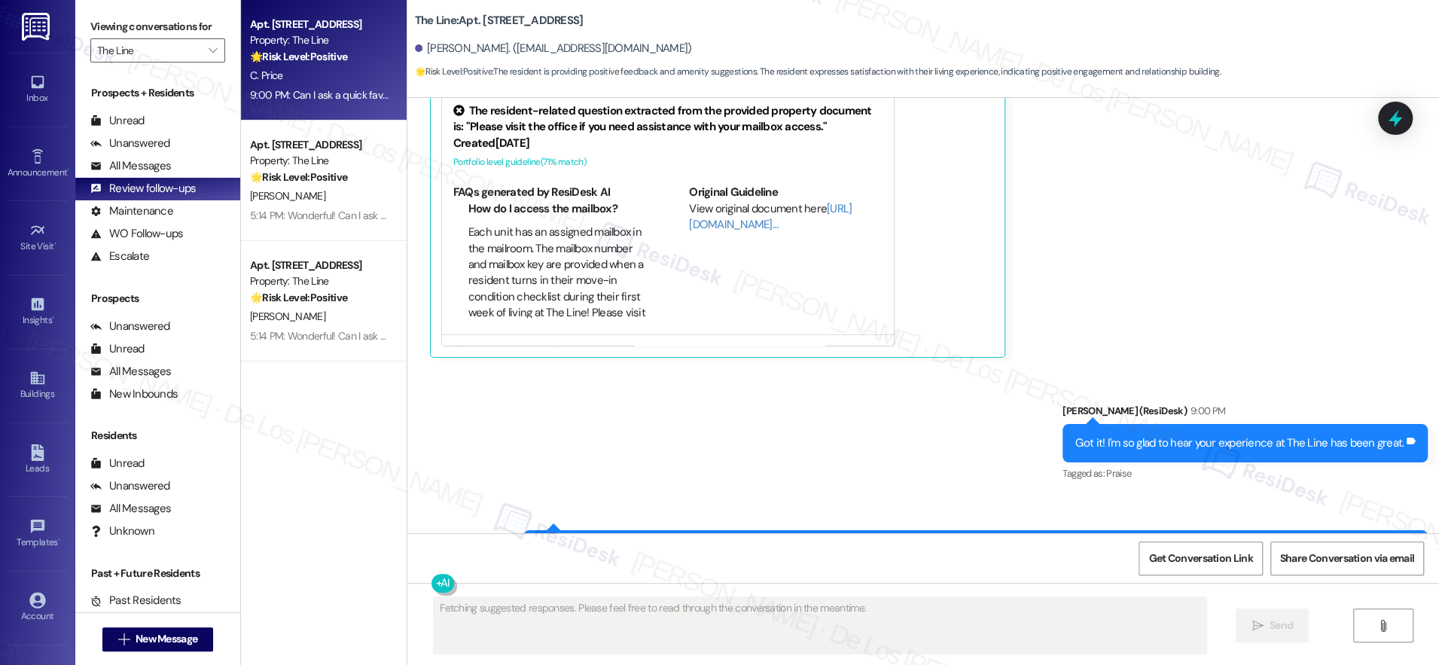
scroll to position [831, 0]
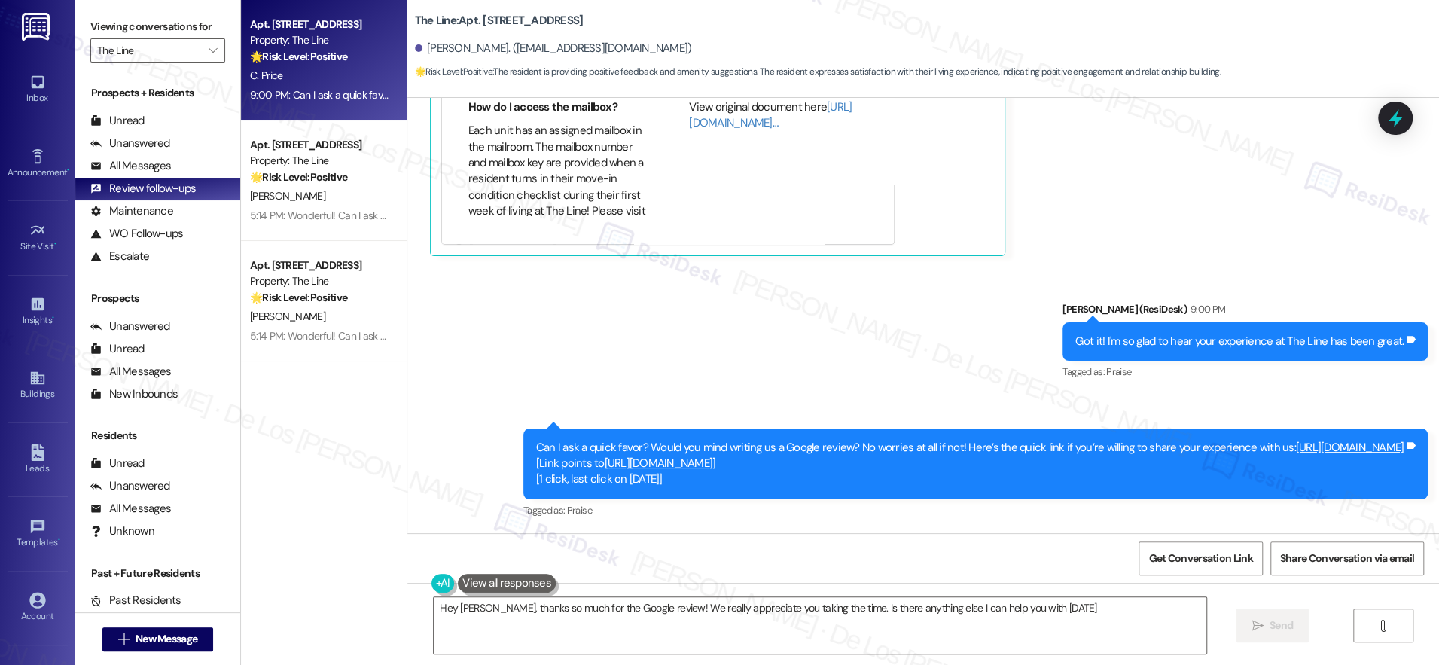
type textarea "Hey Courtney, thanks so much for the Google review! We really appreciate you ta…"
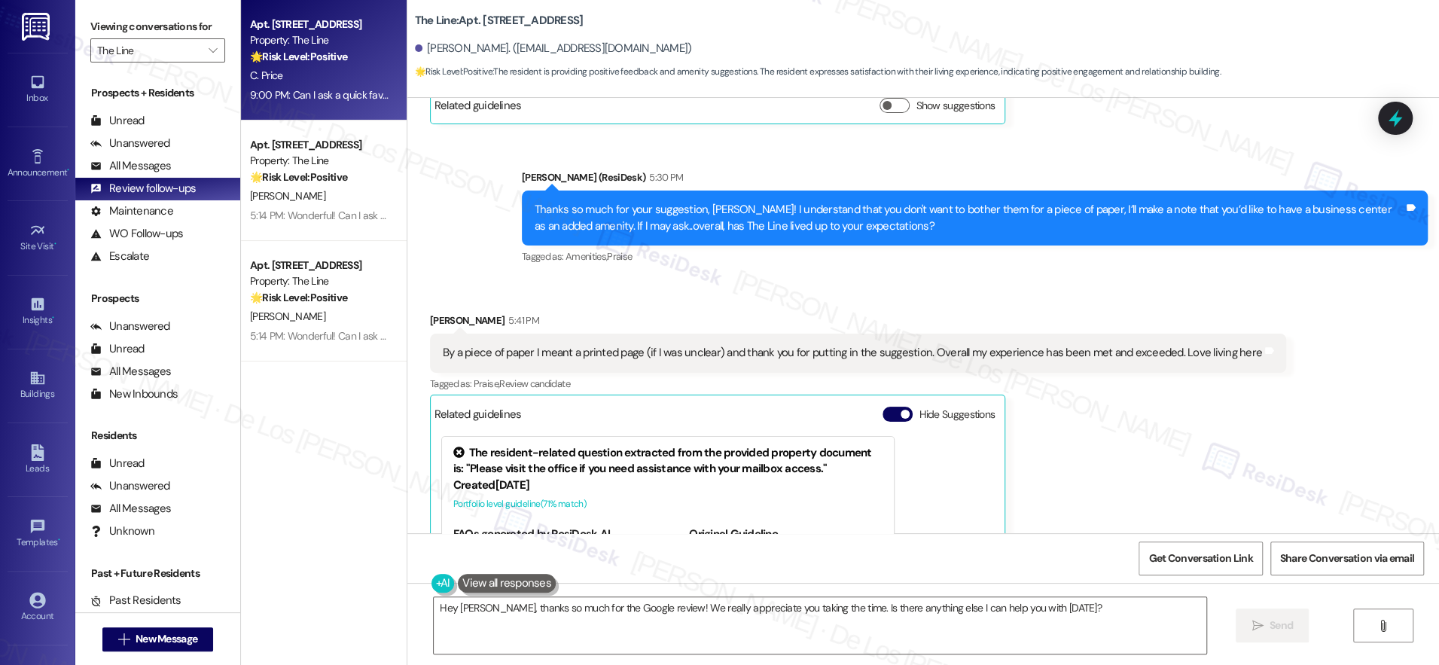
scroll to position [349, 0]
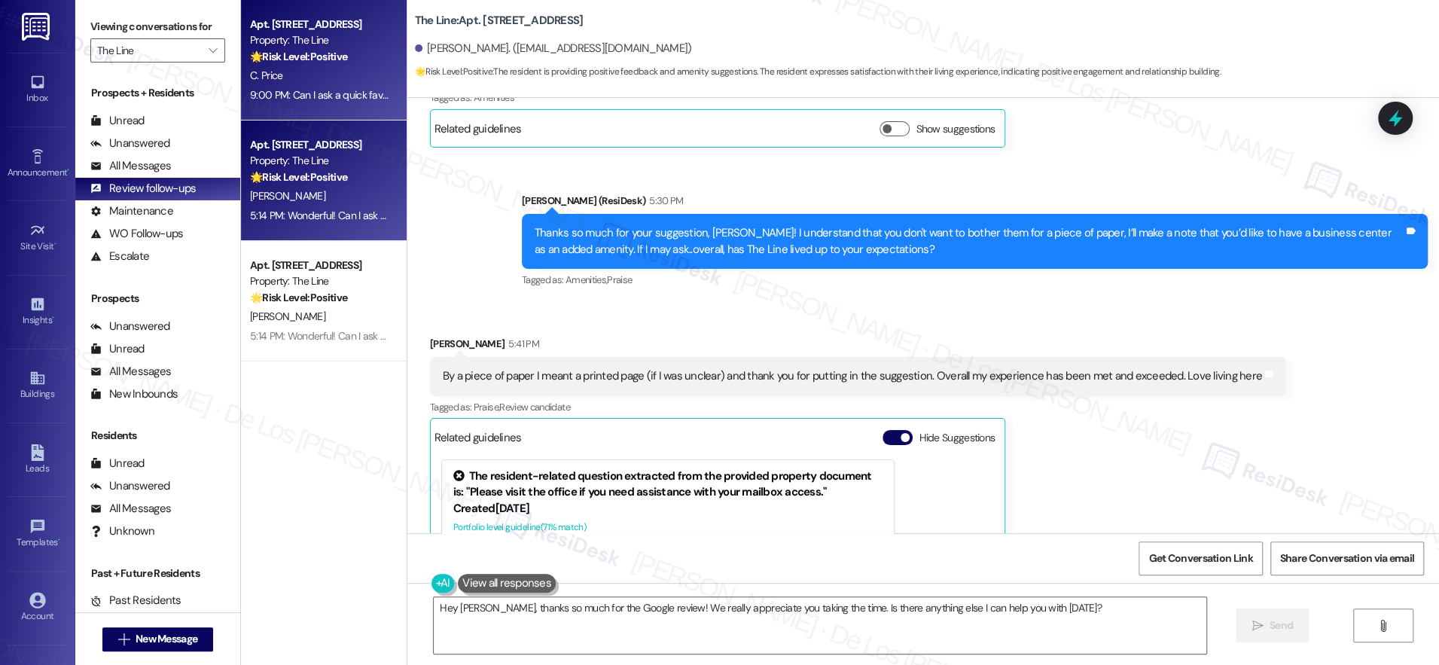
click at [343, 140] on div "Apt. 627, 500 N West Street" at bounding box center [319, 145] width 139 height 16
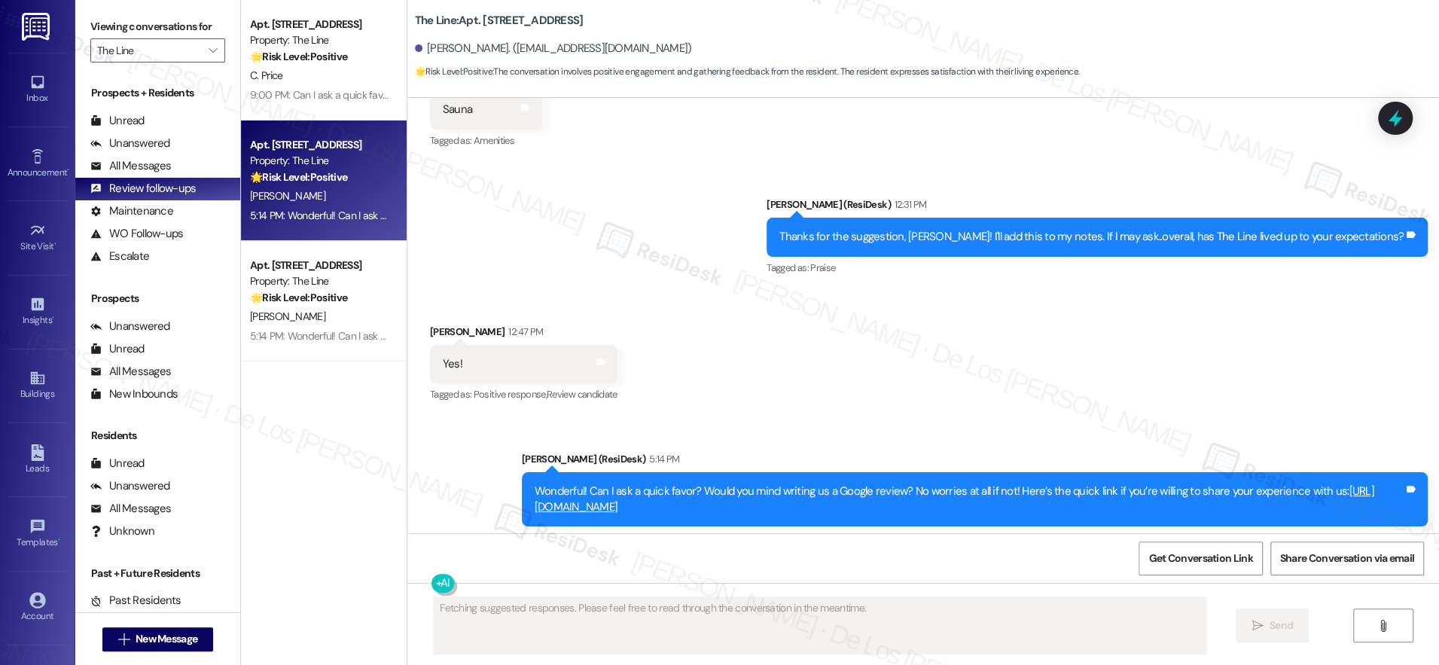
scroll to position [1178, 0]
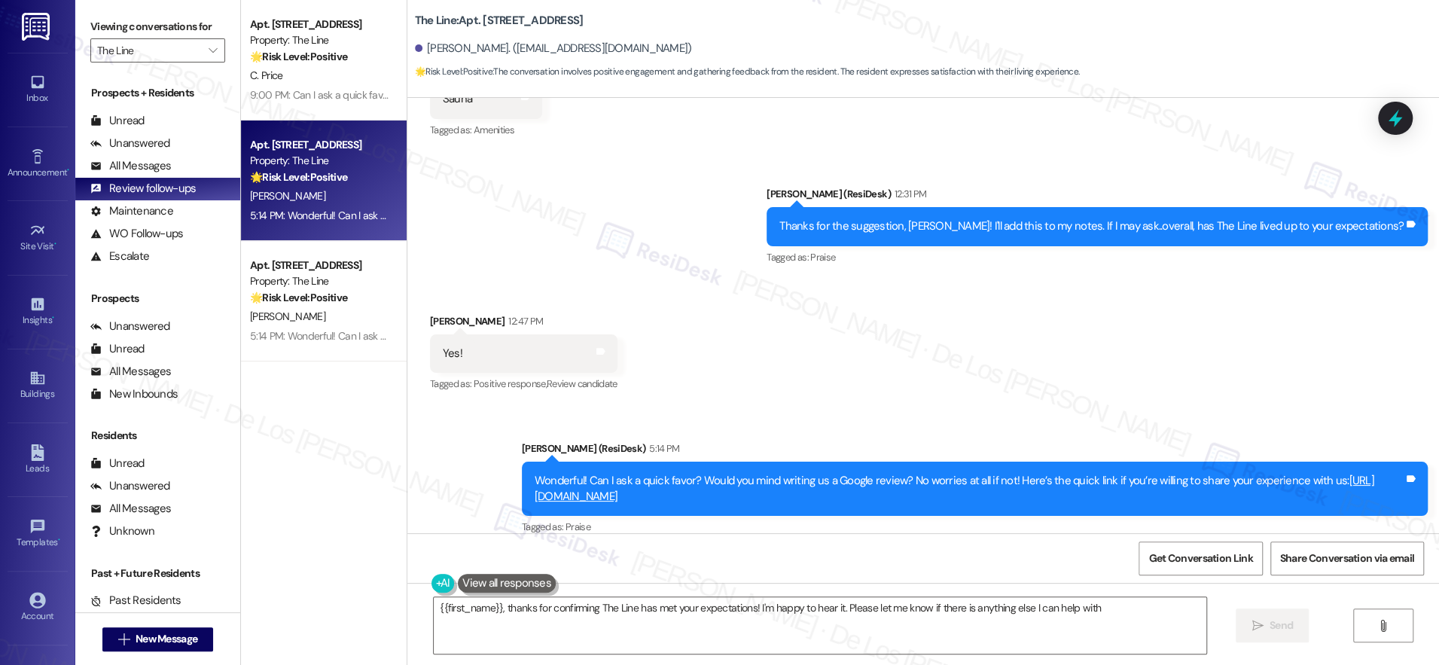
type textarea "{{first_name}}, thanks for confirming The Line has met your expectations! I'm h…"
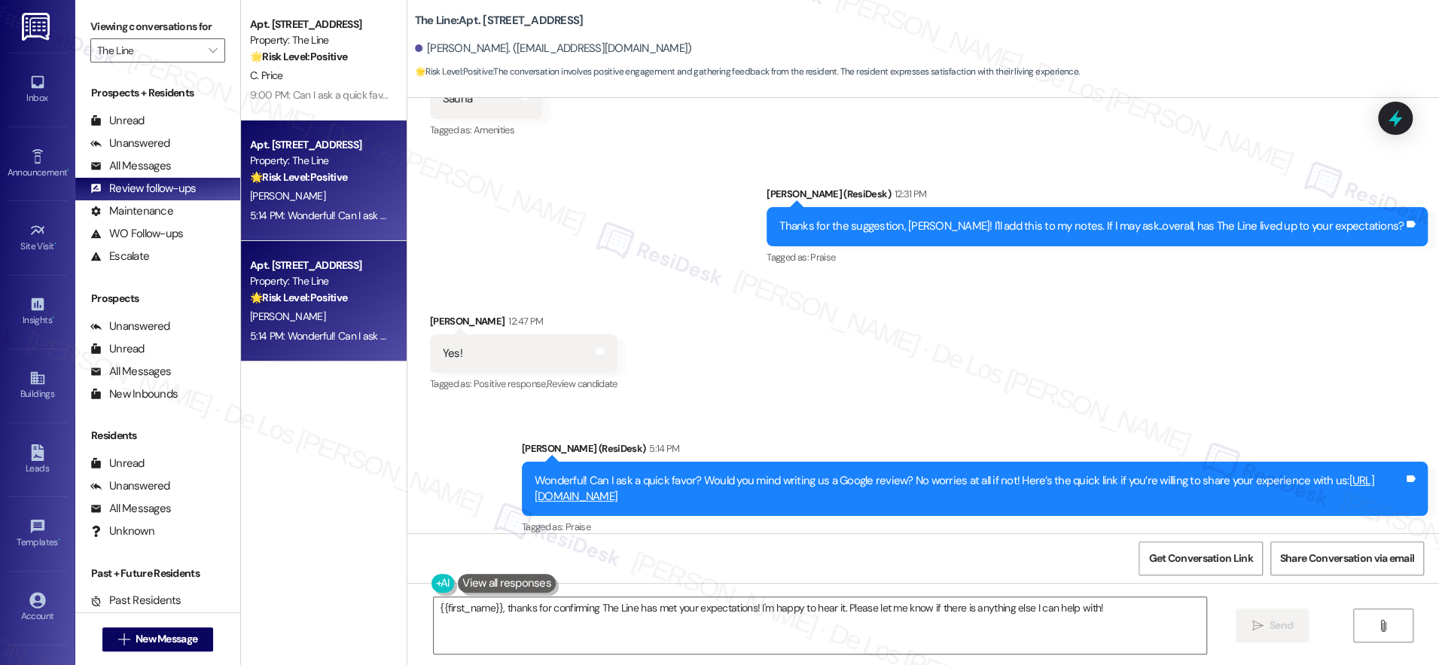
click at [366, 282] on div "Property: The Line" at bounding box center [319, 281] width 139 height 16
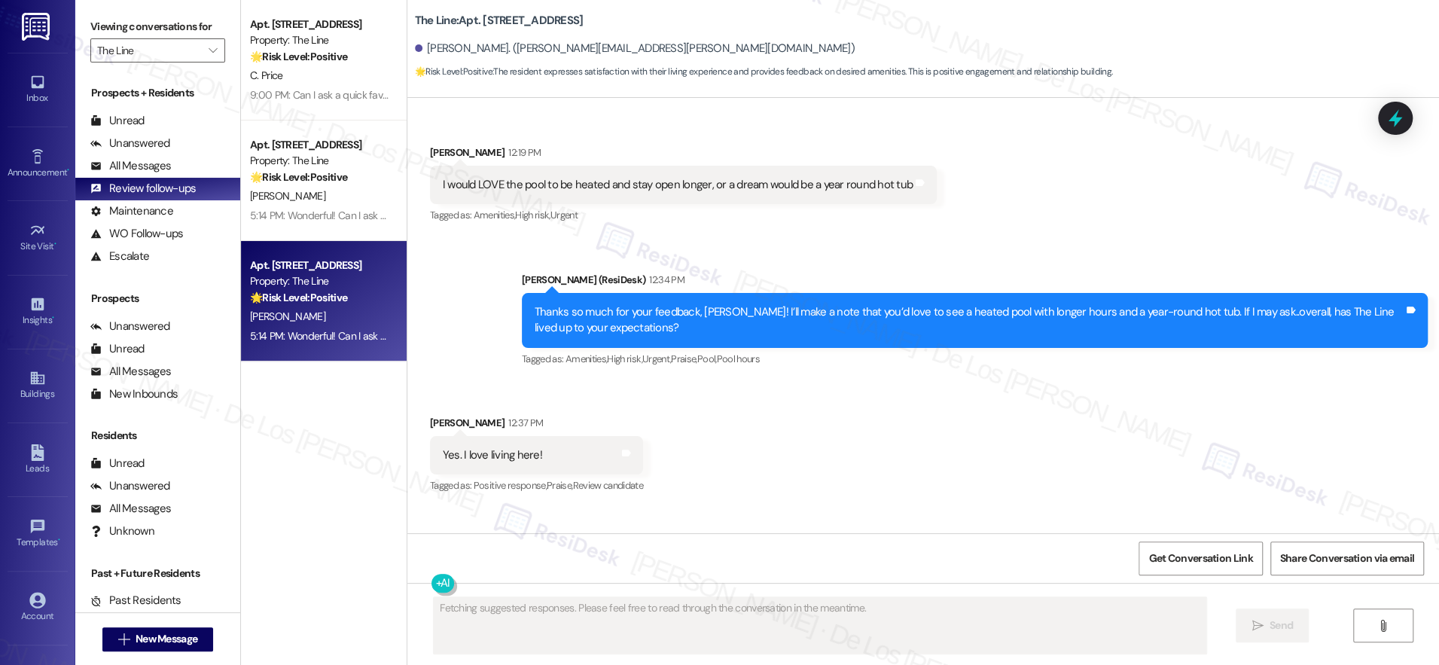
scroll to position [244, 0]
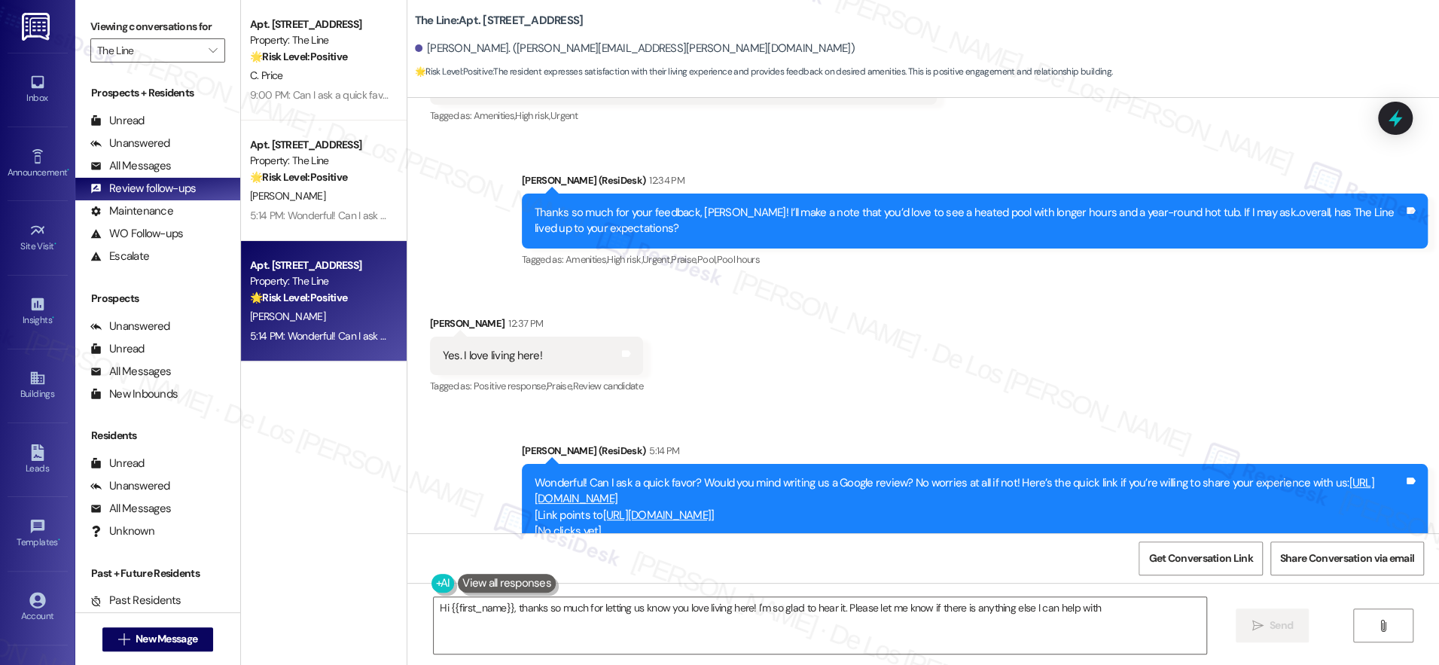
type textarea "Hi {{first_name}}, thanks so much for letting us know you love living here! I'm…"
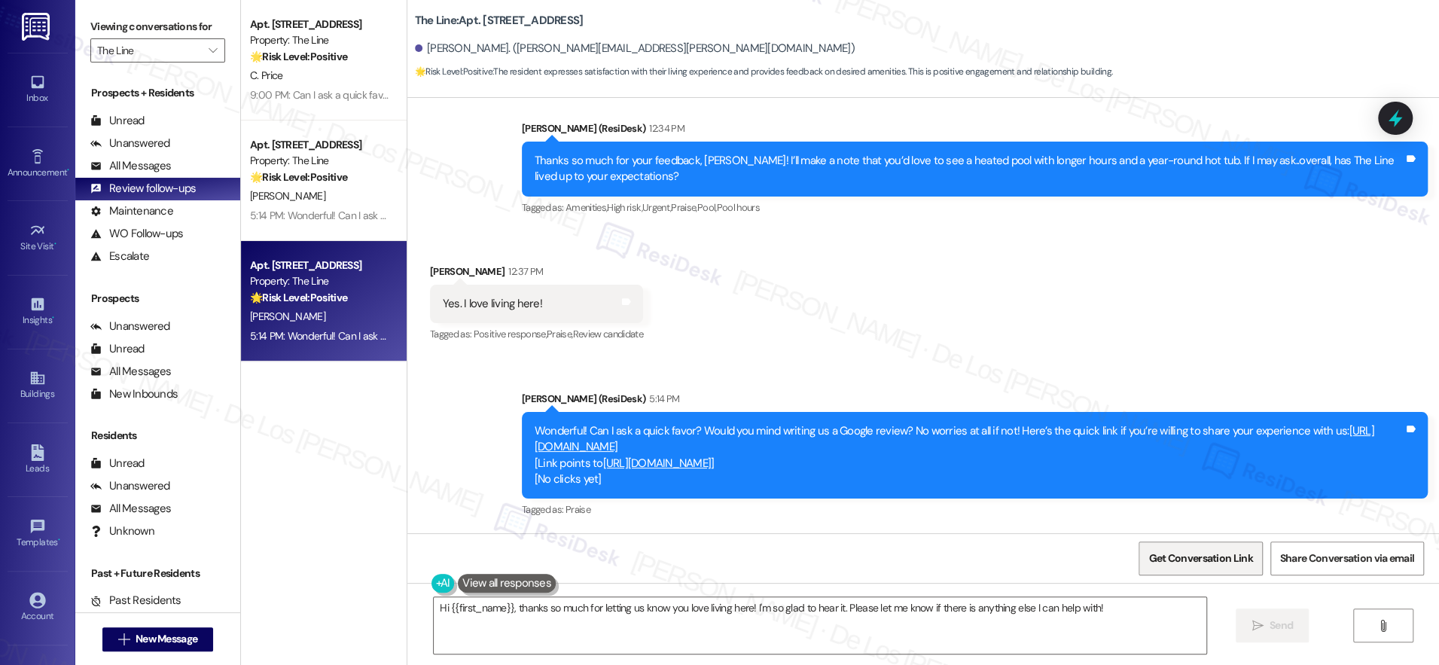
click at [1174, 557] on span "Get Conversation Link" at bounding box center [1201, 559] width 104 height 16
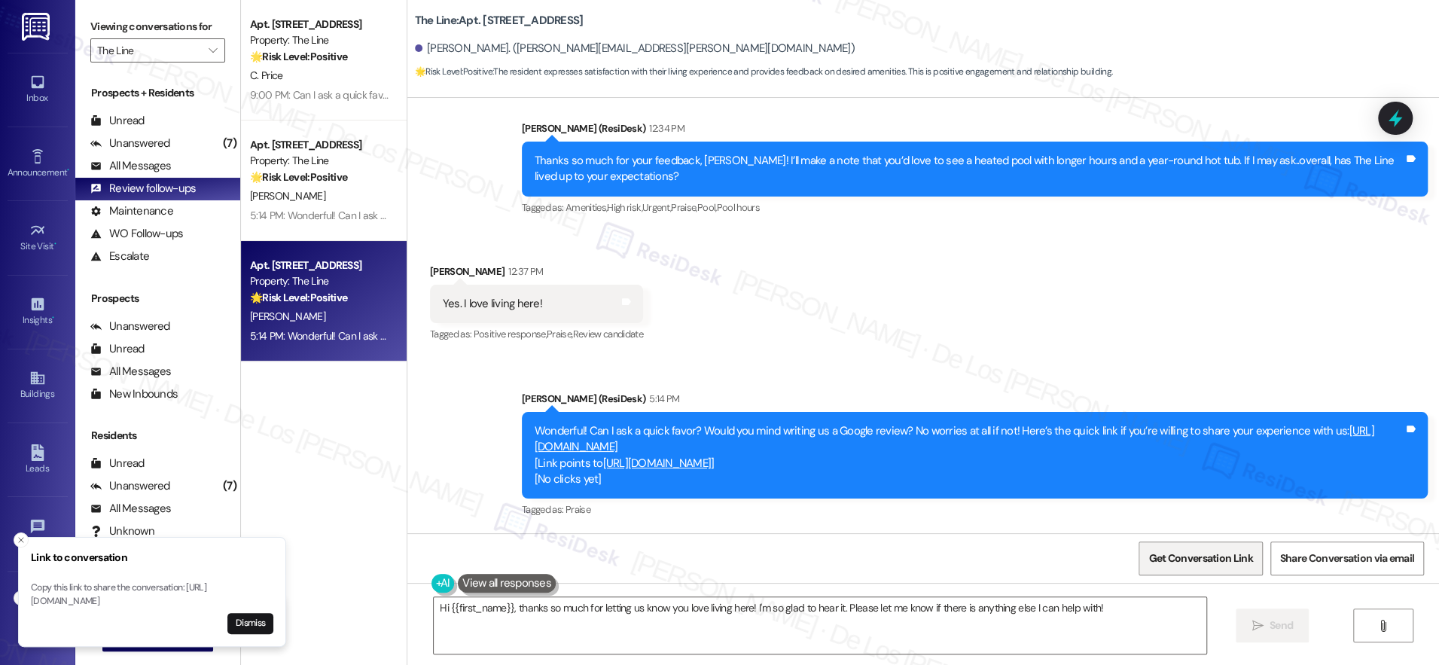
click at [1196, 559] on span "Get Conversation Link" at bounding box center [1201, 559] width 104 height 16
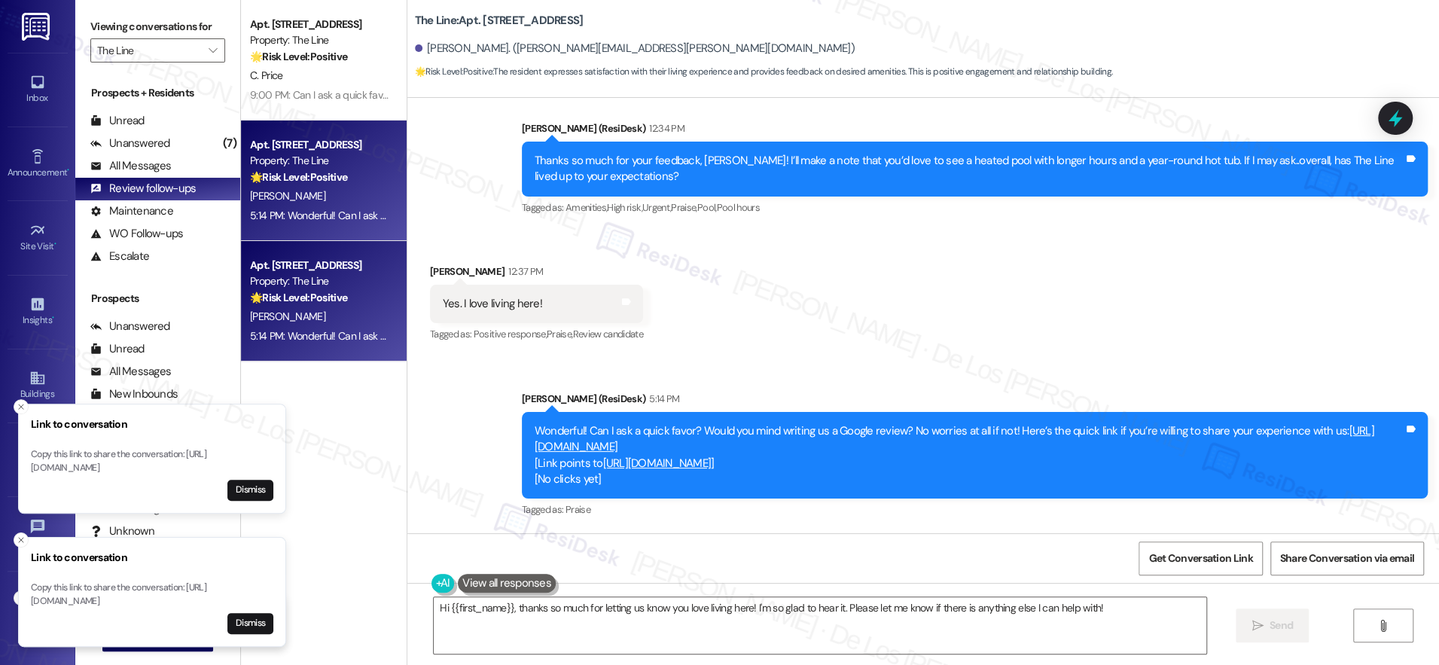
click at [318, 209] on div "5:14 PM: Wonderful! Can I ask a quick favor? Would you mind writing us a Google…" at bounding box center [692, 216] width 885 height 14
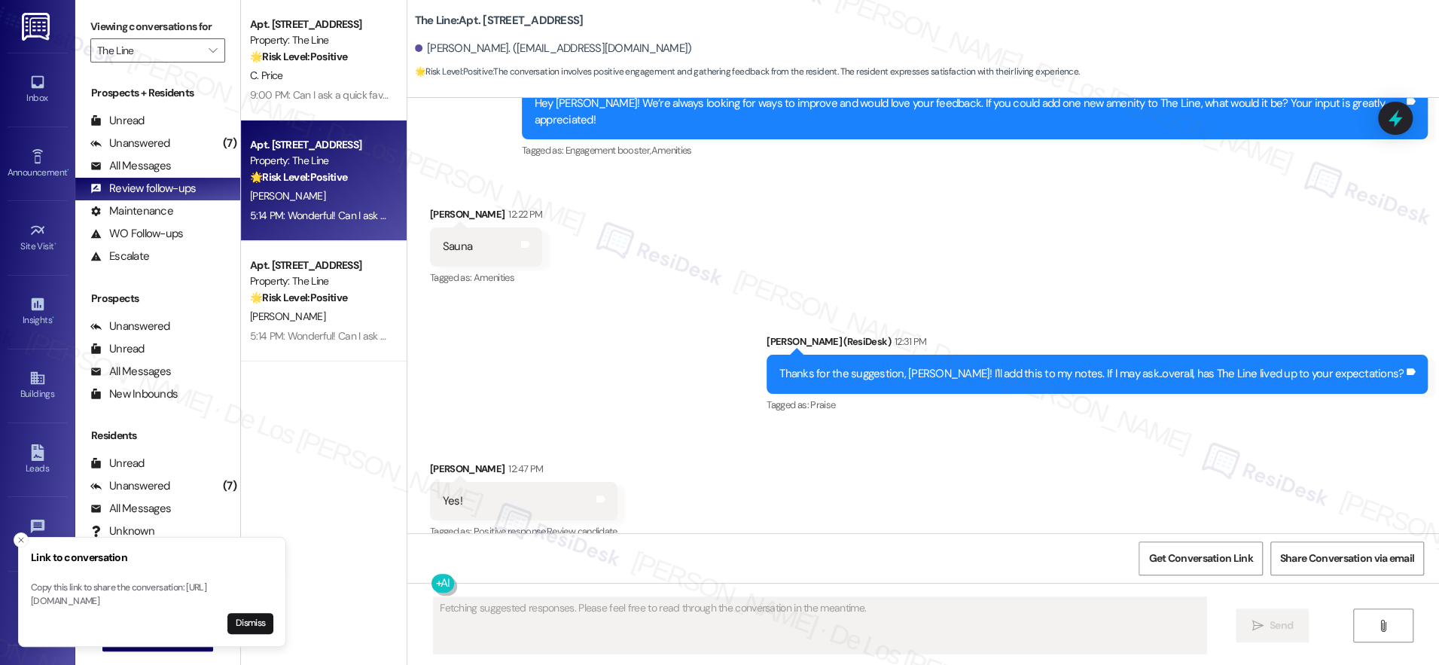
scroll to position [1035, 0]
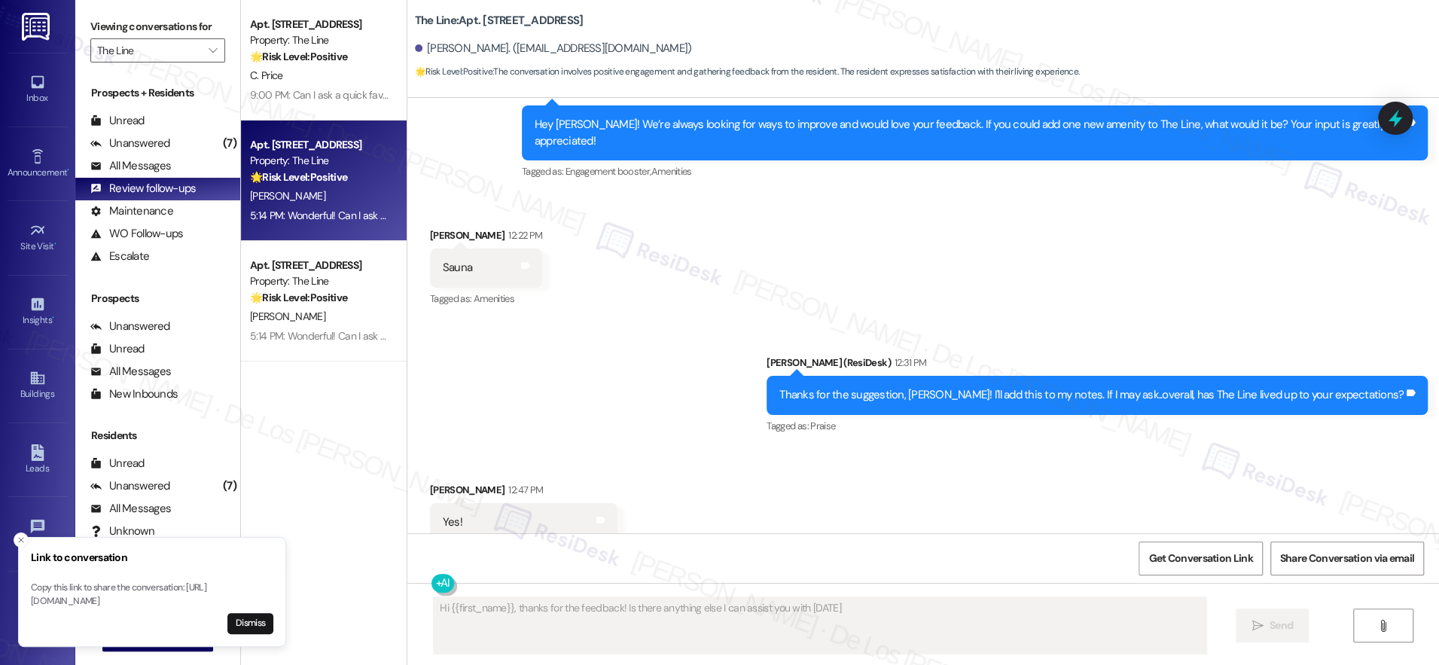
type textarea "Hi {{first_name}}, thanks for the feedback! Is there anything else I can assist…"
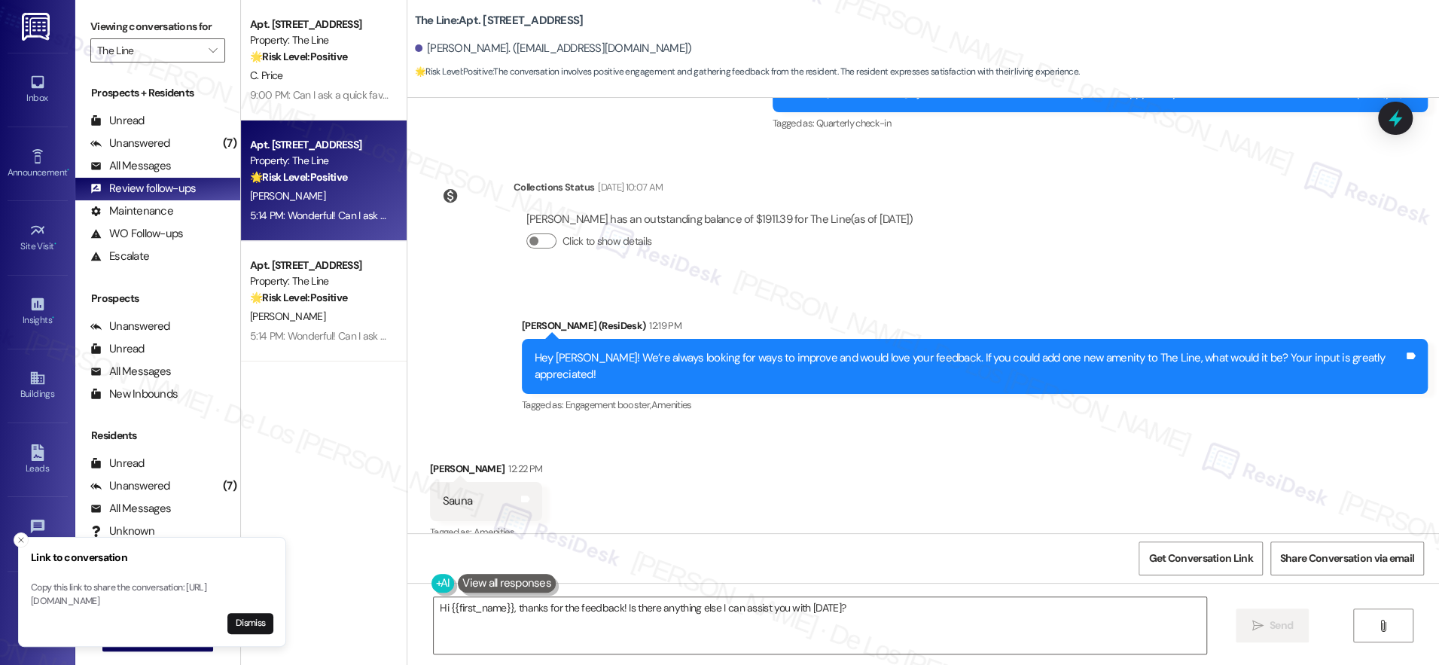
scroll to position [1178, 0]
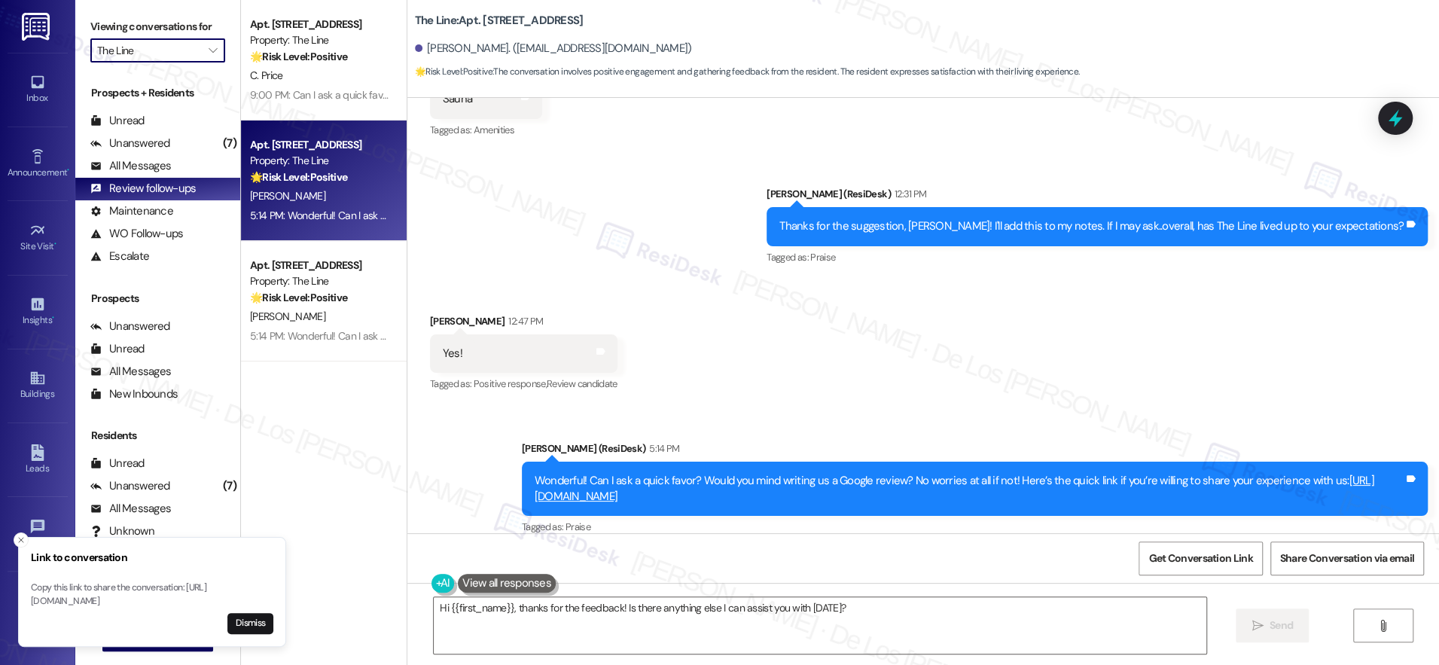
click at [161, 53] on input "The Line" at bounding box center [149, 50] width 104 height 24
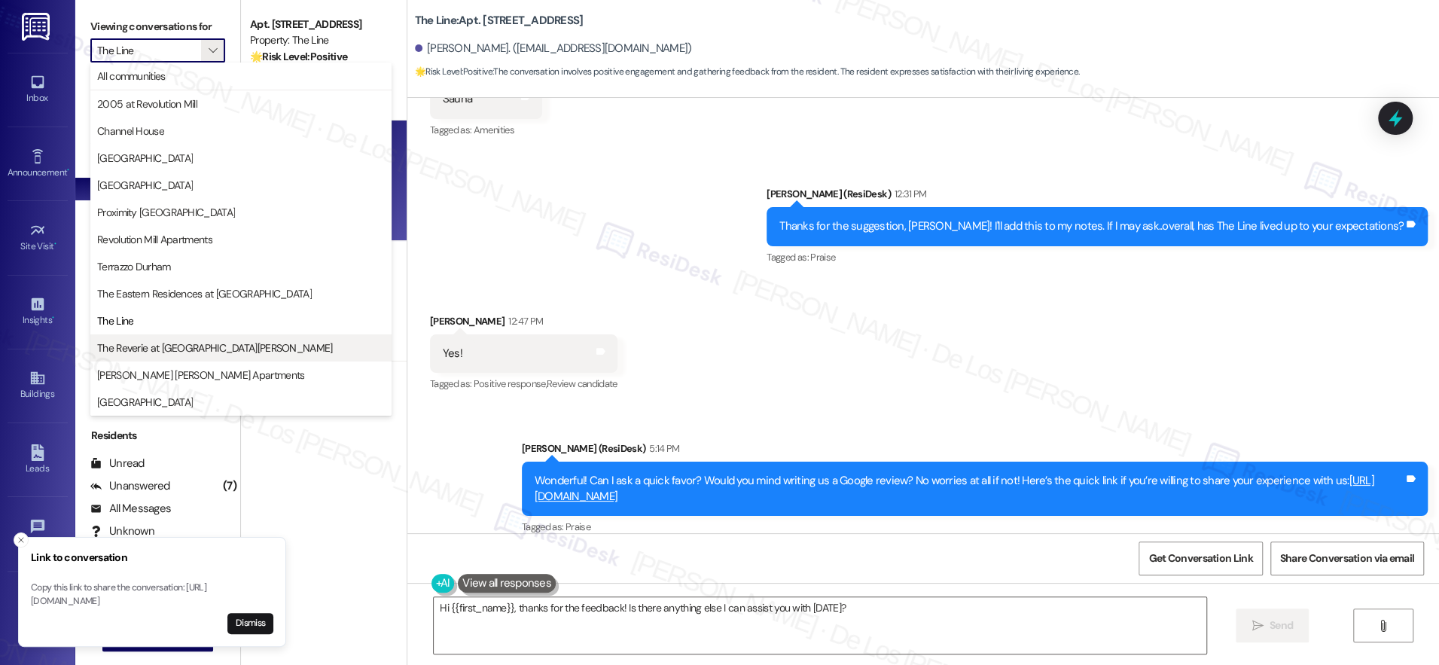
click at [182, 350] on span "The Reverie at Lake Boone" at bounding box center [215, 347] width 236 height 15
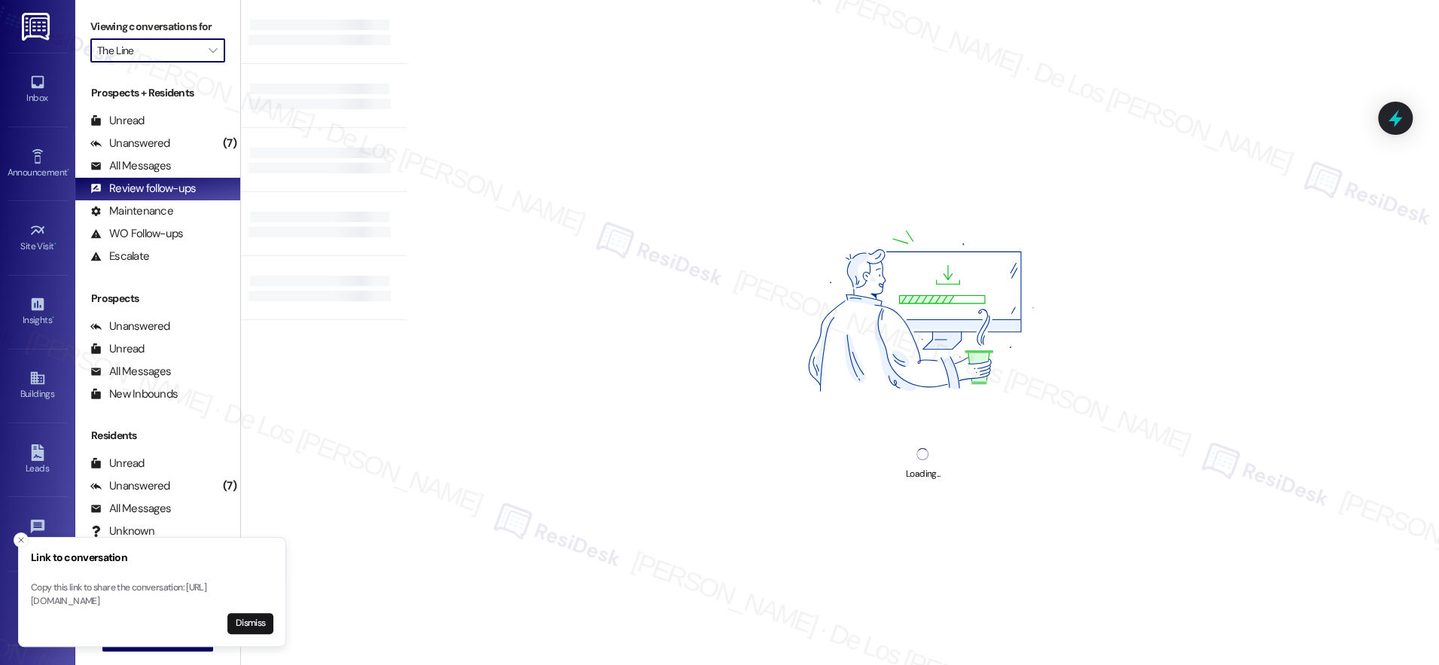
type input "The Reverie at Lake Boone"
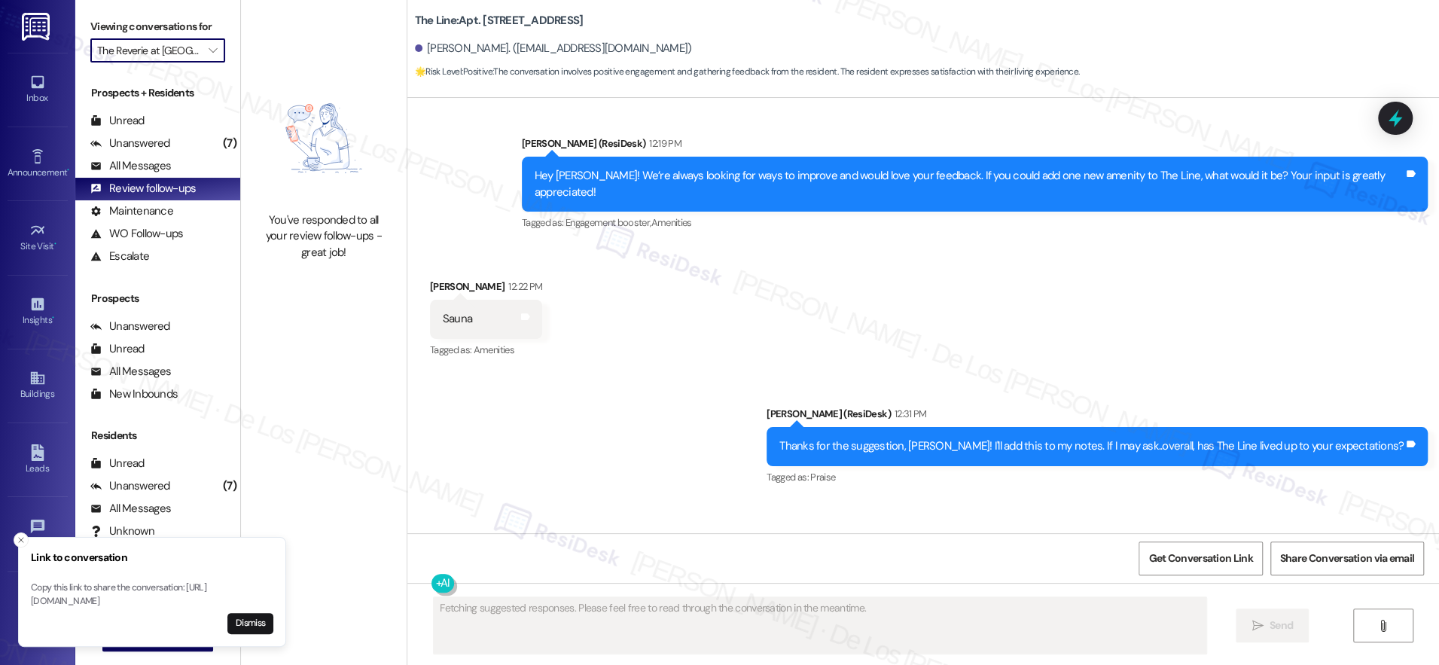
scroll to position [1035, 0]
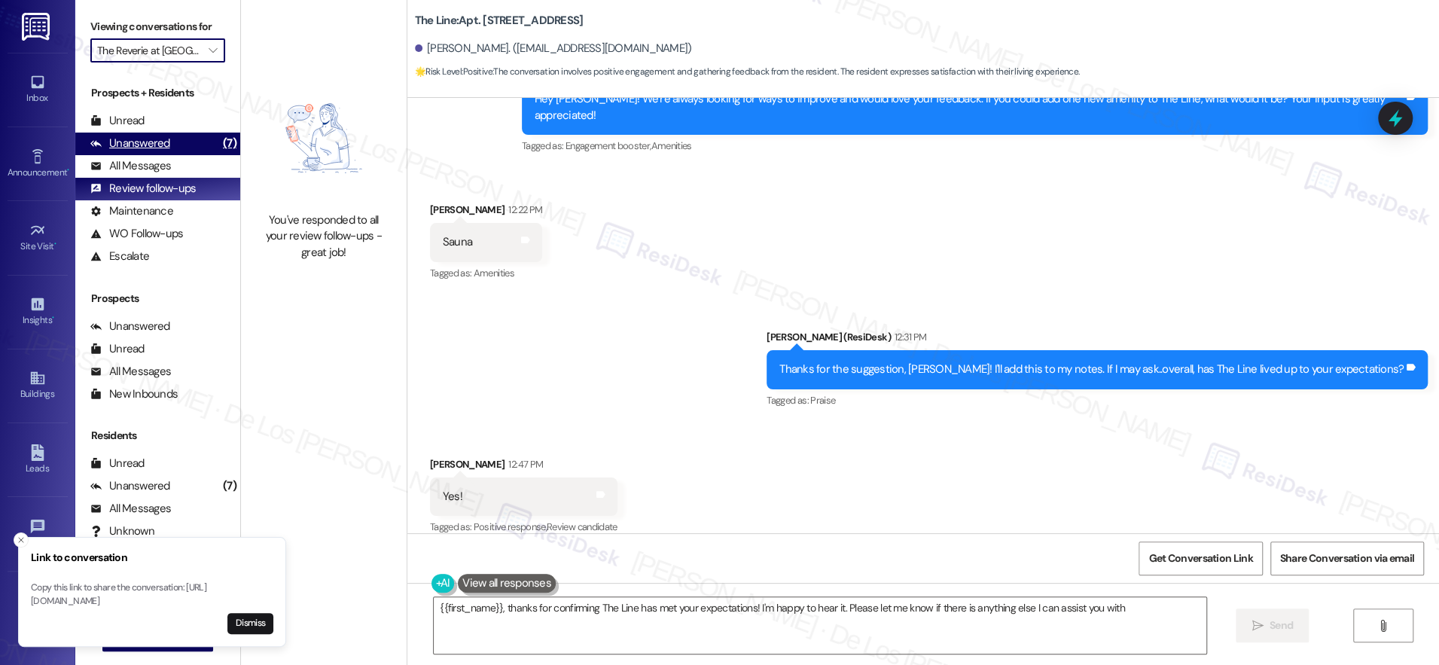
type textarea "{{first_name}}, thanks for confirming The Line has met your expectations! I'm h…"
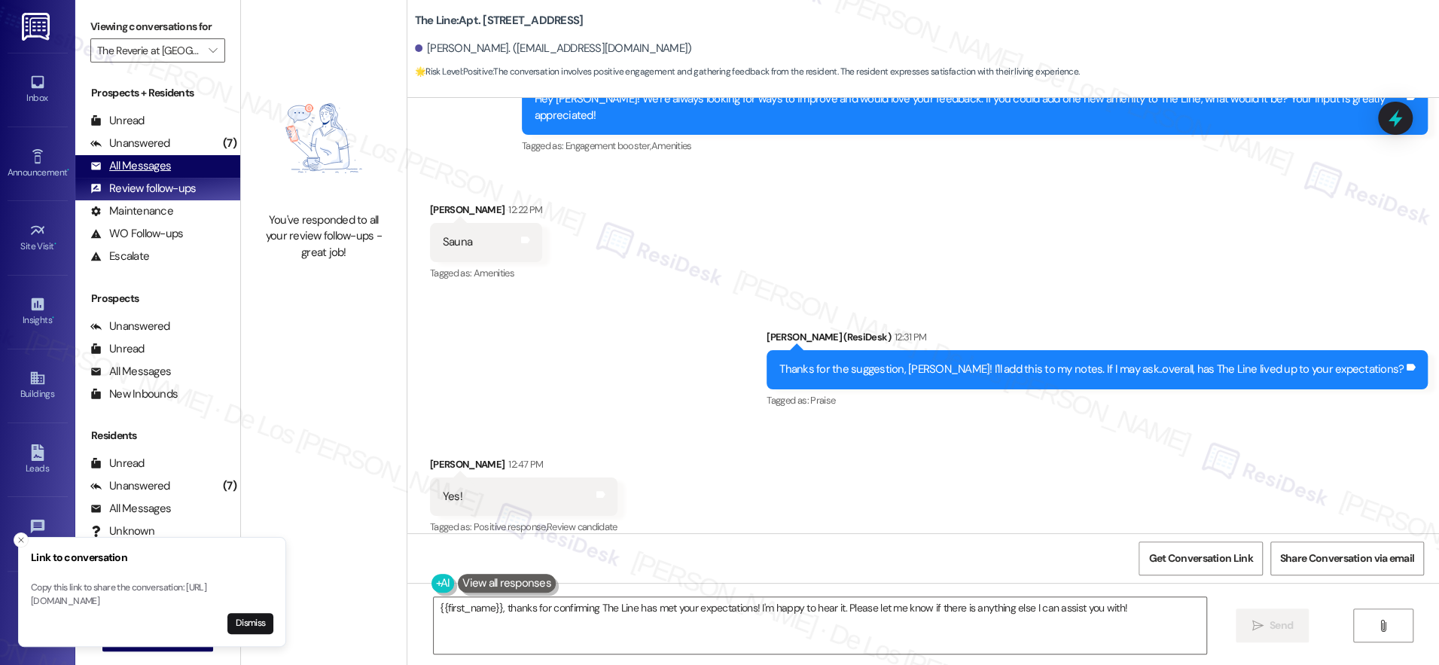
click at [183, 166] on div "All Messages (undefined)" at bounding box center [157, 166] width 165 height 23
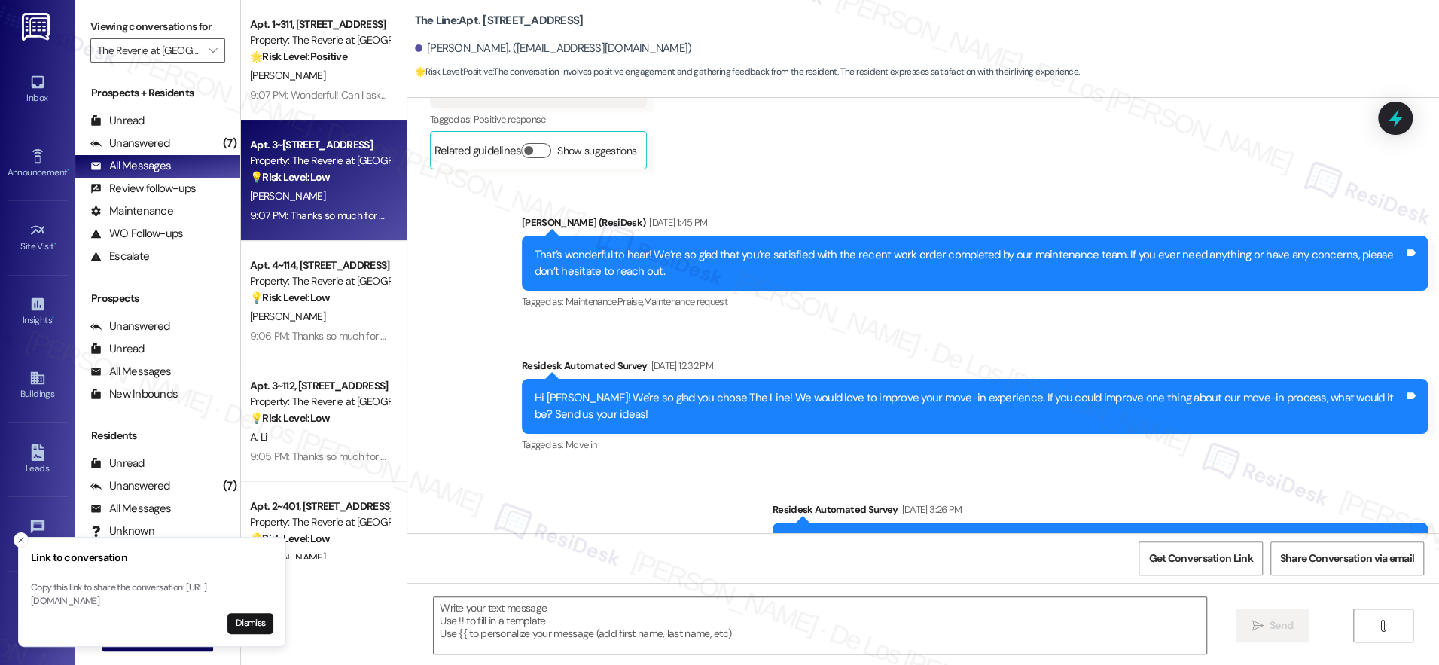
type textarea "Fetching suggested responses. Please feel free to read through the conversation…"
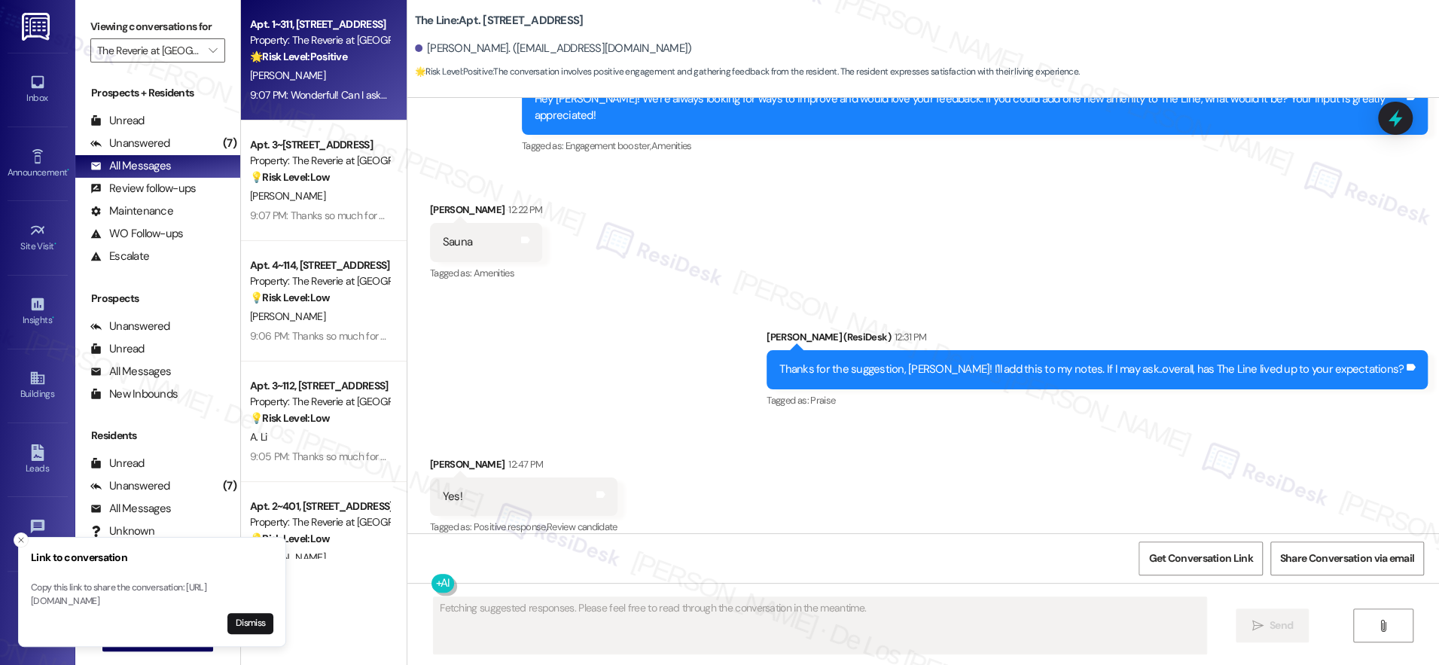
click at [340, 99] on div "9:07 PM: Wonderful! Can I ask a quick favor? Would you mind writing us a Google…" at bounding box center [694, 95] width 888 height 14
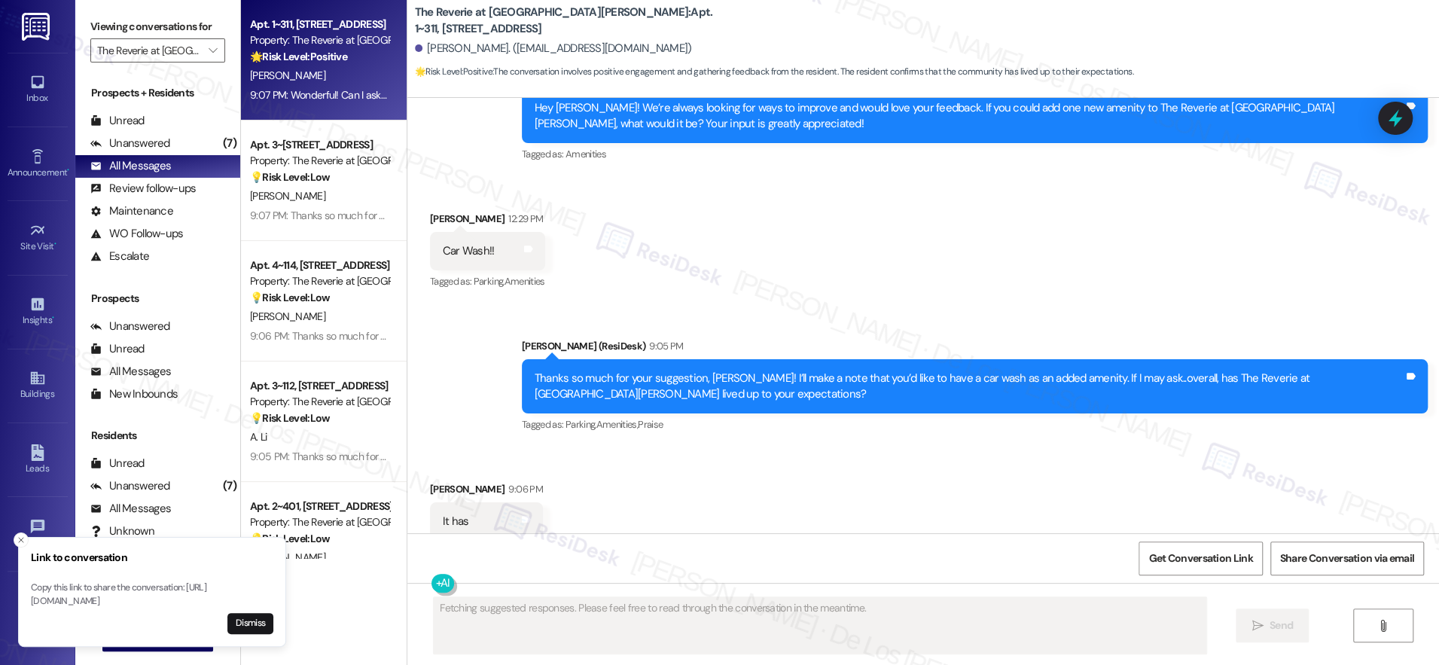
scroll to position [3830, 0]
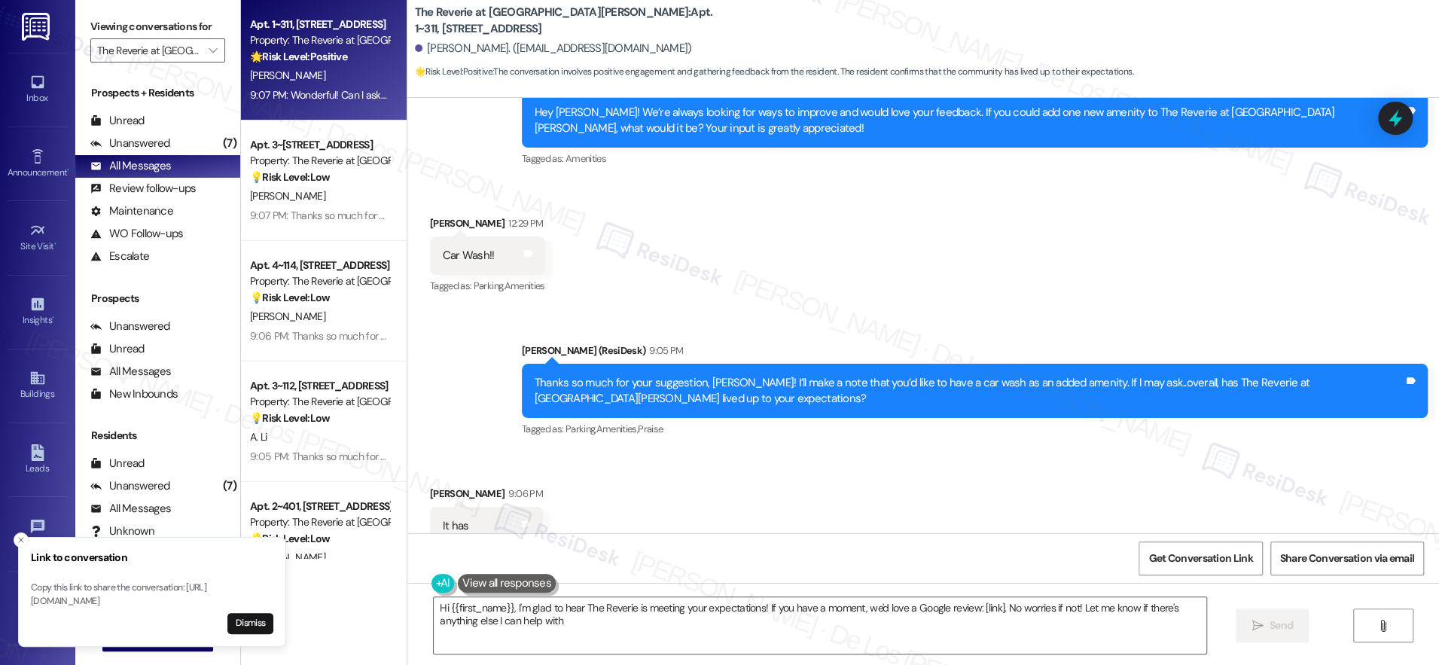
type textarea "Hi {{first_name}}, I'm glad to hear The Reverie is meeting your expectations! I…"
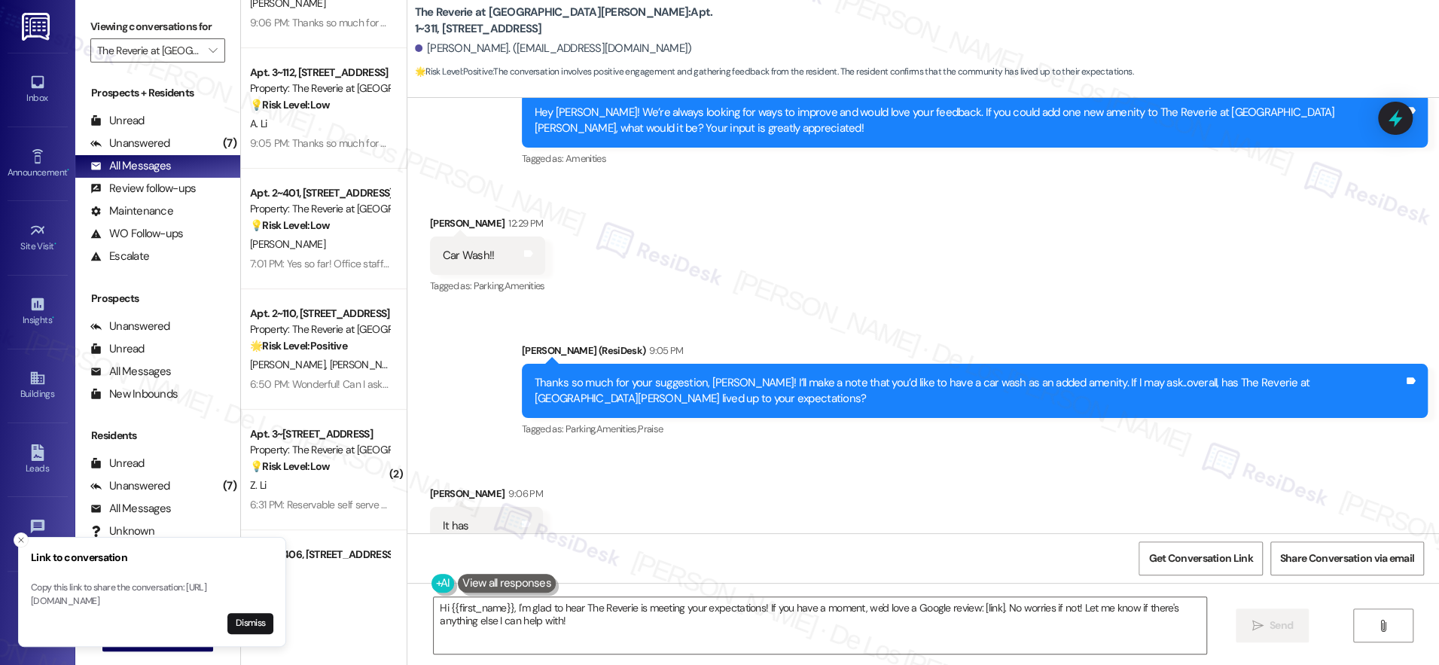
scroll to position [315, 0]
click at [326, 340] on strong "🌟 Risk Level: Positive" at bounding box center [298, 344] width 97 height 14
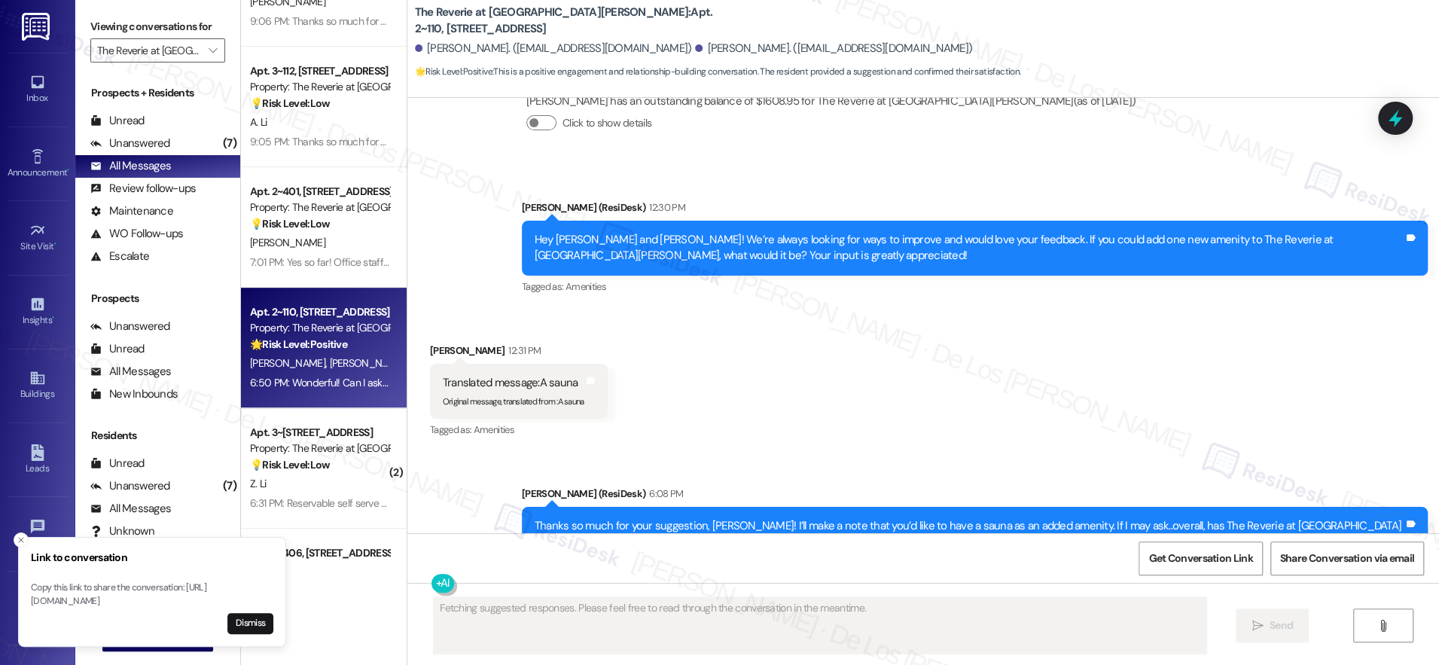
scroll to position [13444, 0]
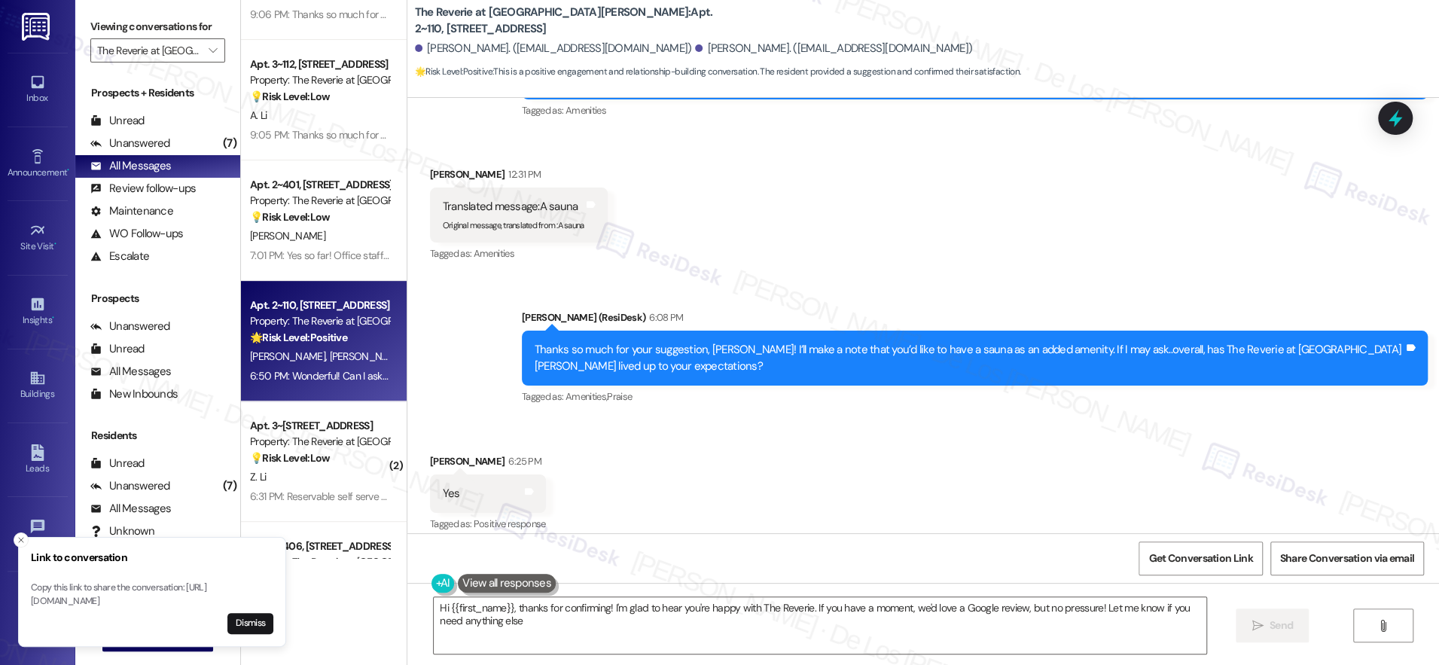
type textarea "Hi {{first_name}}, thanks for confirming! I'm glad to hear you're happy with Th…"
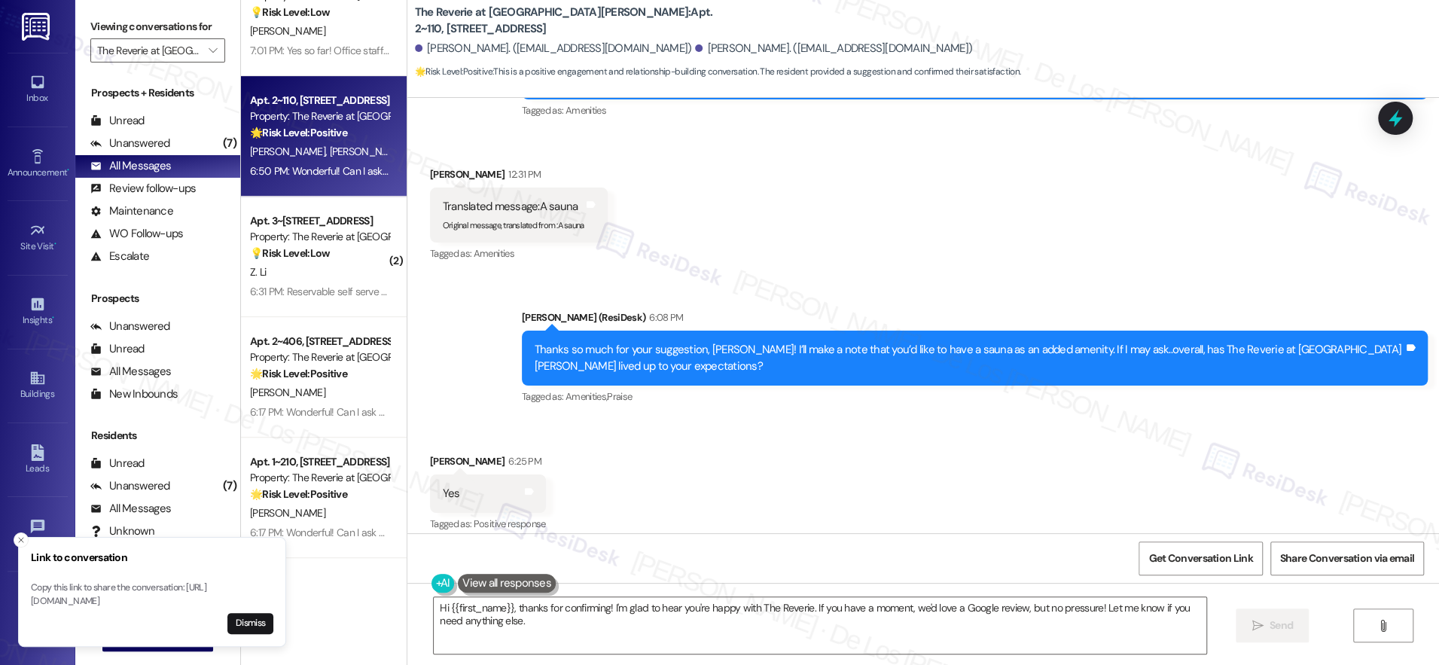
scroll to position [528, 0]
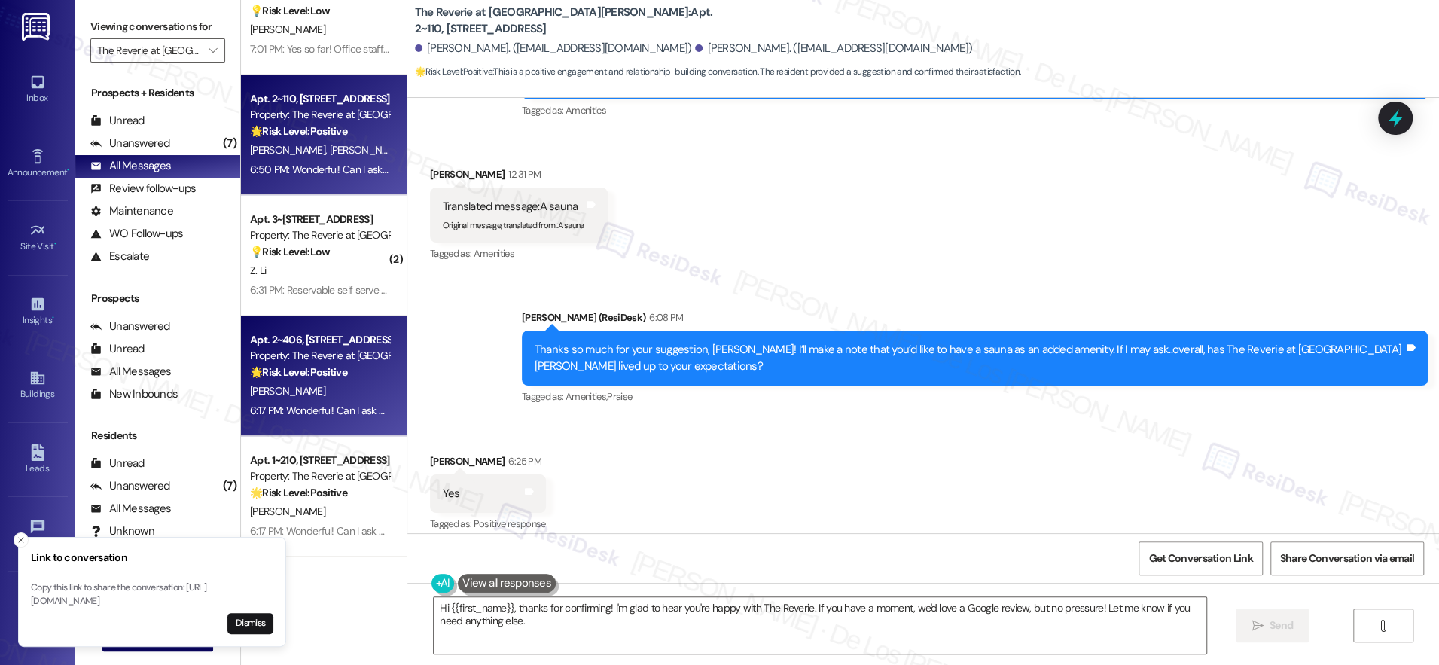
click at [332, 354] on div "Property: The Reverie at Lake Boone" at bounding box center [319, 356] width 139 height 16
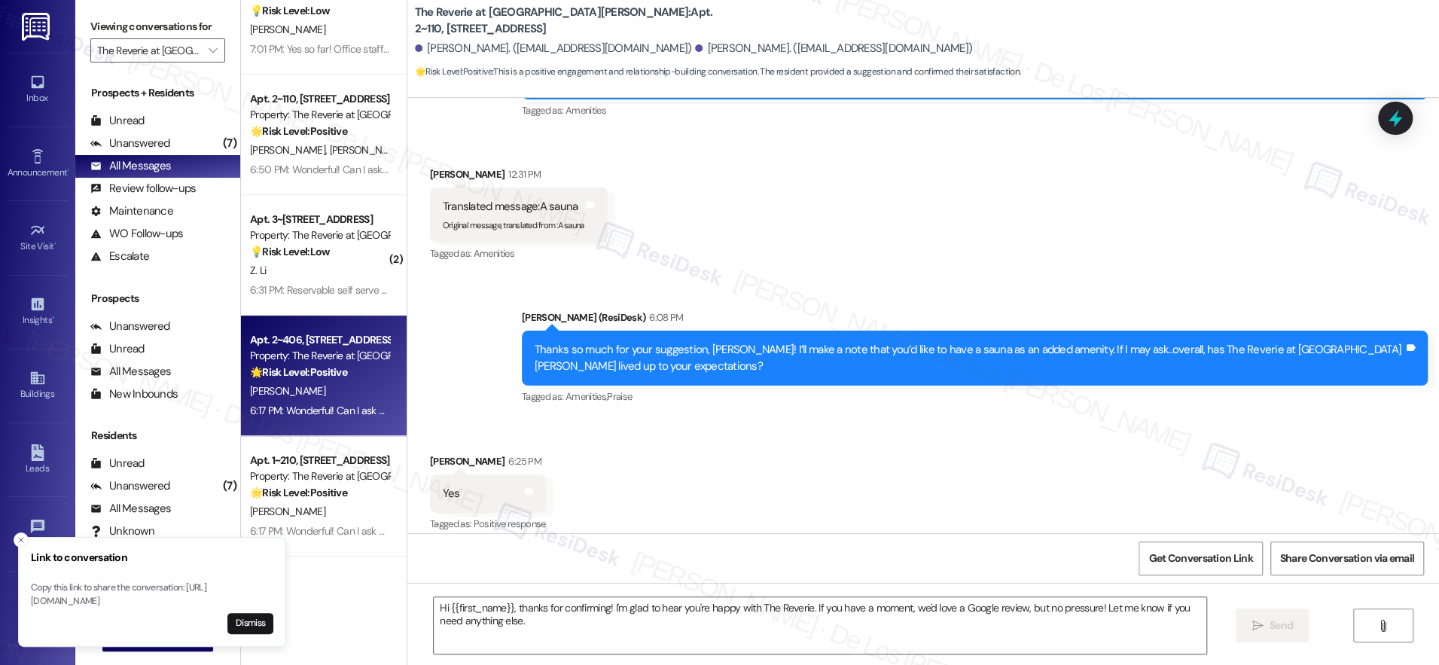
type textarea "Fetching suggested responses. Please feel free to read through the conversation…"
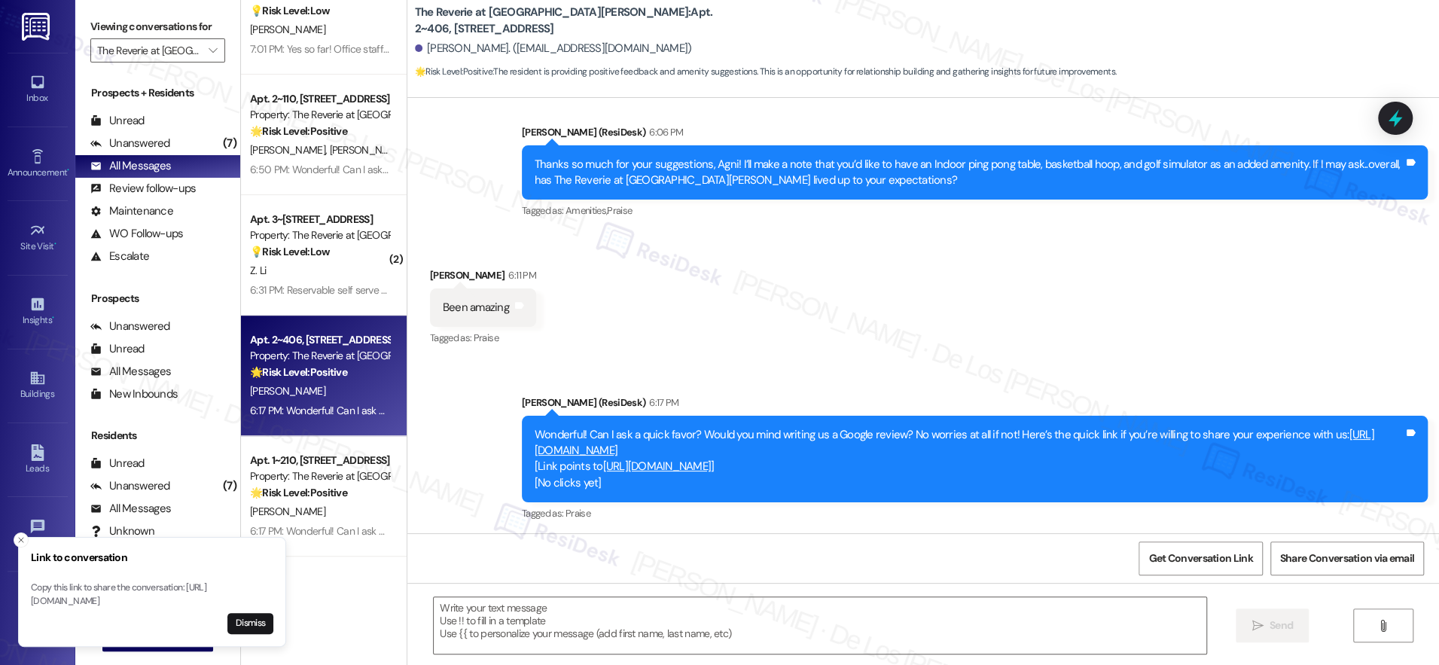
scroll to position [414, 0]
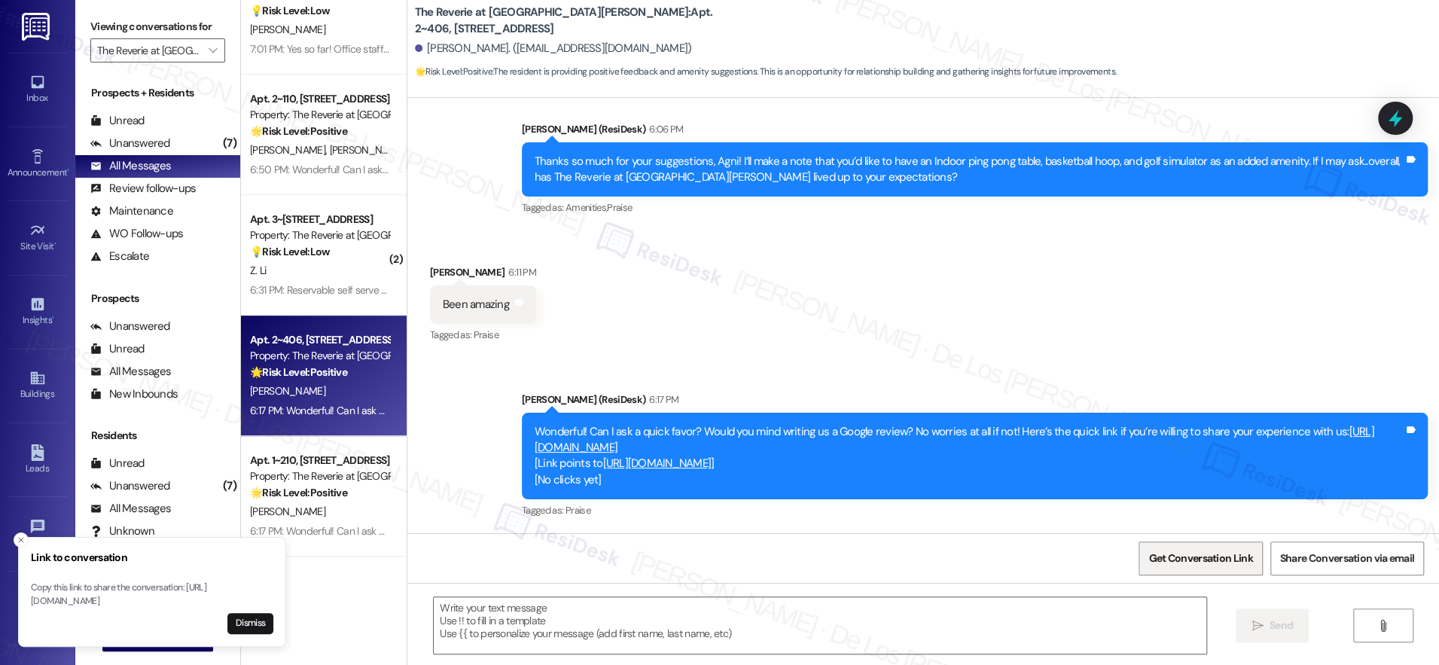
click at [1166, 549] on span "Get Conversation Link" at bounding box center [1201, 558] width 110 height 32
click at [514, 305] on icon at bounding box center [519, 302] width 11 height 11
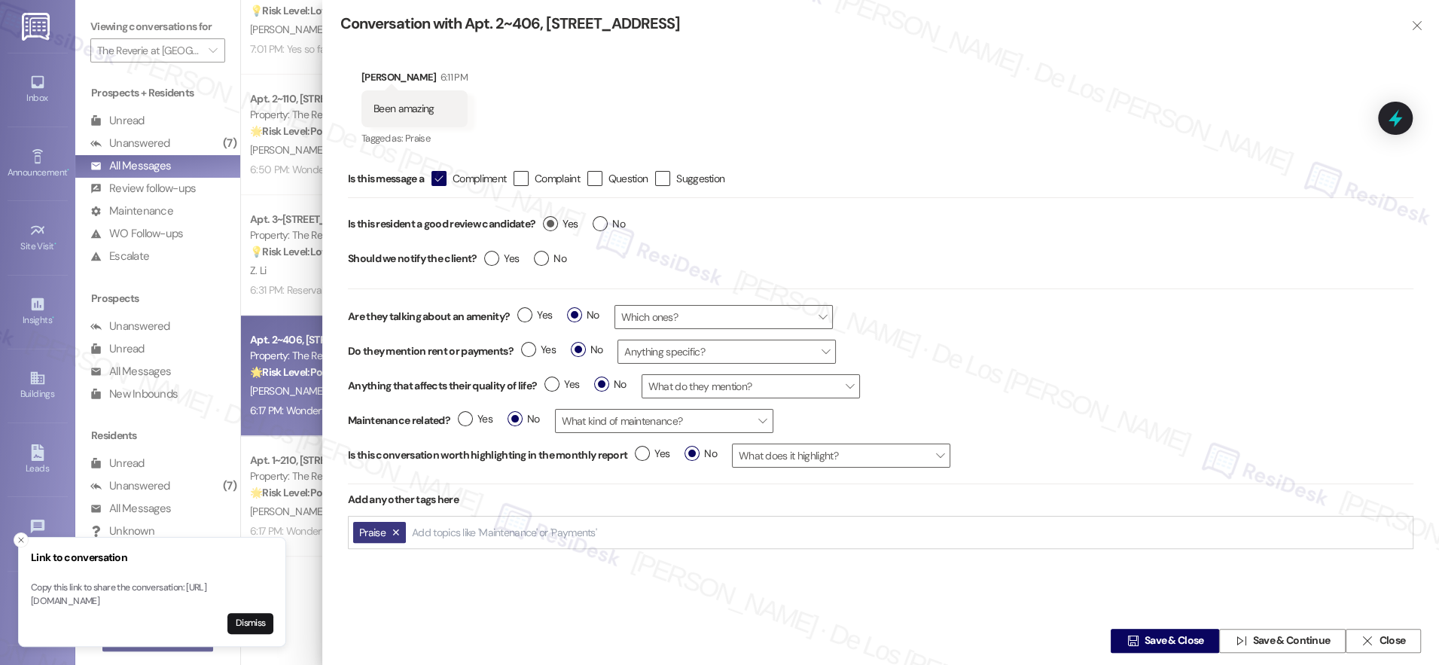
drag, startPoint x: 557, startPoint y: 224, endPoint x: 620, endPoint y: 285, distance: 87.9
click at [557, 227] on label "Yes" at bounding box center [560, 224] width 35 height 16
click at [557, 227] on input "Yes" at bounding box center [560, 226] width 35 height 20
radio input "true"
click at [1146, 643] on span "Save & Close" at bounding box center [1175, 641] width 60 height 16
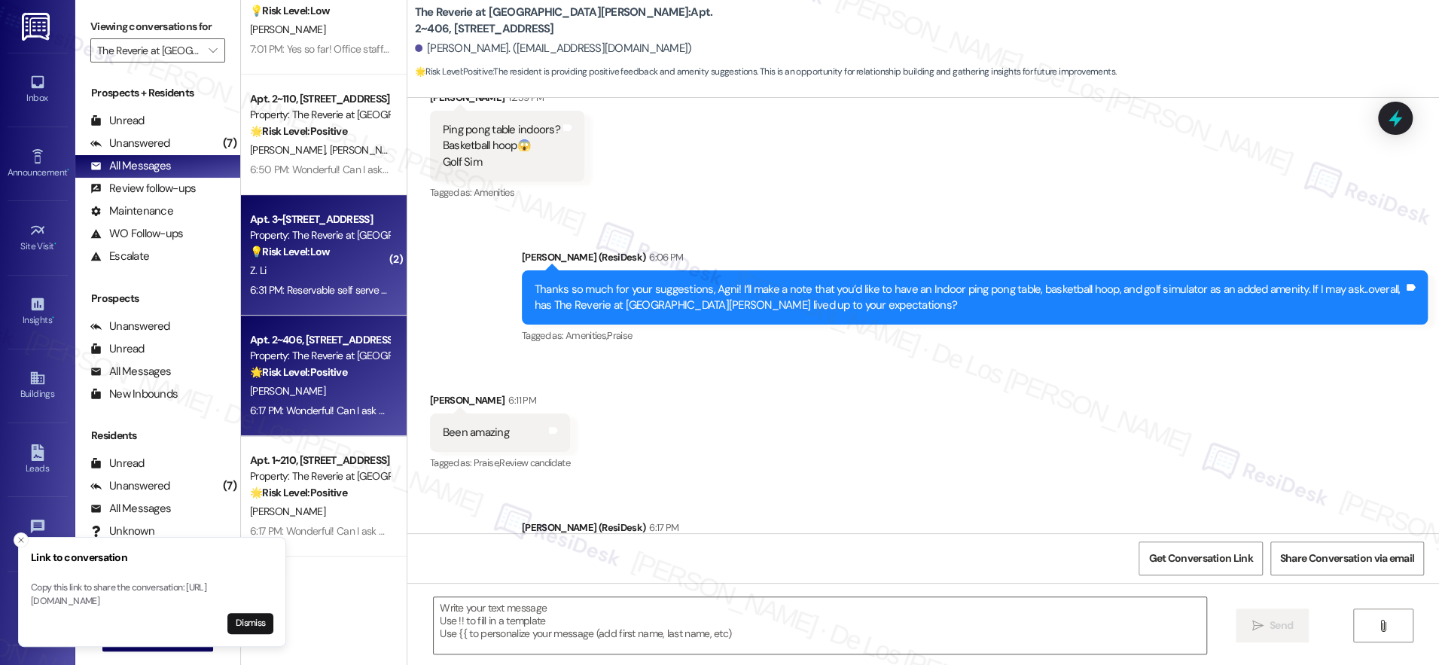
scroll to position [239, 0]
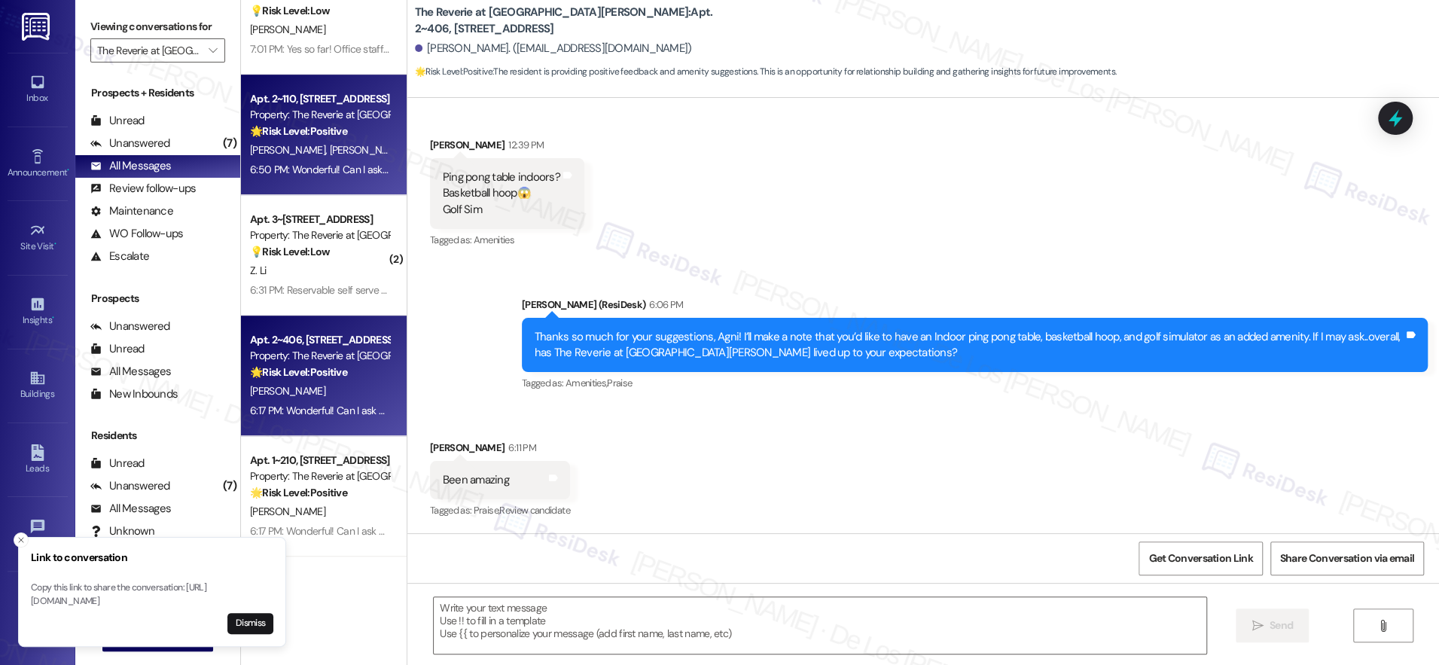
drag, startPoint x: 326, startPoint y: 143, endPoint x: 417, endPoint y: 153, distance: 90.9
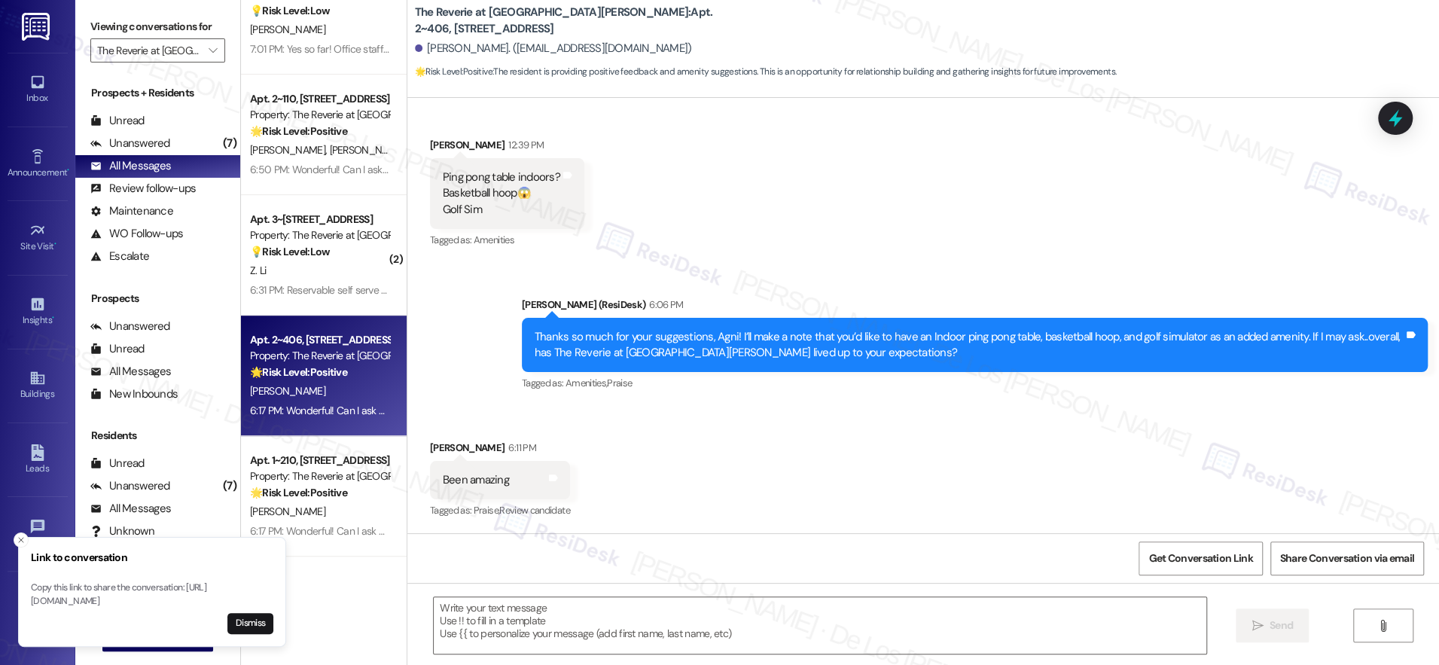
click at [329, 143] on span "A. Tkachenko" at bounding box center [366, 150] width 75 height 14
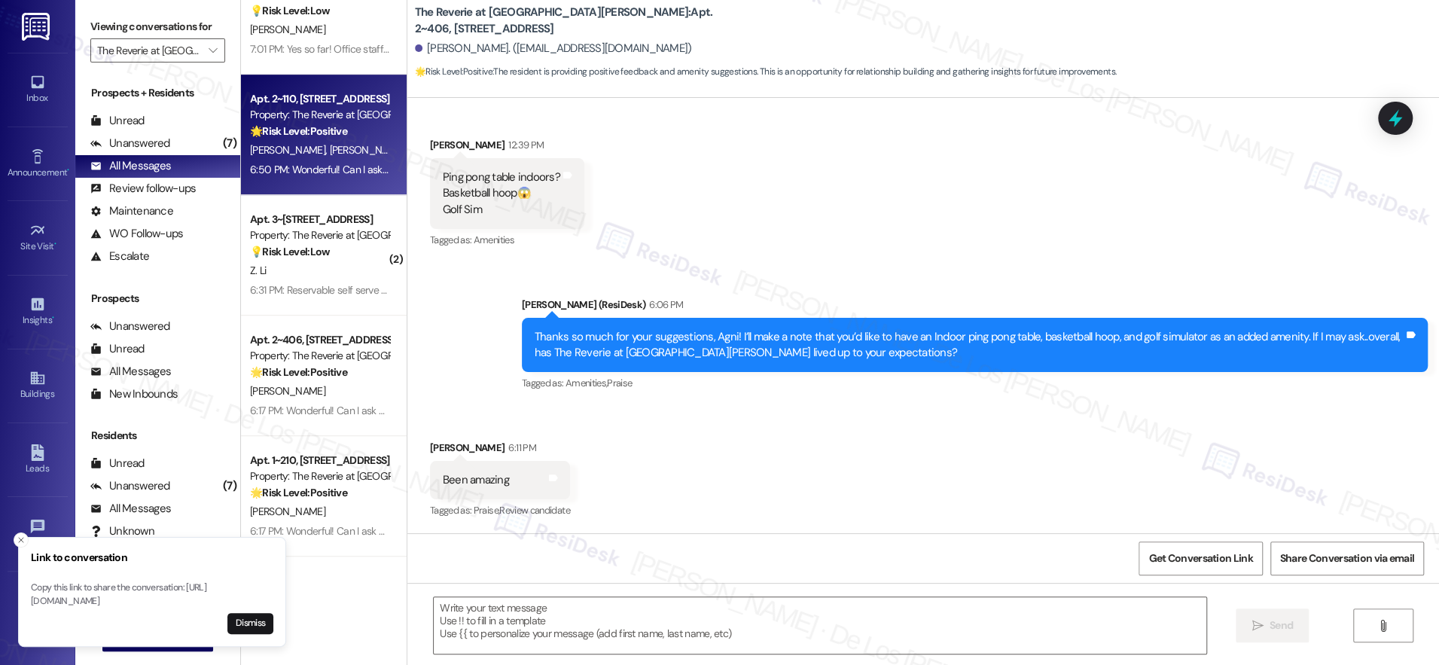
type textarea "Fetching suggested responses. Please feel free to read through the conversation…"
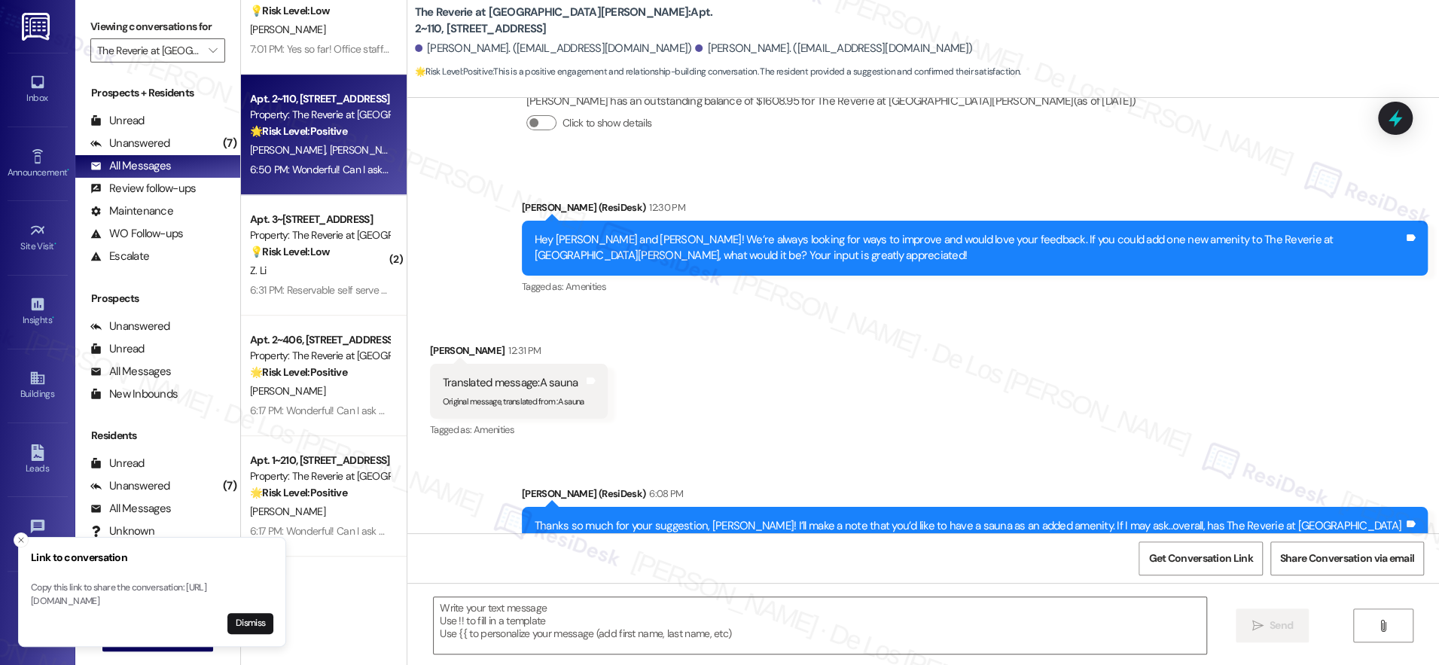
scroll to position [13444, 0]
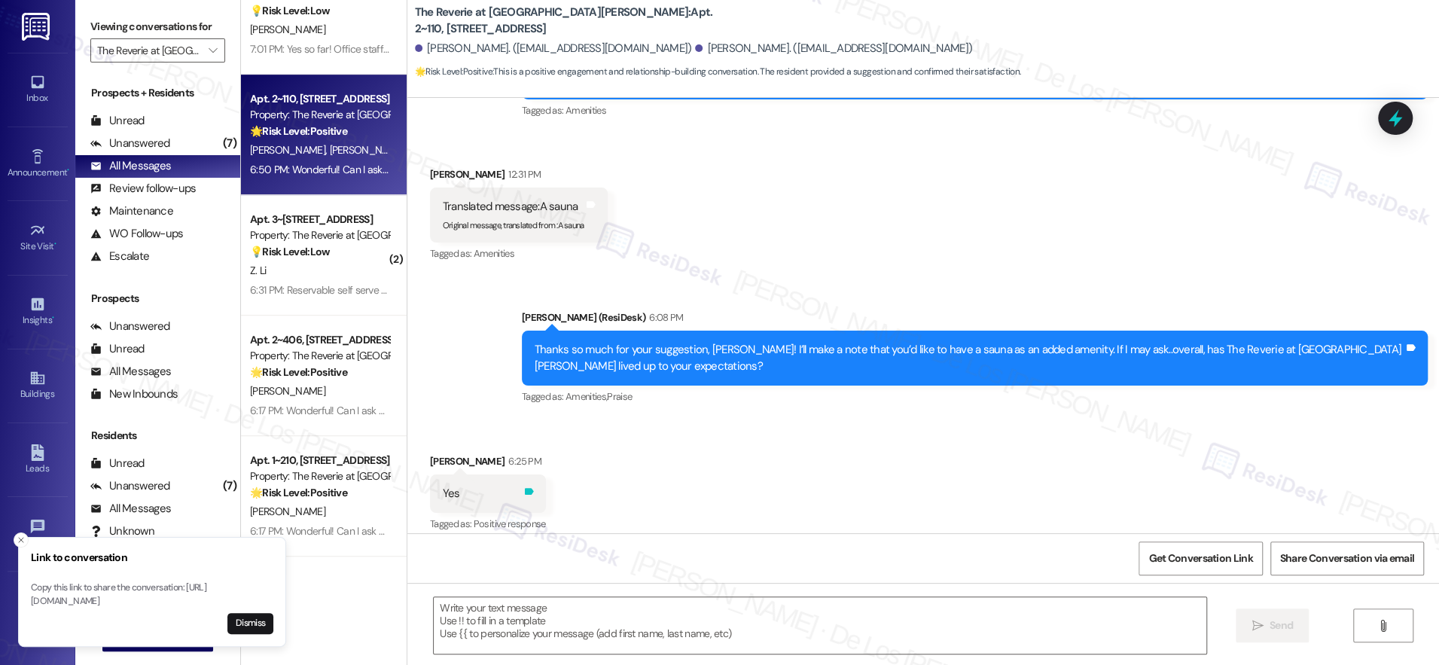
click at [524, 488] on icon at bounding box center [528, 491] width 9 height 7
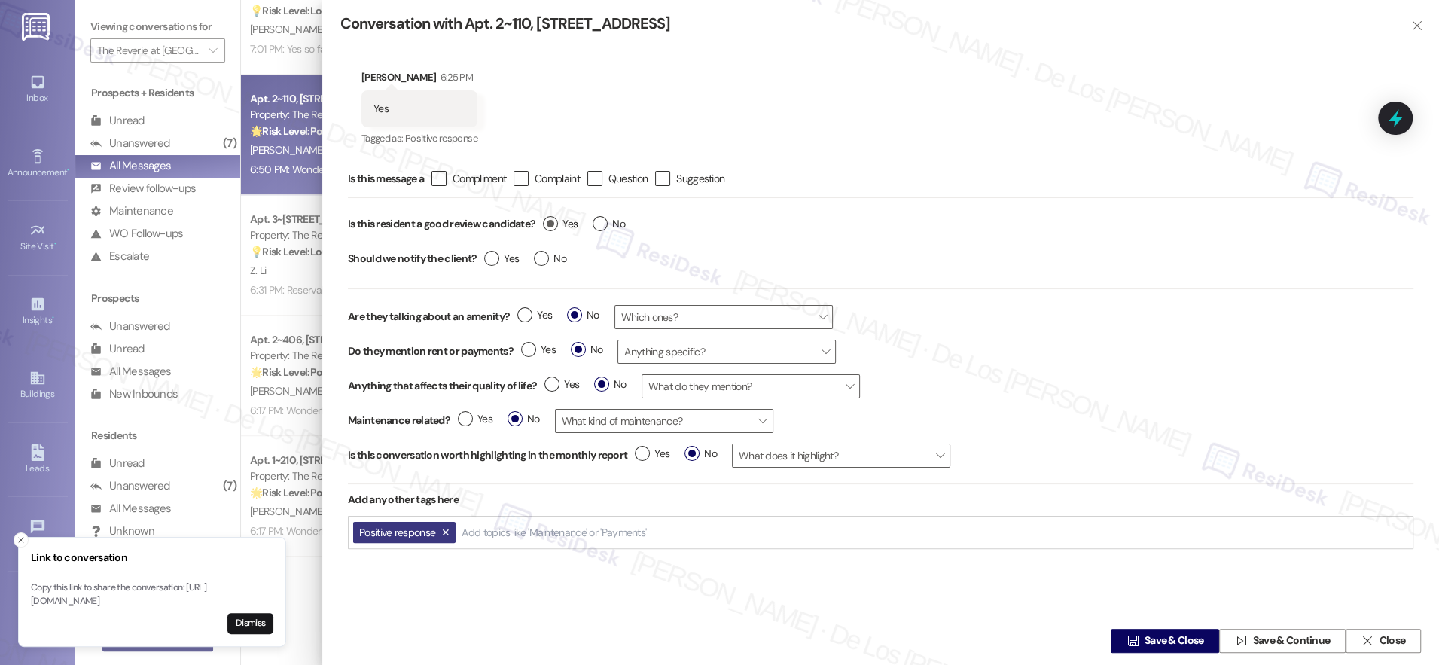
click at [552, 227] on label "Yes" at bounding box center [560, 224] width 35 height 16
click at [552, 227] on input "Yes" at bounding box center [560, 226] width 35 height 20
radio input "true"
click at [1142, 633] on span "Save & Close" at bounding box center [1175, 641] width 66 height 16
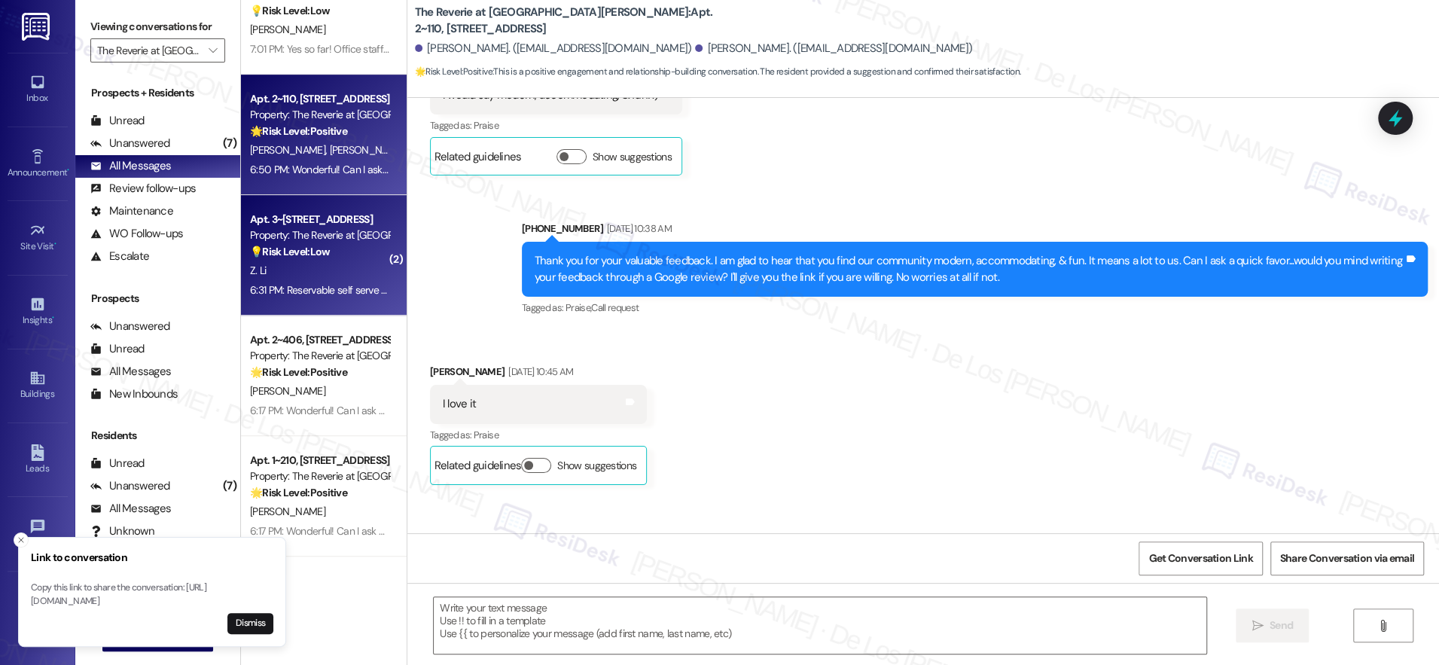
type textarea "Fetching suggested responses. Please feel free to read through the conversation…"
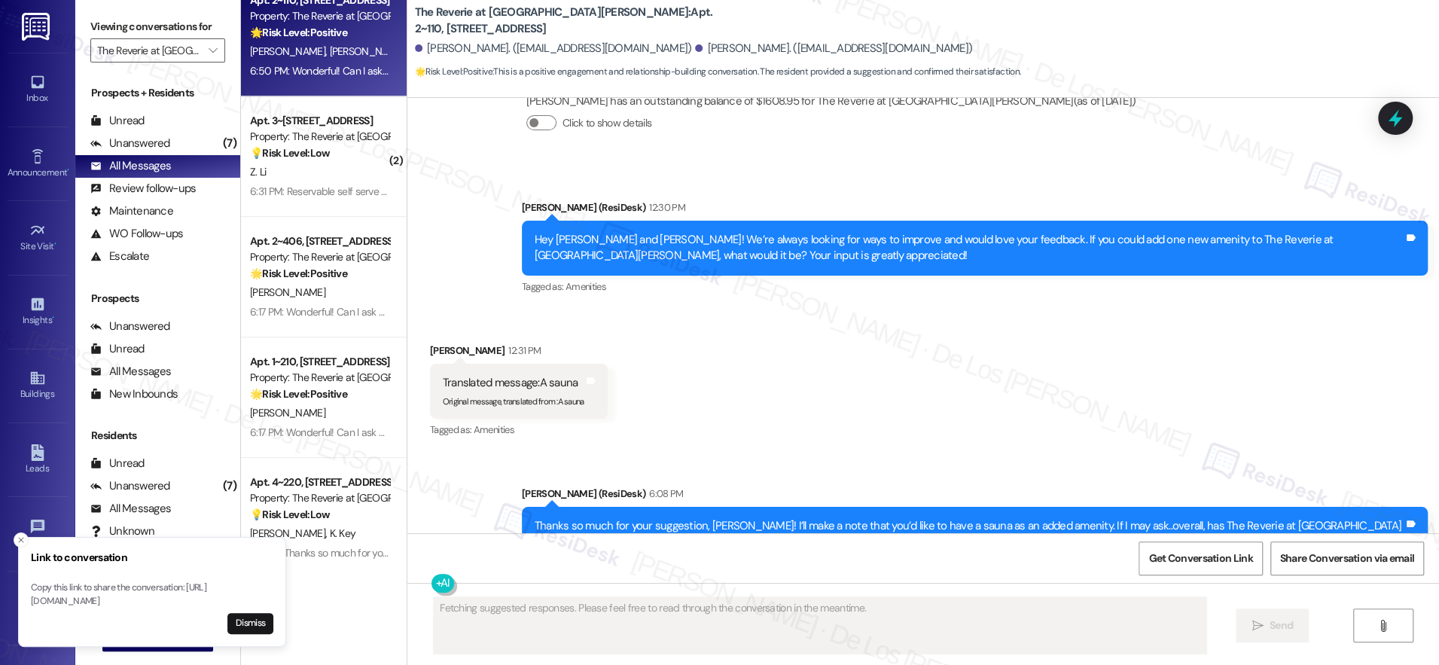
scroll to position [726, 0]
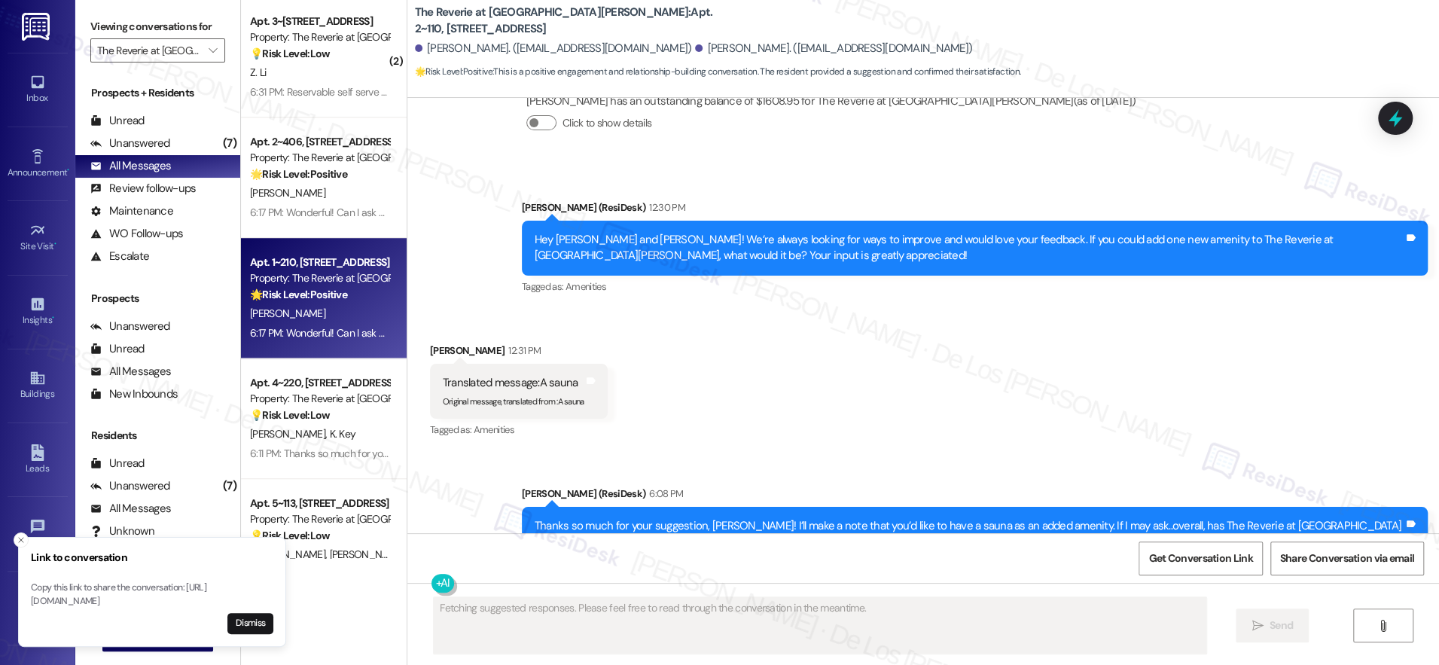
click at [340, 304] on div "Apt. 1~210, 4131 Briargrove Circle Property: The Reverie at Lake Boone 🌟 Risk L…" at bounding box center [320, 278] width 142 height 51
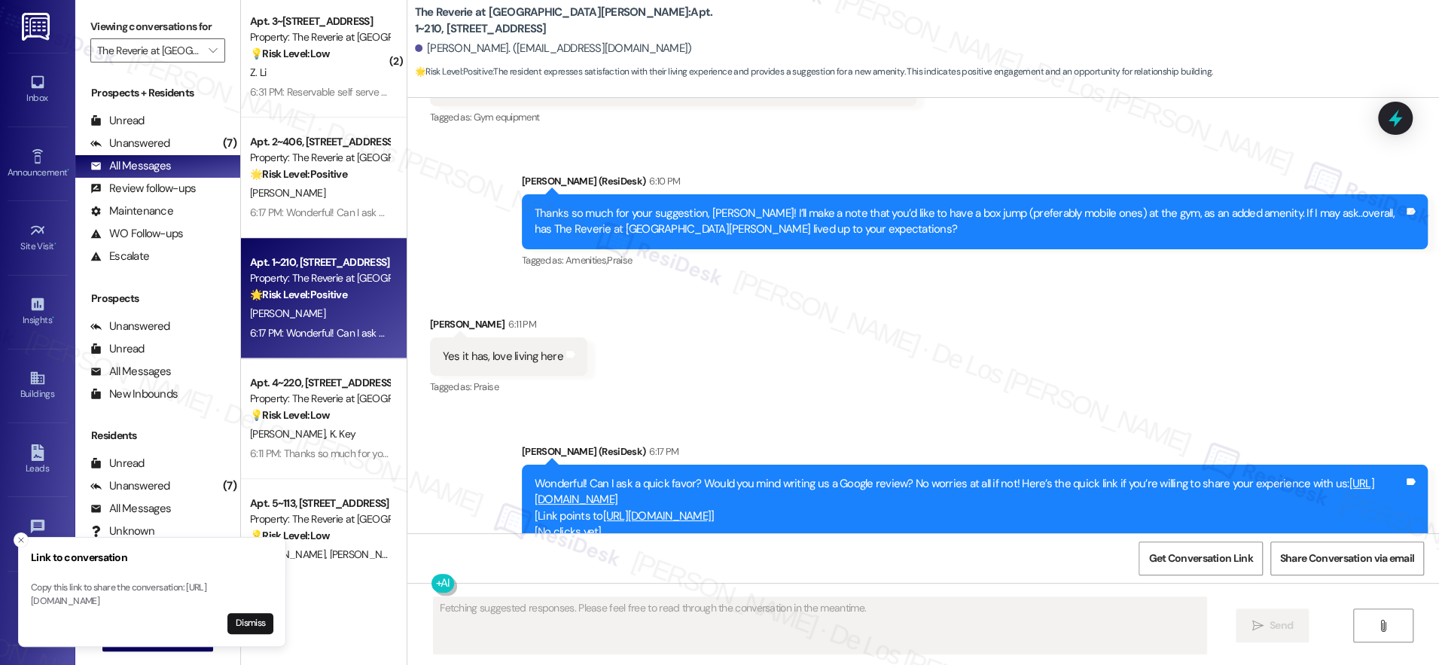
scroll to position [4083, 0]
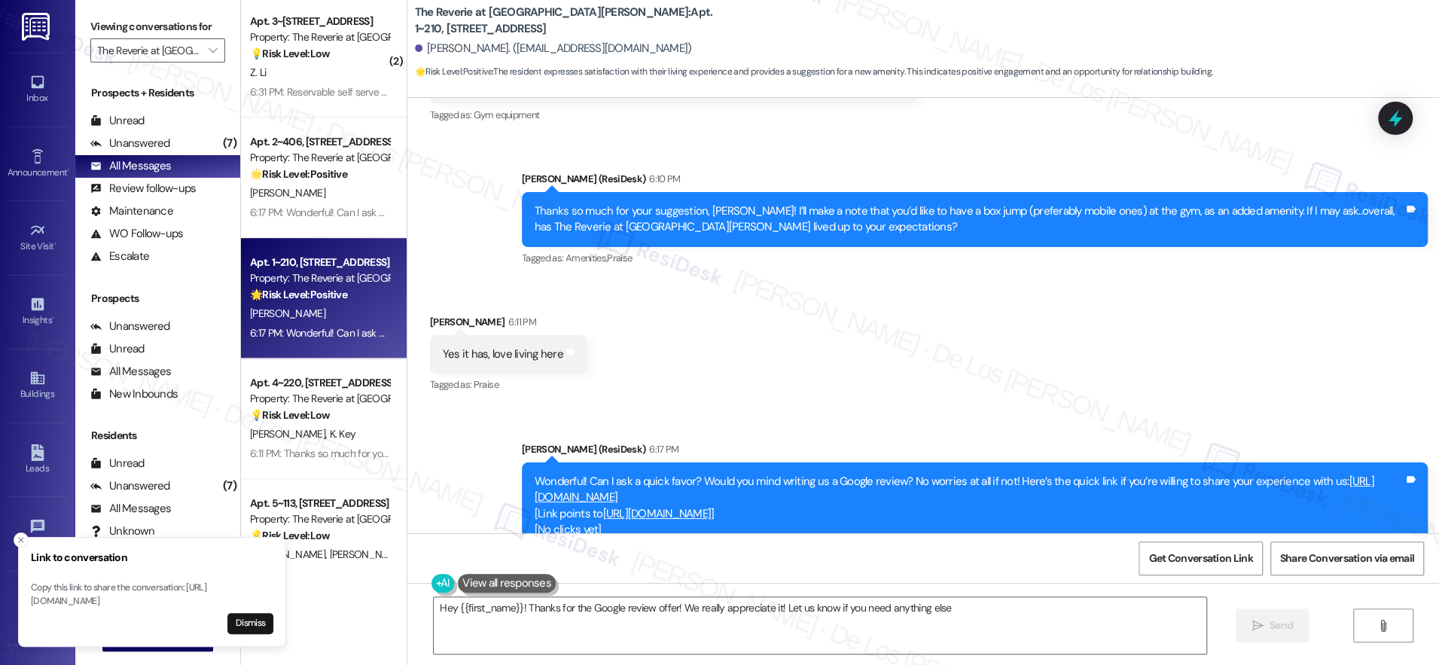
type textarea "Hey {{first_name}}! Thanks for the Google review offer! We really appreciate it…"
click at [566, 349] on icon at bounding box center [570, 352] width 9 height 7
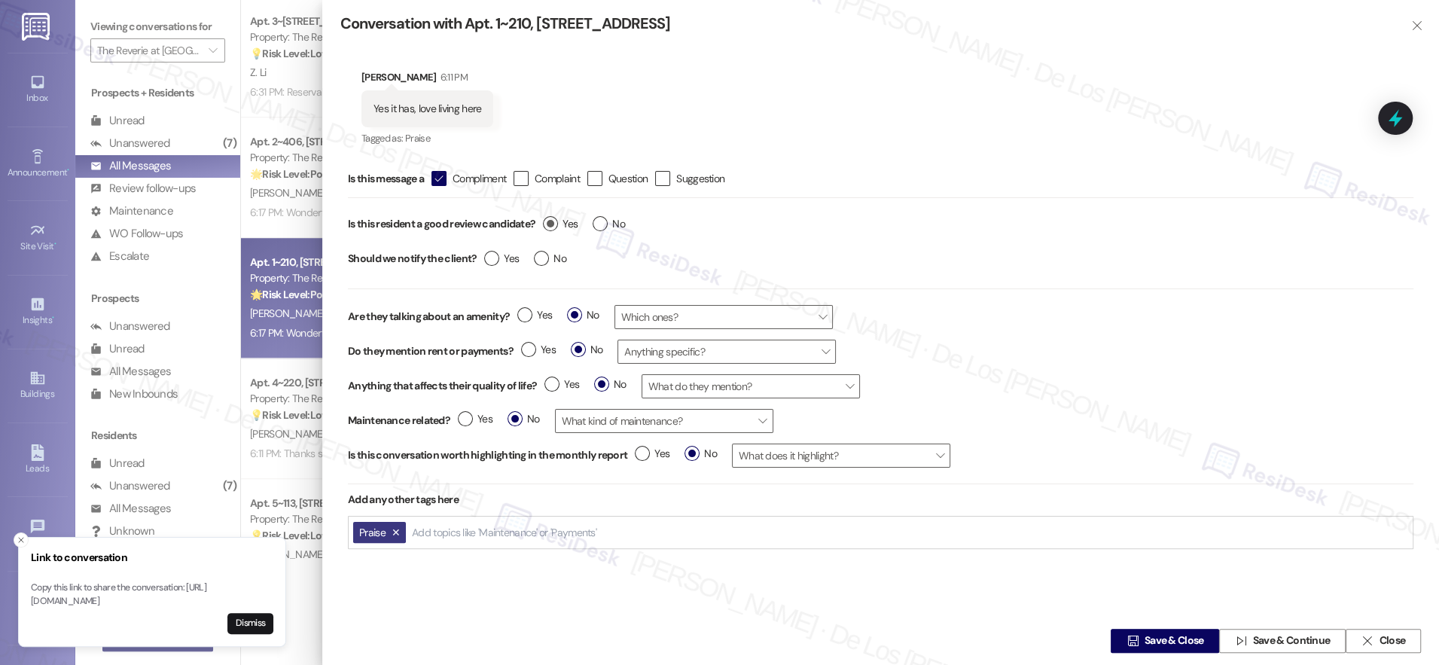
click at [557, 225] on label "Yes" at bounding box center [560, 224] width 35 height 16
click at [557, 225] on input "Yes" at bounding box center [560, 226] width 35 height 20
radio input "true"
click at [1142, 635] on span "Save & Close" at bounding box center [1175, 641] width 66 height 16
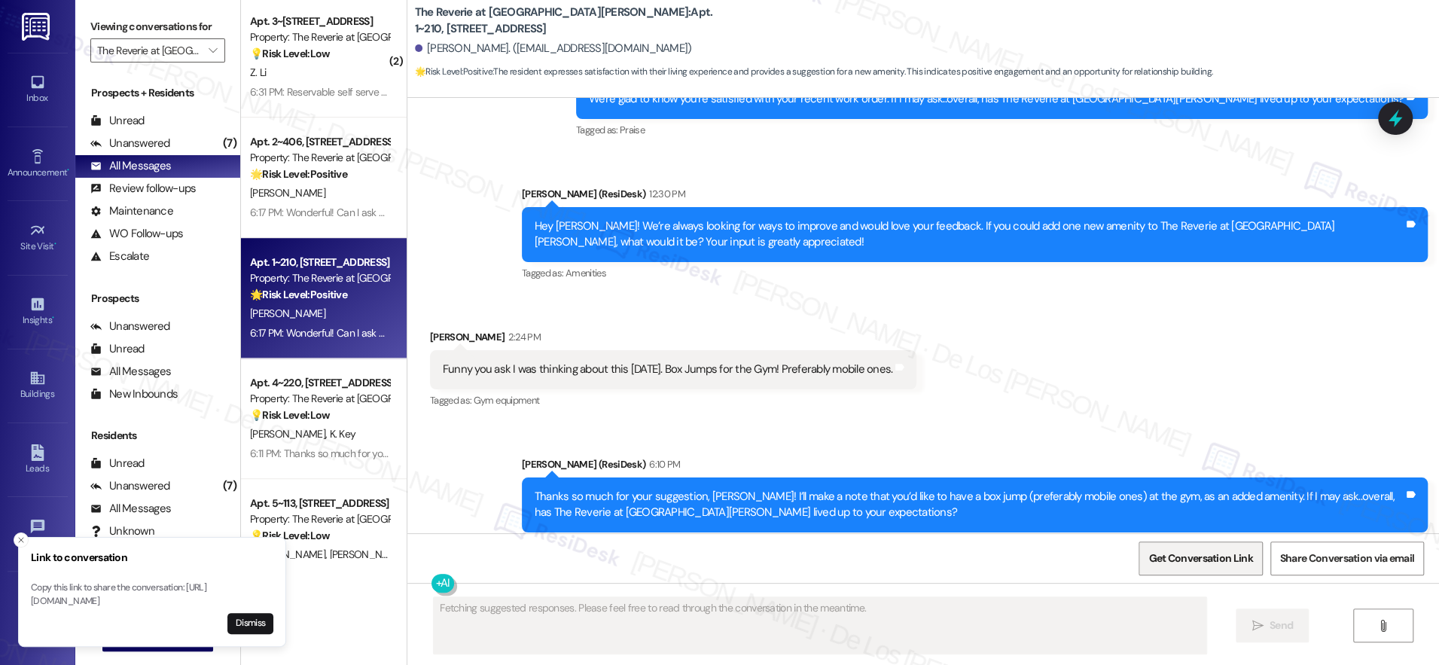
click at [1168, 563] on span "Get Conversation Link" at bounding box center [1201, 559] width 104 height 16
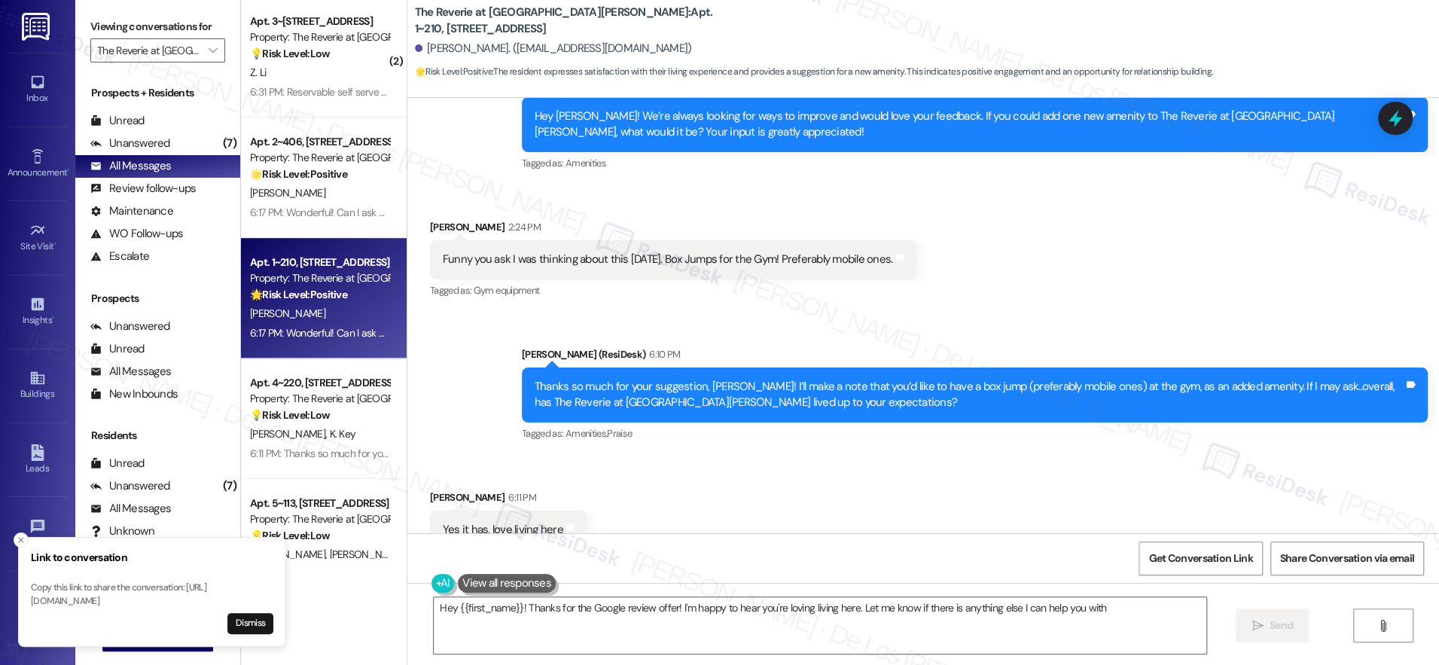
type textarea "Hey {{first_name}}! Thanks for the Google review offer! I'm happy to hear you'r…"
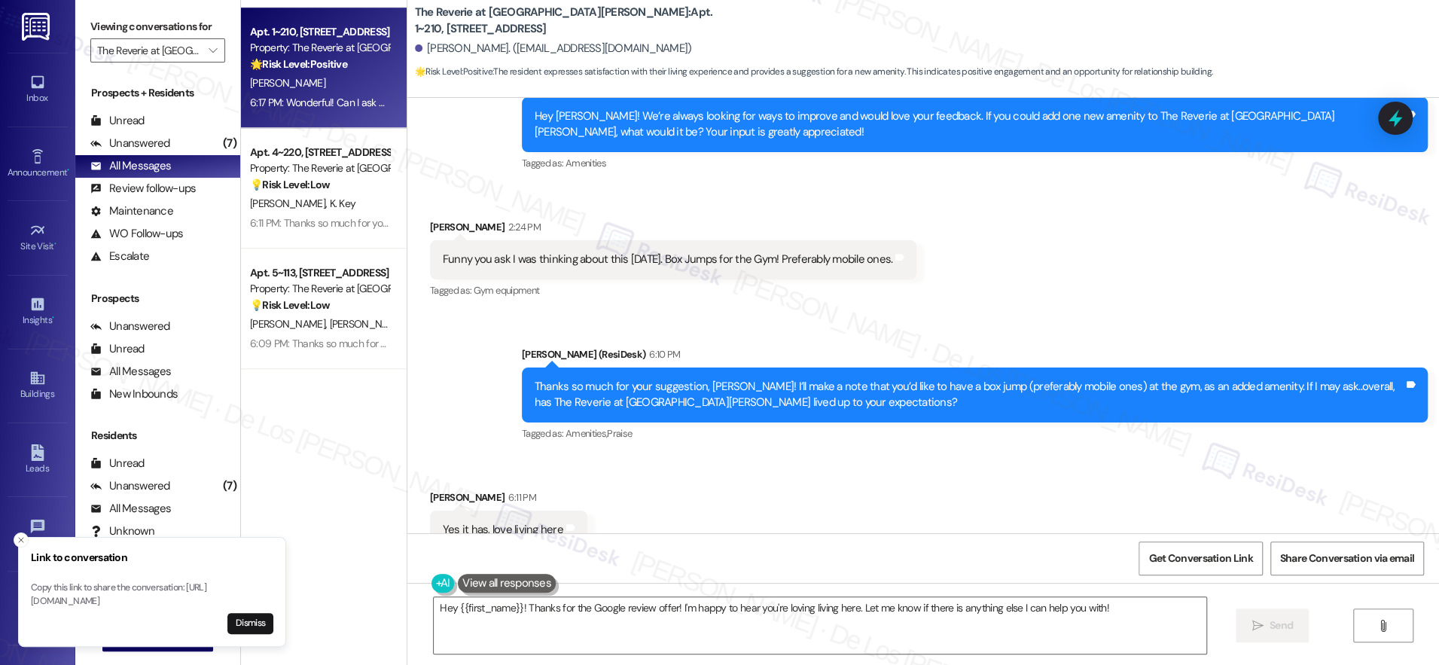
scroll to position [0, 0]
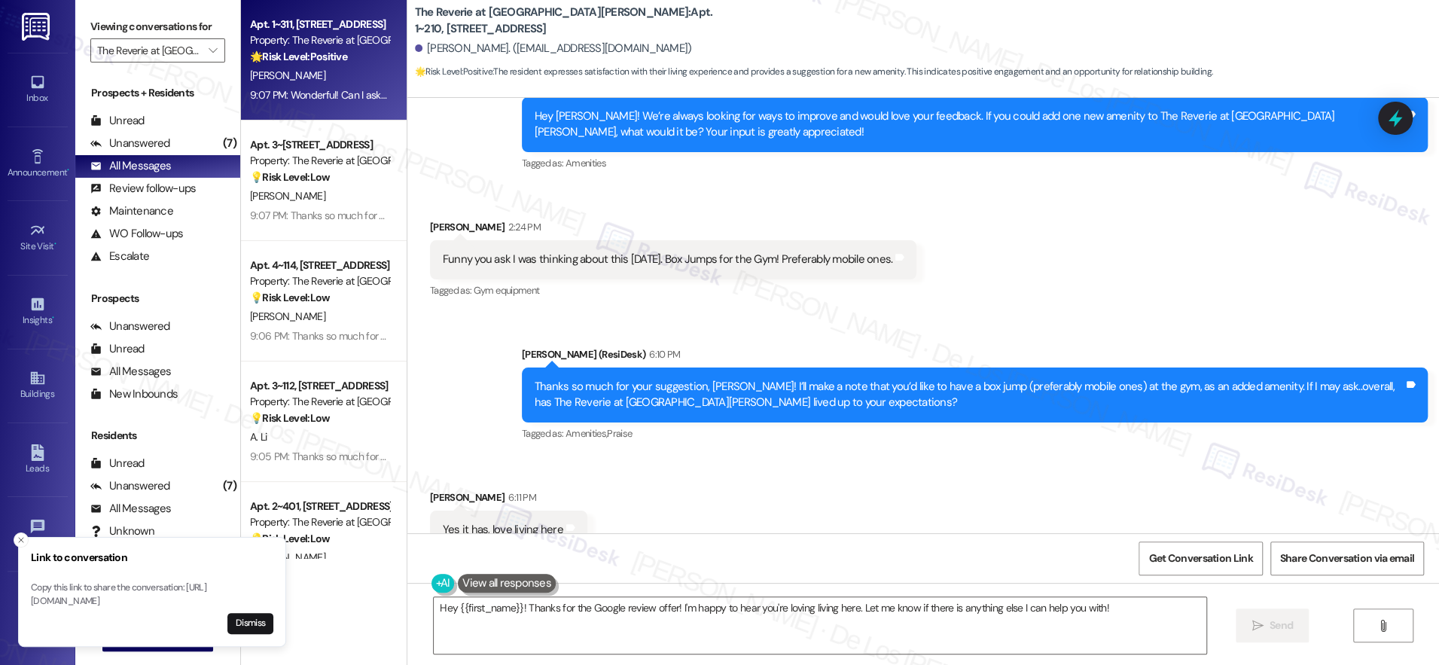
click at [358, 57] on div "🌟 Risk Level: Positive The conversation involves positive engagement and gather…" at bounding box center [319, 57] width 139 height 16
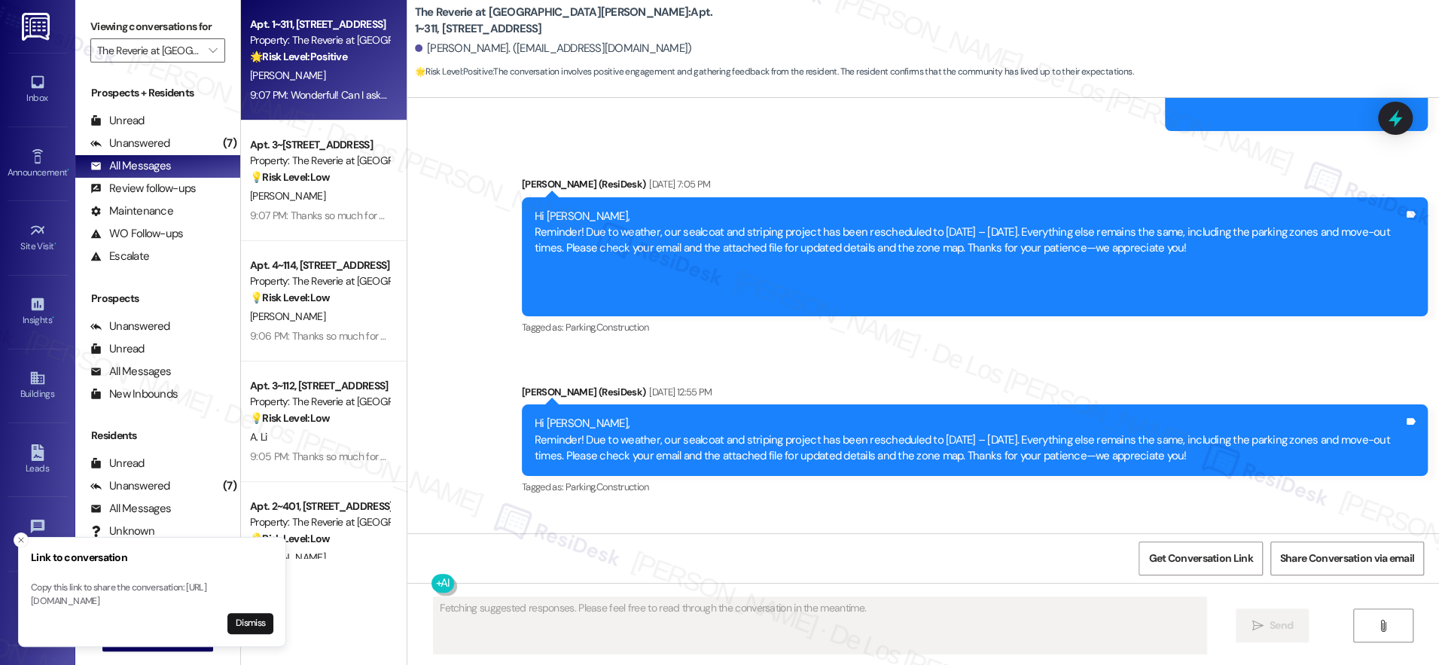
scroll to position [3821, 0]
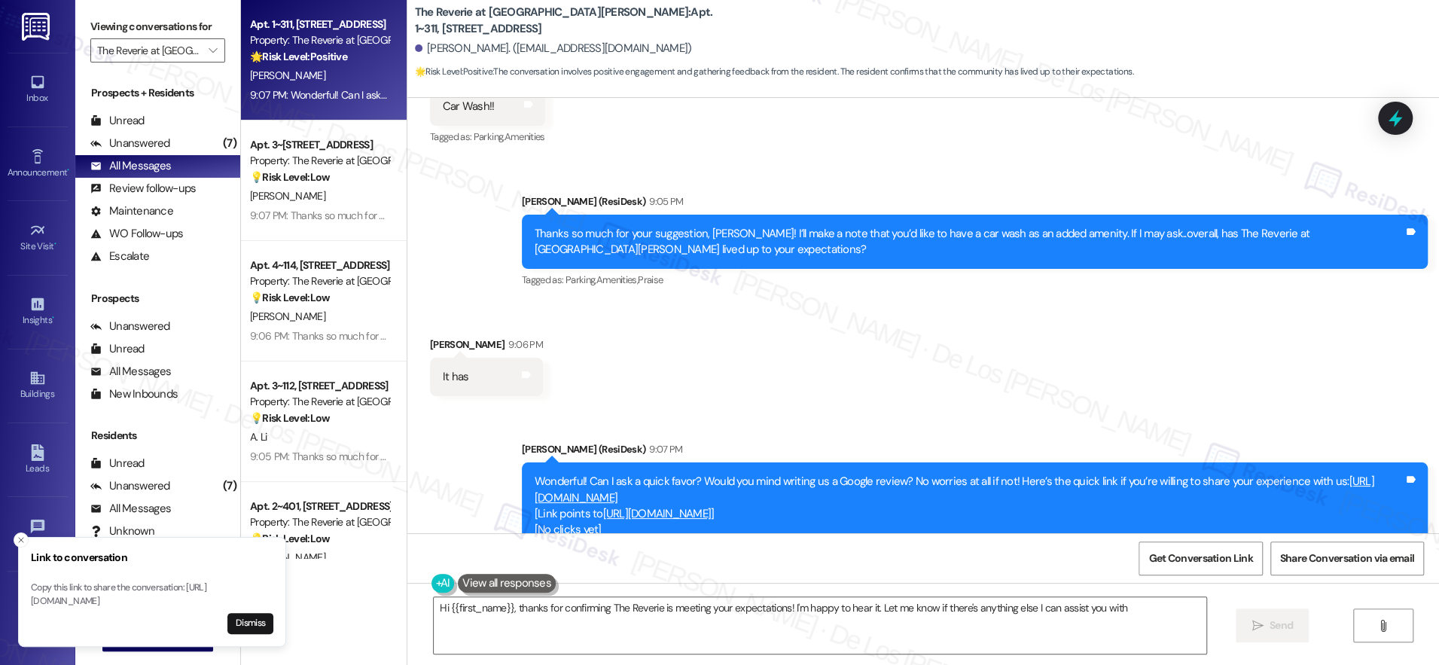
type textarea "Hi {{first_name}}, thanks for confirming The Reverie is meeting your expectatio…"
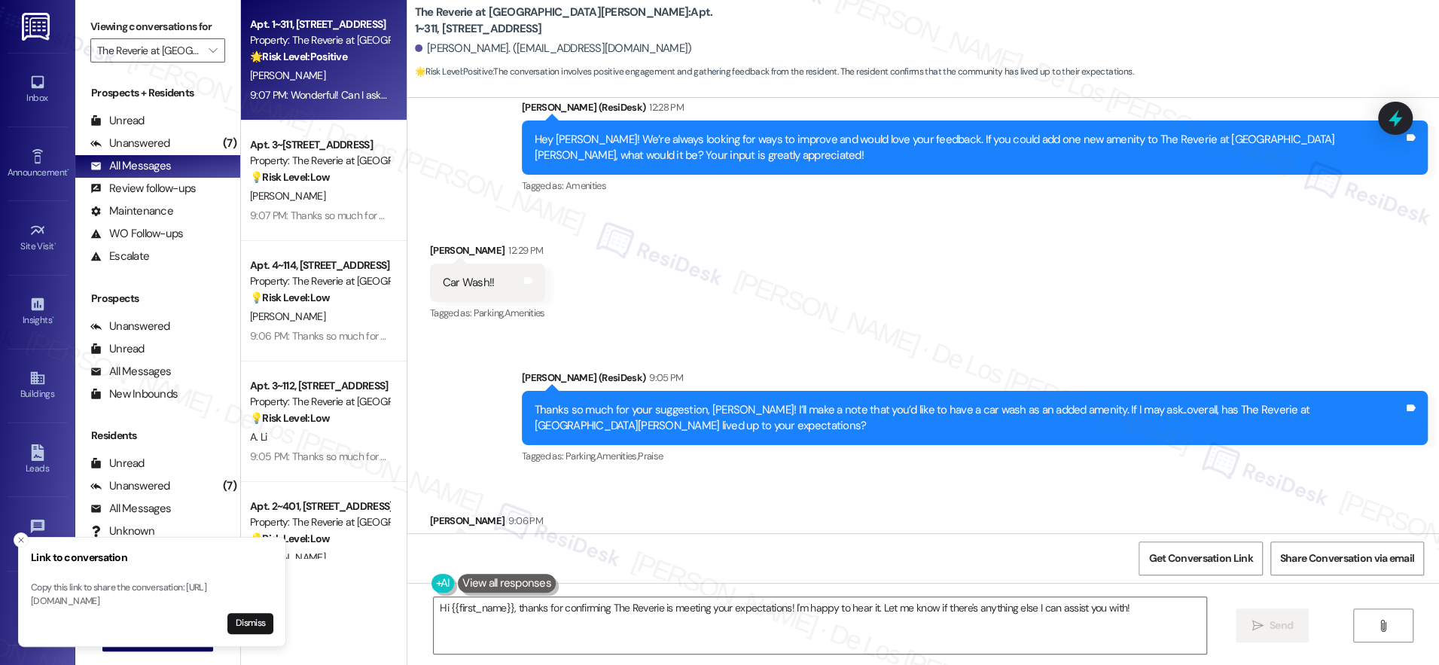
scroll to position [3998, 0]
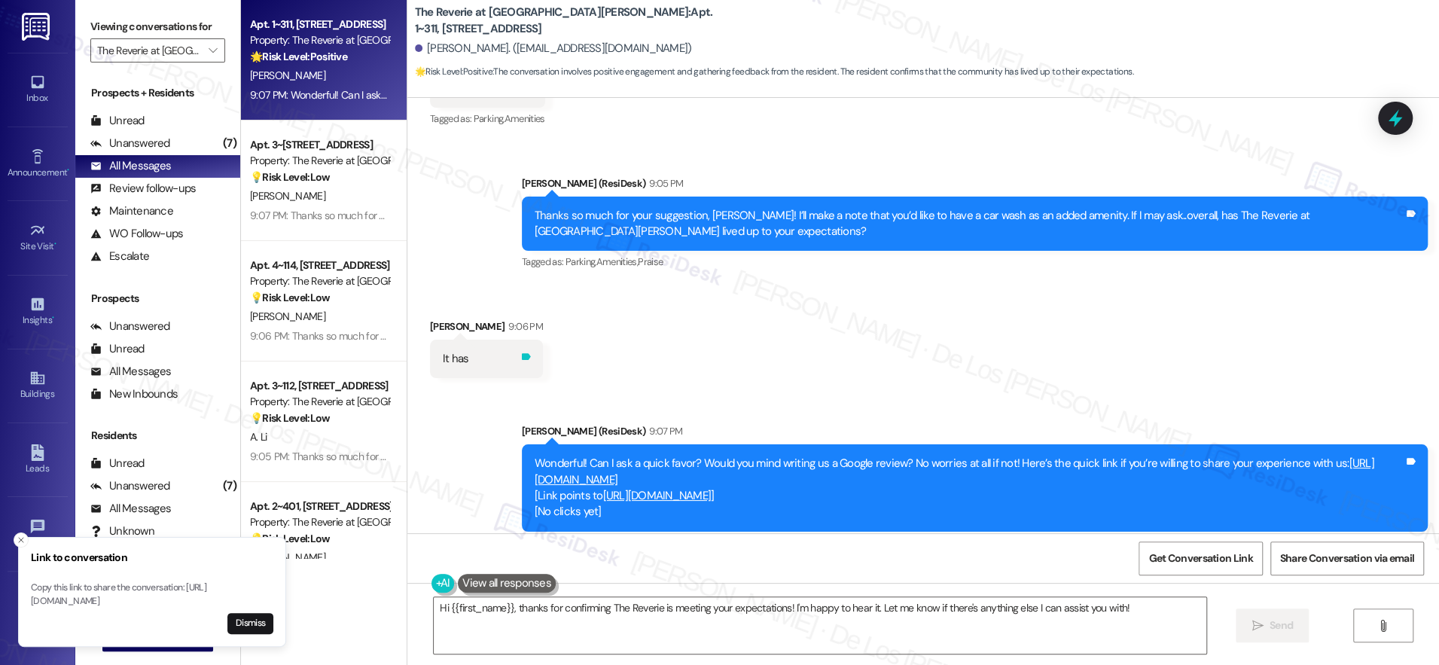
click at [522, 353] on icon at bounding box center [526, 356] width 9 height 7
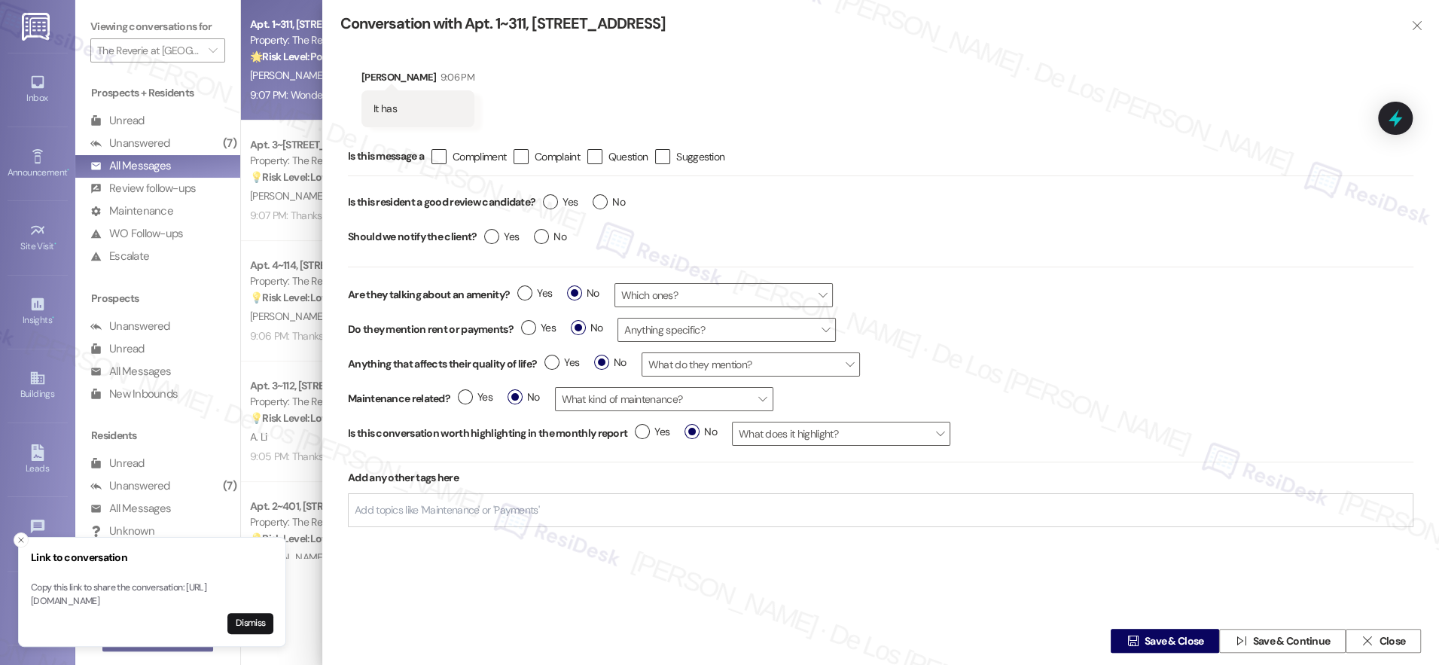
drag, startPoint x: 554, startPoint y: 203, endPoint x: 699, endPoint y: 313, distance: 182.1
click at [554, 203] on label "Yes" at bounding box center [560, 202] width 35 height 16
click at [554, 203] on input "Yes" at bounding box center [560, 204] width 35 height 20
radio input "true"
click at [1124, 634] on span " Save & Close" at bounding box center [1165, 641] width 83 height 23
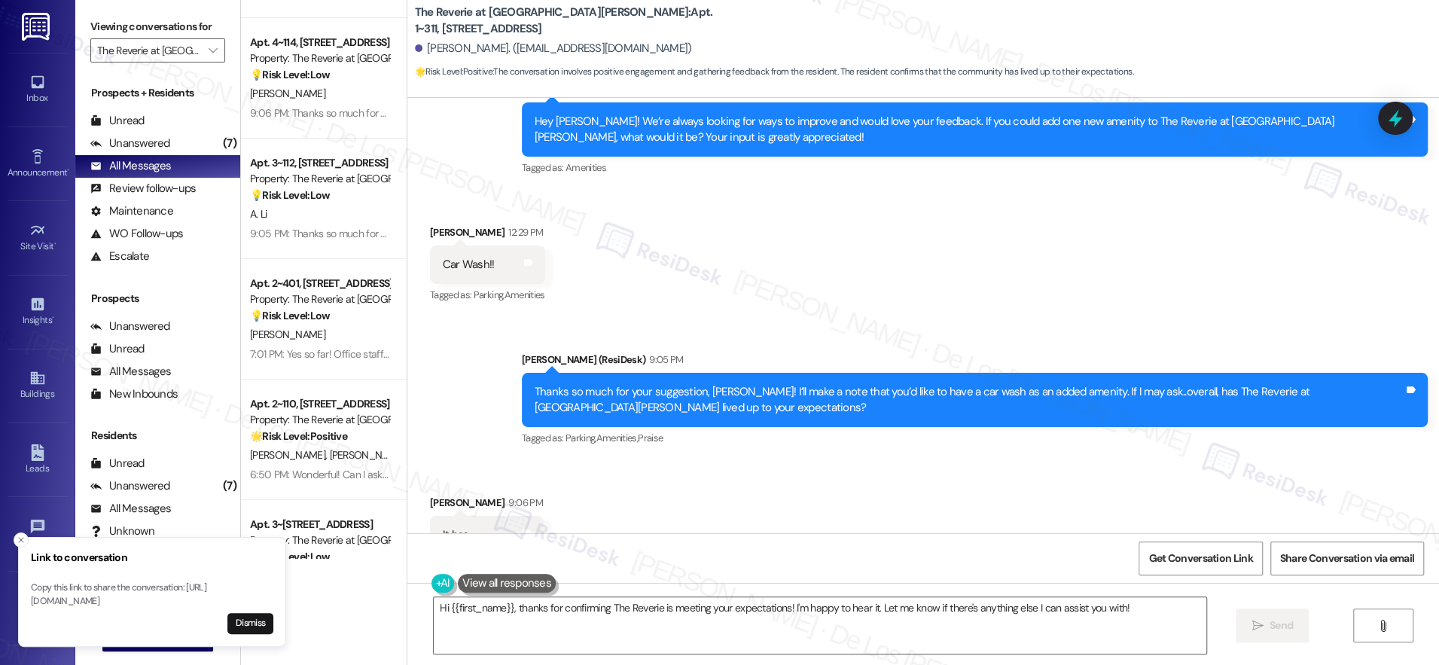
scroll to position [239, 0]
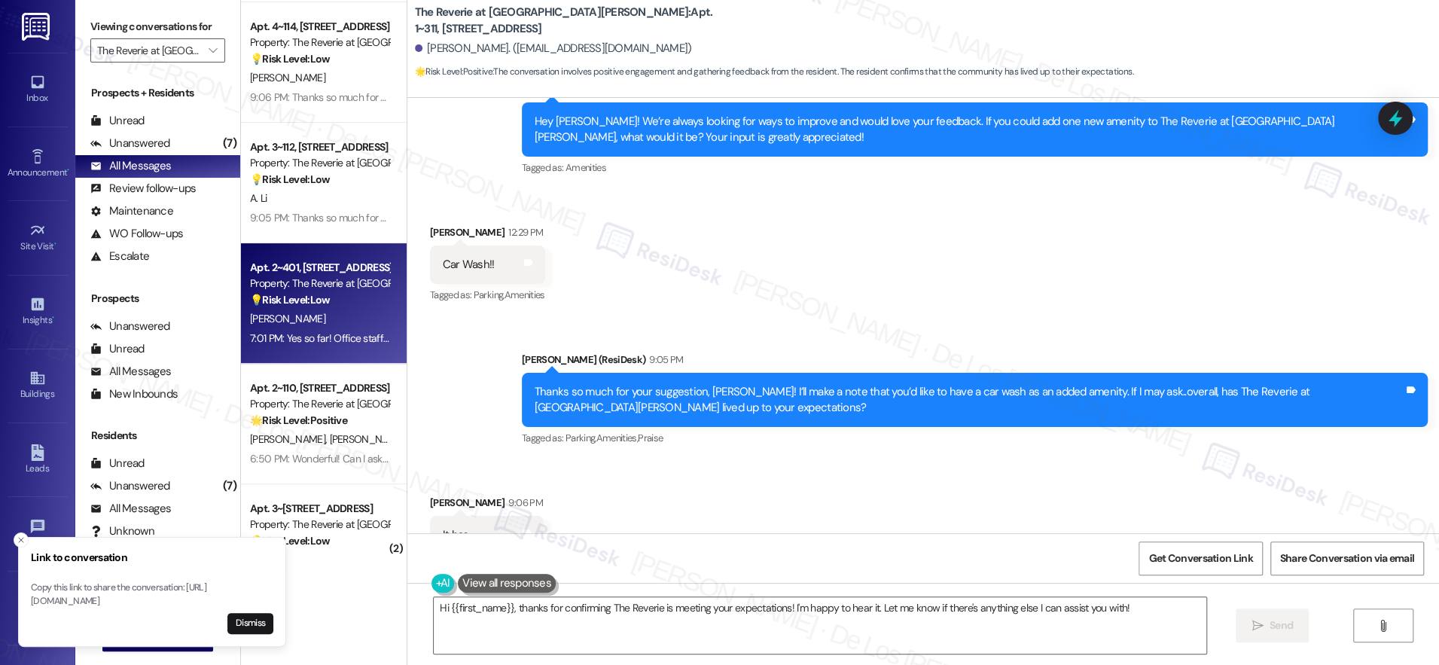
click at [337, 310] on div "J. Lawson" at bounding box center [320, 319] width 142 height 19
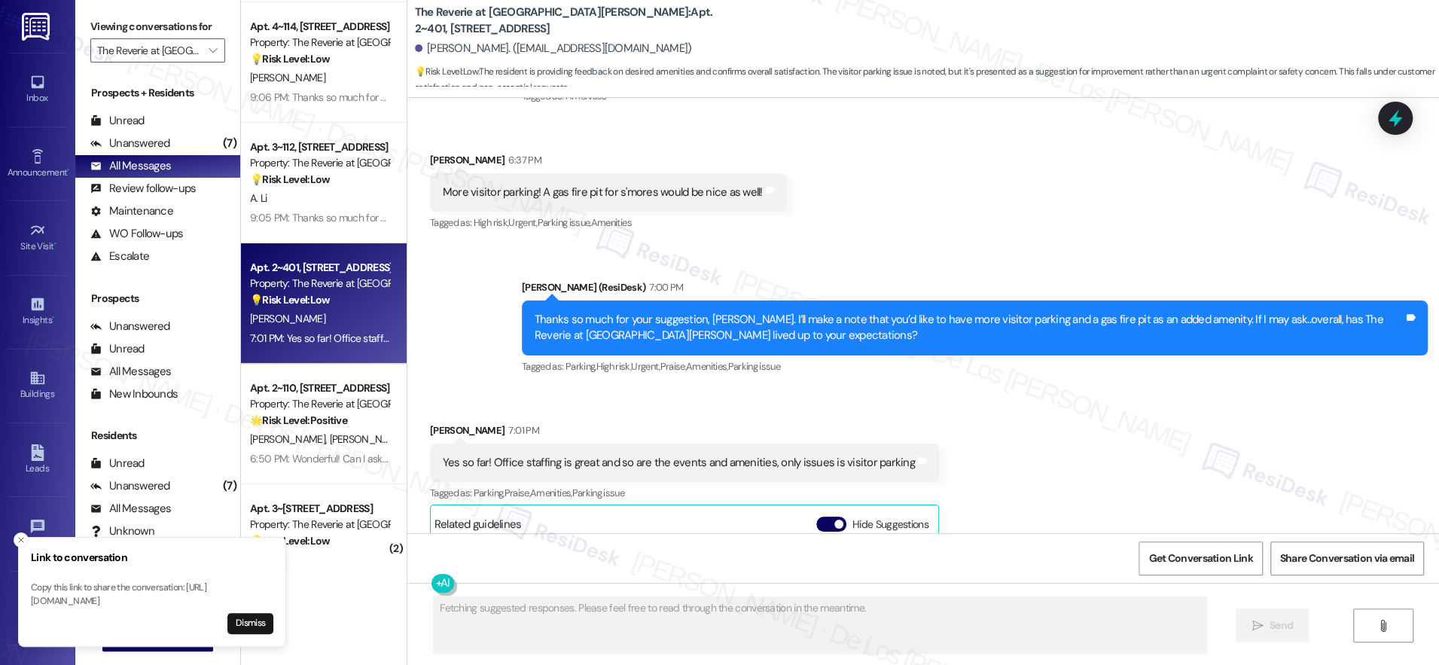
scroll to position [4264, 0]
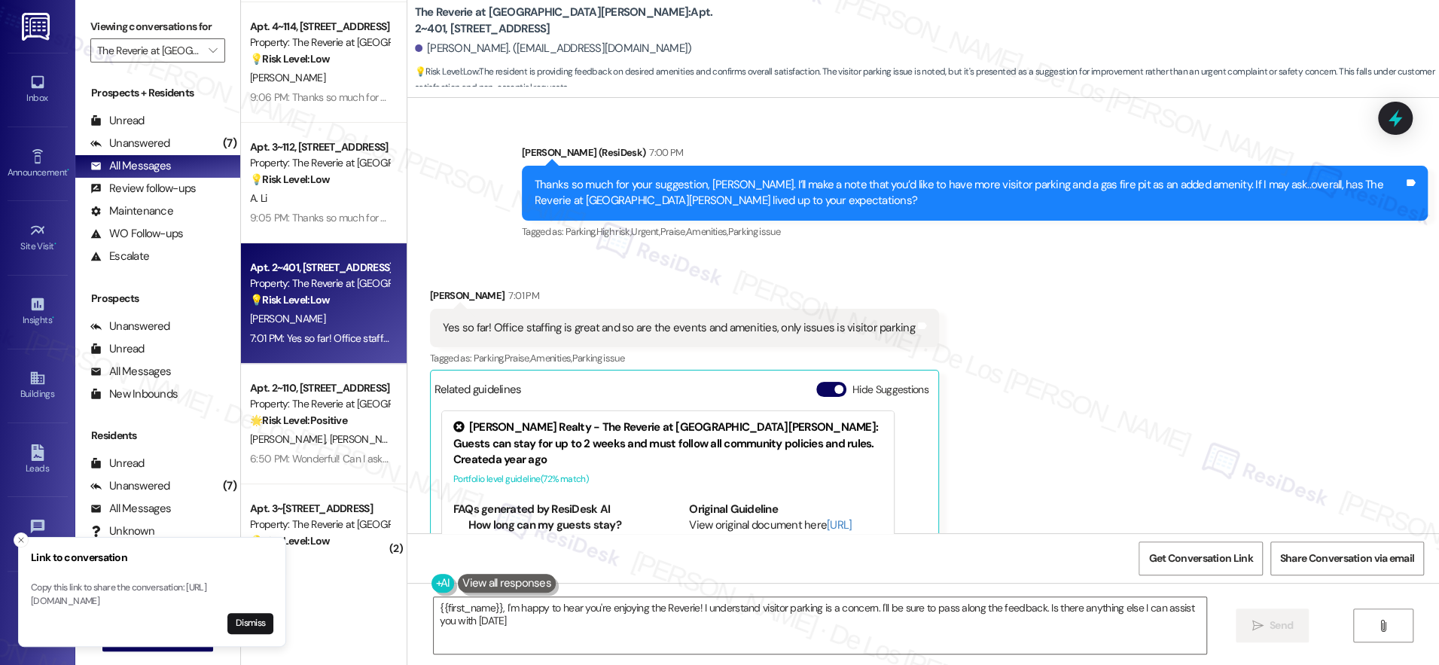
type textarea "{{first_name}}, I'm happy to hear you're enjoying the Reverie! I understand vis…"
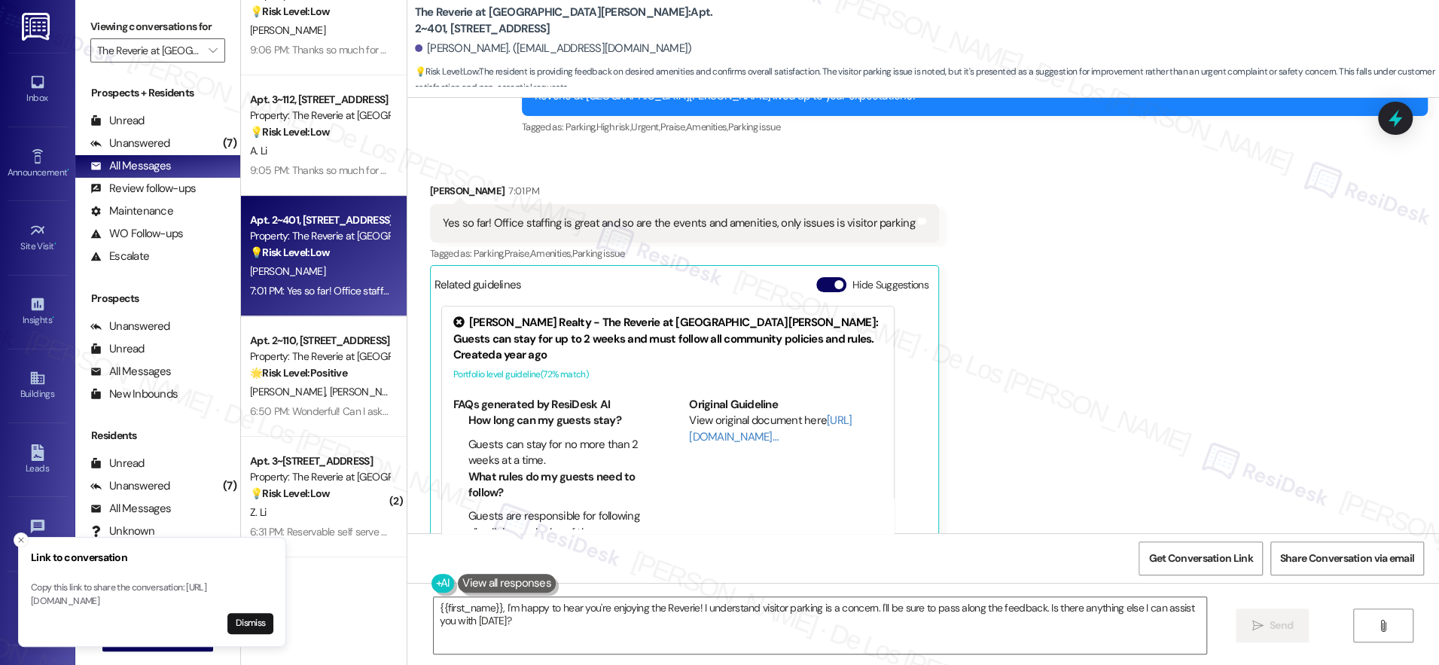
scroll to position [392, 0]
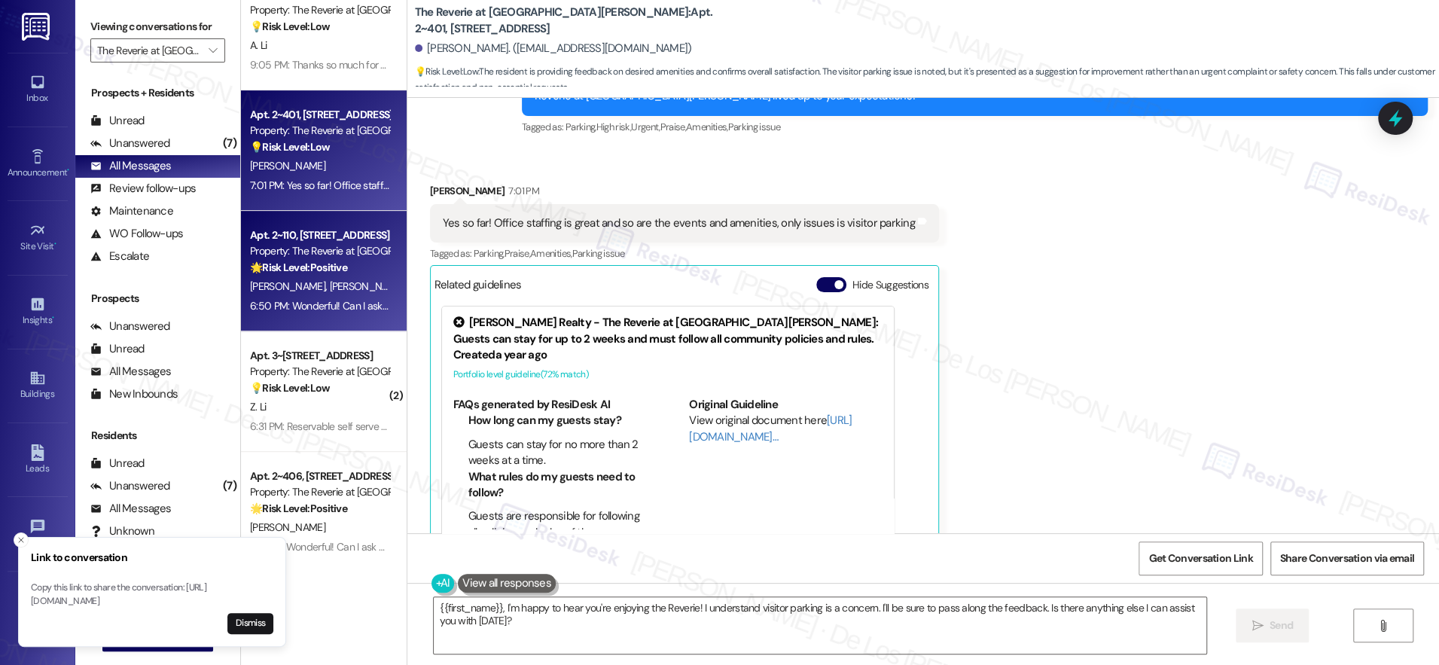
click at [340, 319] on div "Apt. 2~110, 4131 Briargrove Circle Property: The Reverie at Lake Boone 🌟 Risk L…" at bounding box center [324, 271] width 166 height 121
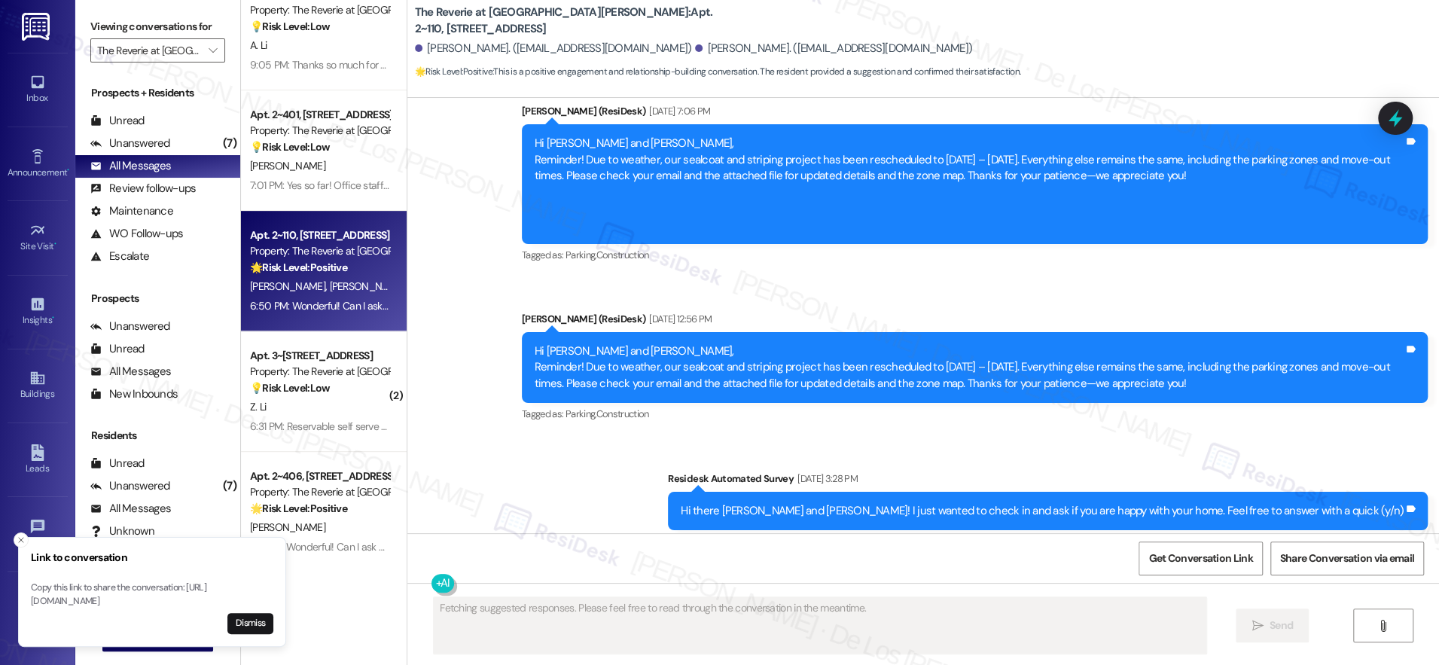
scroll to position [13268, 0]
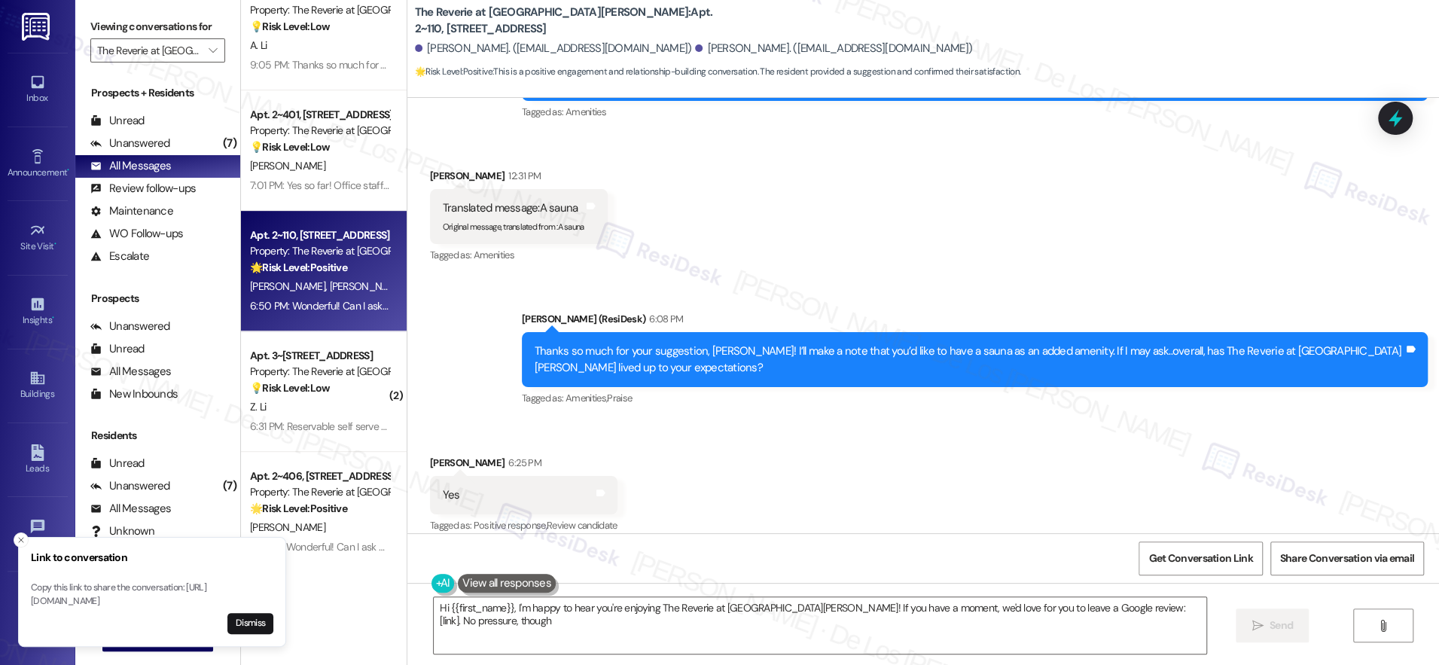
type textarea "Hi {{first_name}}, I'm happy to hear you're enjoying The Reverie at Lake Boone!…"
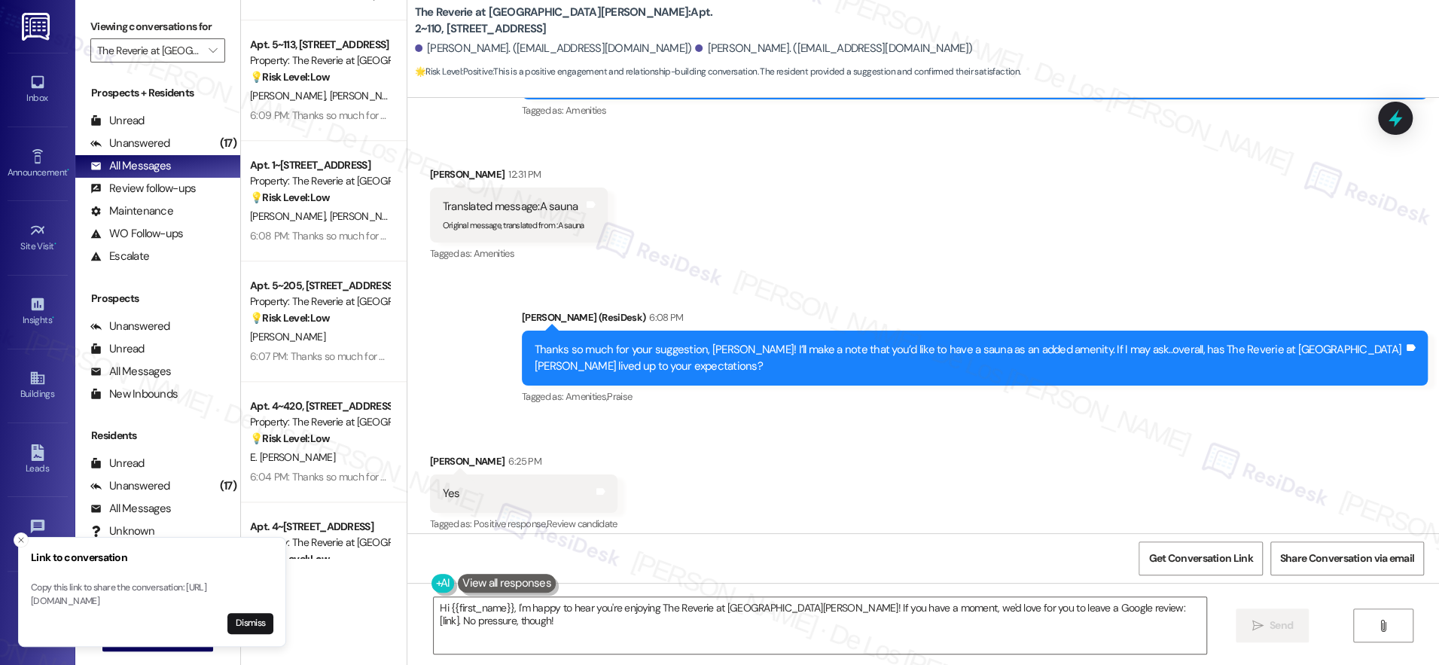
scroll to position [1186, 0]
click at [22, 536] on icon "Close toast" at bounding box center [21, 540] width 9 height 9
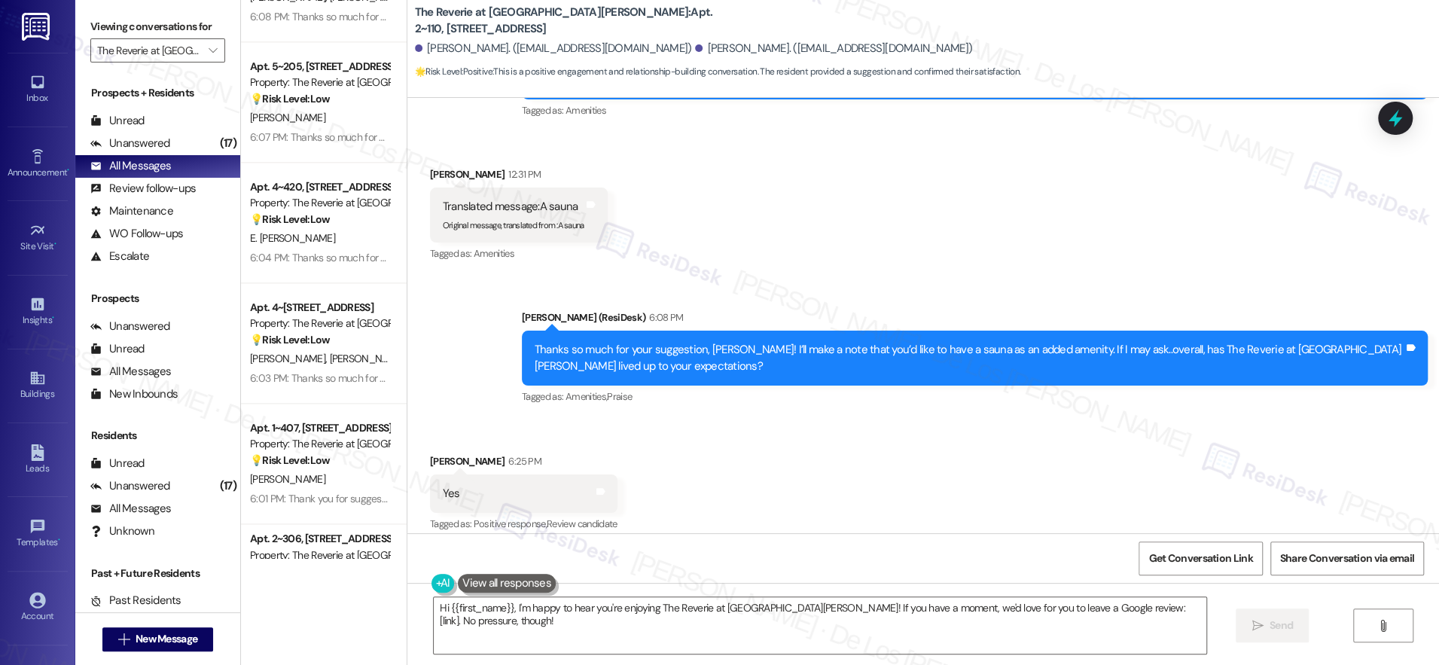
scroll to position [1288, 0]
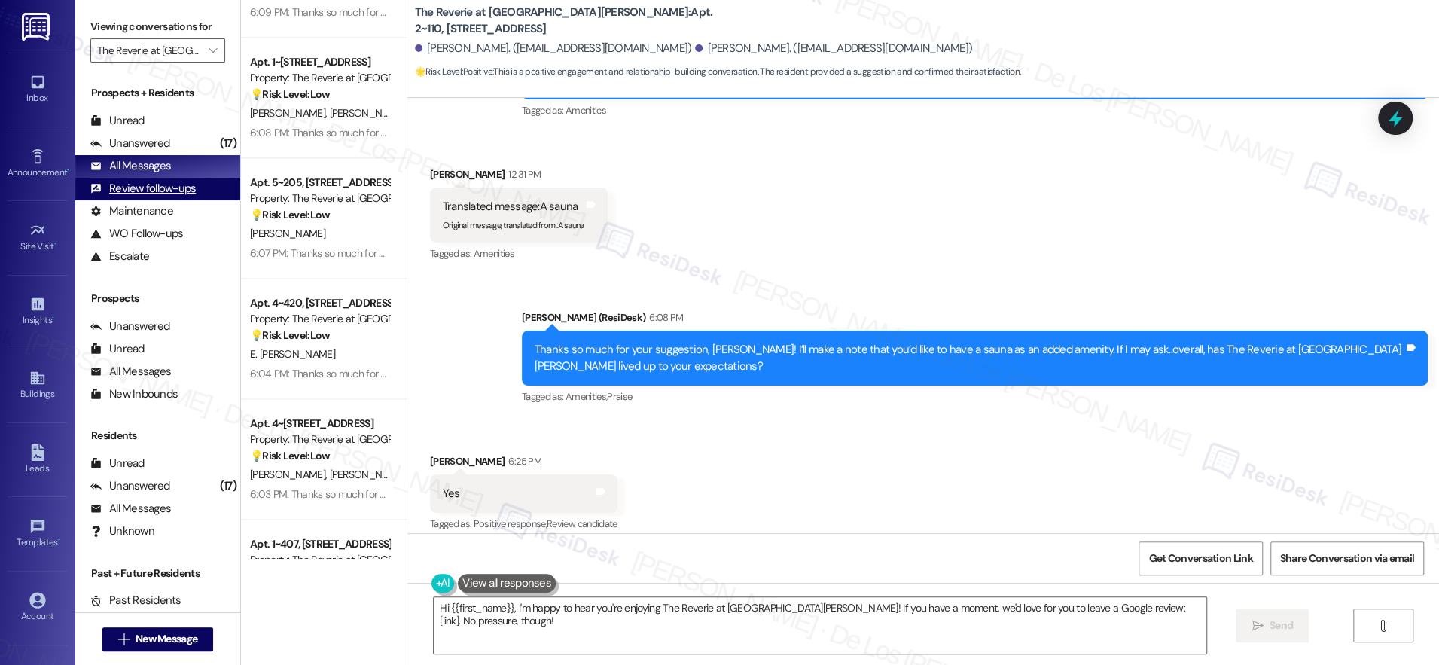
click at [194, 189] on div "Review follow-ups (undefined)" at bounding box center [157, 189] width 165 height 23
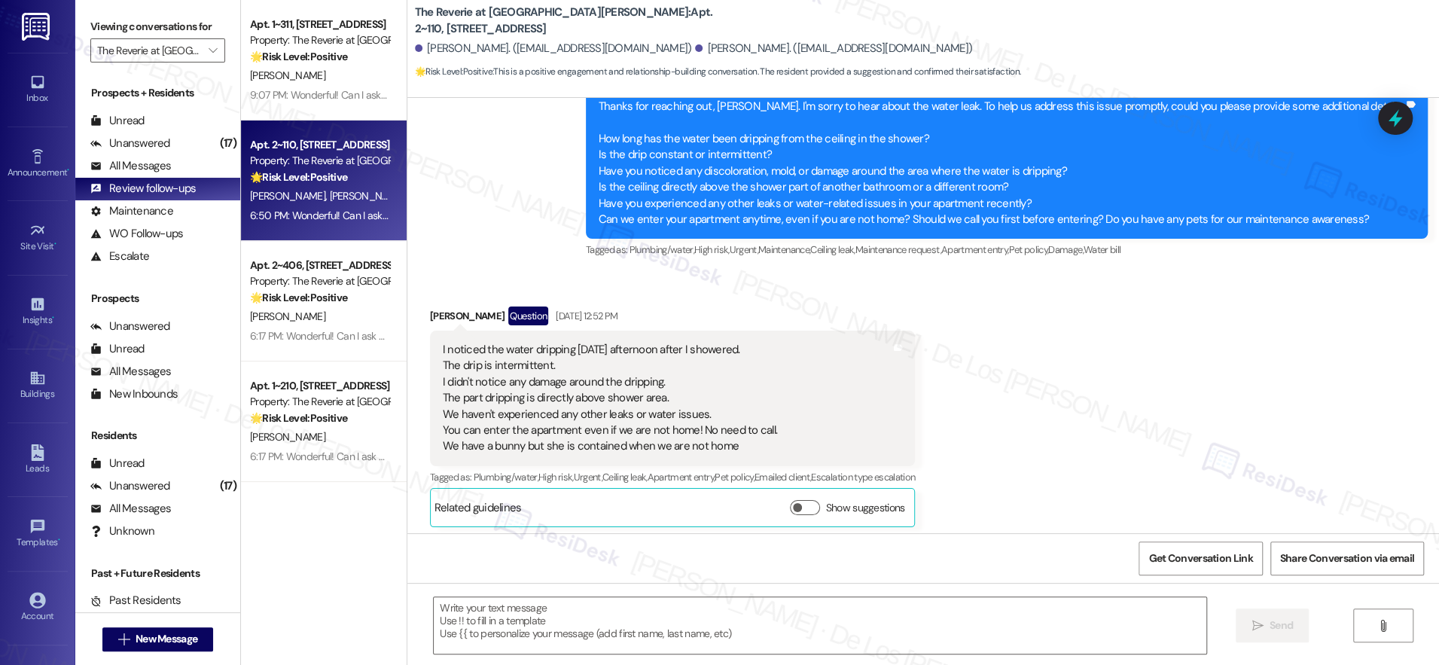
type textarea "Fetching suggested responses. Please feel free to read through the conversation…"
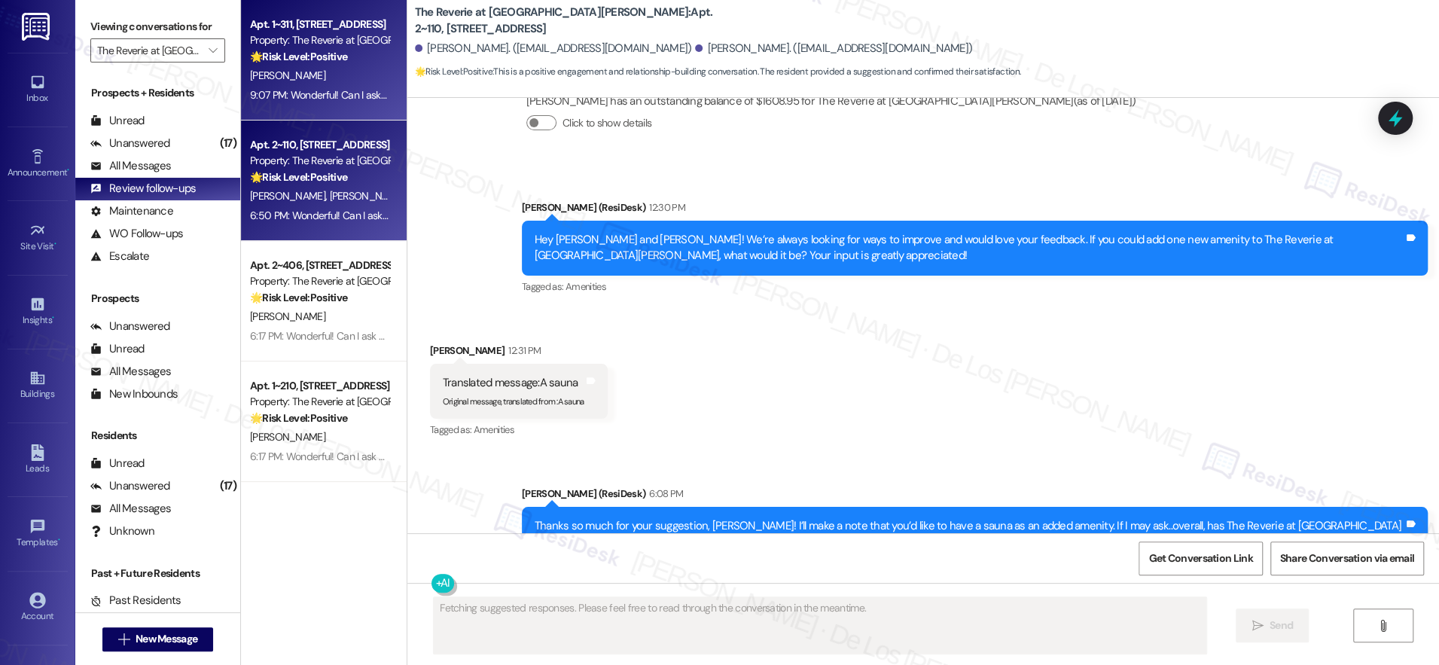
click at [355, 92] on div "9:07 PM: Wonderful! Can I ask a quick favor? Would you mind writing us a Google…" at bounding box center [694, 95] width 888 height 14
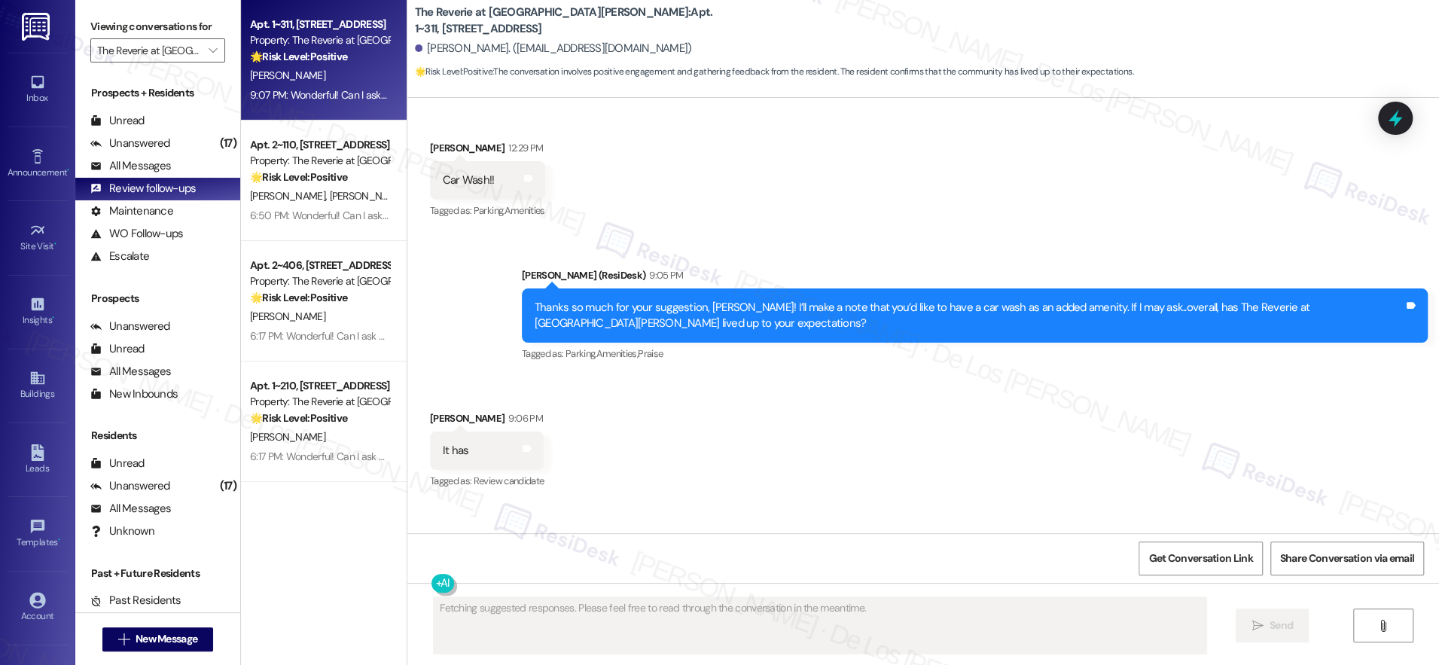
scroll to position [3904, 0]
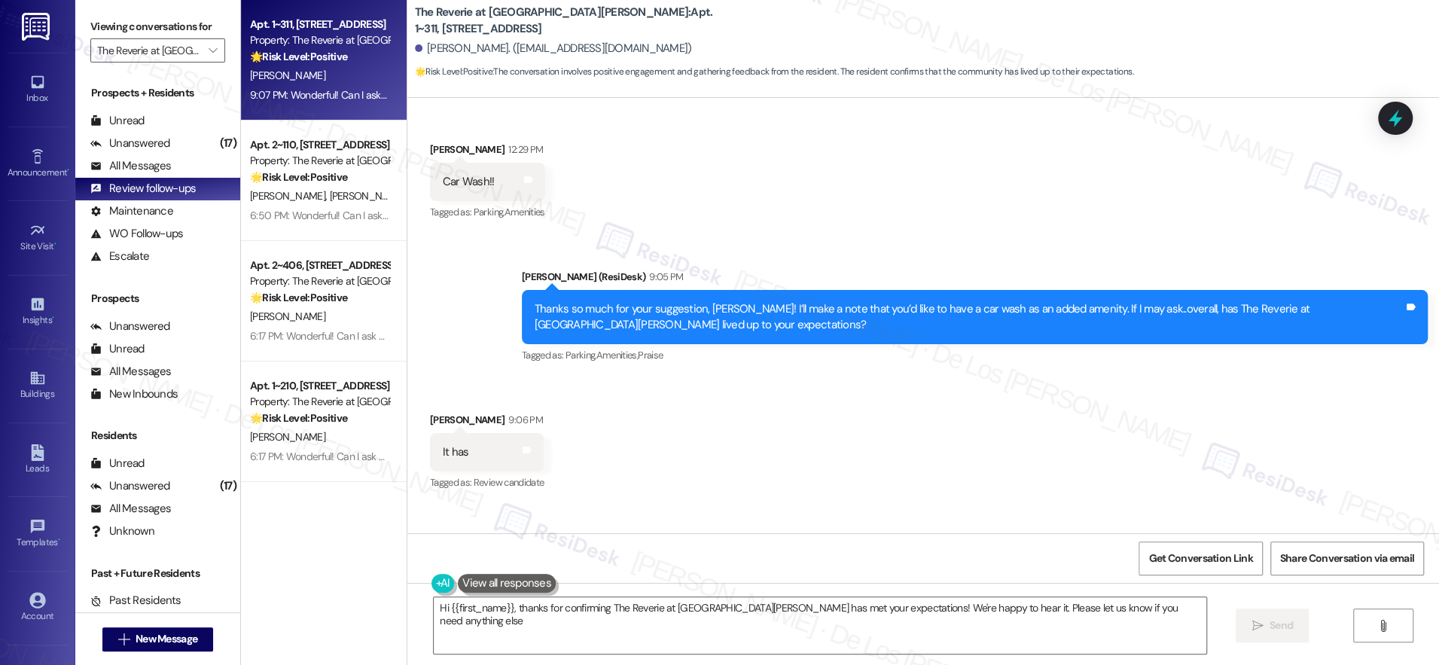
type textarea "Hi {{first_name}}, thanks for confirming The Reverie at Lake Boone has met your…"
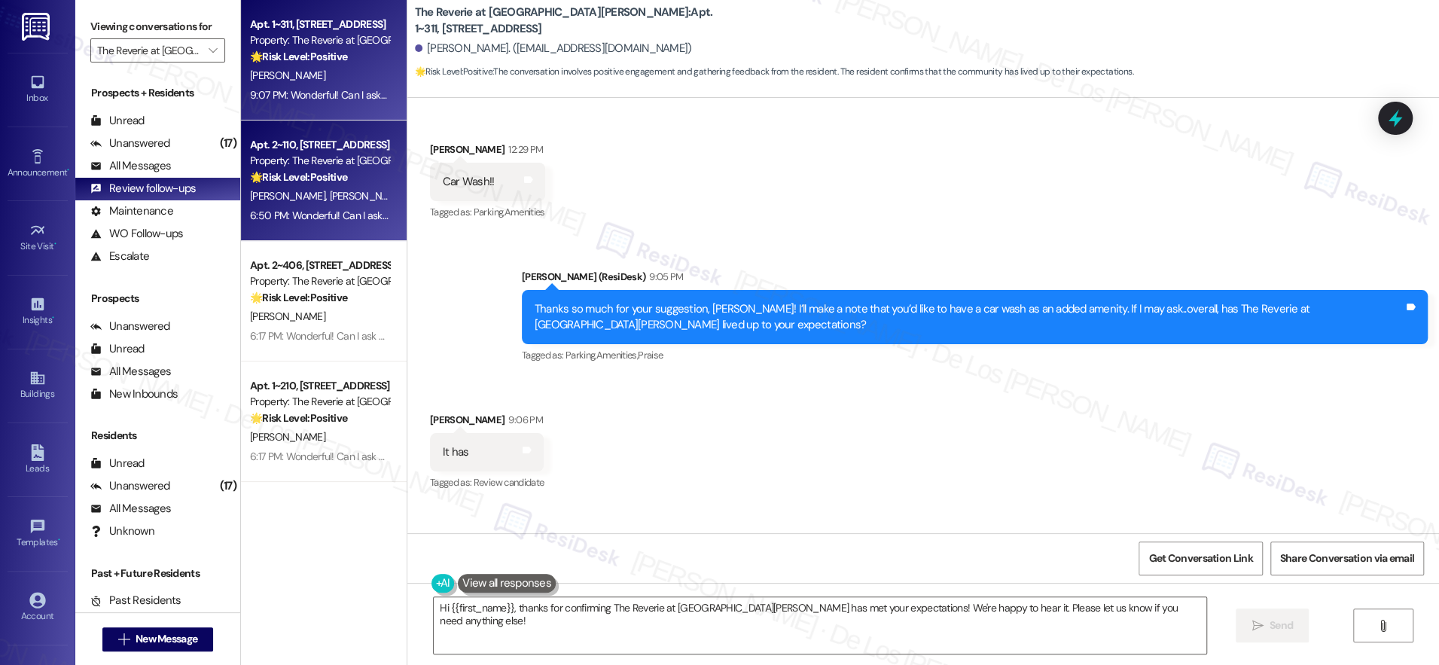
click at [328, 170] on strong "🌟 Risk Level: Positive" at bounding box center [298, 177] width 97 height 14
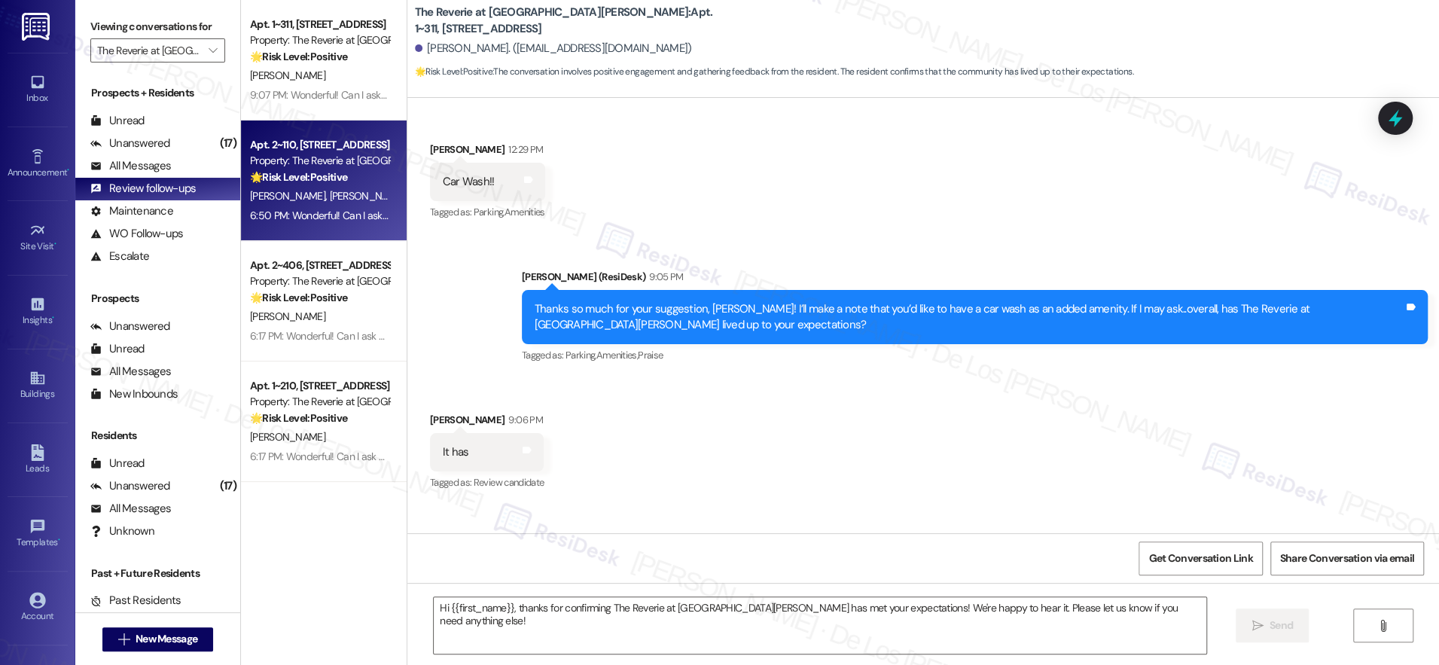
type textarea "Fetching suggested responses. Please feel free to read through the conversation…"
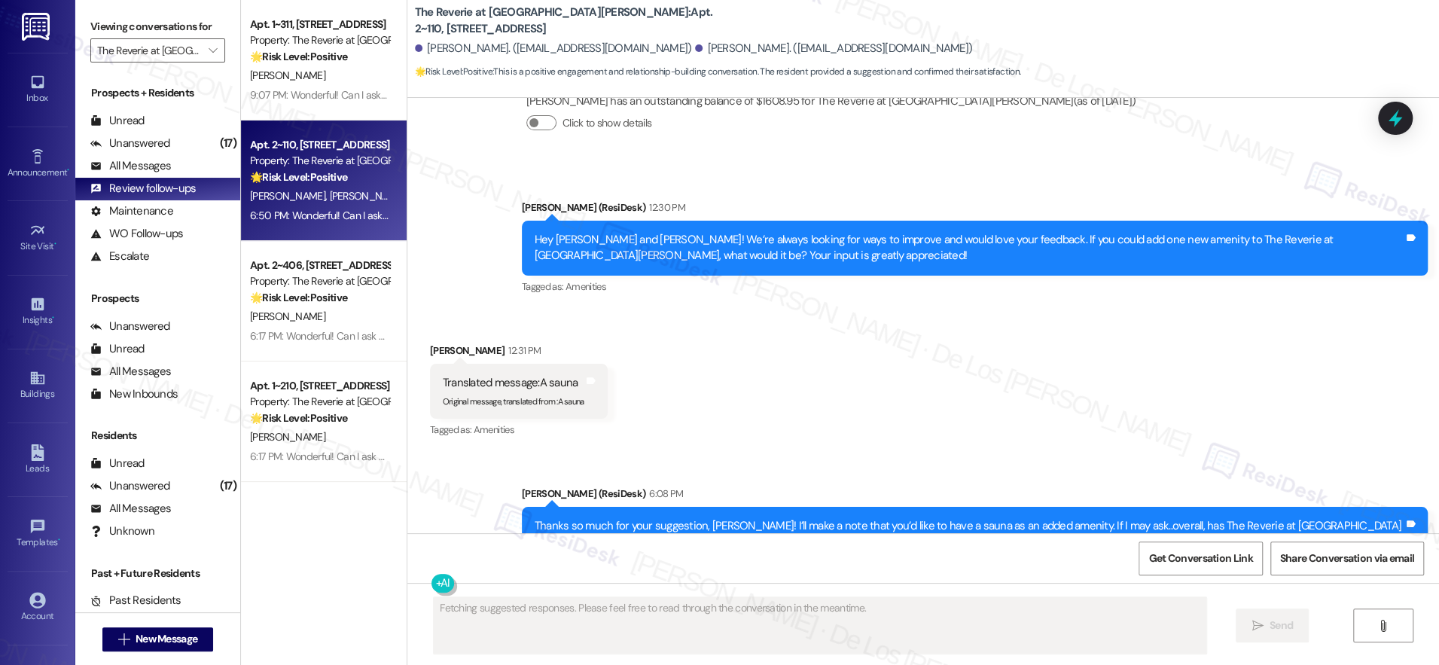
scroll to position [13444, 0]
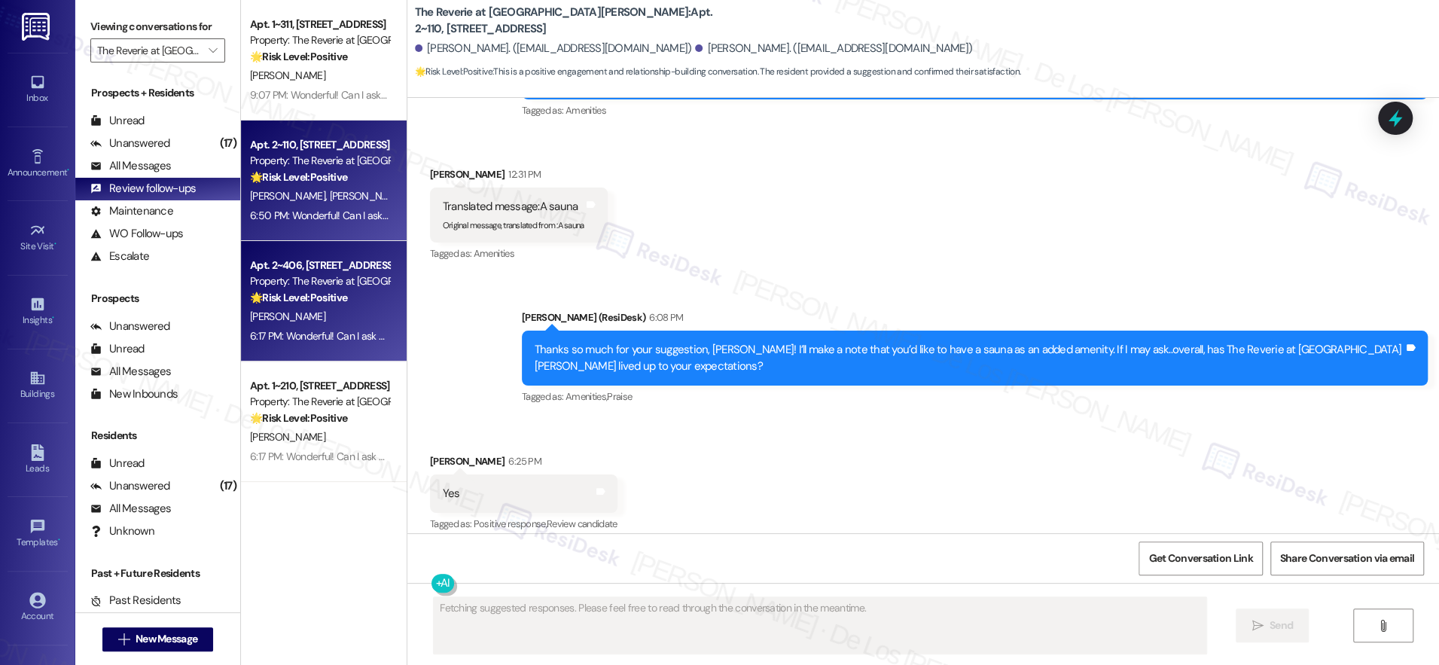
click at [365, 331] on div "6:17 PM: Wonderful! Can I ask a quick favor? Would you mind writing us a Google…" at bounding box center [692, 336] width 884 height 14
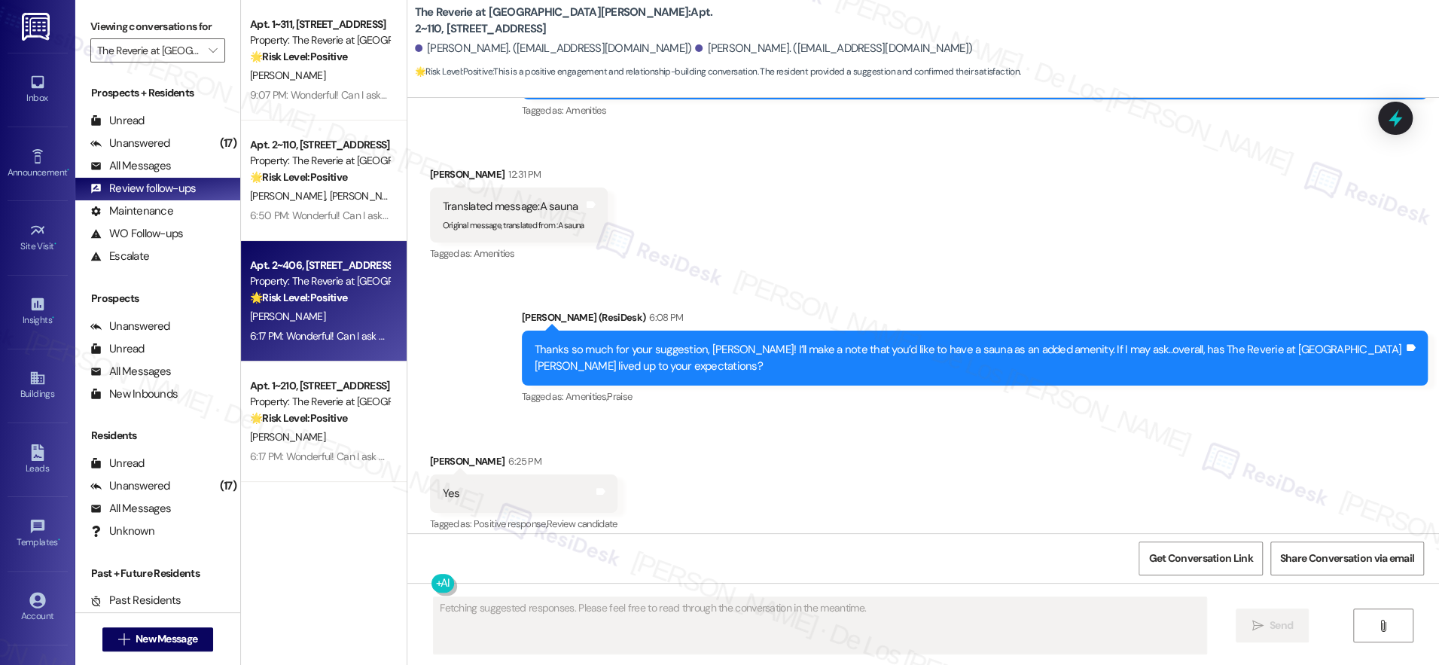
scroll to position [414, 0]
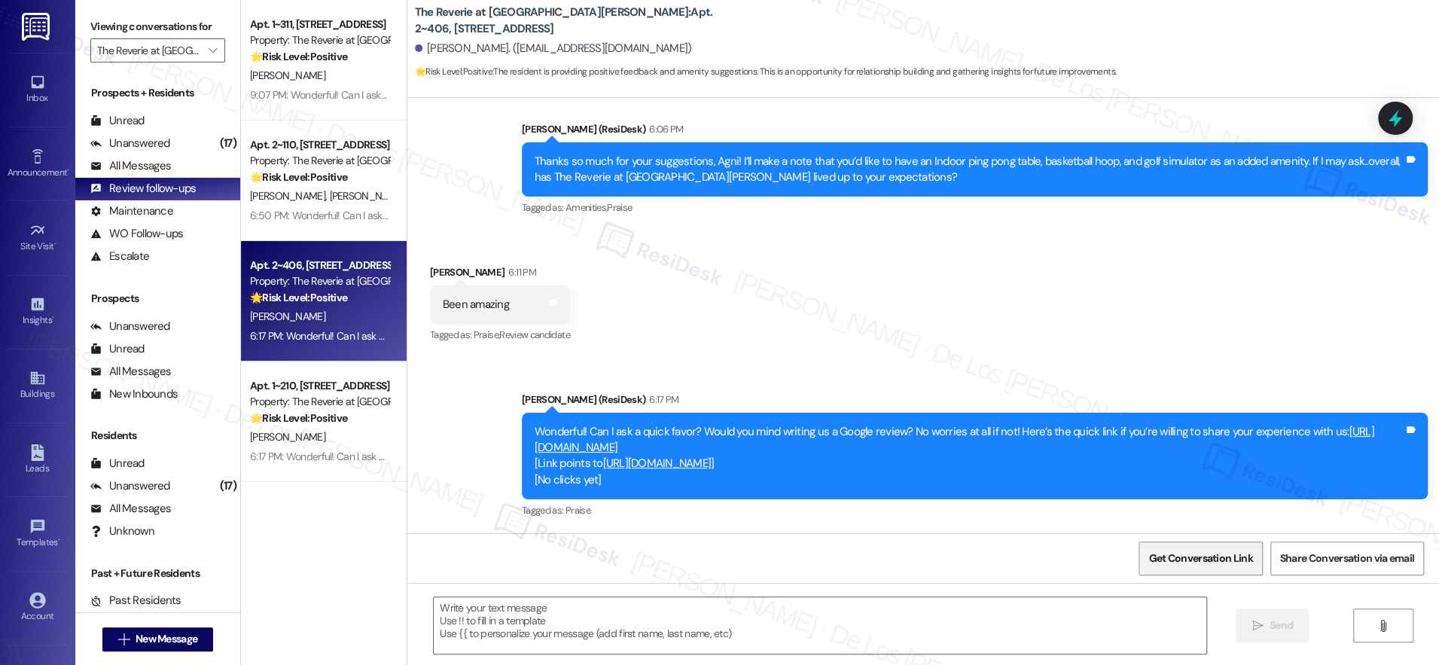
click at [1193, 555] on span "Get Conversation Link" at bounding box center [1201, 559] width 104 height 16
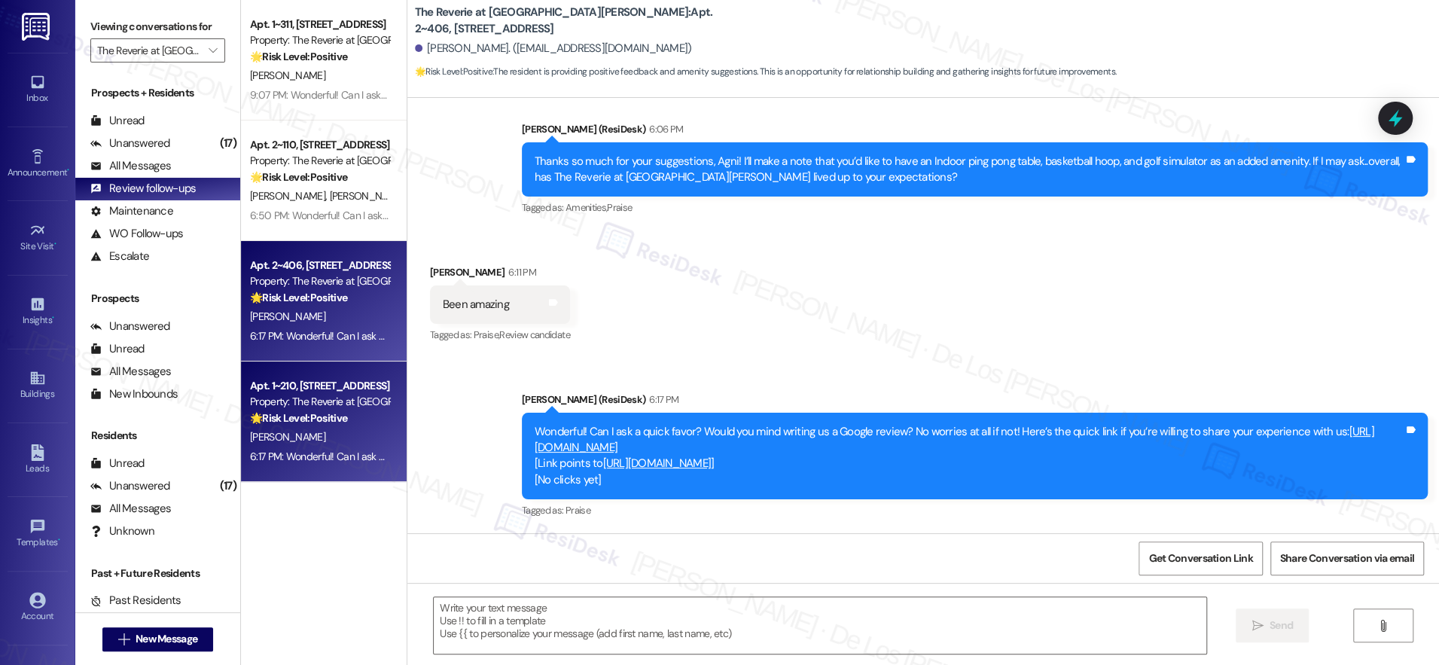
click at [266, 444] on span "A. Metivier" at bounding box center [287, 437] width 75 height 14
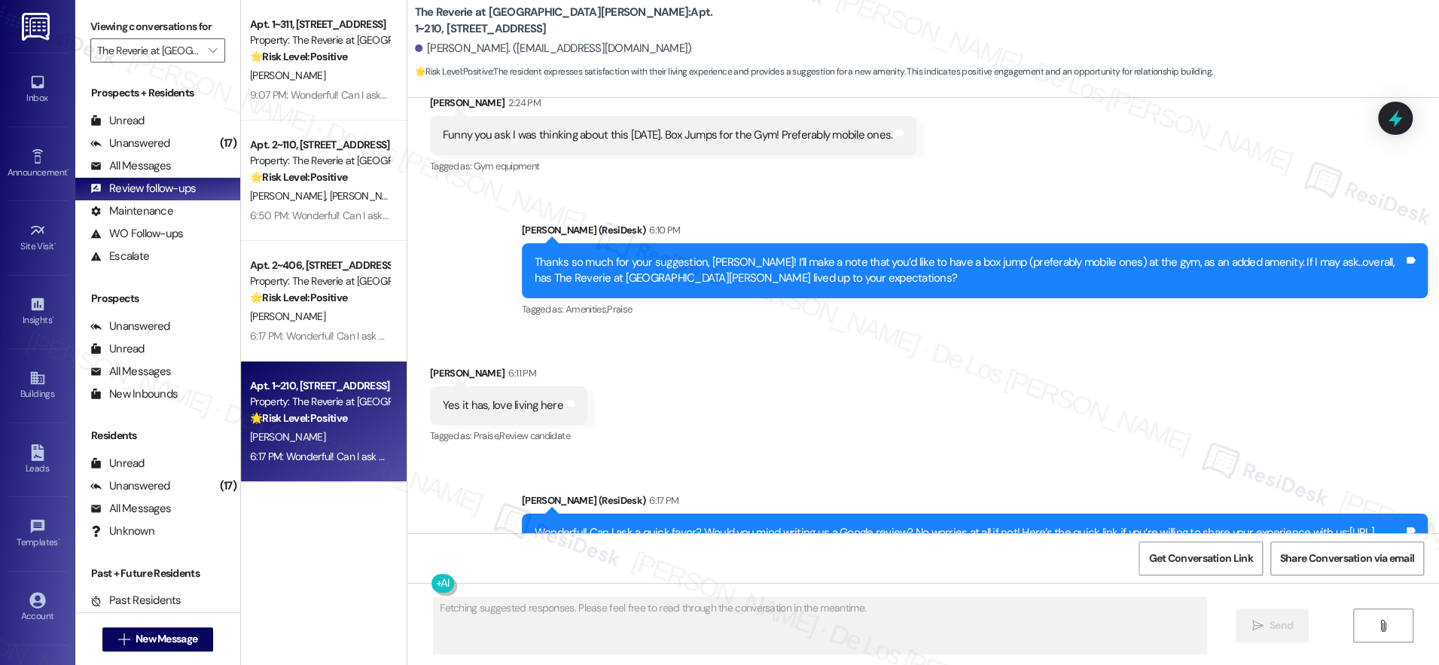
scroll to position [4083, 0]
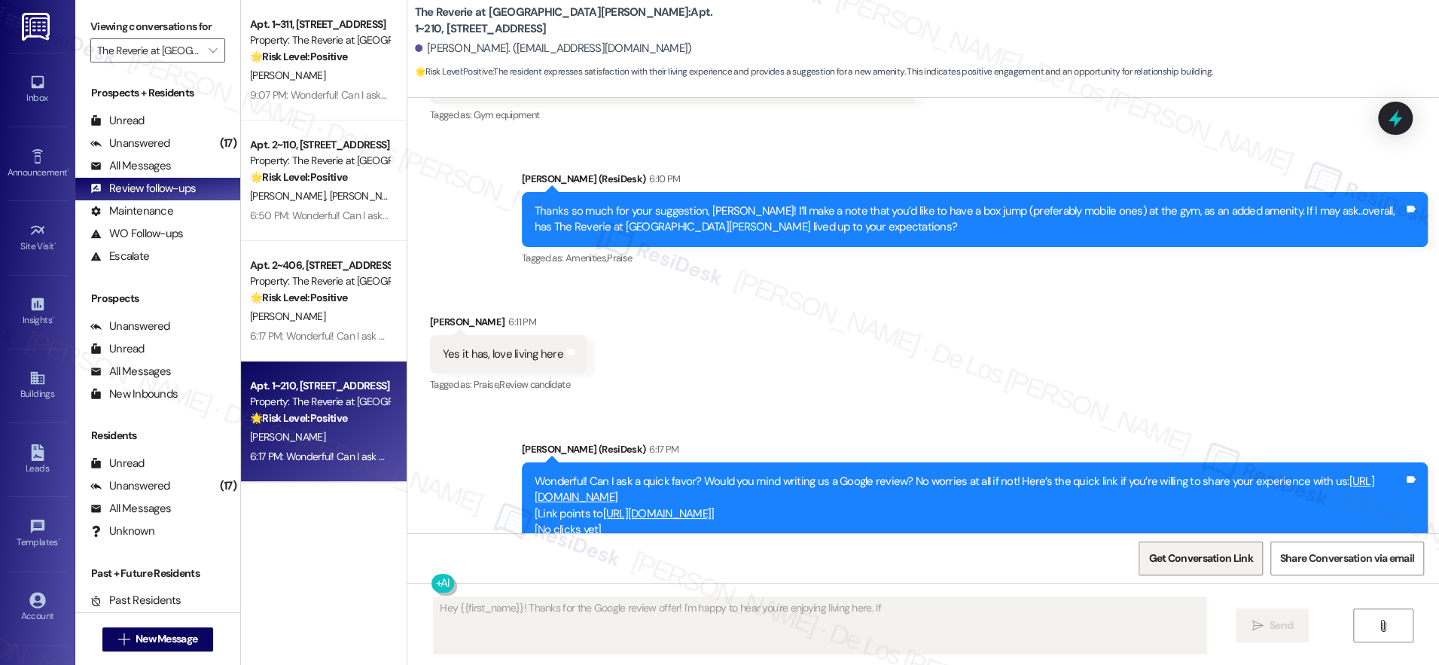
click at [1166, 560] on span "Get Conversation Link" at bounding box center [1201, 559] width 104 height 16
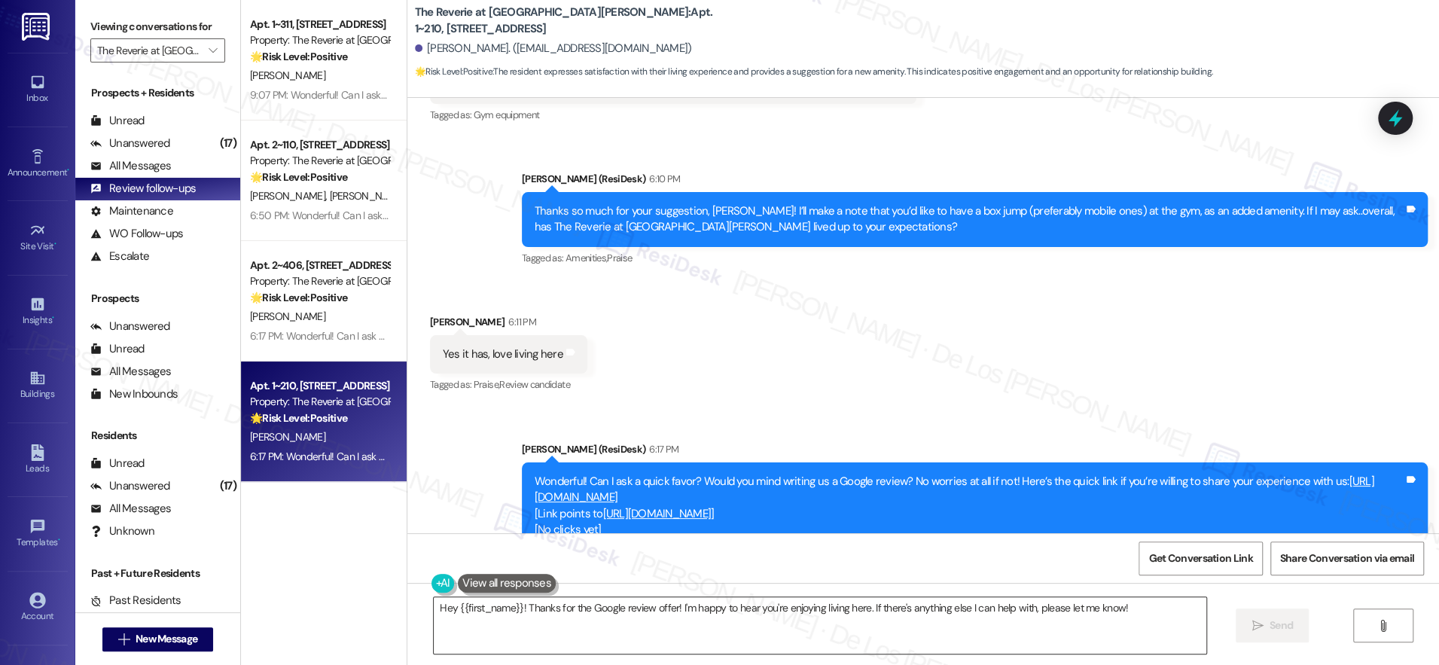
click at [744, 616] on textarea "Hey {{first_name}}! Thanks for the Google review offer! I'm happy to hear you'r…" at bounding box center [820, 625] width 773 height 56
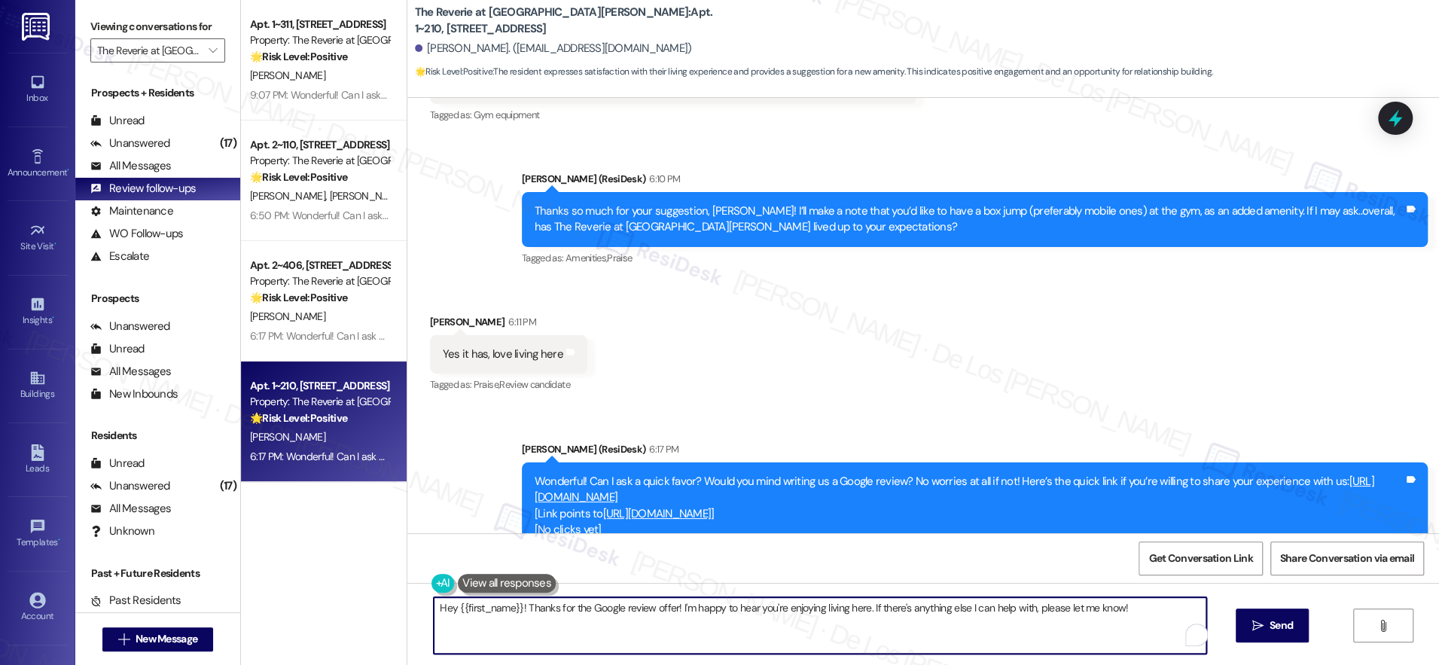
click at [744, 616] on textarea "Hey {{first_name}}! Thanks for the Google review offer! I'm happy to hear you'r…" at bounding box center [820, 625] width 773 height 56
paste textarea "https://www.theresidesk.com/text/insights-conversations/1282951/share-conversat…"
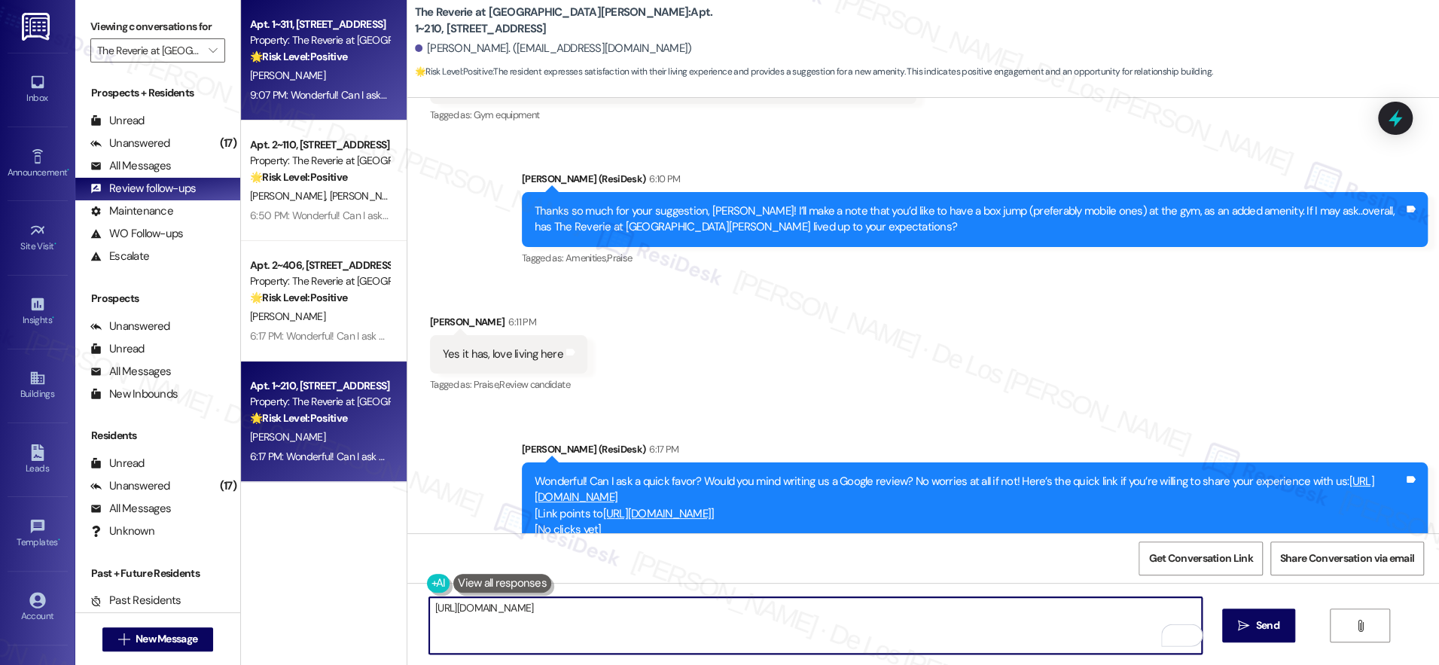
type textarea "https://www.theresidesk.com/text/insights-conversations/1282951/share-conversat…"
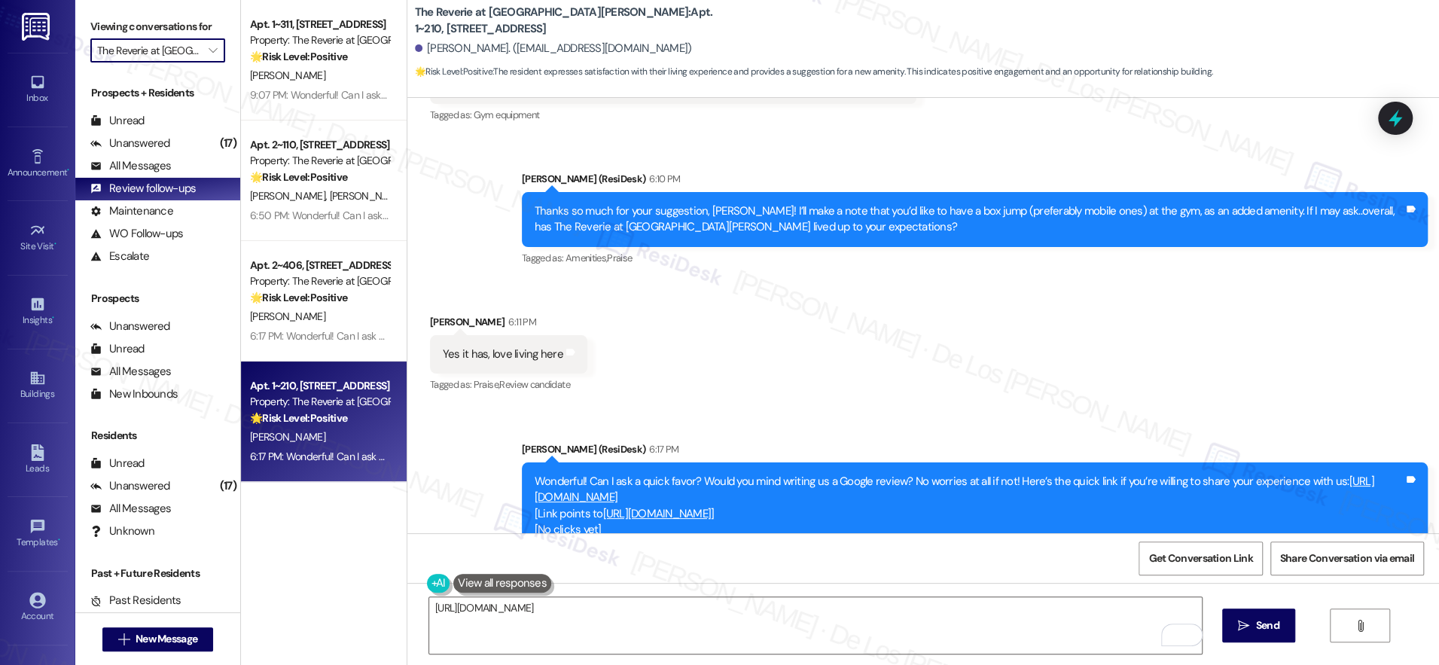
click at [174, 44] on input "The Reverie at Lake Boone" at bounding box center [149, 50] width 104 height 24
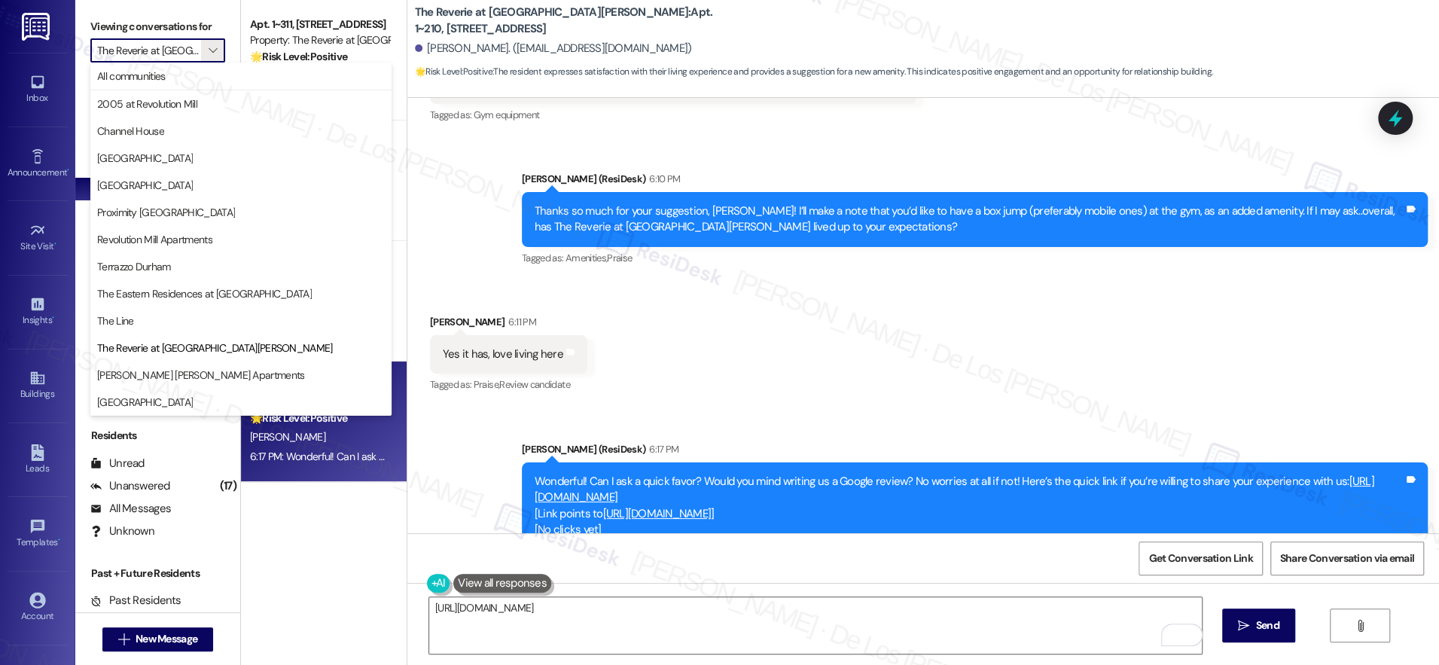
click at [140, 317] on span "The Line" at bounding box center [241, 320] width 288 height 15
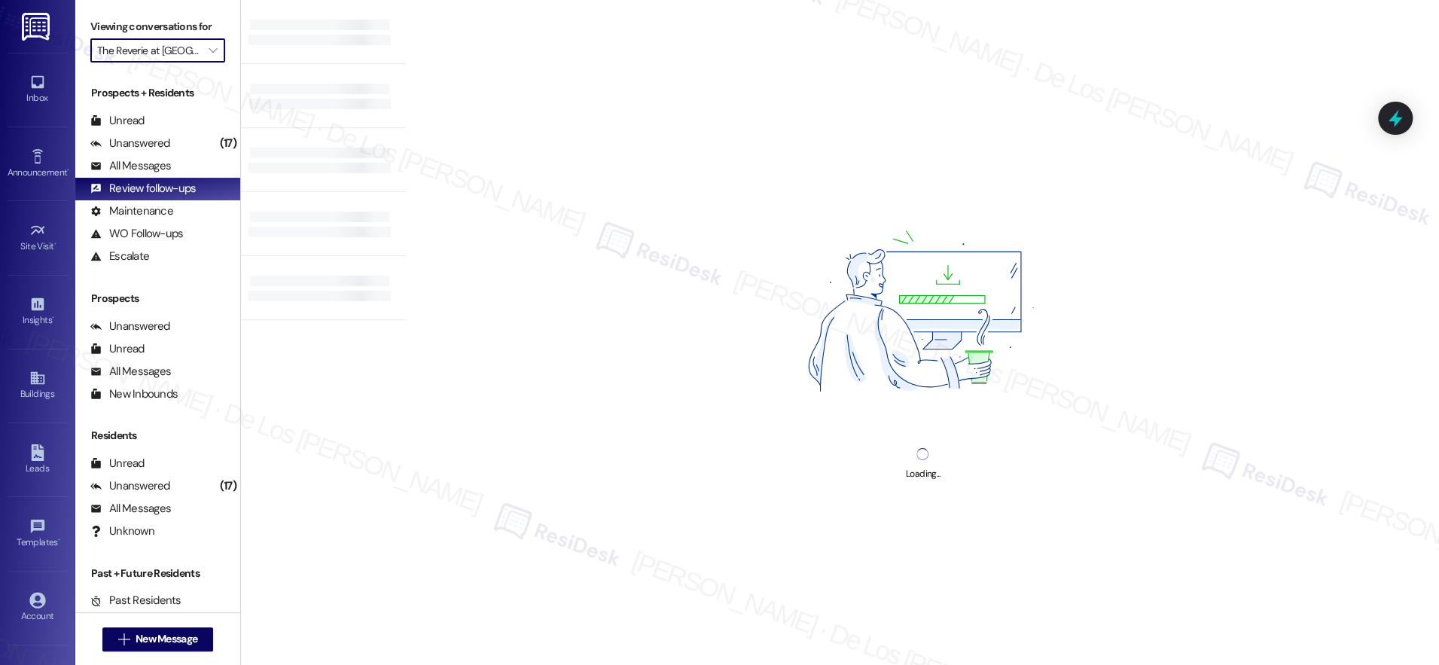
type input "The Line"
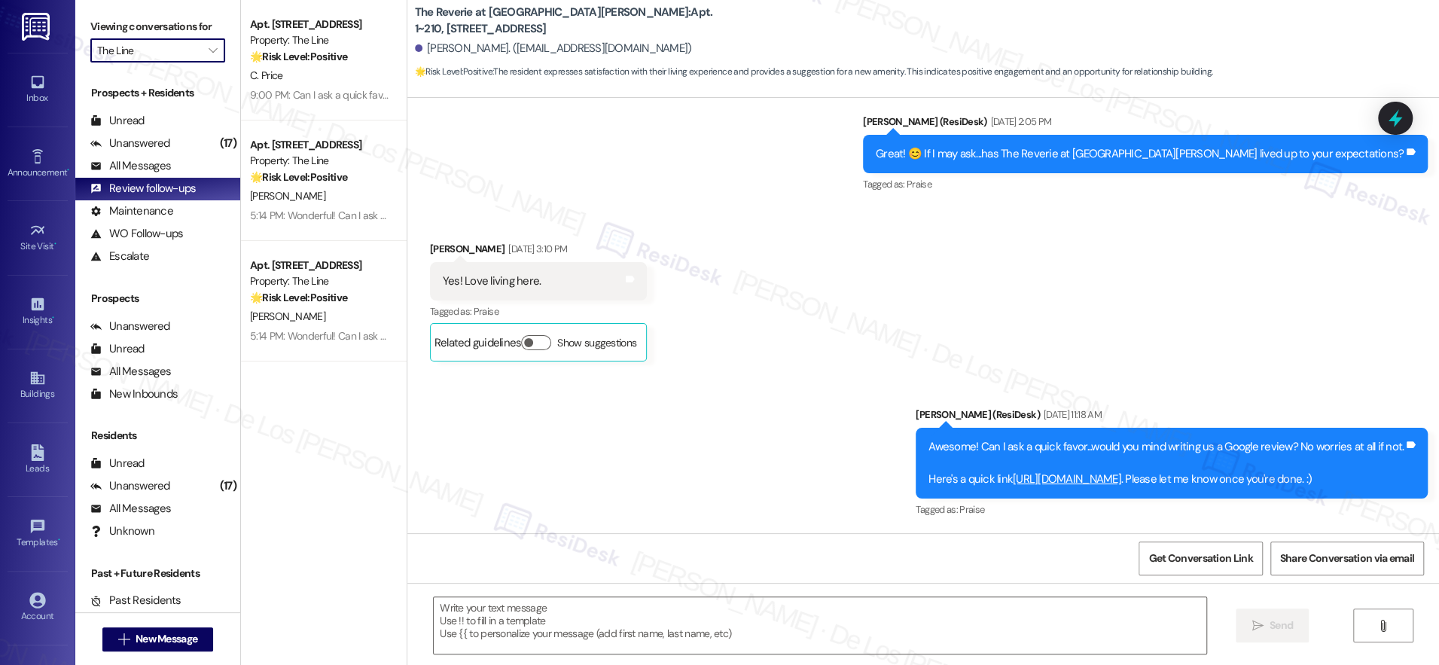
type textarea "Fetching suggested responses. Please feel free to read through the conversation…"
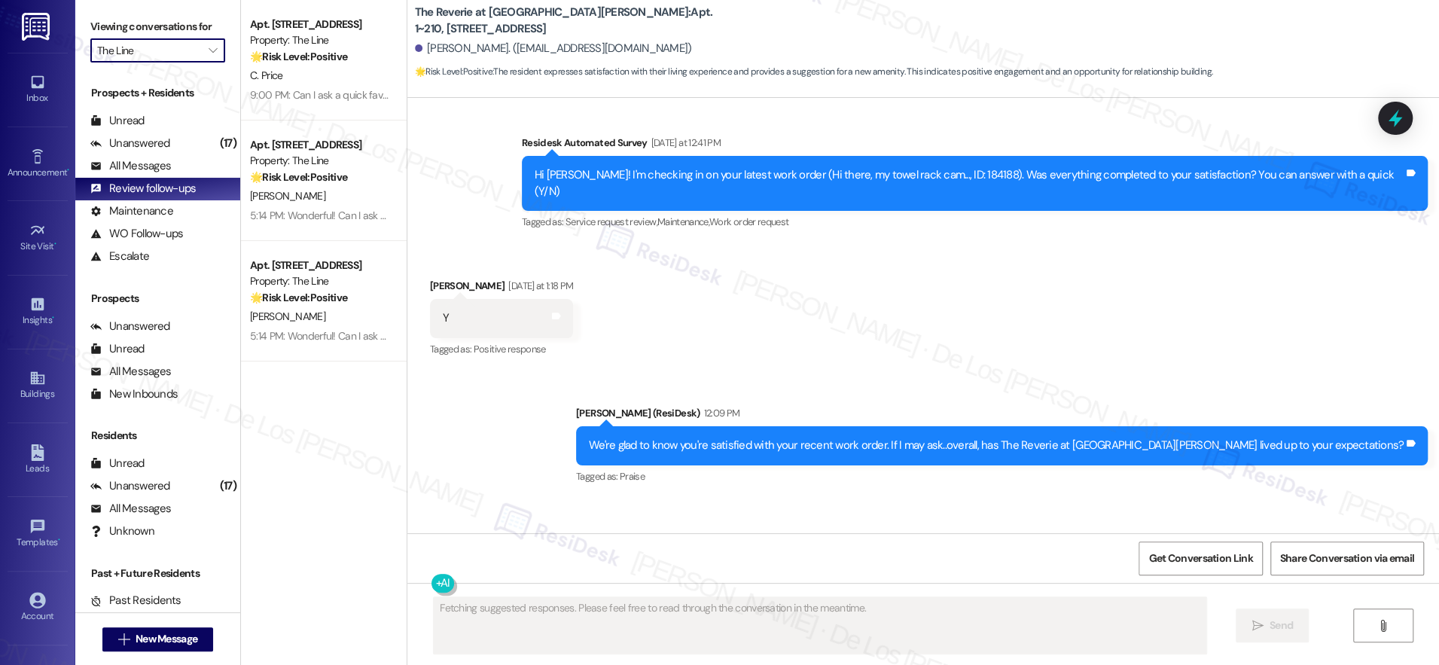
scroll to position [3908, 0]
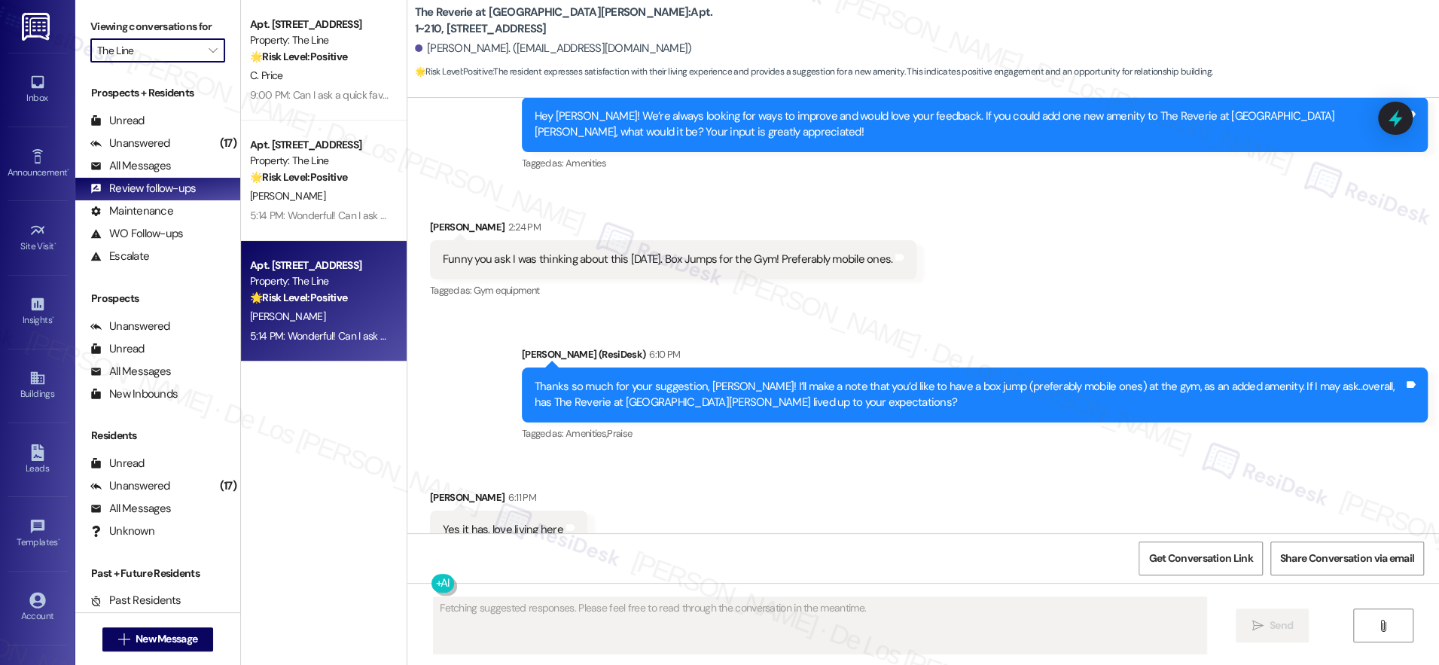
click at [318, 258] on div "Apt. 711, 500 N West Street" at bounding box center [319, 266] width 139 height 16
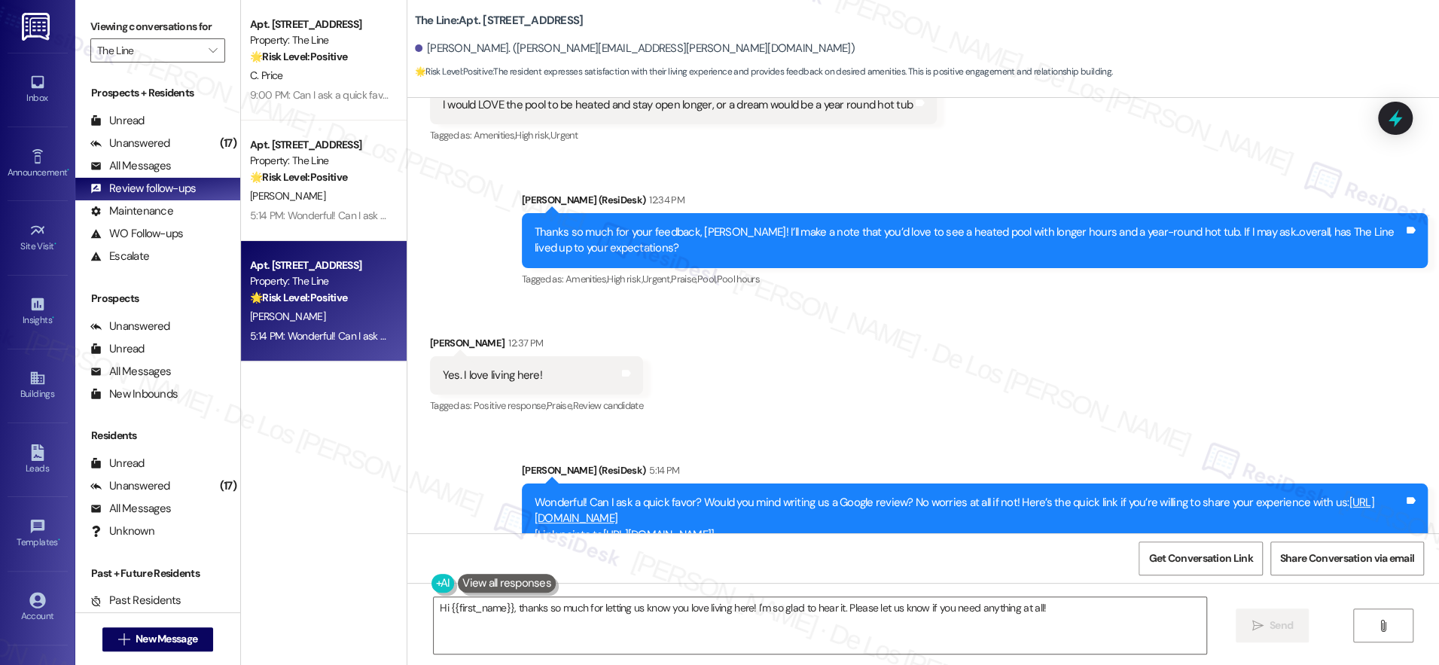
scroll to position [383, 0]
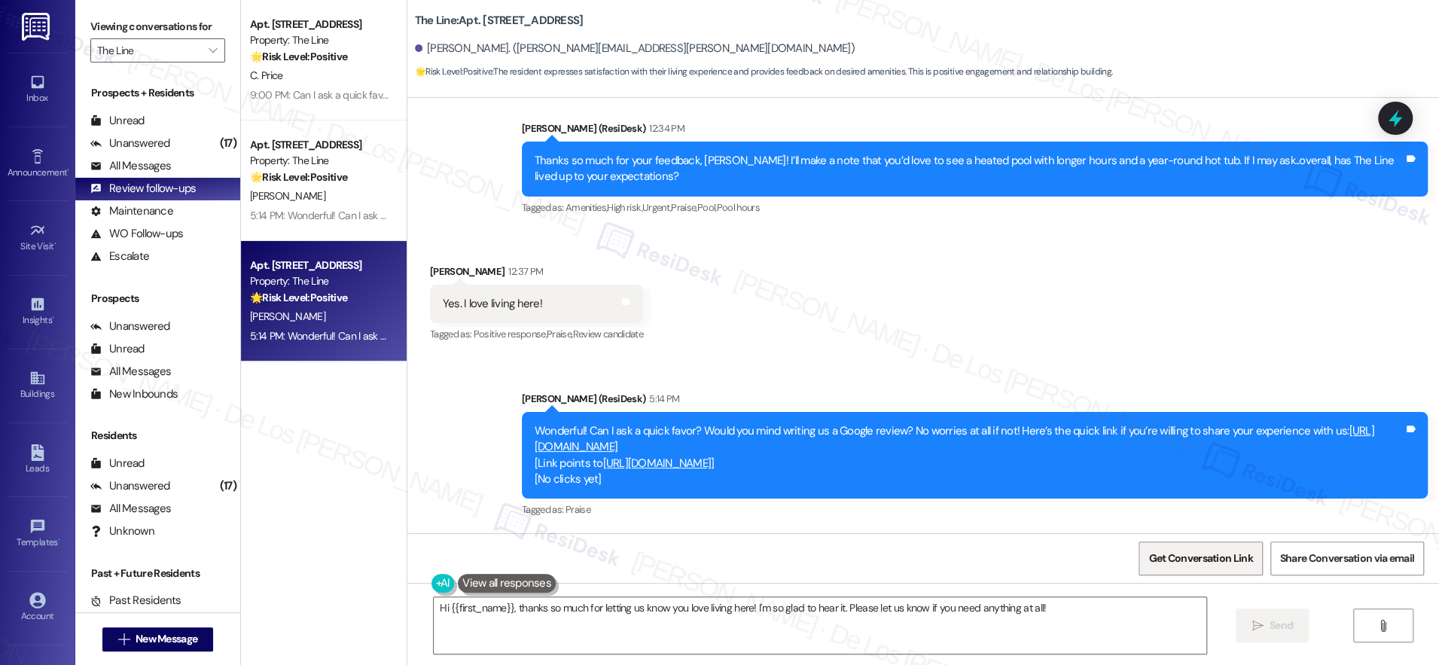
drag, startPoint x: 1201, startPoint y: 554, endPoint x: 1189, endPoint y: 557, distance: 11.9
click at [1201, 554] on span "Get Conversation Link" at bounding box center [1201, 559] width 104 height 16
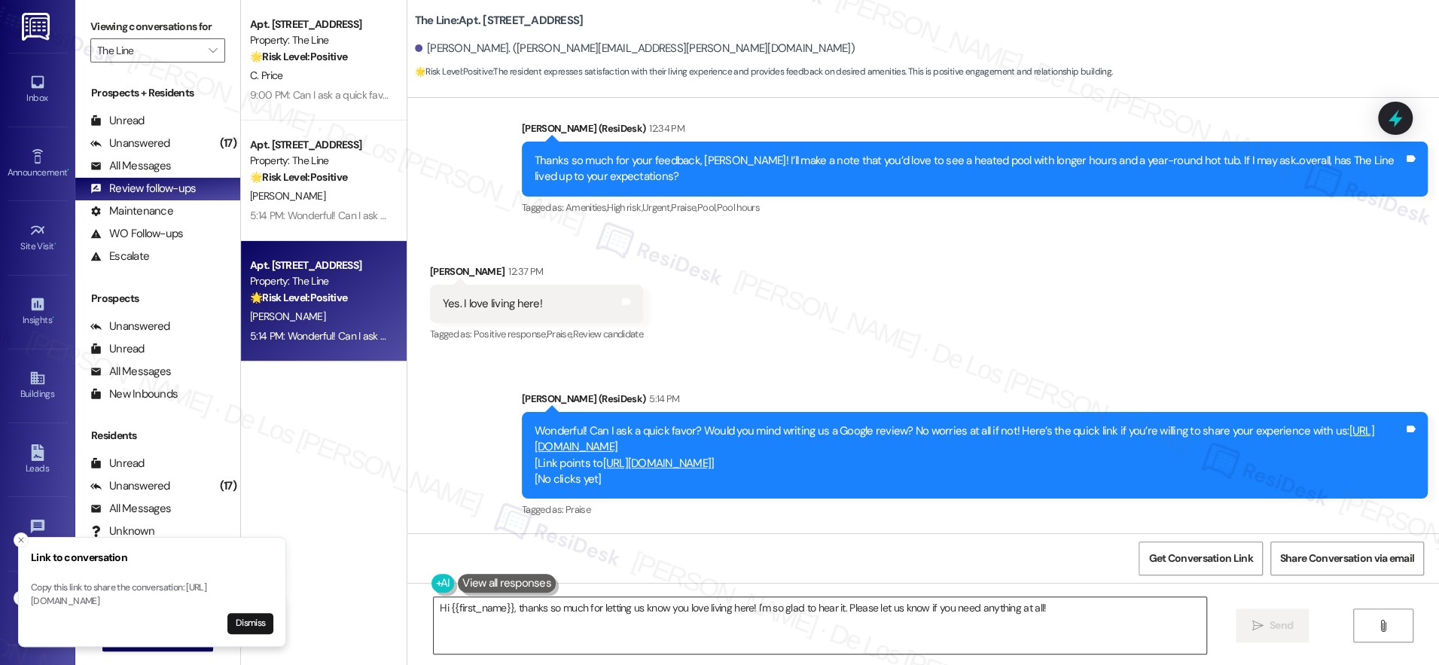
click at [905, 621] on textarea "Hi {{first_name}}, thanks so much for letting us know you love living here! I'm…" at bounding box center [820, 625] width 773 height 56
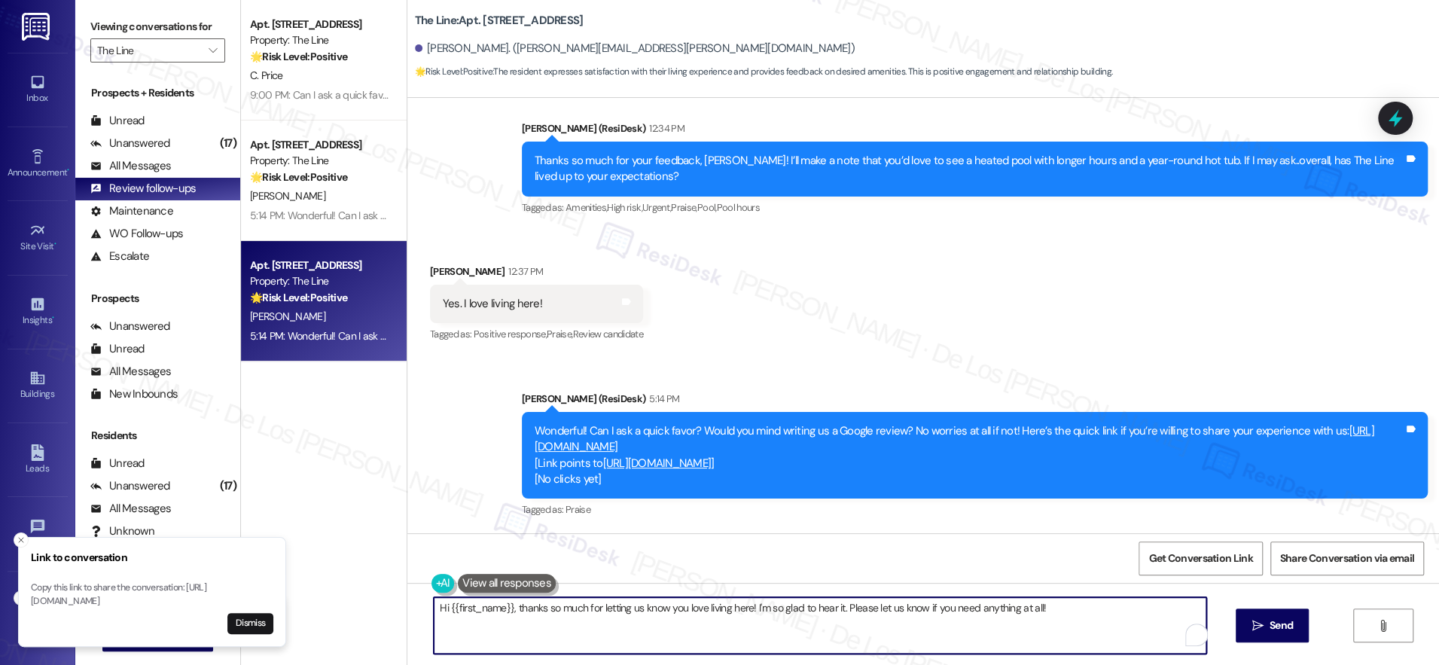
click at [905, 621] on textarea "Hi {{first_name}}, thanks so much for letting us know you love living here! I'm…" at bounding box center [820, 625] width 773 height 56
paste textarea "https://www.theresidesk.com/text/insights-conversations/1481524/share-conversat…"
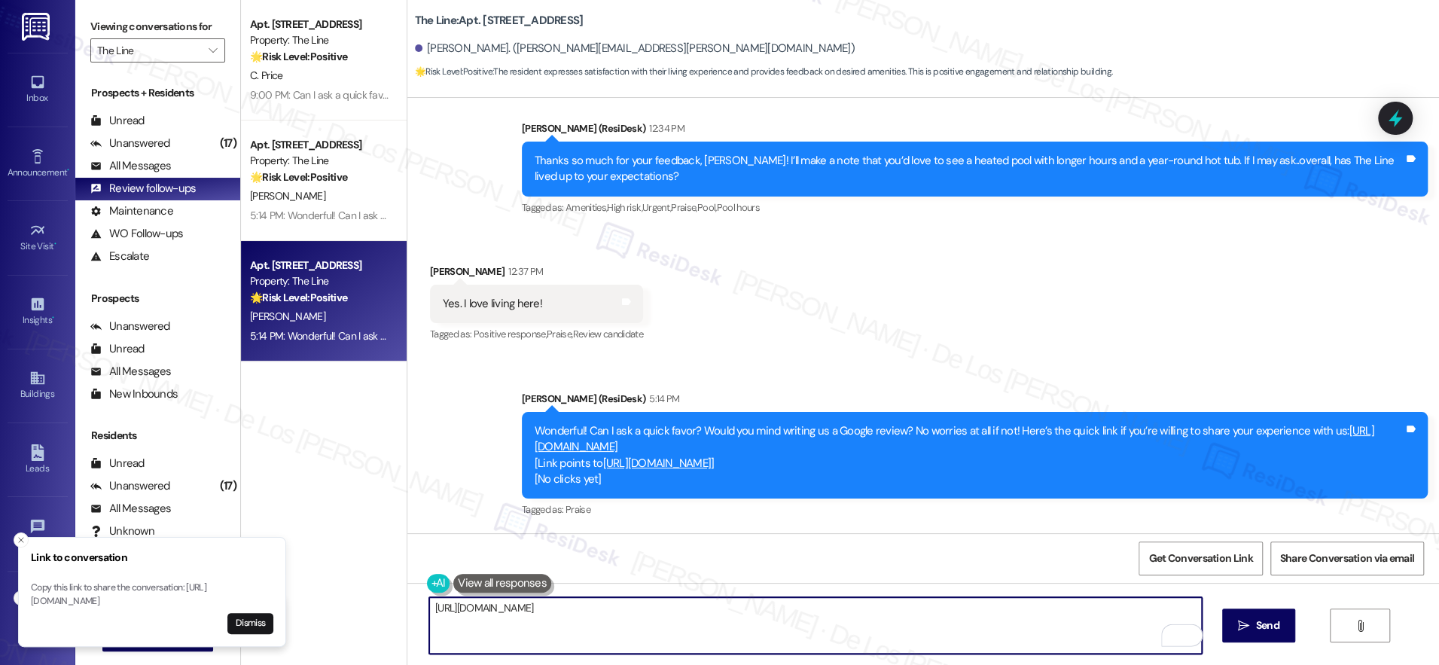
type textarea "https://www.theresidesk.com/text/insights-conversations/1481524/share-conversat…"
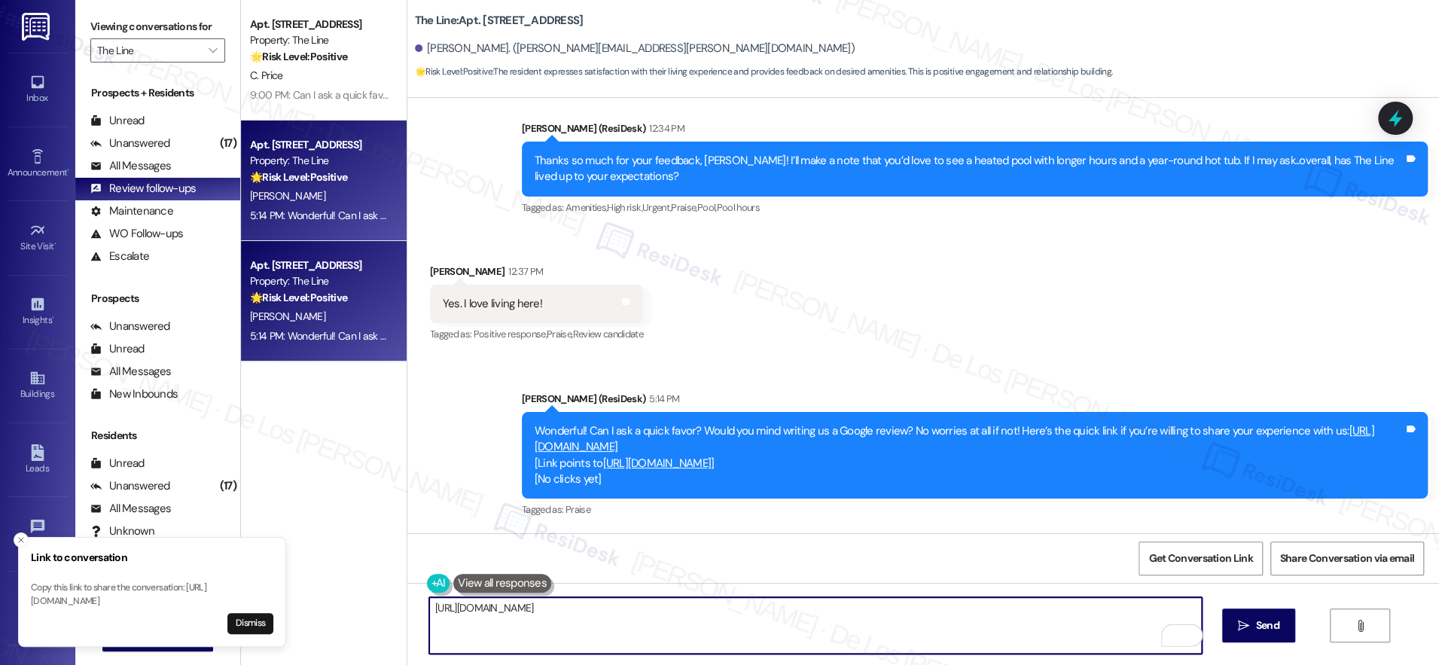
click at [311, 183] on strong "🌟 Risk Level: Positive" at bounding box center [298, 177] width 97 height 14
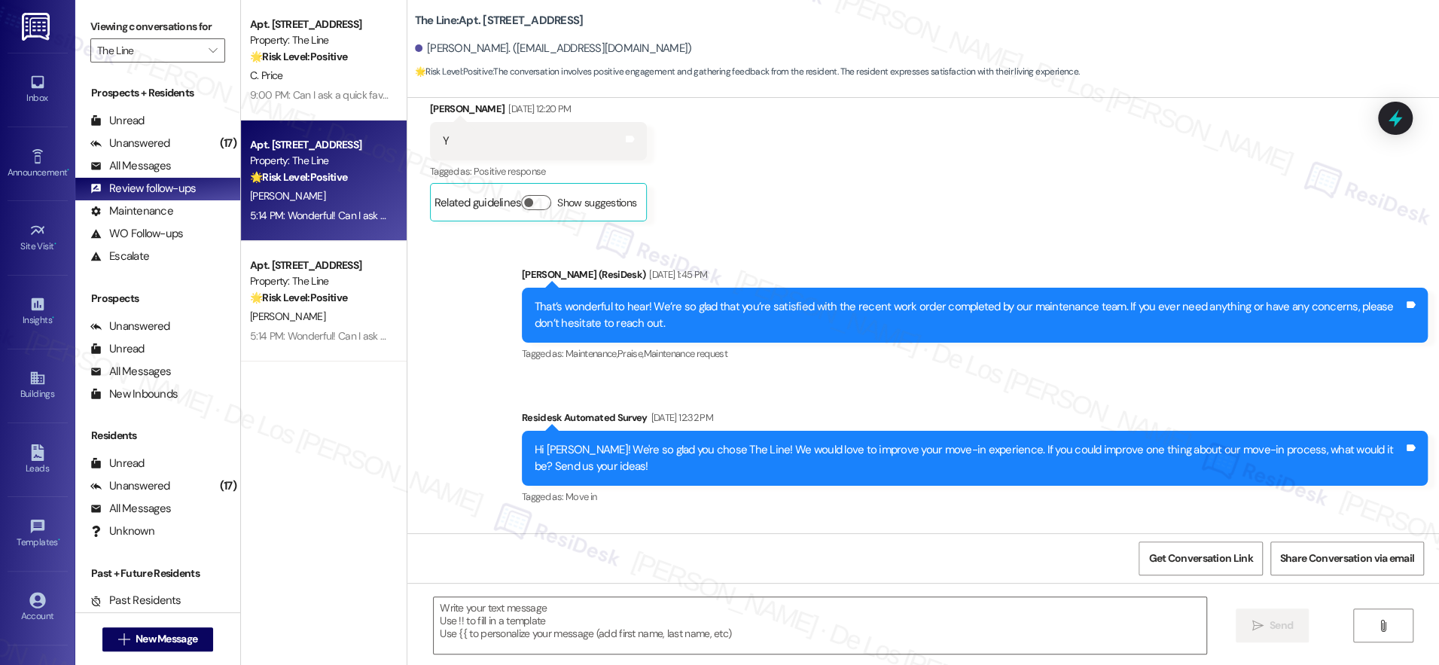
type textarea "Fetching suggested responses. Please feel free to read through the conversation…"
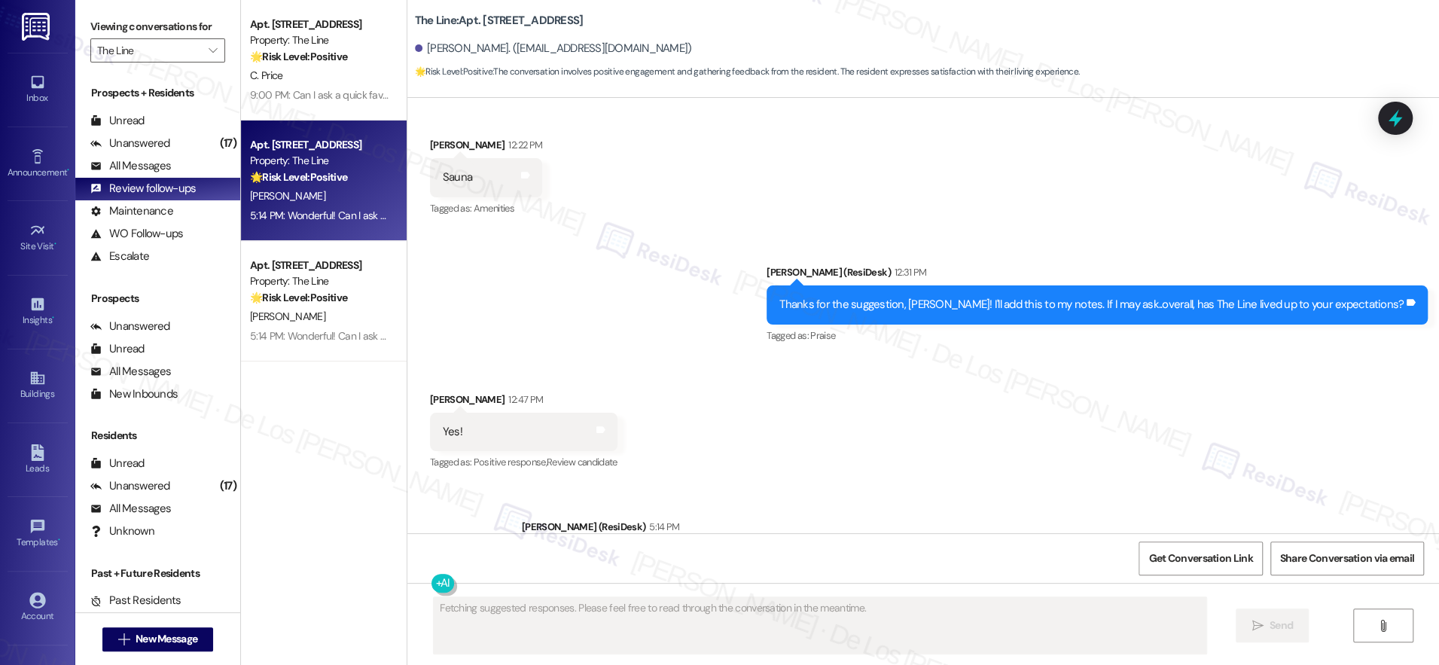
scroll to position [1178, 0]
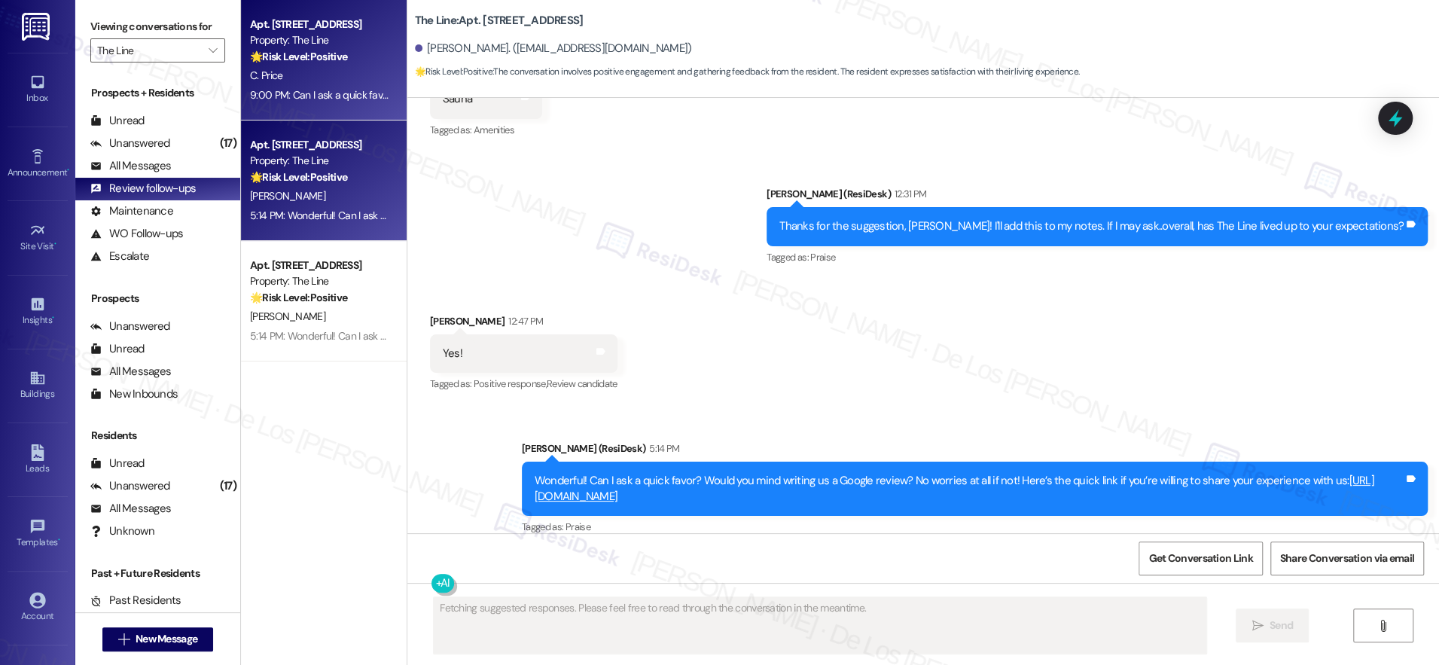
click at [365, 41] on div "Property: The Line" at bounding box center [319, 40] width 139 height 16
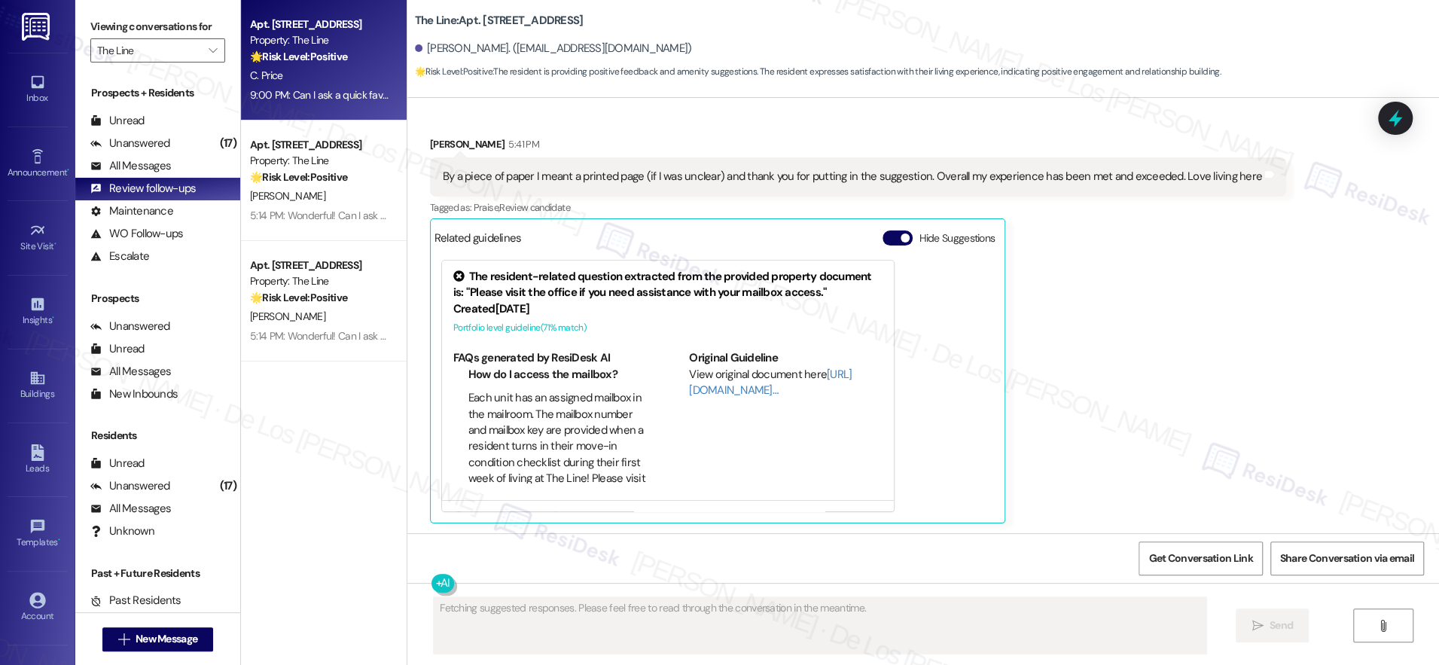
scroll to position [831, 0]
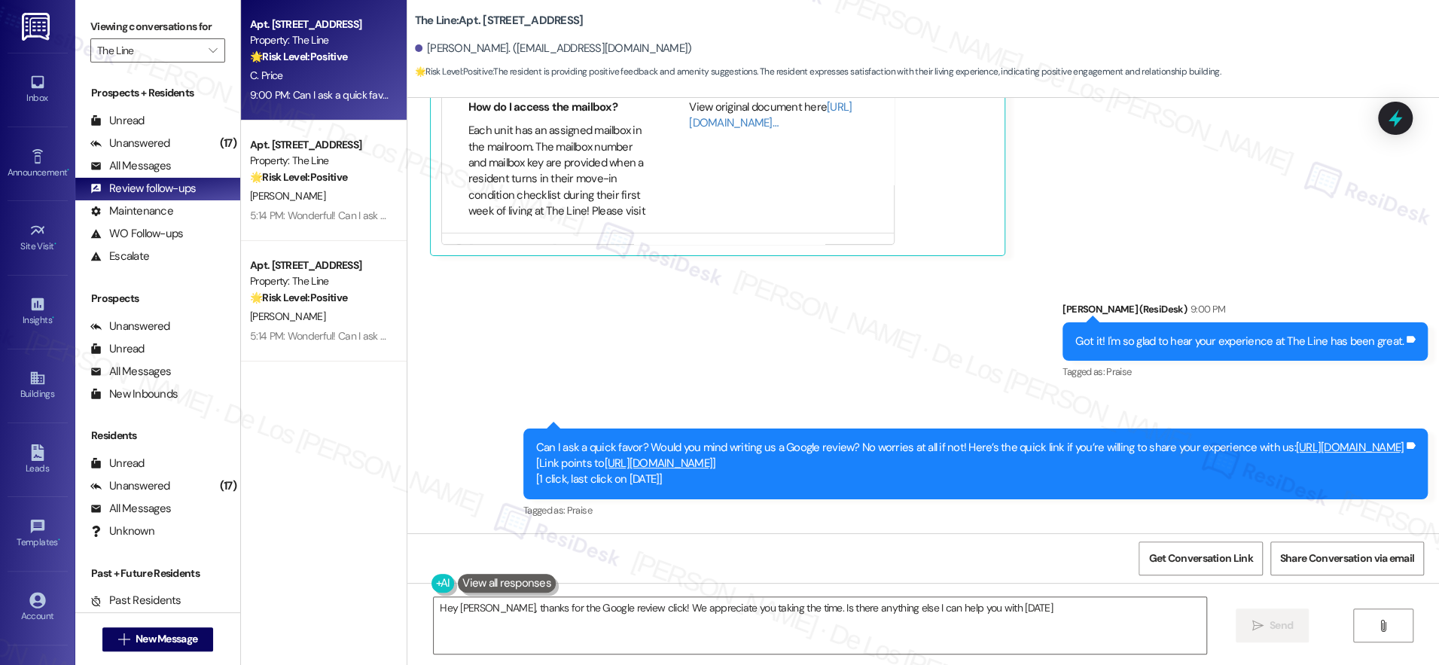
type textarea "Hey Courtney, thanks for the Google review click! We appreciate you taking the …"
click at [713, 465] on link "https://search.google.com/local/writereview?placeid=ChIJ_-JGnkVfrIkRh4wt5M-BLYU" at bounding box center [659, 463] width 108 height 15
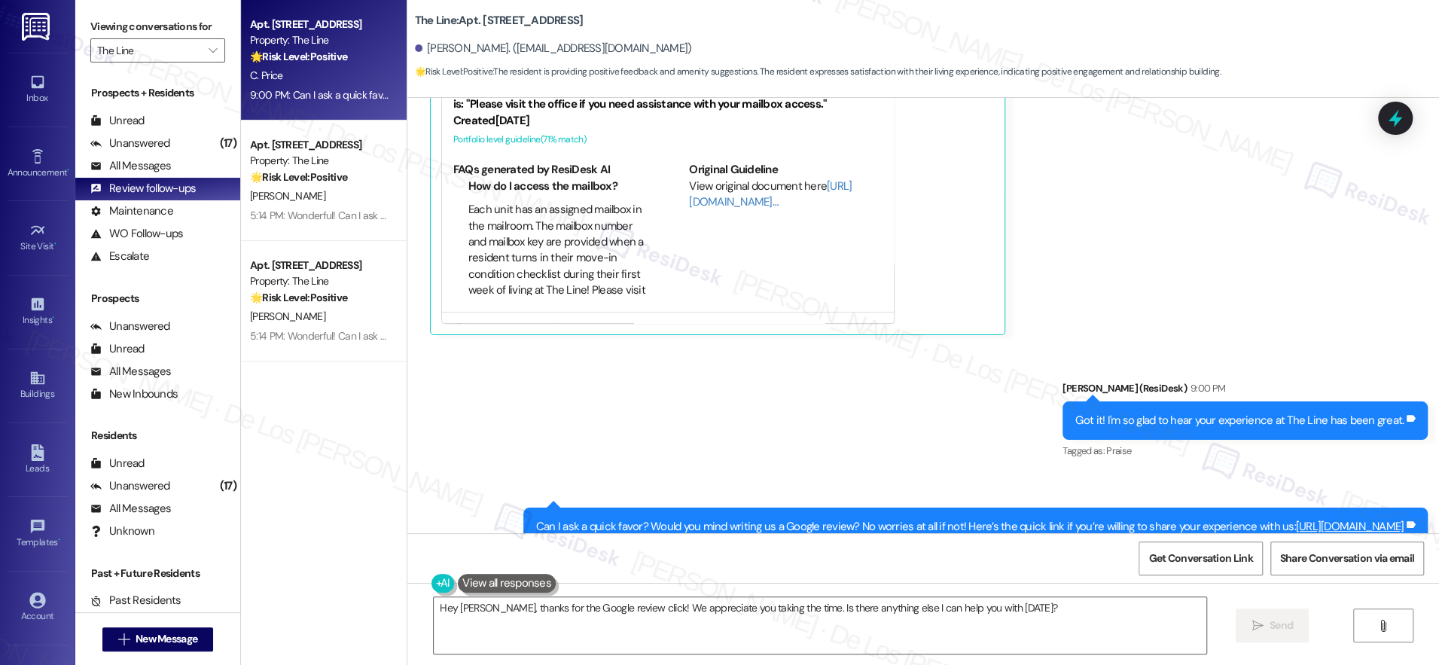
scroll to position [716, 0]
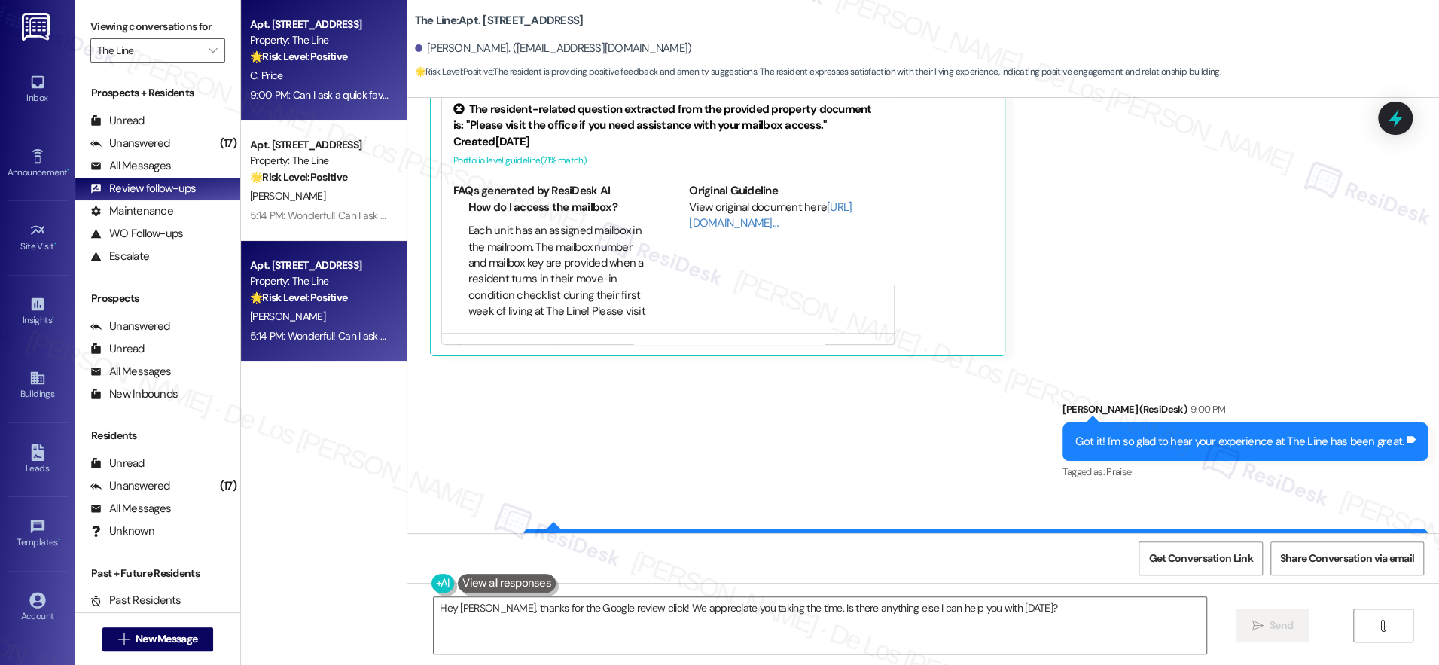
click at [341, 275] on div "Property: The Line" at bounding box center [319, 281] width 139 height 16
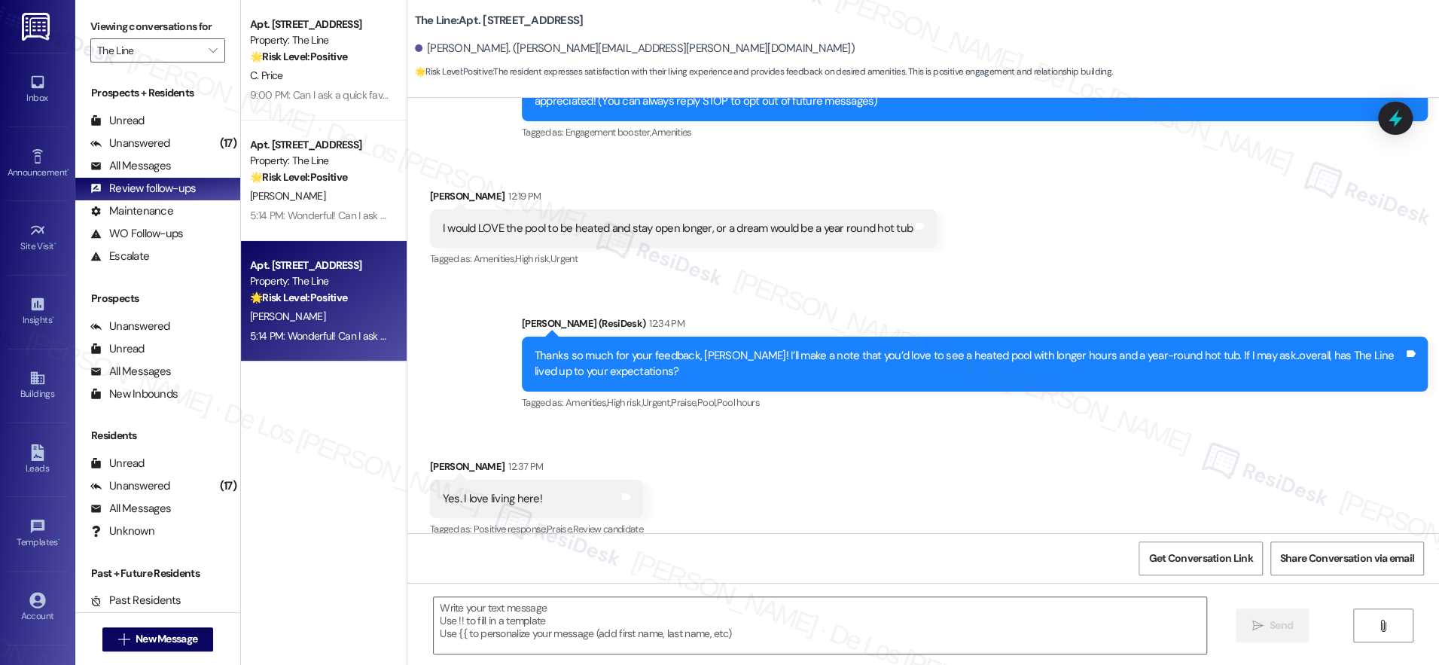
type textarea "Fetching suggested responses. Please feel free to read through the conversation…"
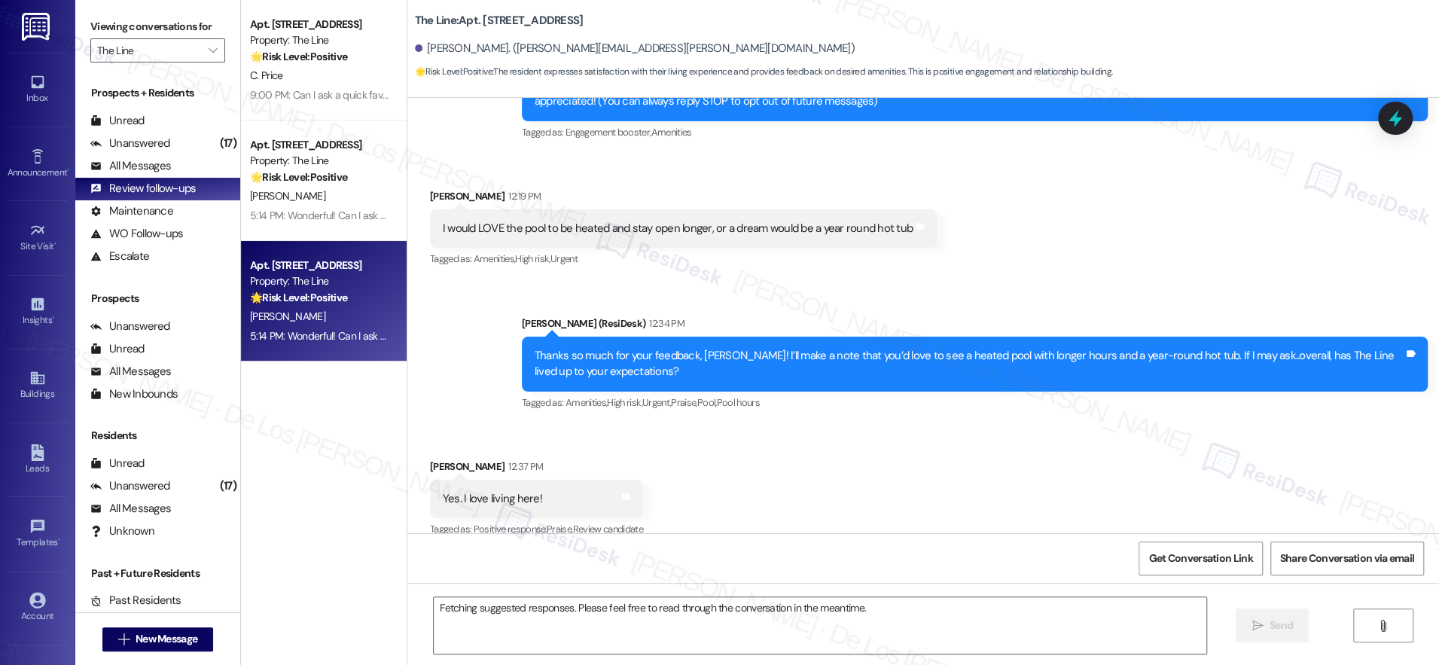
scroll to position [206, 0]
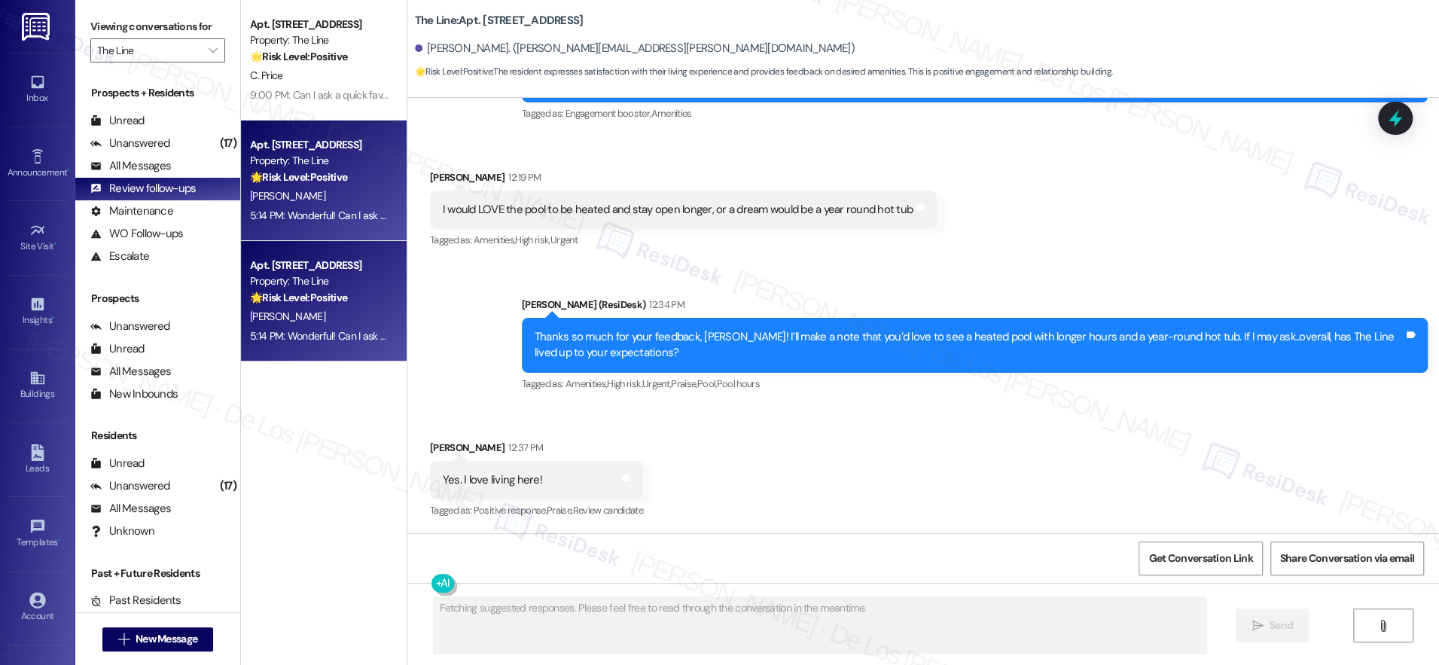
click at [353, 173] on div "🌟 Risk Level: Positive The conversation involves positive engagement and gather…" at bounding box center [319, 177] width 139 height 16
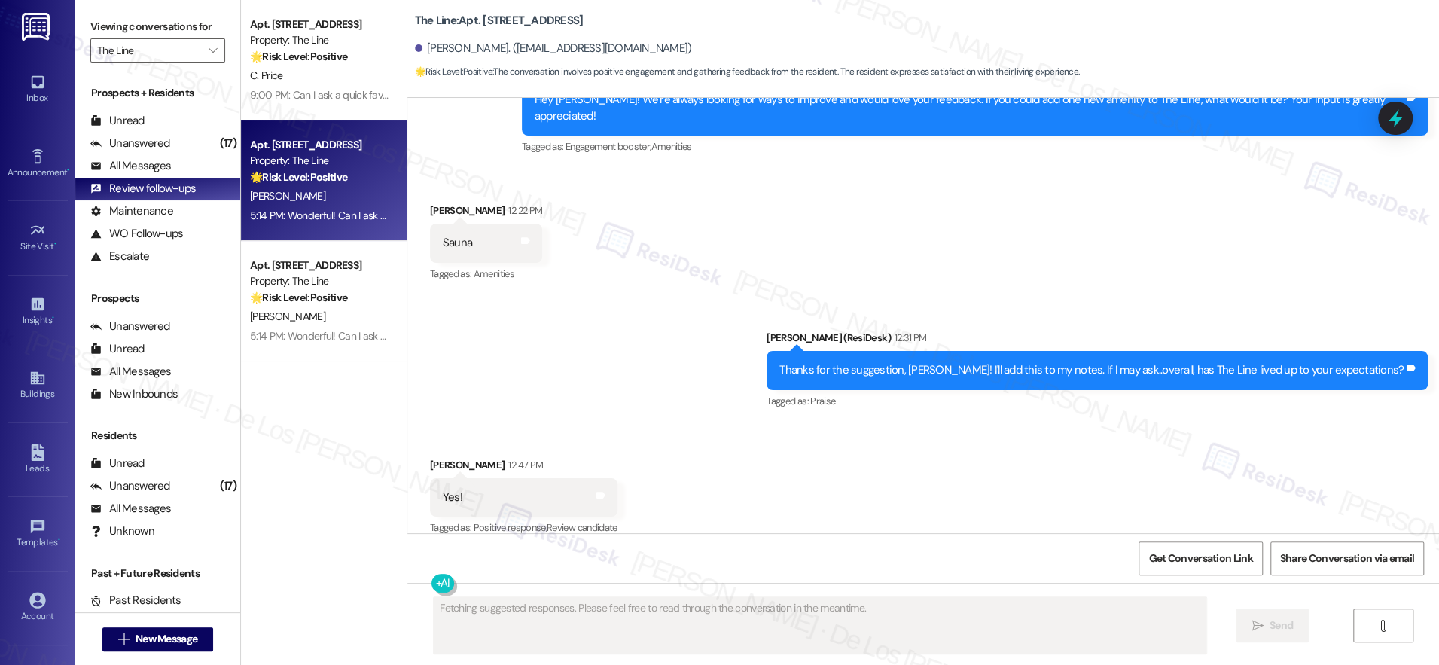
scroll to position [1035, 0]
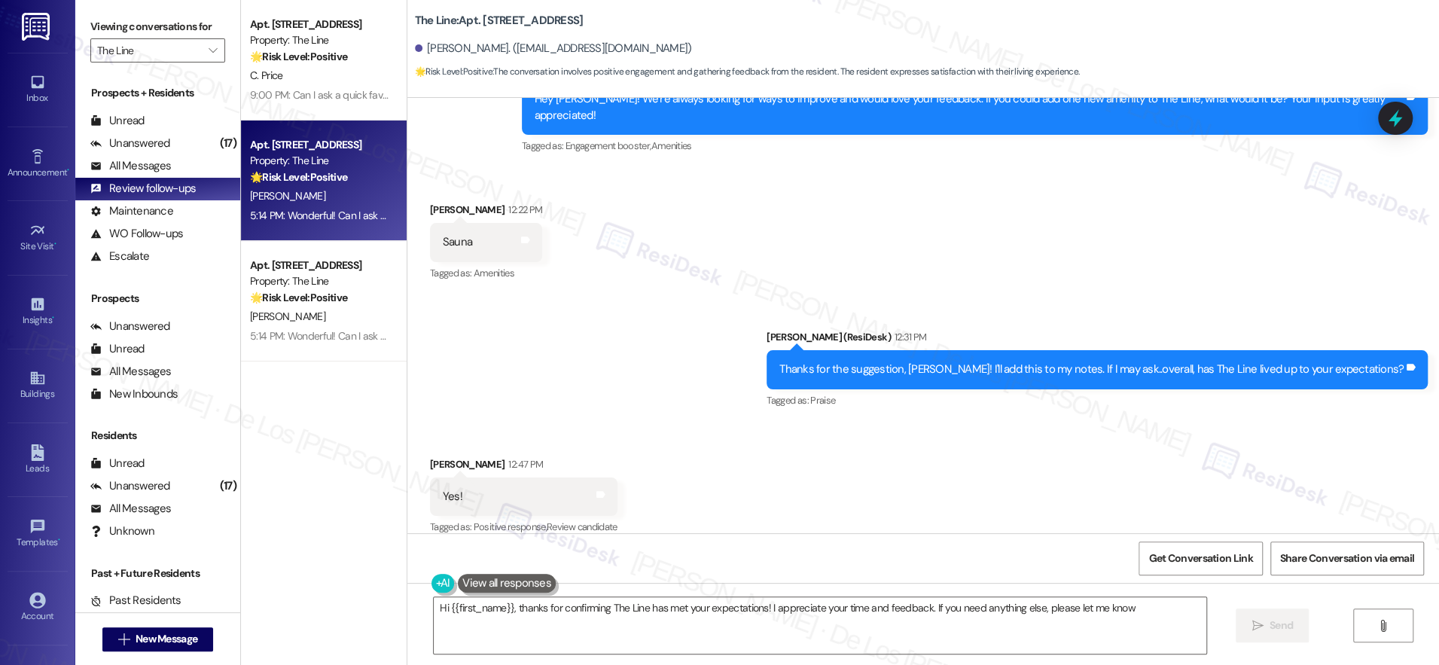
type textarea "Hi {{first_name}}, thanks for confirming The Line has met your expectations! I …"
click at [176, 638] on span "New Message" at bounding box center [167, 639] width 62 height 16
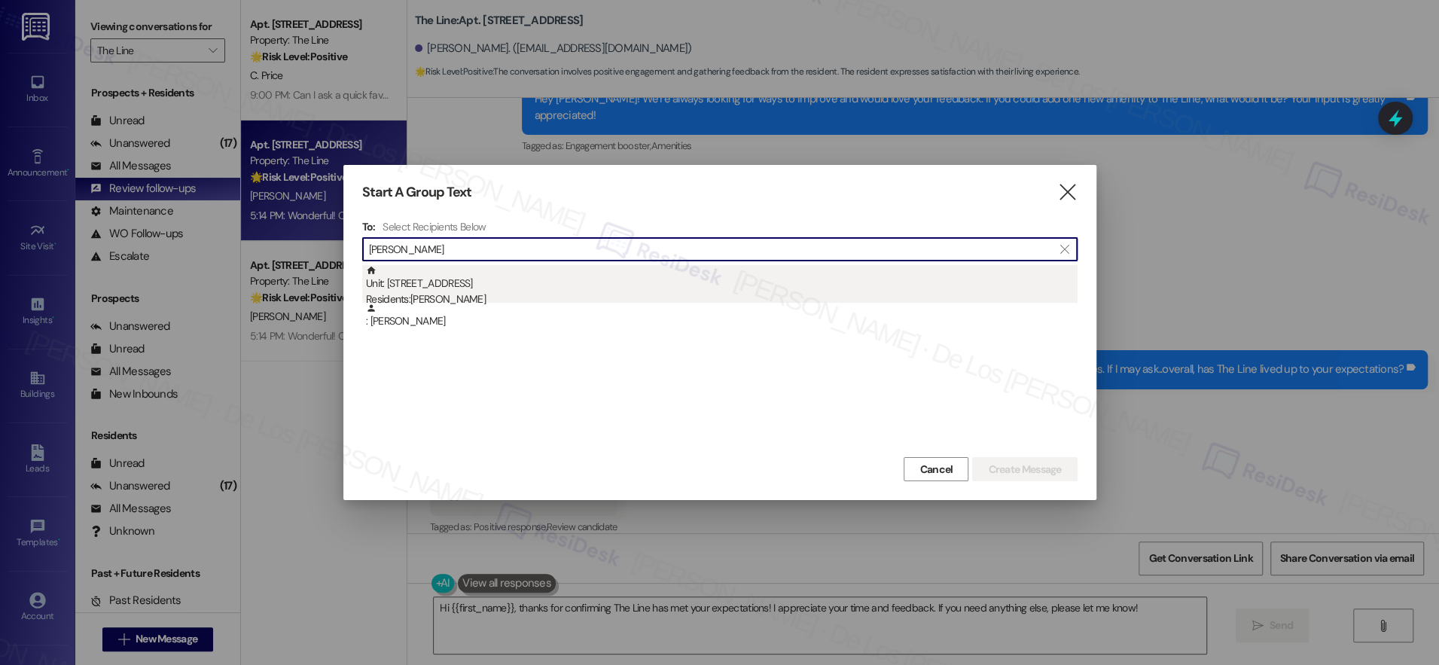
type input "kathleen da"
click at [534, 290] on div "Unit: 728 - 500 N West Street Residents: Kathleen Dang" at bounding box center [722, 286] width 712 height 43
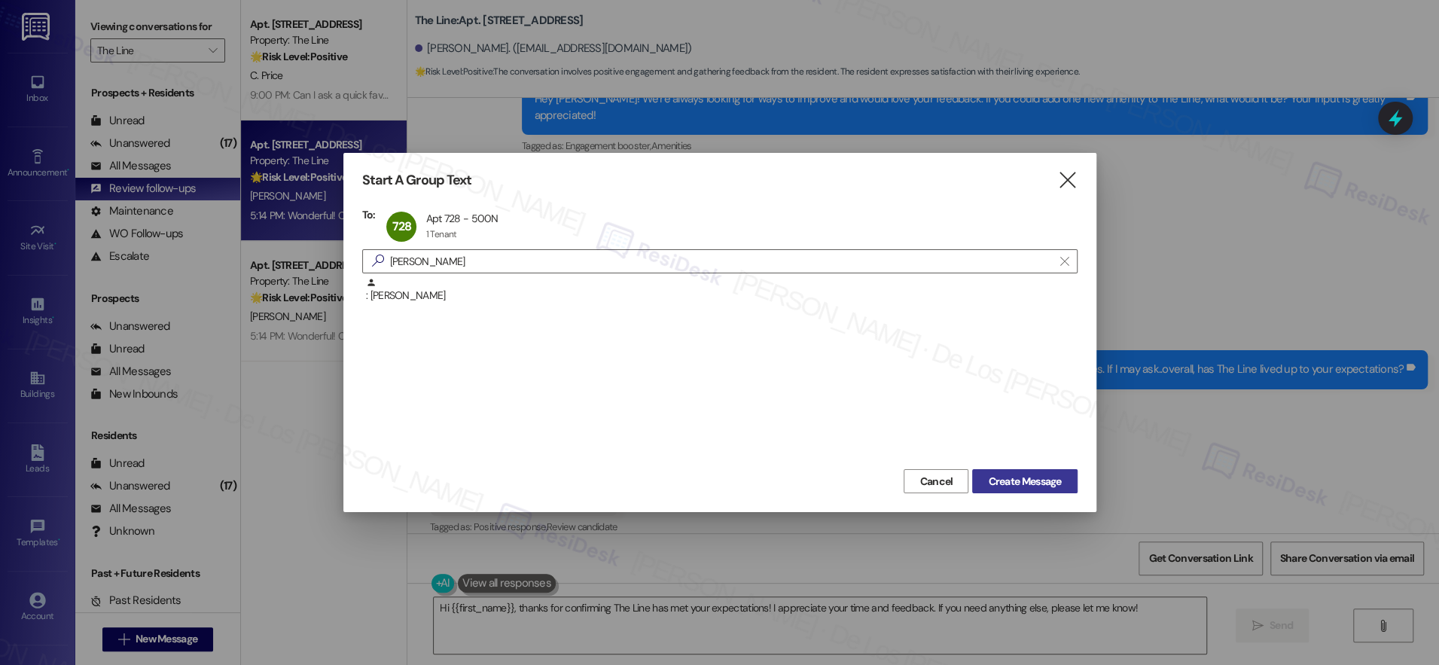
click at [1038, 475] on span "Create Message" at bounding box center [1024, 482] width 73 height 16
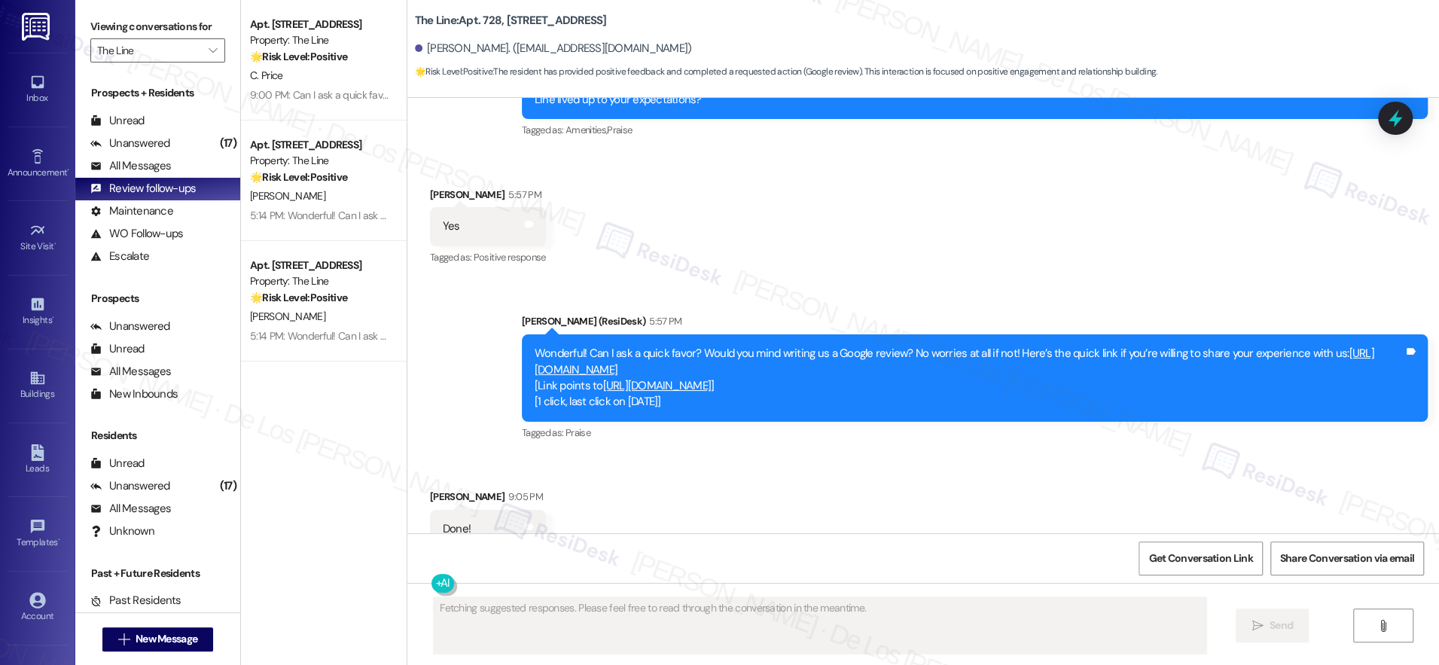
scroll to position [1465, 0]
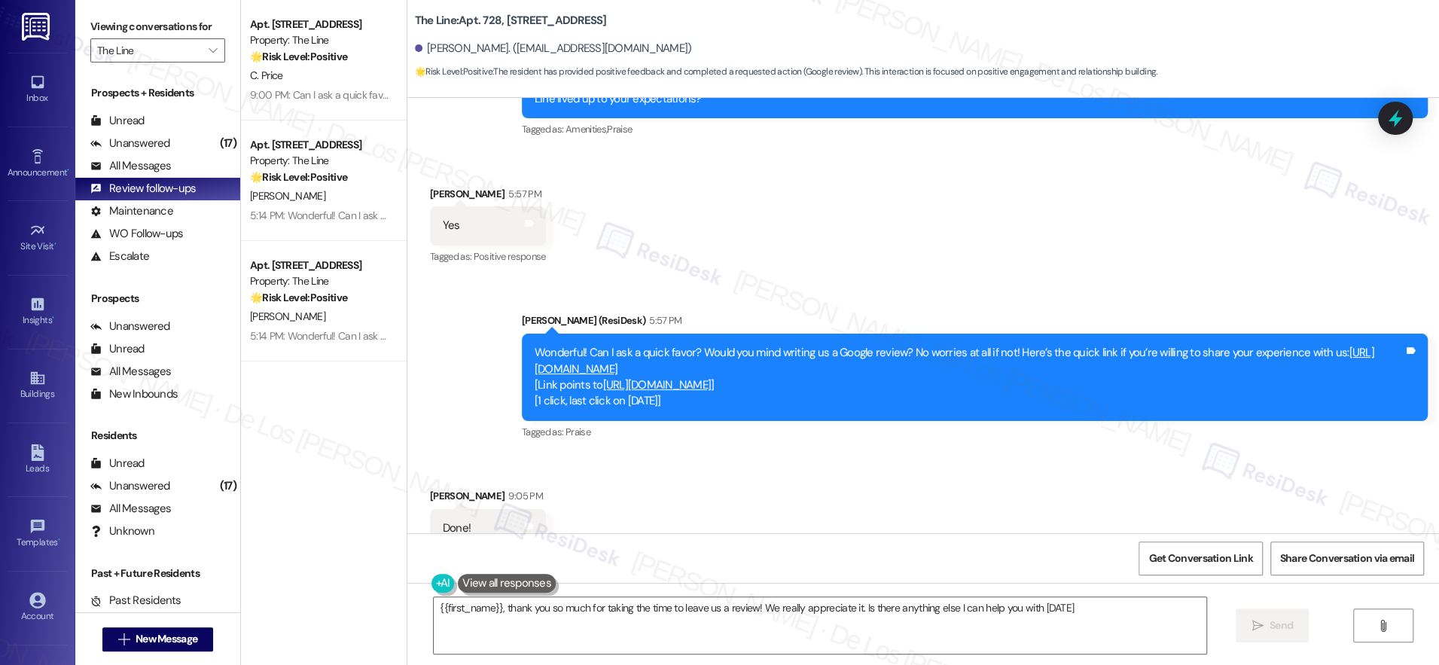
type textarea "{{first_name}}, thank you so much for taking the time to leave us a review! We …"
click at [1247, 554] on span "Get Conversation Link" at bounding box center [1201, 559] width 104 height 16
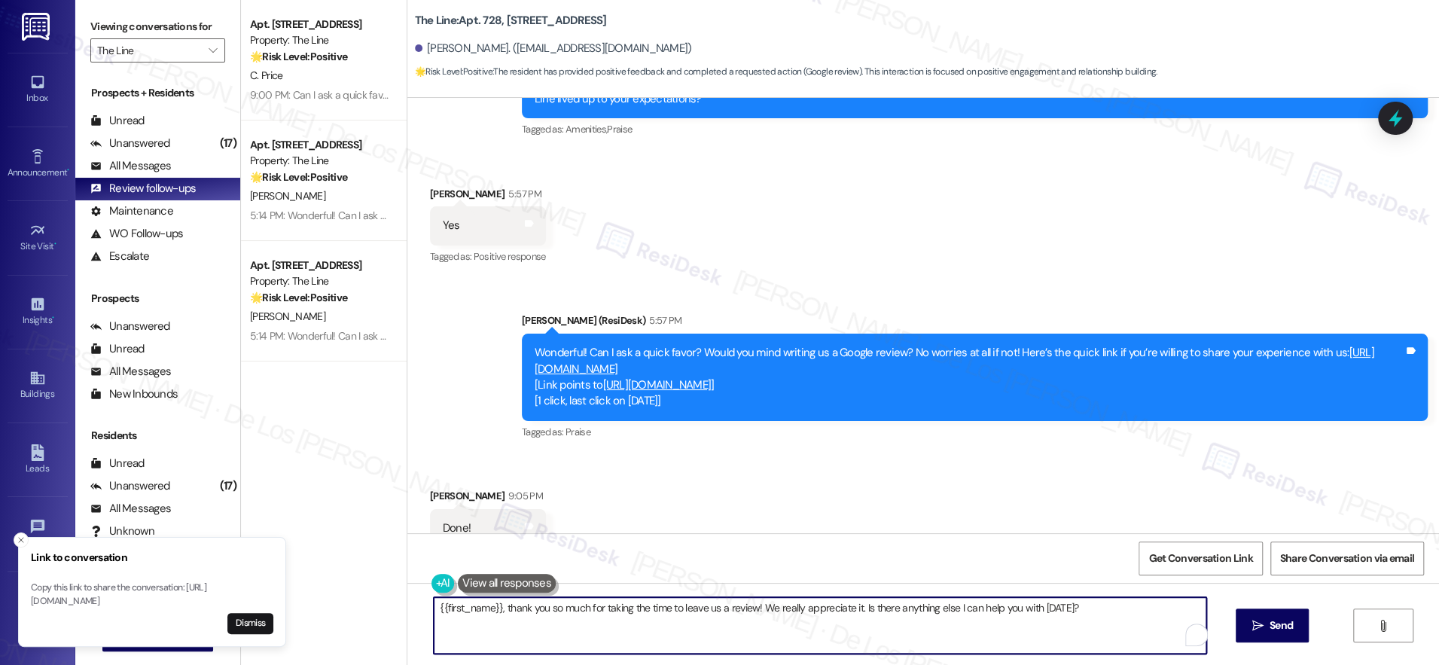
drag, startPoint x: 853, startPoint y: 609, endPoint x: 1082, endPoint y: 615, distance: 228.3
click at [1082, 615] on textarea "{{first_name}}, thank you so much for taking the time to leave us a review! We …" at bounding box center [820, 625] width 773 height 56
type textarea "{{first_name}}, thank you so much for taking the time to leave us a review! We …"
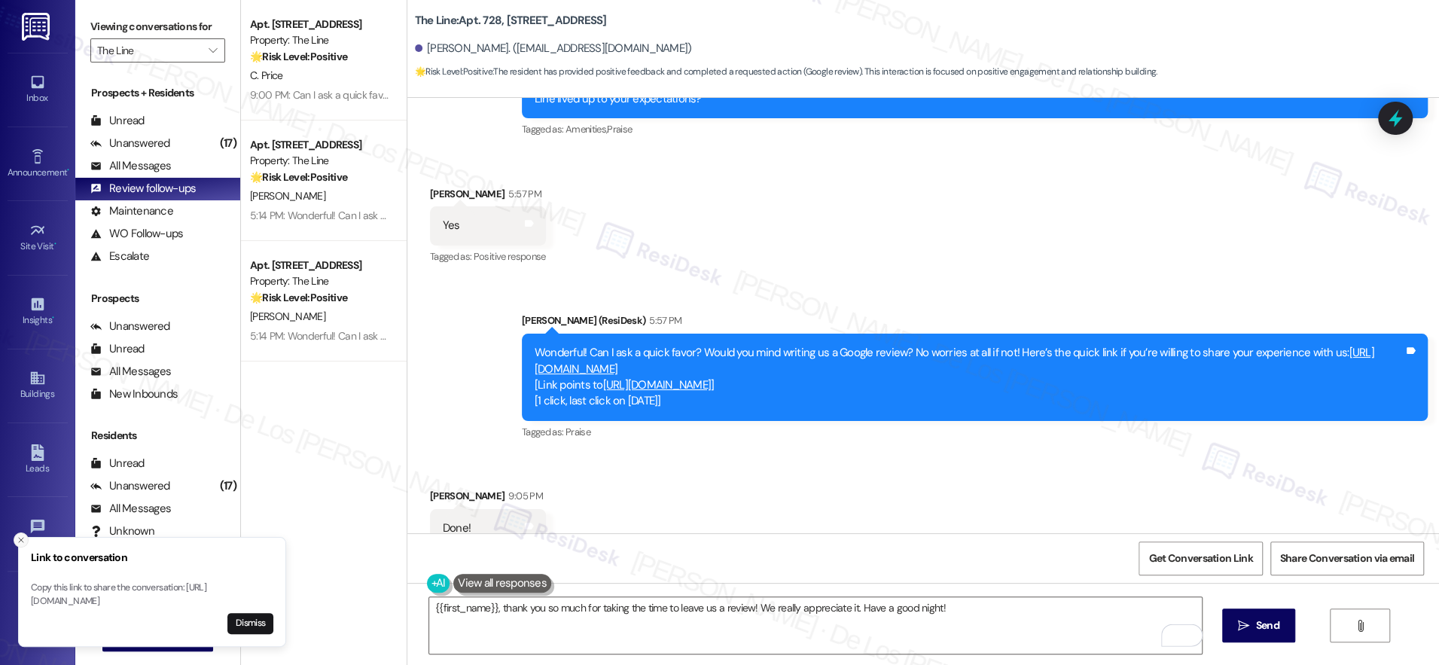
click at [20, 536] on icon "Close toast" at bounding box center [21, 540] width 9 height 9
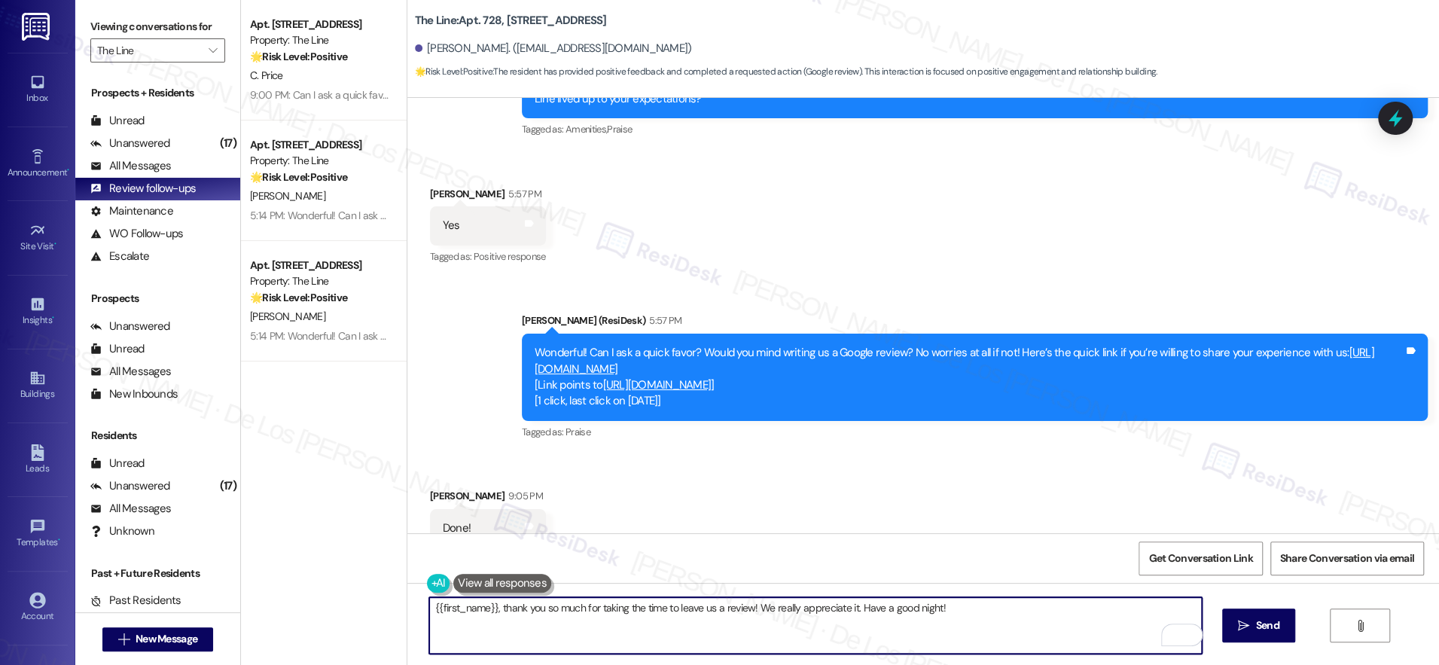
click at [1022, 615] on textarea "{{first_name}}, thank you so much for taking the time to leave us a review! We …" at bounding box center [815, 625] width 773 height 56
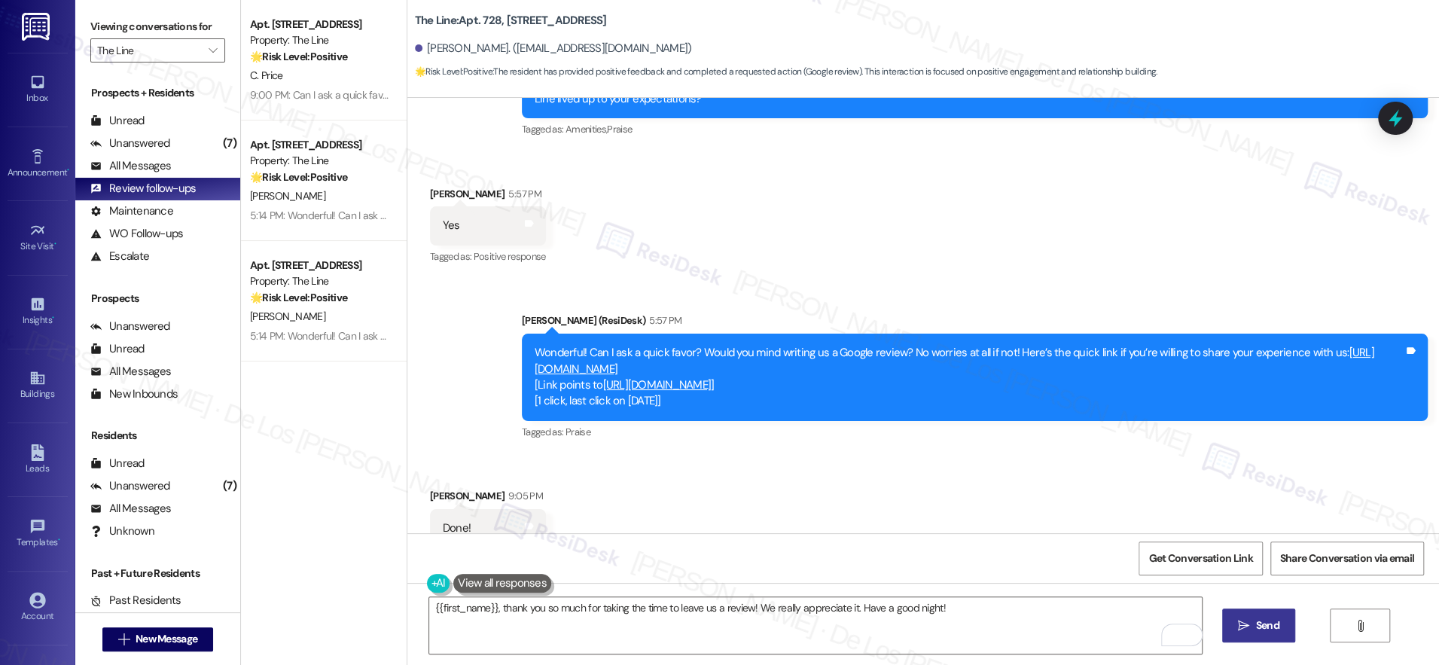
click at [1241, 626] on icon "" at bounding box center [1243, 626] width 11 height 12
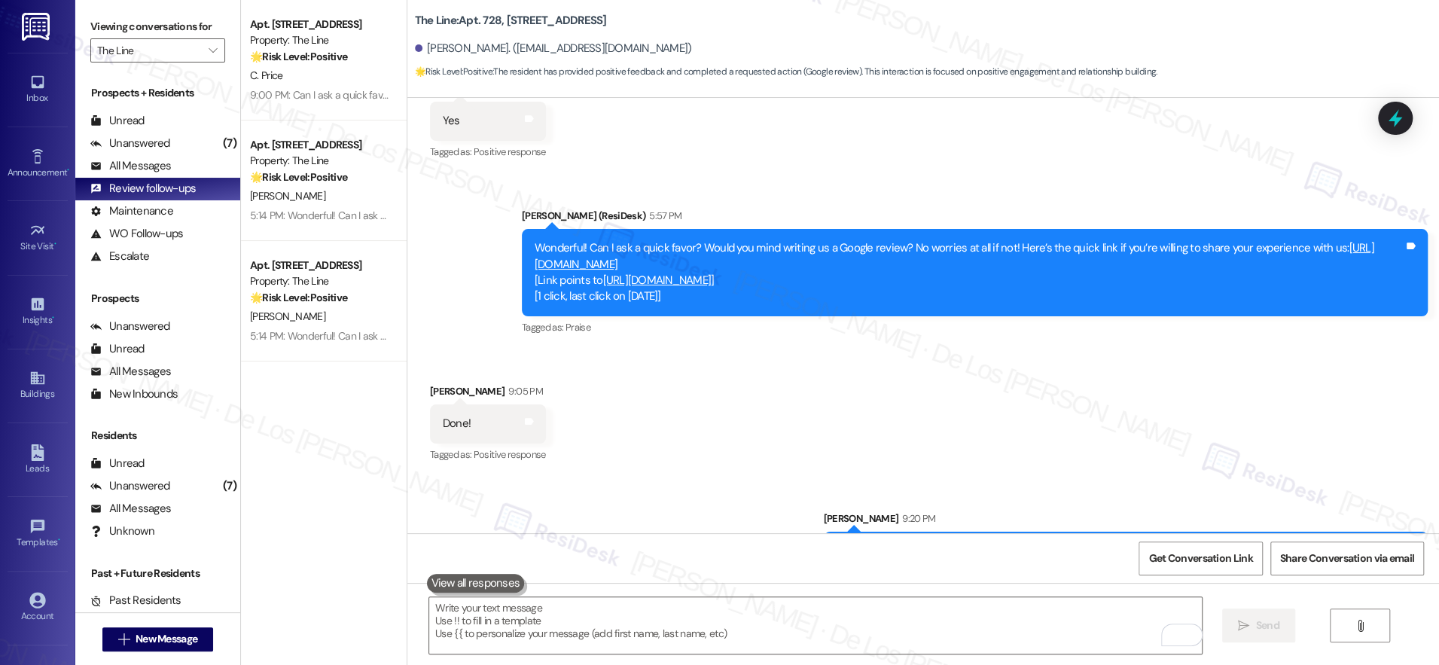
scroll to position [1570, 0]
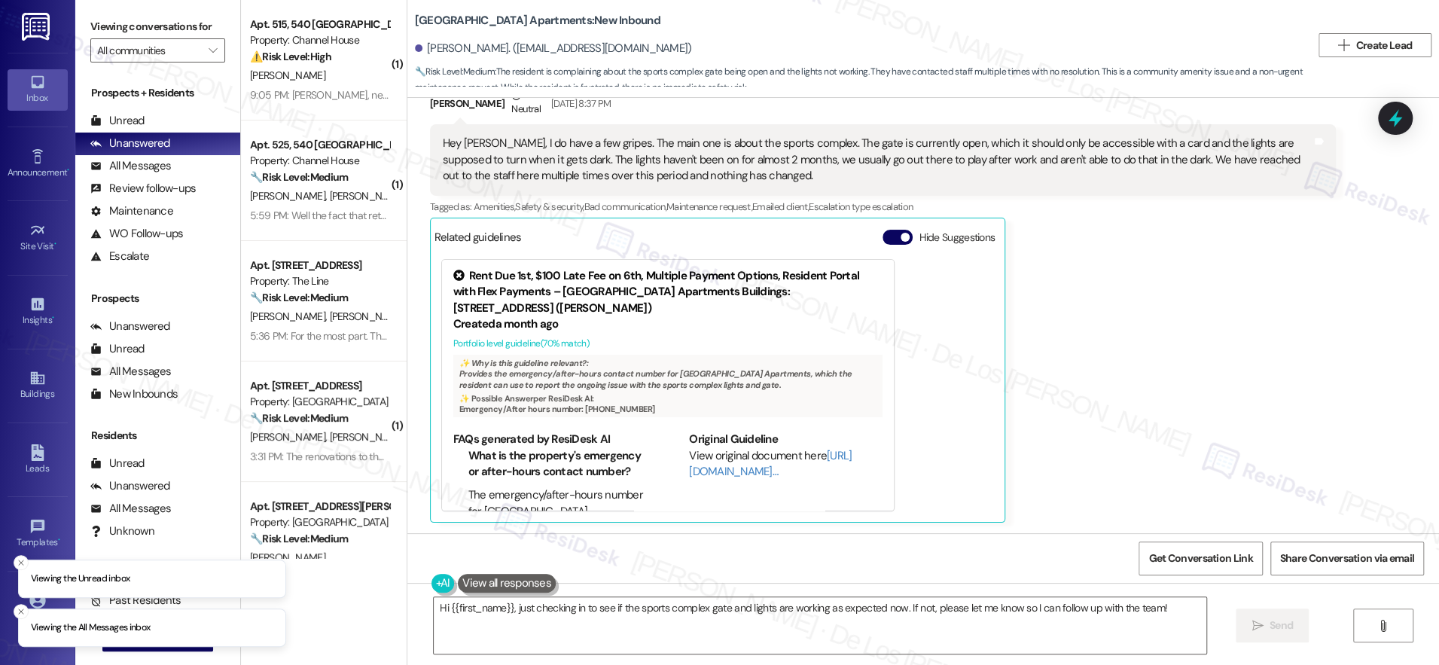
scroll to position [1233, 0]
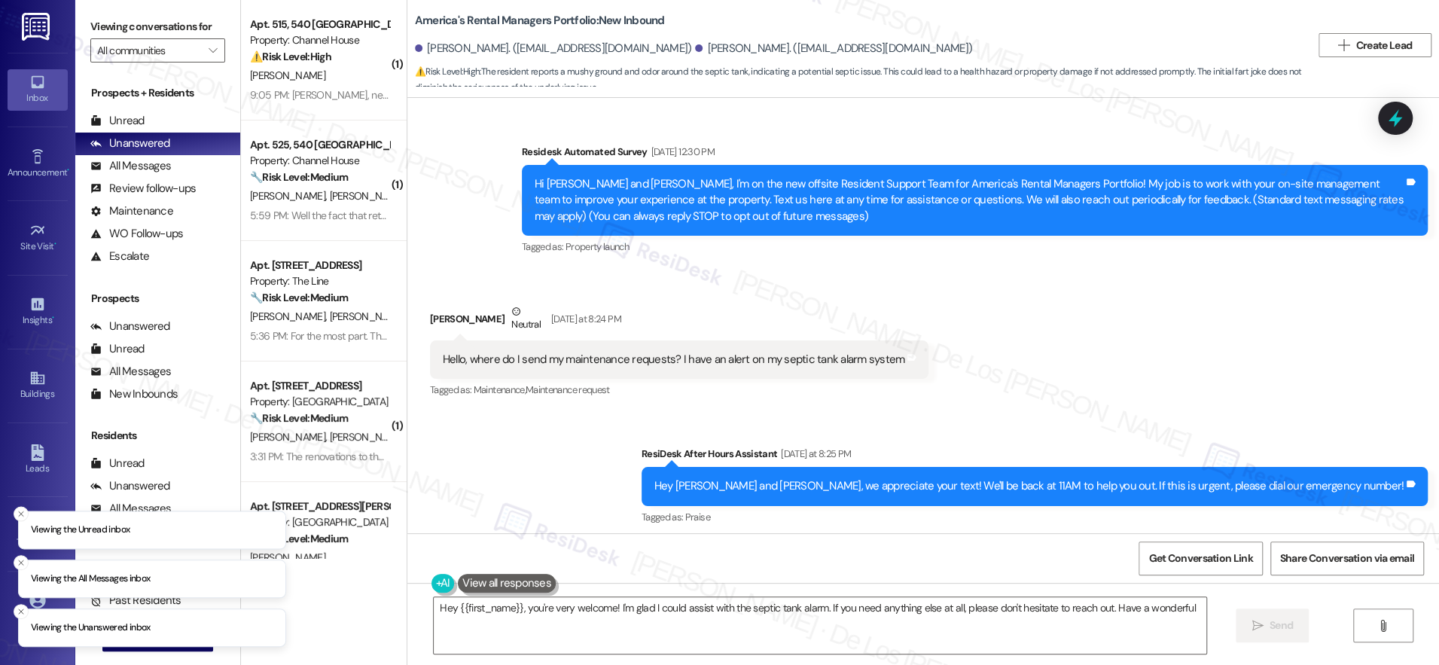
scroll to position [3115, 0]
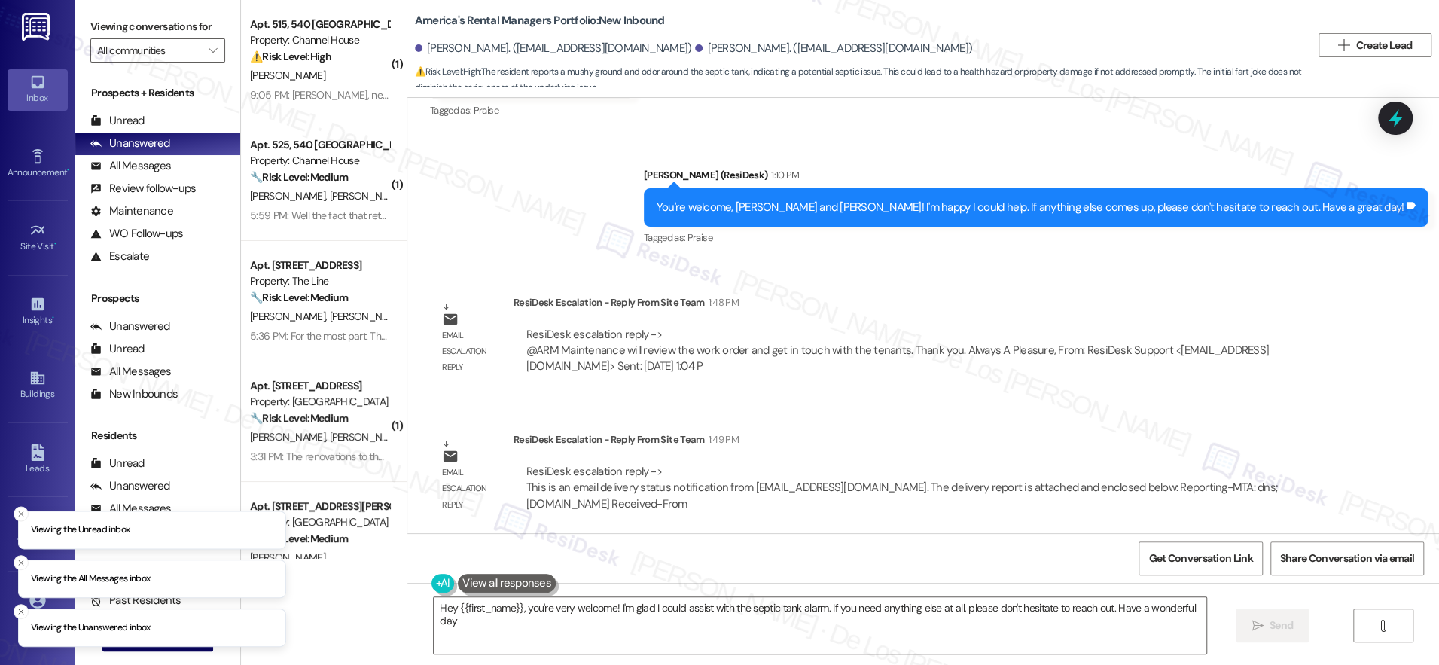
type textarea "Hey {{first_name}}, you're very welcome! I'm glad I could assist with the septi…"
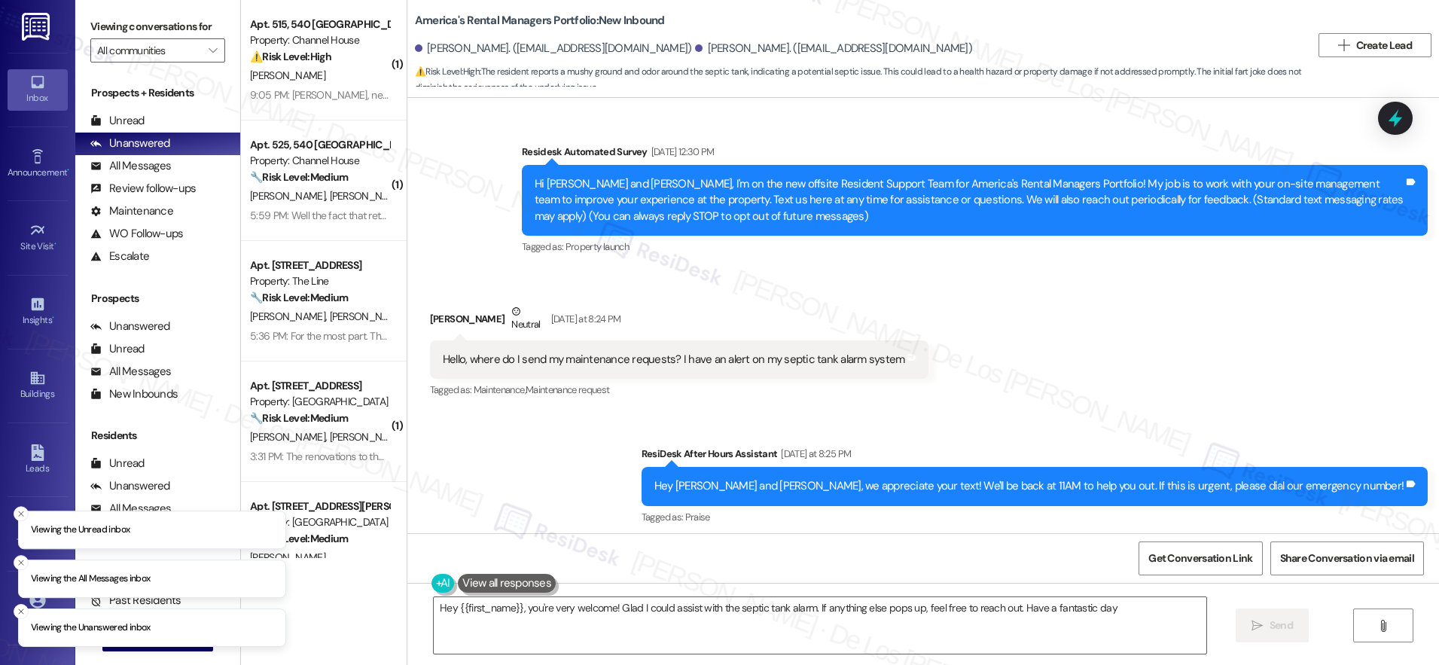
type textarea "Hey {{first_name}}, you're very welcome! Glad I could assist with the septic ta…"
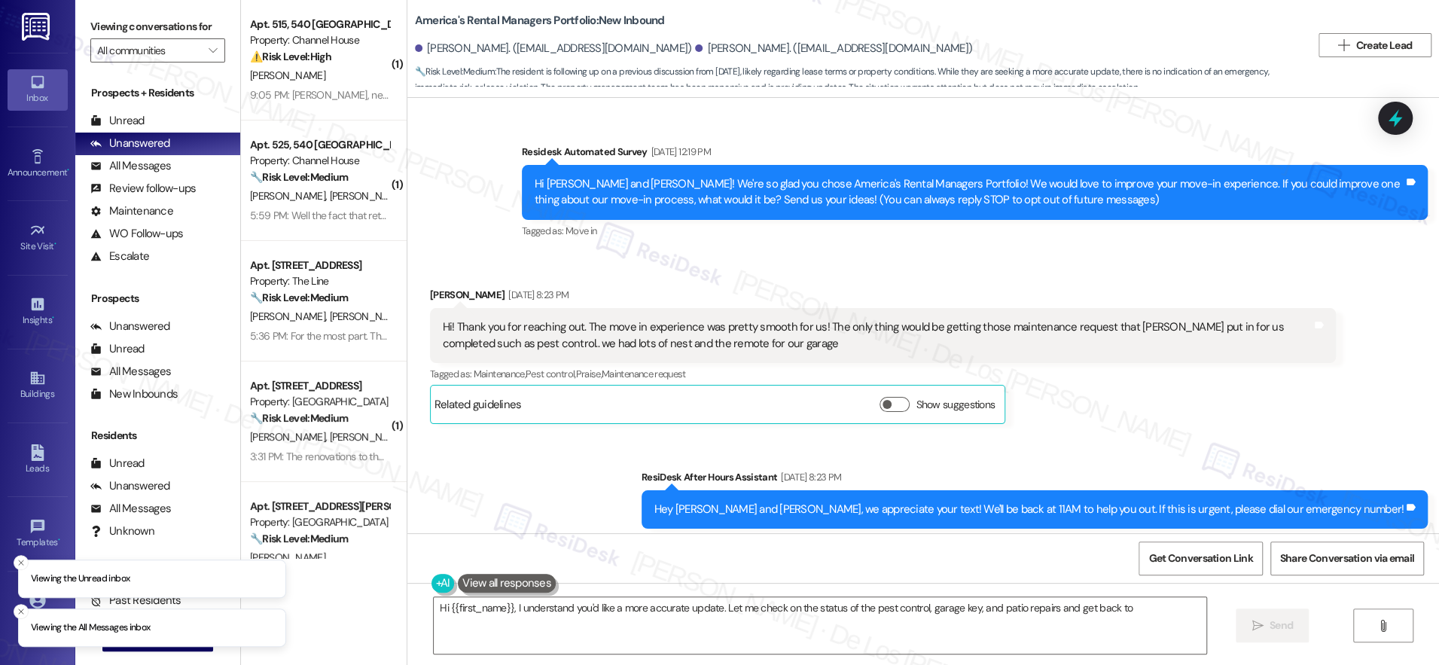
scroll to position [4285, 0]
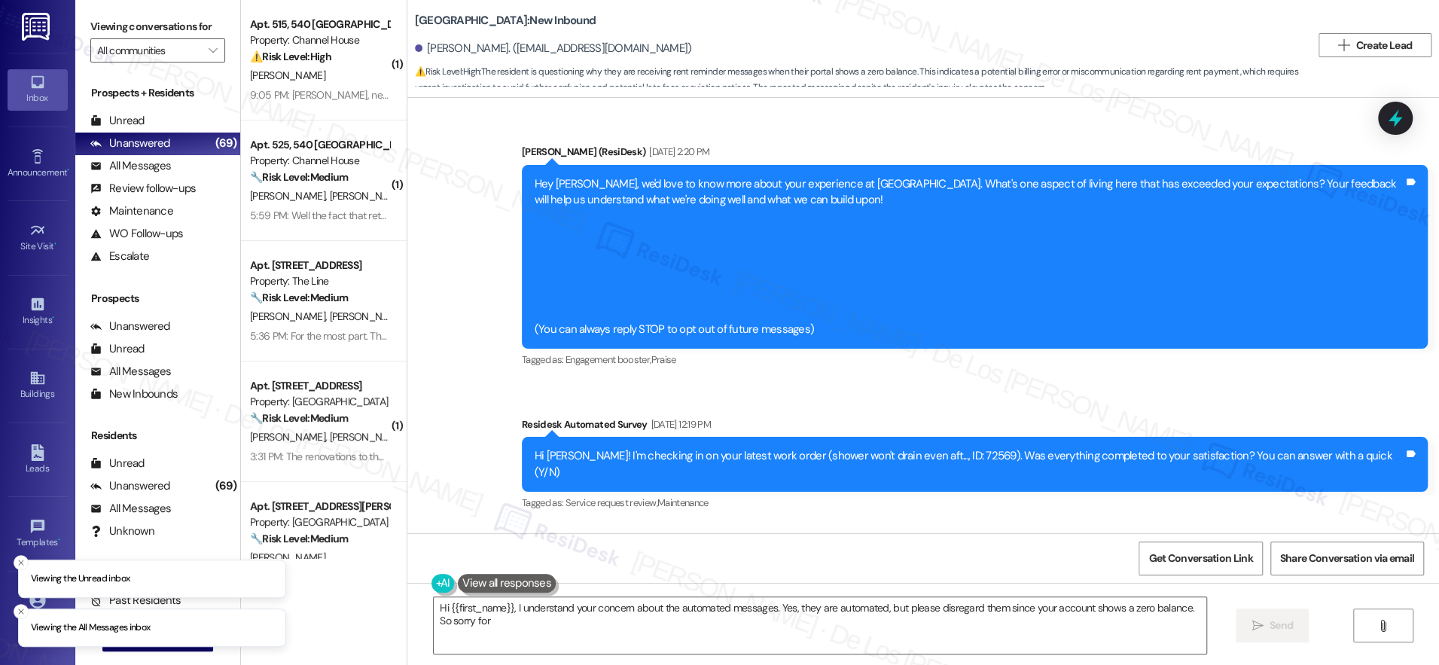
scroll to position [1925, 0]
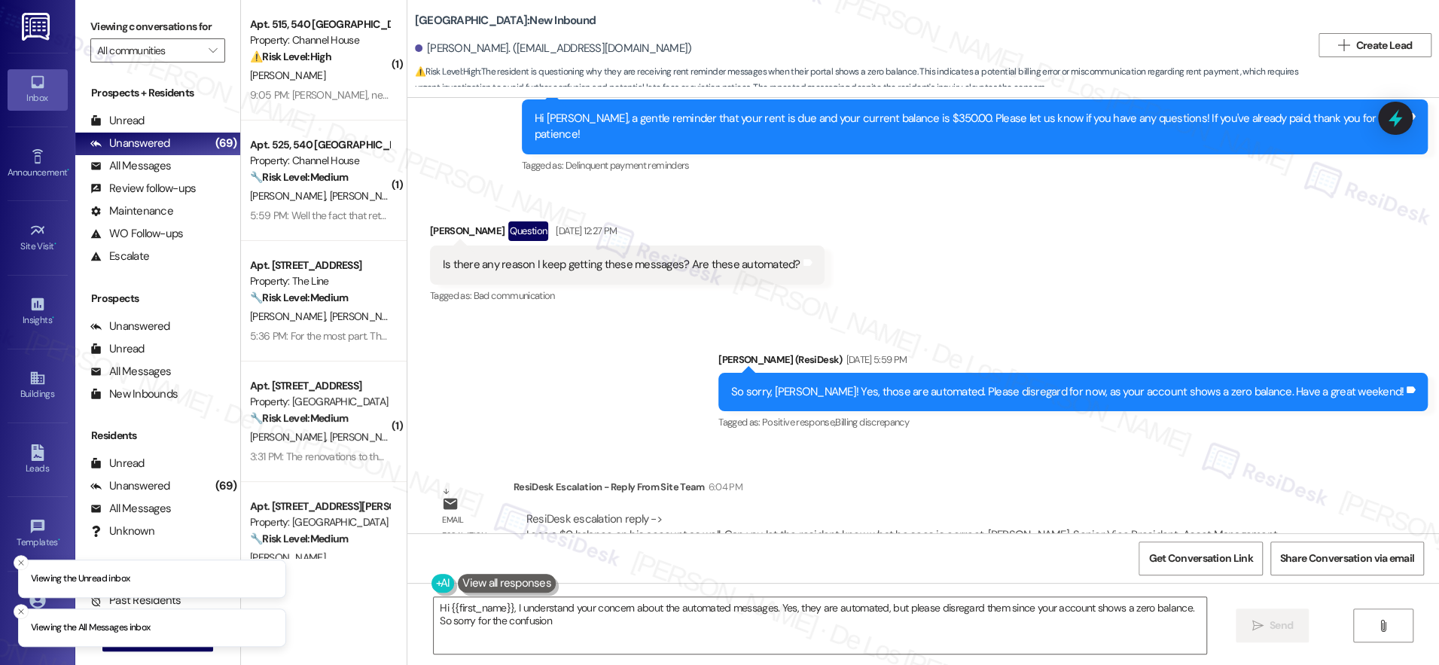
type textarea "Hi {{first_name}}, I understand your concern about the automated messages. Yes,…"
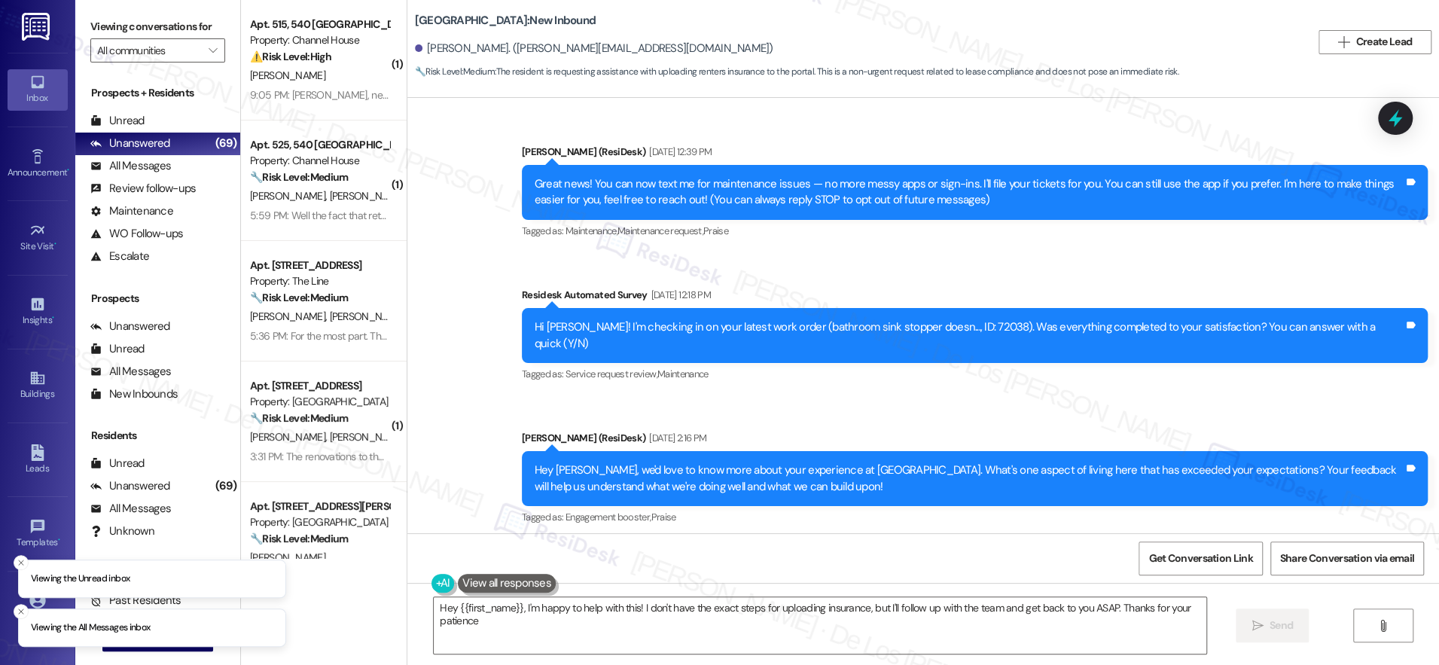
type textarea "Hey {{first_name}}, I'm happy to help with this! I don't have the exact steps f…"
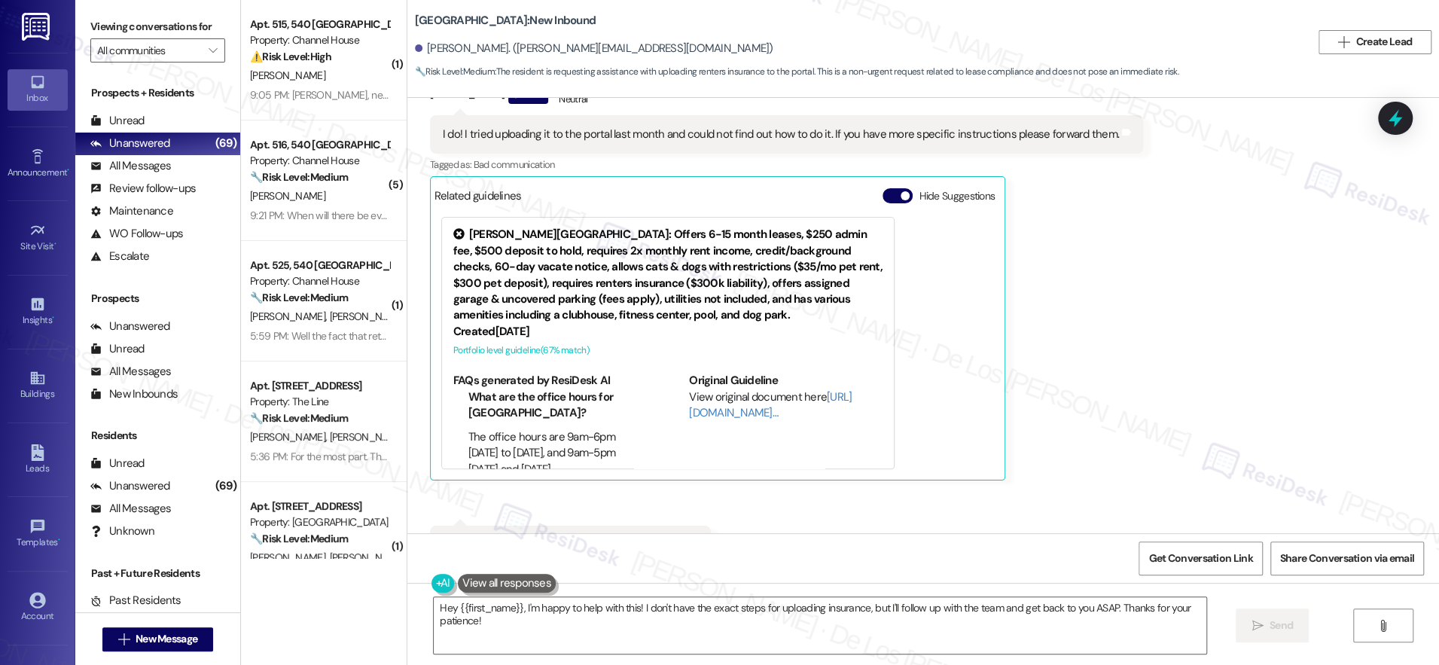
scroll to position [2060, 0]
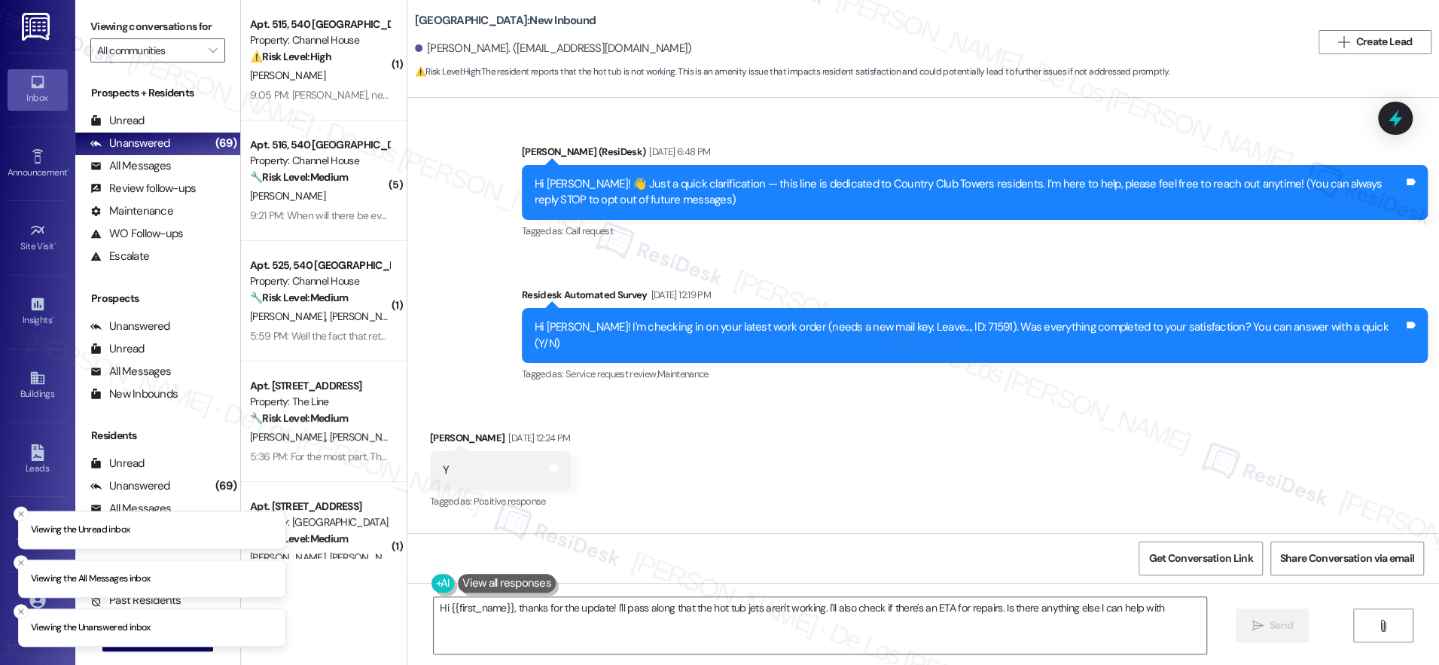
type textarea "Hi {{first_name}}, thanks for the update! I'll pass along that the hot tub jets…"
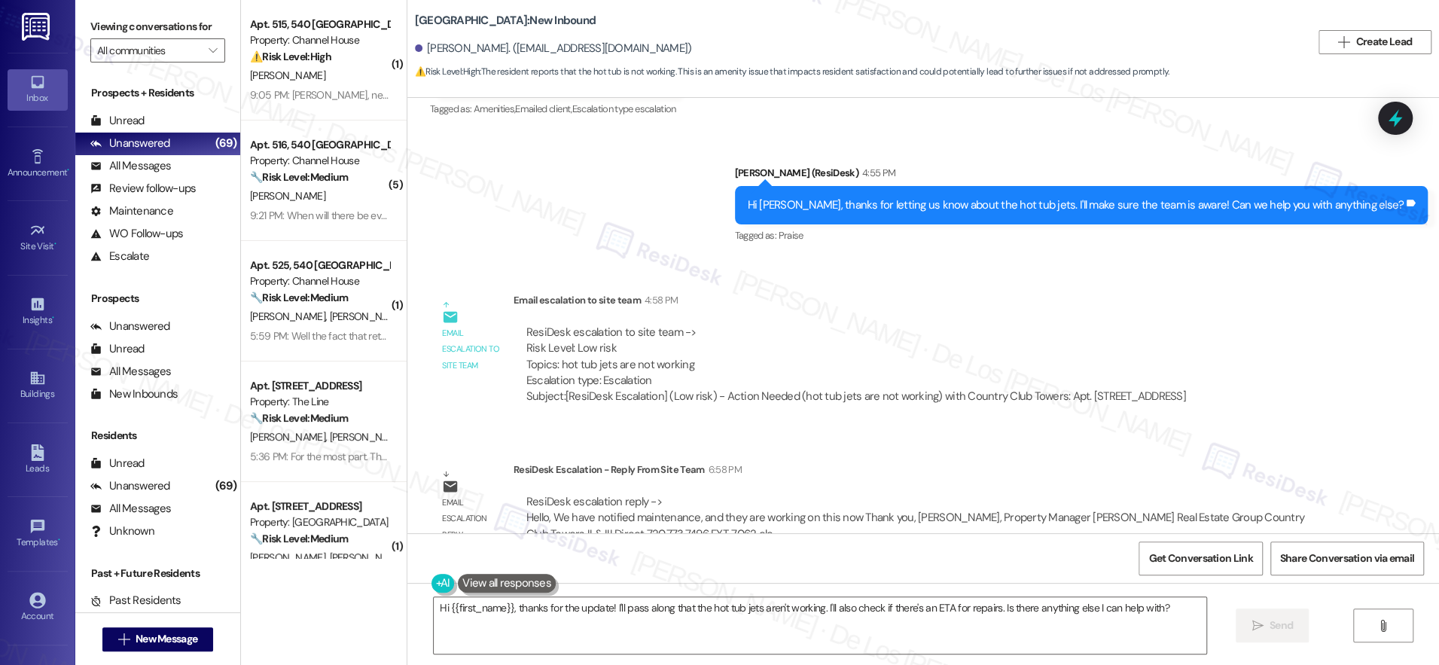
scroll to position [1199, 0]
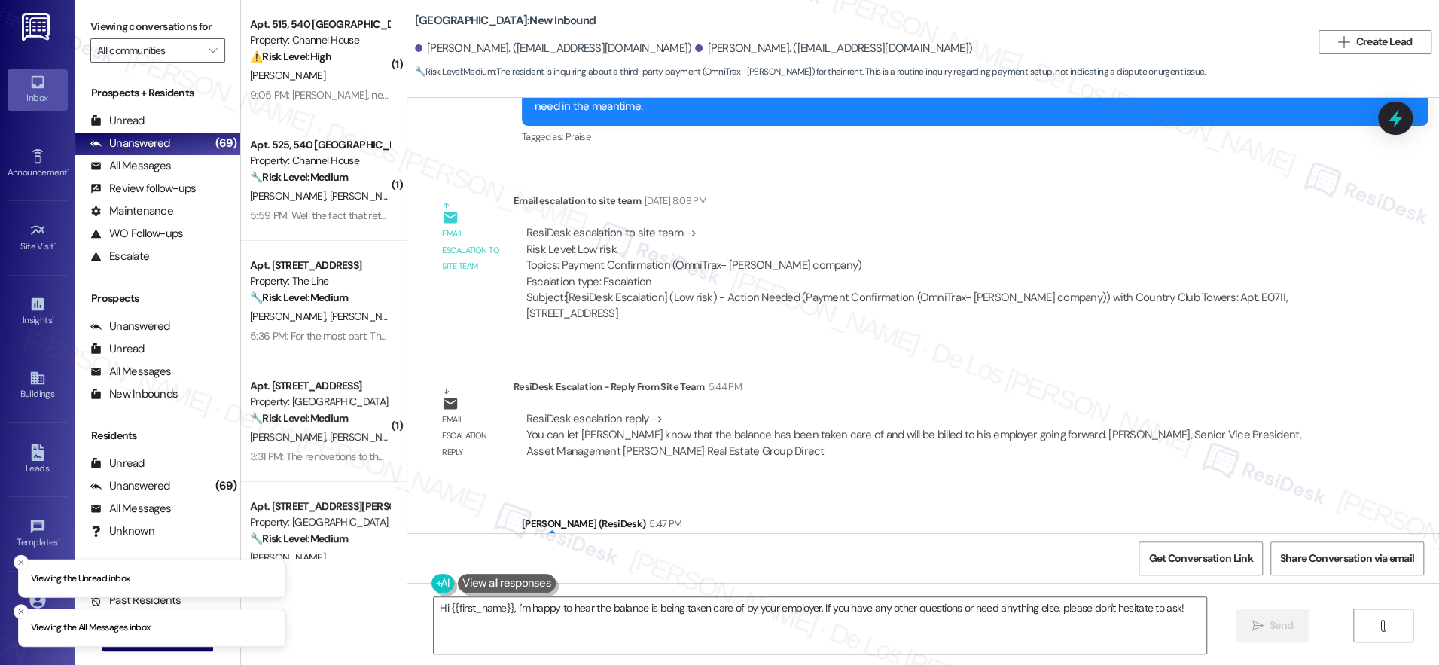
scroll to position [892, 0]
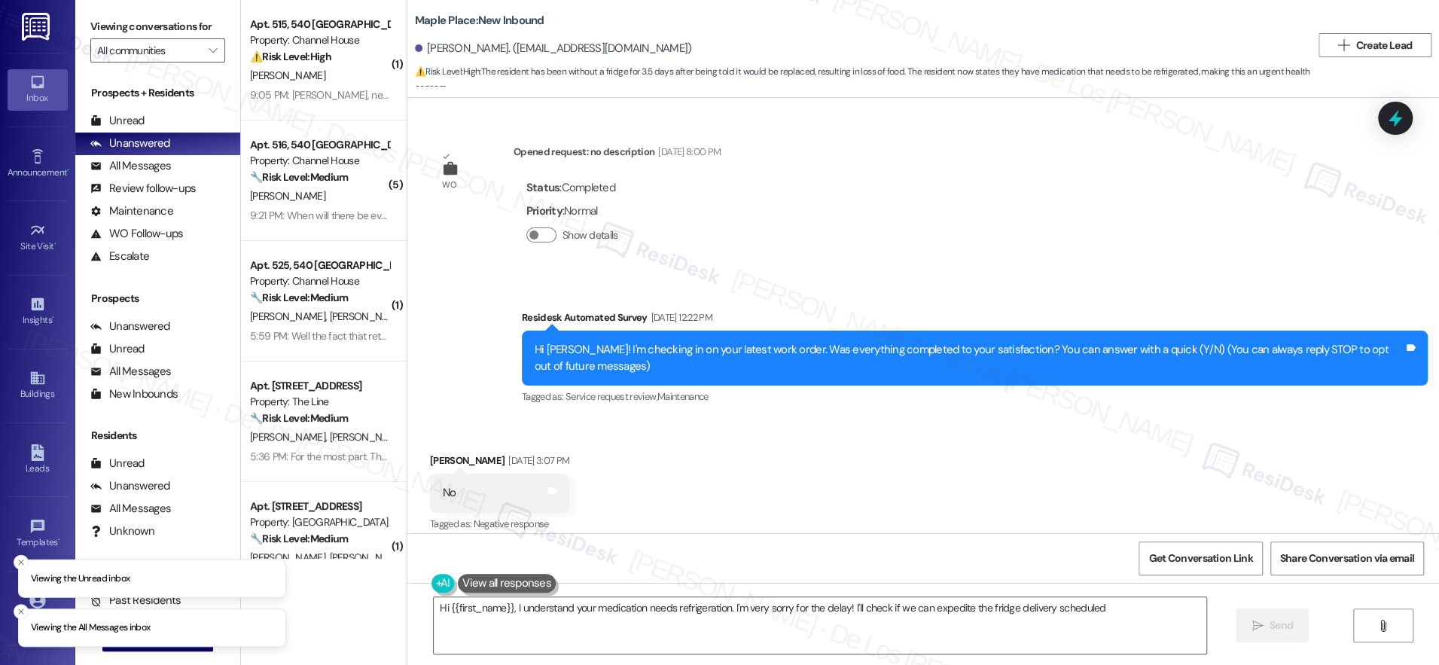
scroll to position [4642, 0]
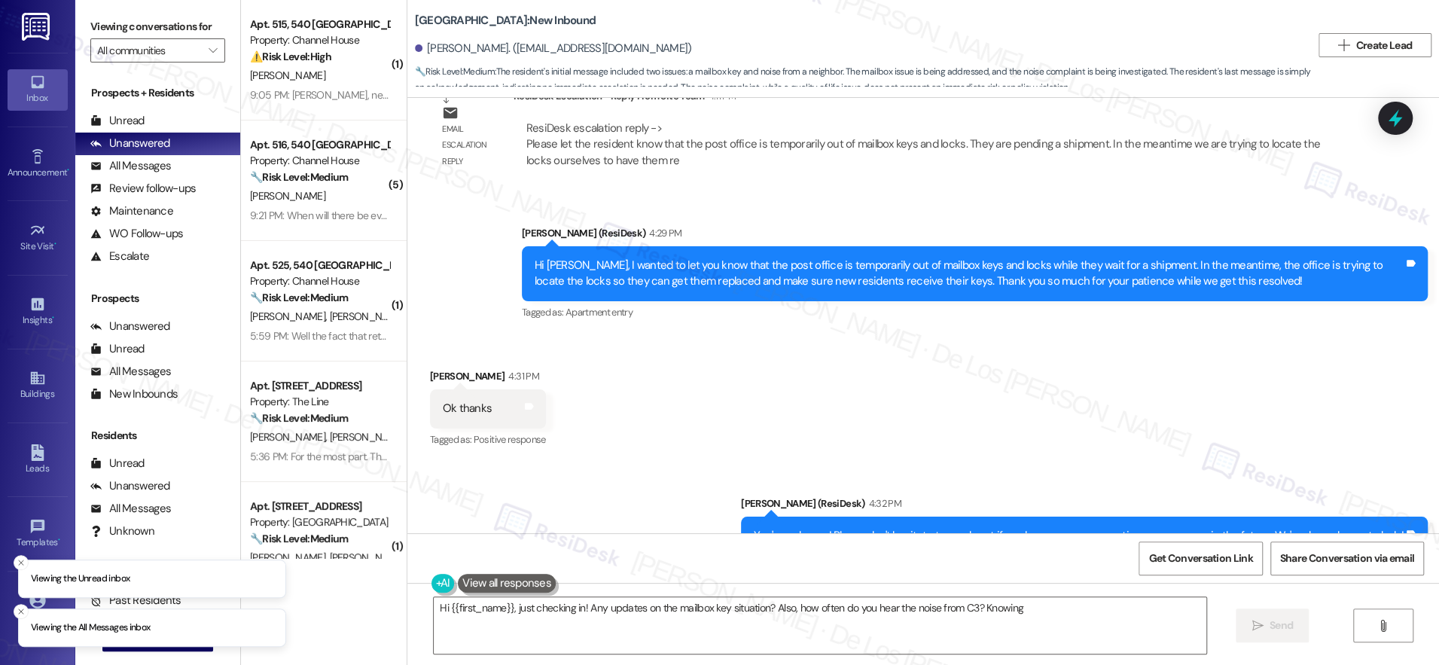
scroll to position [1715, 0]
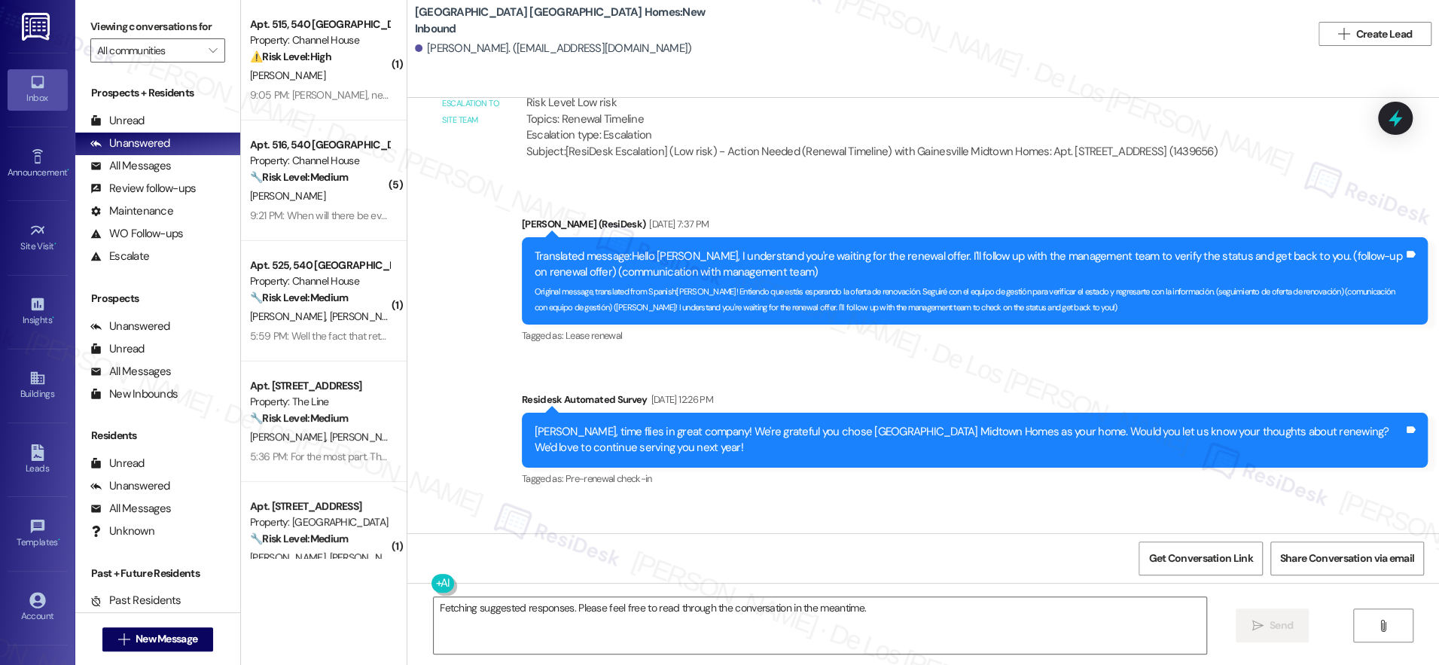
scroll to position [1865, 0]
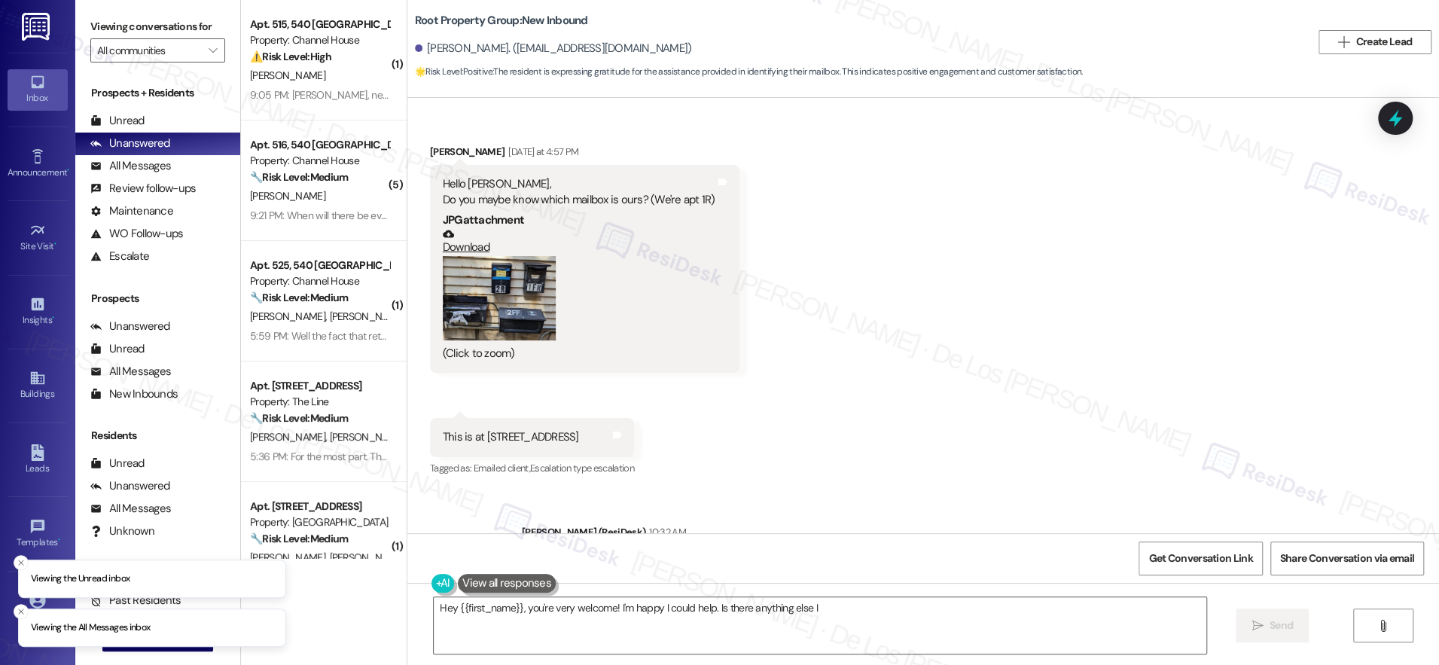
scroll to position [821, 0]
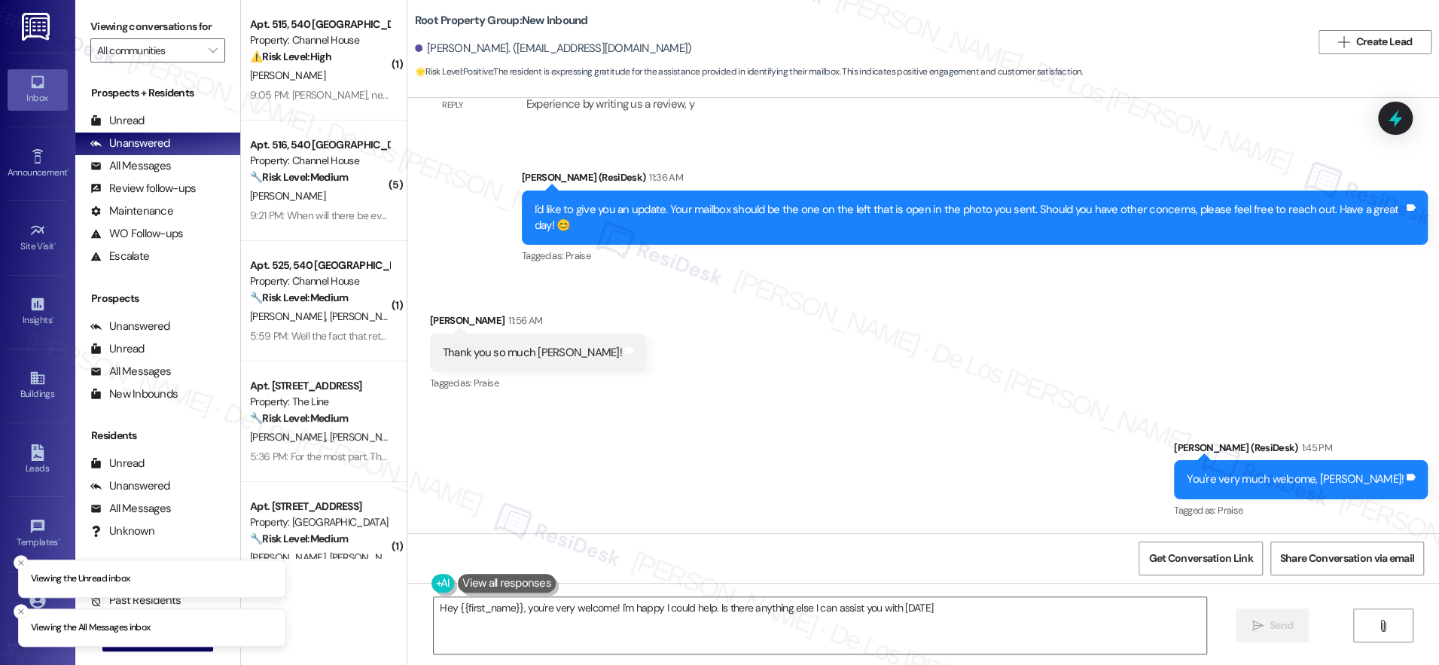
type textarea "Hey {{first_name}}, you're very welcome! I'm happy I could help. Is there anyth…"
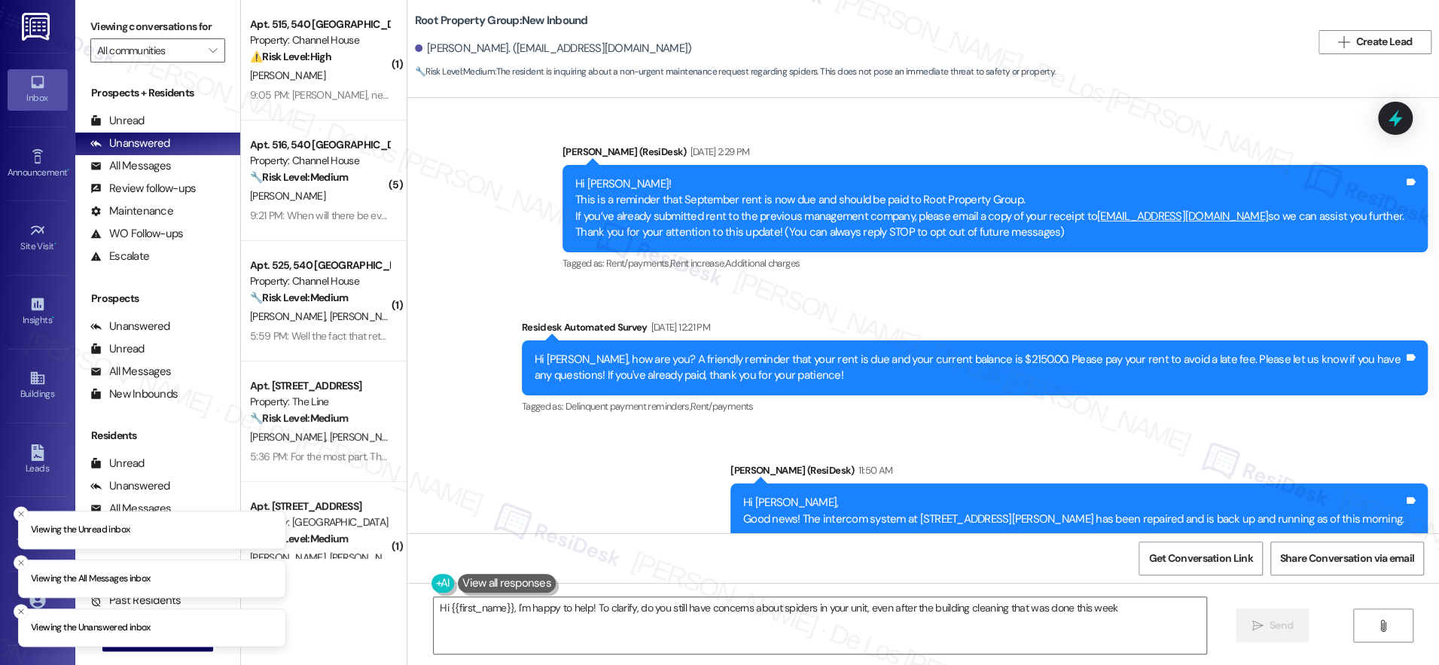
type textarea "Hi {{first_name}}, I'm happy to help! To clarify, do you still have concerns ab…"
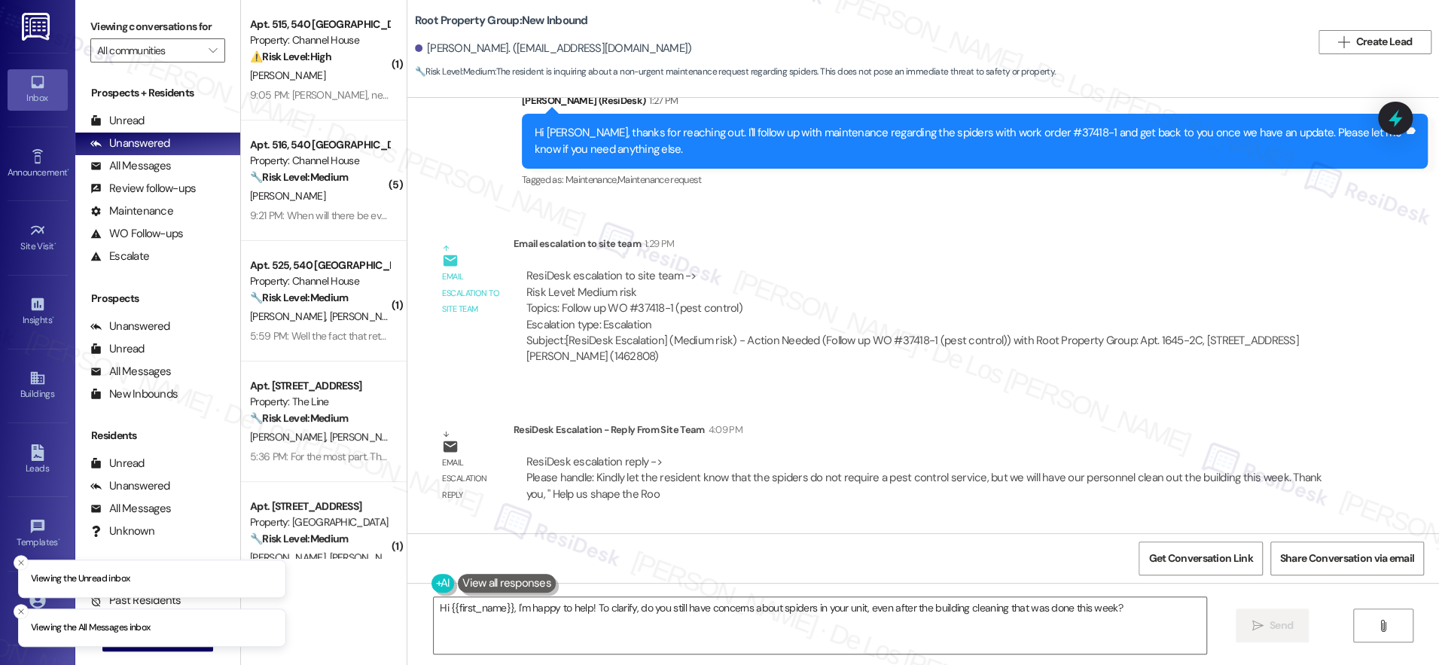
scroll to position [762, 0]
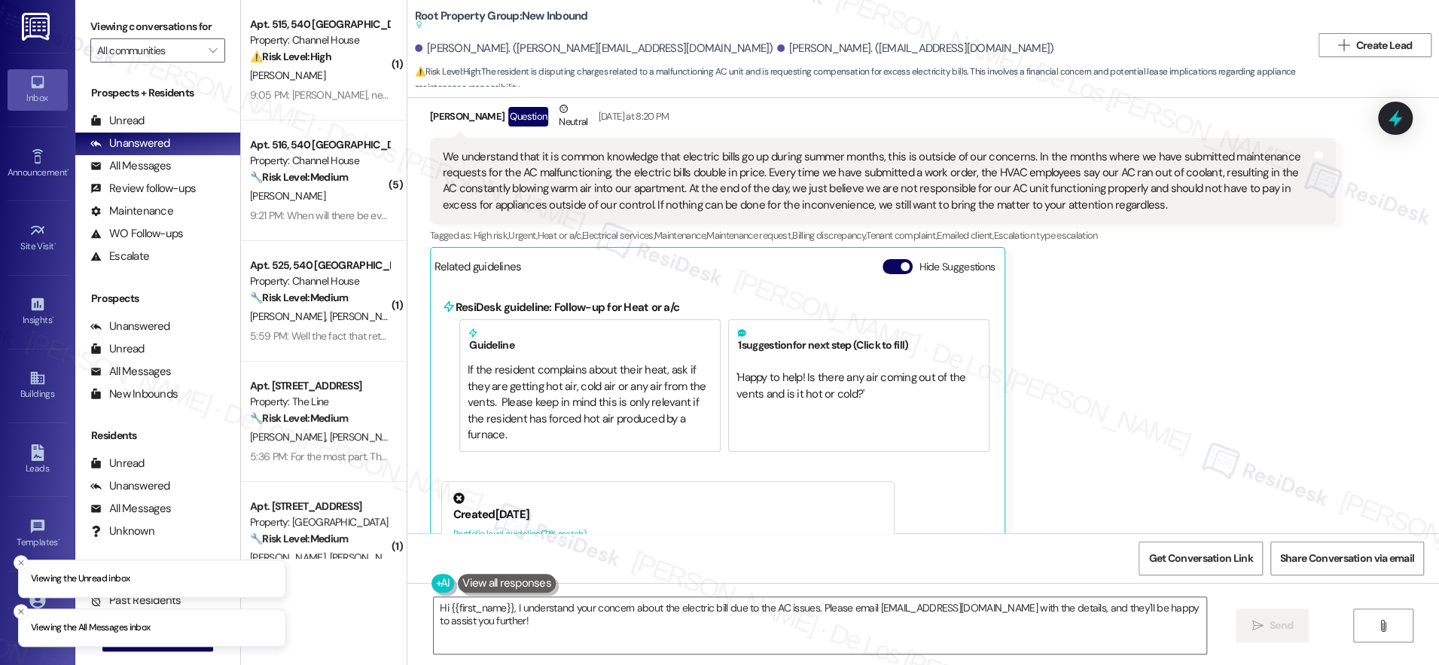
scroll to position [2713, 0]
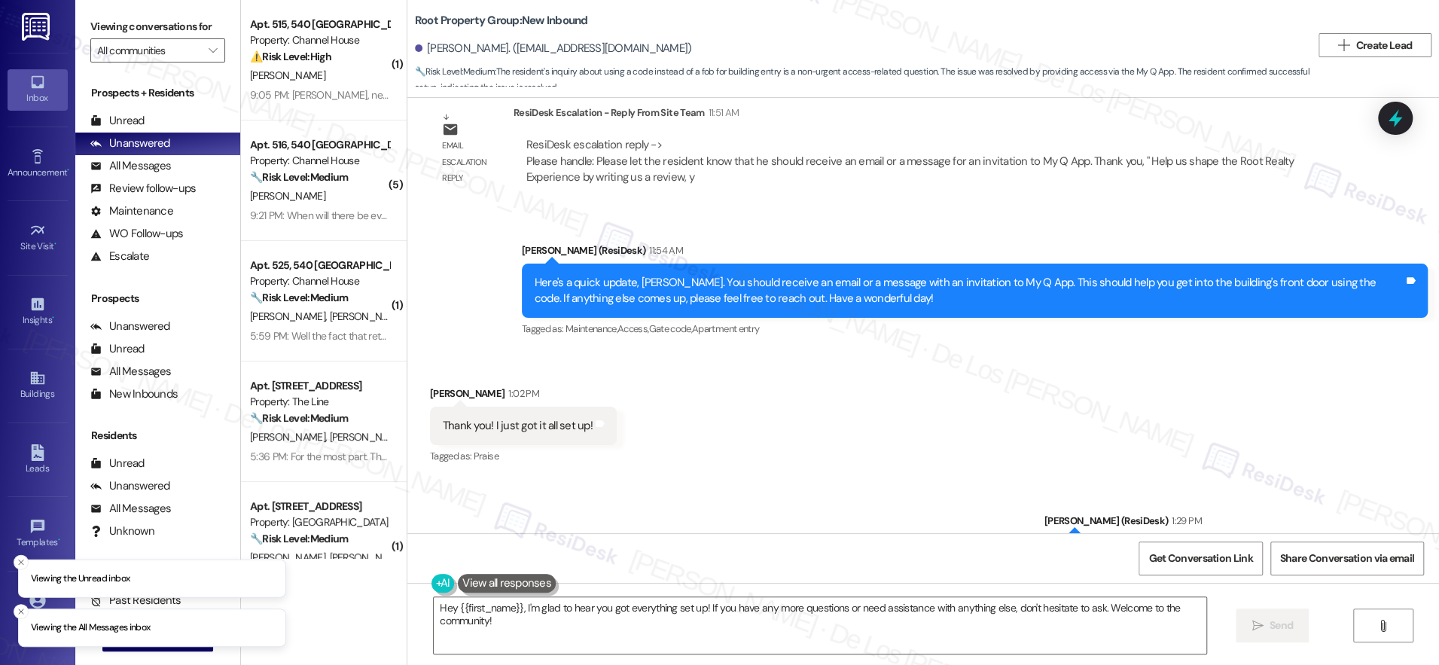
scroll to position [1019, 0]
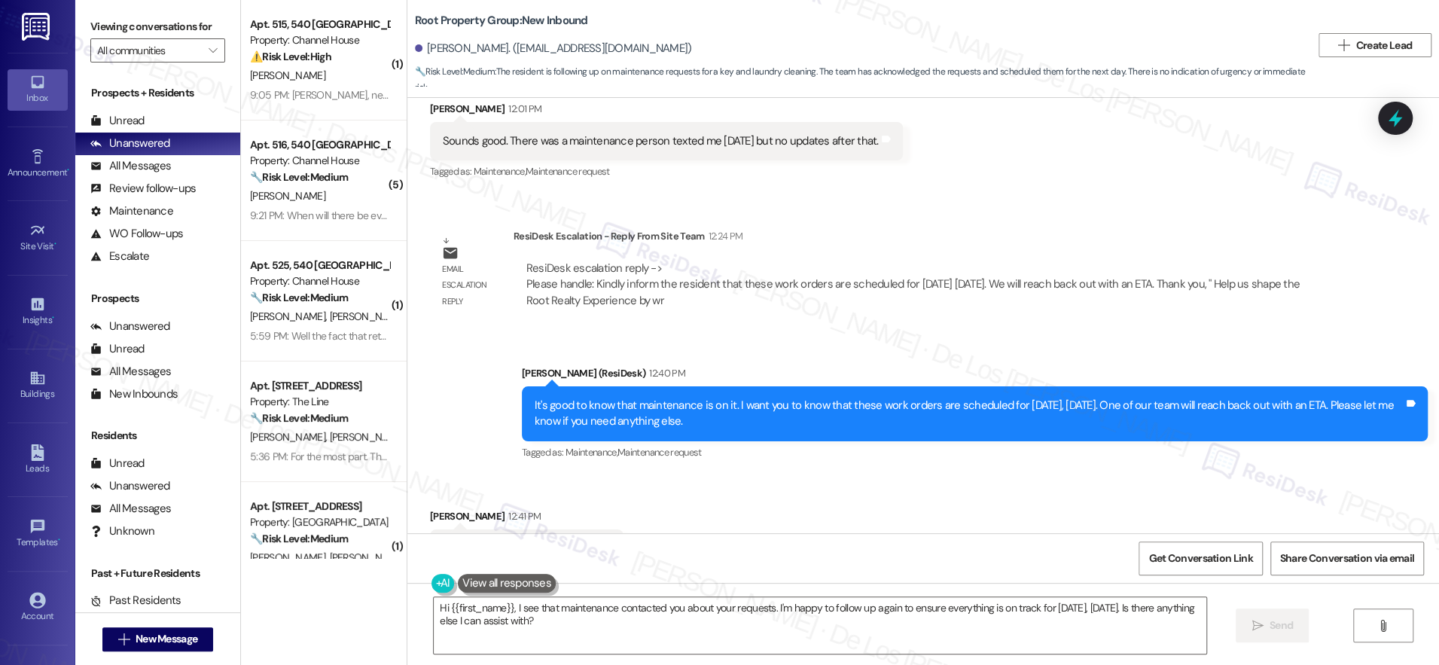
scroll to position [2055, 0]
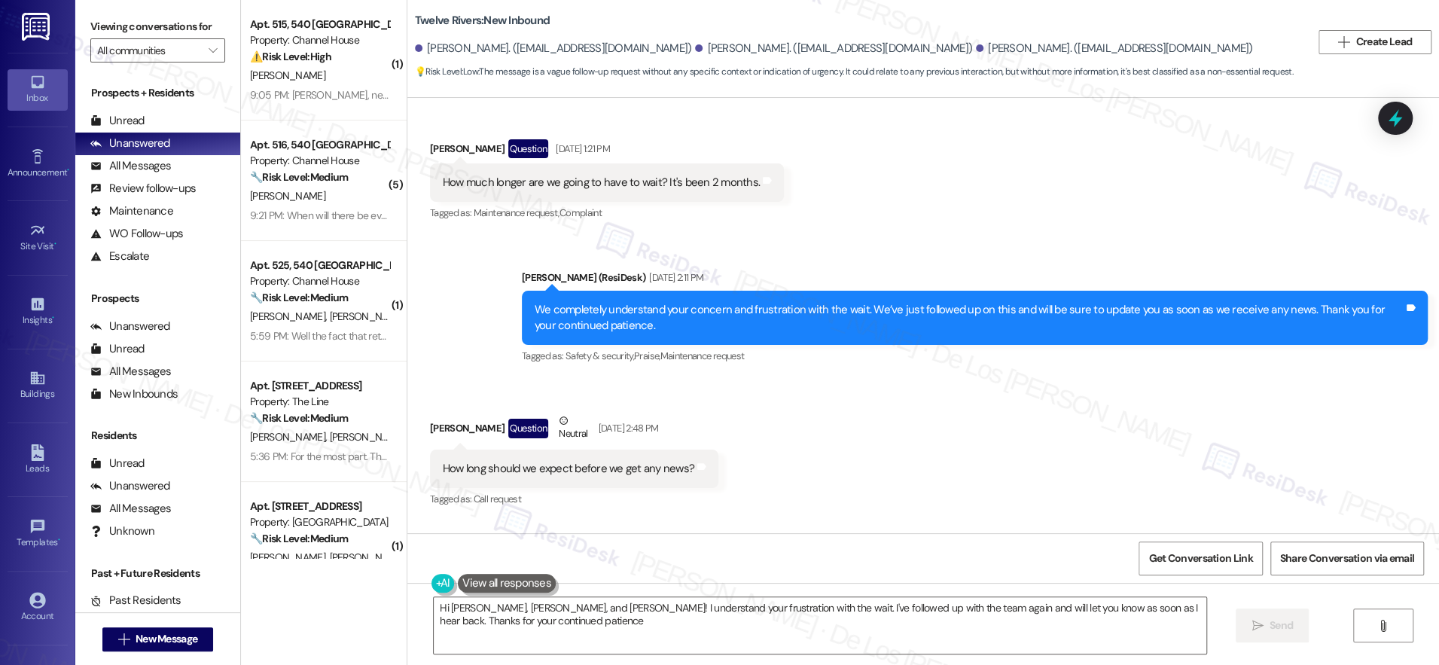
type textarea "Hi Lacee, Jake, and Emily! I understand your frustration with the wait. I've fo…"
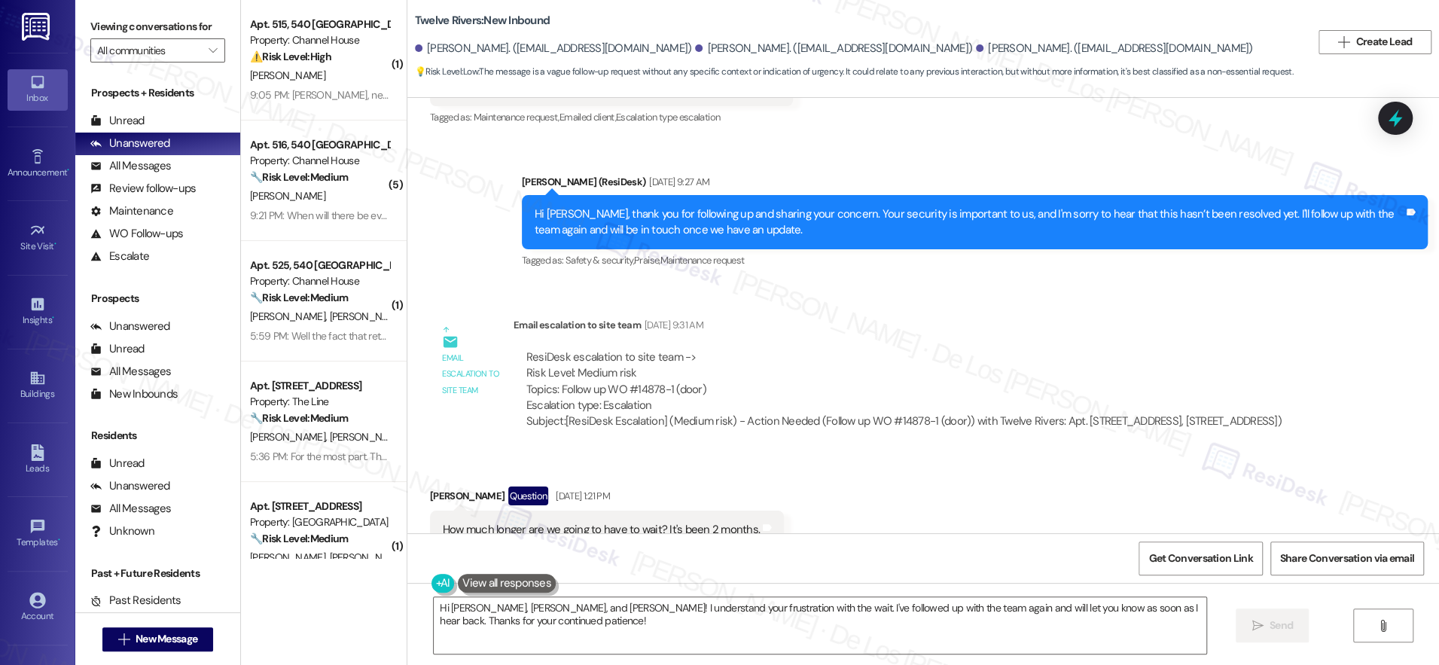
scroll to position [14085, 0]
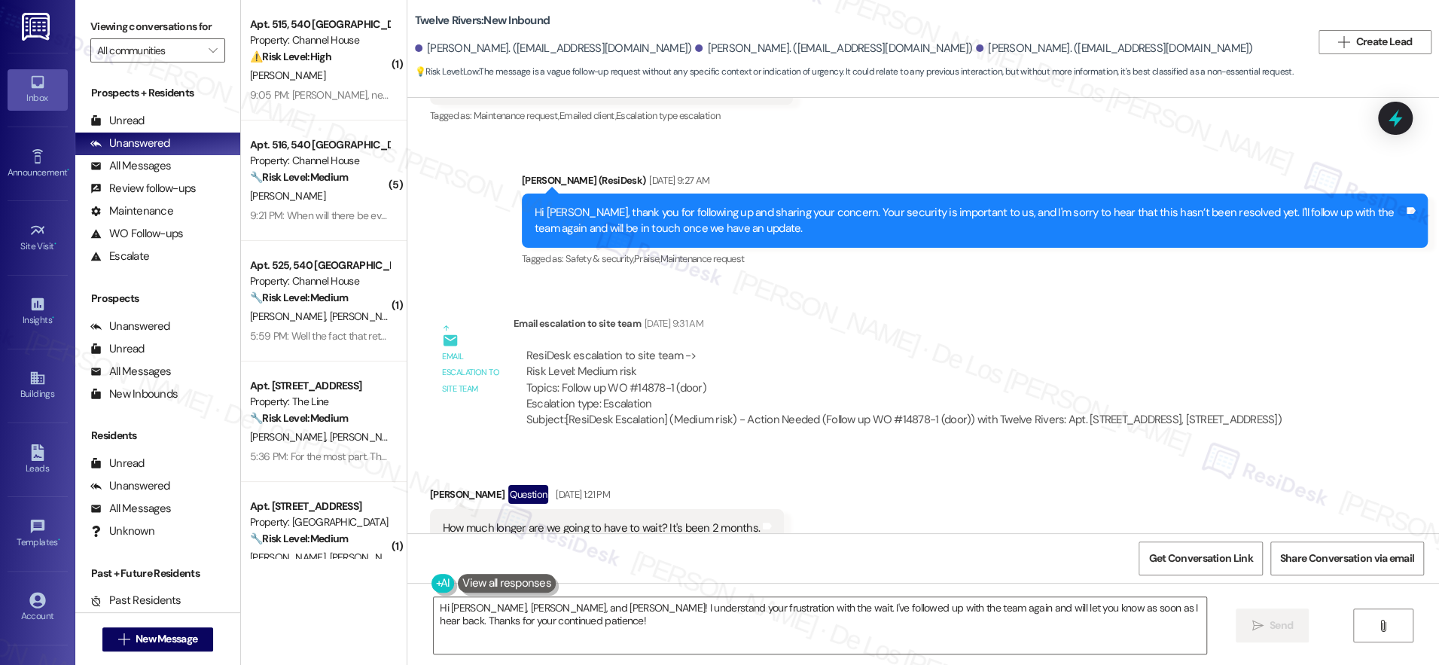
drag, startPoint x: 601, startPoint y: 420, endPoint x: 505, endPoint y: 395, distance: 99.8
click at [514, 395] on div "ResiDesk escalation to site team -> Risk Level: Medium risk Topics: Follow up W…" at bounding box center [904, 388] width 781 height 103
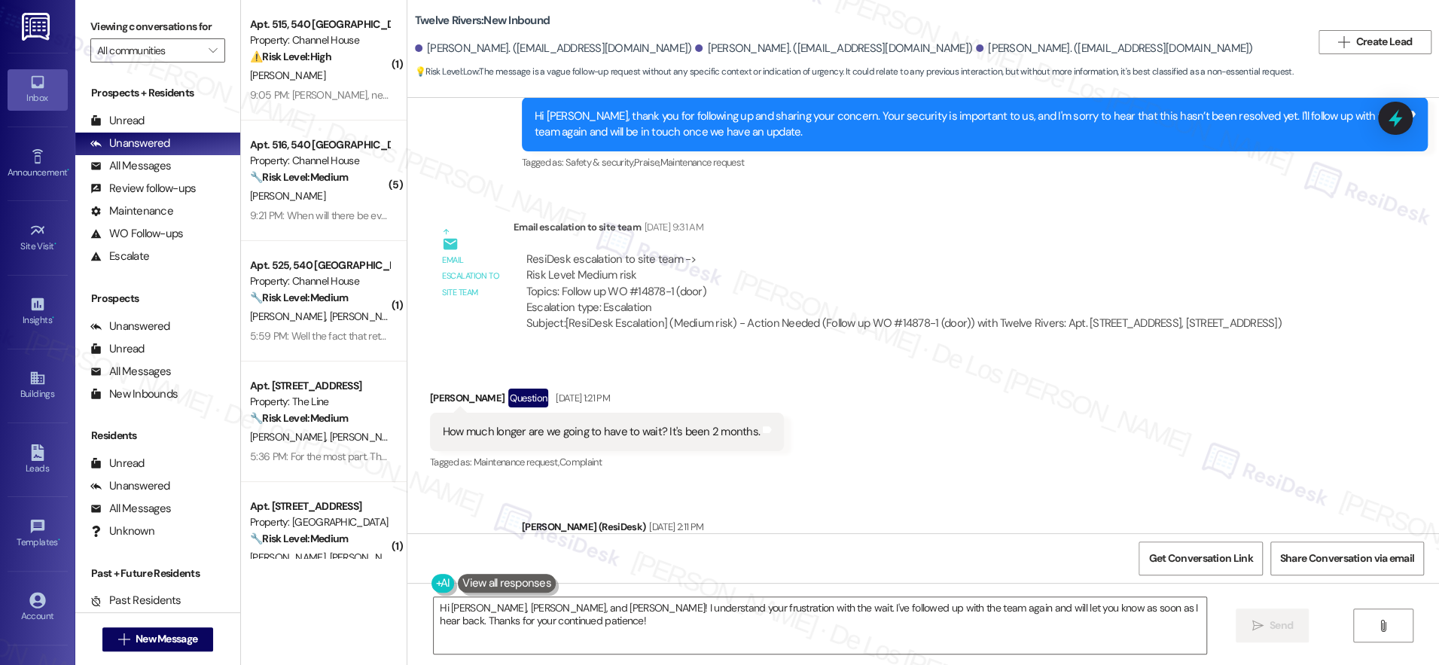
scroll to position [14182, 0]
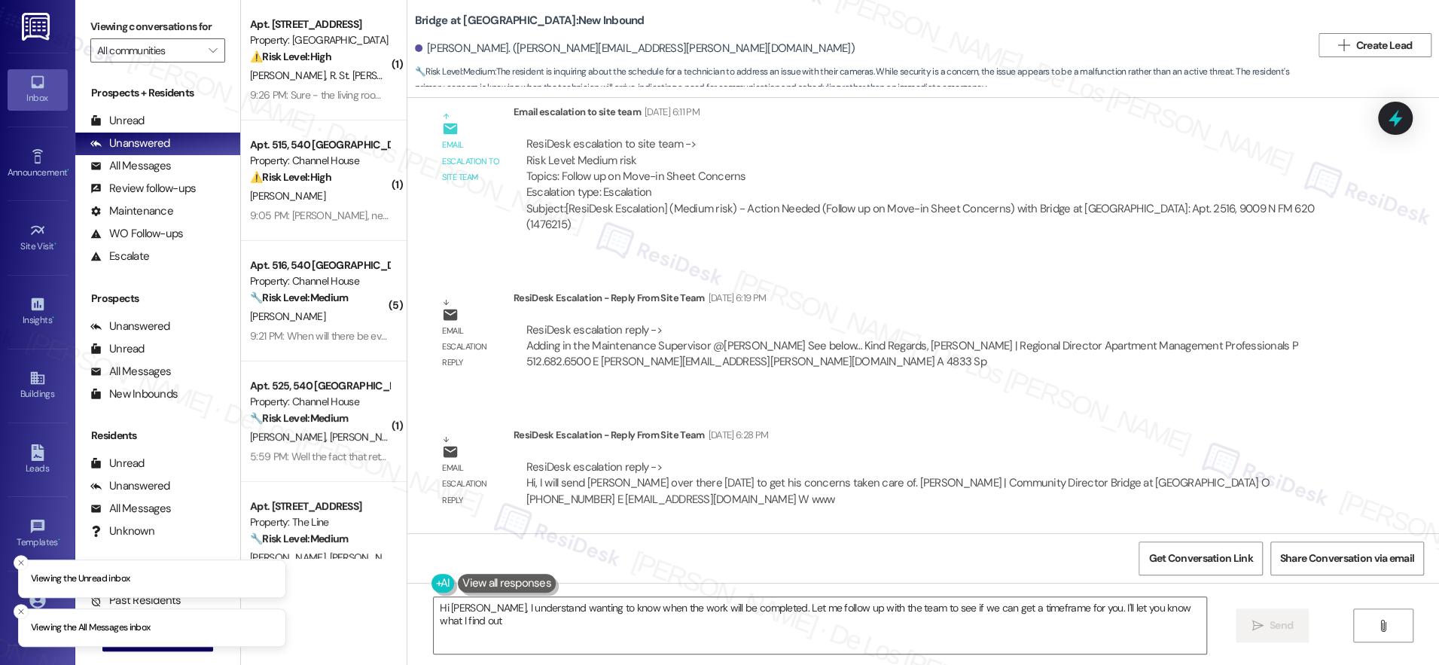
type textarea "Hi [PERSON_NAME], I understand wanting to know when the work will be completed.…"
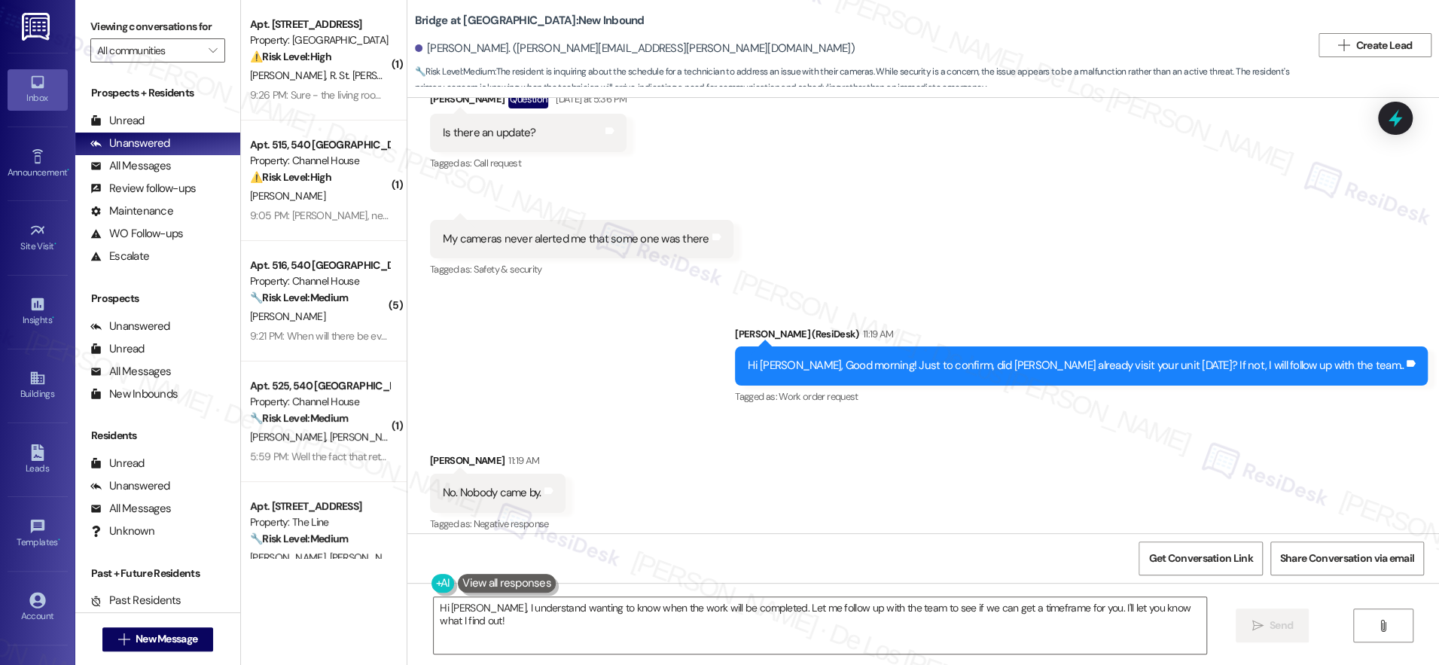
scroll to position [1505, 0]
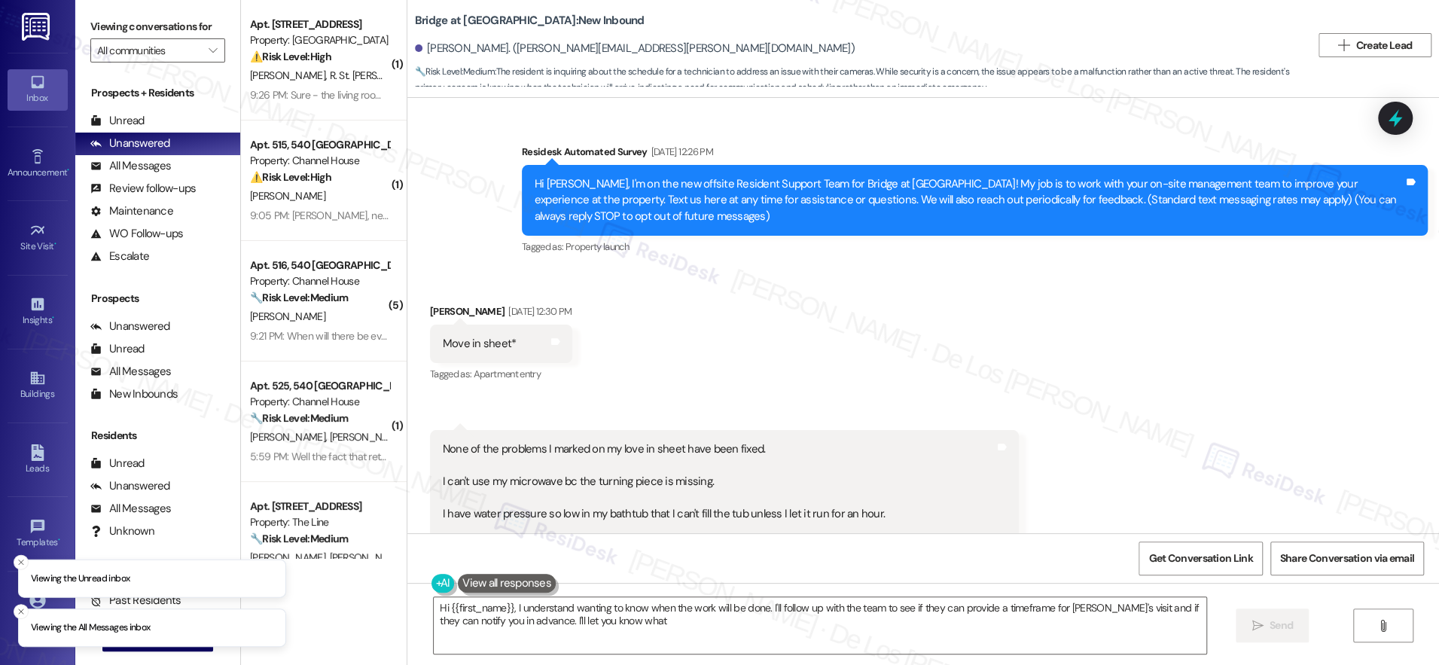
scroll to position [1853, 0]
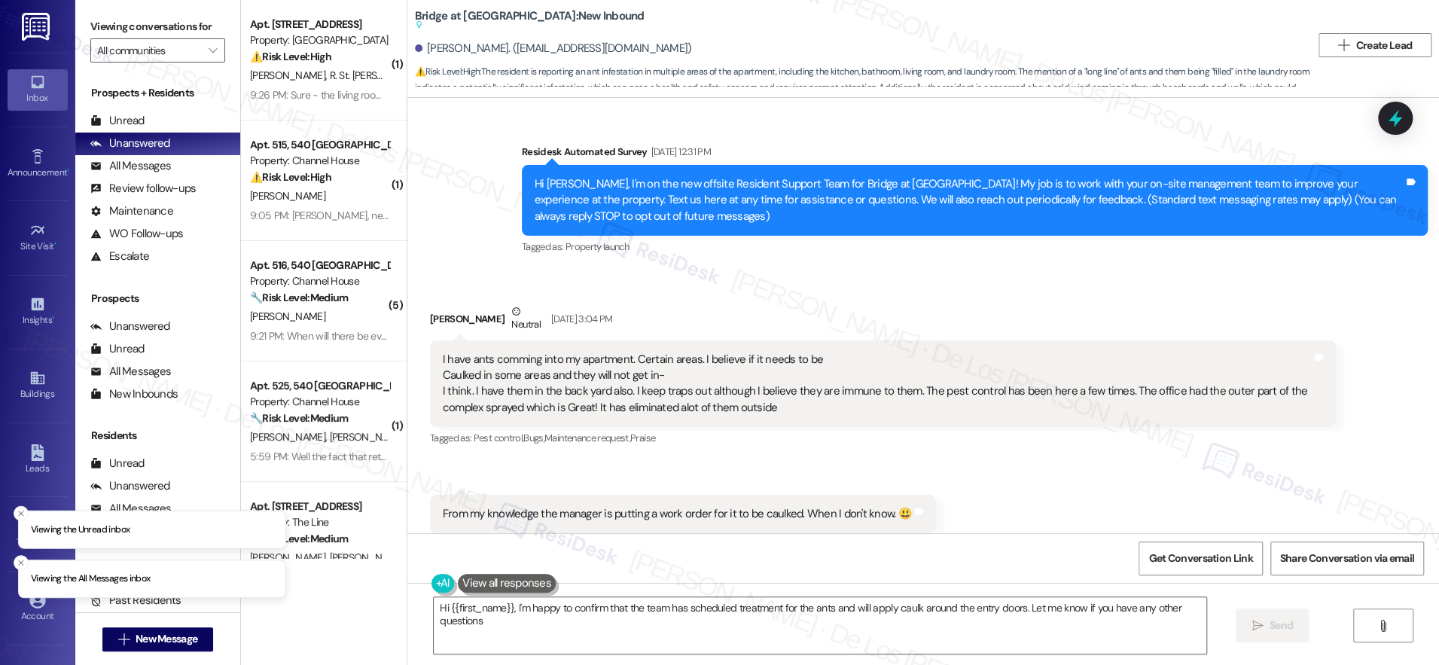
scroll to position [3414, 0]
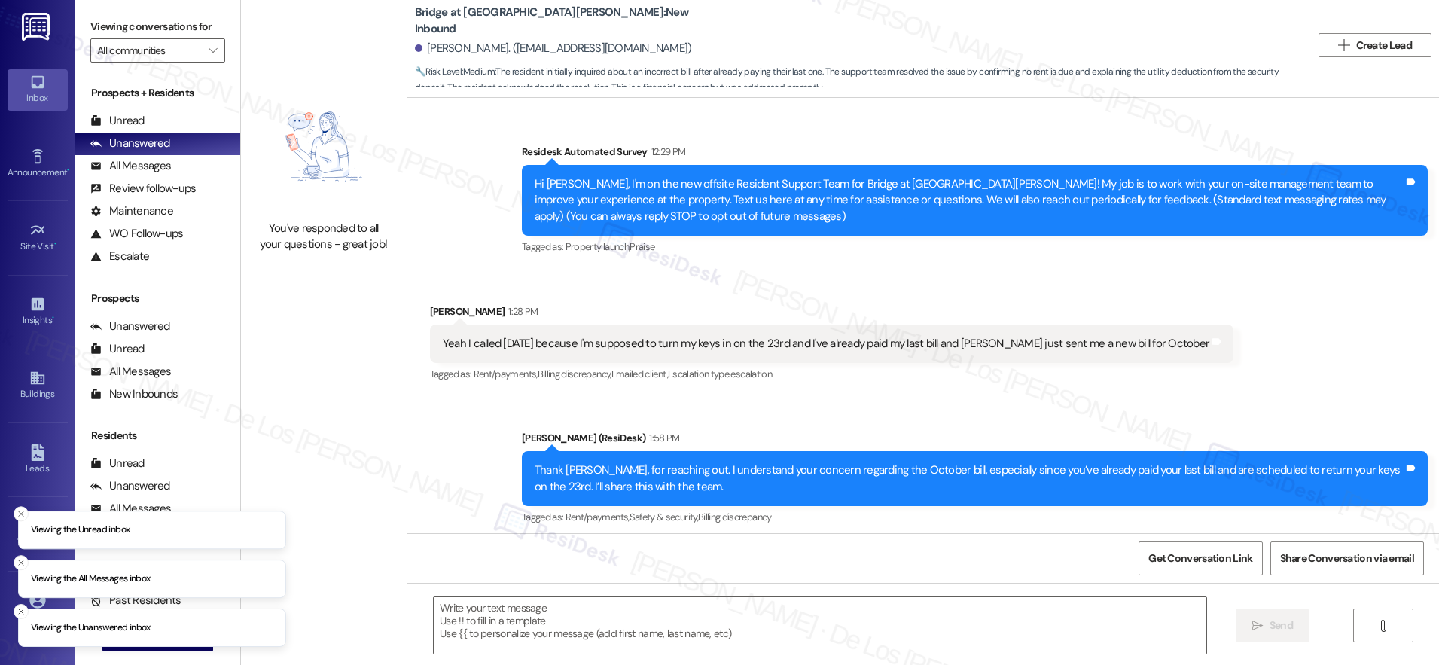
type textarea "Fetching suggested responses. Please feel free to read through the conversation…"
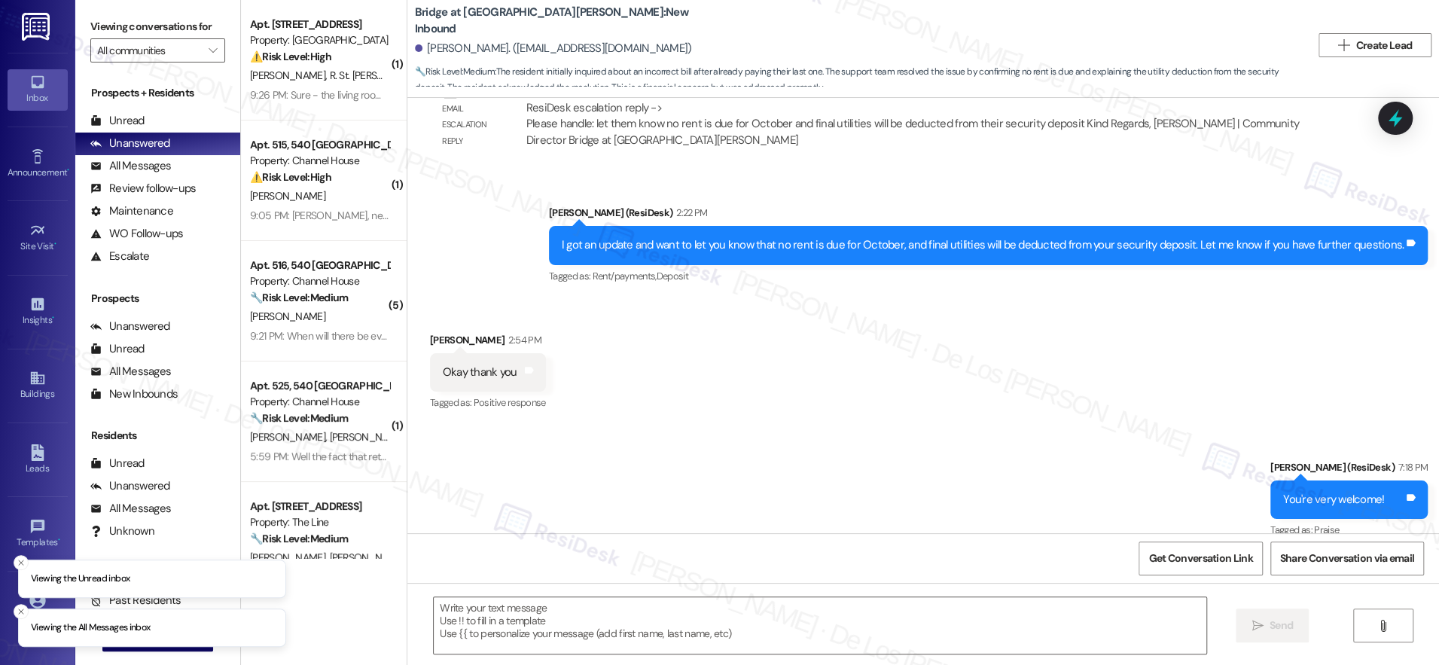
scroll to position [690, 0]
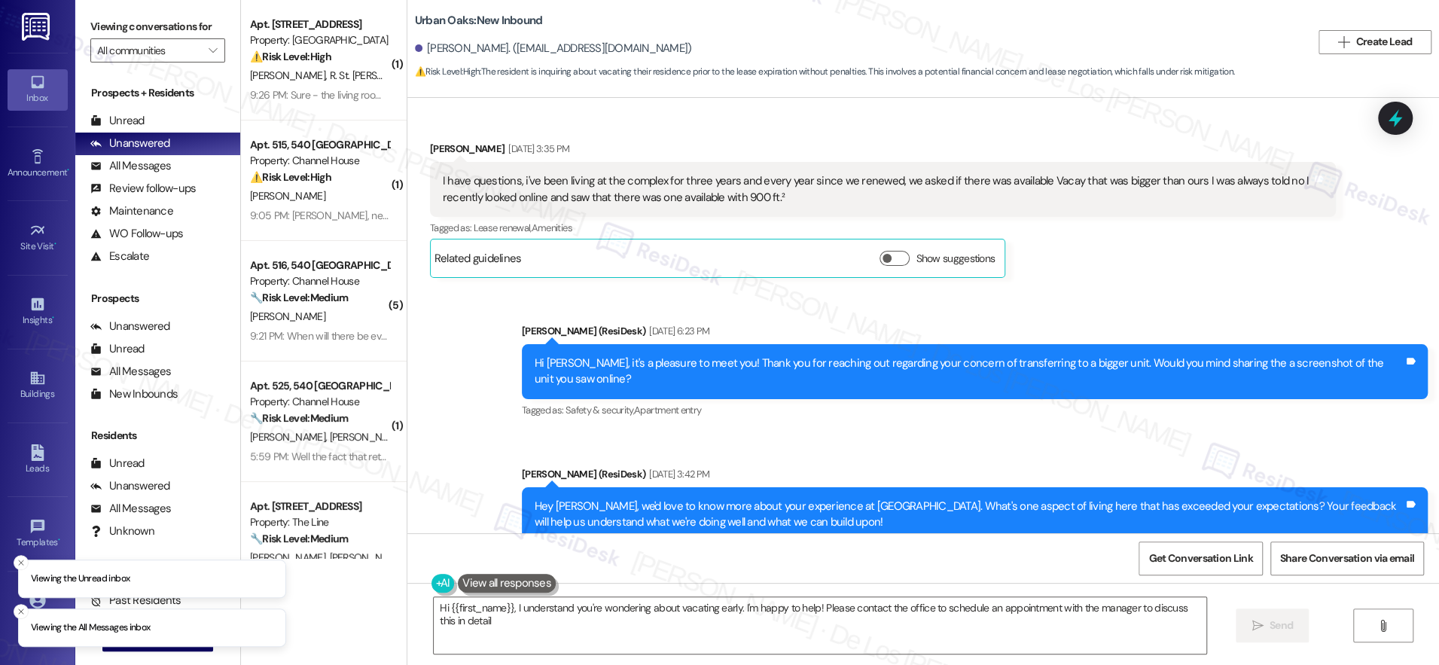
type textarea "Hi {{first_name}}, I understand you're wondering about vacating early. I'm happ…"
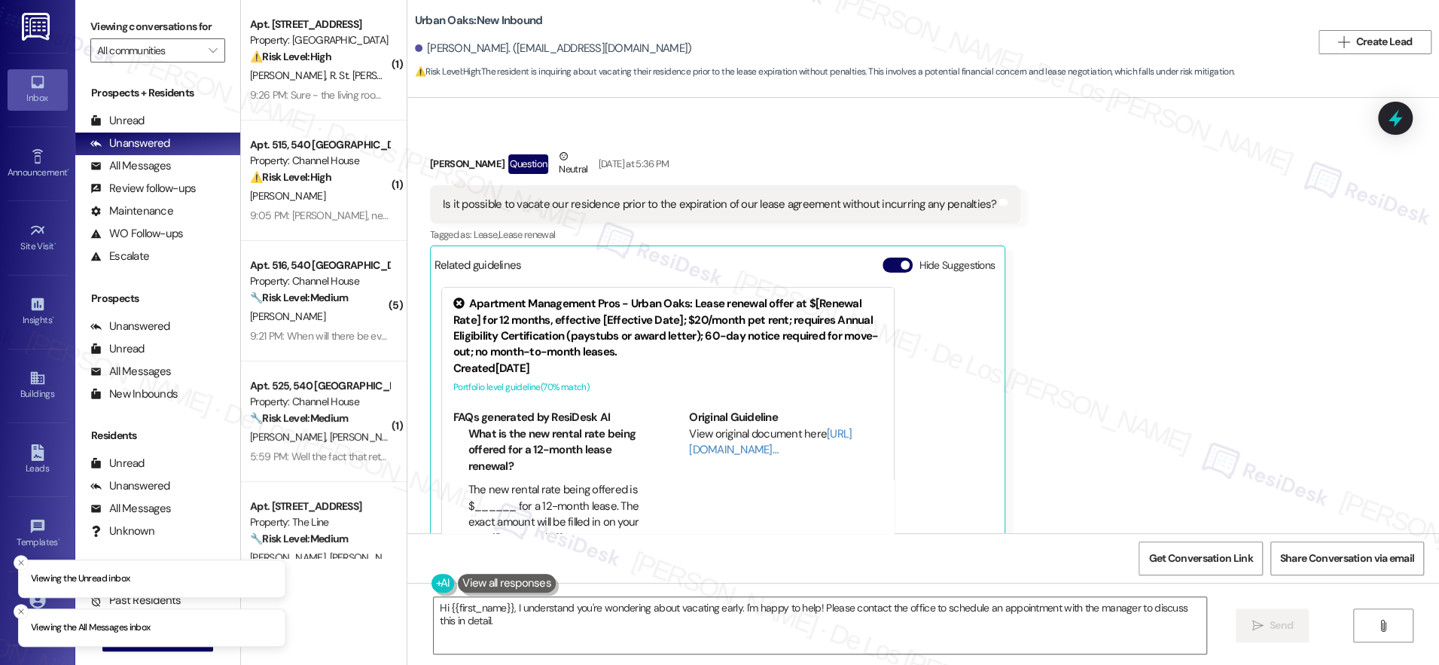
scroll to position [2995, 0]
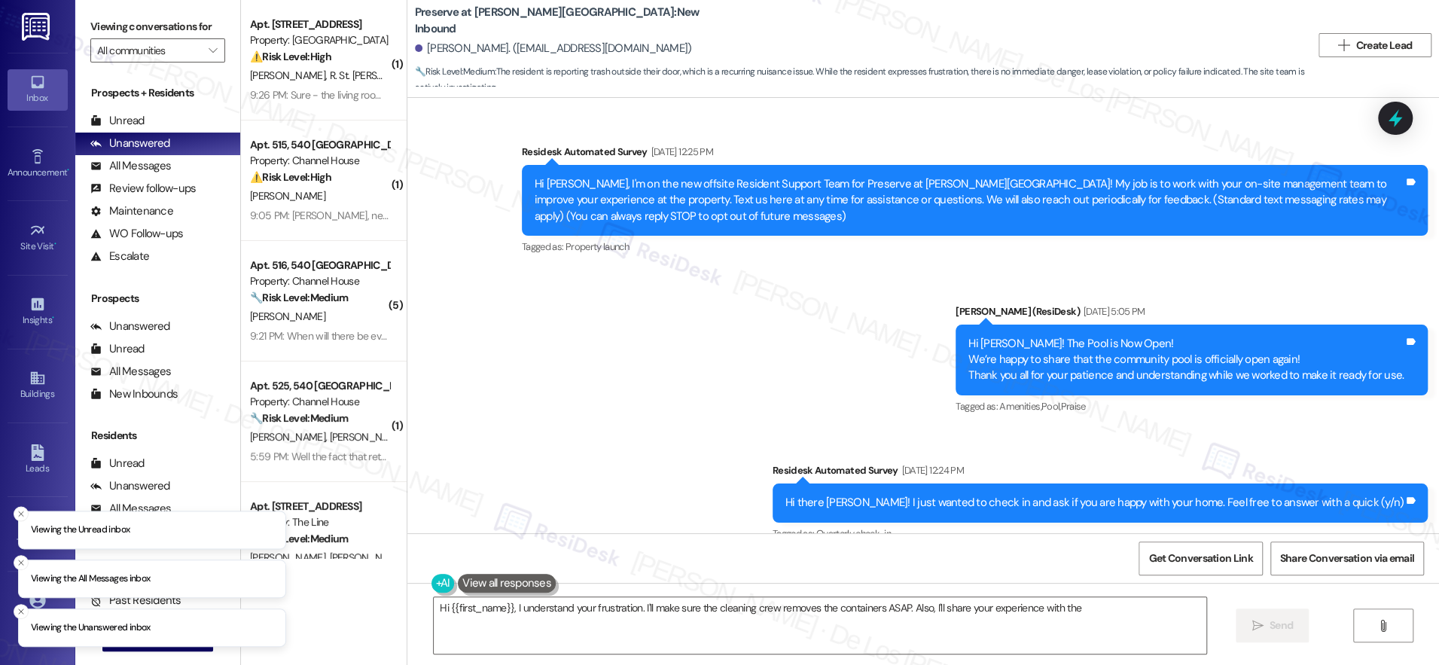
scroll to position [16605, 0]
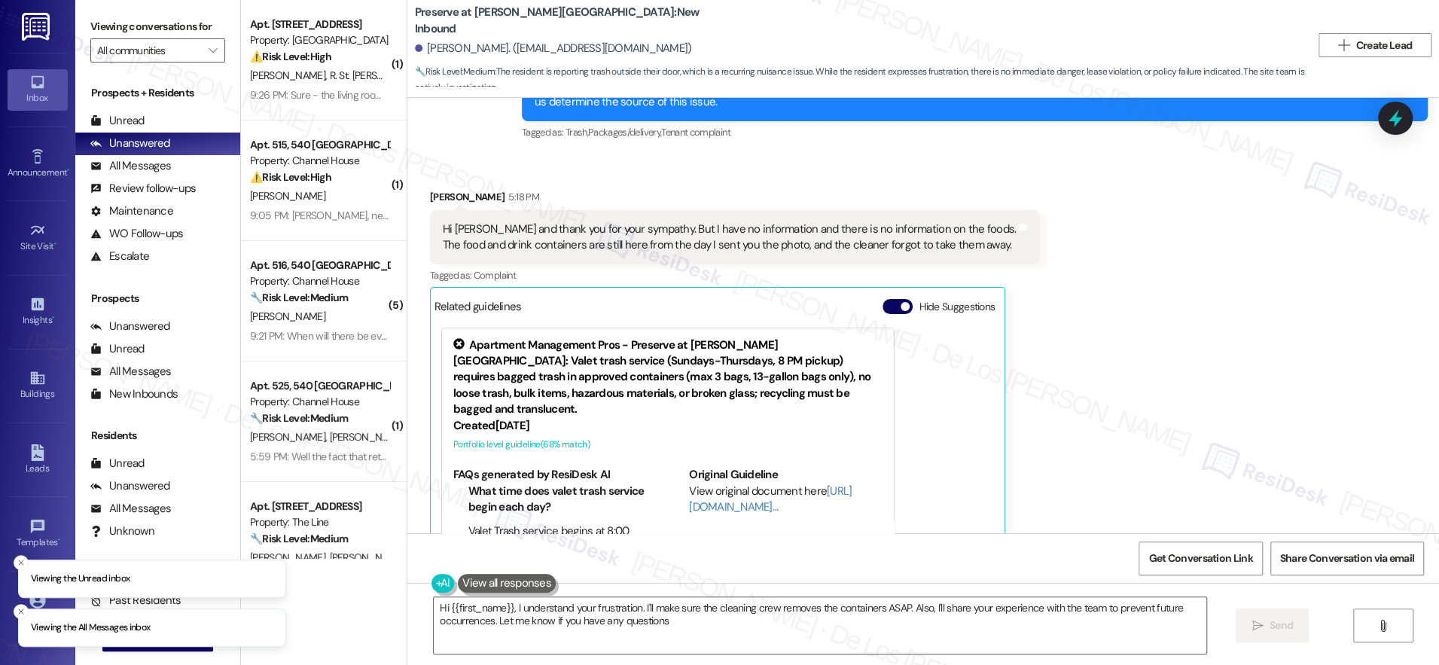
type textarea "Hi {{first_name}}, I understand your frustration. I'll make sure the cleaning c…"
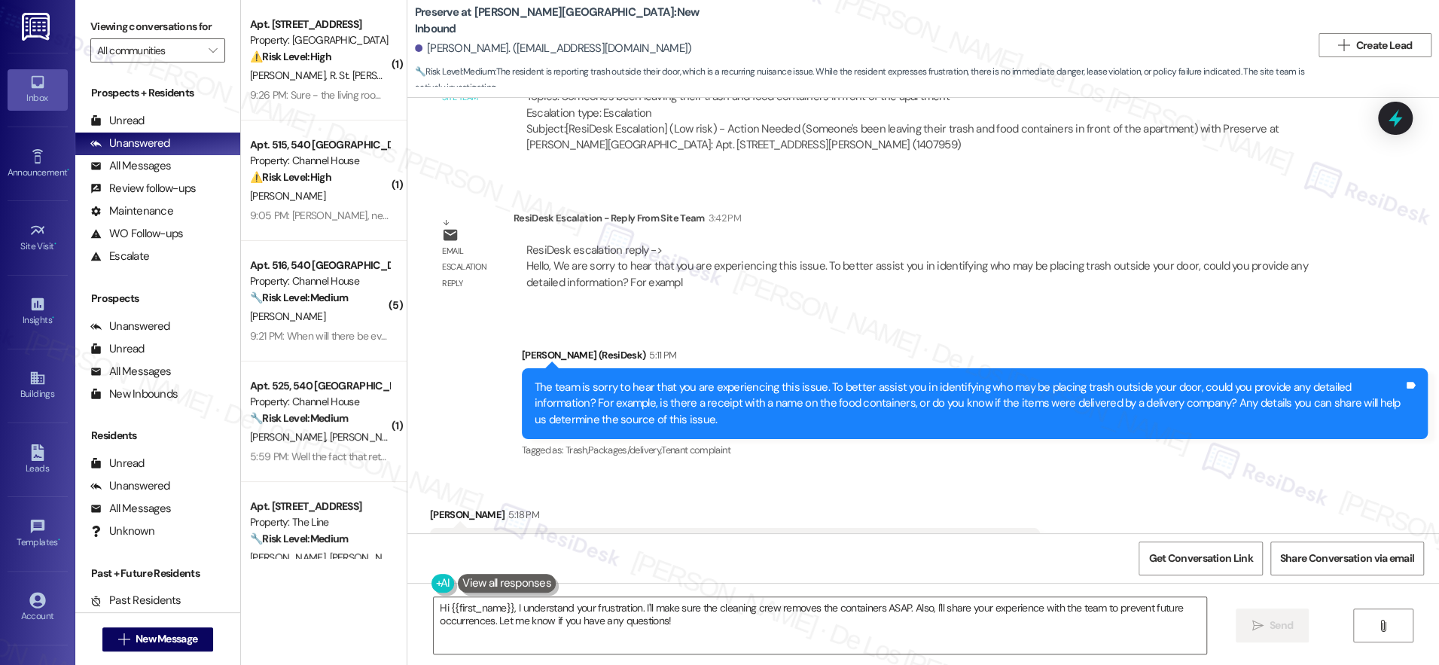
scroll to position [16359, 0]
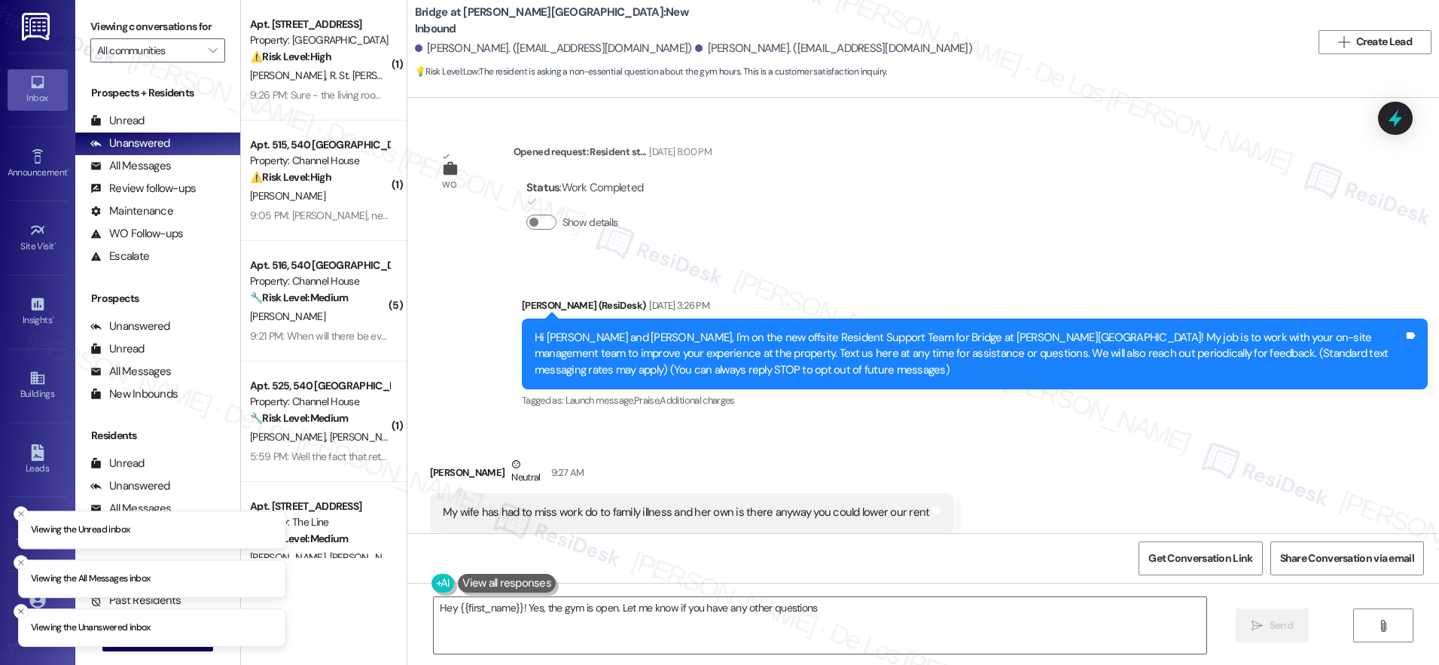
type textarea "Hey {{first_name}}! Yes, the gym is open. Let me know if you have any other que…"
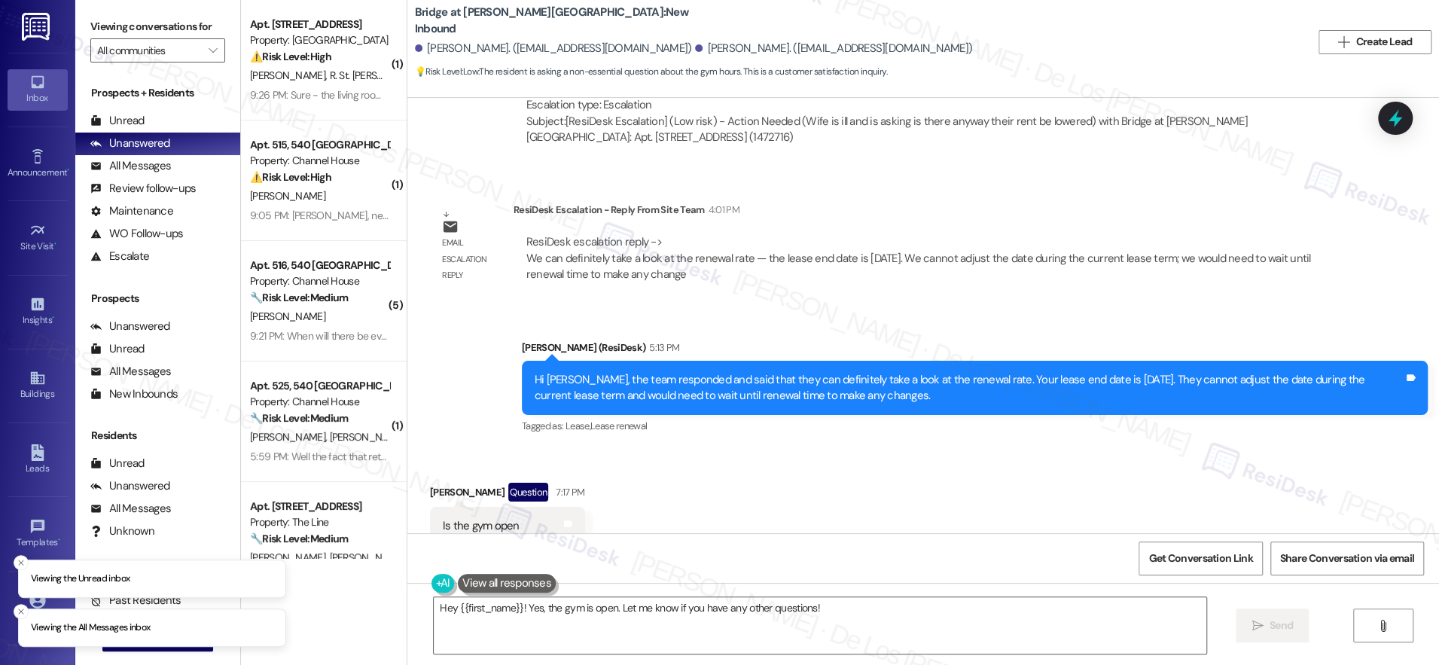
scroll to position [954, 0]
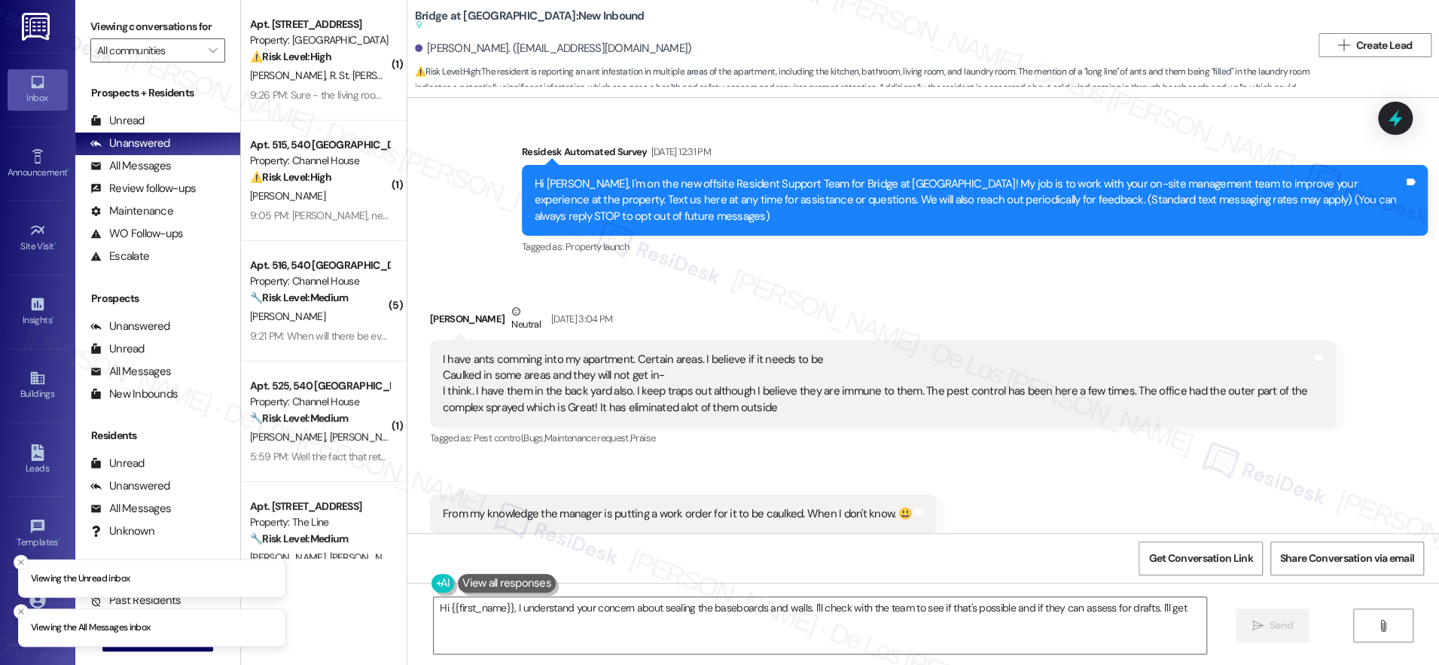
scroll to position [3414, 0]
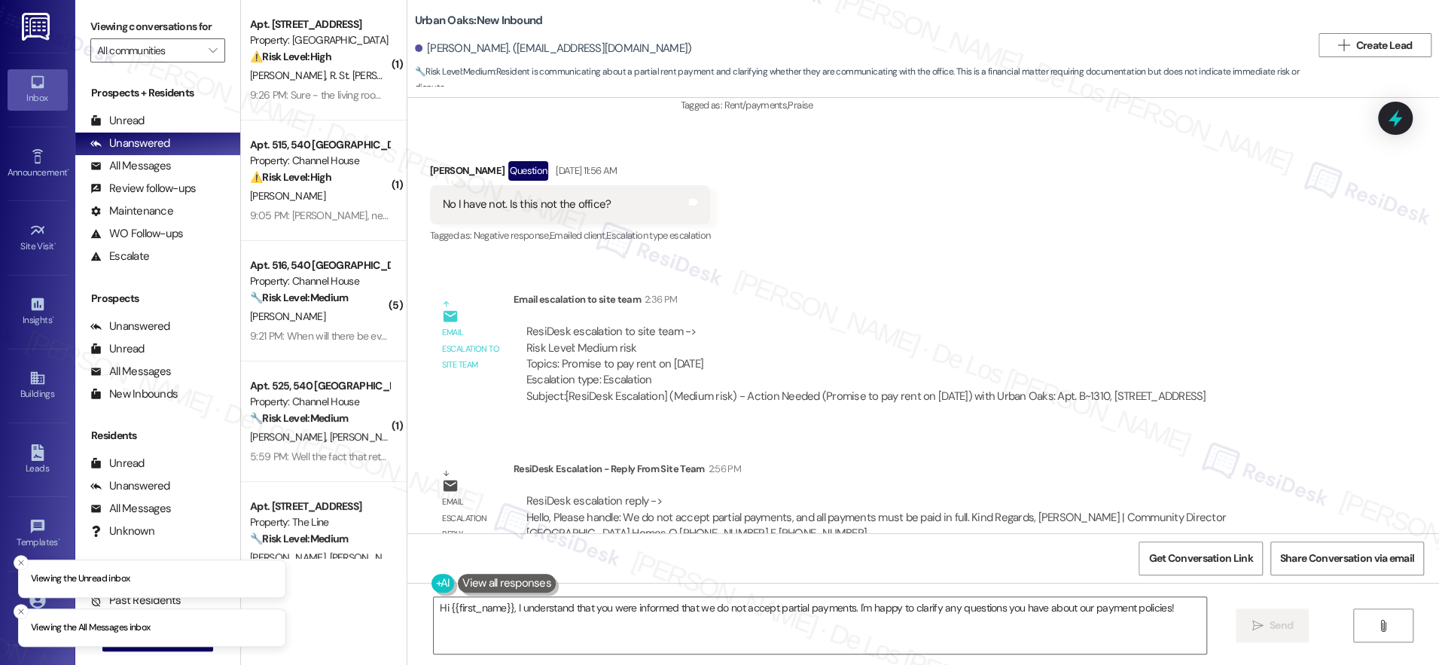
scroll to position [1174, 0]
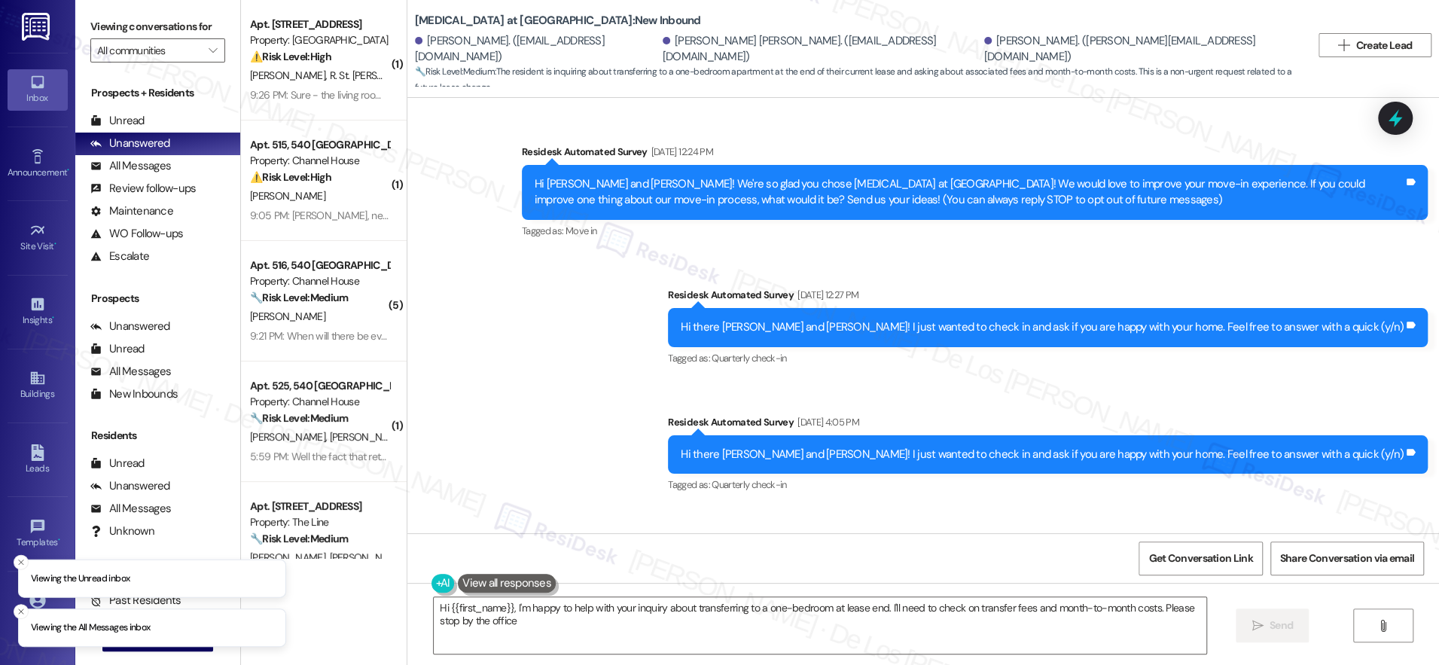
scroll to position [3789, 0]
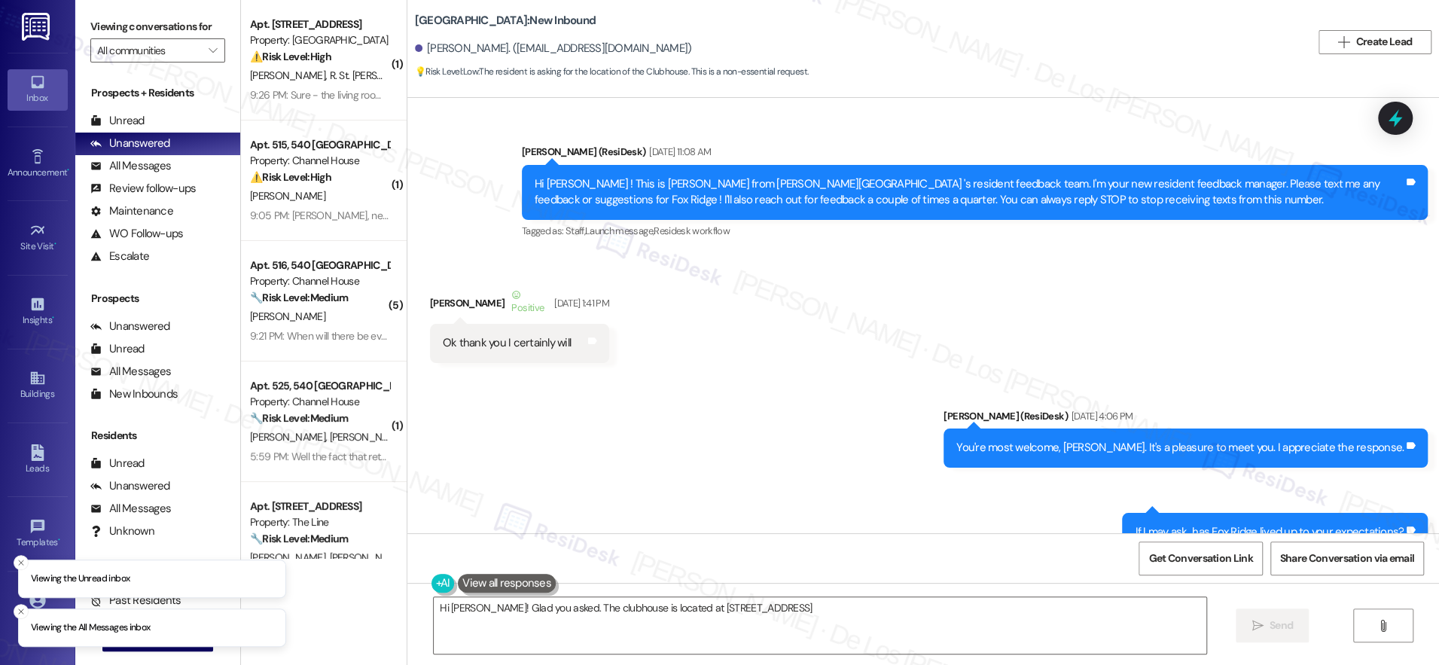
scroll to position [17048, 0]
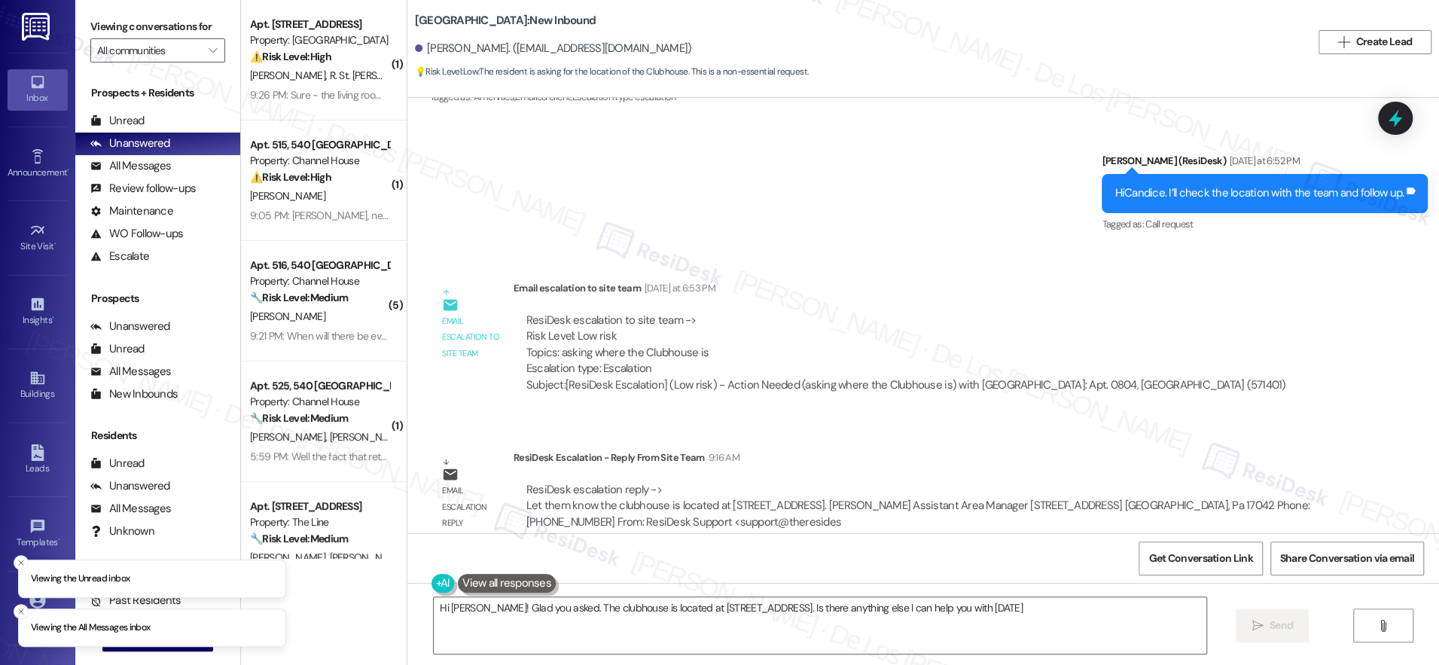
type textarea "Hi Candice! Glad you asked. The clubhouse is located at 218 Wheatstone Lane. Is…"
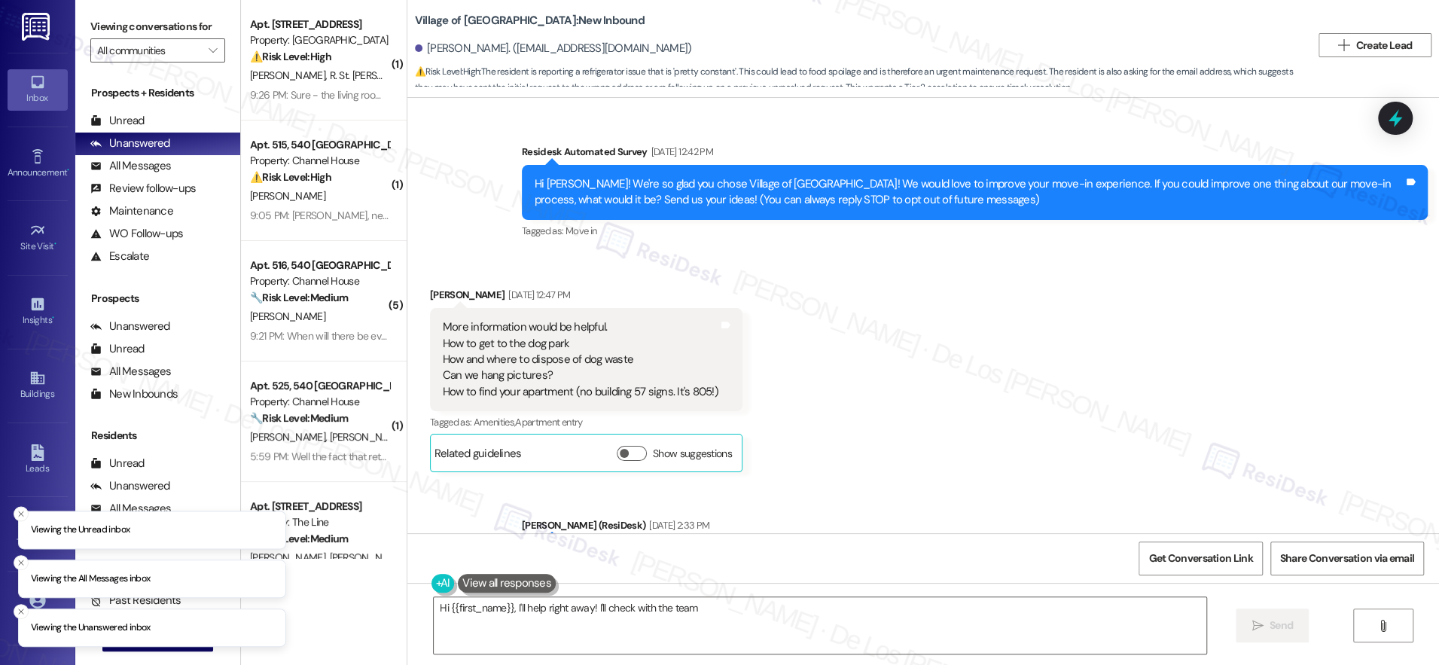
scroll to position [5992, 0]
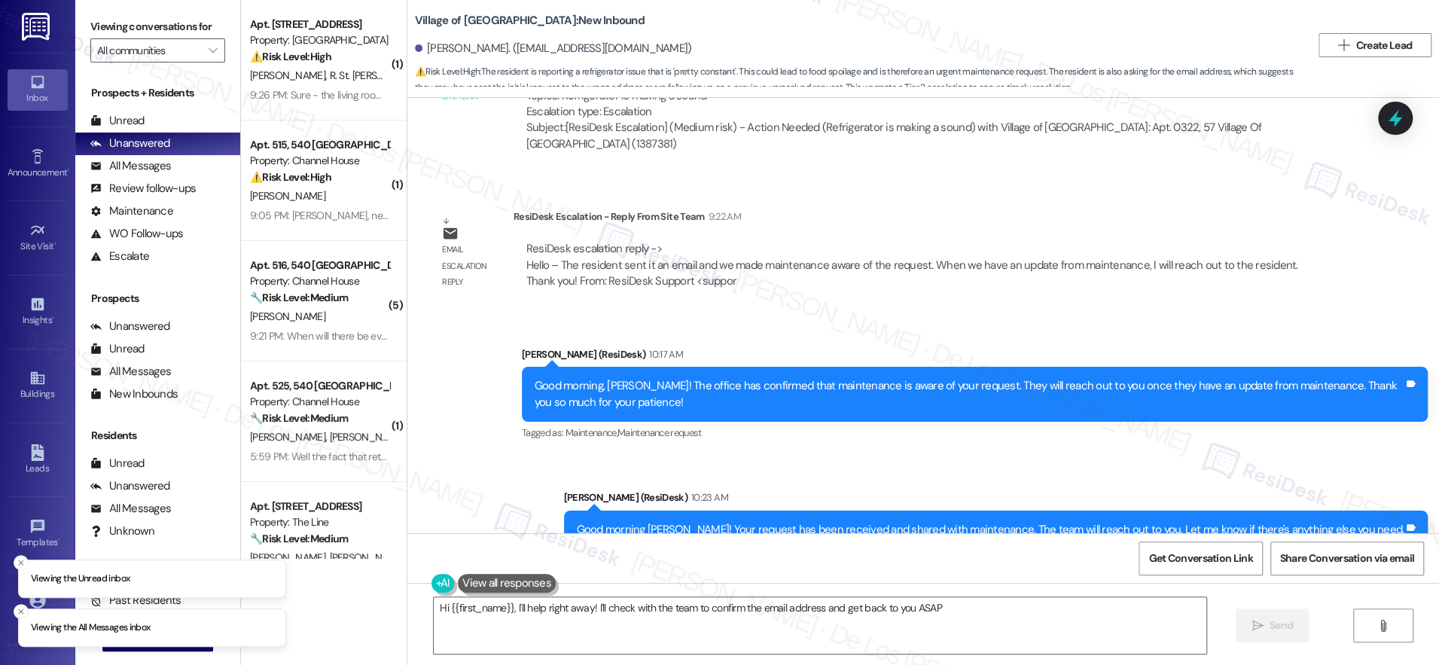
type textarea "Hi {{first_name}}, I'll help right away! I'll check with the team to confirm th…"
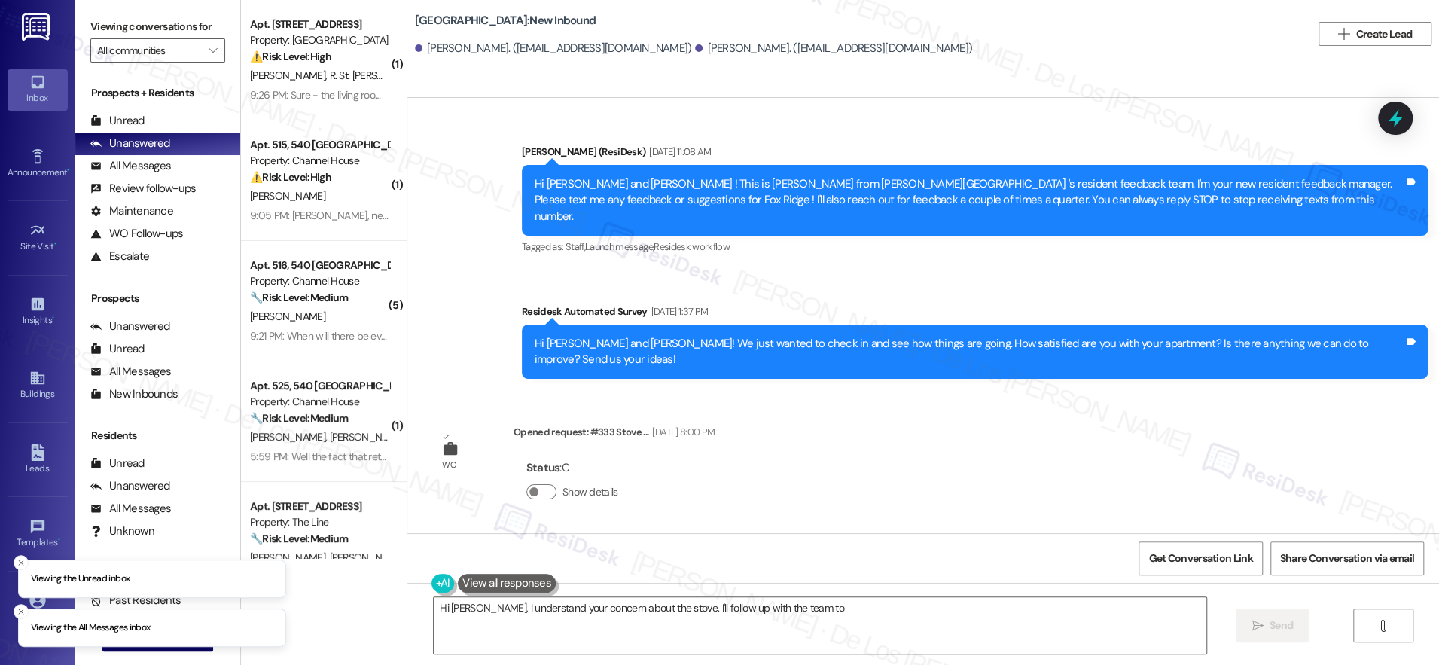
scroll to position [11779, 0]
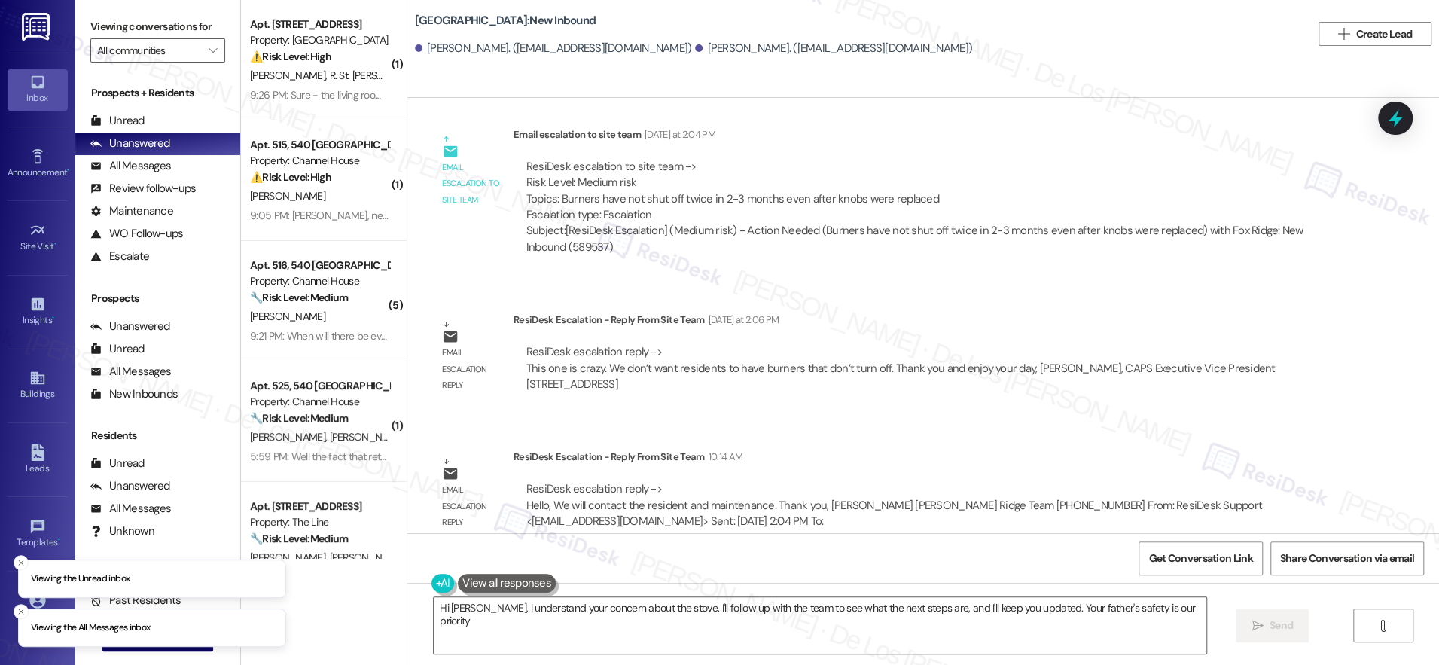
type textarea "Hi [PERSON_NAME], I understand your concern about the stove. I'll follow up wit…"
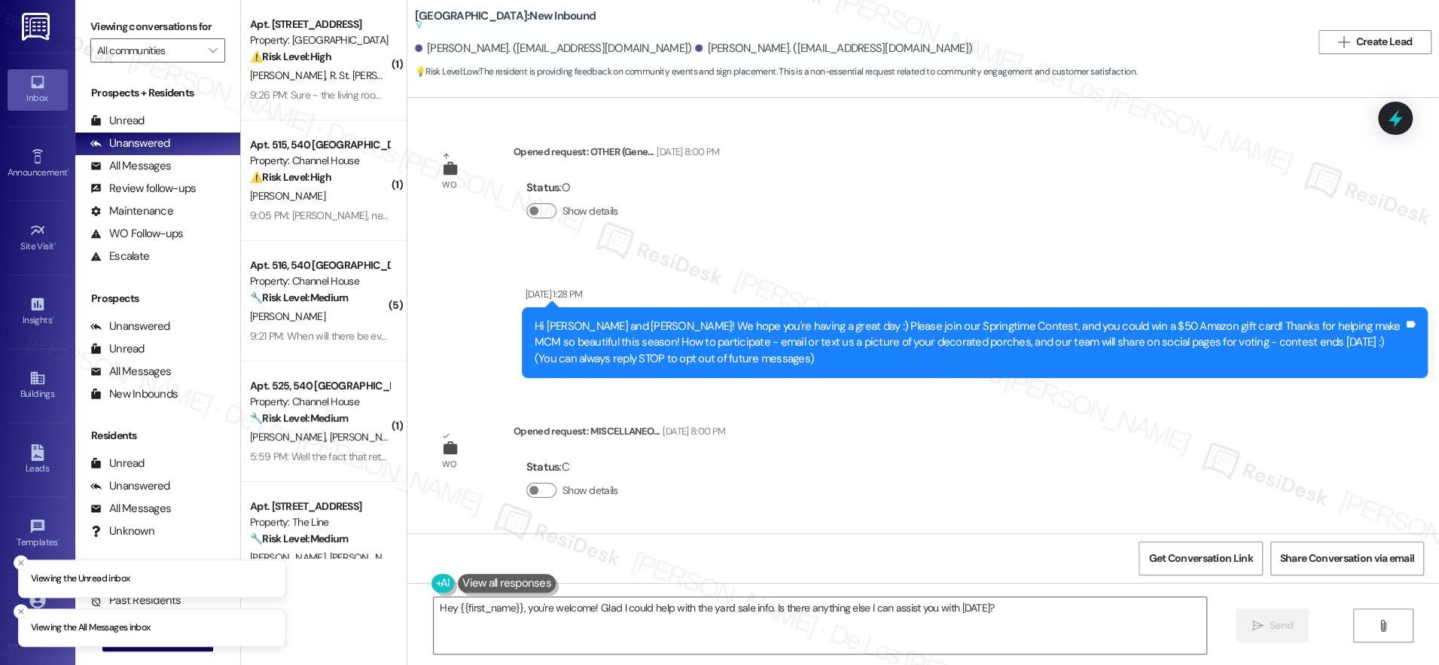
scroll to position [26786, 0]
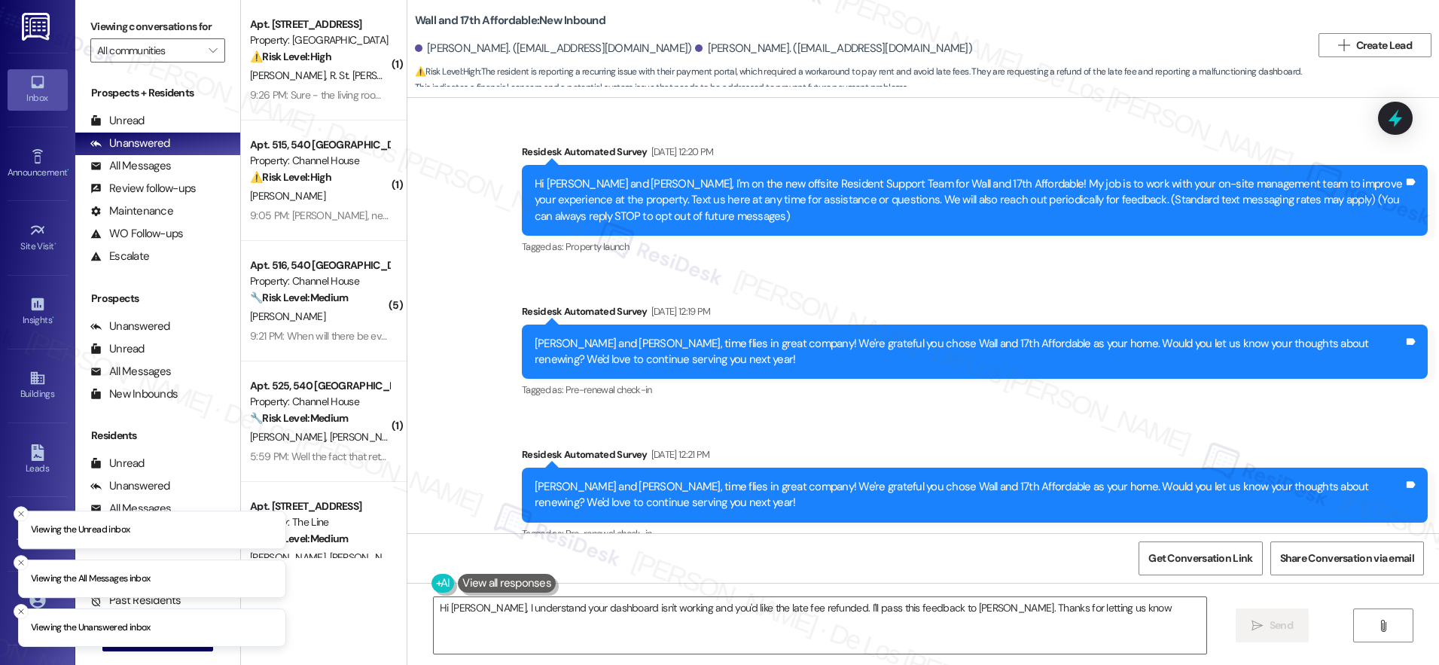
type textarea "Hi [PERSON_NAME], I understand your dashboard isn't working and you'd like the …"
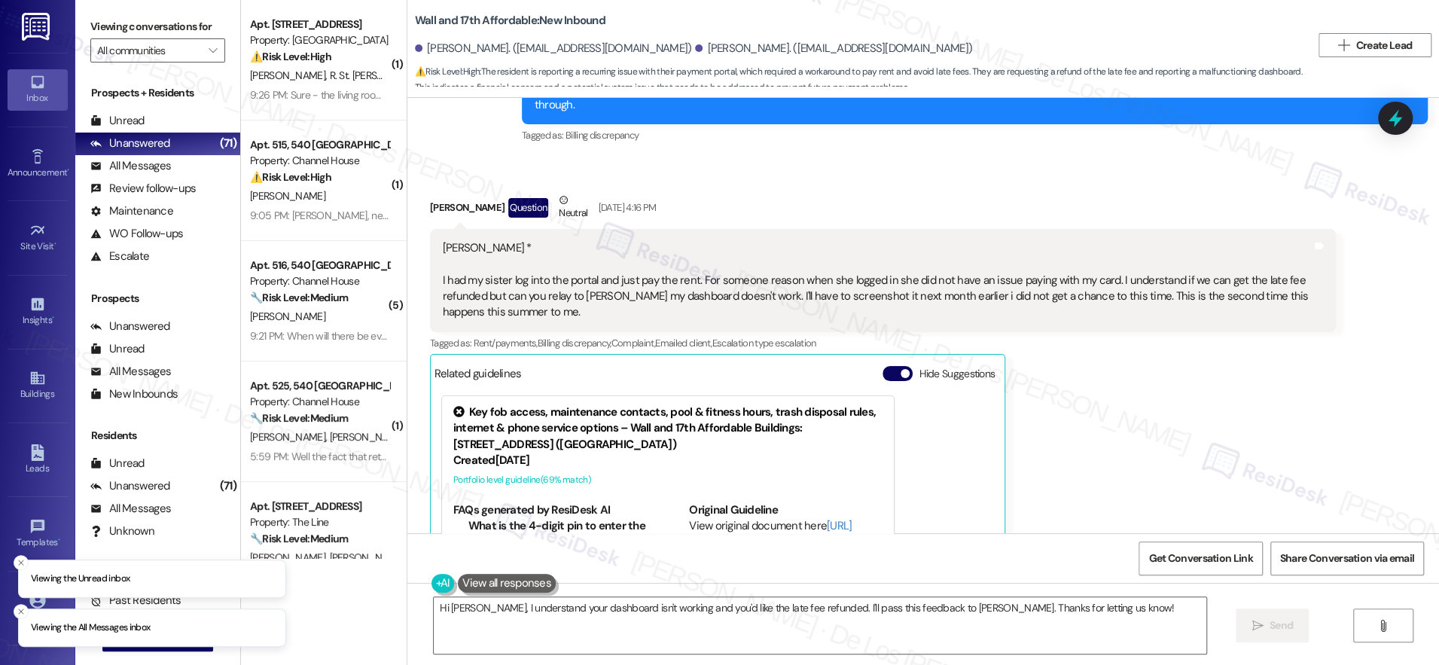
scroll to position [2052, 0]
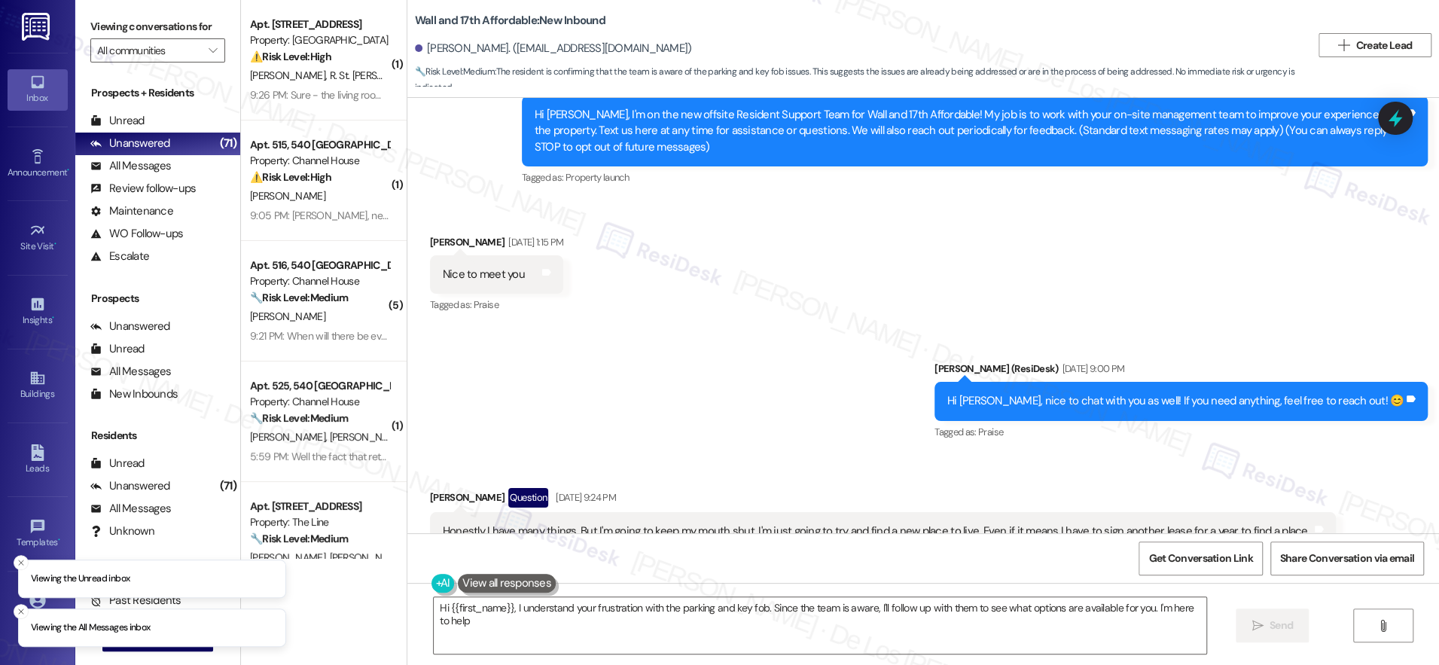
type textarea "Hi {{first_name}}, I understand your frustration with the parking and key fob. …"
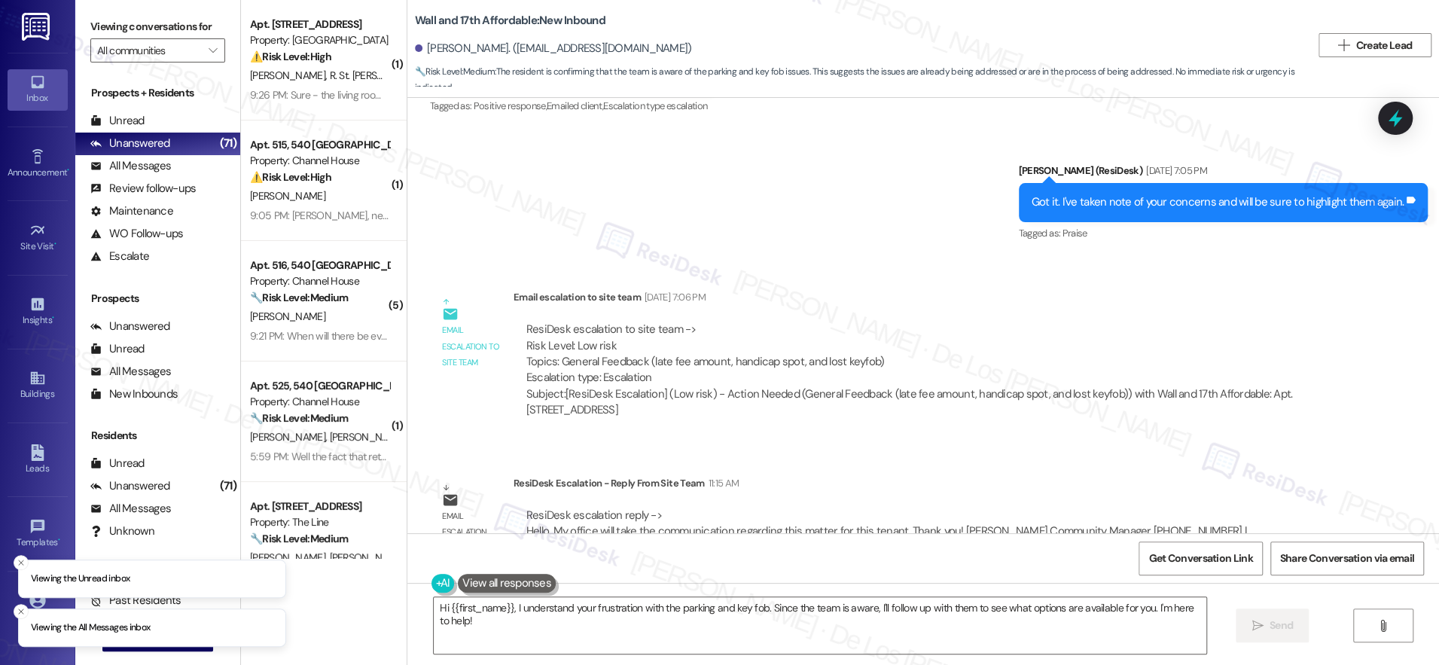
scroll to position [2929, 0]
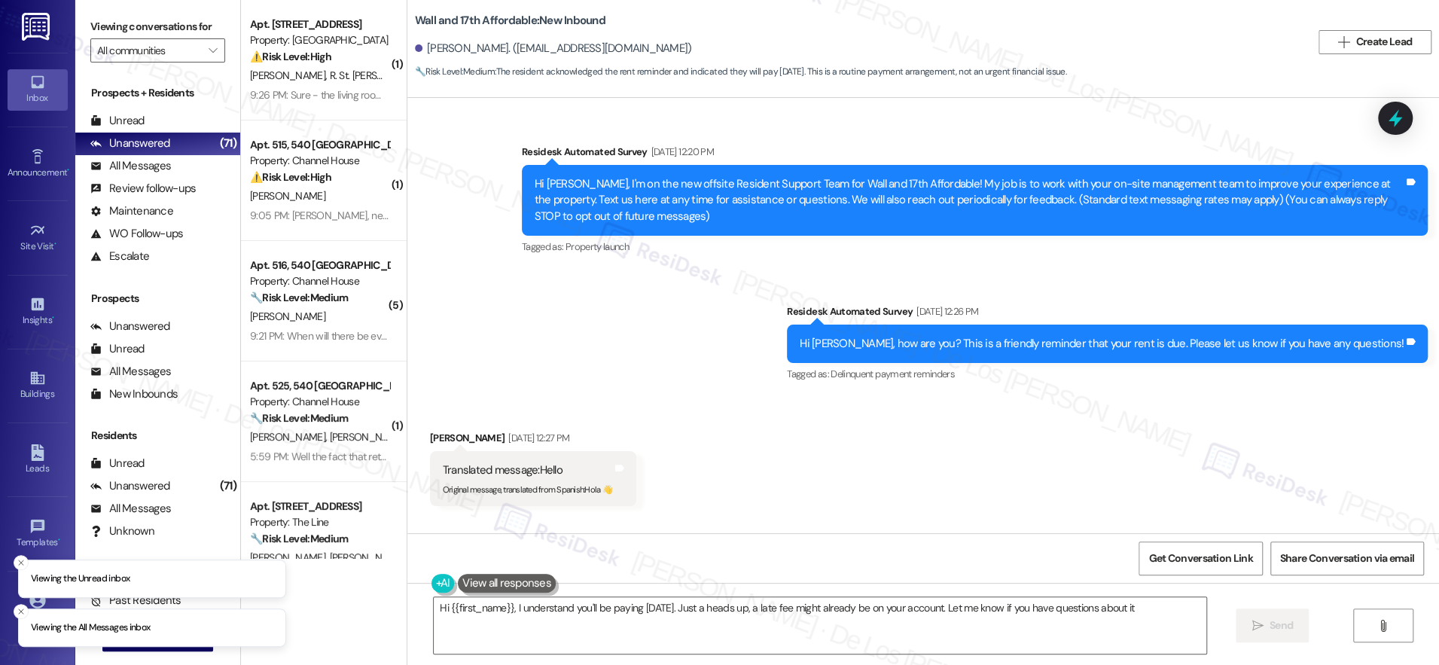
type textarea "Hi {{first_name}}, I understand you'll be paying [DATE]. Just a heads up, a lat…"
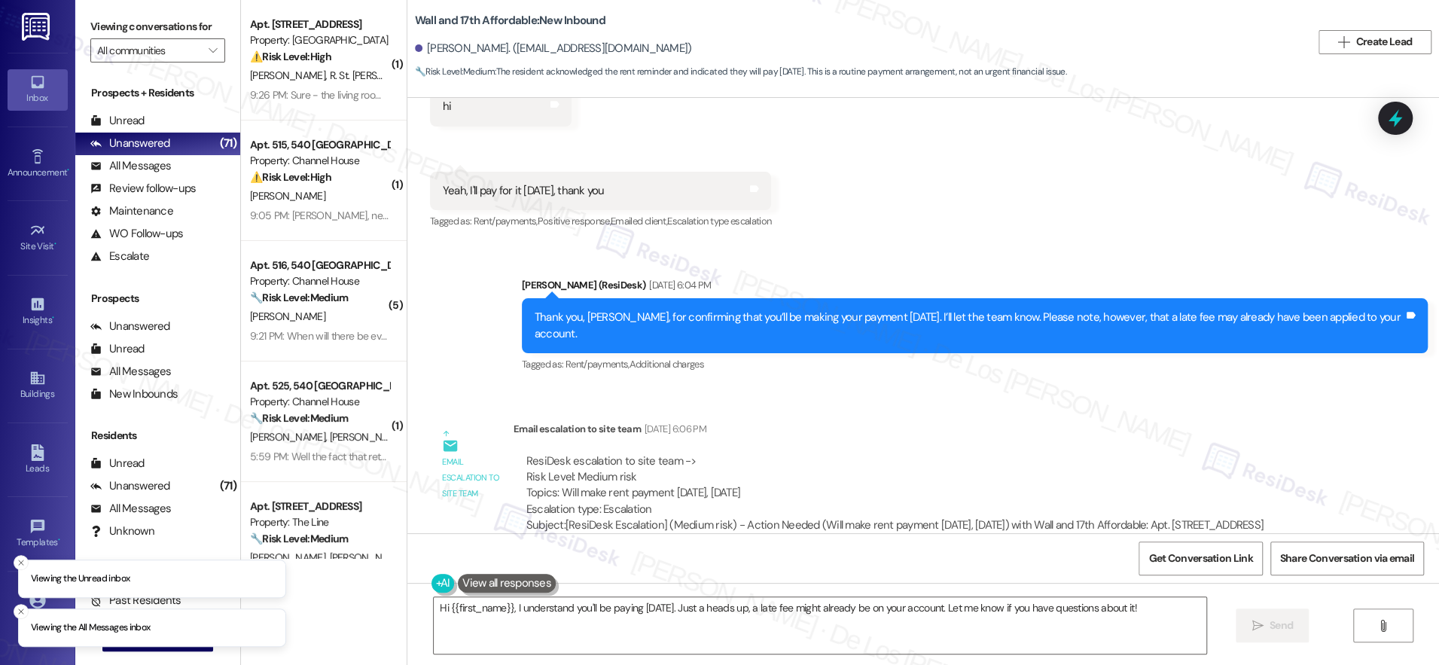
scroll to position [1785, 0]
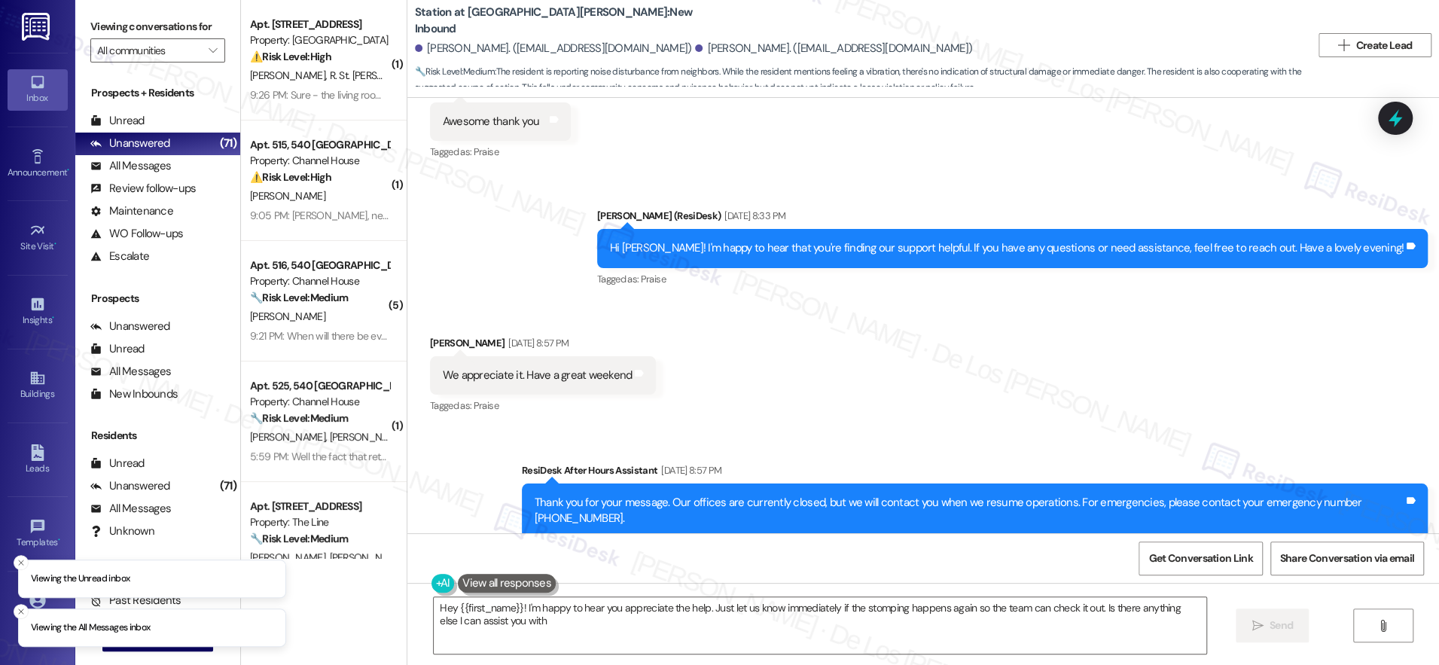
type textarea "Hey {{first_name}}! I'm happy to hear you appreciate the help. Just let us know…"
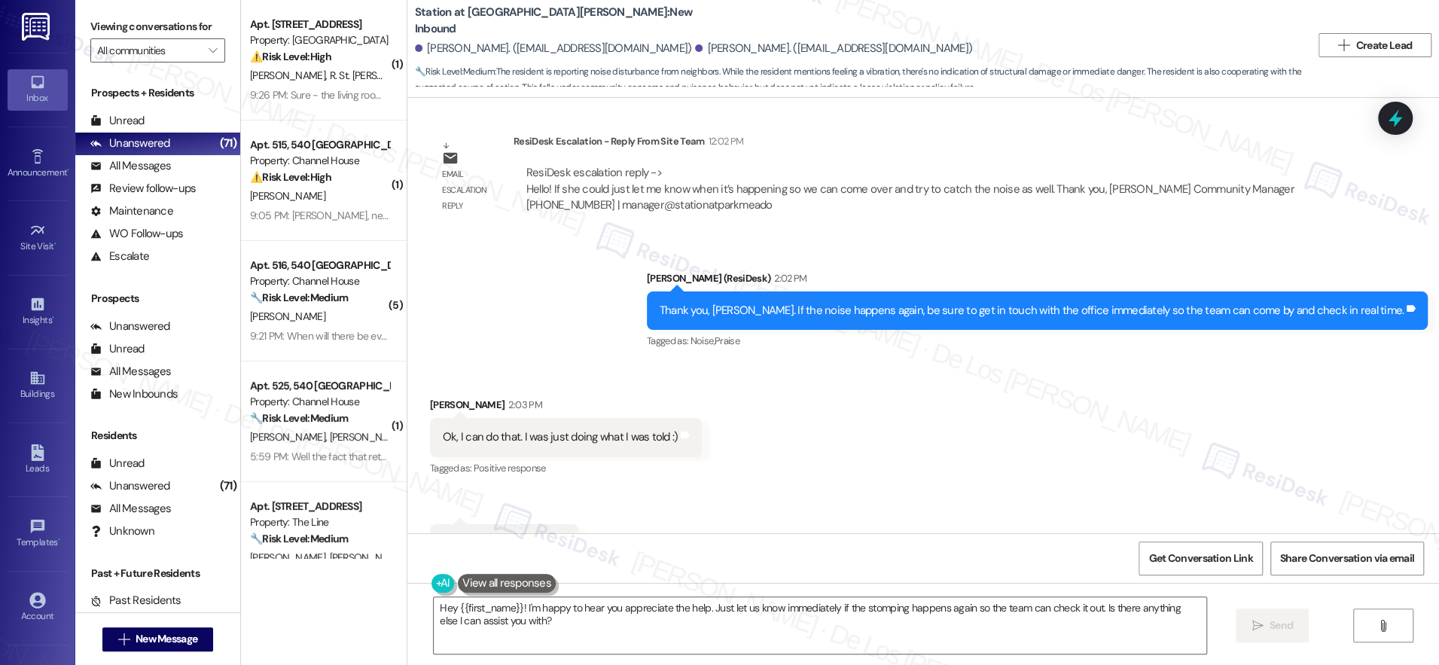
scroll to position [7845, 0]
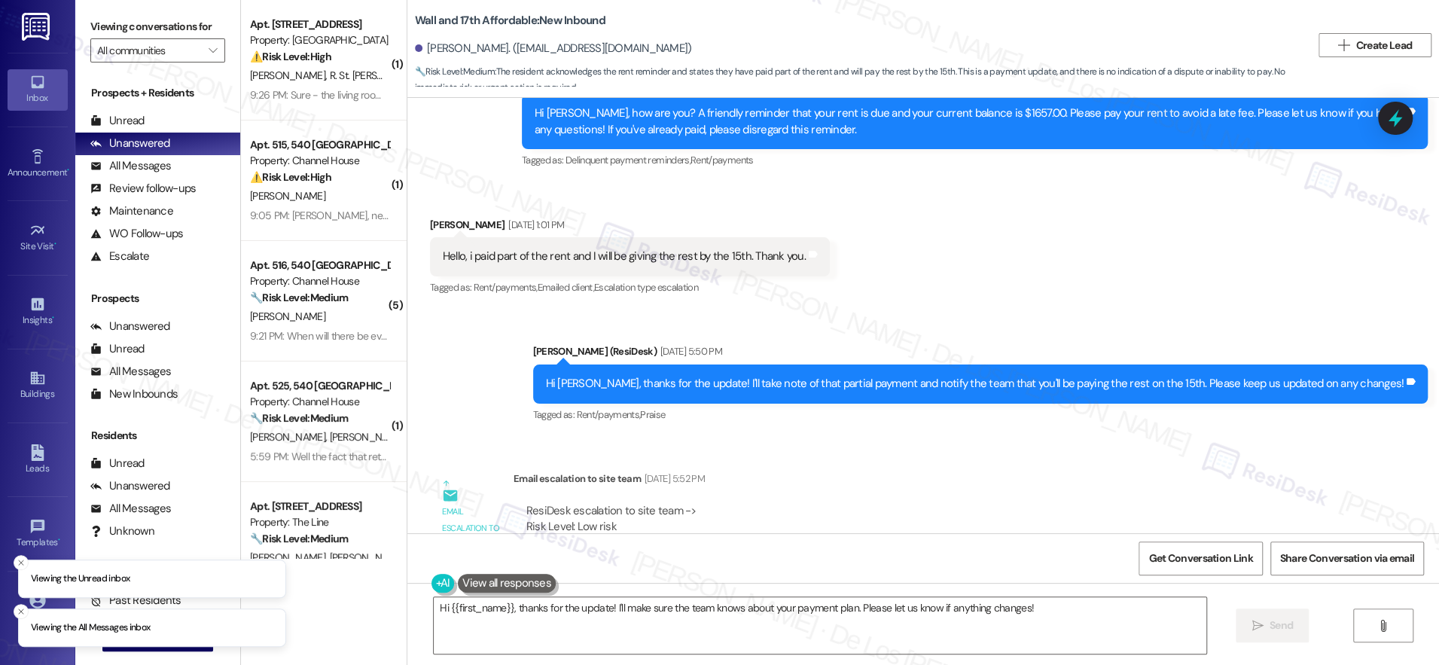
scroll to position [711, 0]
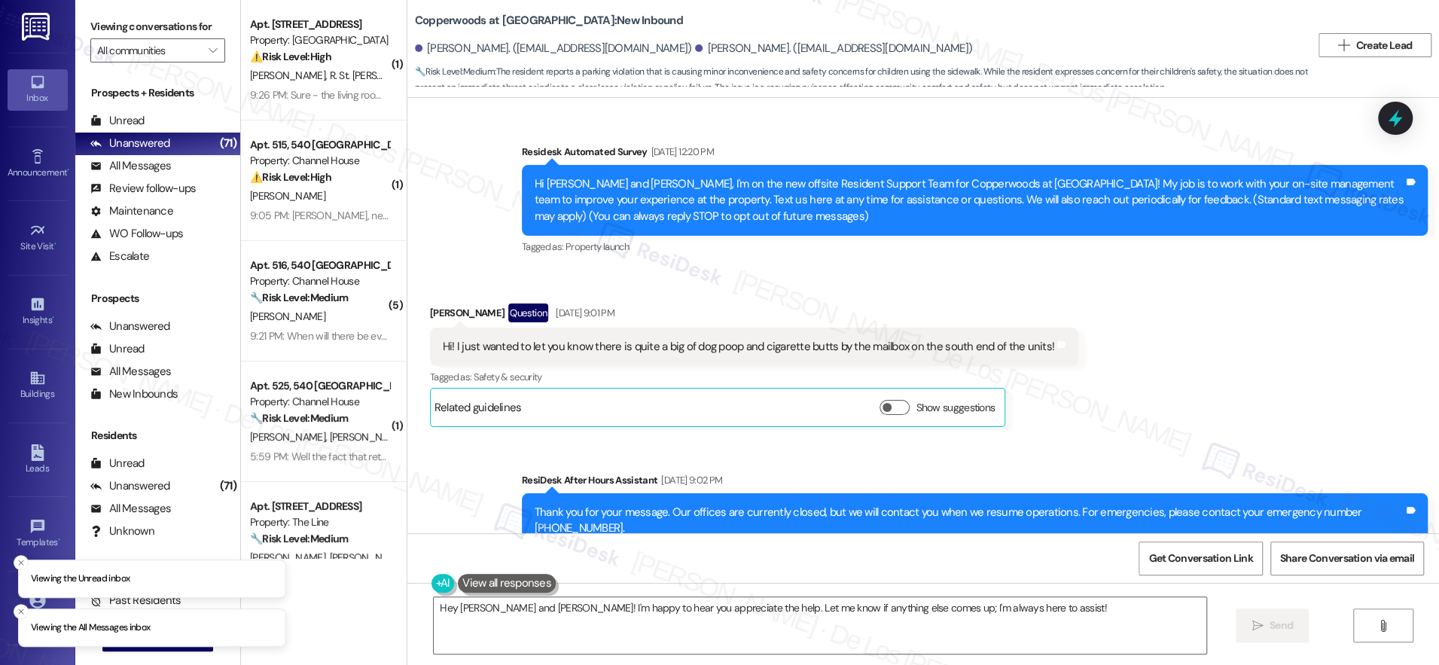
scroll to position [2115, 0]
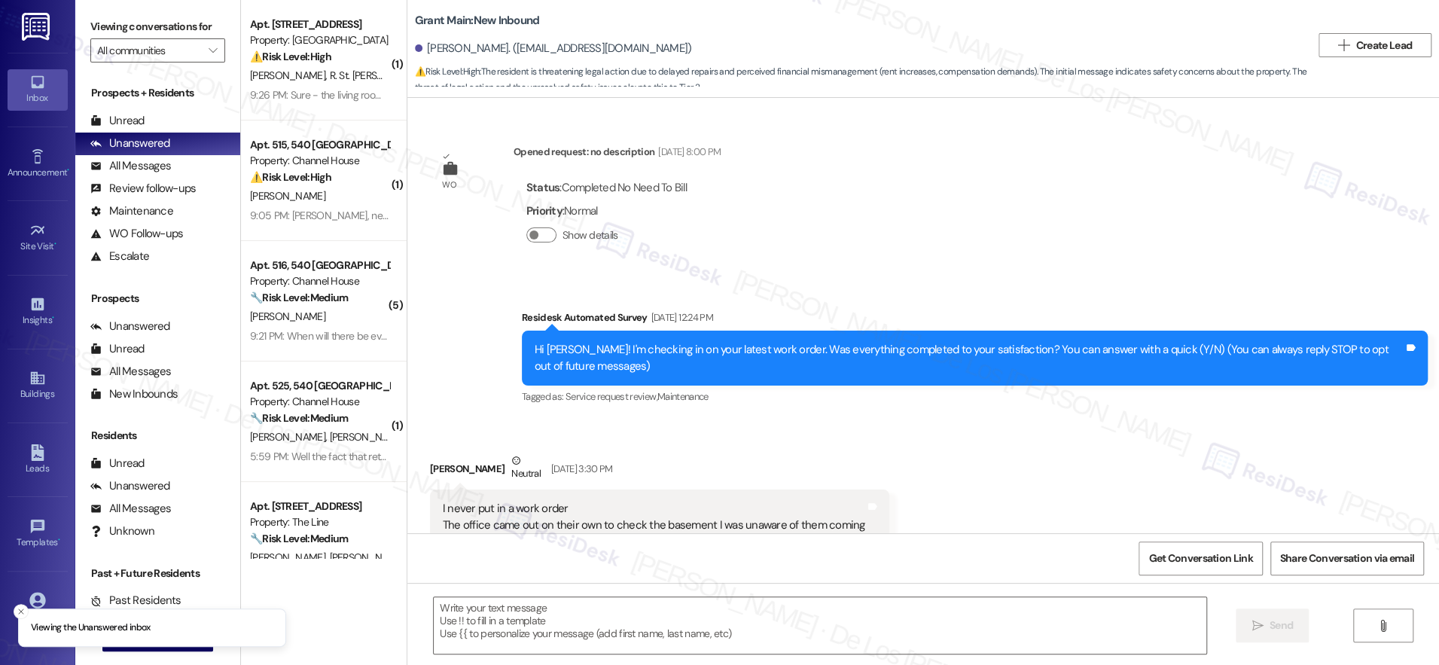
scroll to position [13424, 0]
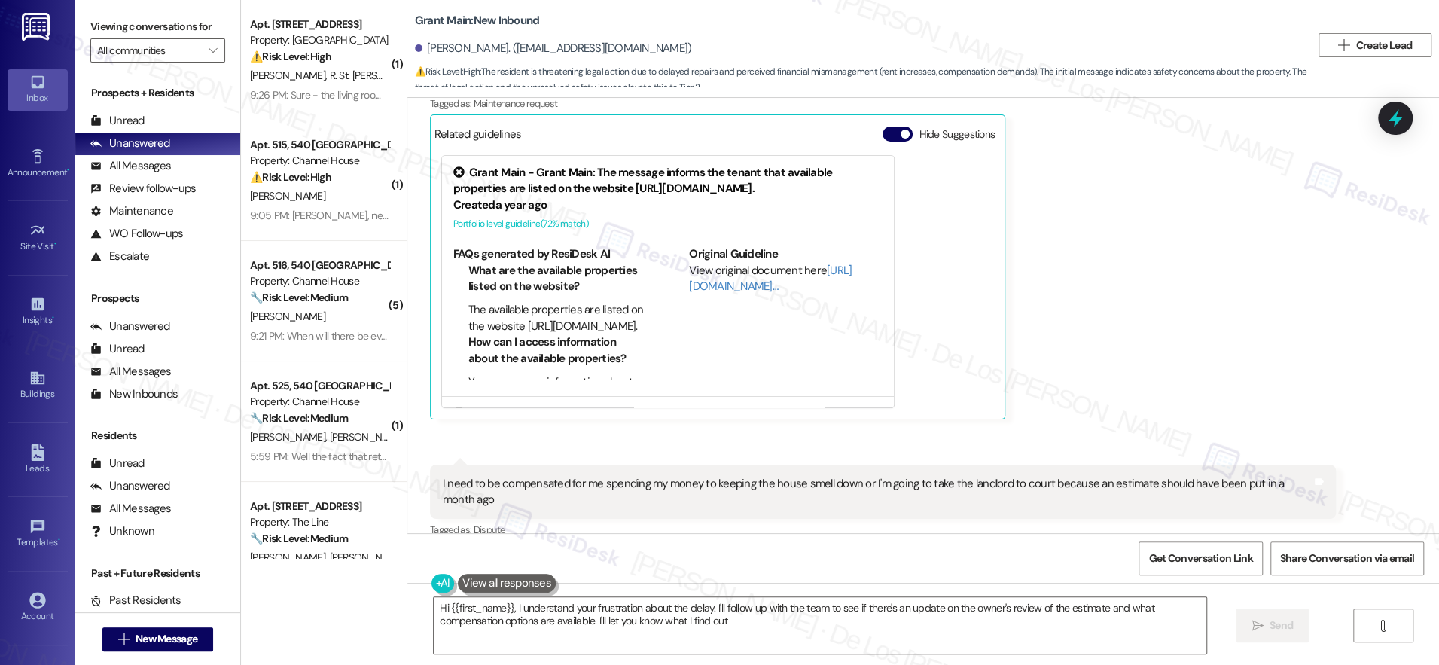
type textarea "Hi {{first_name}}, I understand your frustration about the delay. I'll follow u…"
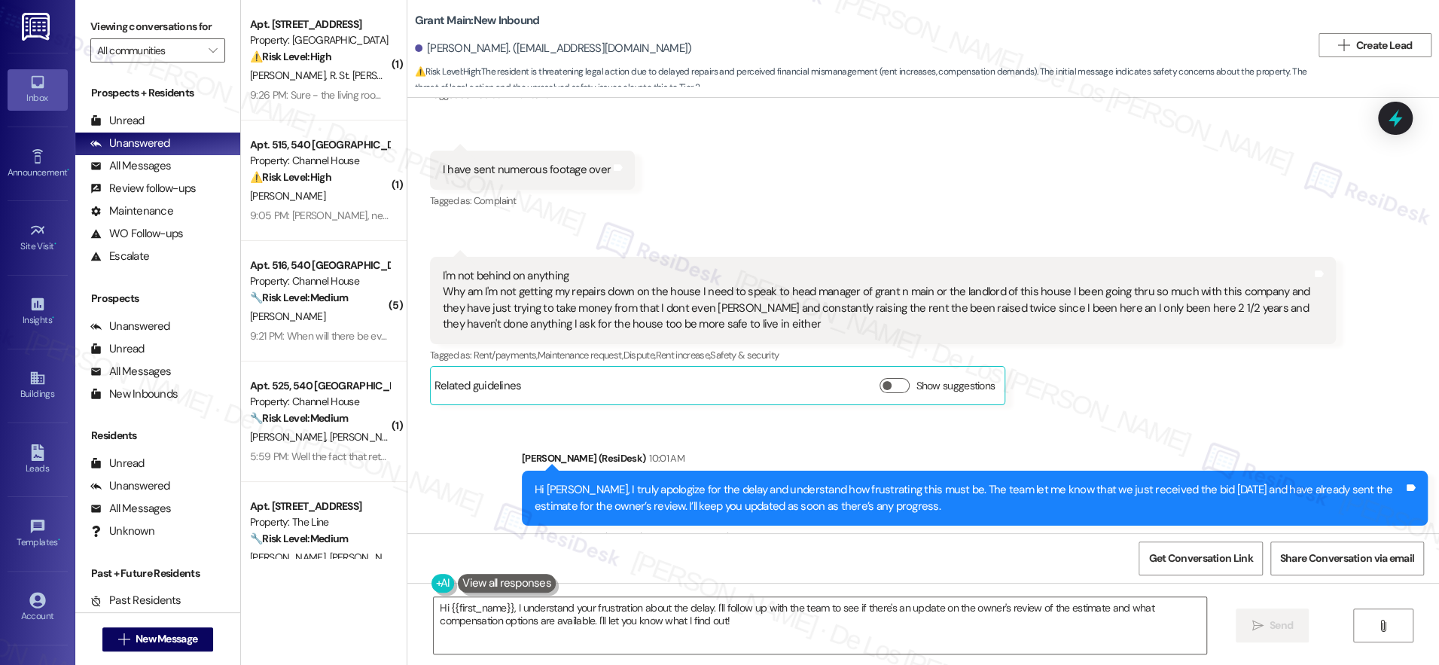
scroll to position [12555, 0]
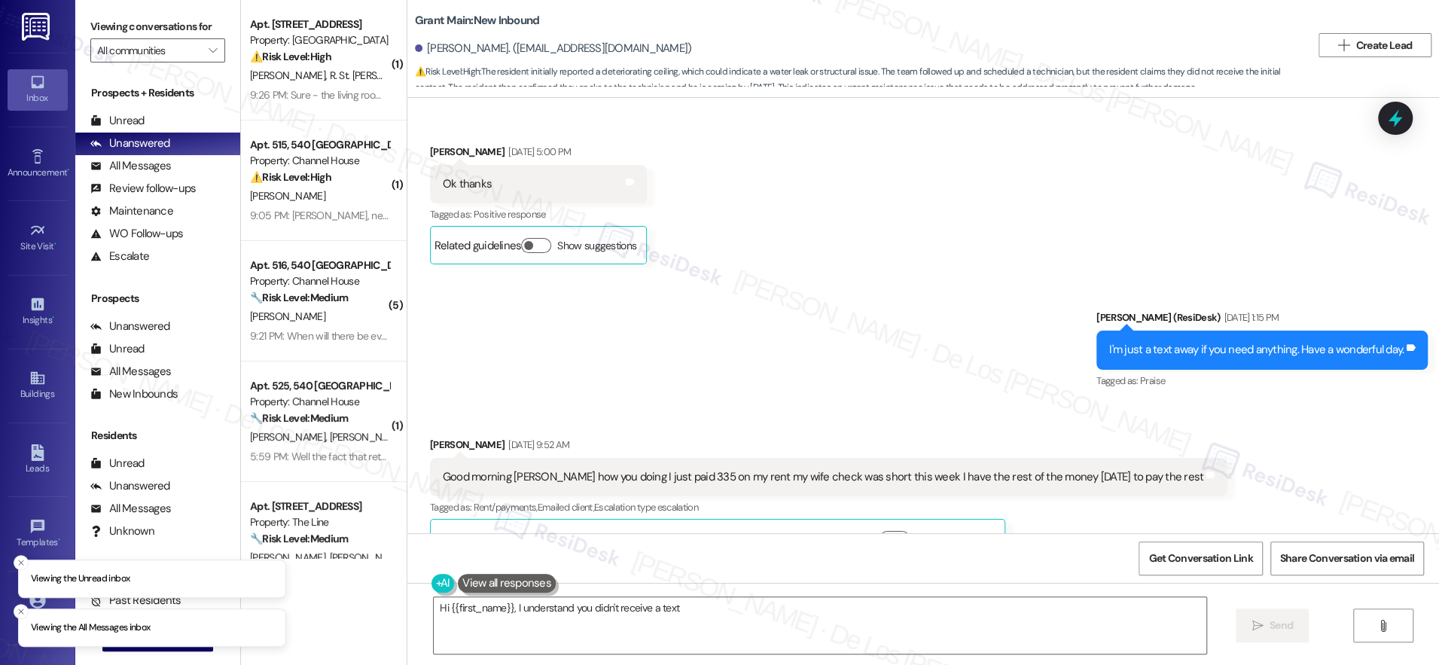
scroll to position [11538, 0]
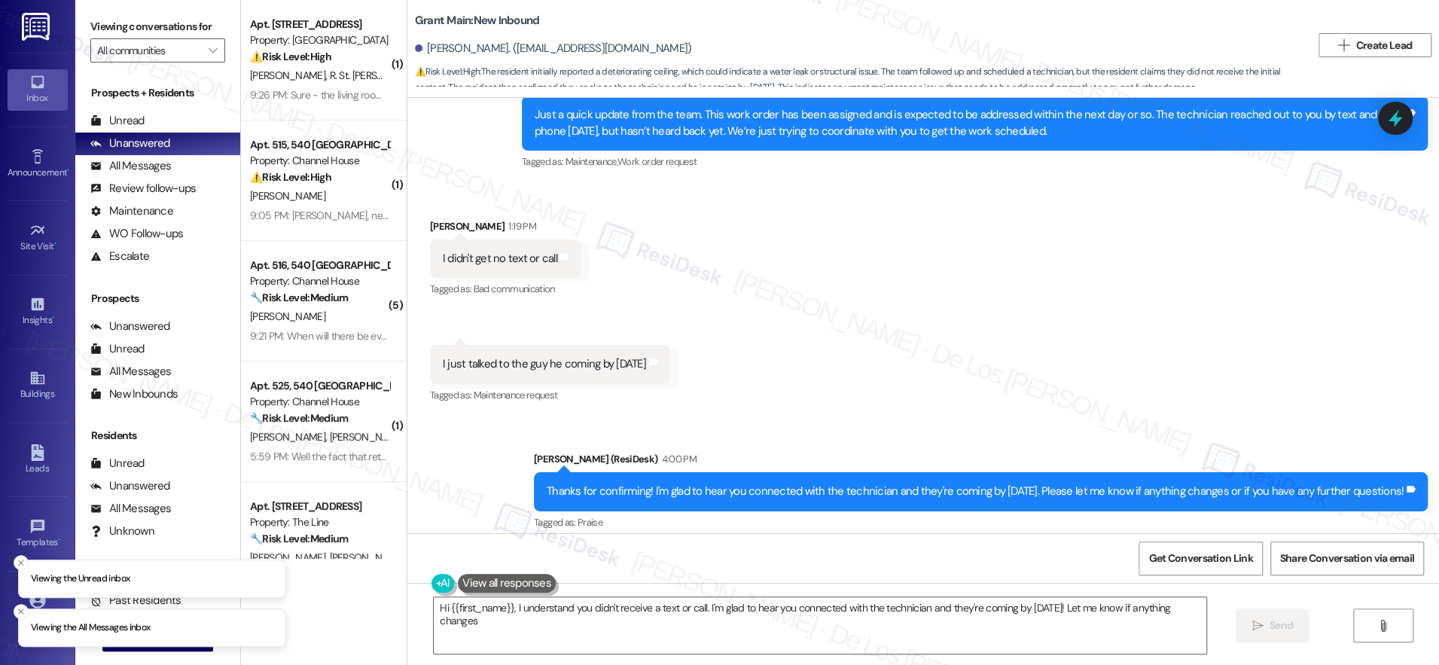
type textarea "Hi {{first_name}}, I understand you didn't receive a text or call. I'm glad to …"
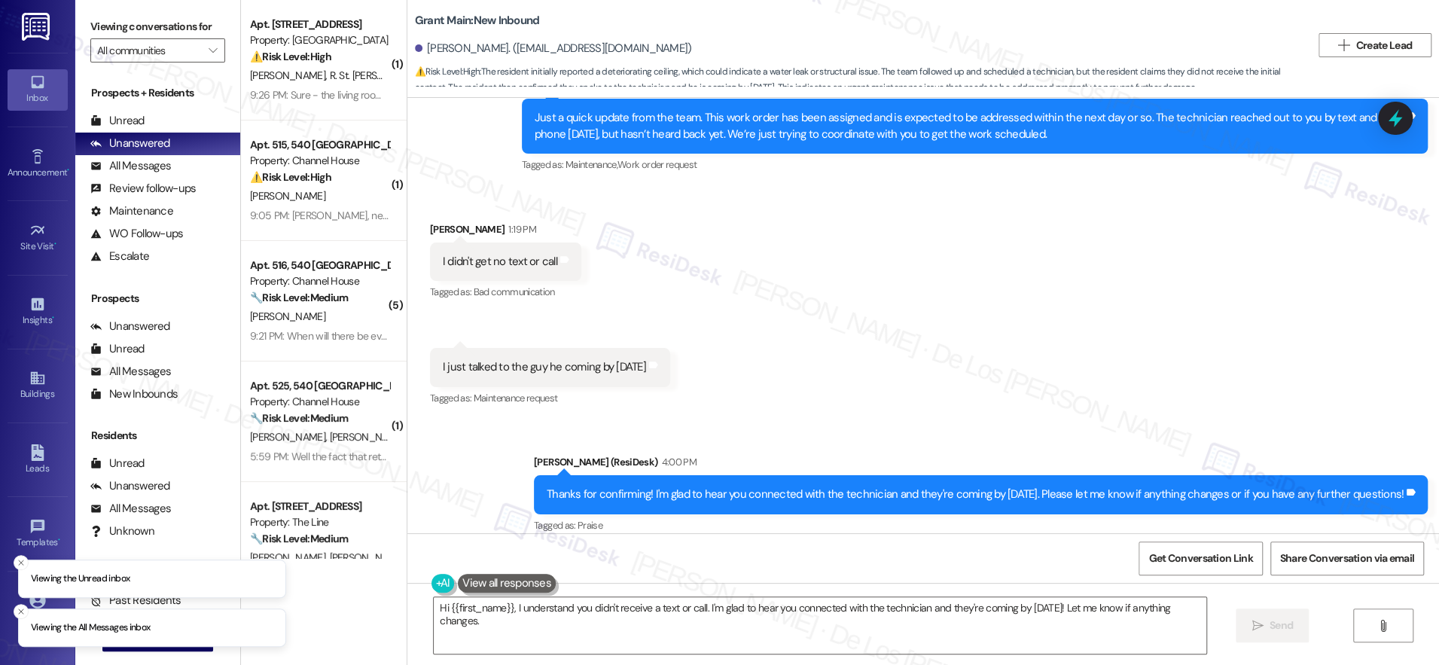
scroll to position [11531, 0]
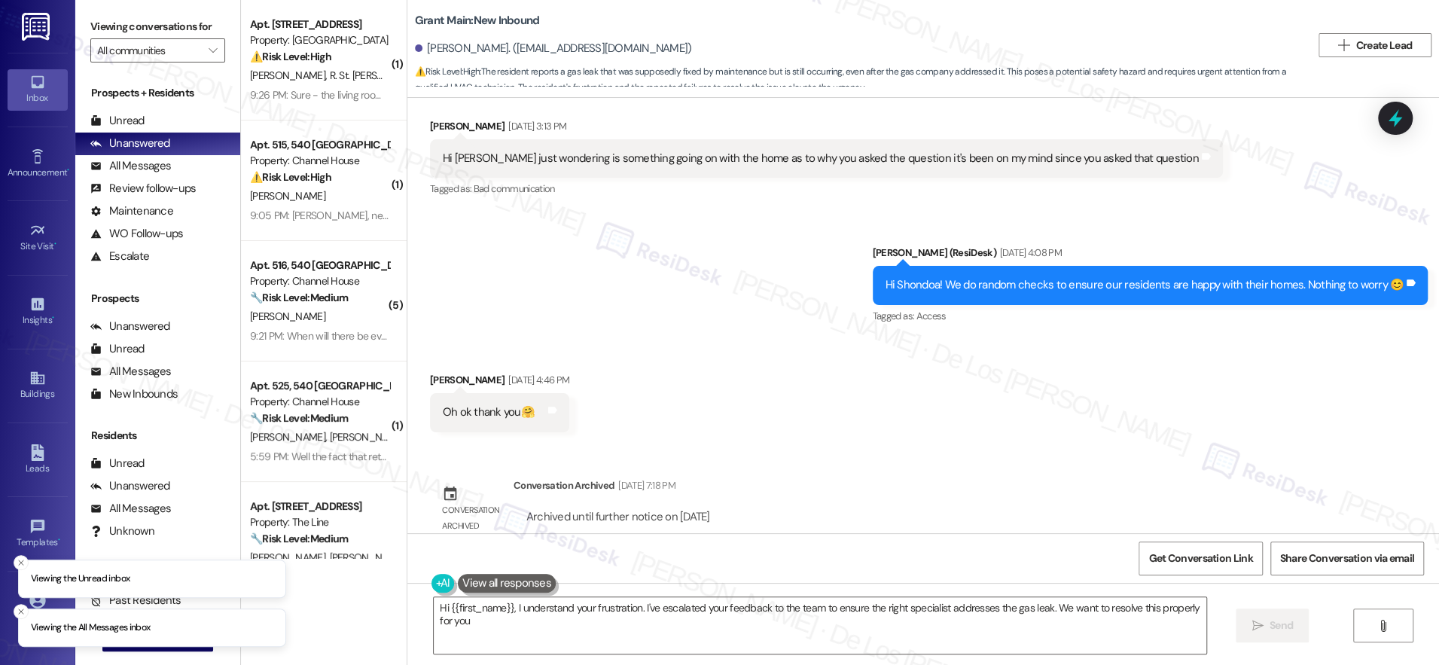
type textarea "Hi {{first_name}}, I understand your frustration. I've escalated your feedback …"
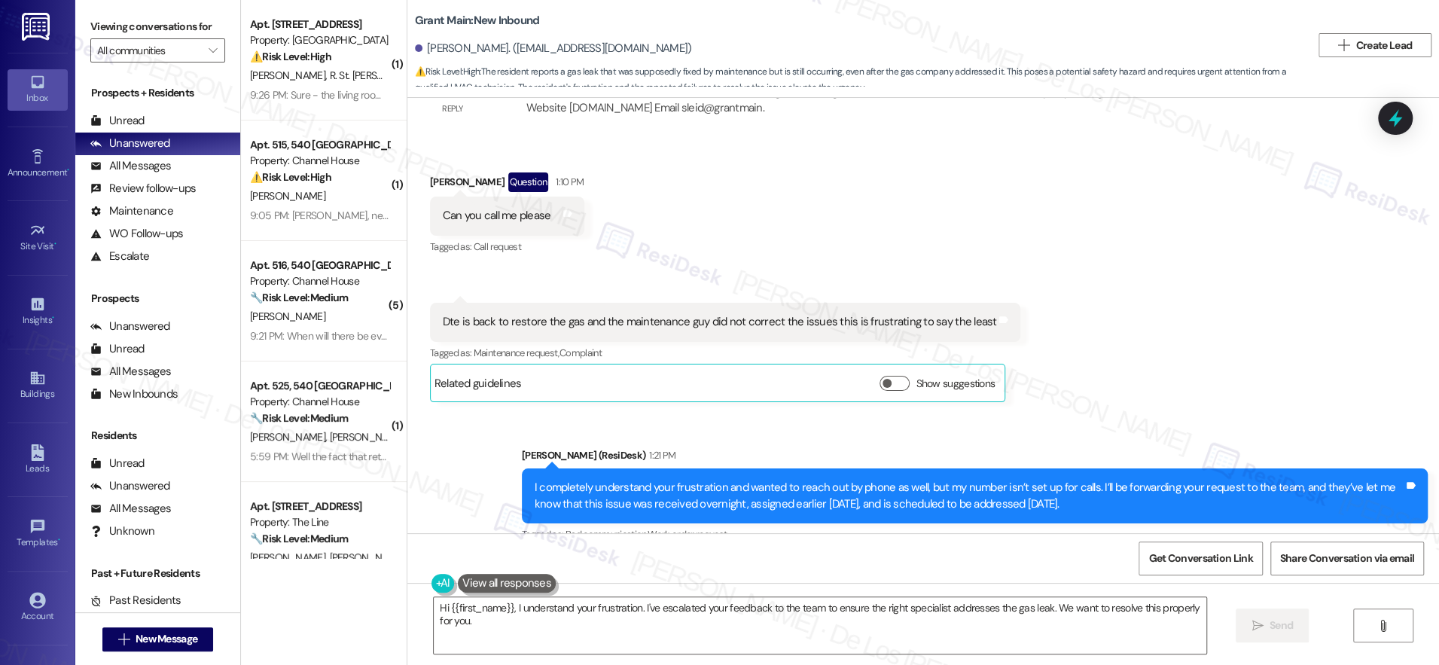
scroll to position [18749, 0]
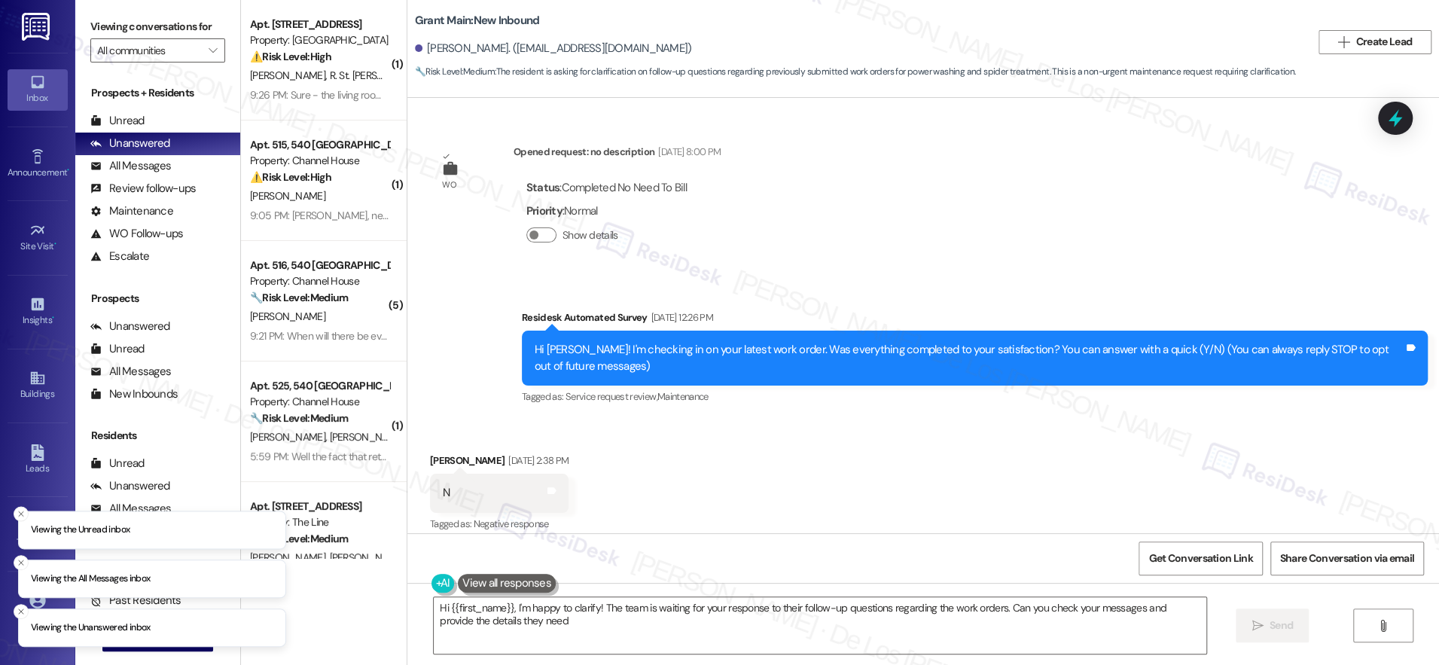
type textarea "Hi {{first_name}}, I'm happy to clarify! The team is waiting for your response …"
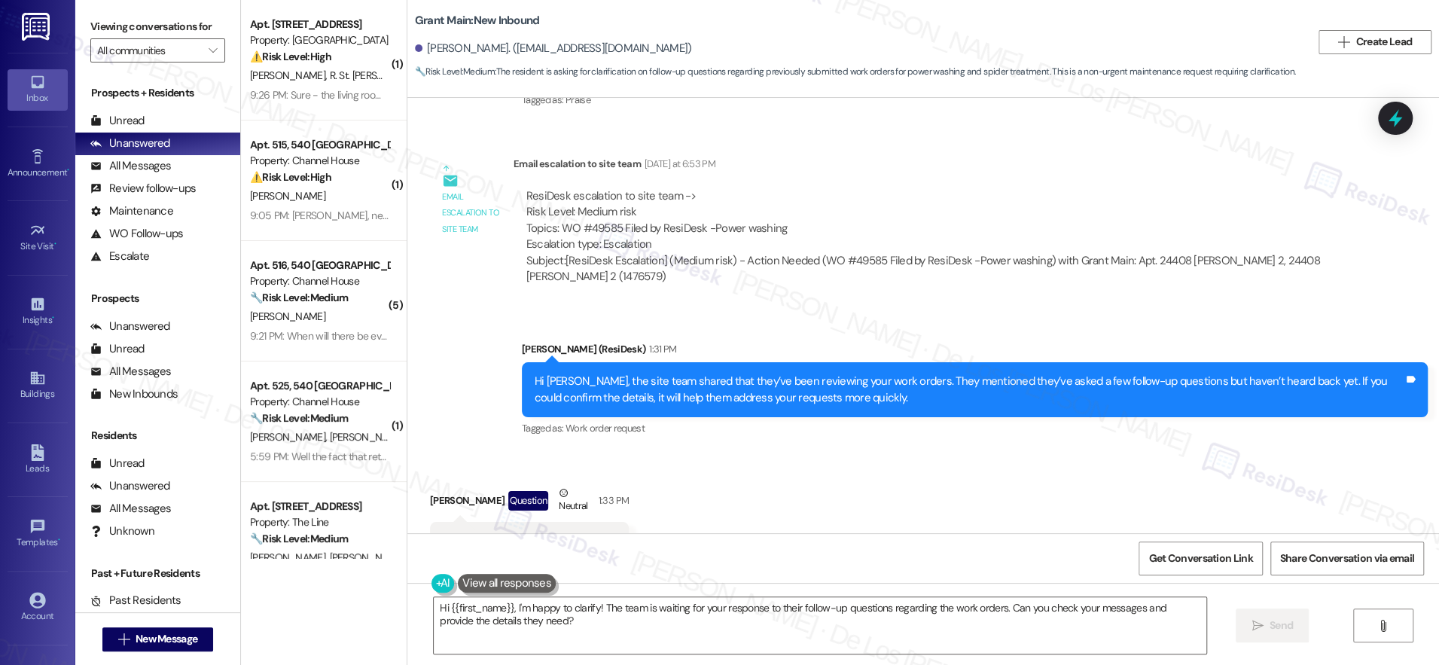
scroll to position [2697, 0]
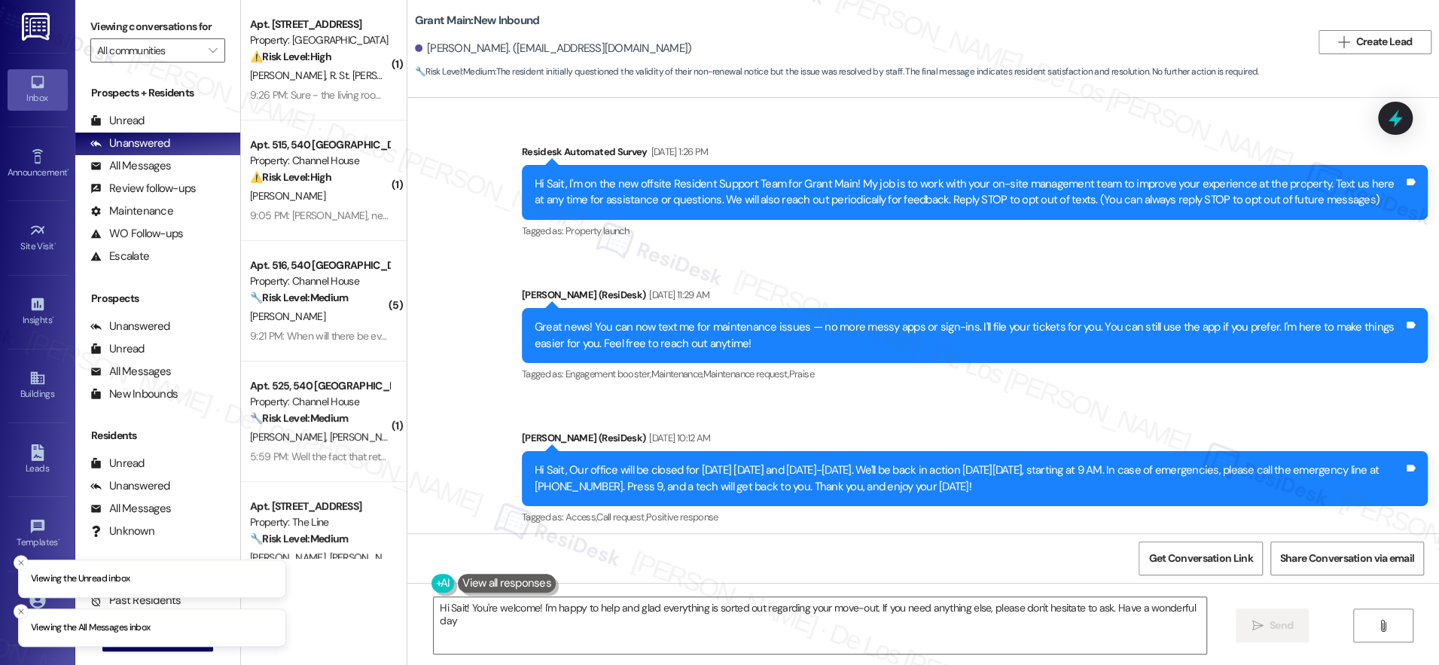
type textarea "Hi Sait! You're welcome! I'm happy to help and glad everything is sorted out re…"
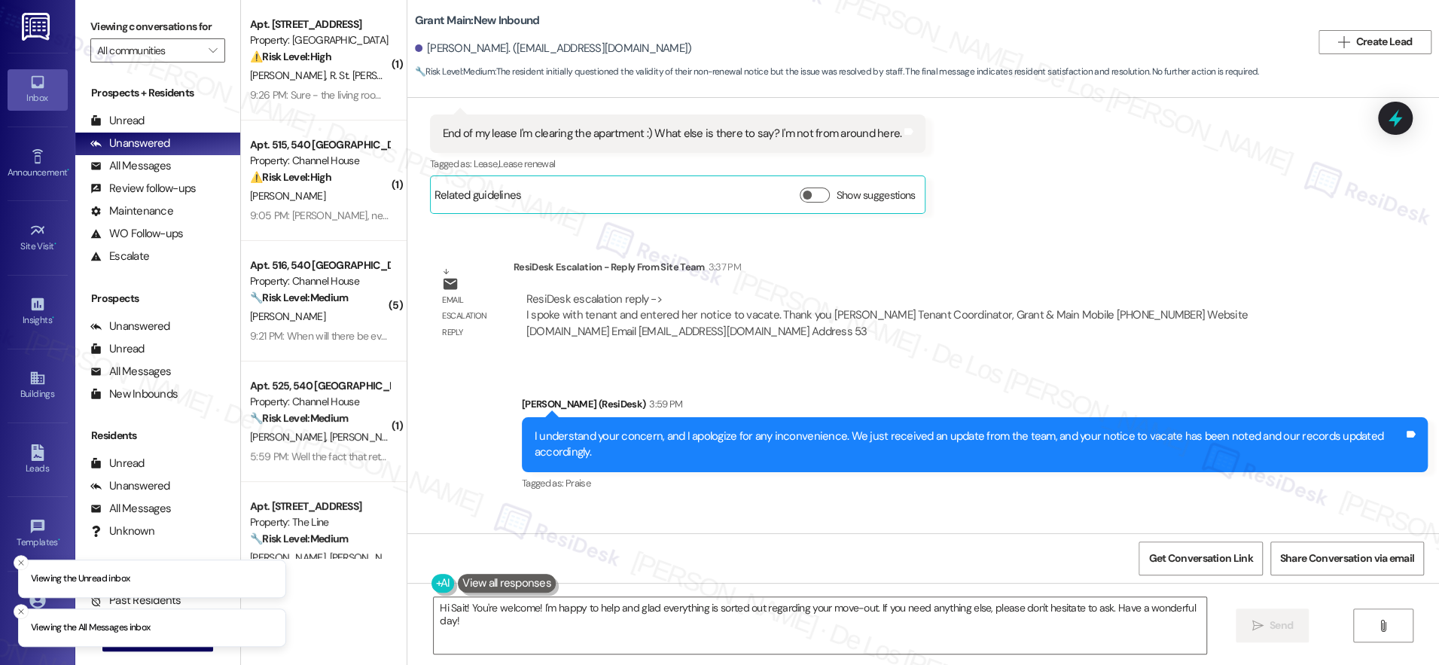
scroll to position [9970, 0]
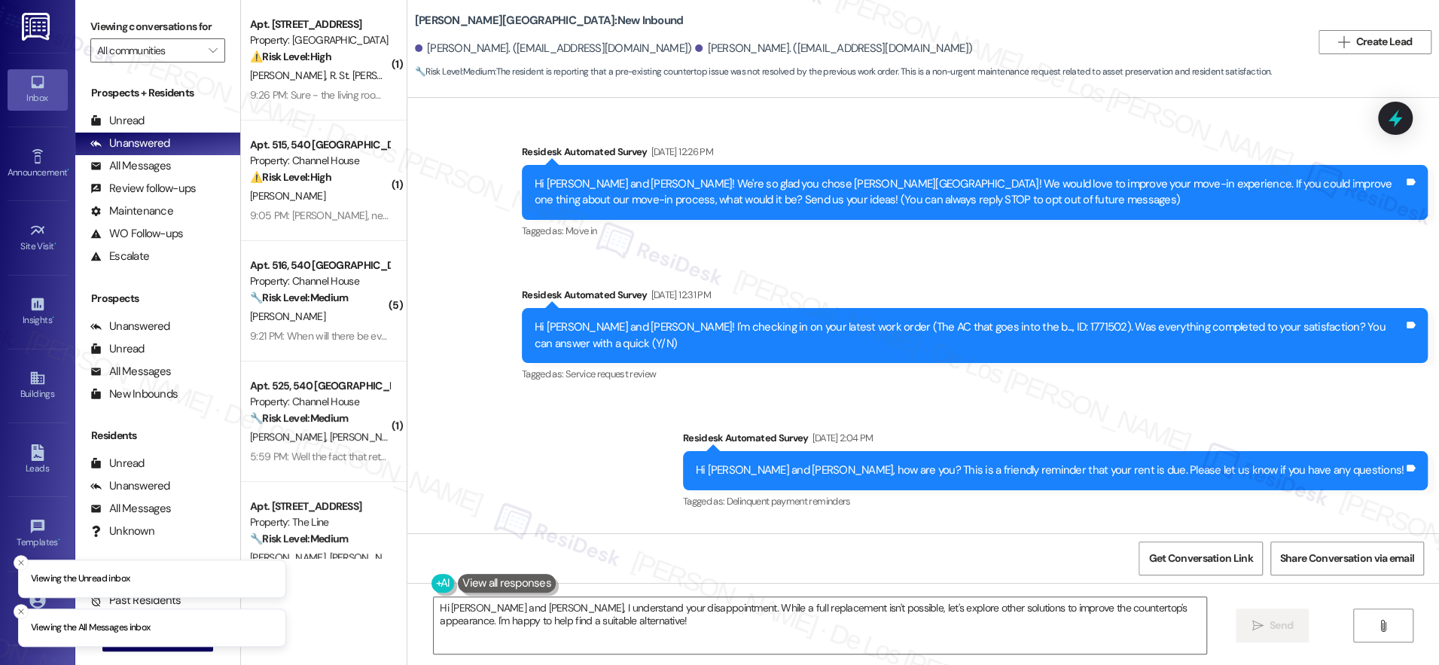
scroll to position [1726, 0]
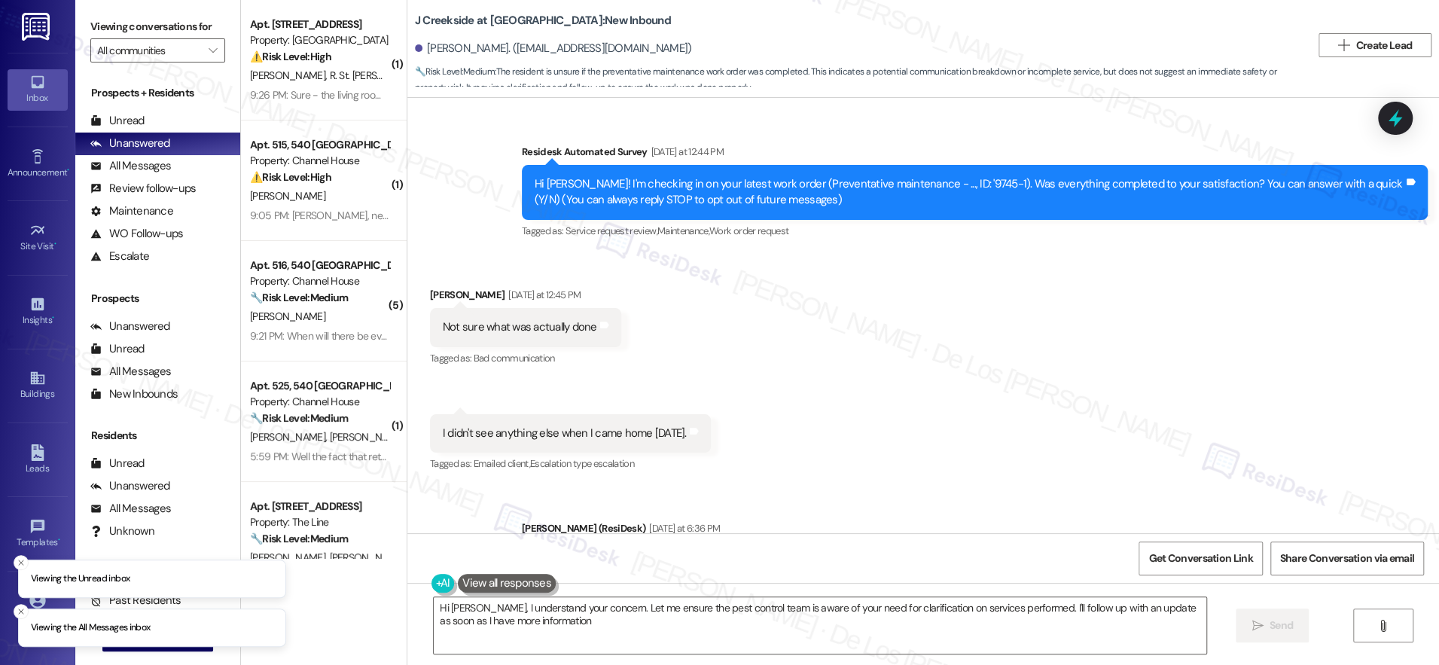
type textarea "Hi [PERSON_NAME], I understand your concern. Let me ensure the pest control tea…"
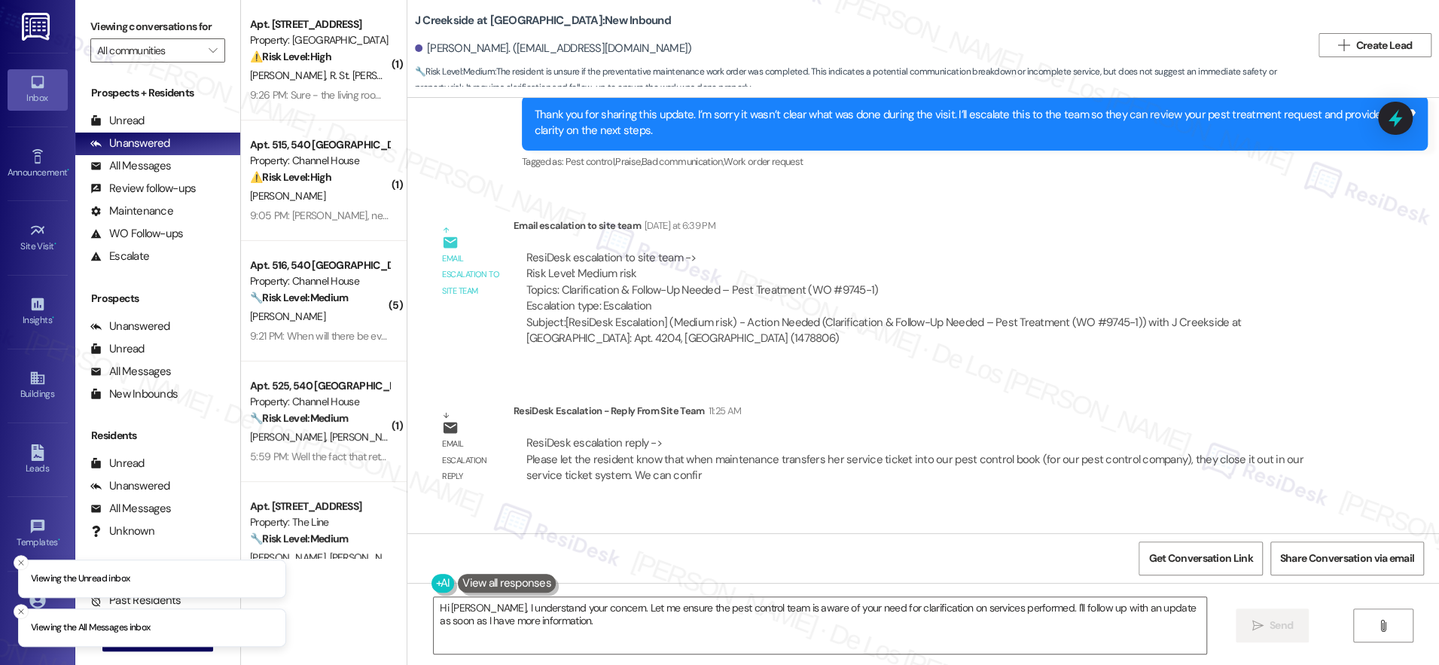
scroll to position [563, 0]
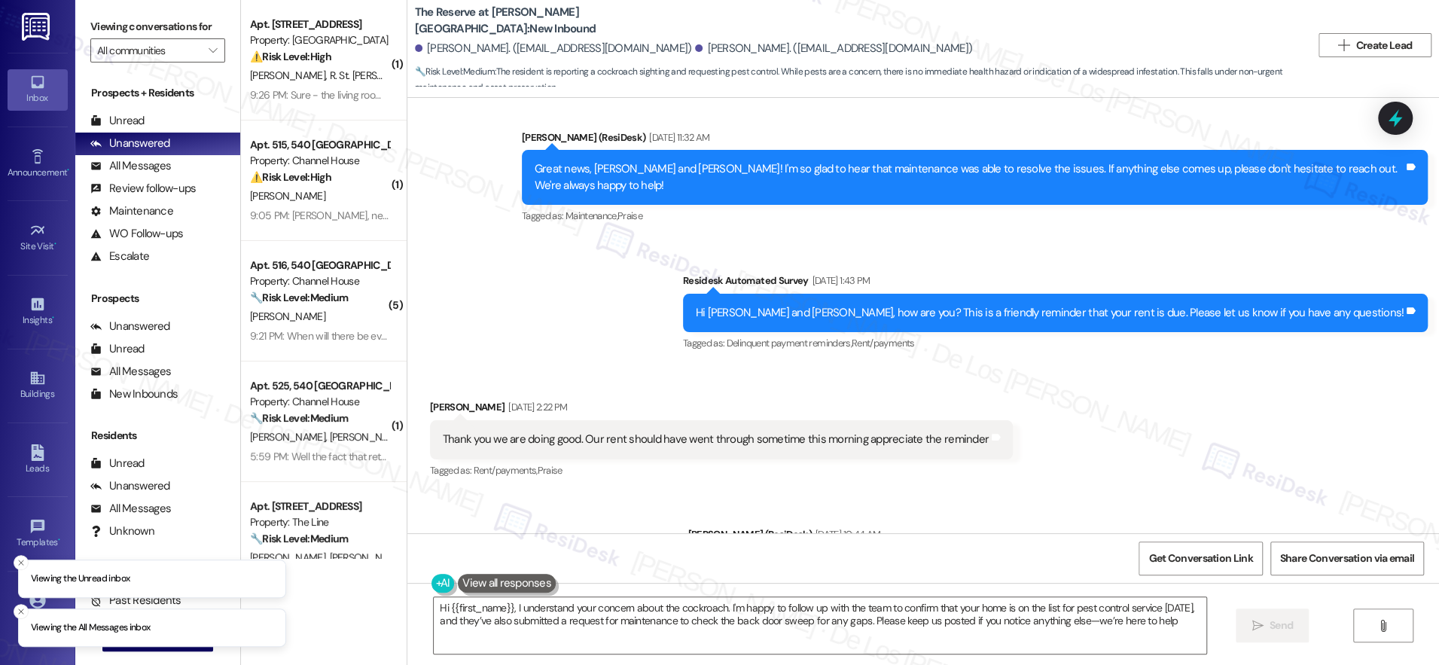
type textarea "Hi {{first_name}}, I understand your concern about the cockroach. I'm happy to …"
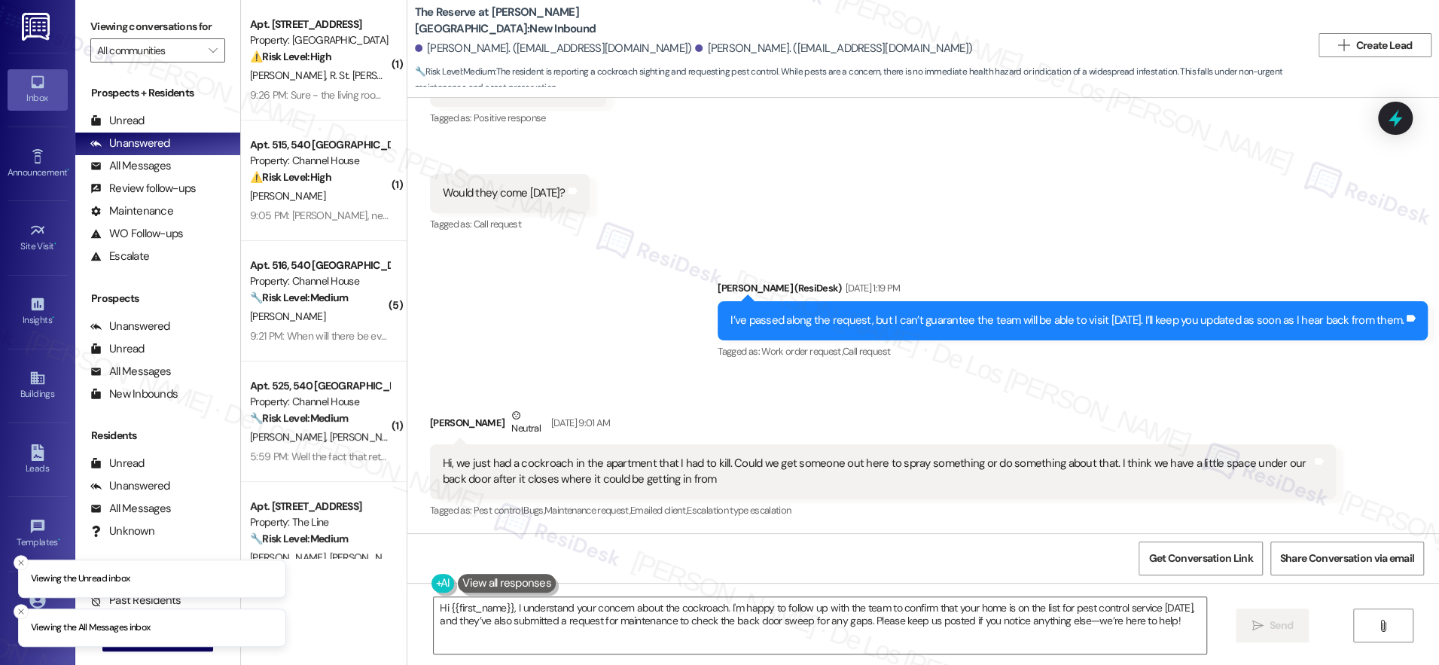
scroll to position [4355, 0]
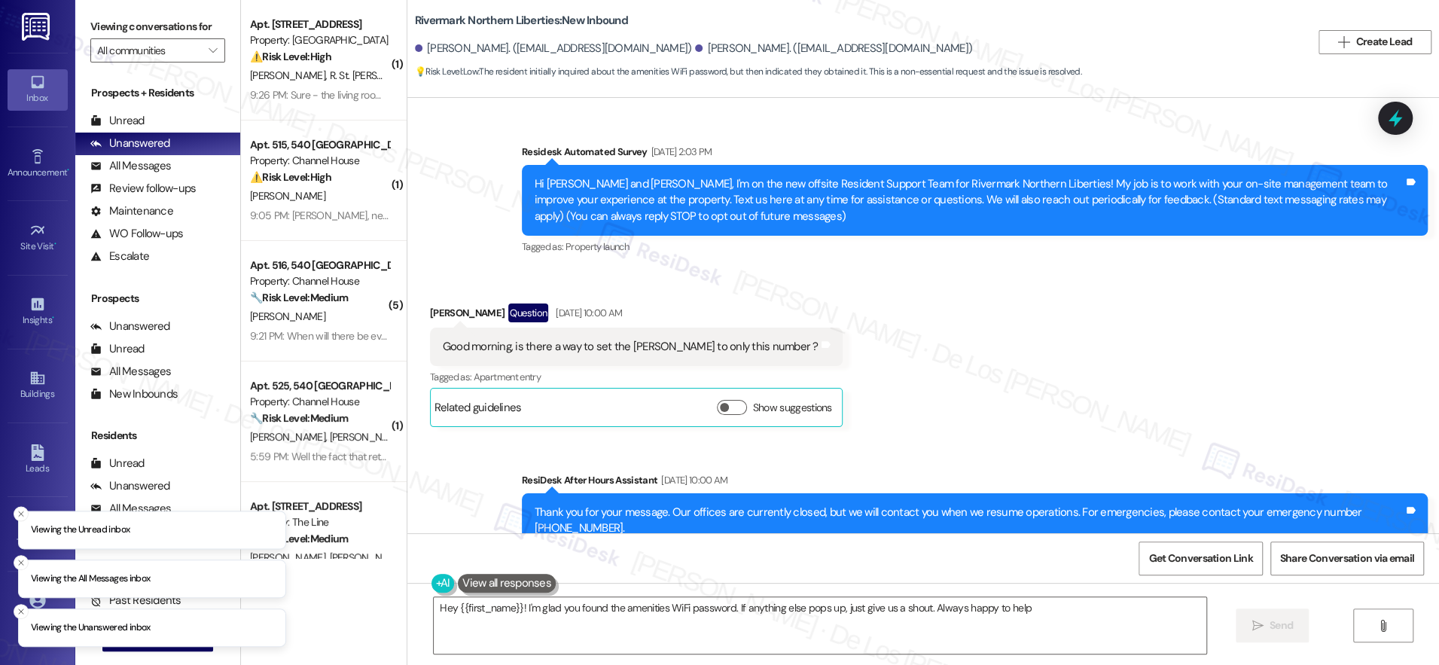
type textarea "Hey {{first_name}}! I'm glad you found the amenities WiFi password. If anything…"
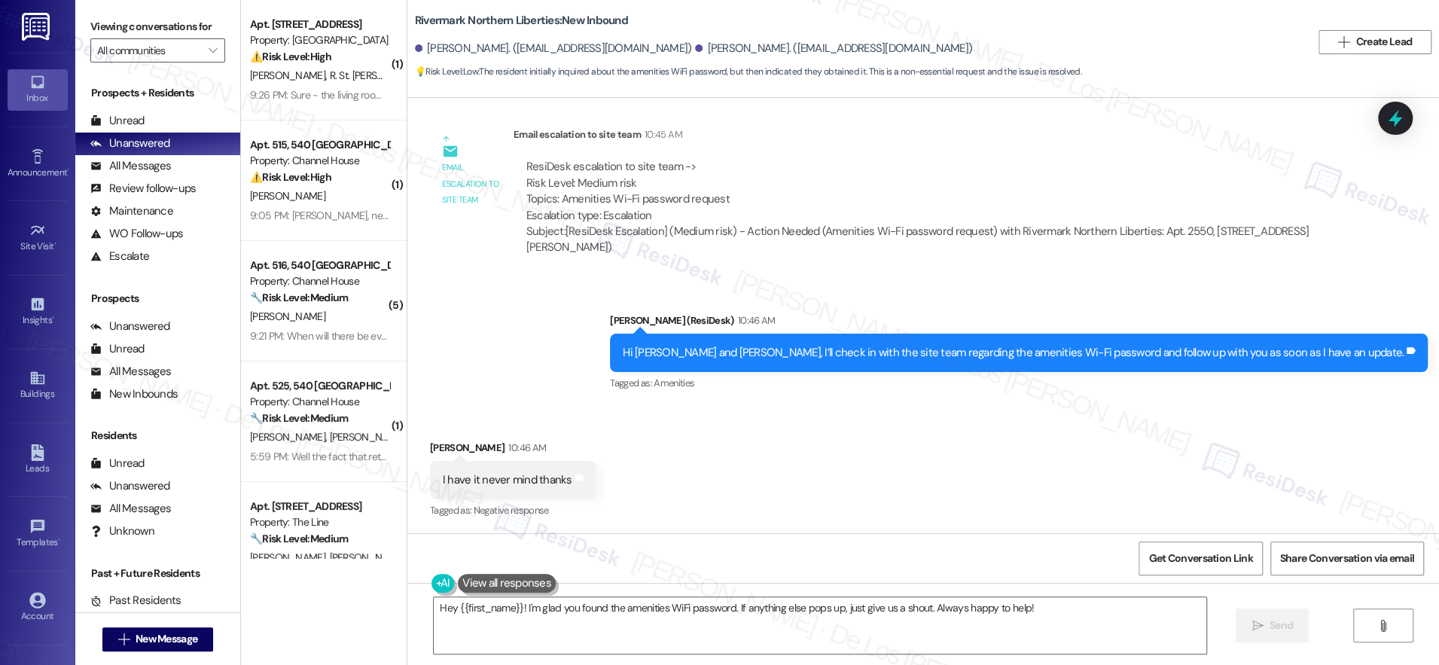
scroll to position [4888, 0]
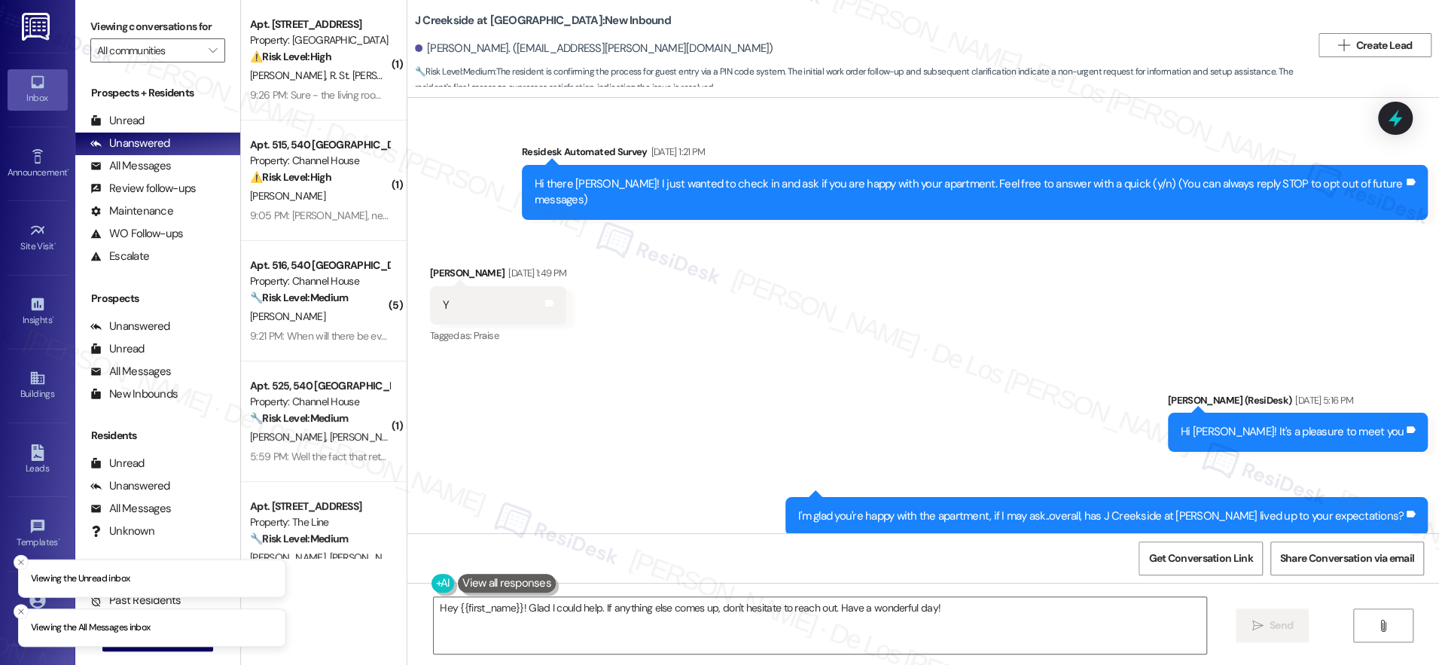
scroll to position [19083, 0]
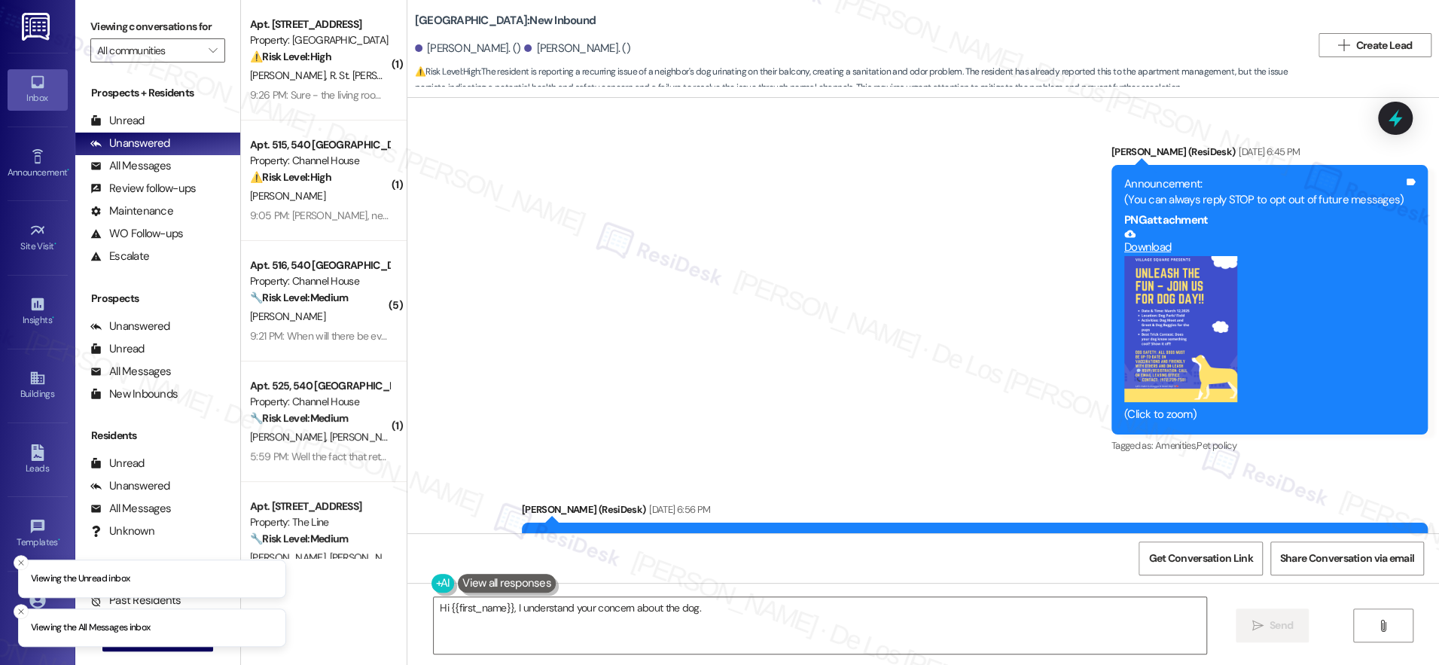
scroll to position [22418, 0]
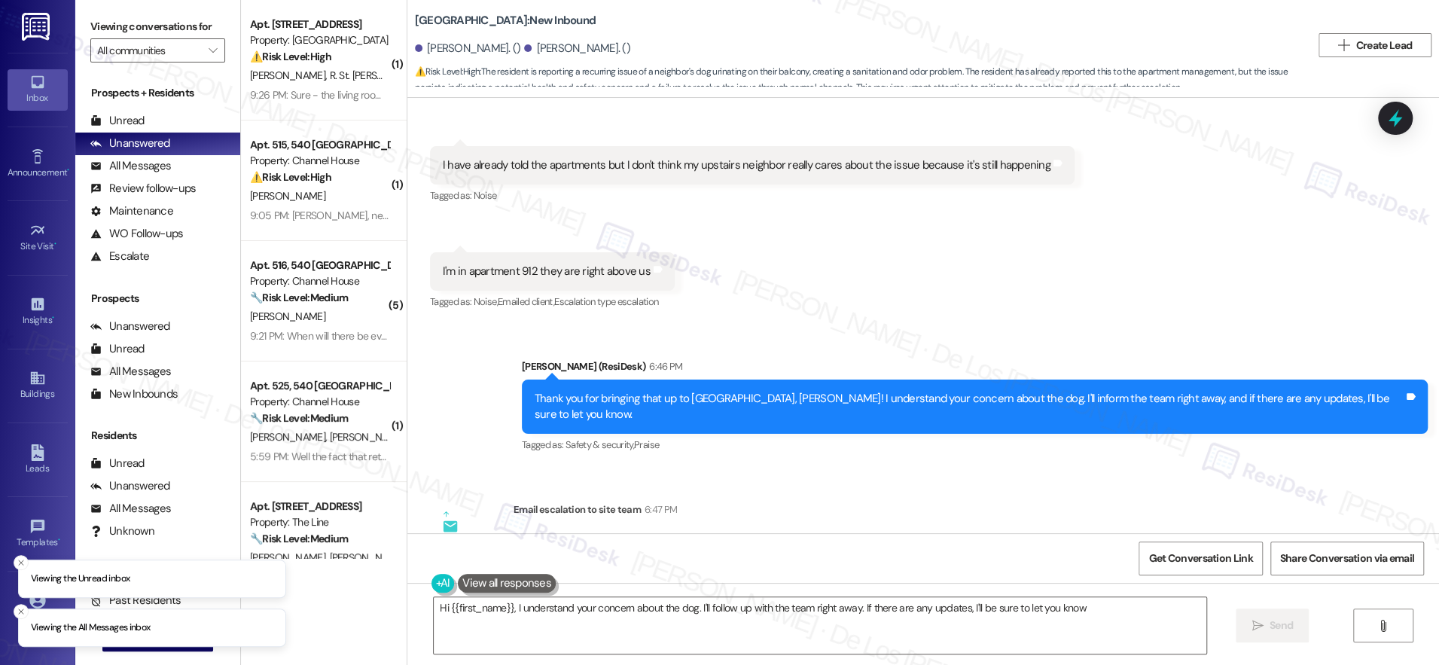
type textarea "Hi {{first_name}}, I understand your concern about the dog. I'll follow up with…"
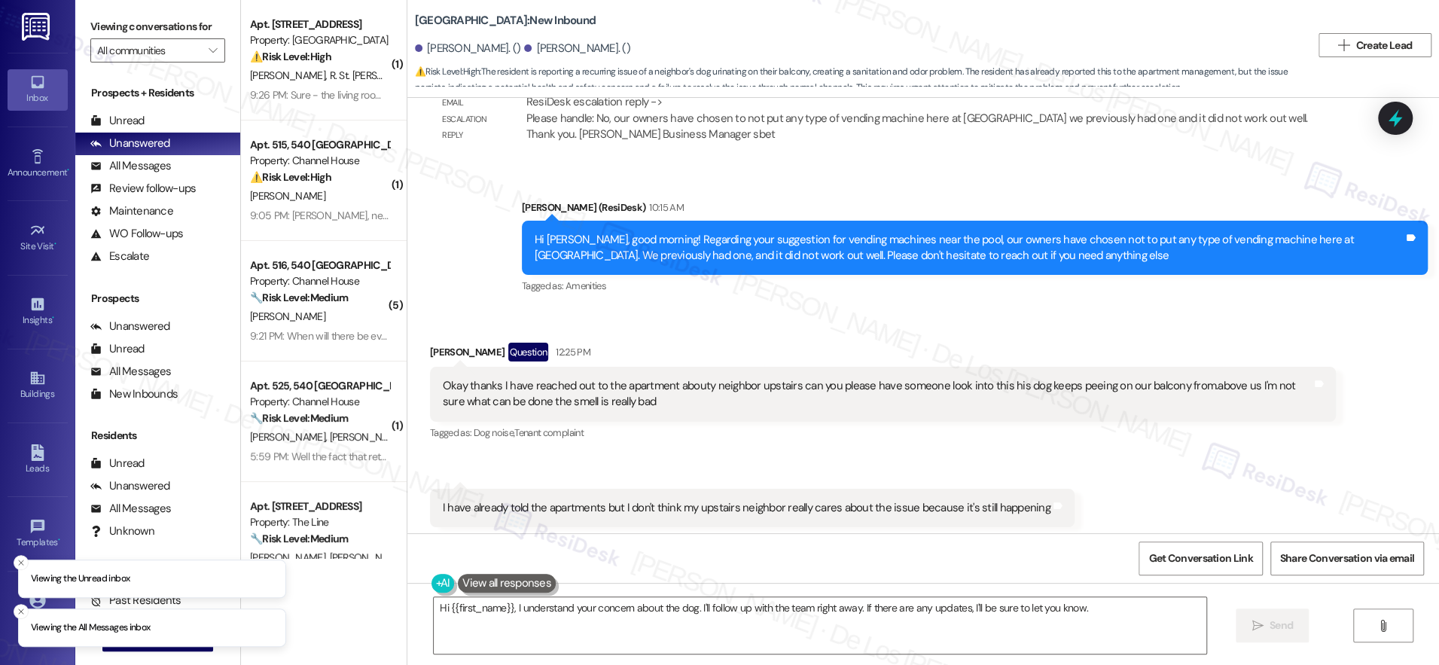
scroll to position [21967, 0]
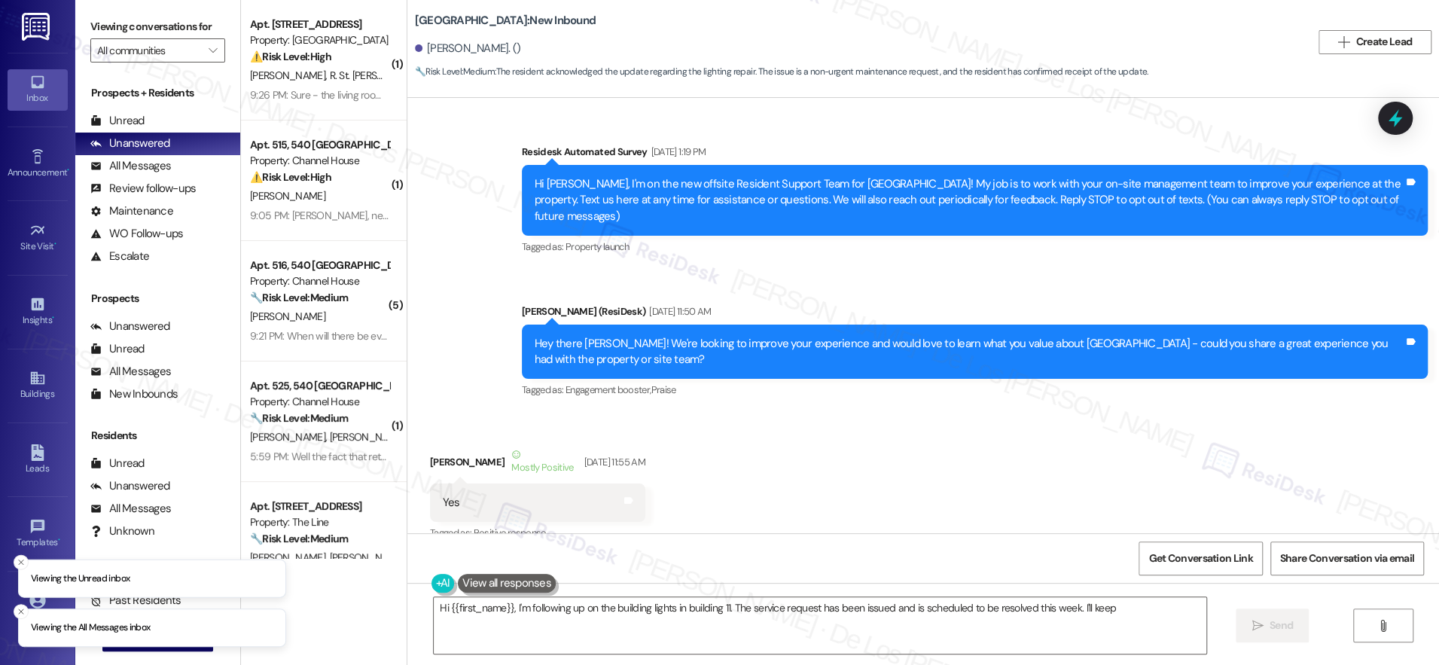
scroll to position [34820, 0]
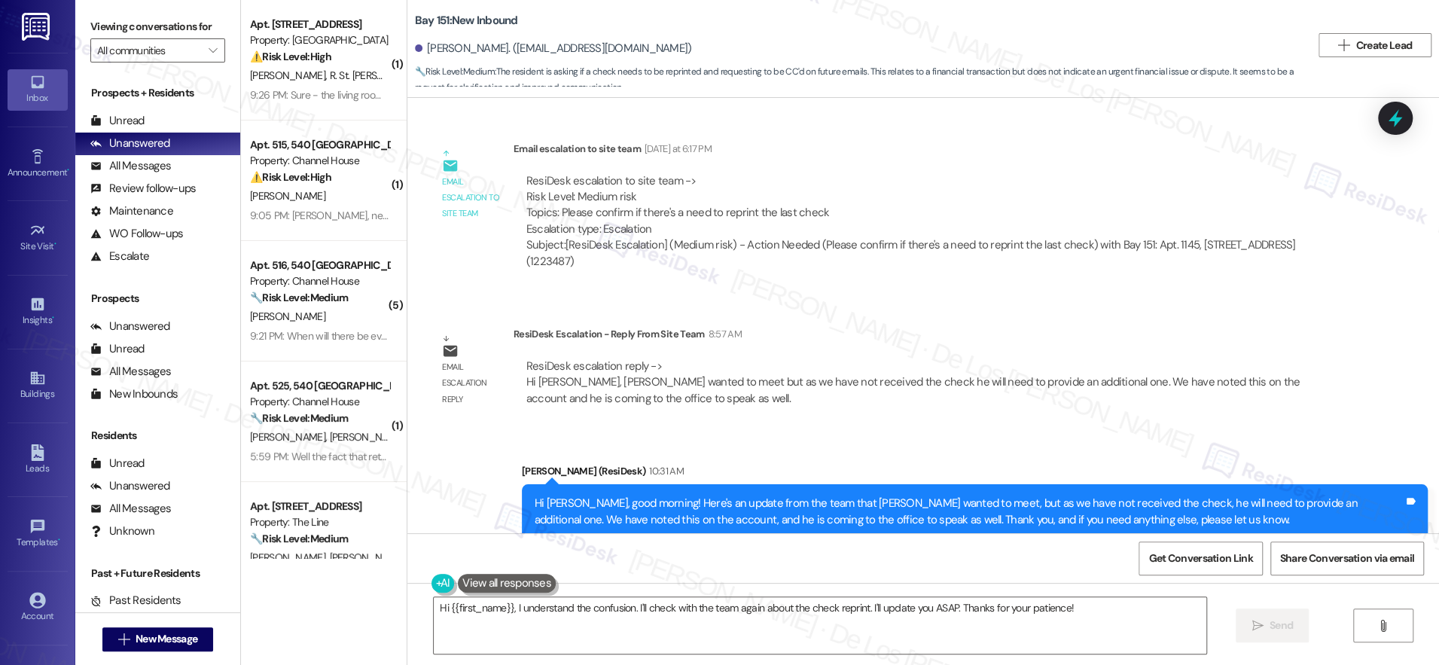
scroll to position [40820, 0]
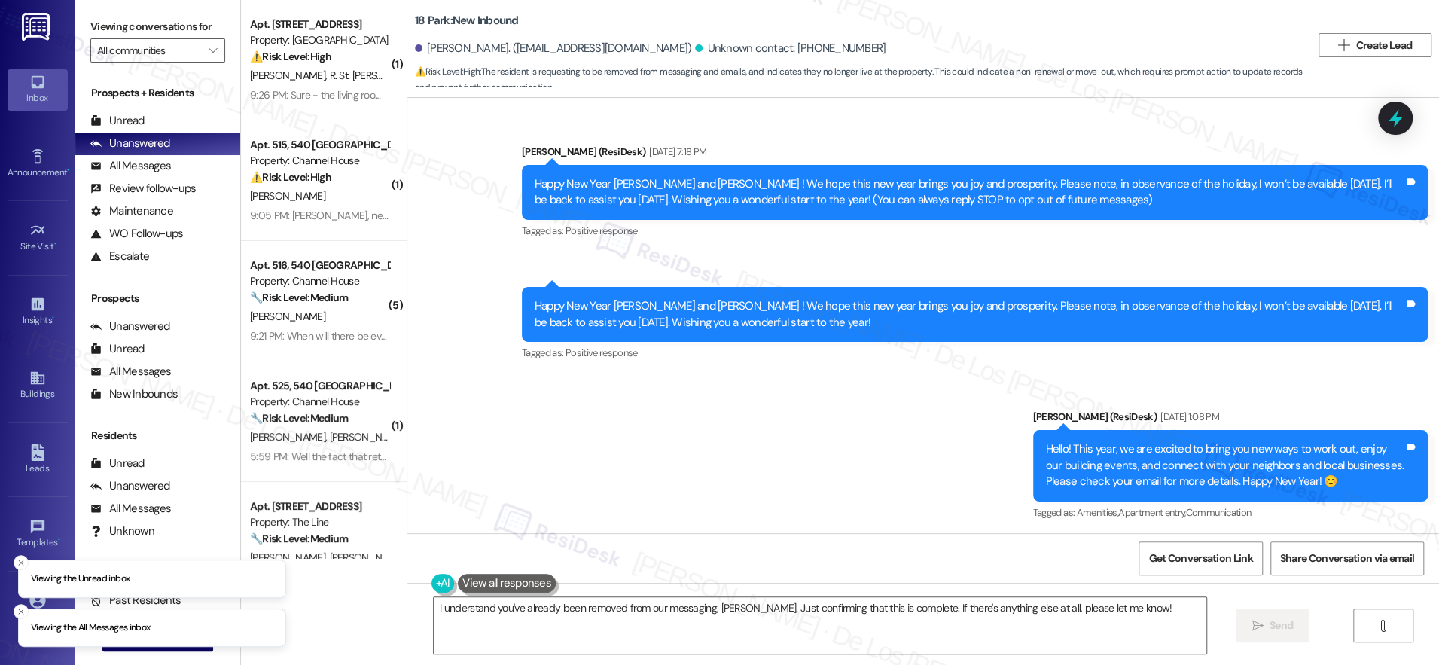
scroll to position [5259, 0]
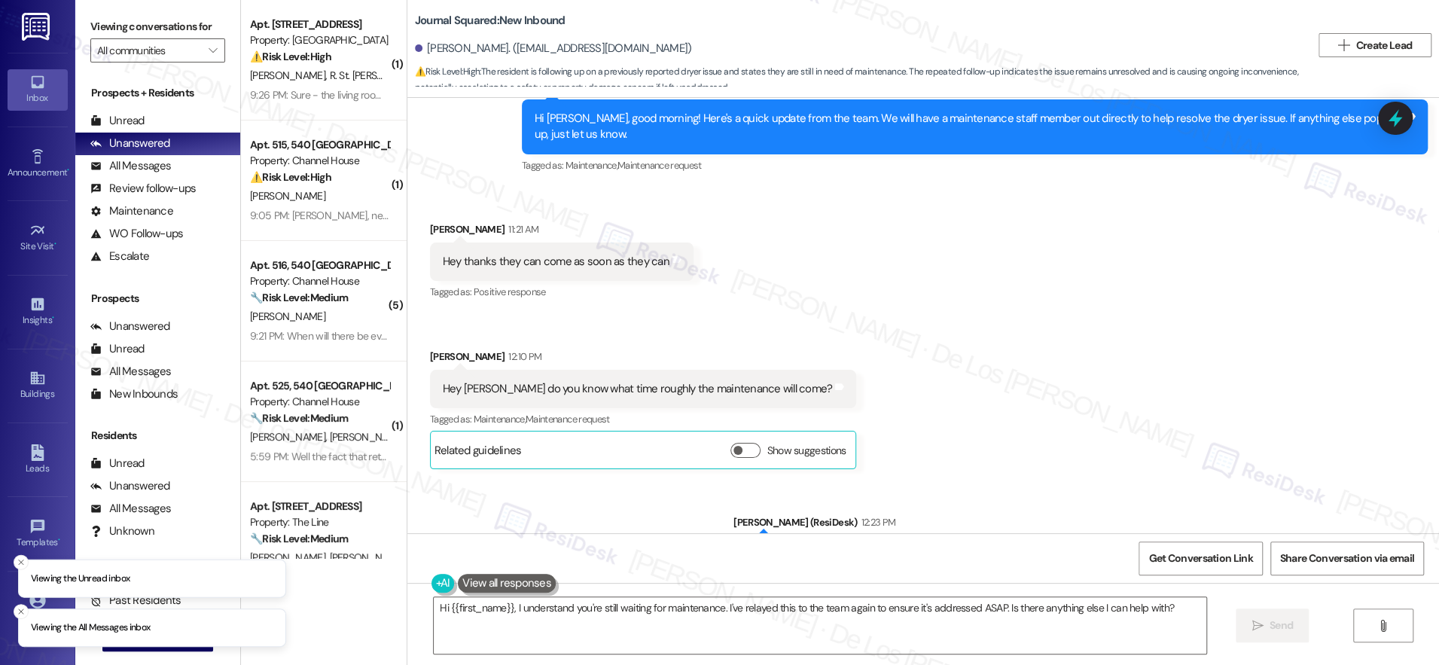
scroll to position [3107, 0]
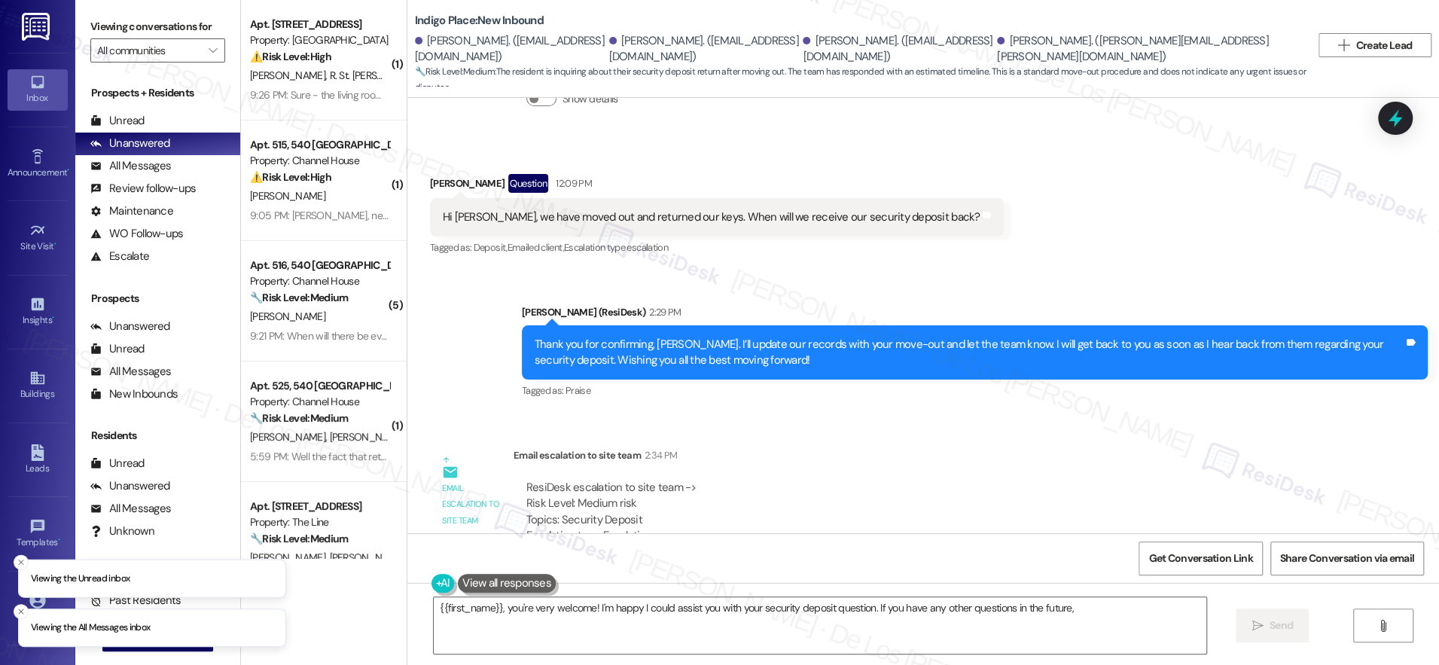
scroll to position [4560, 0]
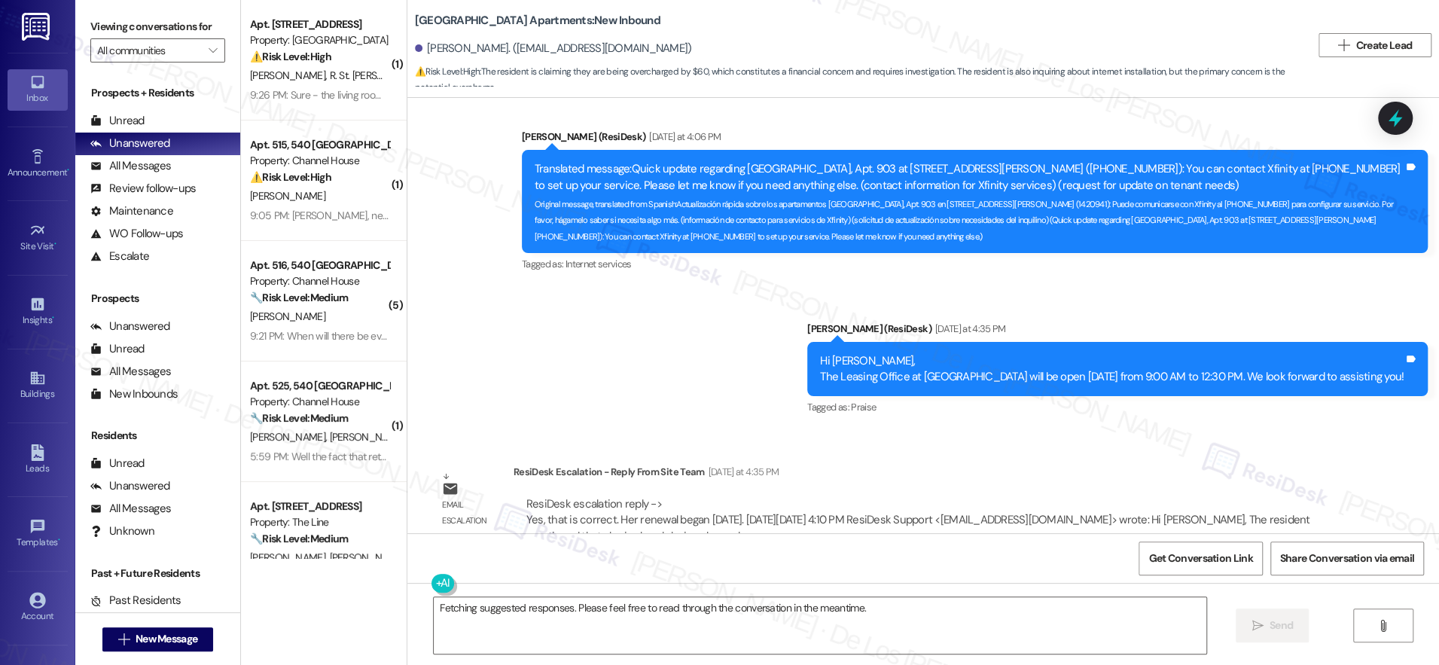
scroll to position [6290, 0]
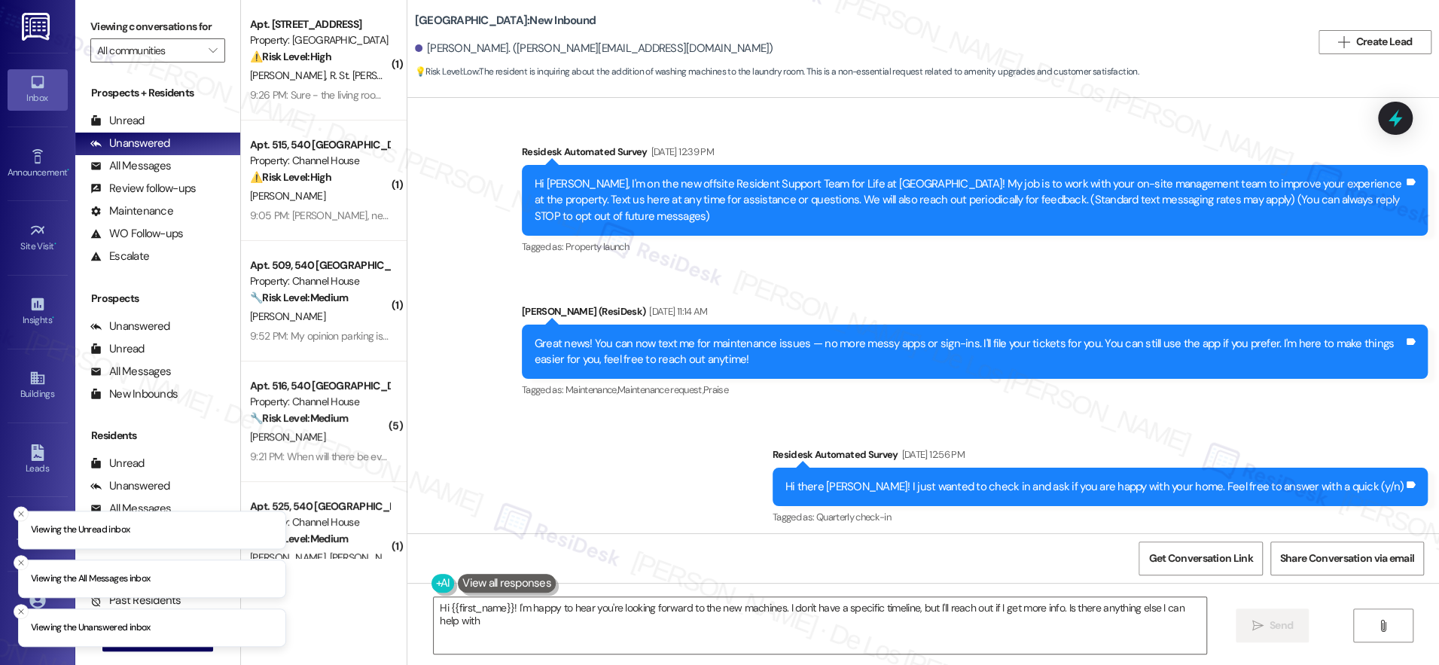
type textarea "Hi {{first_name}}! I'm happy to hear you're looking forward to the new machines…"
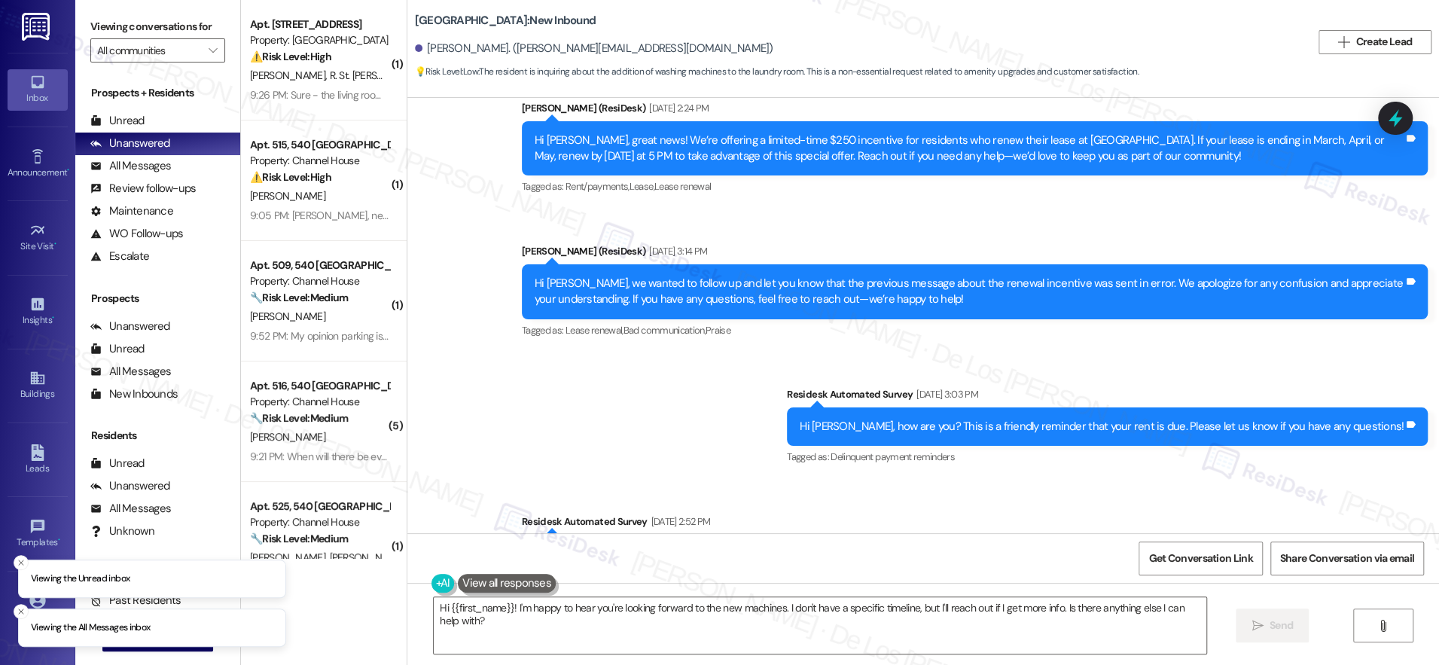
scroll to position [2681, 0]
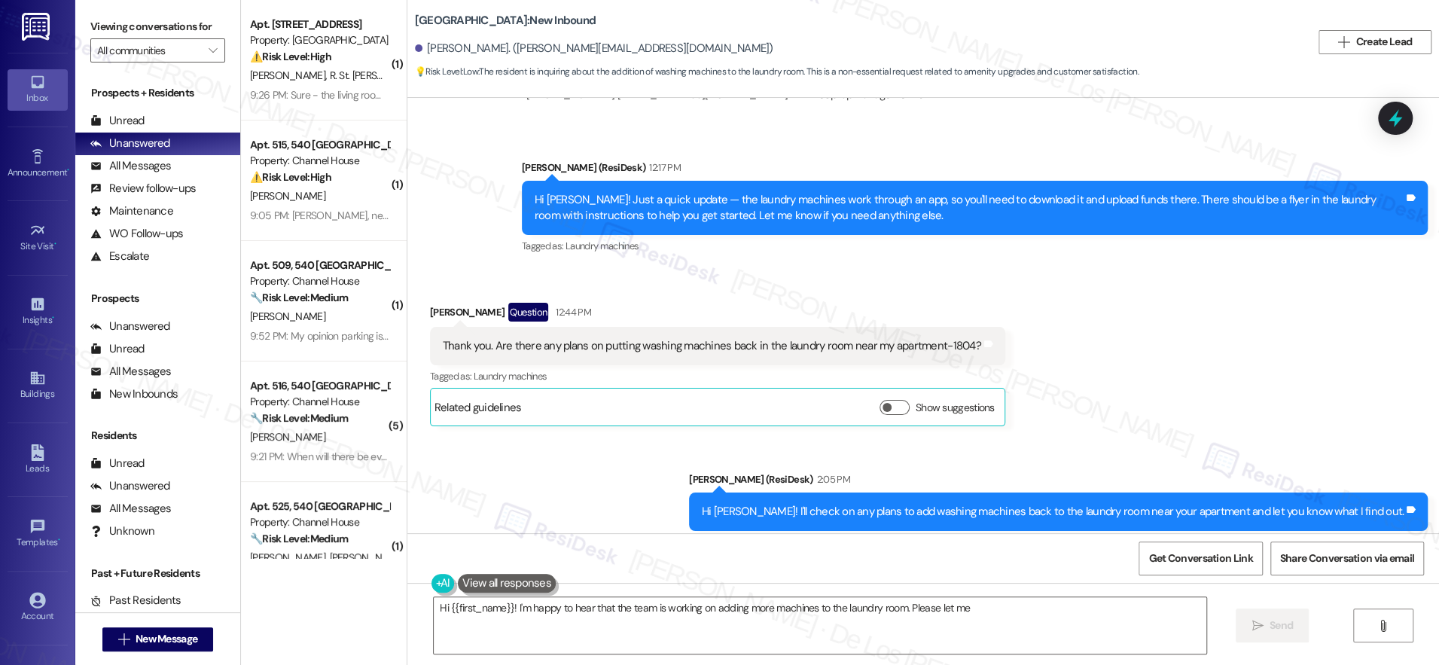
scroll to position [10994, 0]
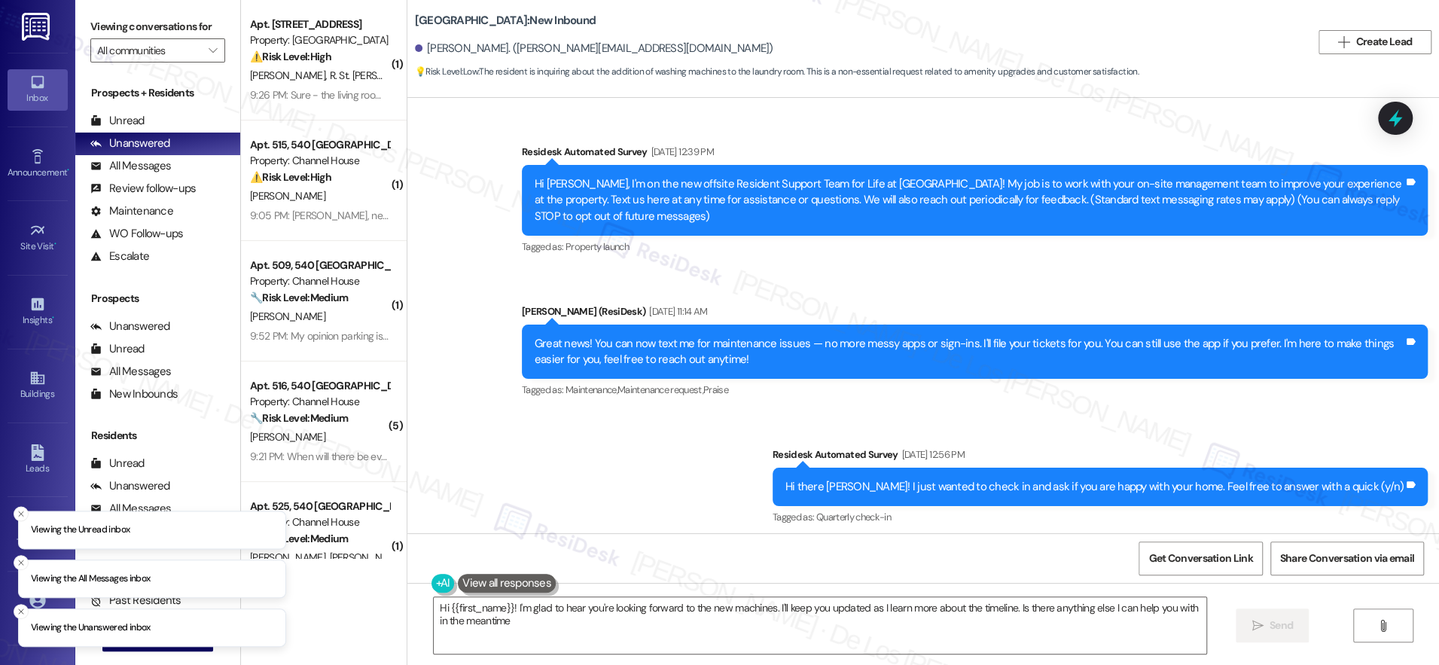
type textarea "Hi {{first_name}}! I'm glad to hear you're looking forward to the new machines.…"
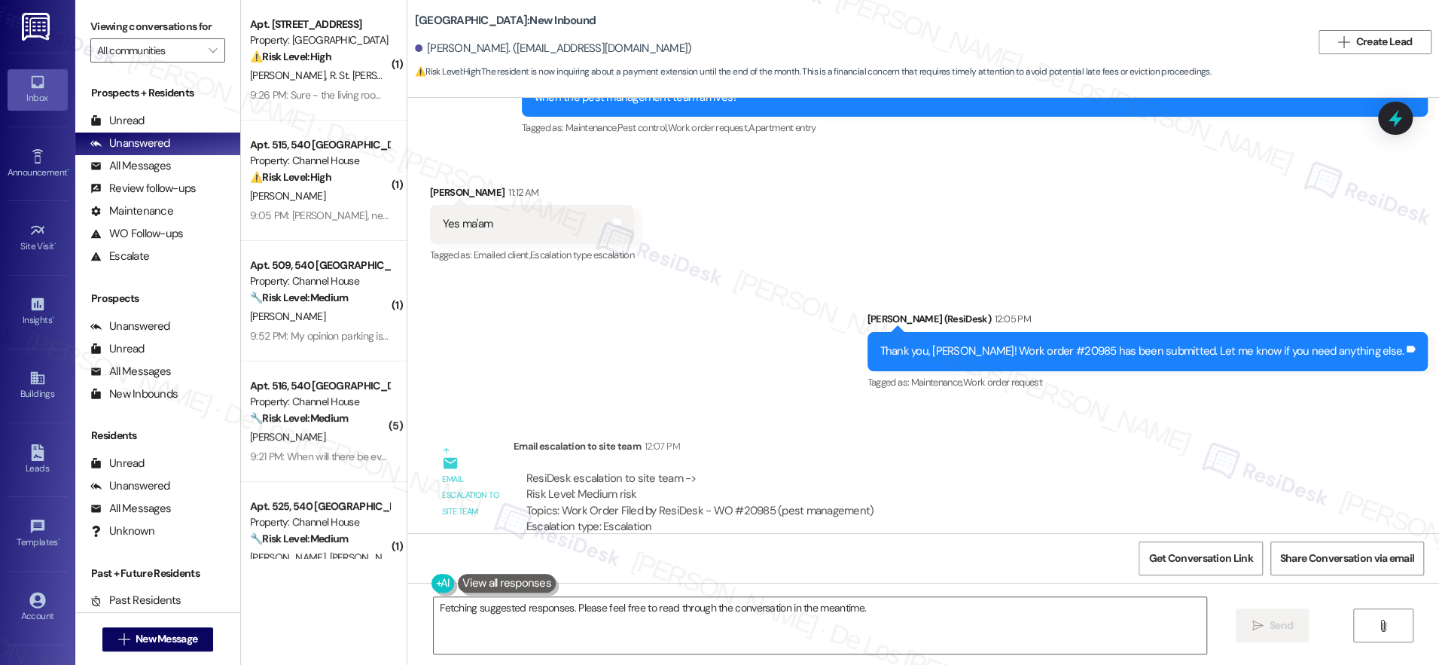
scroll to position [32685, 0]
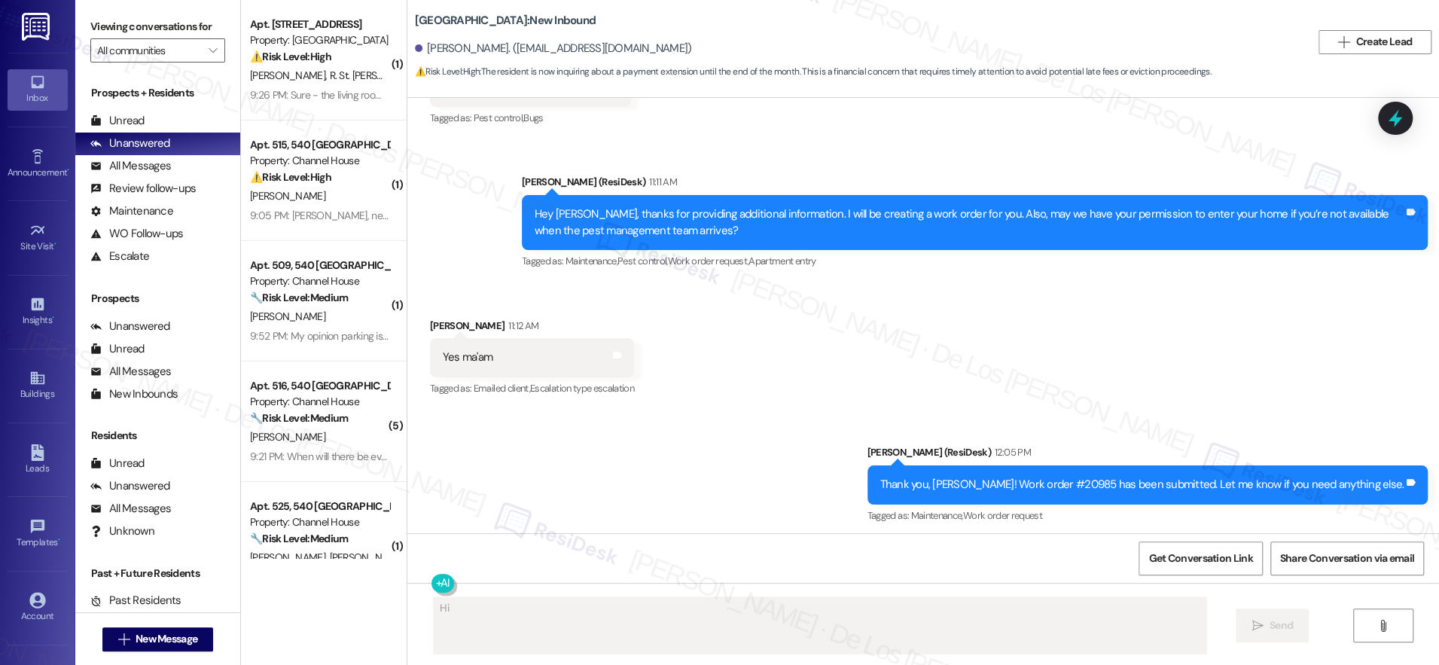
scroll to position [32479, 0]
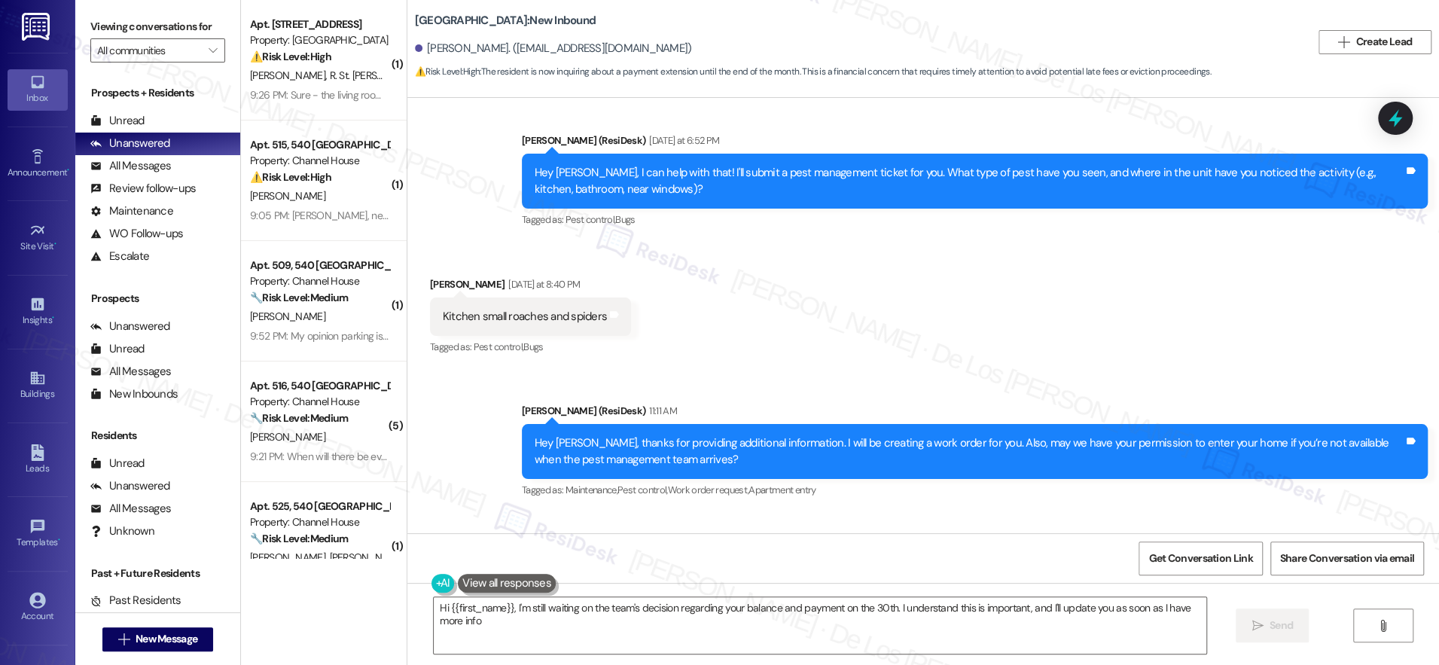
type textarea "Hi {{first_name}}, I'm still waiting on the team's decision regarding your bala…"
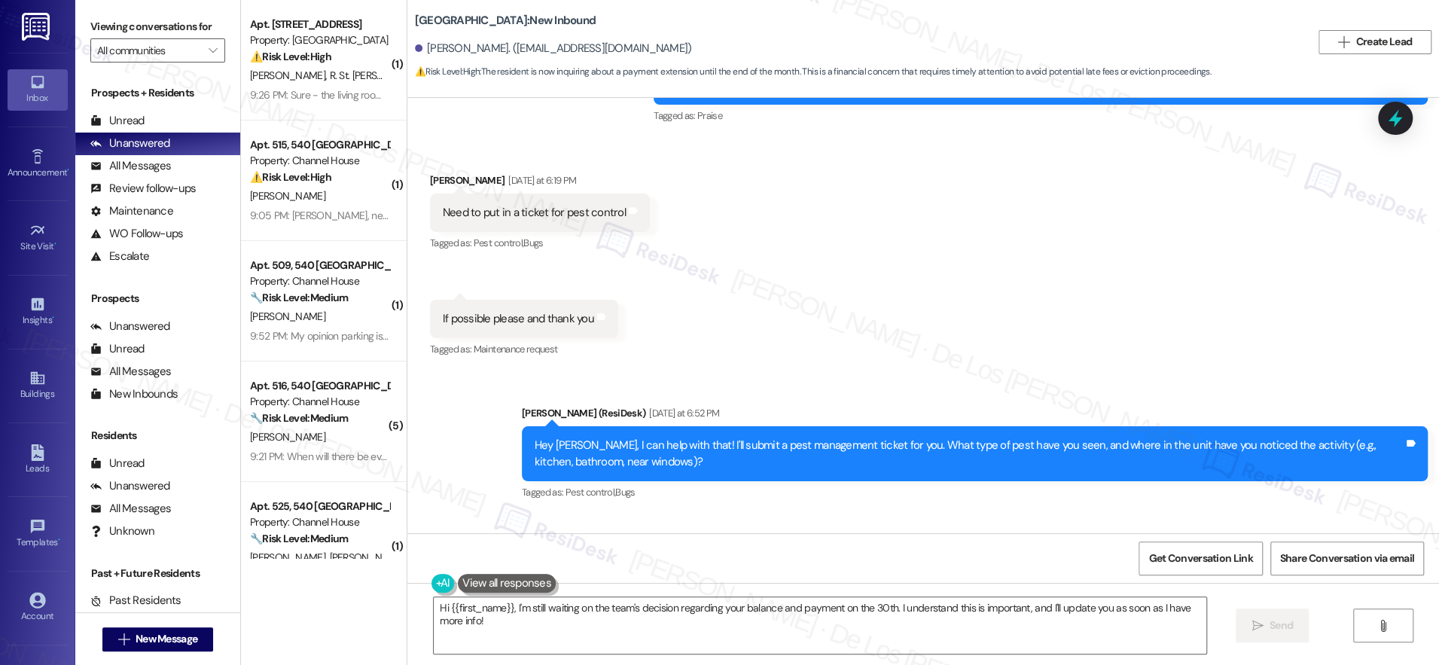
scroll to position [33139, 0]
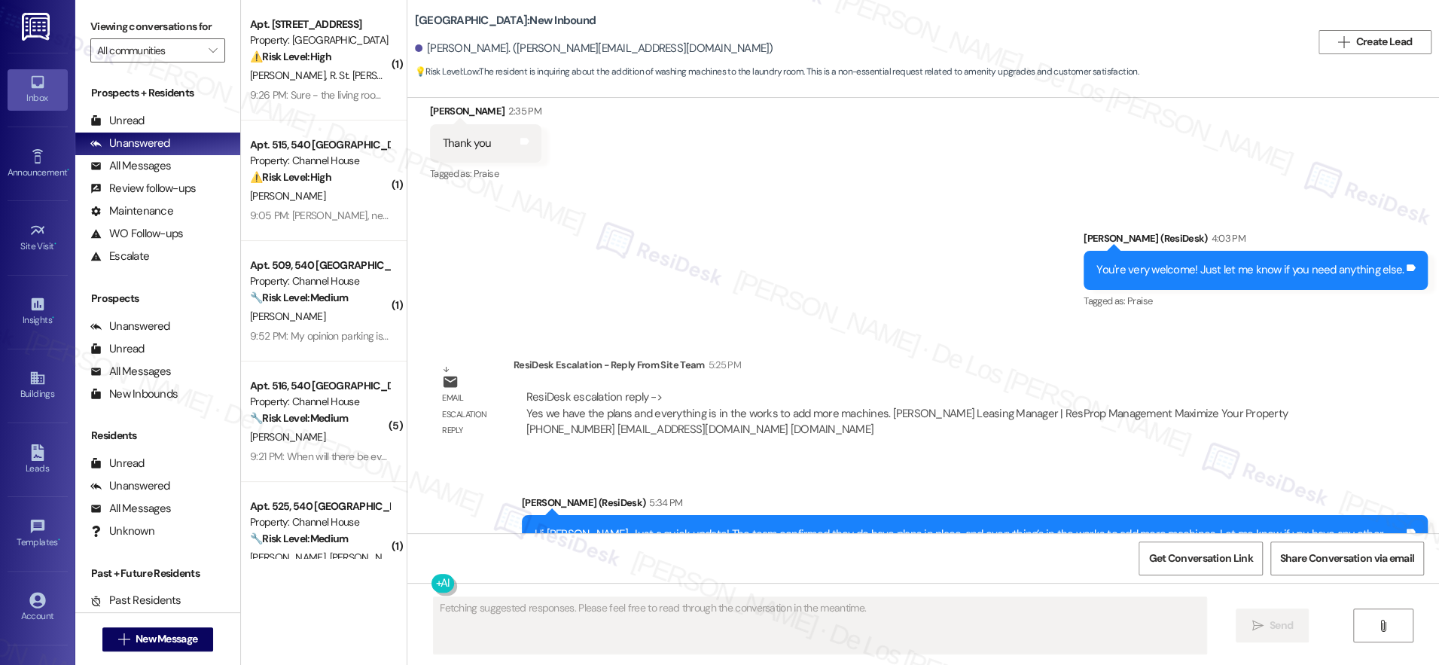
scroll to position [11565, 0]
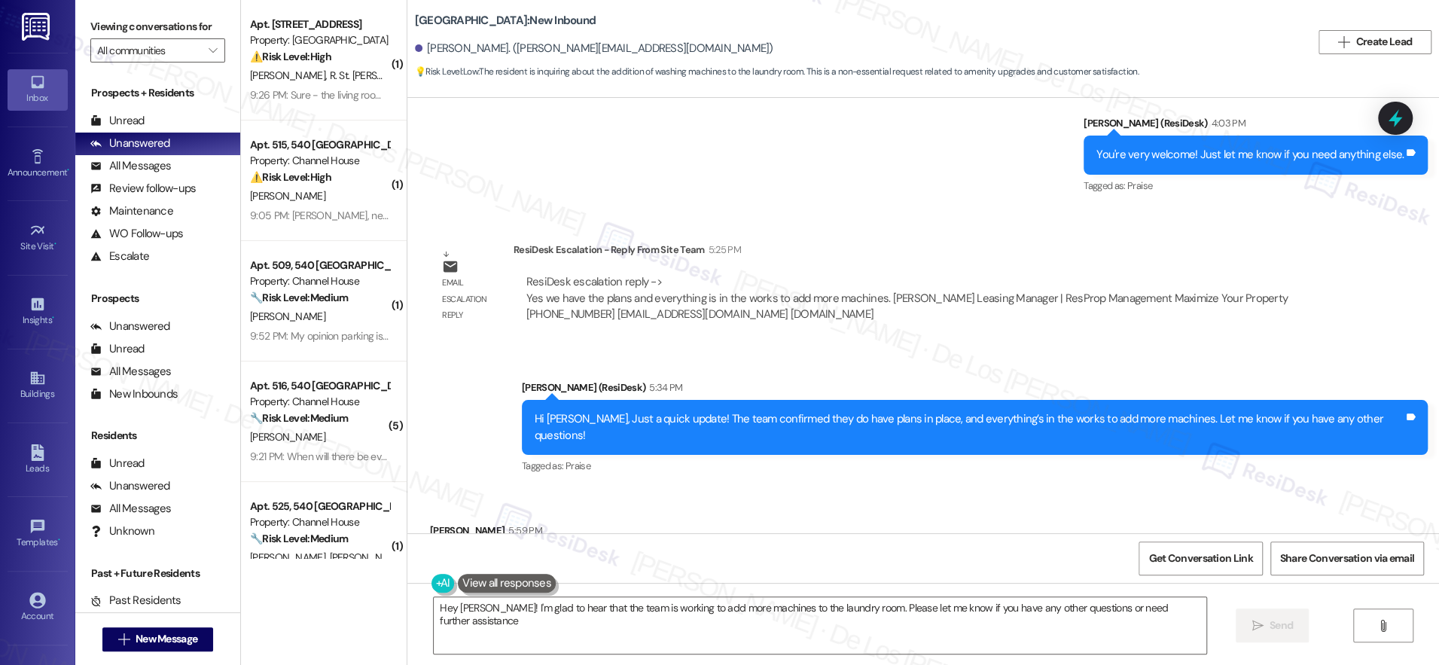
type textarea "Hey Cindy! I'm glad to hear that the team is working to add more machines to th…"
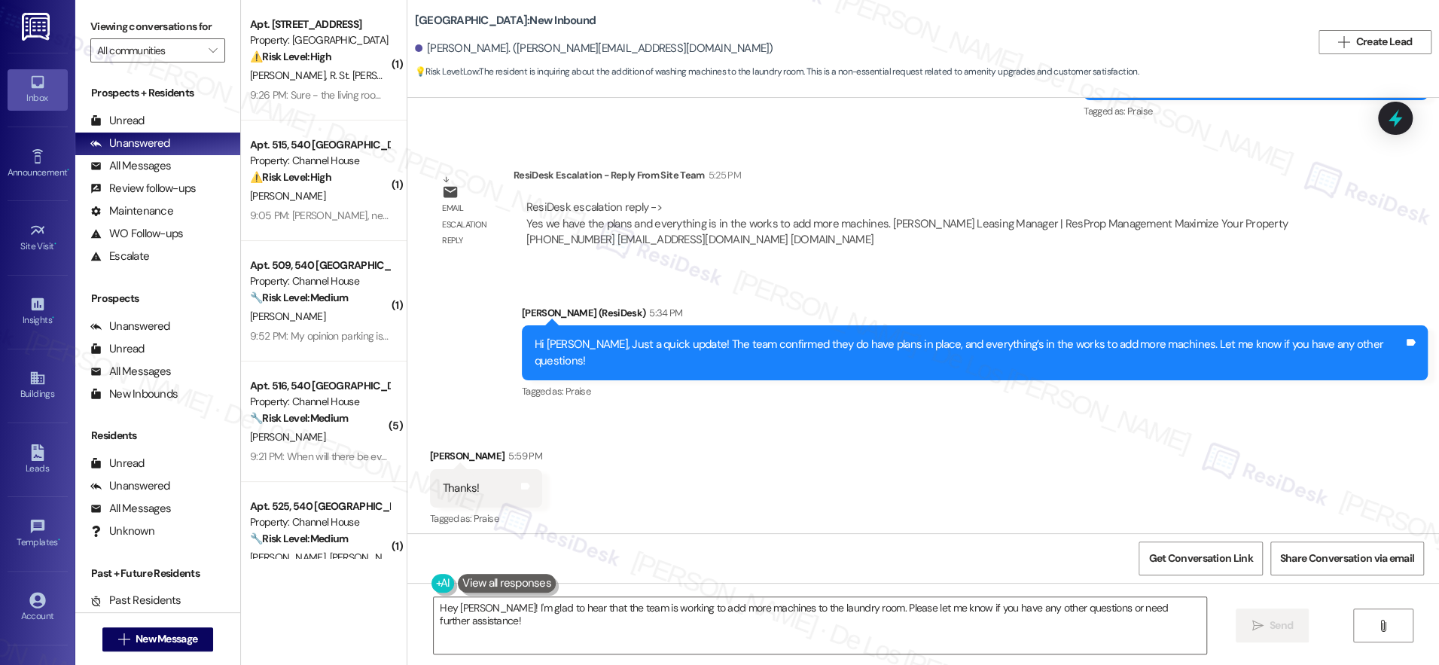
scroll to position [11694, 0]
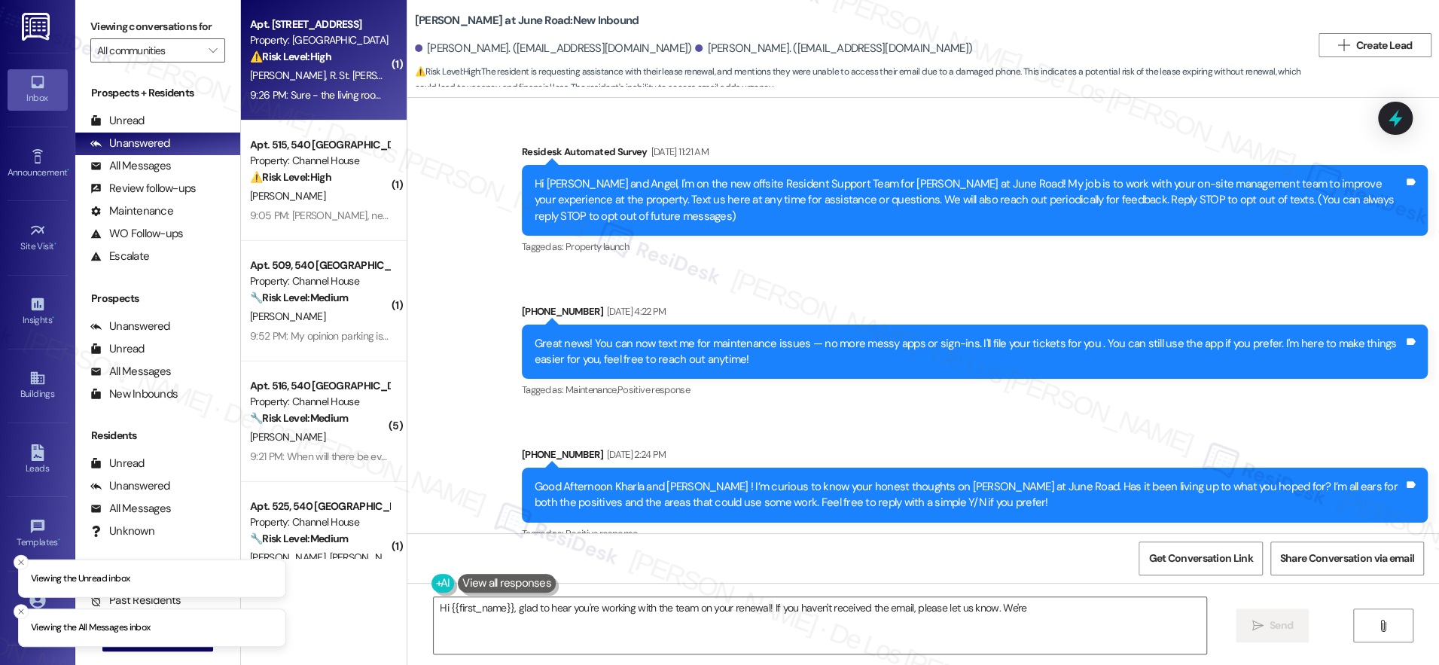
scroll to position [12811, 0]
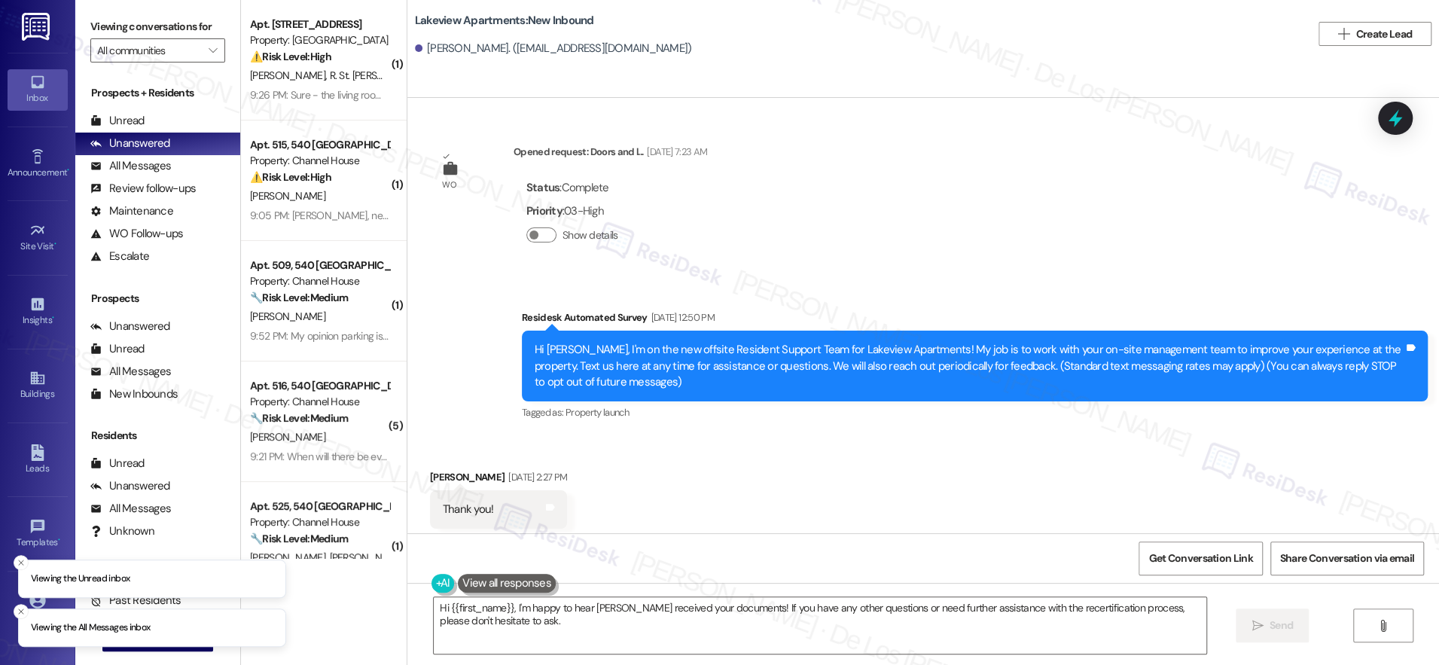
scroll to position [15343, 0]
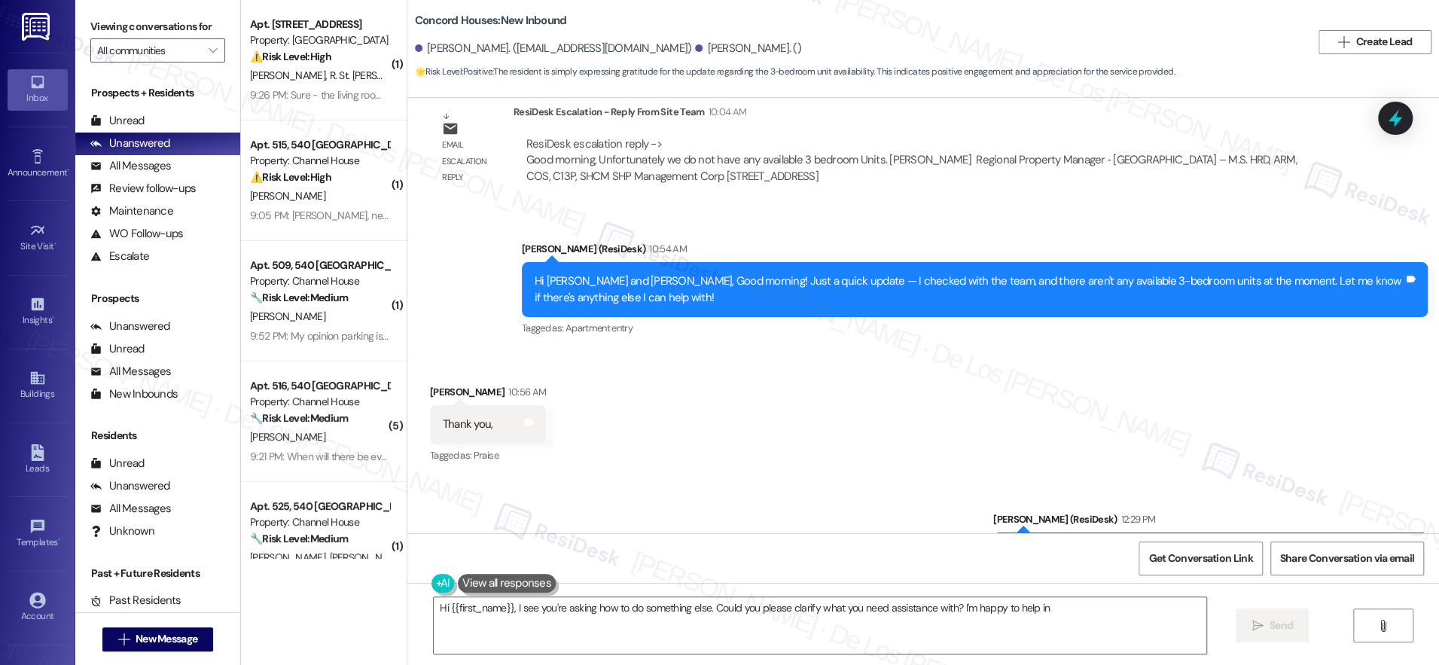
scroll to position [2403, 0]
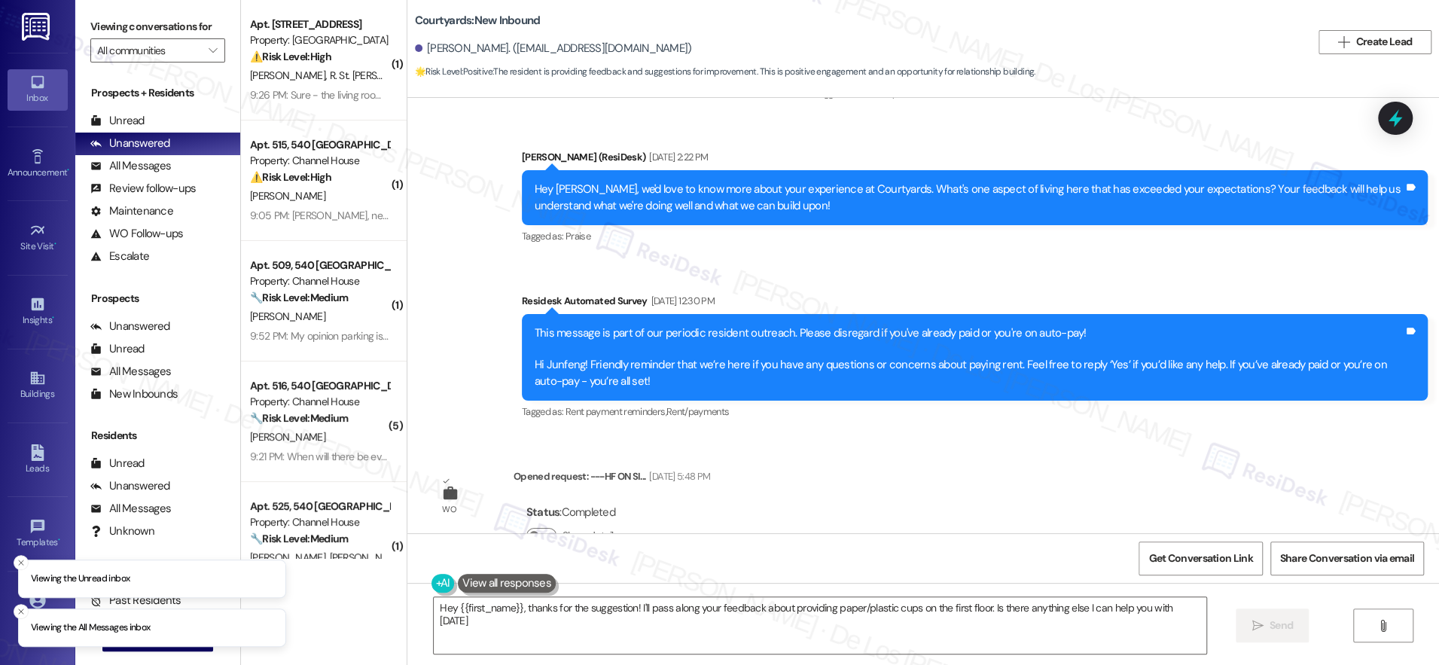
type textarea "Hey {{first_name}}, thanks for the suggestion! I'll pass along your feedback ab…"
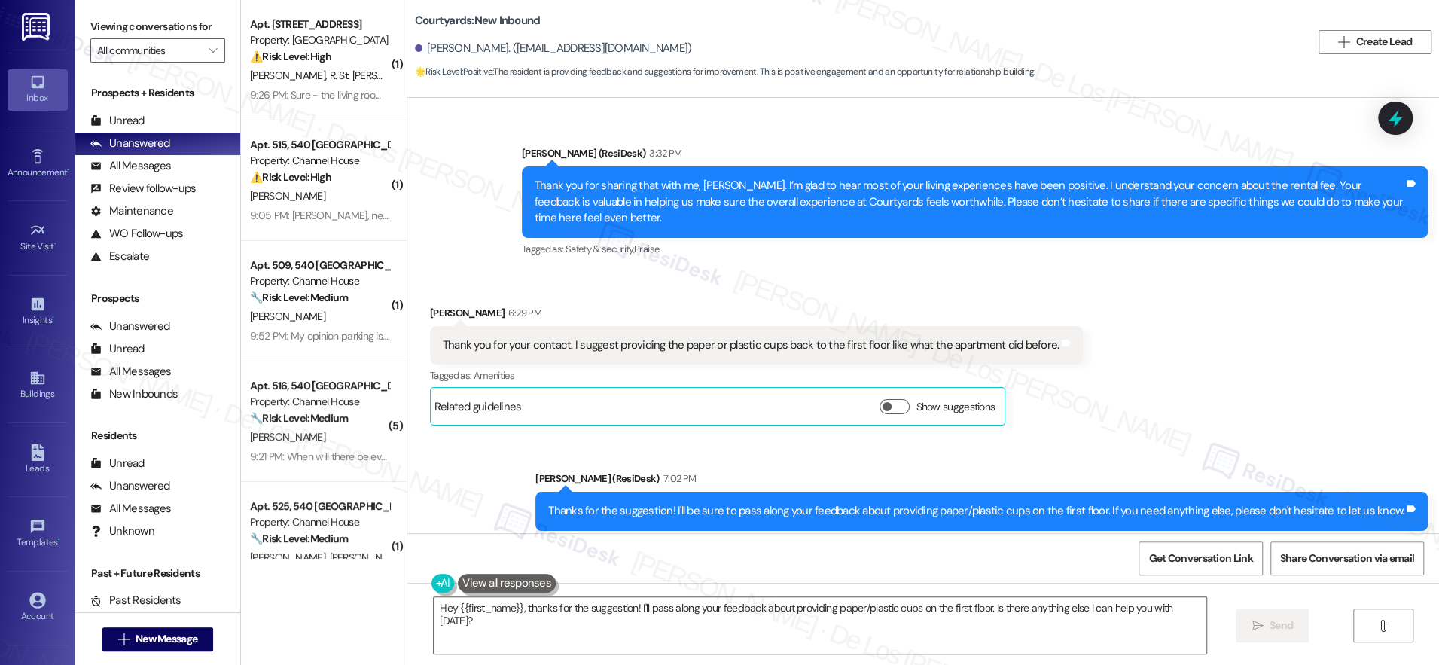
scroll to position [2262, 0]
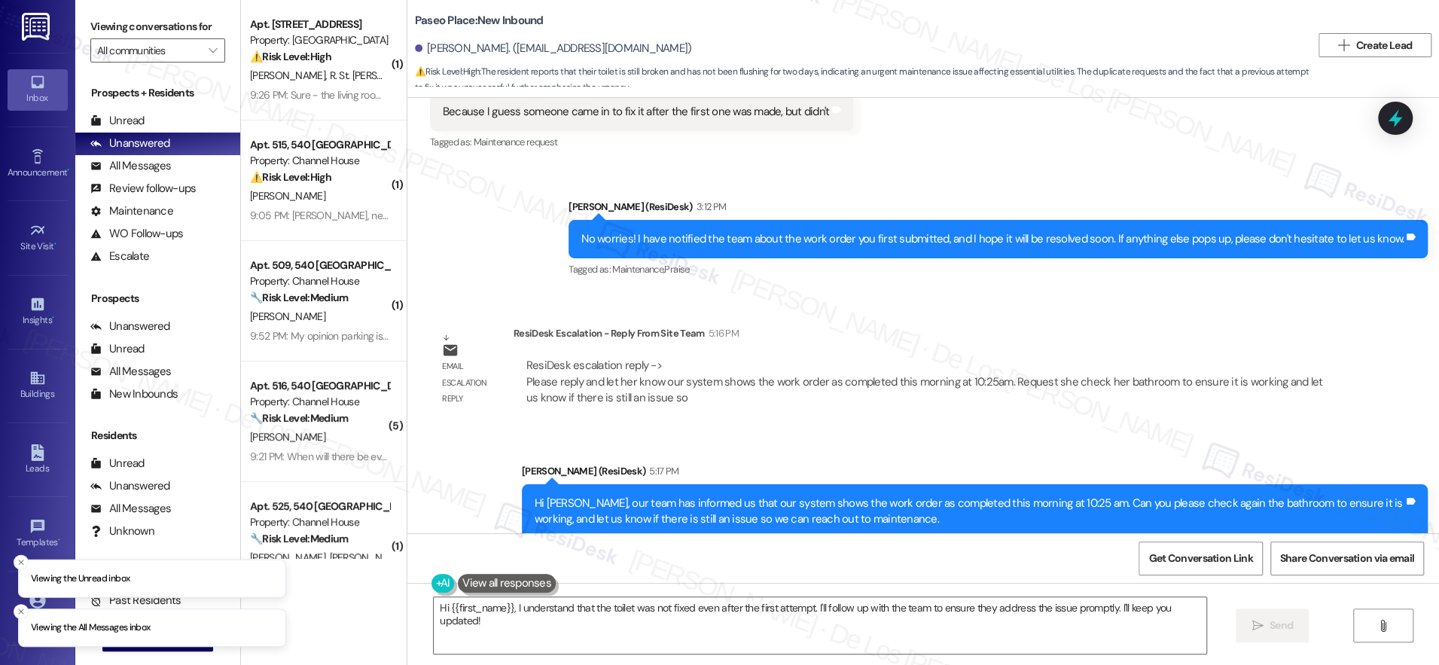
scroll to position [1803, 0]
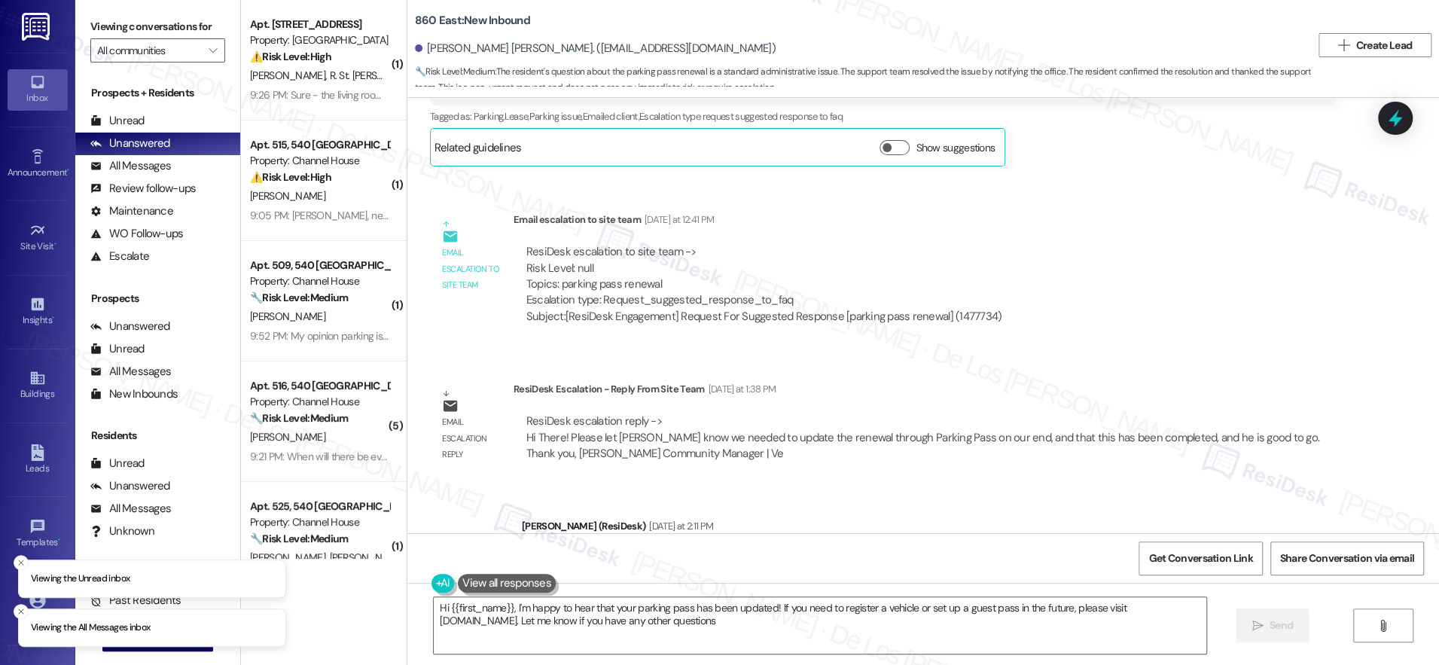
type textarea "Hi {{first_name}}, I'm happy to hear that your parking pass has been updated! I…"
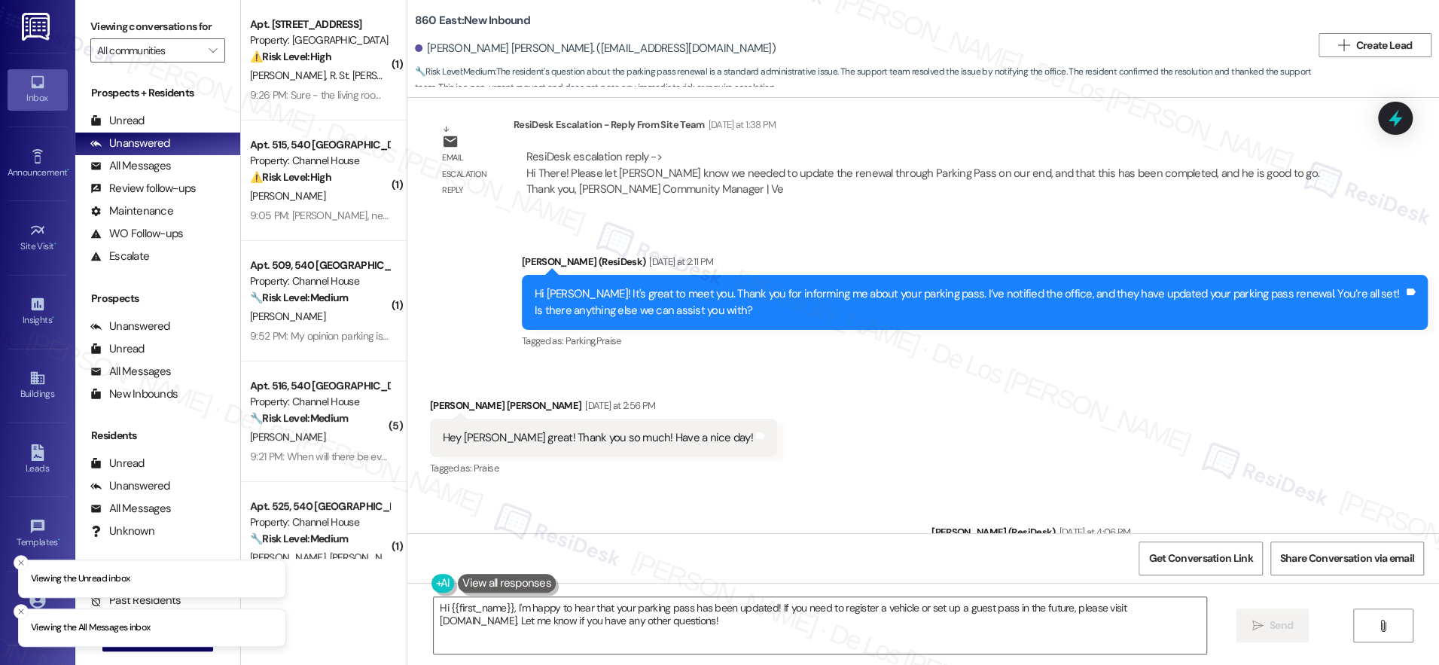
scroll to position [536, 0]
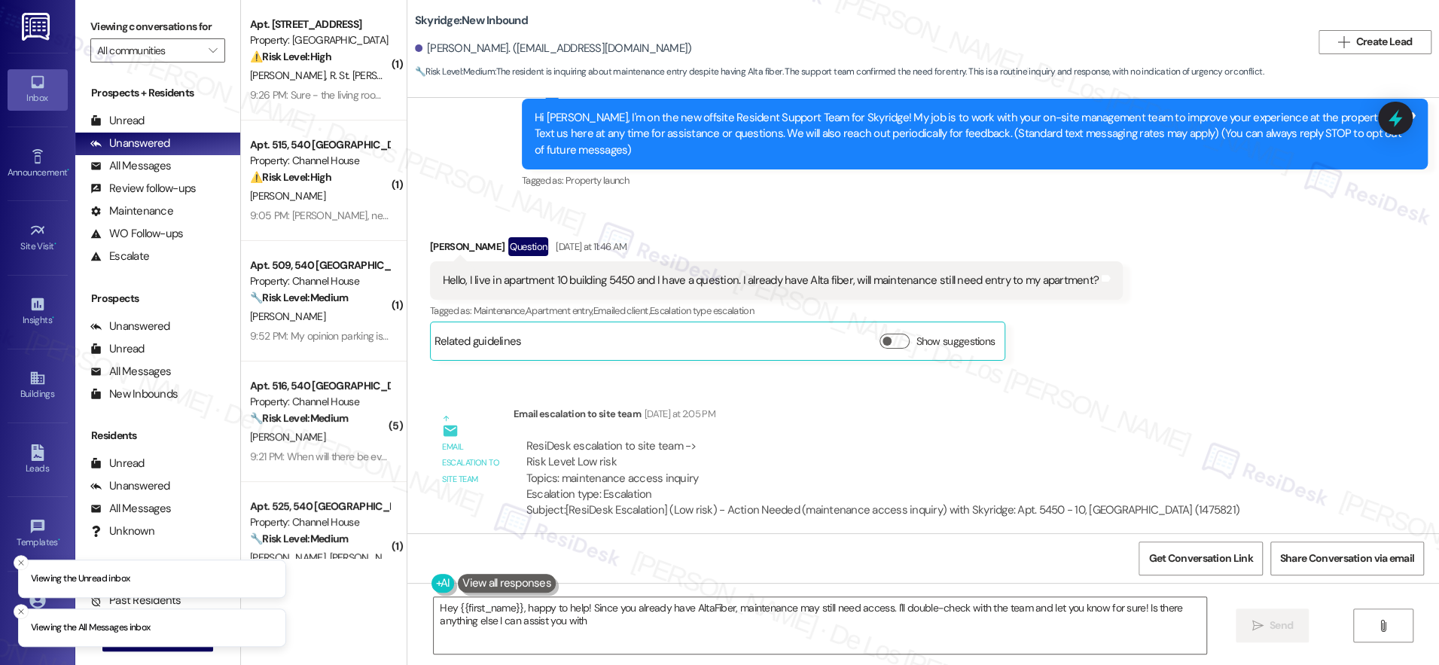
type textarea "Hey {{first_name}}, happy to help! Since you already have AltaFiber, maintenanc…"
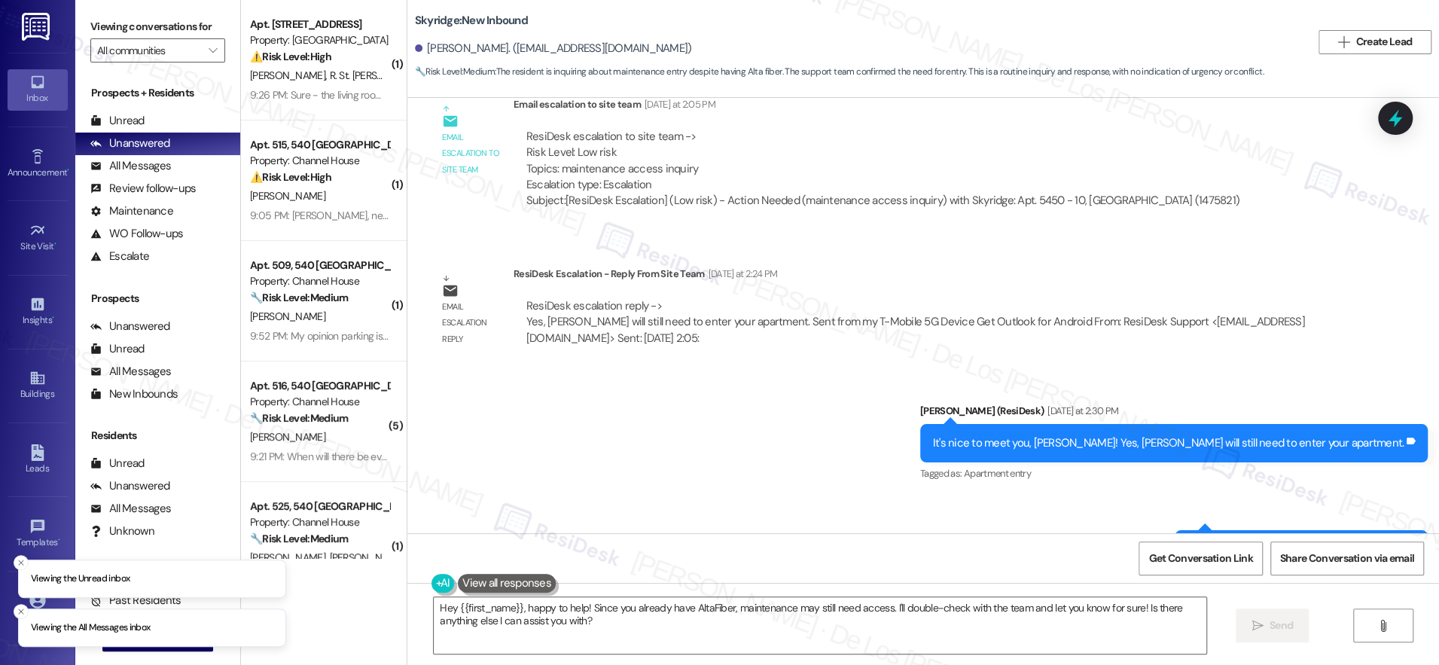
scroll to position [377, 0]
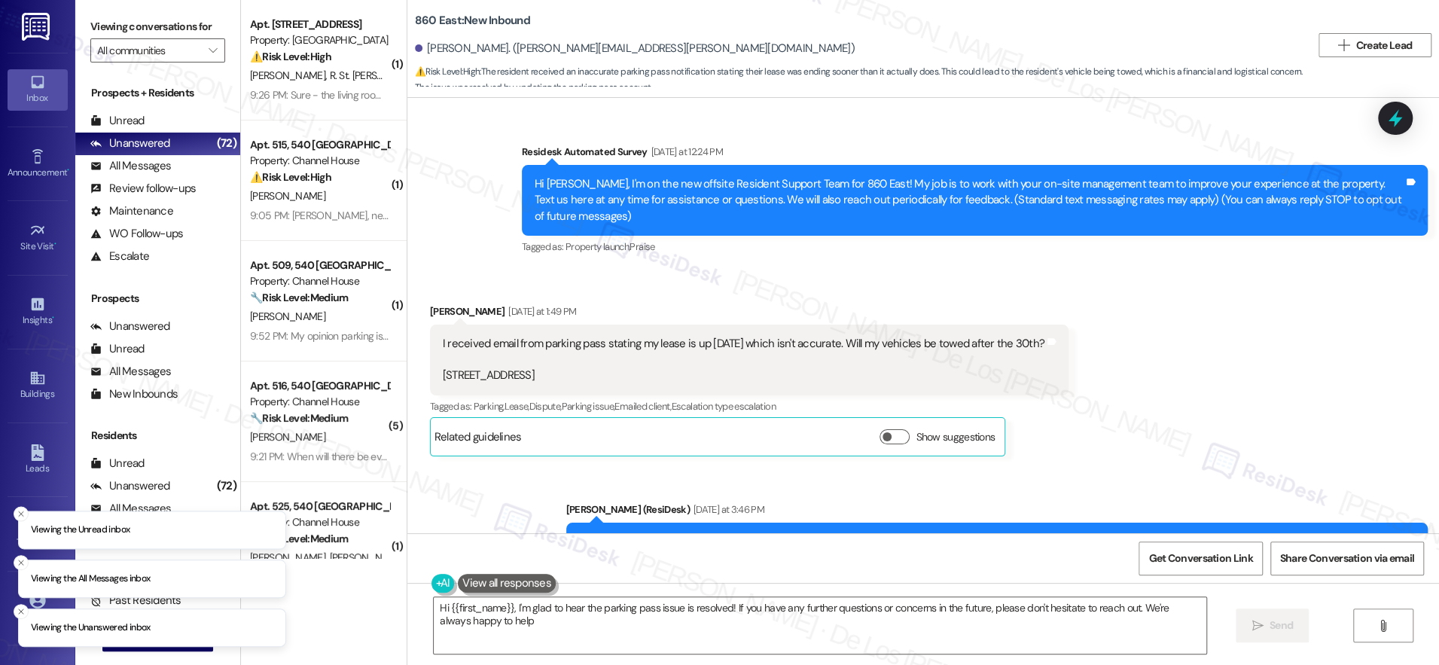
type textarea "Hi {{first_name}}, I'm glad to hear the parking pass issue is resolved! If you …"
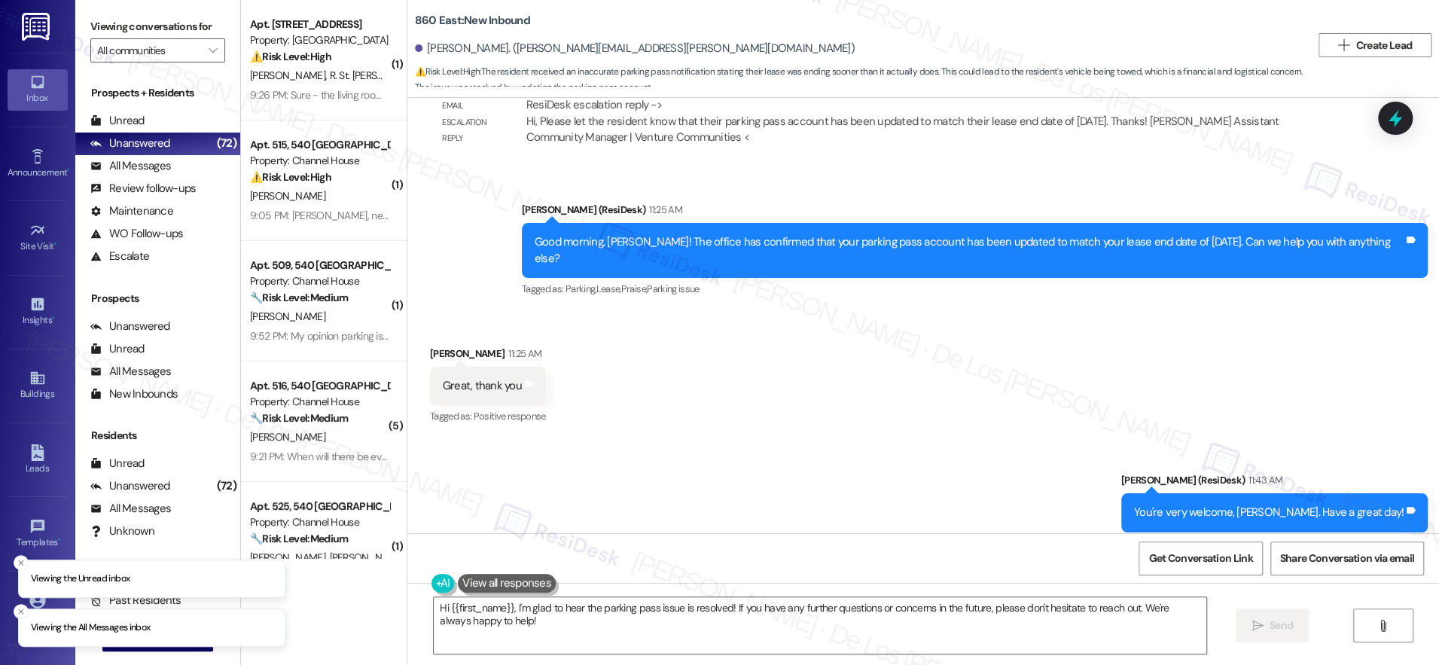
scroll to position [832, 0]
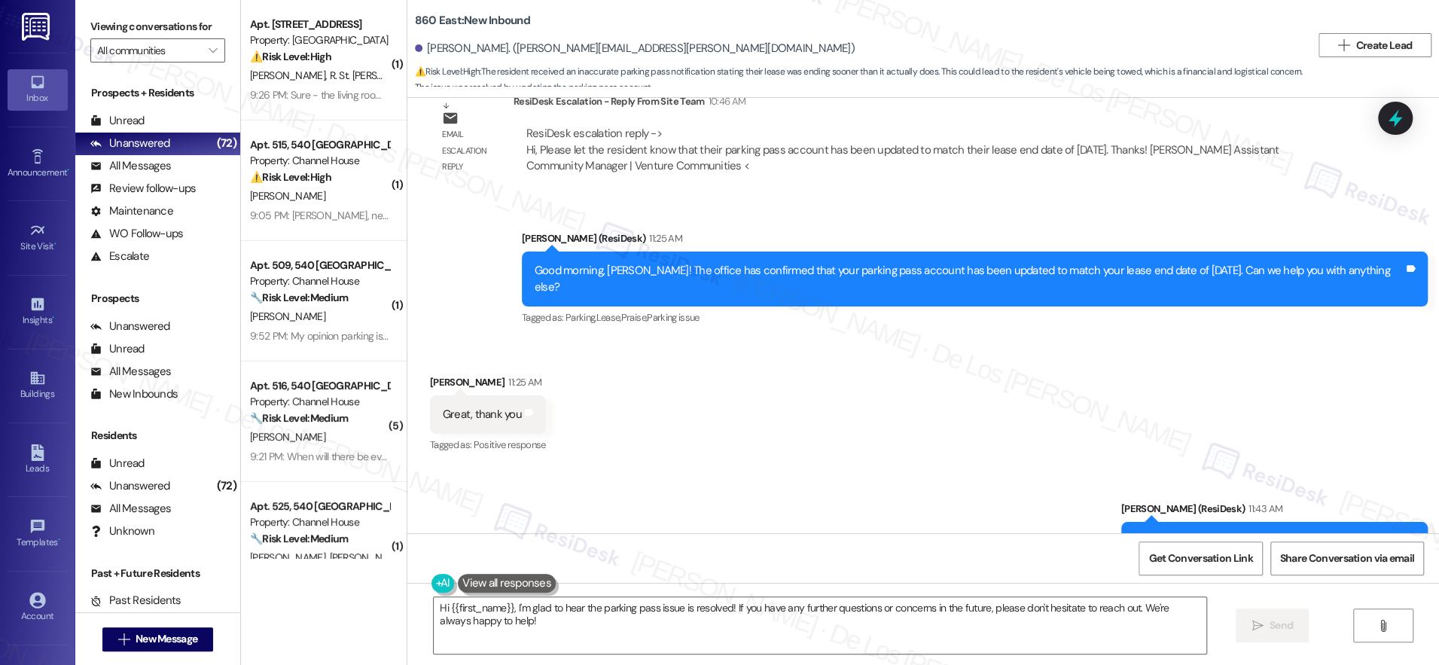
drag, startPoint x: 688, startPoint y: 132, endPoint x: 938, endPoint y: 148, distance: 250.6
click at [938, 148] on div "ResiDesk escalation reply -> Hi, Please let the resident know that their parkin…" at bounding box center [925, 150] width 800 height 48
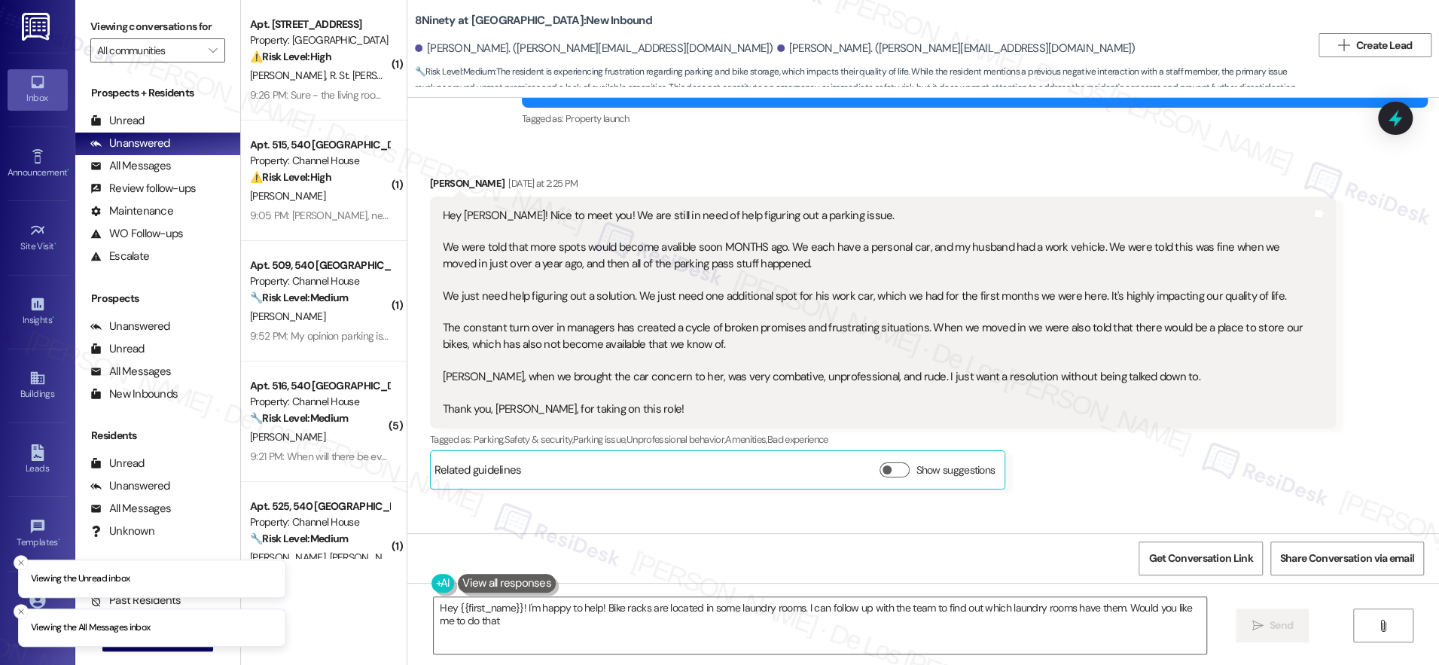
type textarea "Hey {{first_name}}! I'm happy to help! Bike racks are located in some laundry r…"
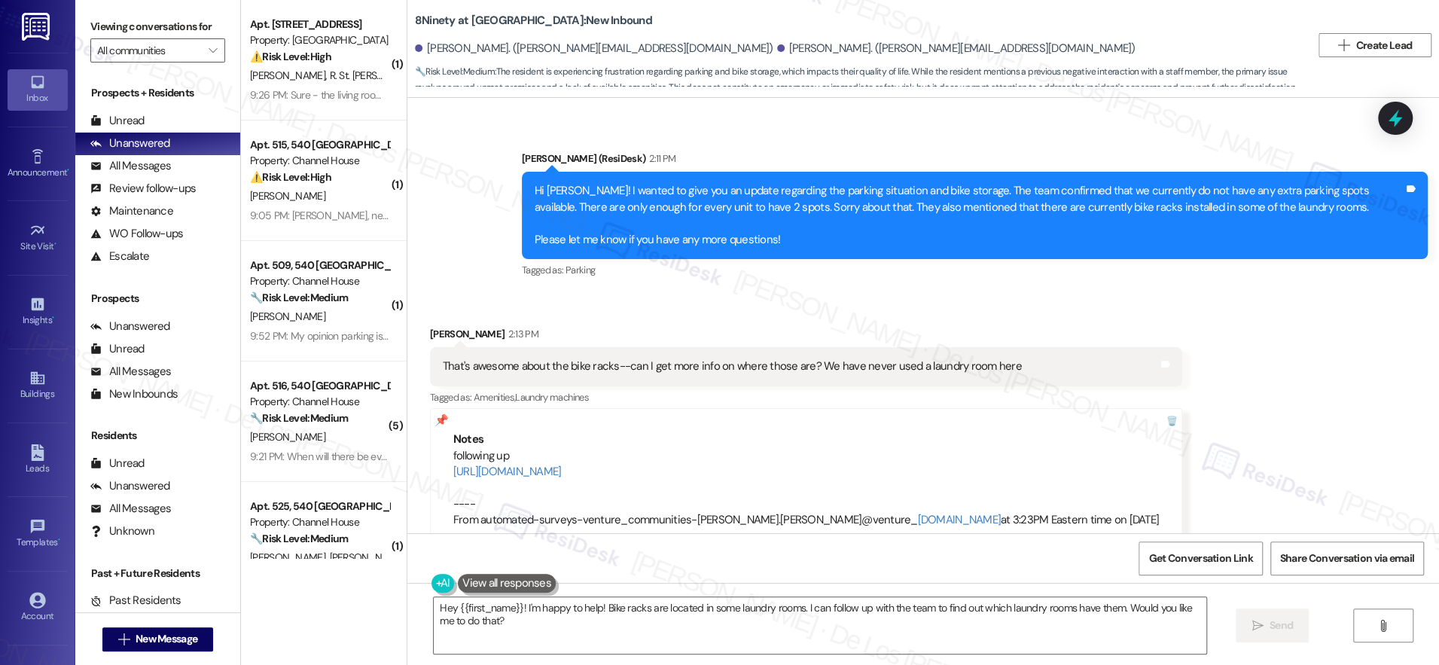
scroll to position [1372, 0]
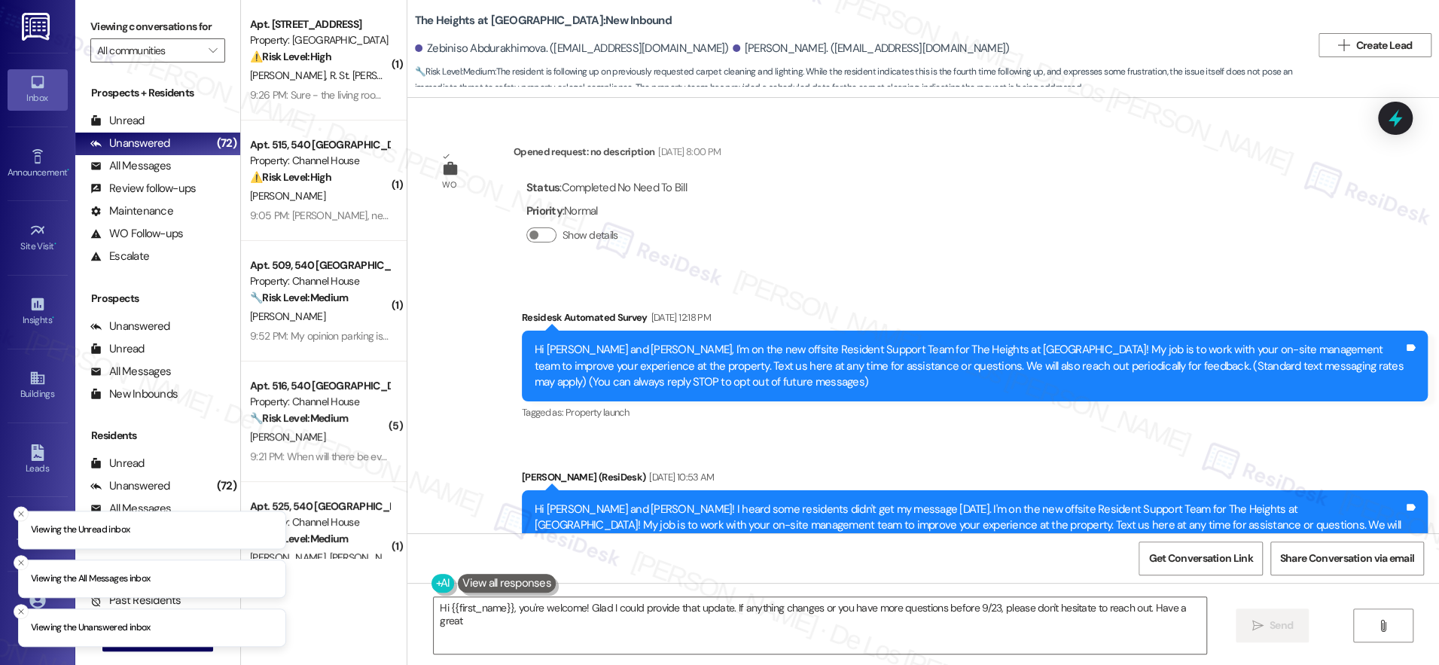
scroll to position [8559, 0]
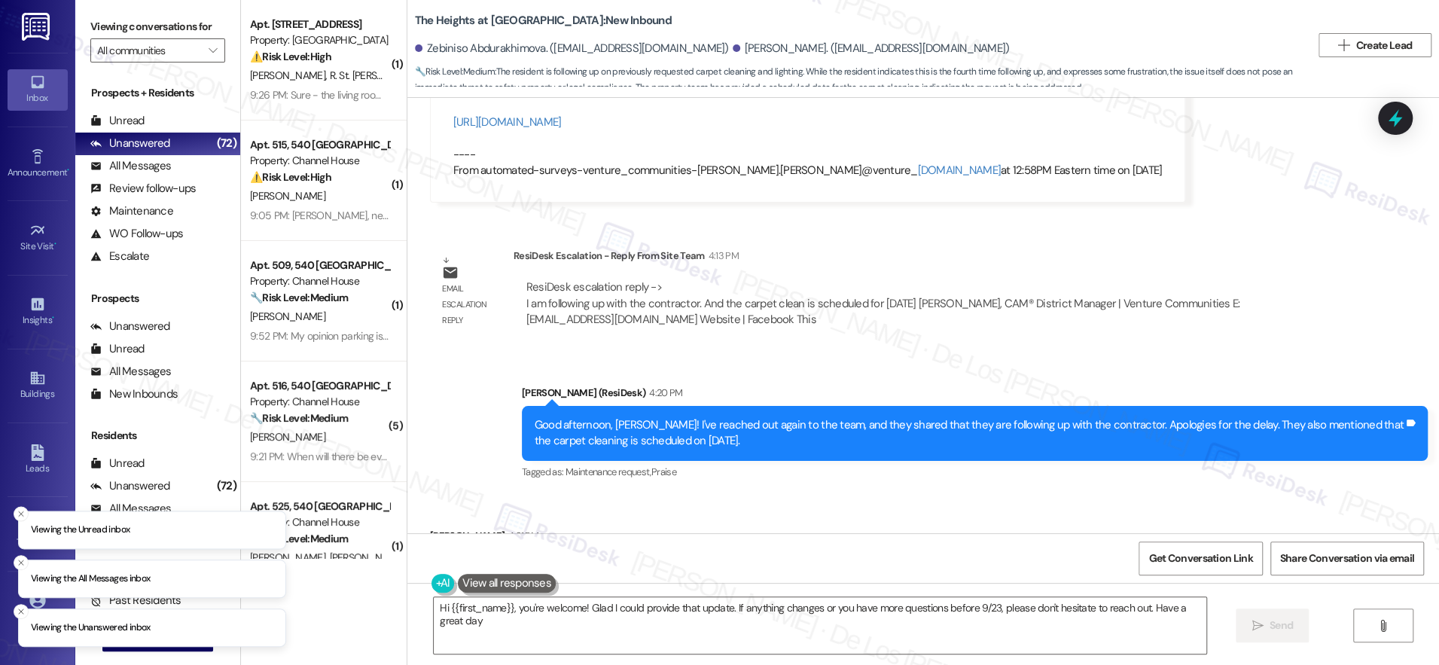
type textarea "Hi {{first_name}}, you're welcome! Glad I could provide that update. If anythin…"
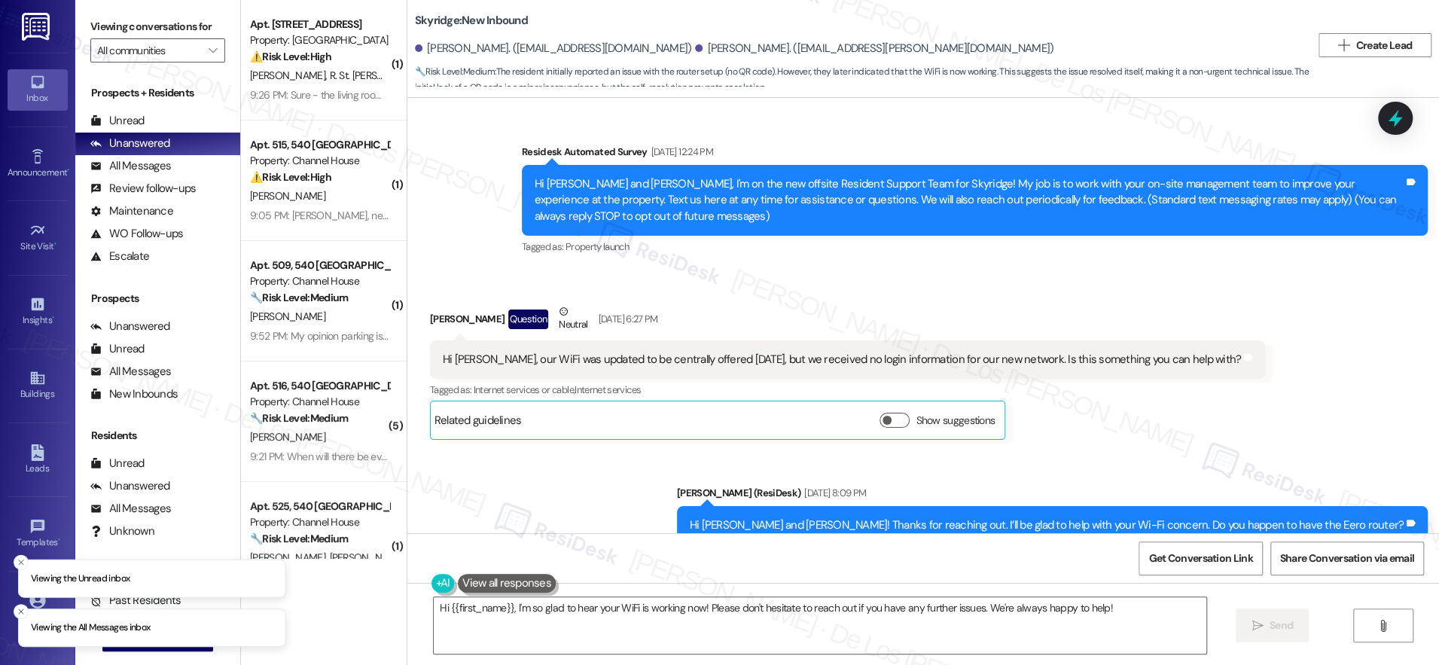
scroll to position [1258, 0]
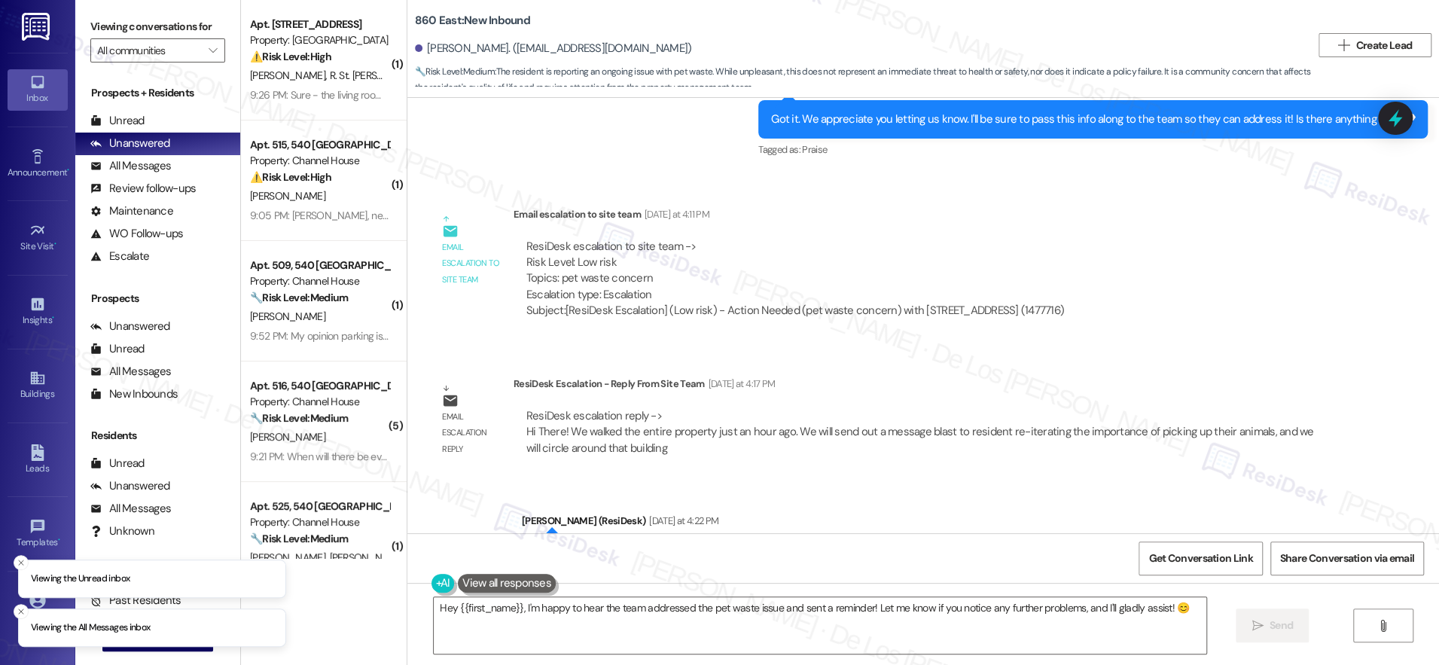
scroll to position [1015, 0]
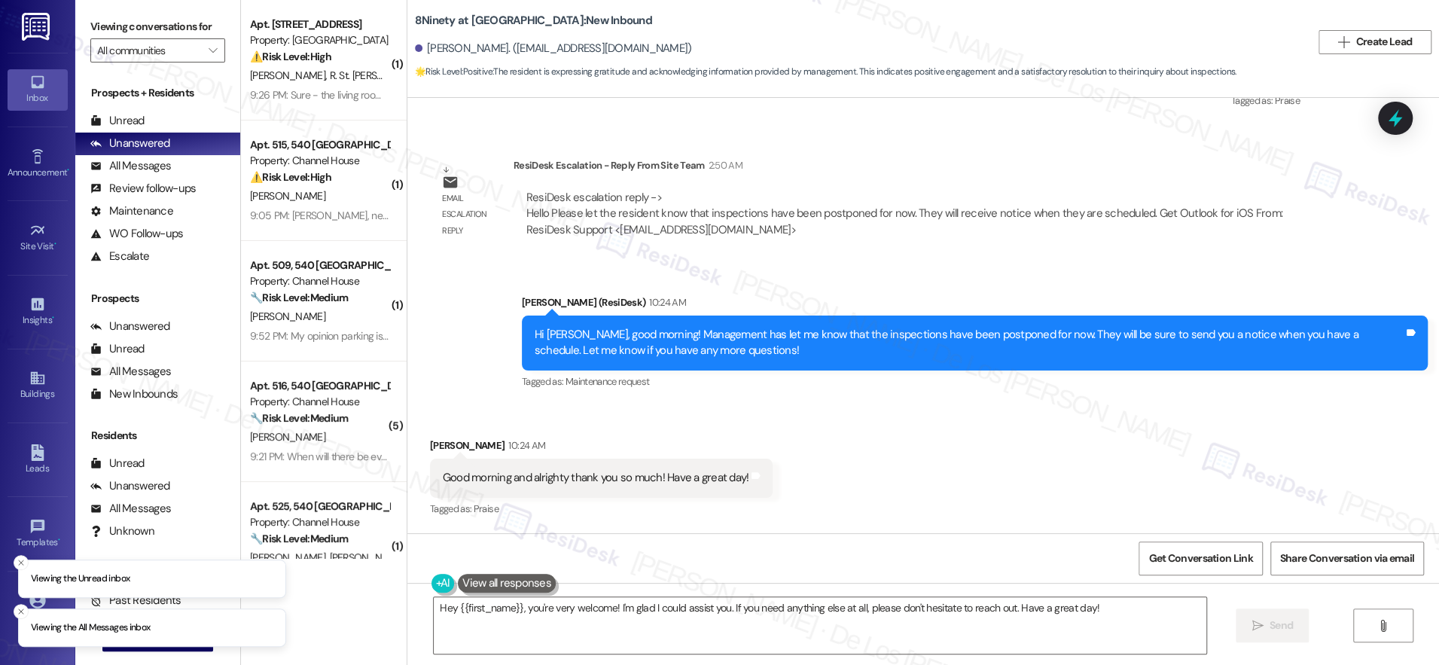
scroll to position [948, 0]
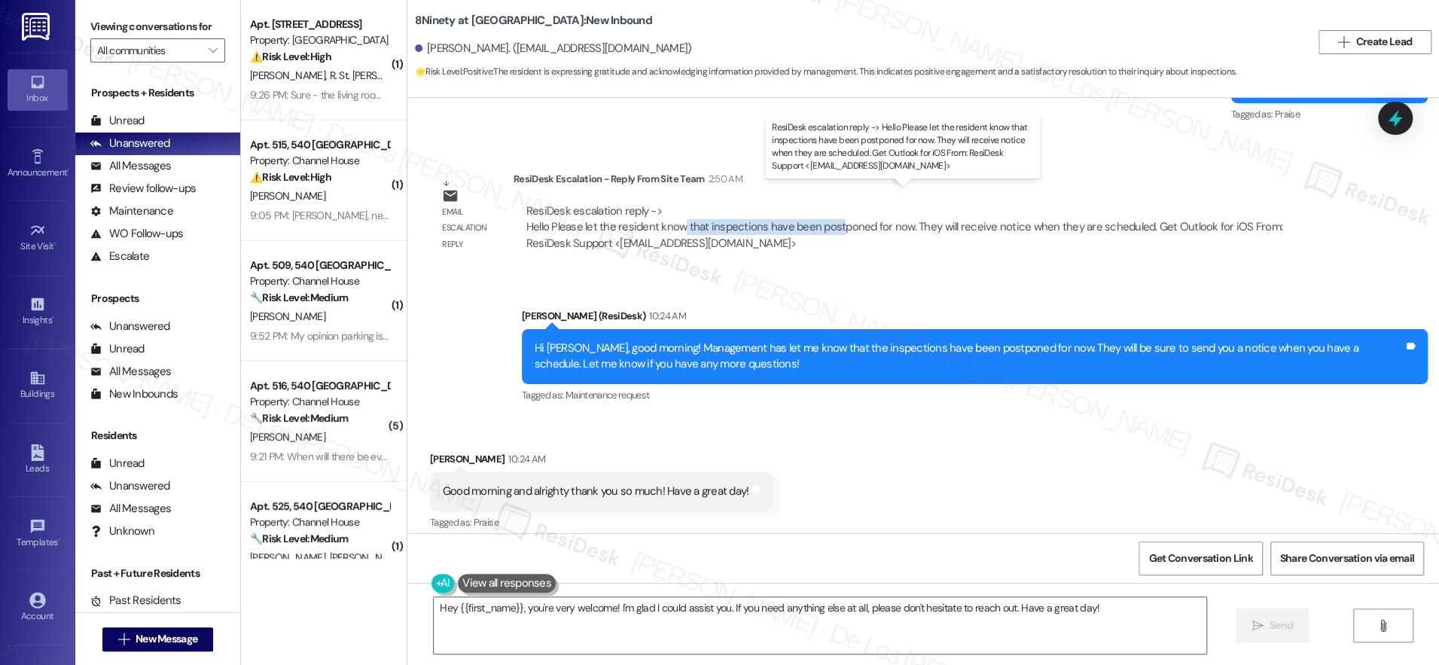
drag, startPoint x: 667, startPoint y: 206, endPoint x: 823, endPoint y: 215, distance: 156.1
click at [823, 215] on div "ResiDesk escalation reply -> Hello Please let the resident know that inspection…" at bounding box center [905, 226] width 756 height 47
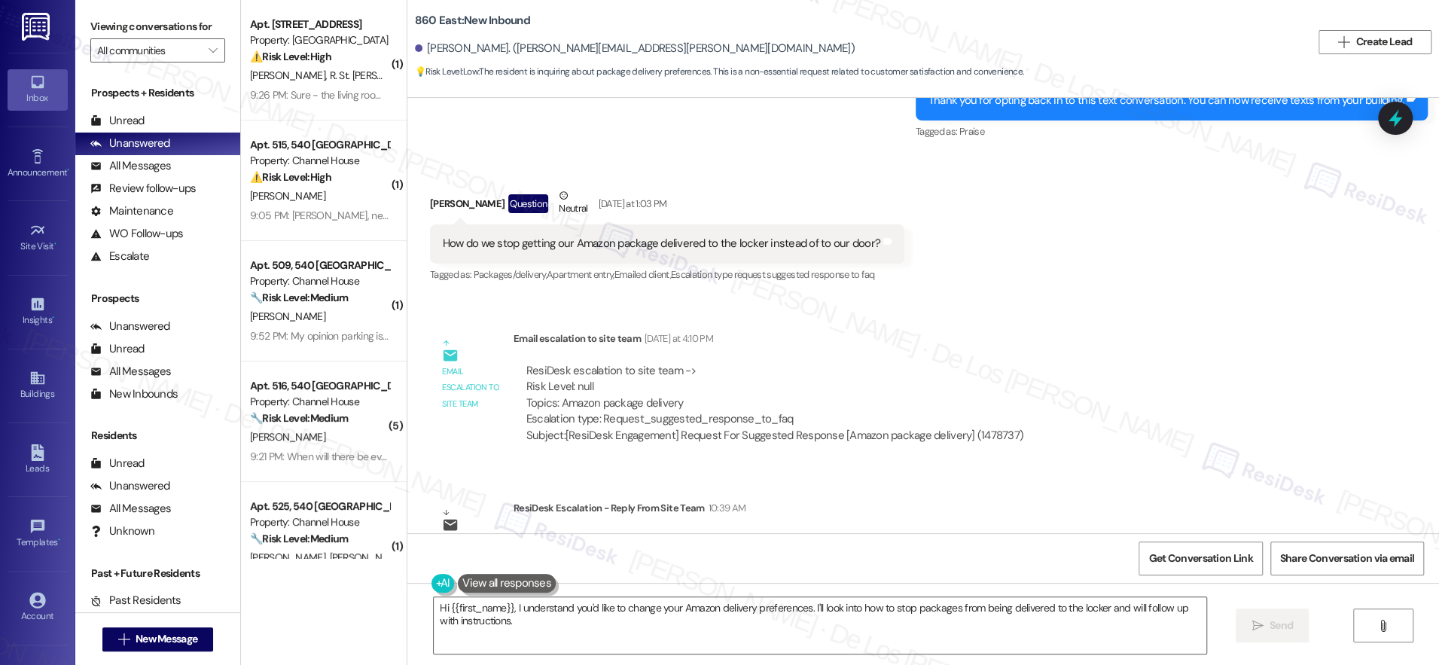
scroll to position [470, 0]
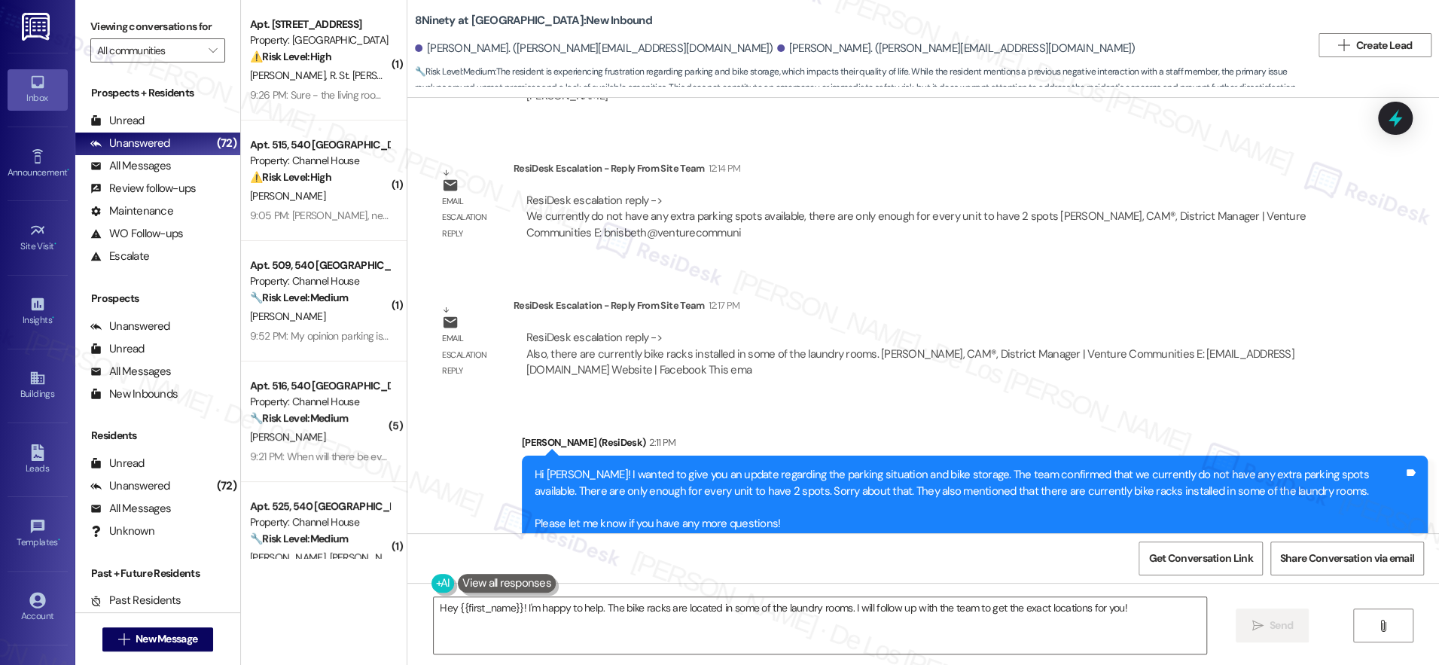
scroll to position [1088, 0]
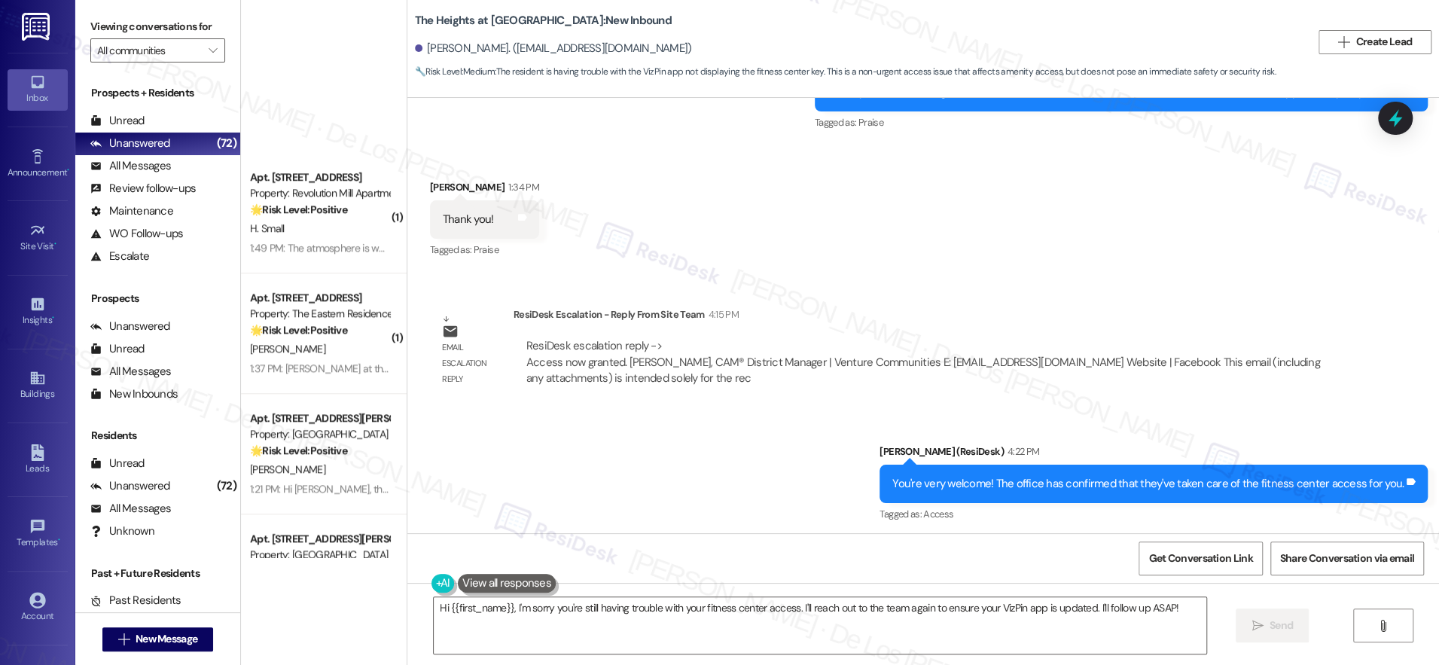
scroll to position [5467, 0]
